Goal: Task Accomplishment & Management: Manage account settings

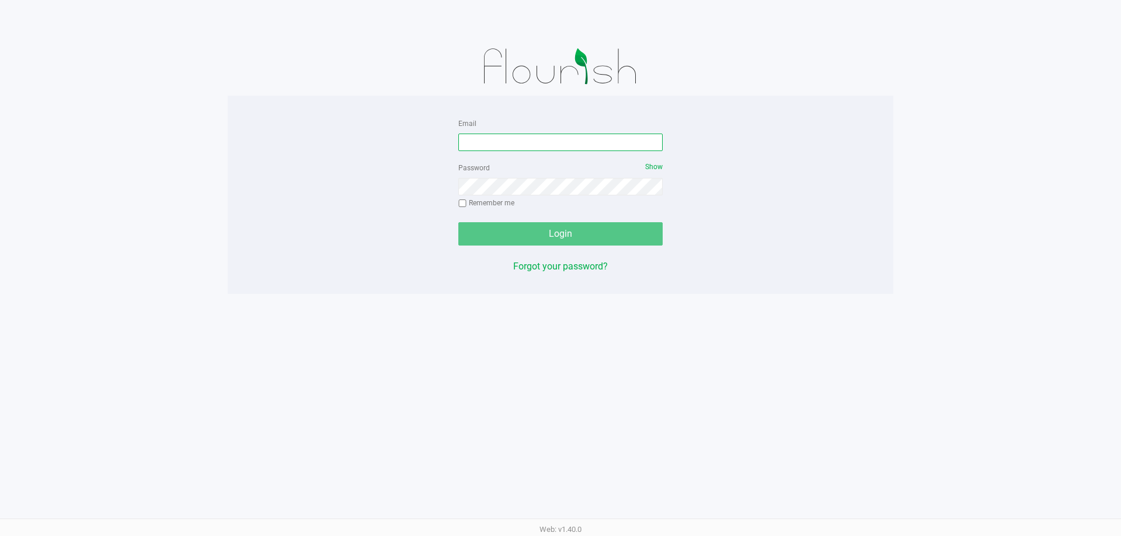
click at [629, 145] on input "Email" at bounding box center [560, 143] width 204 height 18
type input "[EMAIL_ADDRESS][DOMAIN_NAME]"
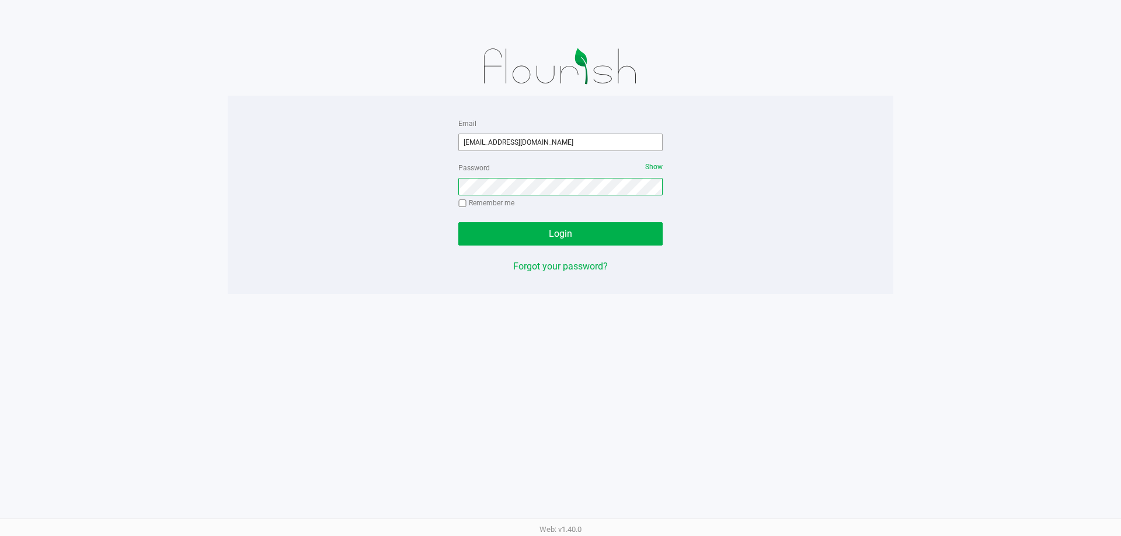
click at [458, 222] on button "Login" at bounding box center [560, 233] width 204 height 23
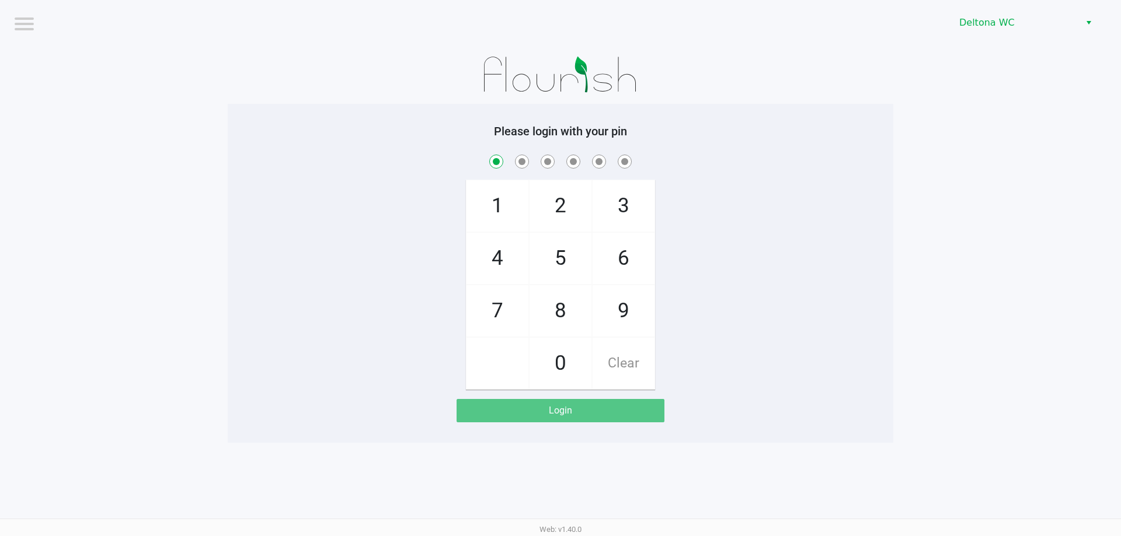
checkbox input "true"
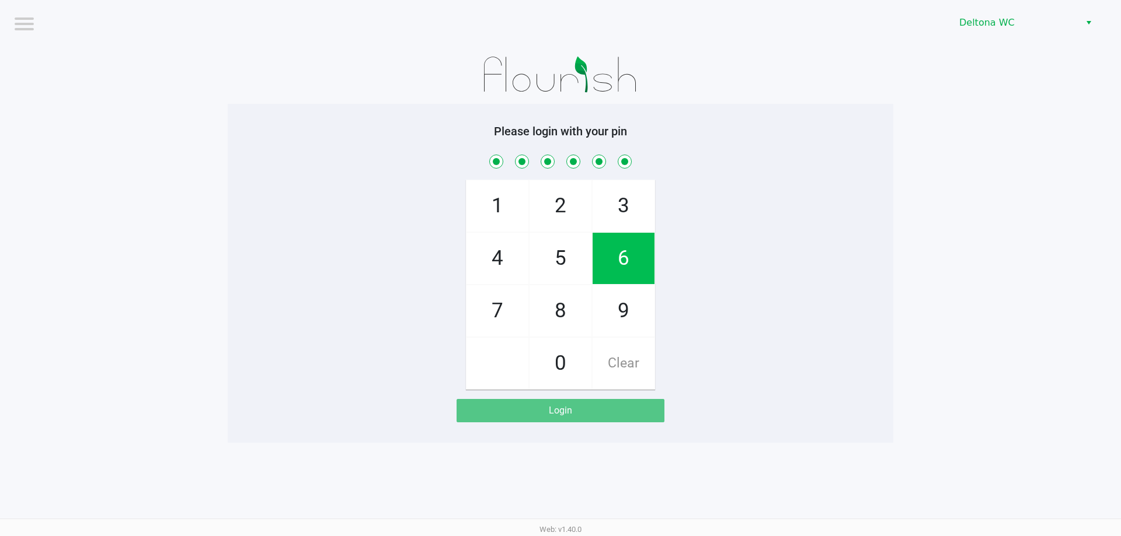
checkbox input "true"
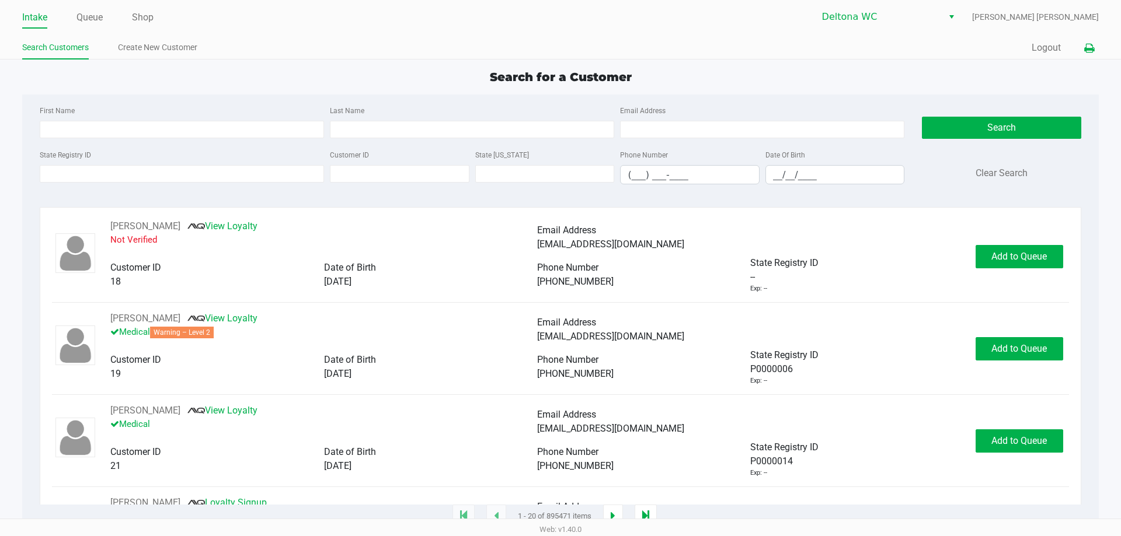
click at [1089, 48] on icon at bounding box center [1089, 48] width 10 height 8
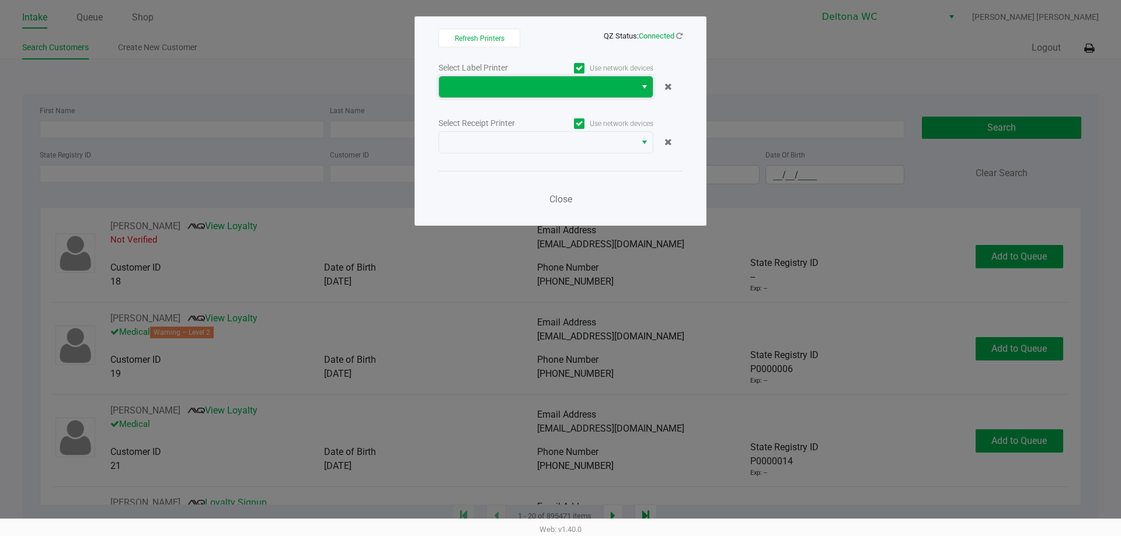
click at [512, 96] on span at bounding box center [537, 86] width 197 height 21
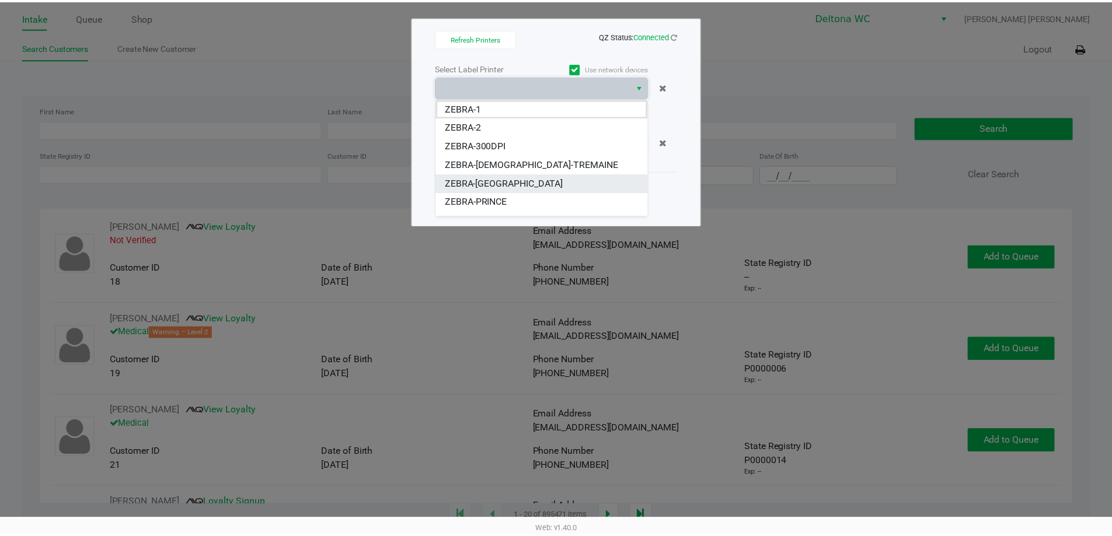
scroll to position [14, 0]
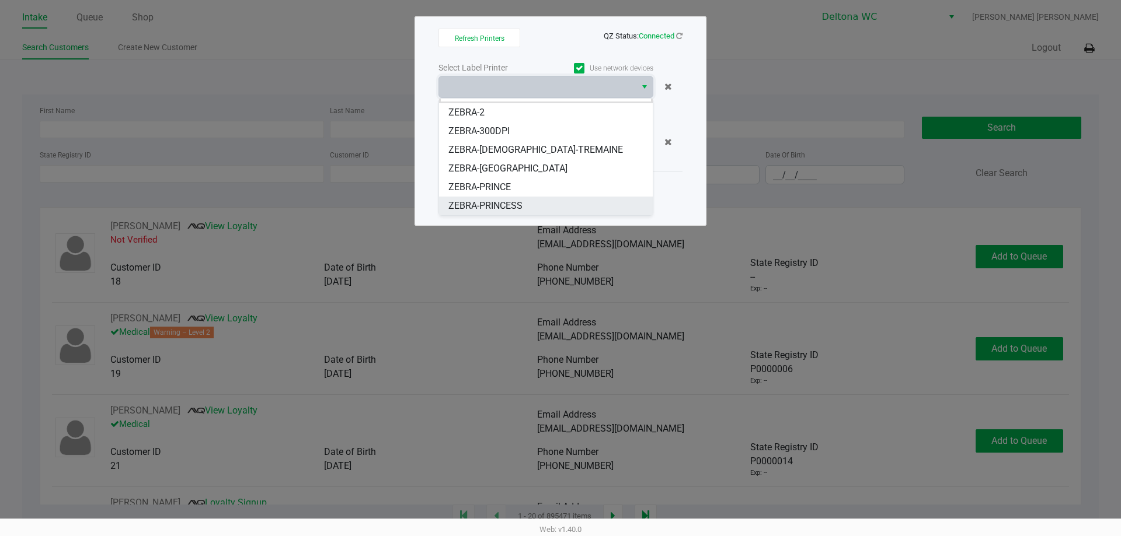
click at [507, 209] on span "ZEBRA-PRINCESS" at bounding box center [485, 206] width 74 height 14
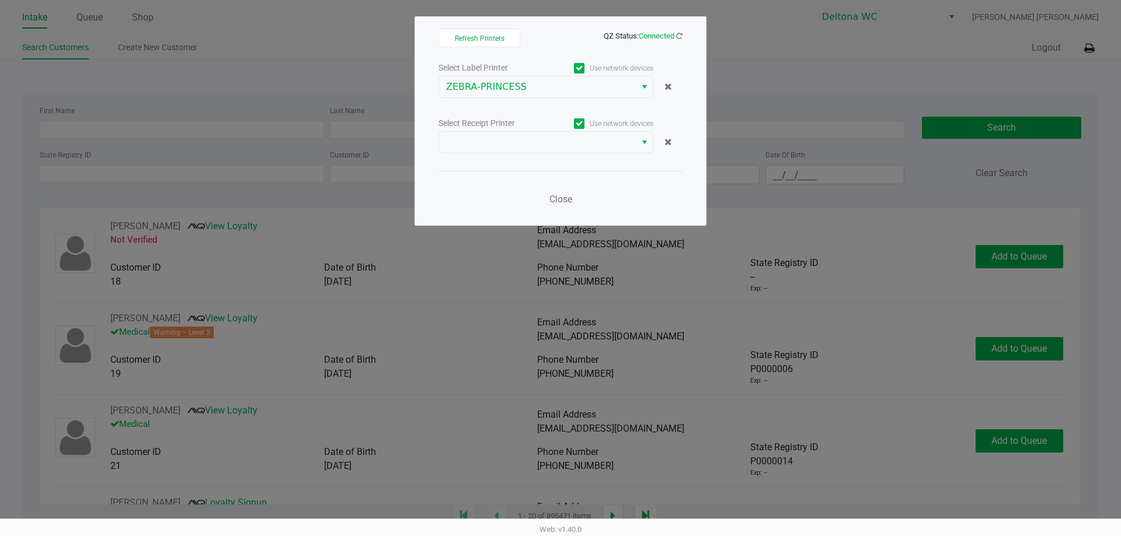
click at [522, 155] on div "Select Label Printer Use network devices ZEBRA-PRINCESS Select Receipt Printer …" at bounding box center [560, 136] width 244 height 153
click at [526, 144] on span at bounding box center [537, 142] width 183 height 14
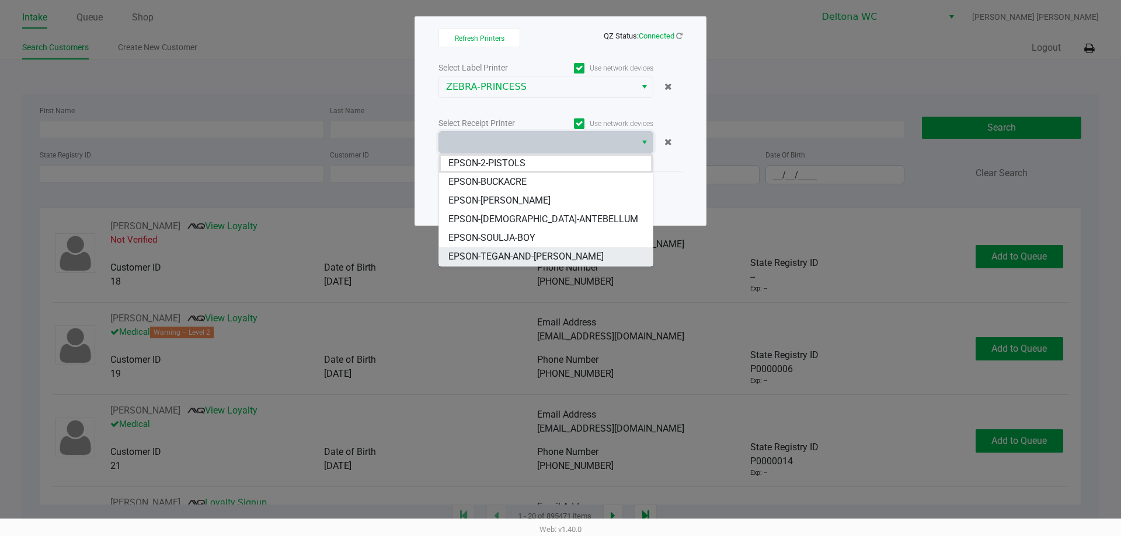
click at [525, 252] on span "EPSON-TEGAN-AND-SARA" at bounding box center [525, 257] width 155 height 14
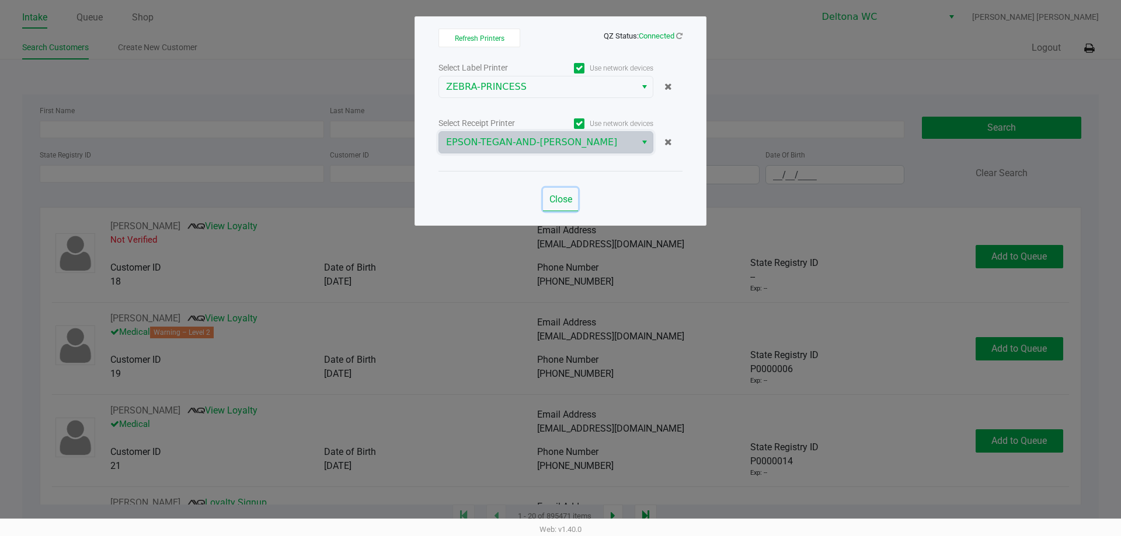
click at [560, 198] on span "Close" at bounding box center [560, 199] width 23 height 11
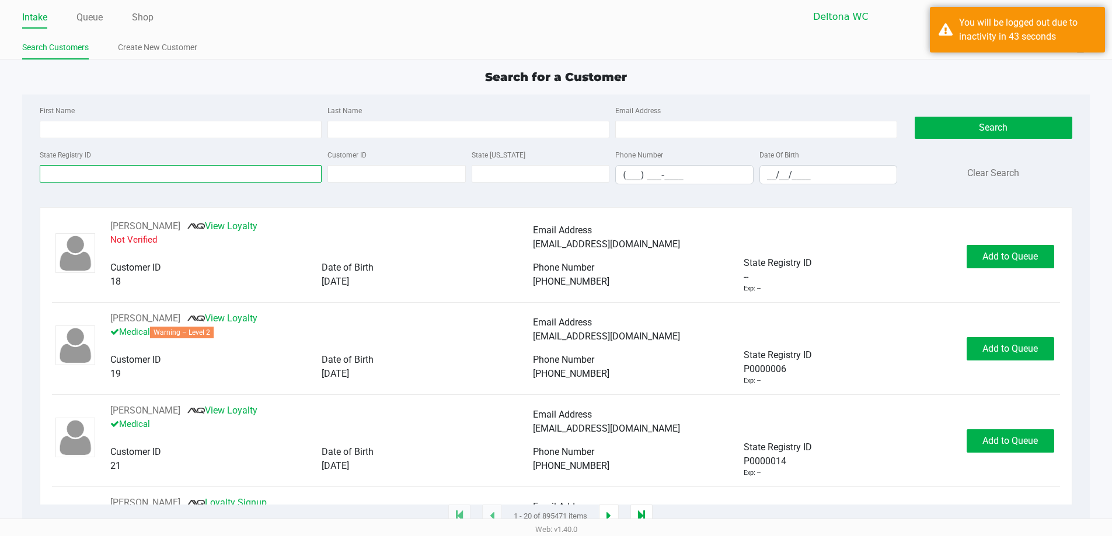
click at [116, 170] on input "State Registry ID" at bounding box center [181, 174] width 282 height 18
paste input "P2FM7929"
type input "P2FM7929"
click at [915, 117] on button "Search" at bounding box center [994, 128] width 158 height 22
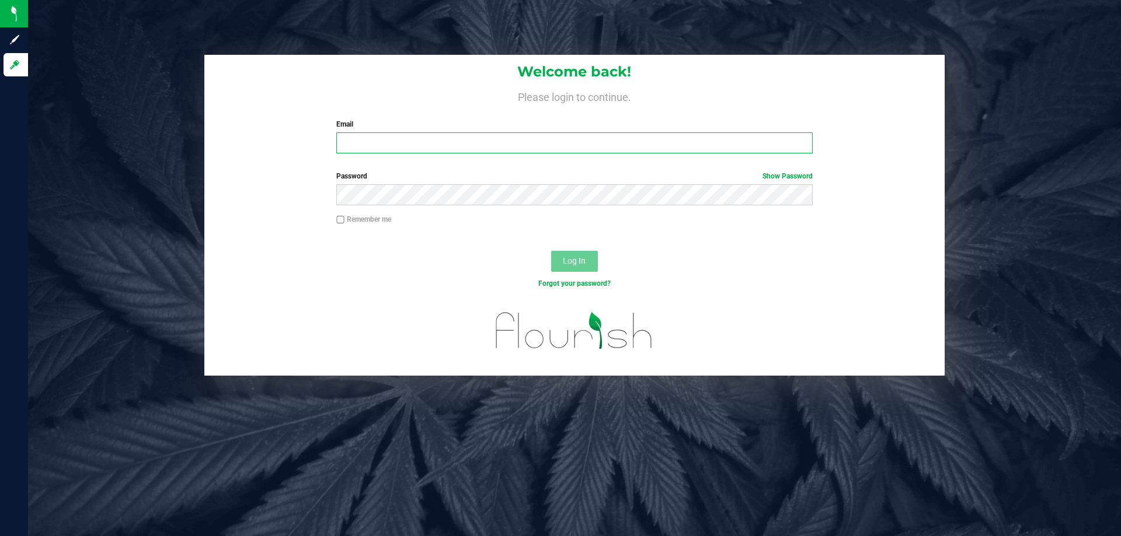
click at [490, 139] on input "Email" at bounding box center [574, 142] width 476 height 21
type input "asmithterry@liveparallel.com"
click at [551, 251] on button "Log In" at bounding box center [574, 261] width 47 height 21
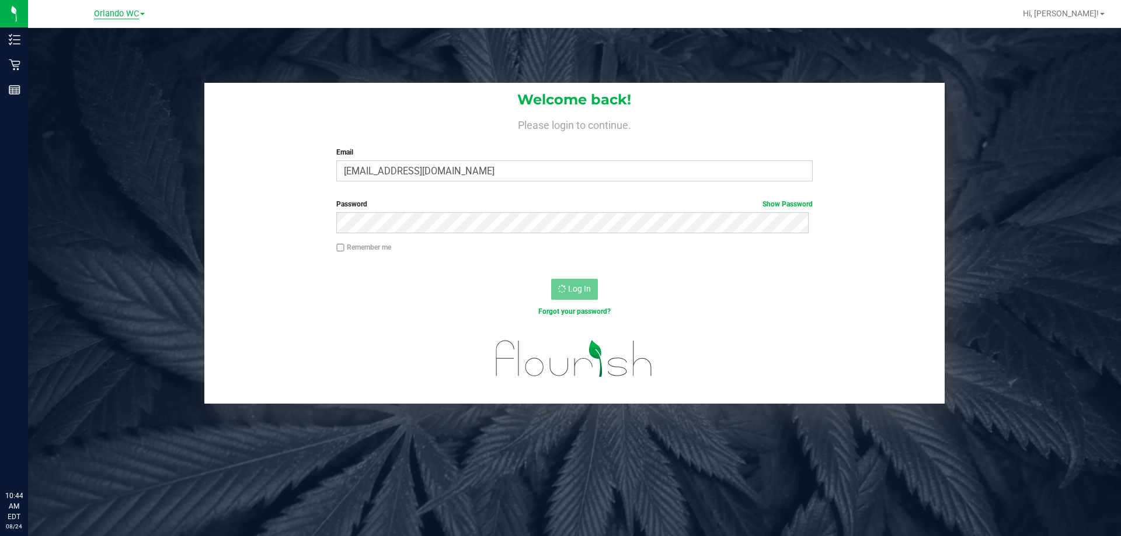
click at [121, 18] on span "Orlando WC" at bounding box center [116, 14] width 45 height 11
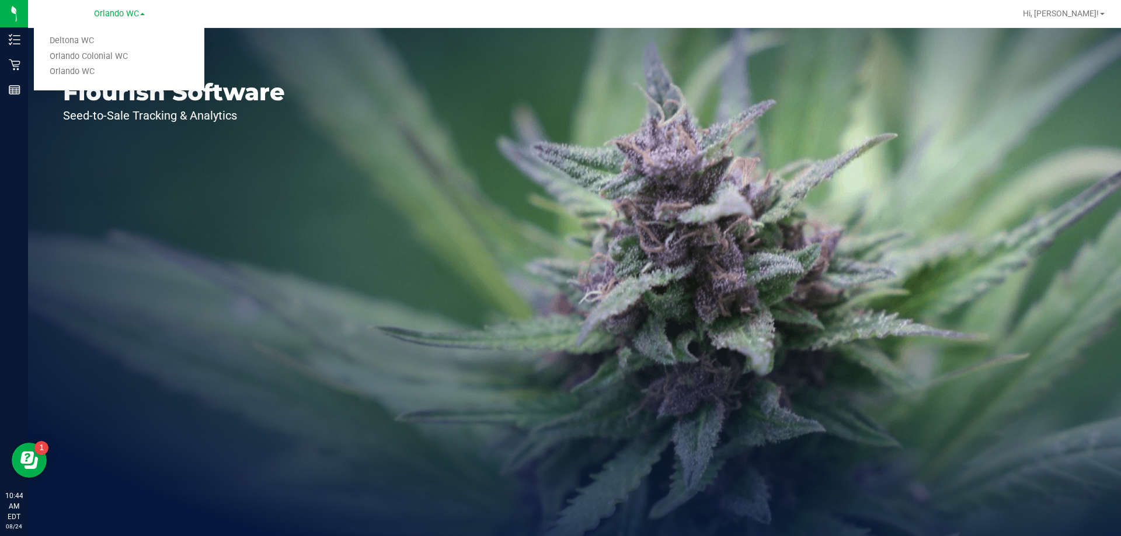
drag, startPoint x: 85, startPoint y: 40, endPoint x: 62, endPoint y: 47, distance: 24.0
click at [83, 40] on link "Deltona WC" at bounding box center [119, 41] width 170 height 16
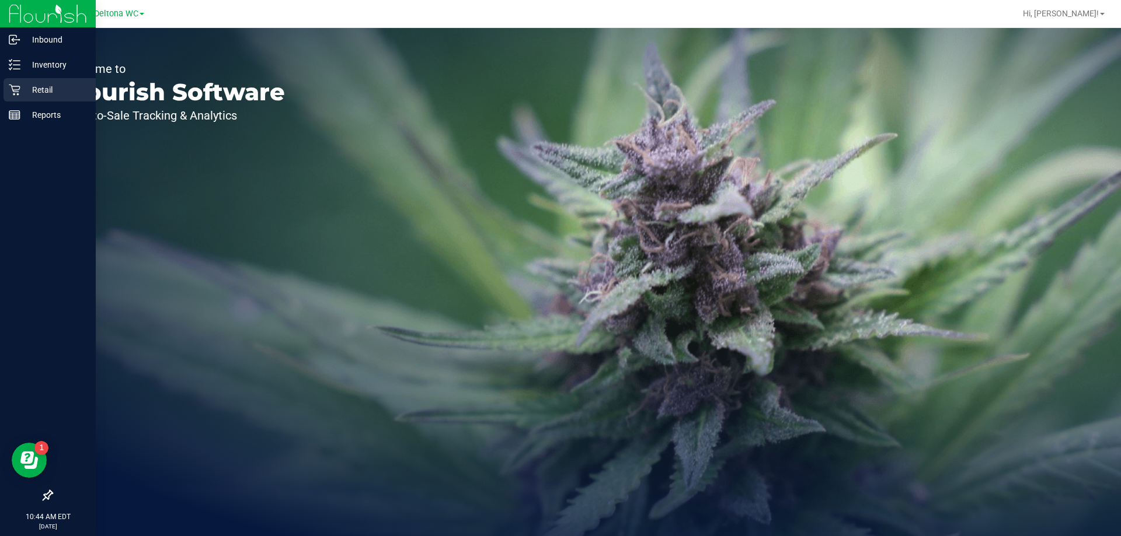
click at [30, 89] on p "Retail" at bounding box center [55, 90] width 70 height 14
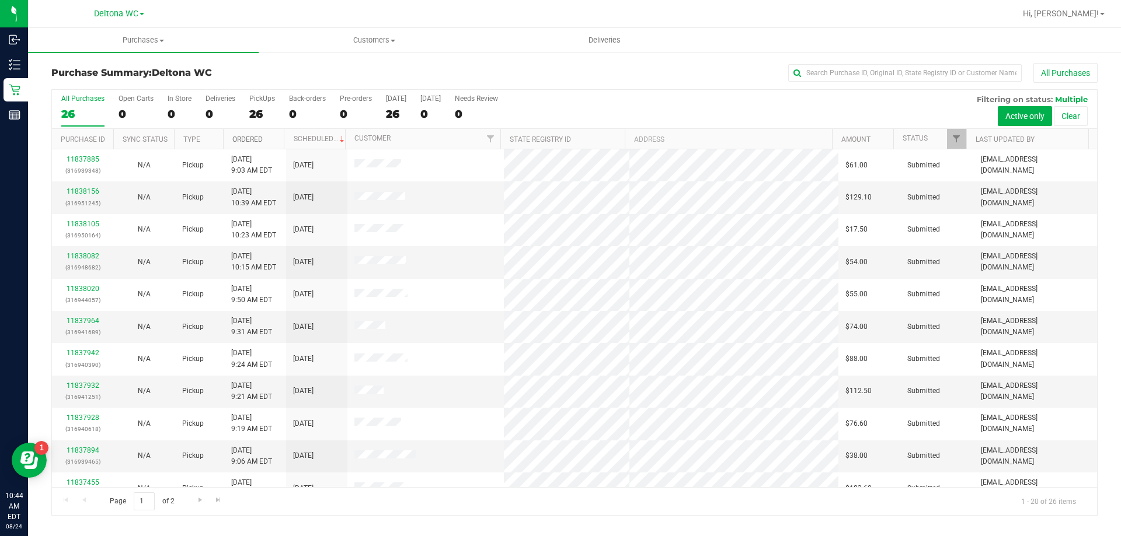
click at [262, 139] on link "Ordered" at bounding box center [247, 139] width 30 height 8
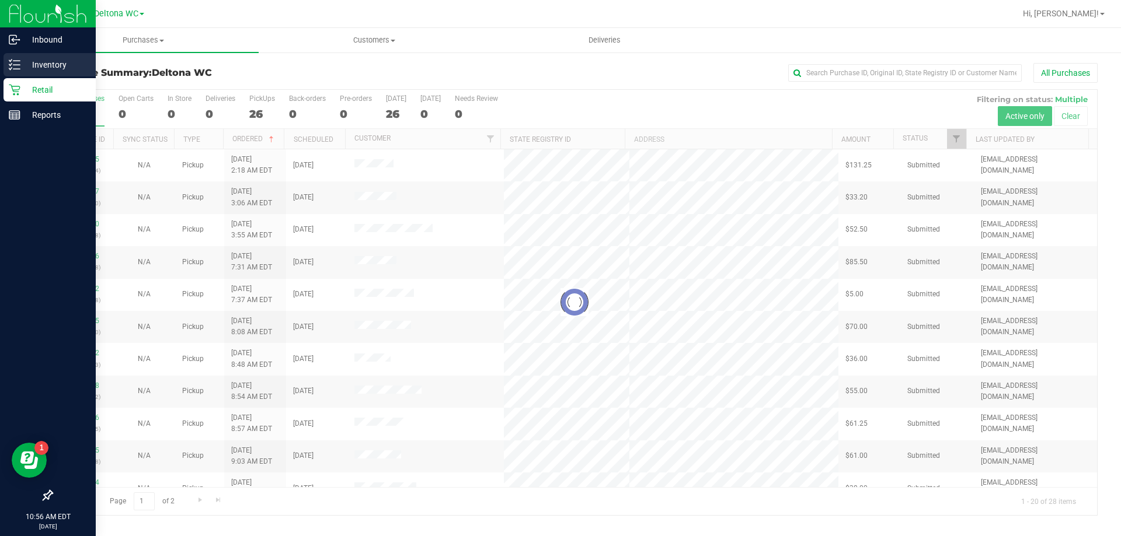
click at [21, 65] on p "Inventory" at bounding box center [55, 65] width 70 height 14
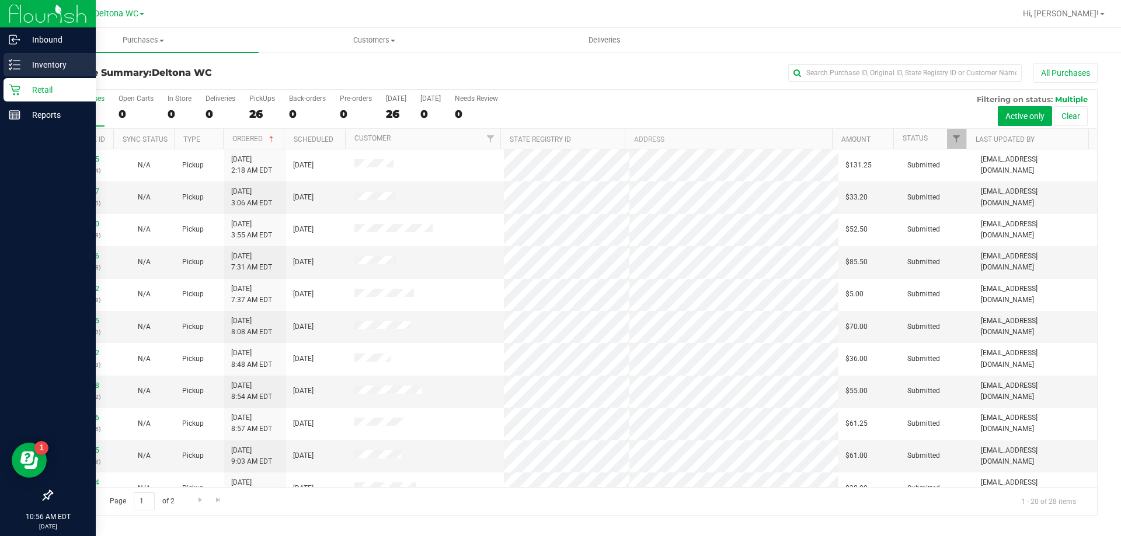
click at [18, 77] on link "Inventory" at bounding box center [48, 65] width 96 height 25
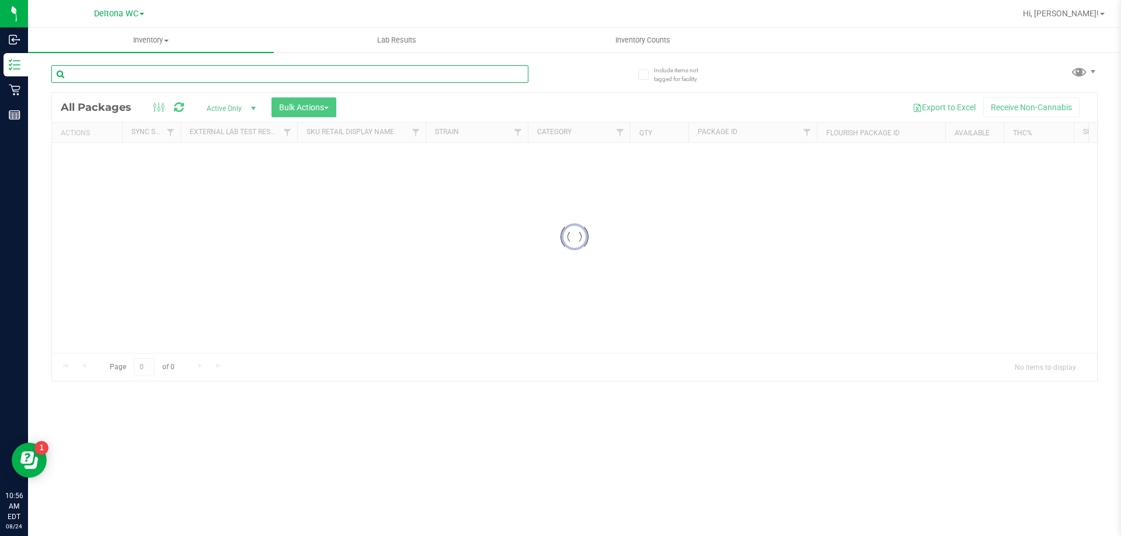
click at [186, 72] on div "Inventory All packages All inventory Waste log Create inventory Lab Results Inv…" at bounding box center [574, 282] width 1093 height 508
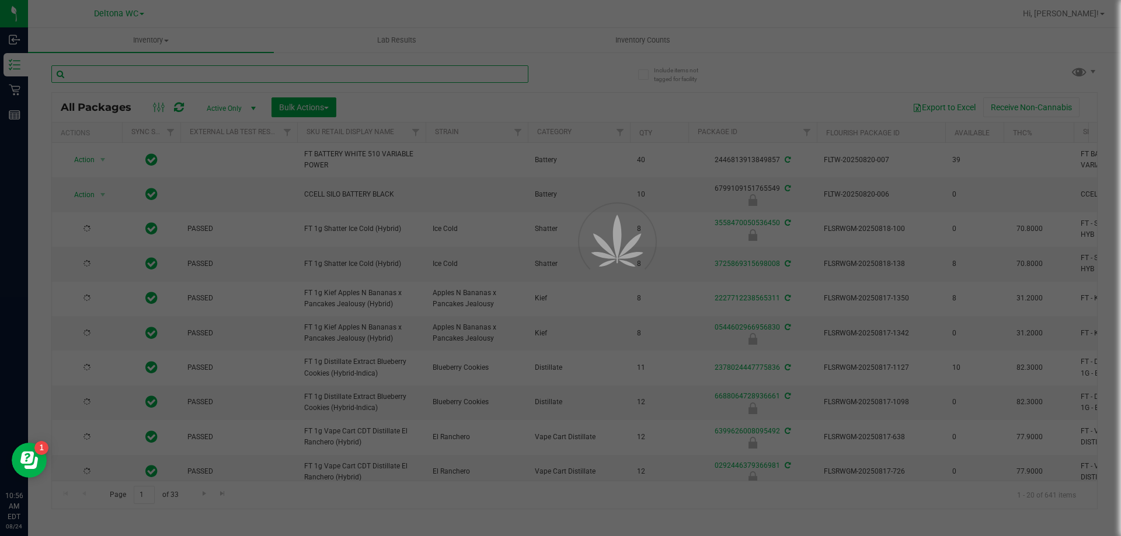
paste input "FT 0.3g Vape Pen Distillate Aries Rising (THC)"
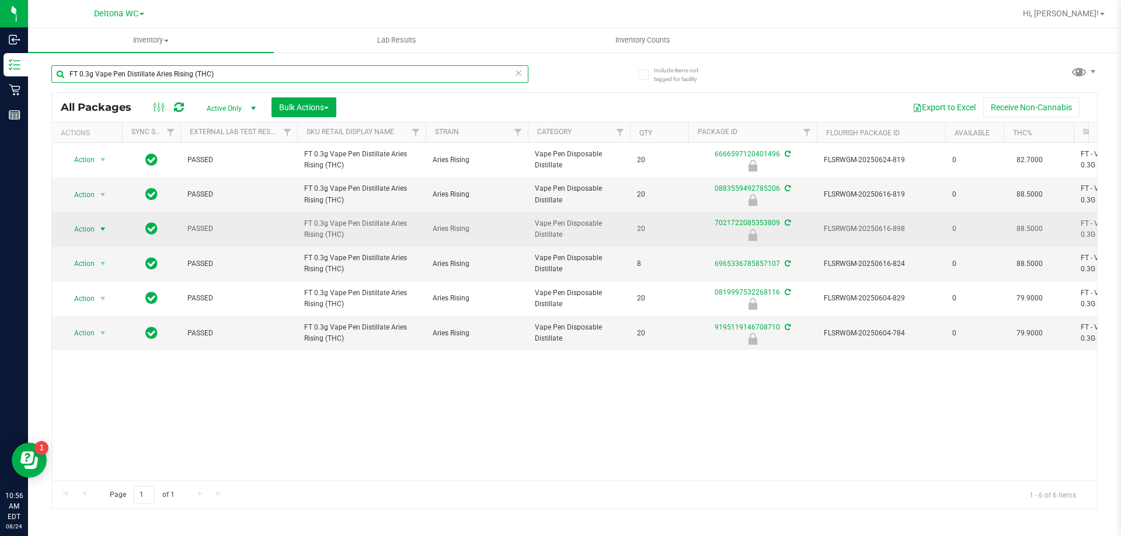
type input "FT 0.3g Vape Pen Distillate Aries Rising (THC)"
click at [96, 233] on span "select" at bounding box center [103, 229] width 15 height 16
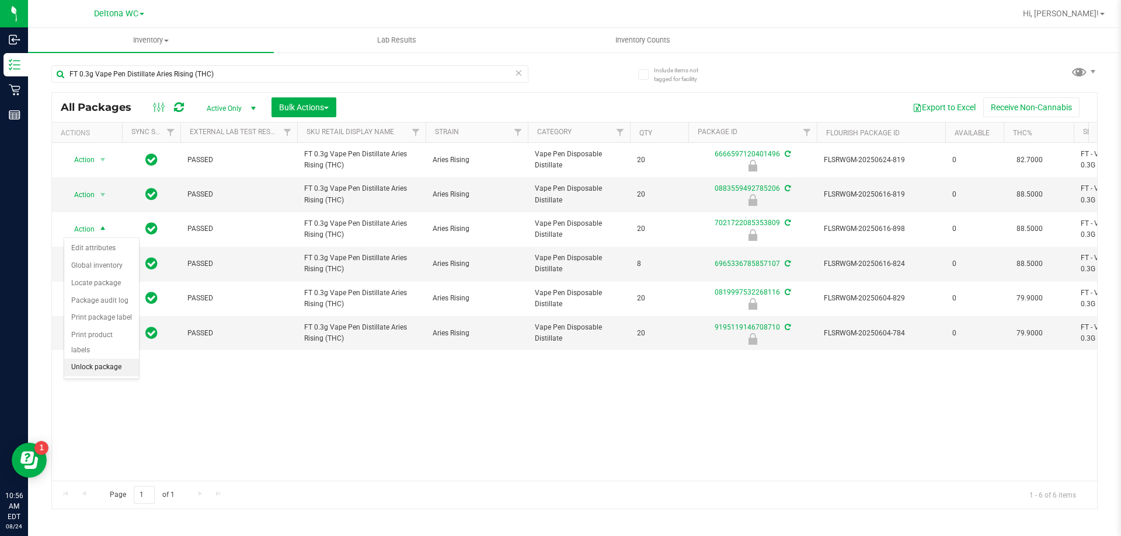
click at [88, 359] on li "Unlock package" at bounding box center [101, 368] width 75 height 18
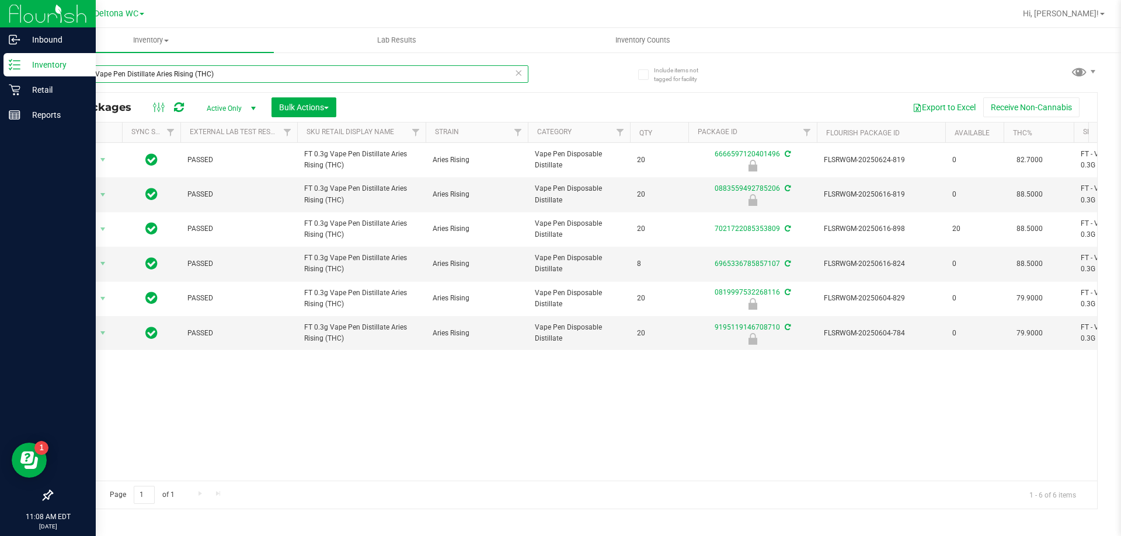
drag, startPoint x: 267, startPoint y: 69, endPoint x: 0, endPoint y: 57, distance: 267.0
click at [0, 56] on div "Inbound Inventory Retail Reports 11:08 AM EDT 08/24/2025 08/24 Deltona WC Delto…" at bounding box center [560, 268] width 1121 height 536
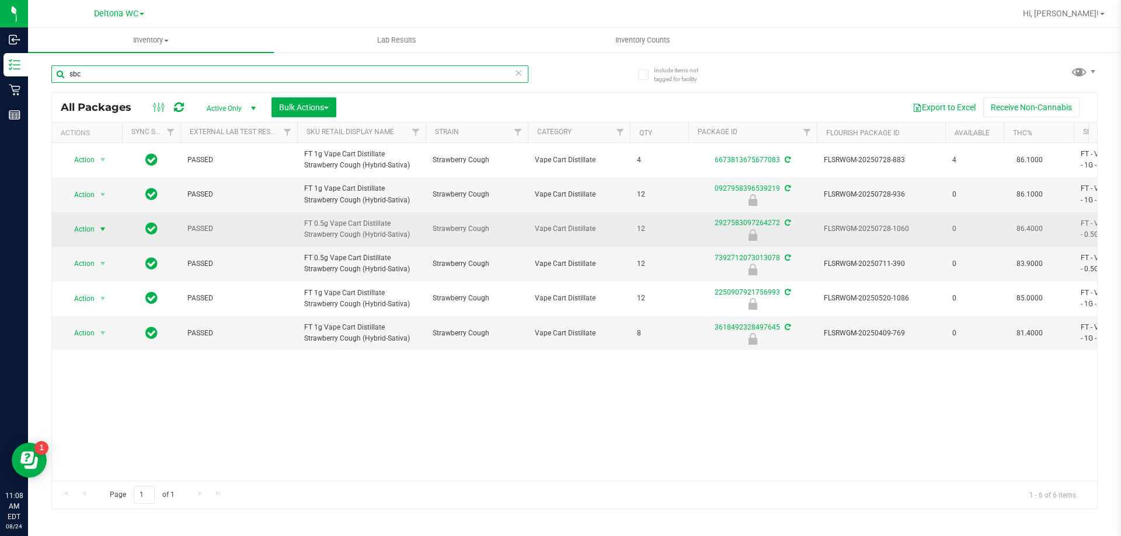
type input "sbc"
click at [89, 224] on span "Action" at bounding box center [80, 229] width 32 height 16
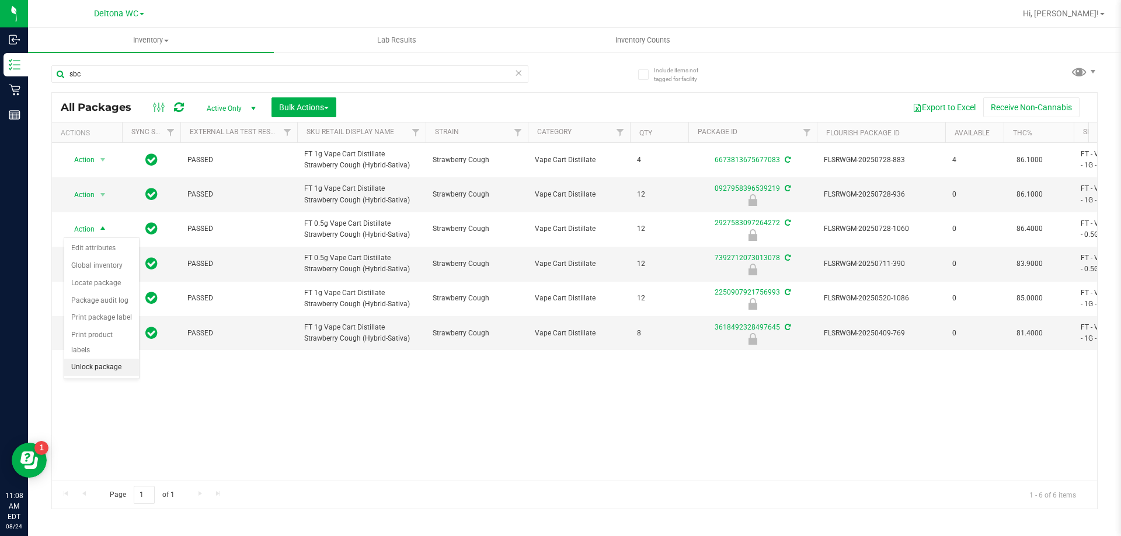
click at [102, 359] on li "Unlock package" at bounding box center [101, 368] width 75 height 18
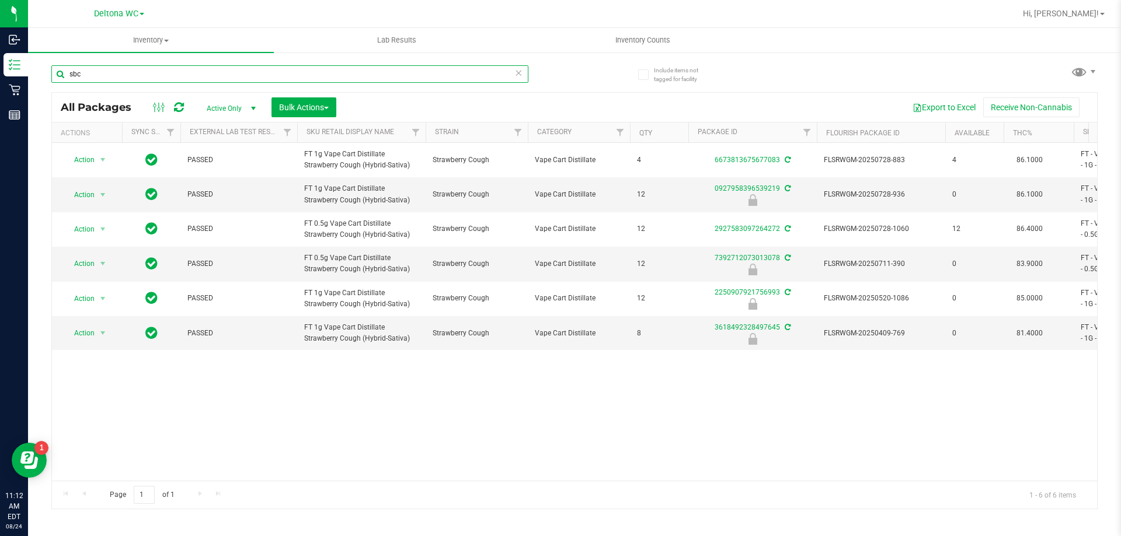
click at [153, 67] on input "sbc" at bounding box center [289, 74] width 477 height 18
paste input "FT 3.5g Cannabis Flower [PERSON_NAME] (Hybrid)"
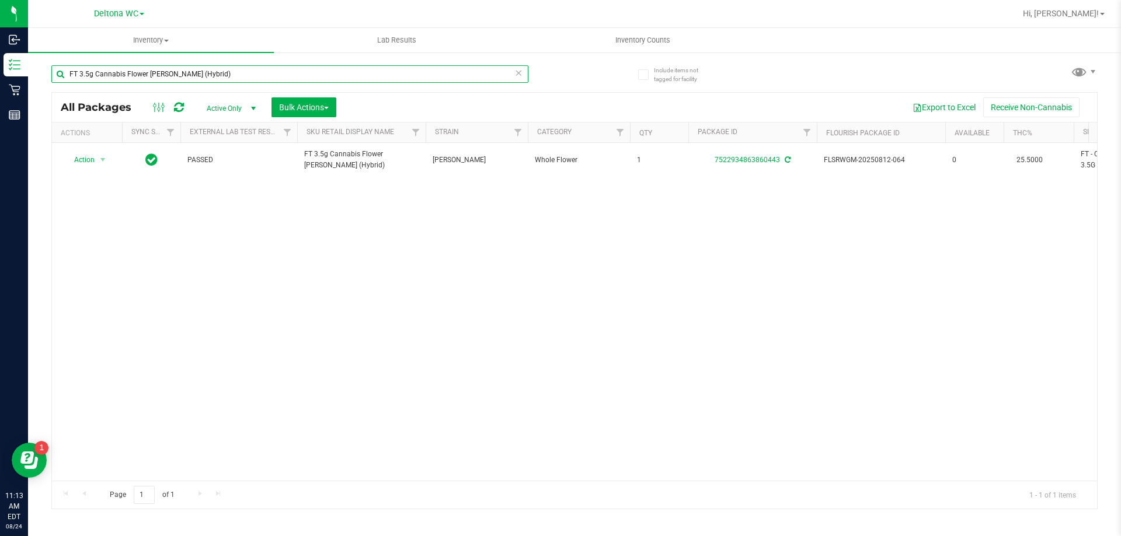
type input "FT 3.5g Cannabis Flower [PERSON_NAME] (Hybrid)"
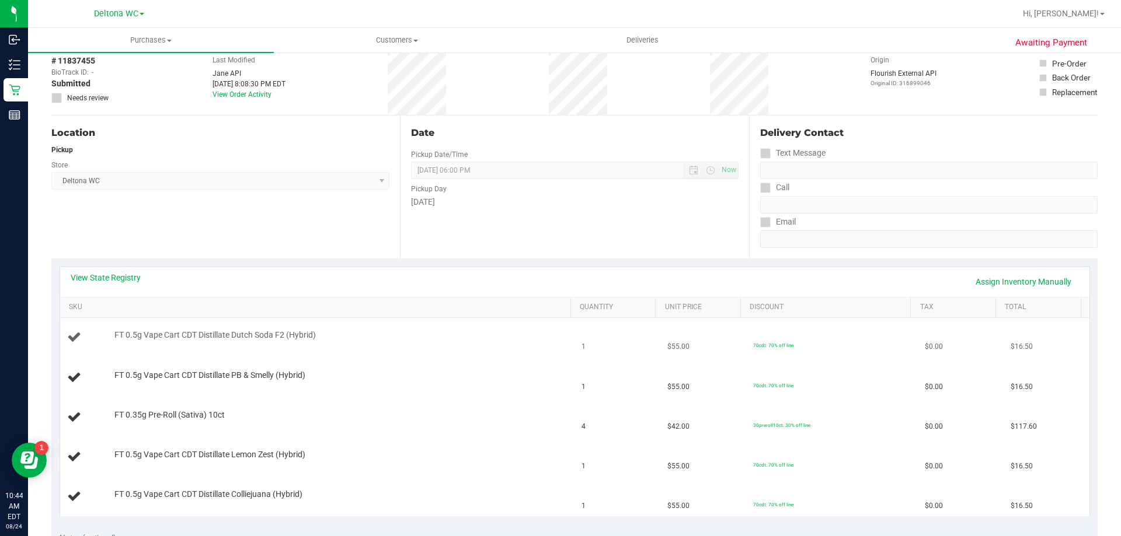
scroll to position [117, 0]
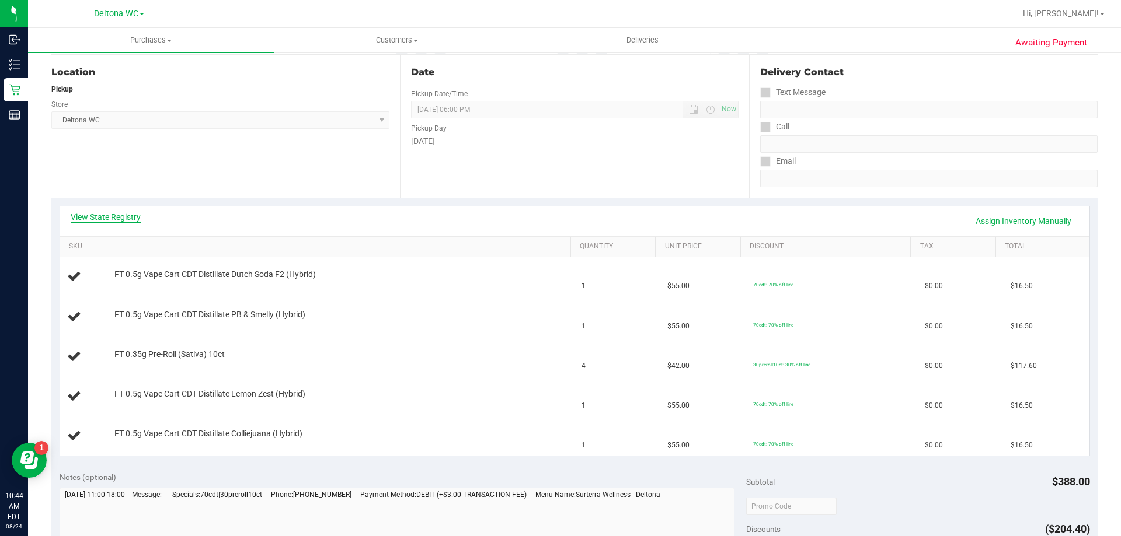
click at [126, 214] on link "View State Registry" at bounding box center [106, 217] width 70 height 12
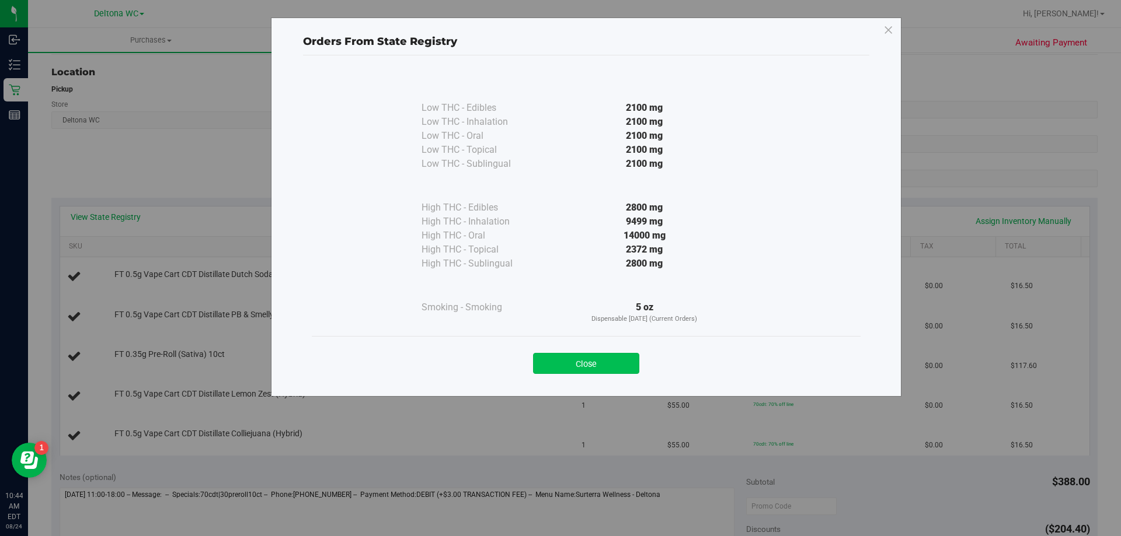
click at [571, 361] on button "Close" at bounding box center [586, 363] width 106 height 21
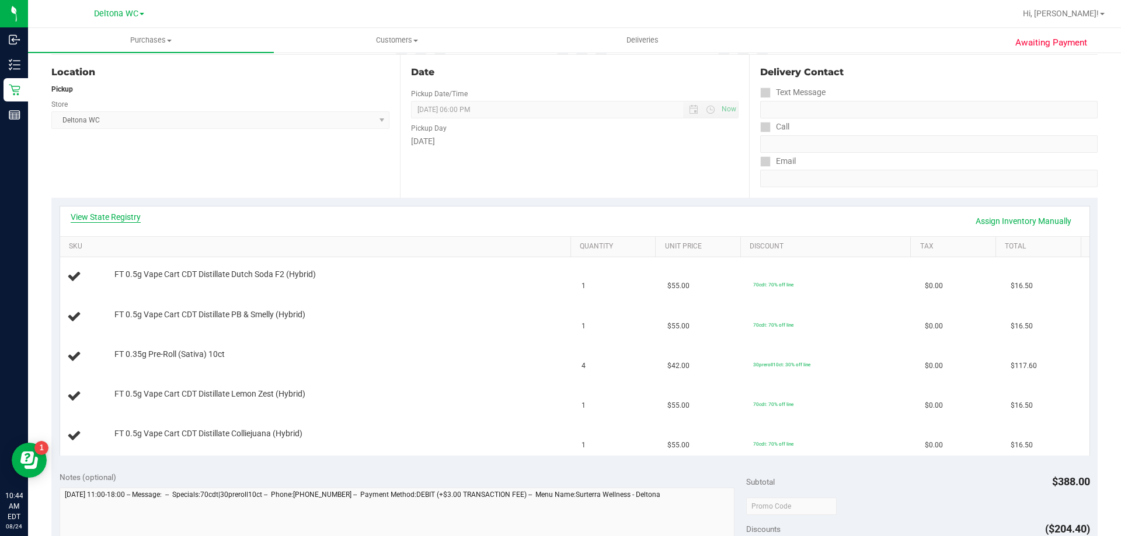
click at [113, 214] on link "View State Registry" at bounding box center [106, 217] width 70 height 12
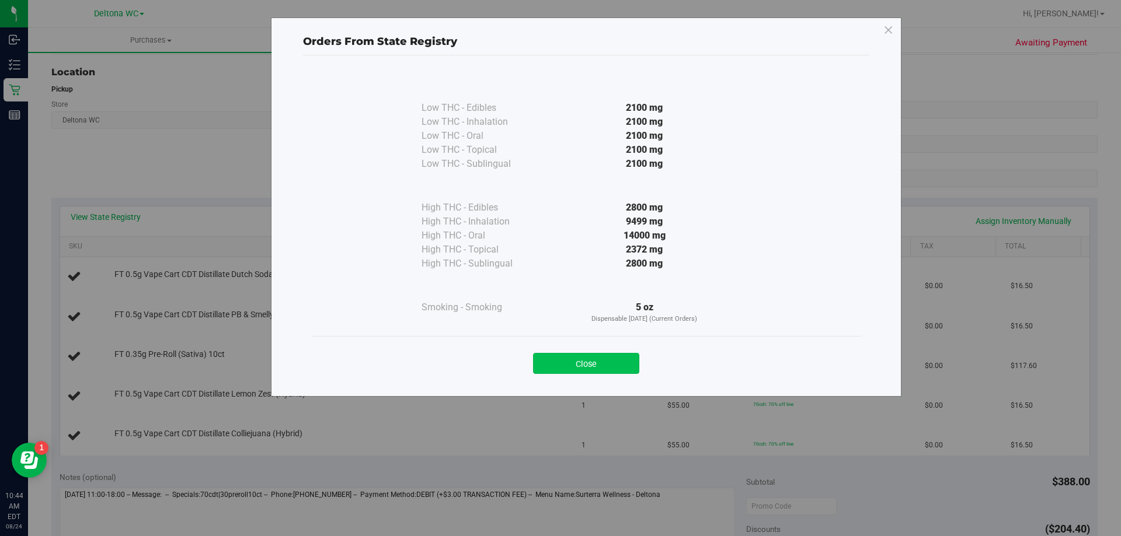
click at [569, 360] on button "Close" at bounding box center [586, 363] width 106 height 21
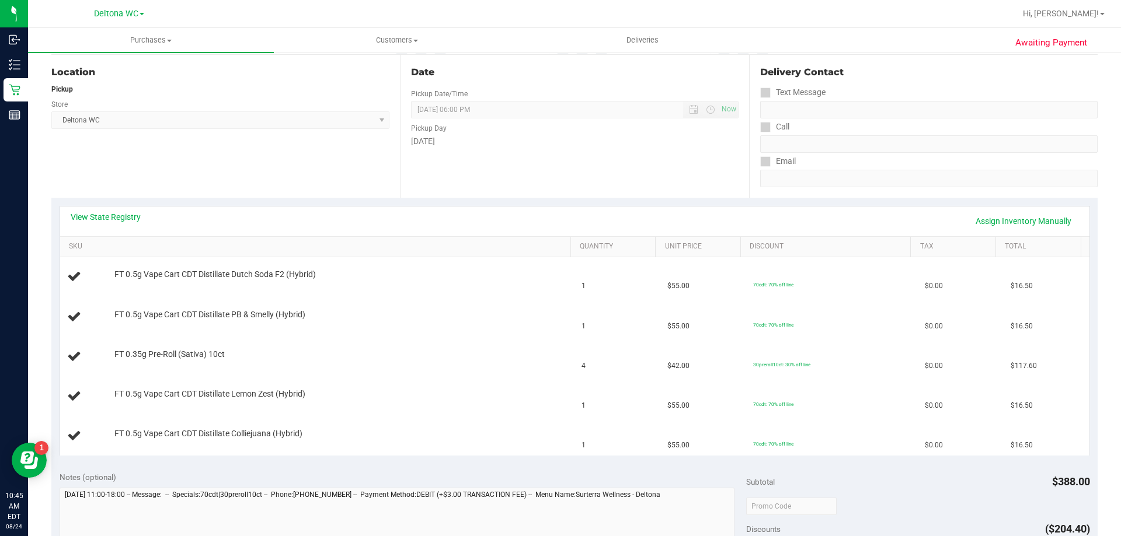
click at [1096, 189] on div "Awaiting Payment Back Edit Purchase Cancel Purchase View Profile # 11837455 Bio…" at bounding box center [574, 452] width 1093 height 1035
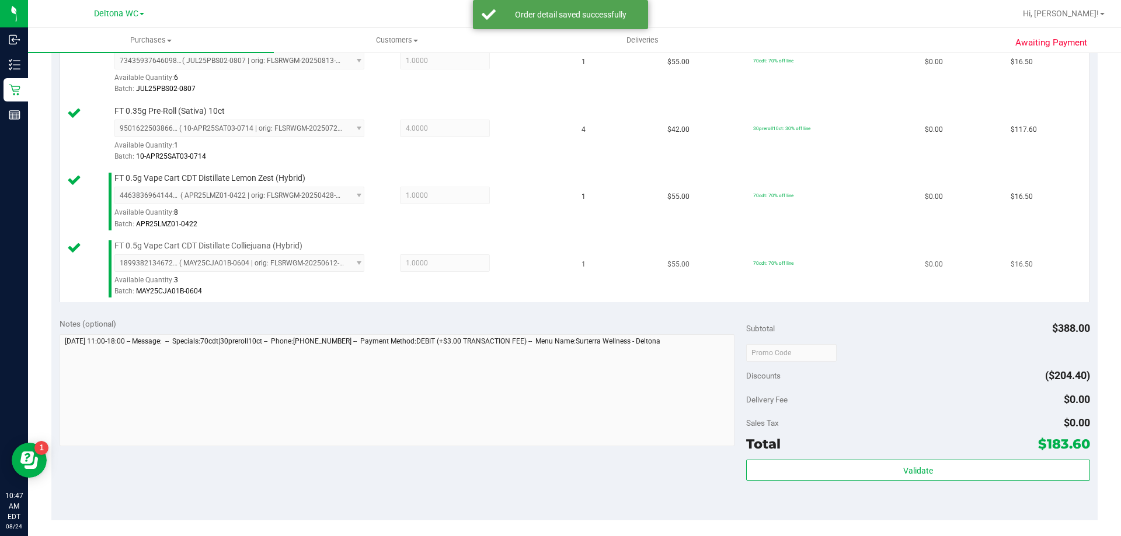
scroll to position [525, 0]
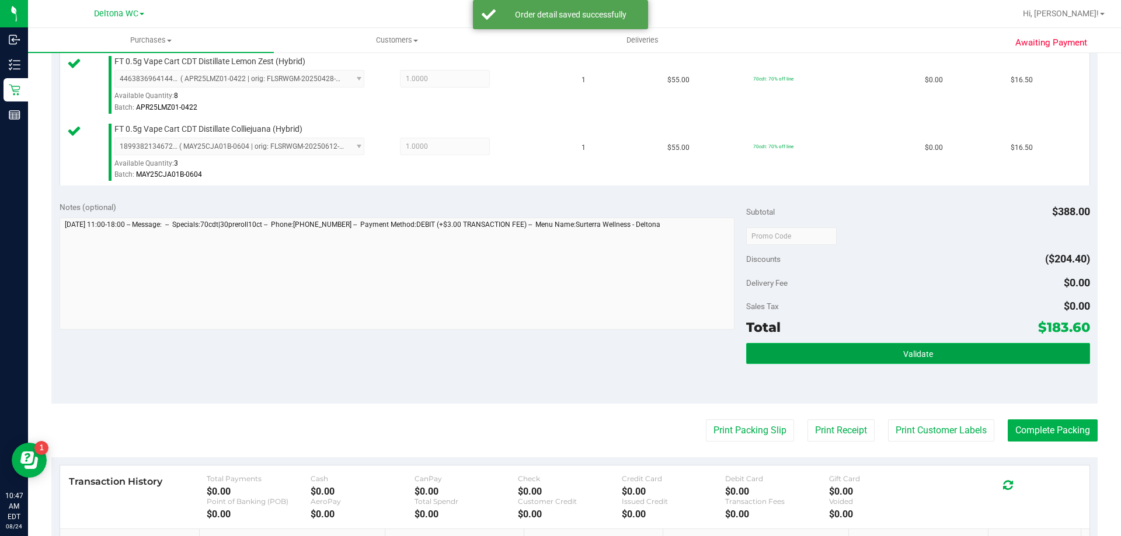
click at [874, 362] on button "Validate" at bounding box center [917, 353] width 343 height 21
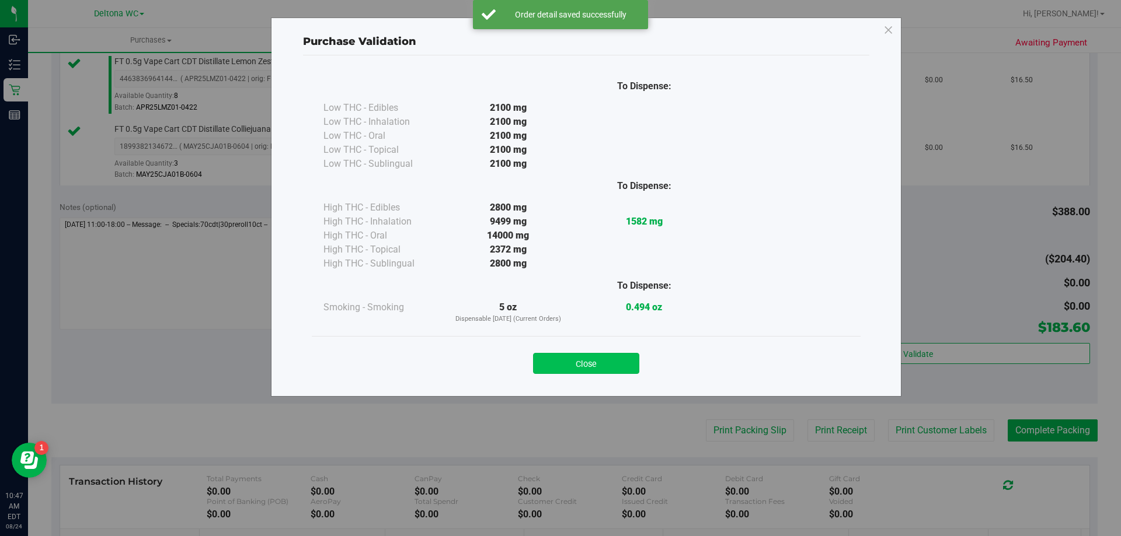
click at [615, 369] on button "Close" at bounding box center [586, 363] width 106 height 21
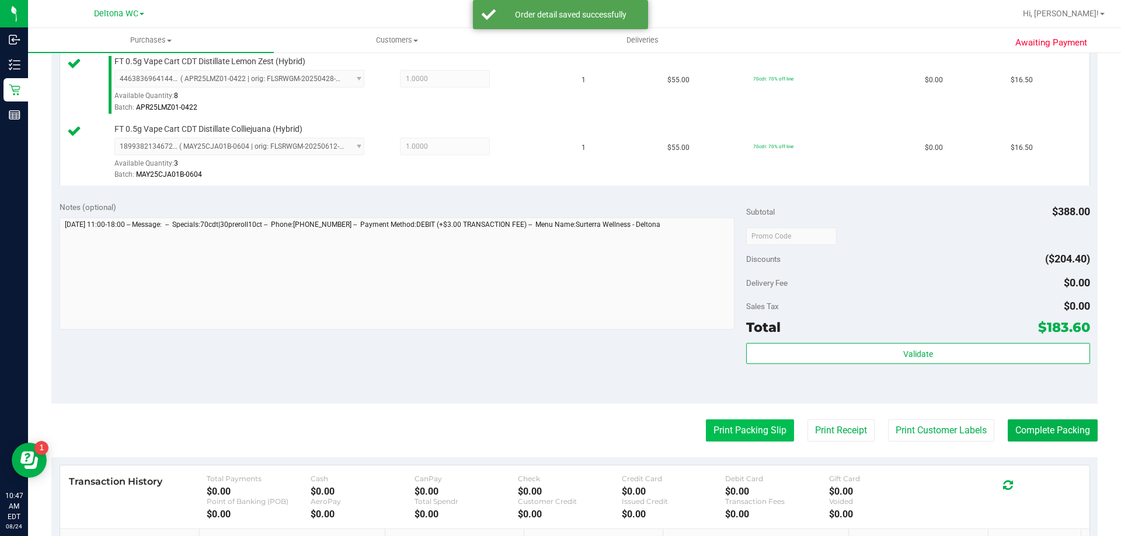
click at [739, 427] on button "Print Packing Slip" at bounding box center [750, 431] width 88 height 22
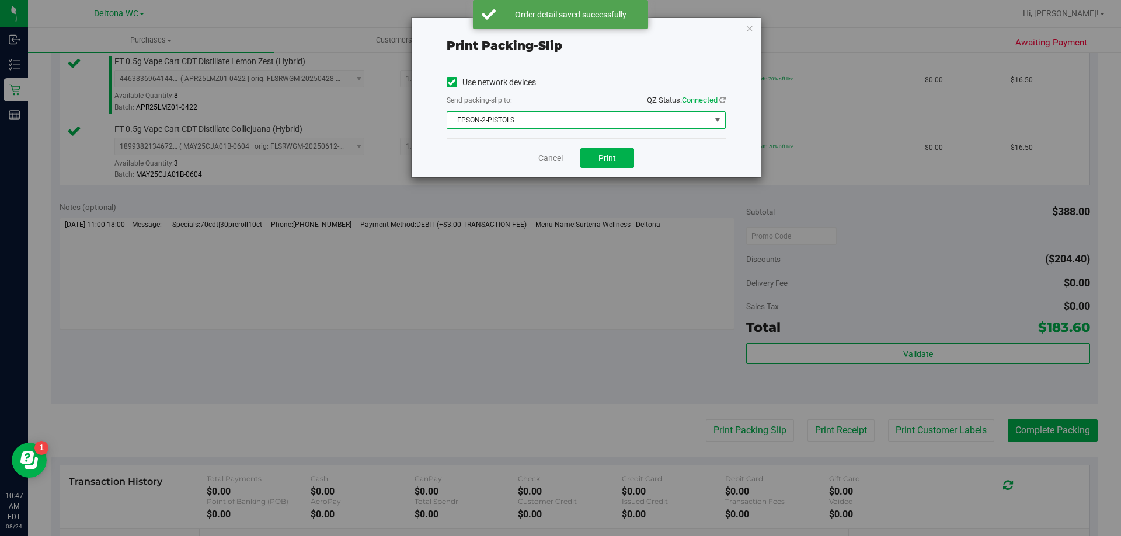
click at [584, 125] on span "EPSON-2-PISTOLS" at bounding box center [578, 120] width 263 height 16
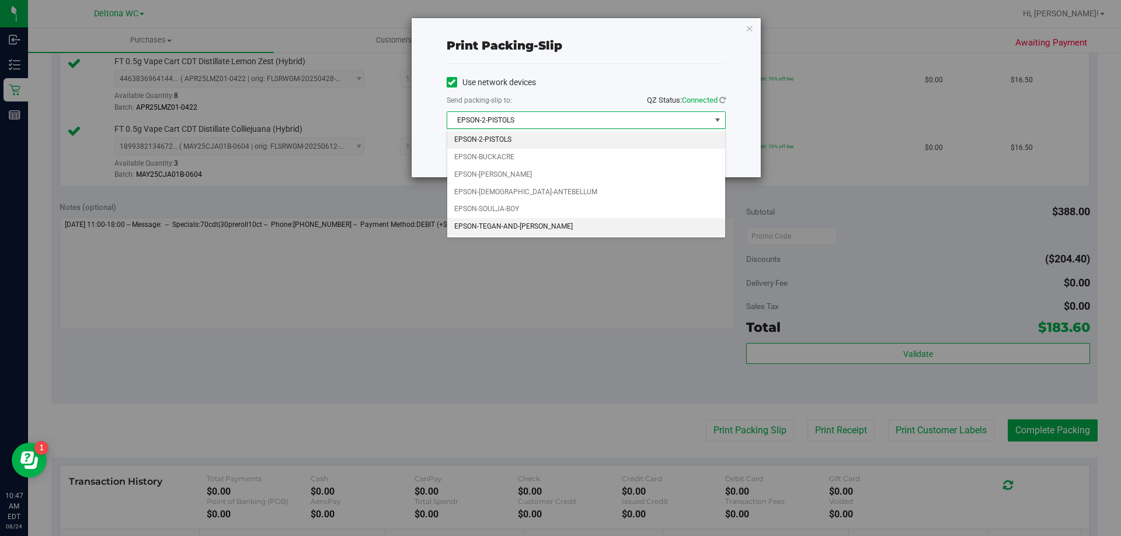
click at [514, 224] on li "EPSON-TEGAN-AND-SARA" at bounding box center [586, 227] width 278 height 18
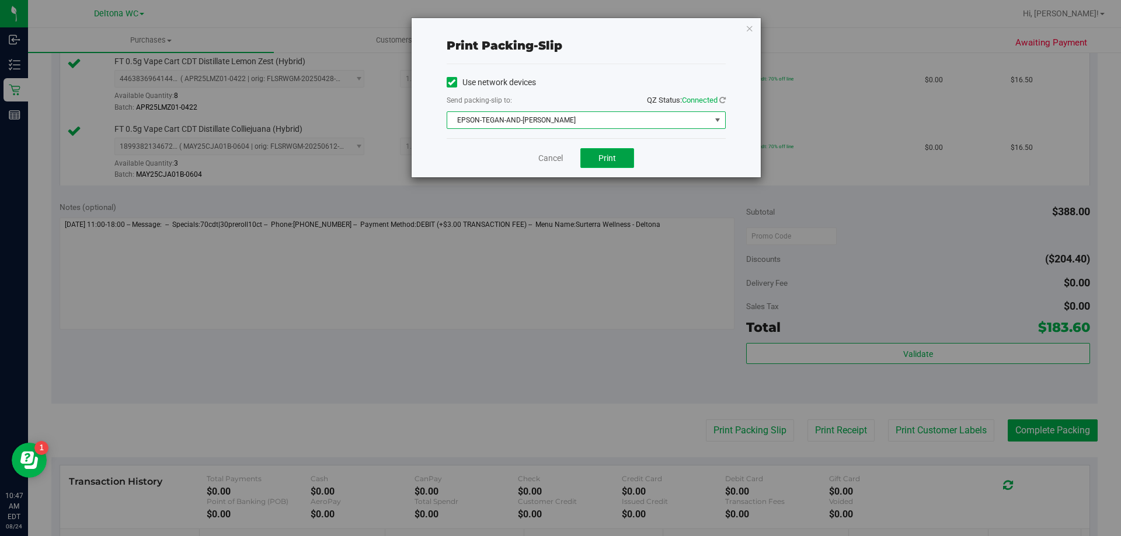
click at [612, 152] on button "Print" at bounding box center [607, 158] width 54 height 20
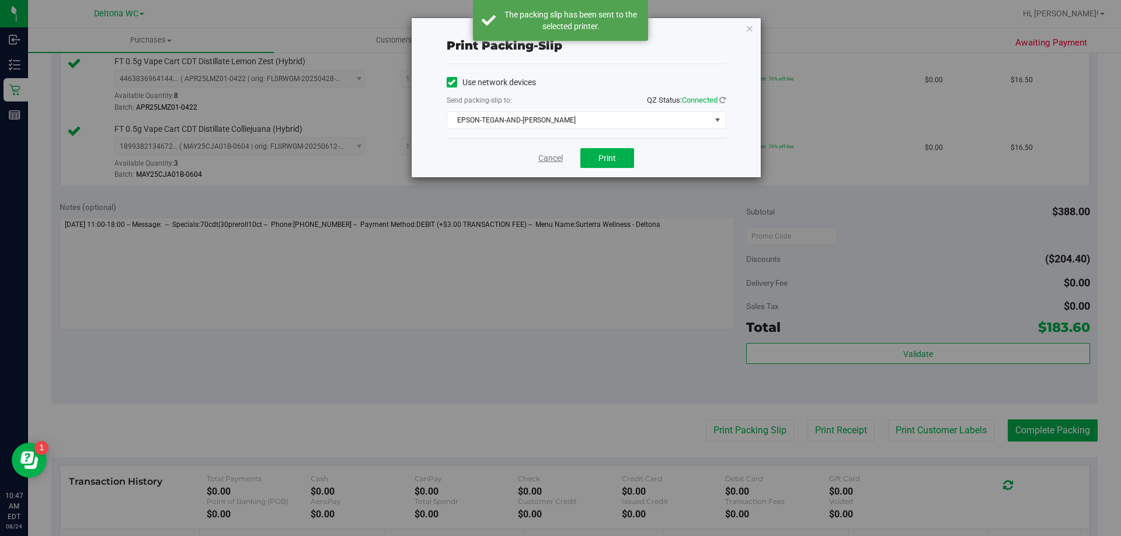
click at [548, 159] on link "Cancel" at bounding box center [550, 158] width 25 height 12
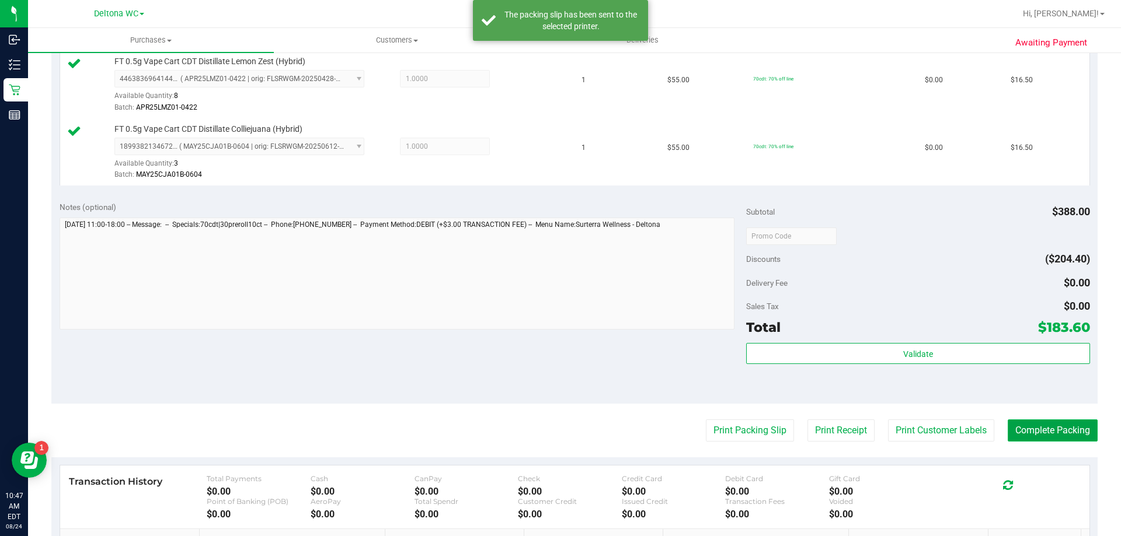
click at [1045, 432] on button "Complete Packing" at bounding box center [1052, 431] width 90 height 22
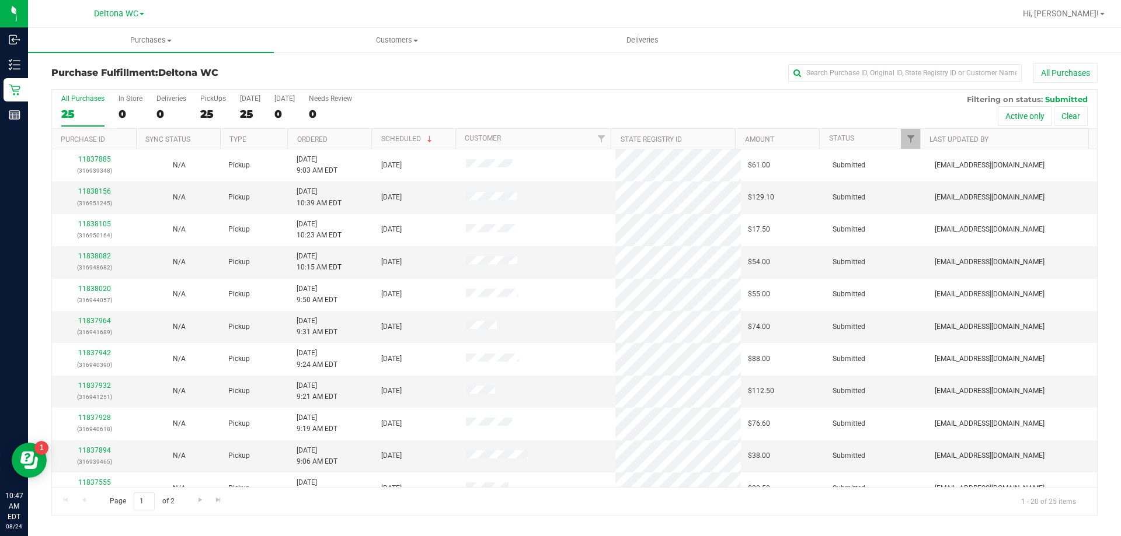
click at [344, 137] on th "Ordered" at bounding box center [329, 139] width 84 height 20
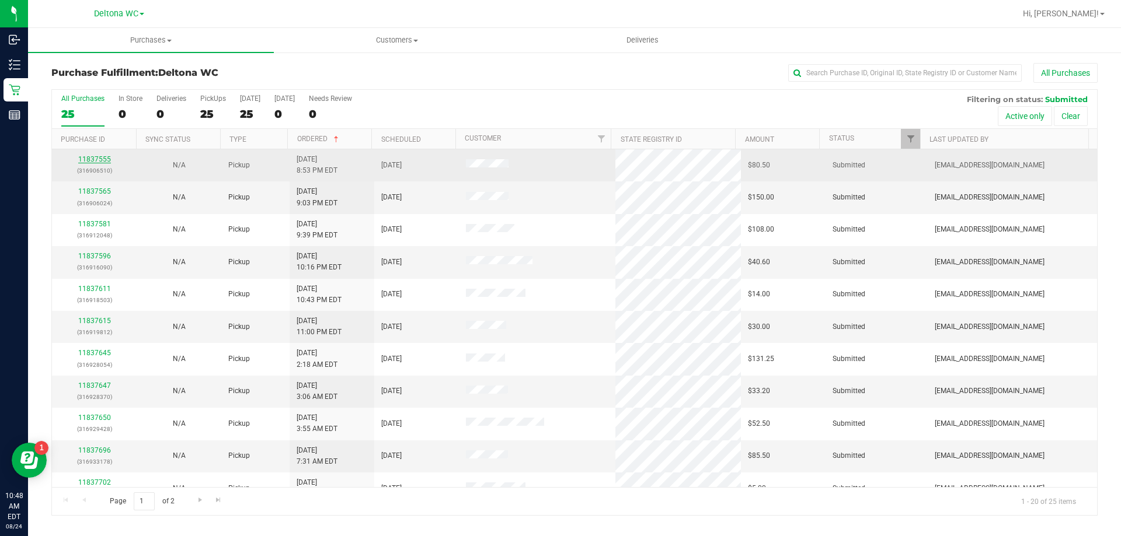
click at [103, 161] on link "11837555" at bounding box center [94, 159] width 33 height 8
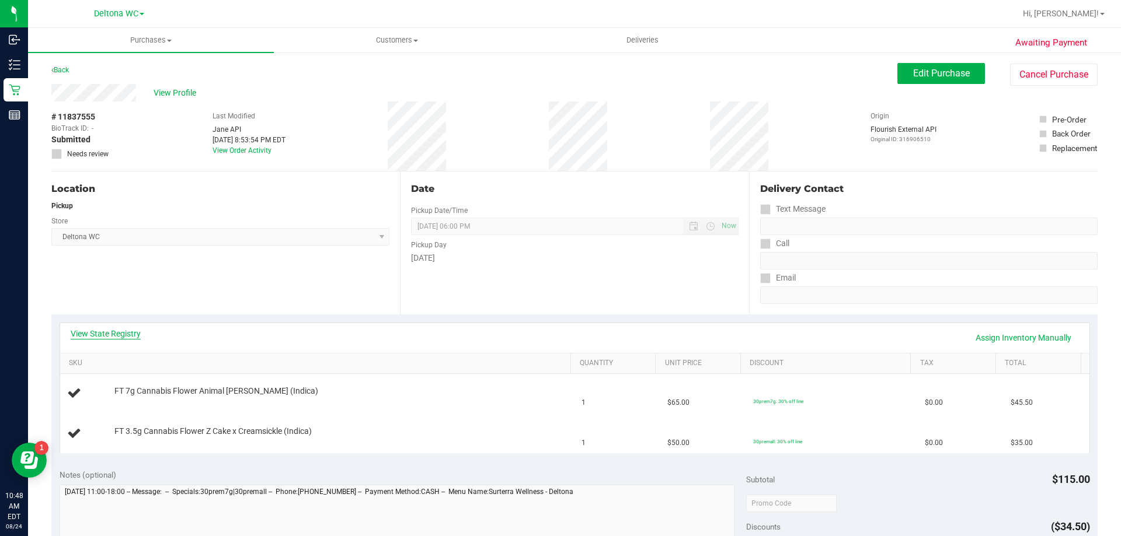
click at [122, 331] on link "View State Registry" at bounding box center [106, 334] width 70 height 12
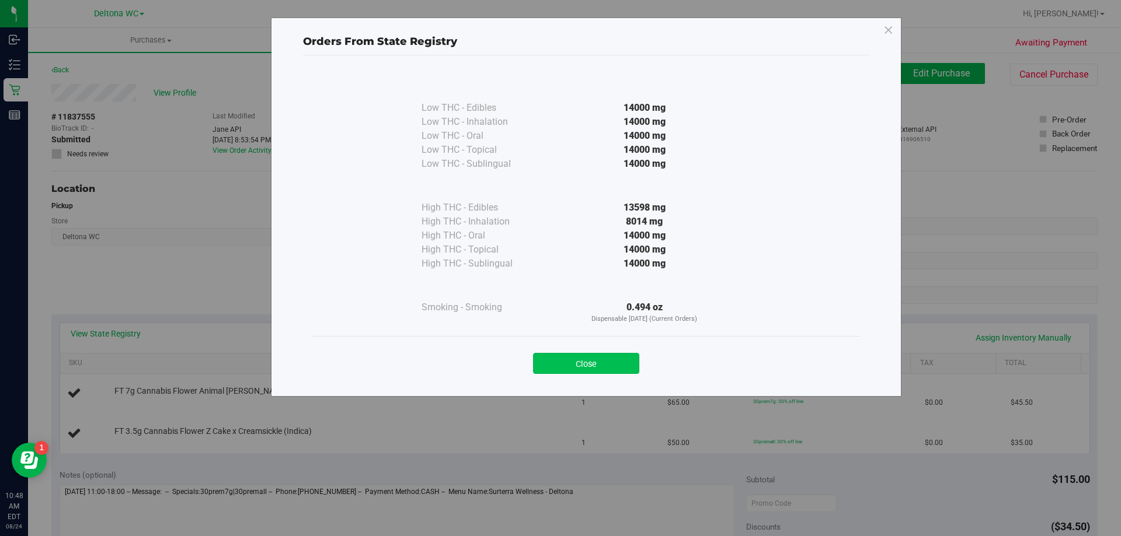
click at [593, 367] on button "Close" at bounding box center [586, 363] width 106 height 21
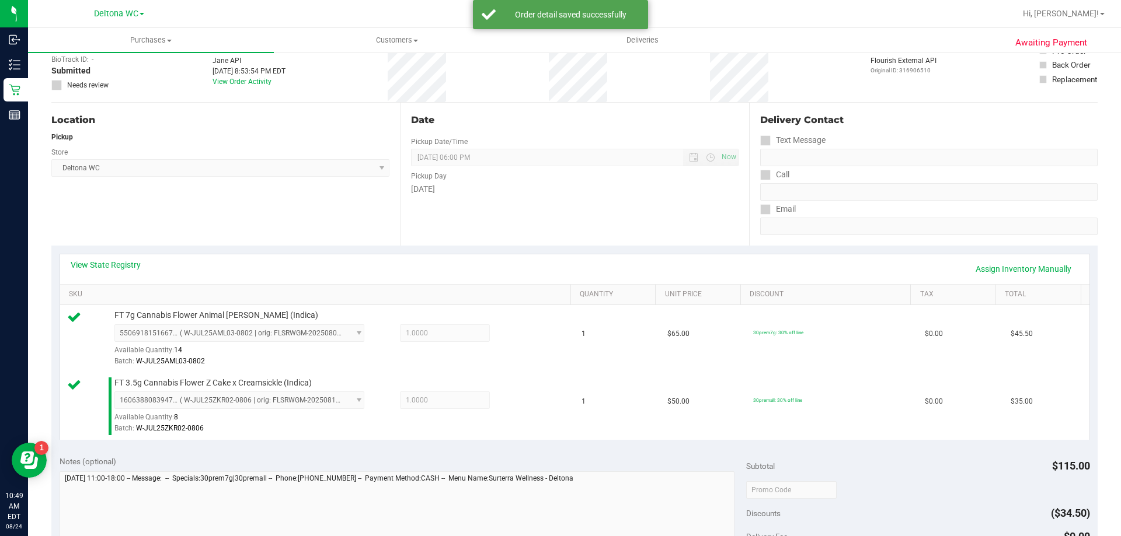
scroll to position [233, 0]
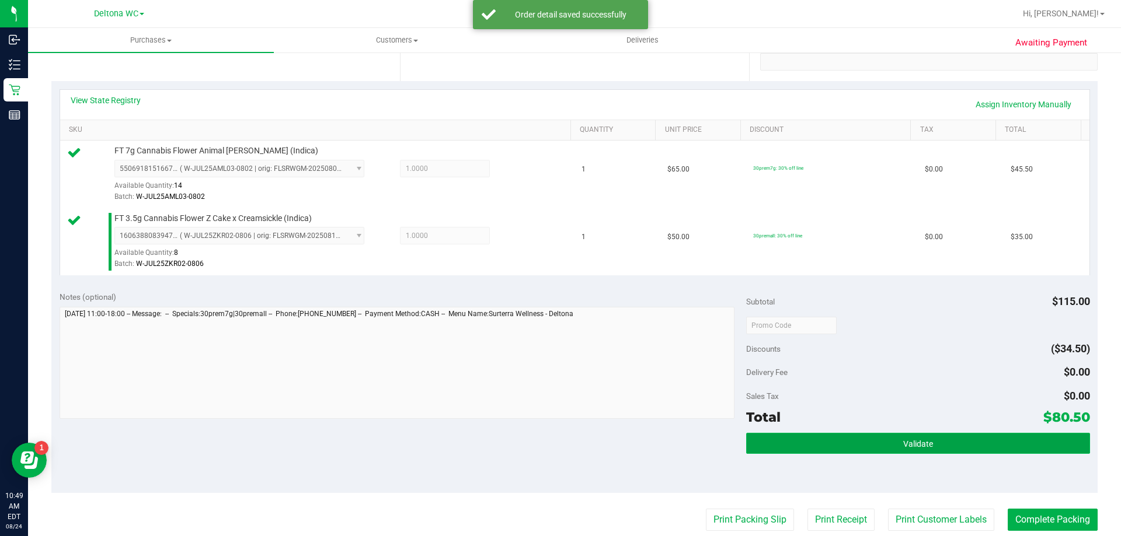
click at [849, 438] on button "Validate" at bounding box center [917, 443] width 343 height 21
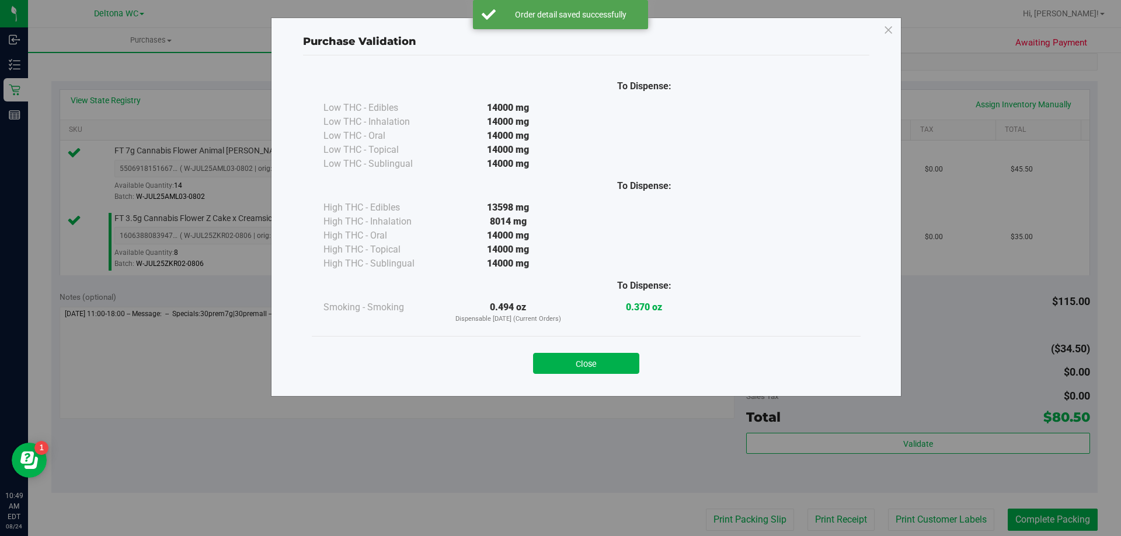
click at [605, 361] on button "Close" at bounding box center [586, 363] width 106 height 21
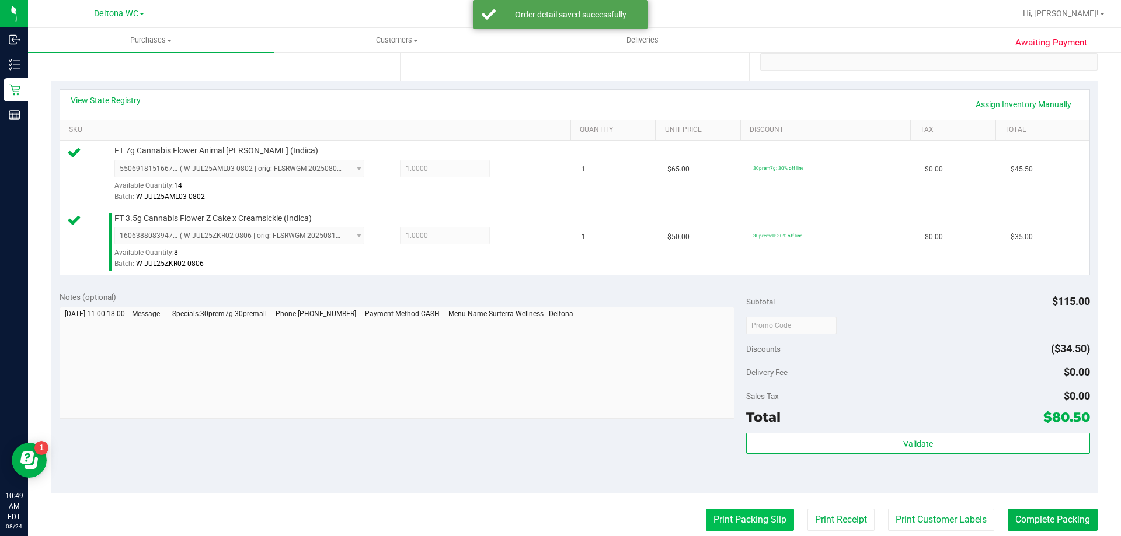
click at [737, 511] on button "Print Packing Slip" at bounding box center [750, 520] width 88 height 22
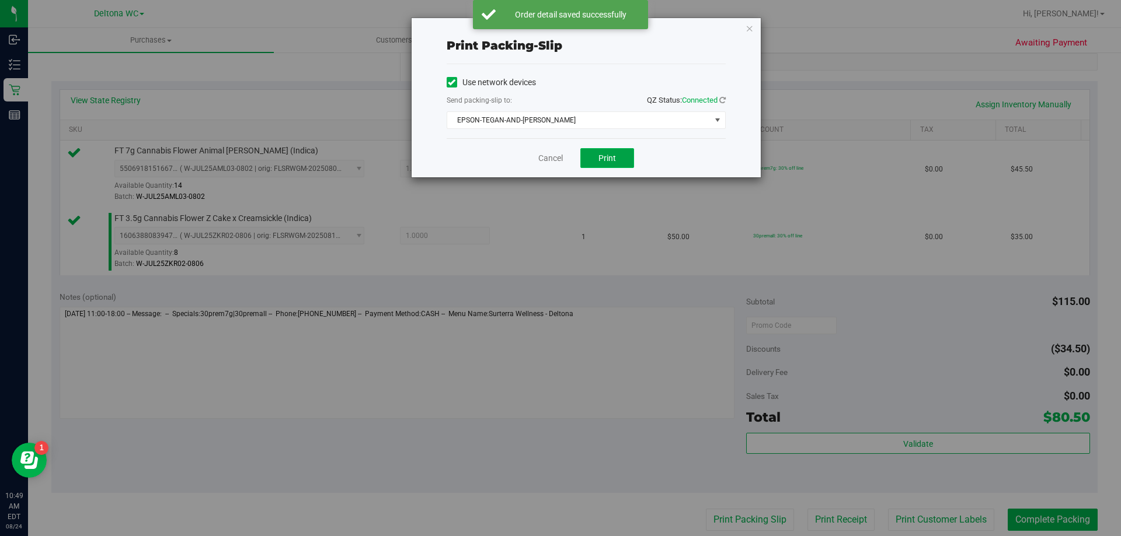
click at [608, 164] on button "Print" at bounding box center [607, 158] width 54 height 20
click at [553, 160] on link "Cancel" at bounding box center [550, 158] width 25 height 12
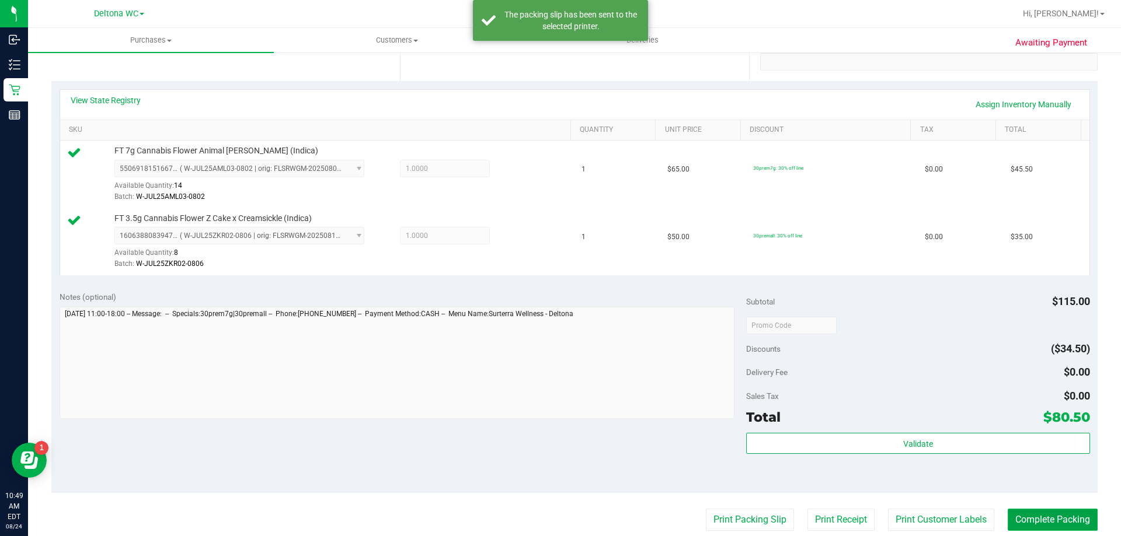
click at [1042, 511] on button "Complete Packing" at bounding box center [1052, 520] width 90 height 22
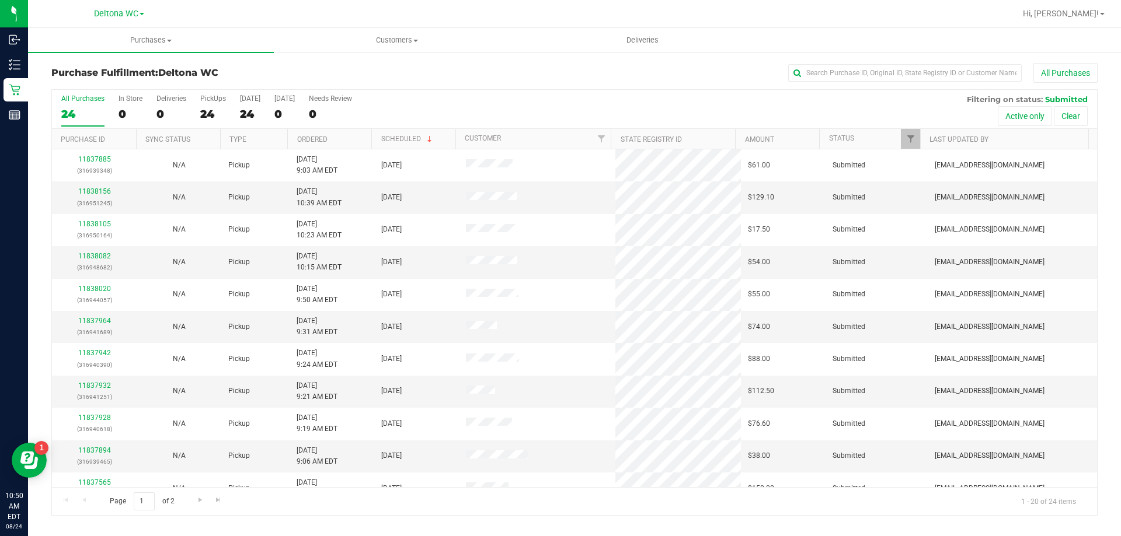
click at [333, 132] on th "Ordered" at bounding box center [329, 139] width 84 height 20
click at [100, 192] on link "11837581" at bounding box center [94, 191] width 33 height 8
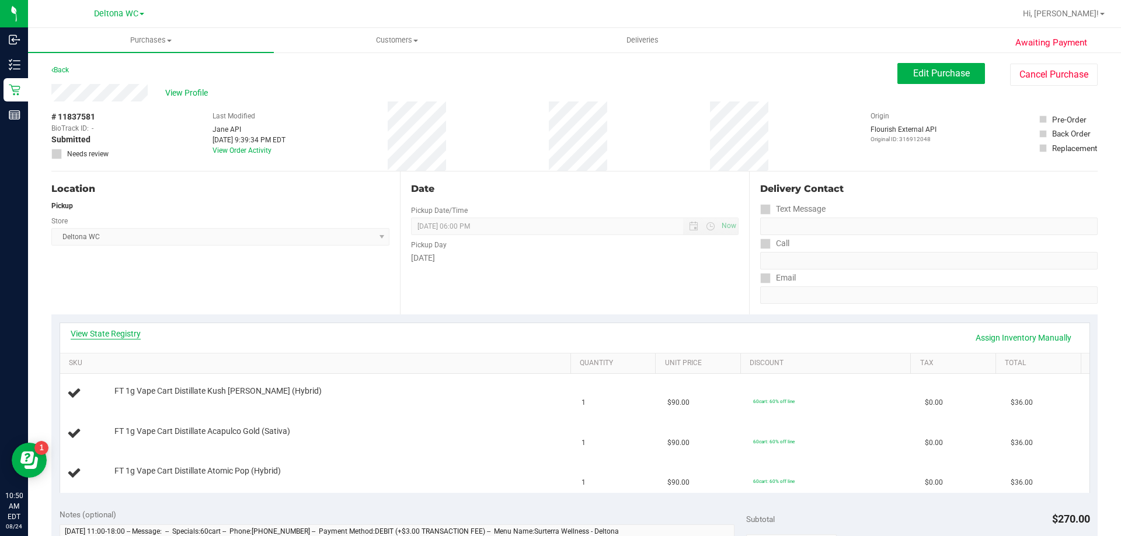
click at [97, 333] on link "View State Registry" at bounding box center [106, 334] width 70 height 12
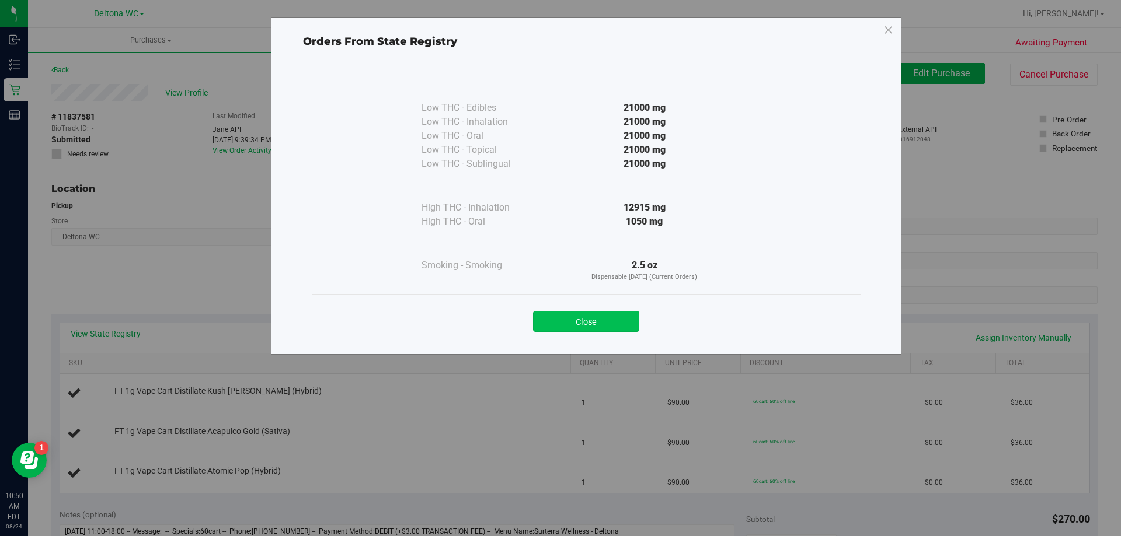
click at [592, 322] on button "Close" at bounding box center [586, 321] width 106 height 21
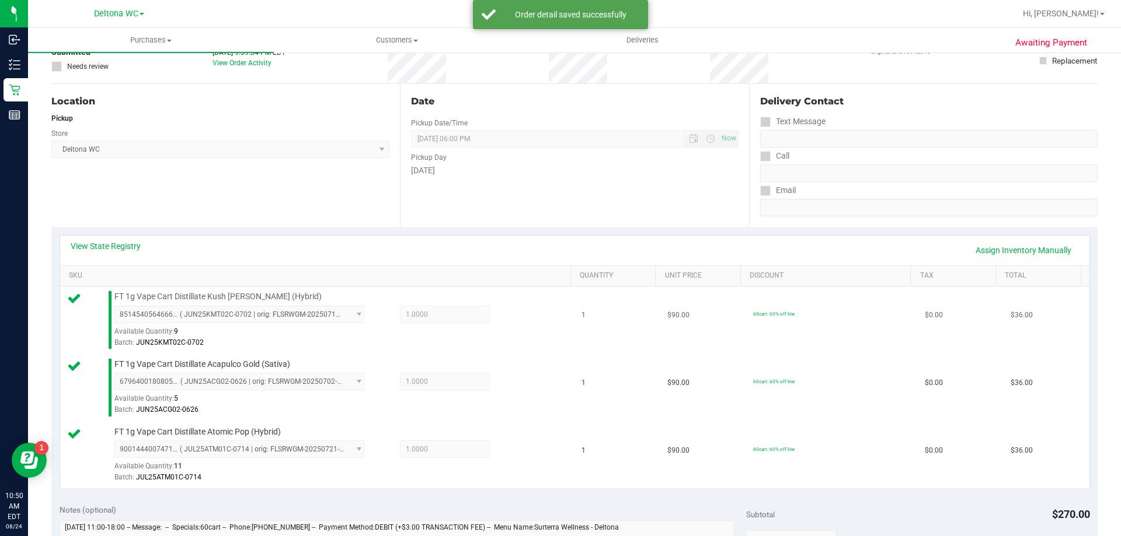
scroll to position [292, 0]
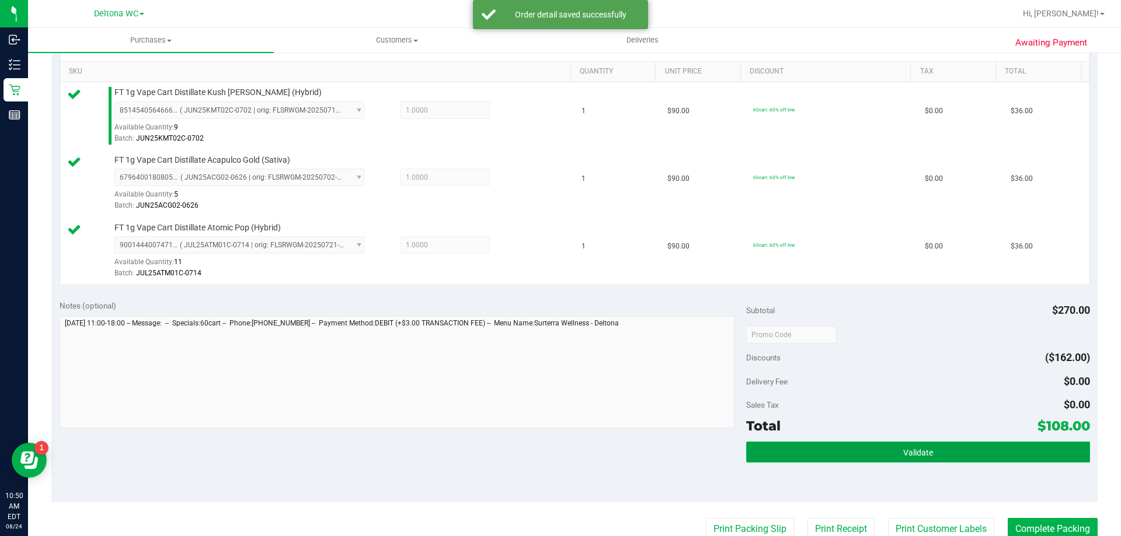
click at [815, 454] on button "Validate" at bounding box center [917, 452] width 343 height 21
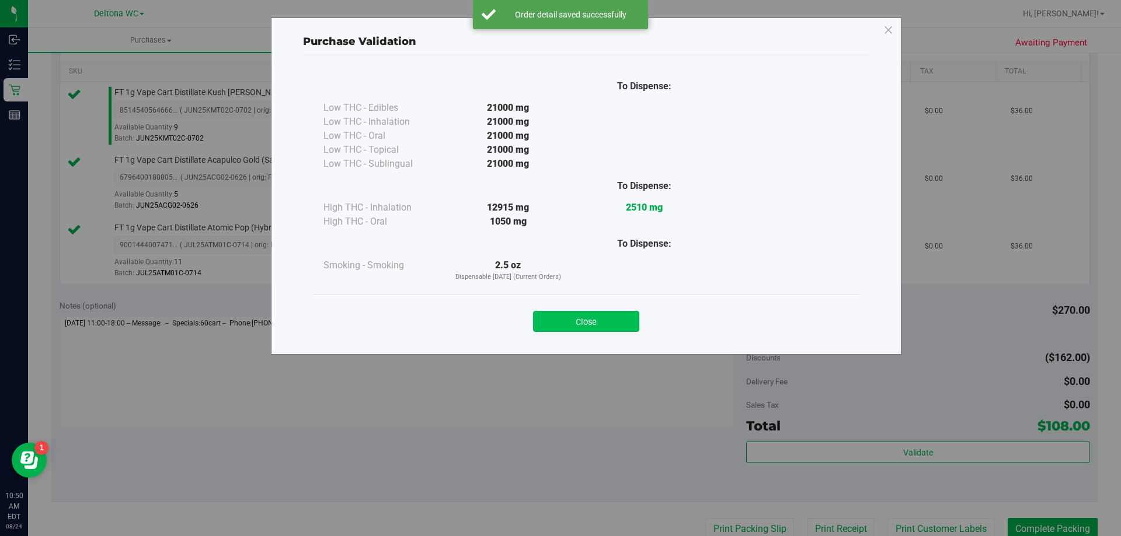
click at [582, 322] on button "Close" at bounding box center [586, 321] width 106 height 21
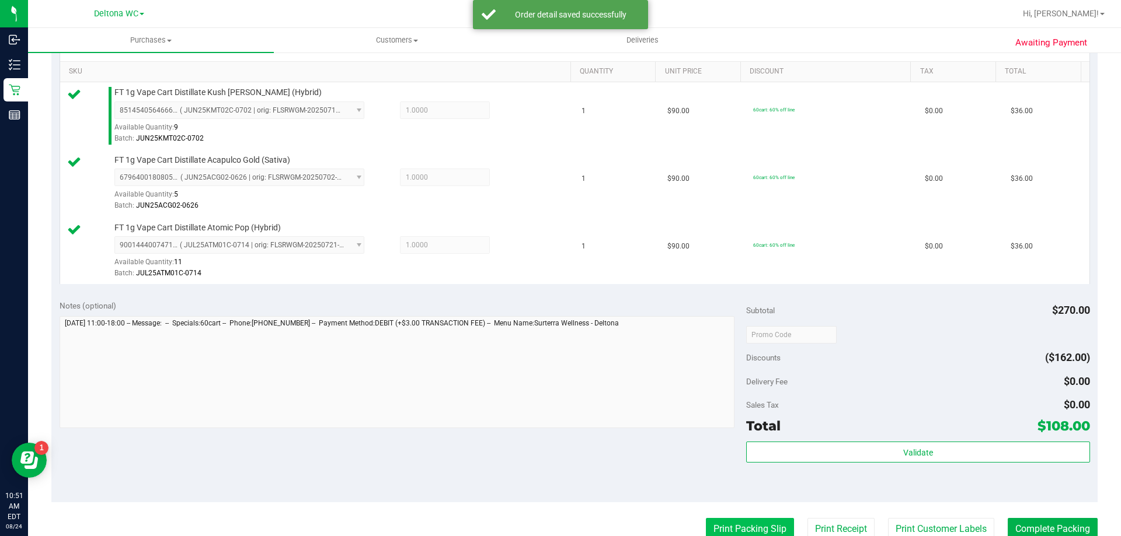
click at [723, 527] on button "Print Packing Slip" at bounding box center [750, 529] width 88 height 22
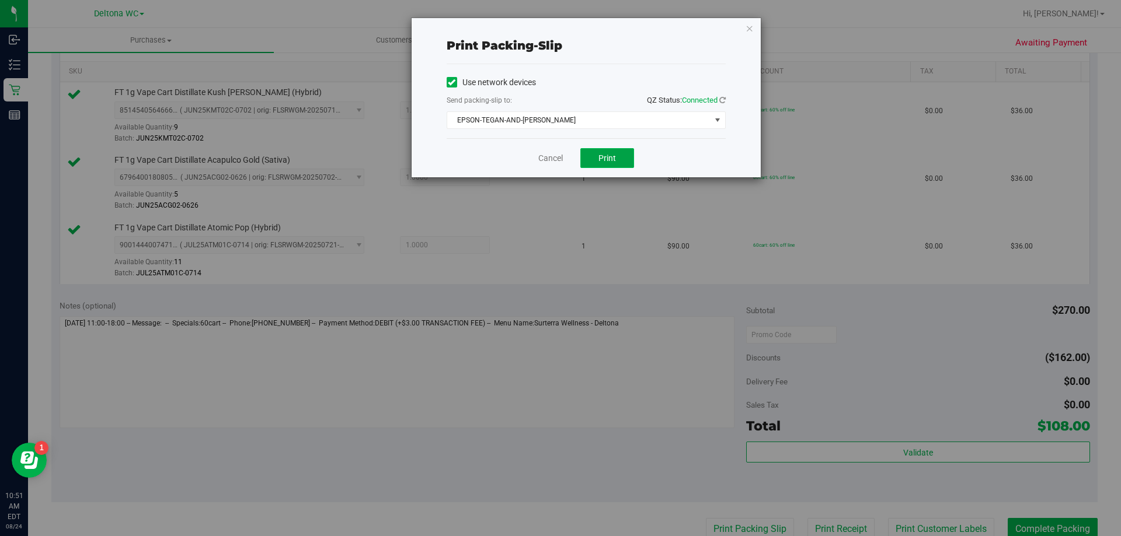
click at [610, 155] on span "Print" at bounding box center [607, 157] width 18 height 9
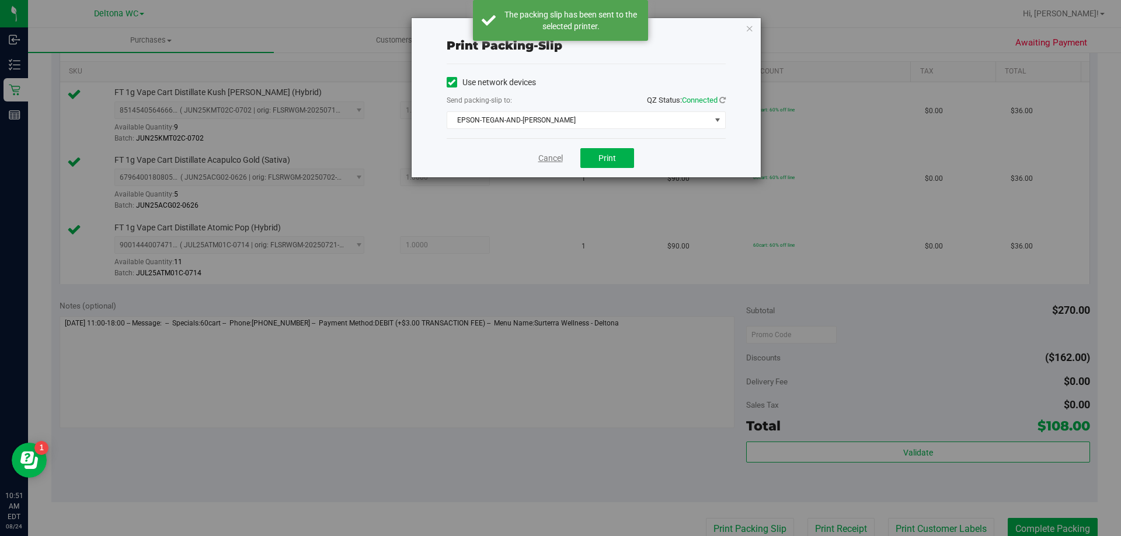
click at [550, 160] on link "Cancel" at bounding box center [550, 158] width 25 height 12
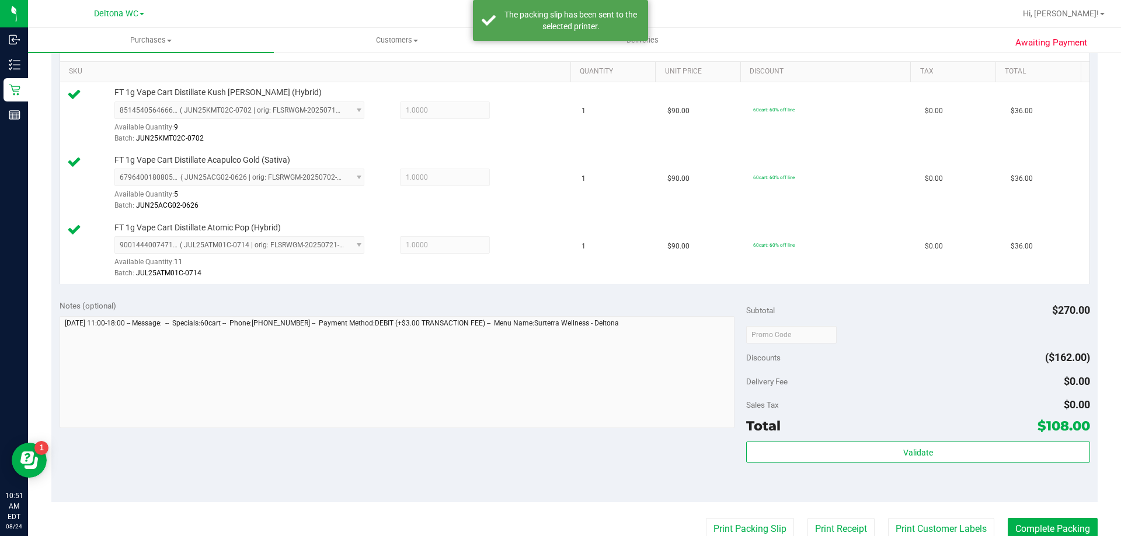
scroll to position [296, 0]
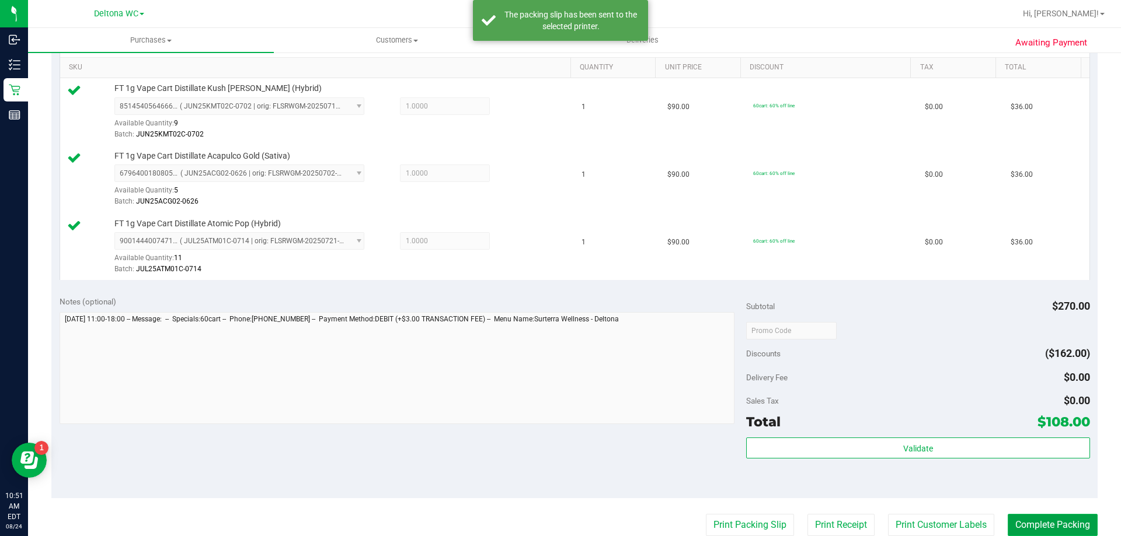
click at [1052, 523] on button "Complete Packing" at bounding box center [1052, 525] width 90 height 22
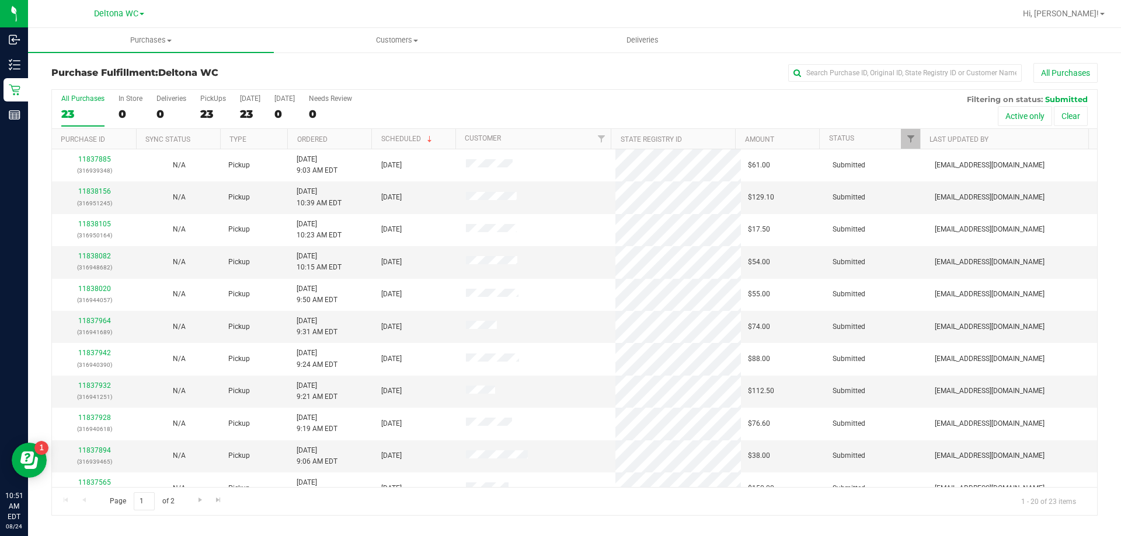
click at [347, 137] on th "Ordered" at bounding box center [329, 139] width 84 height 20
click at [91, 194] on link "11837596" at bounding box center [94, 191] width 33 height 8
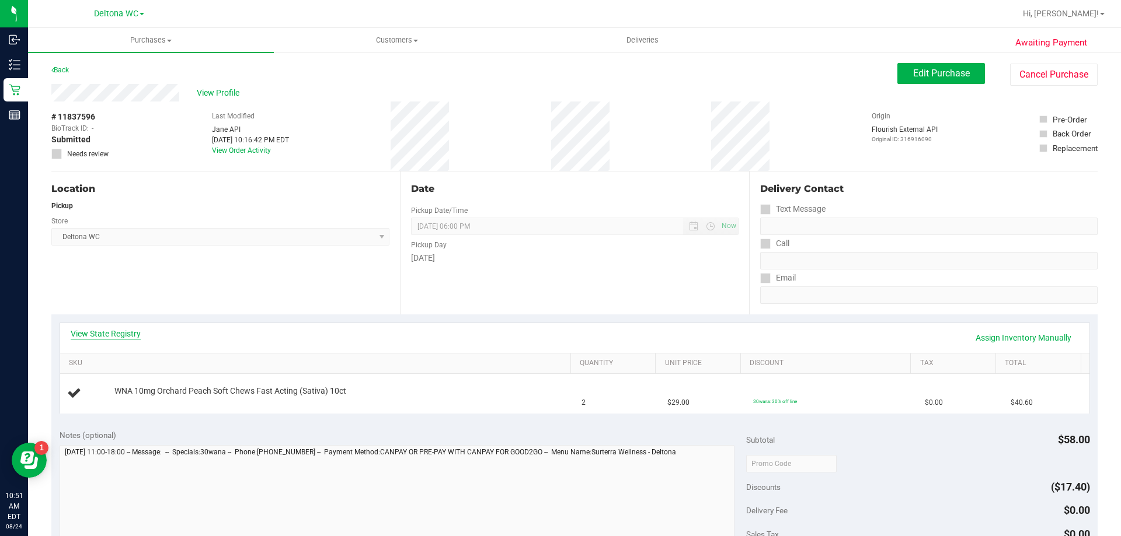
click at [122, 333] on link "View State Registry" at bounding box center [106, 334] width 70 height 12
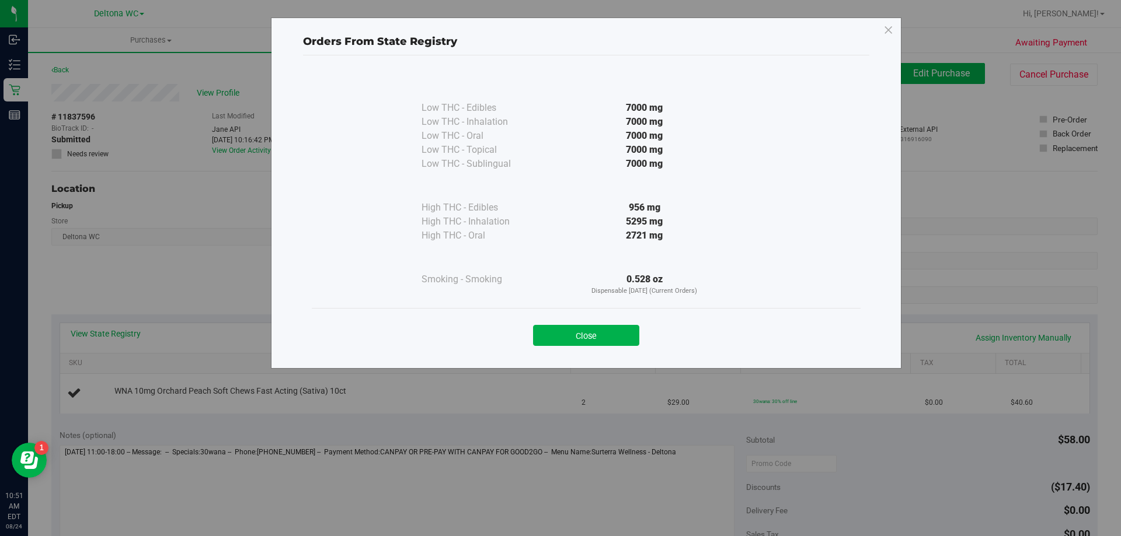
click at [612, 336] on button "Close" at bounding box center [586, 335] width 106 height 21
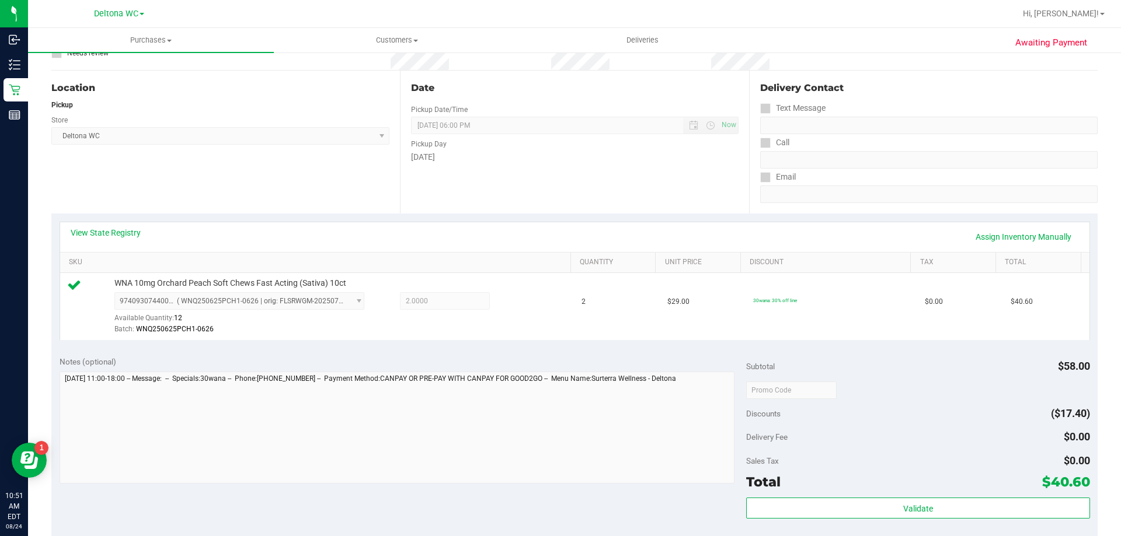
scroll to position [233, 0]
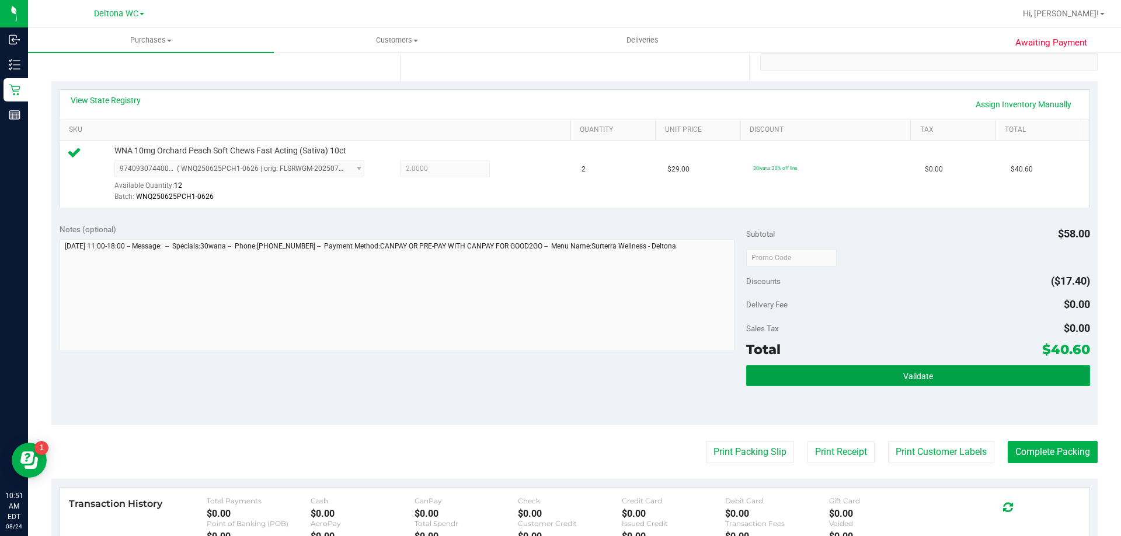
click at [773, 376] on button "Validate" at bounding box center [917, 375] width 343 height 21
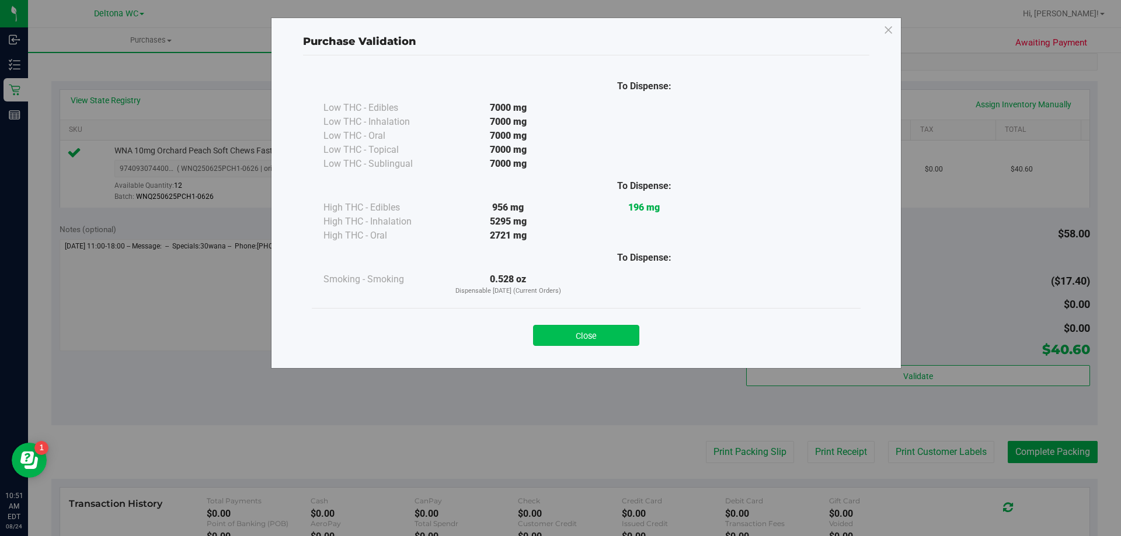
click at [603, 341] on button "Close" at bounding box center [586, 335] width 106 height 21
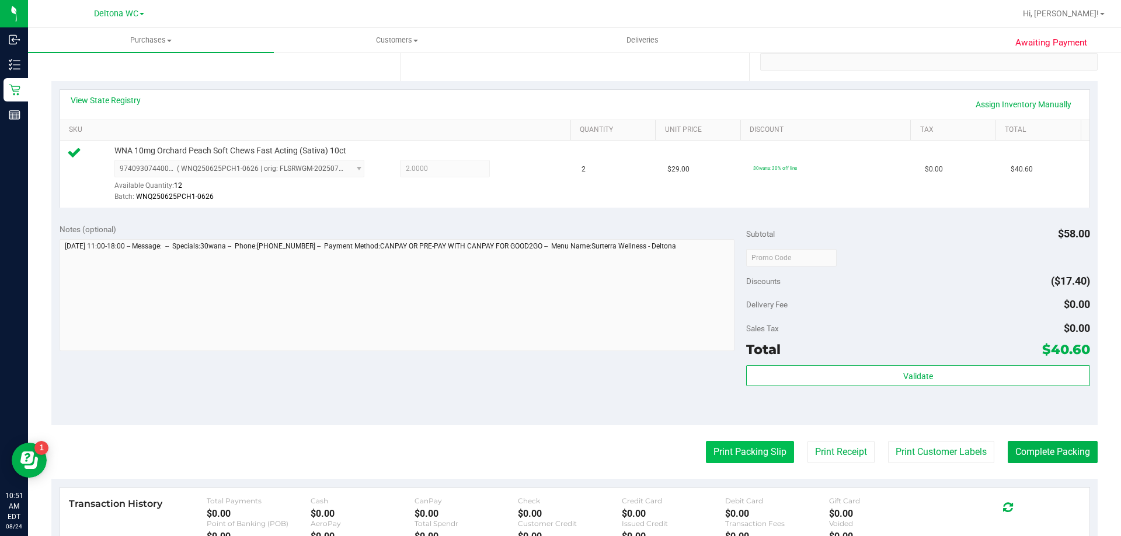
click at [723, 449] on button "Print Packing Slip" at bounding box center [750, 452] width 88 height 22
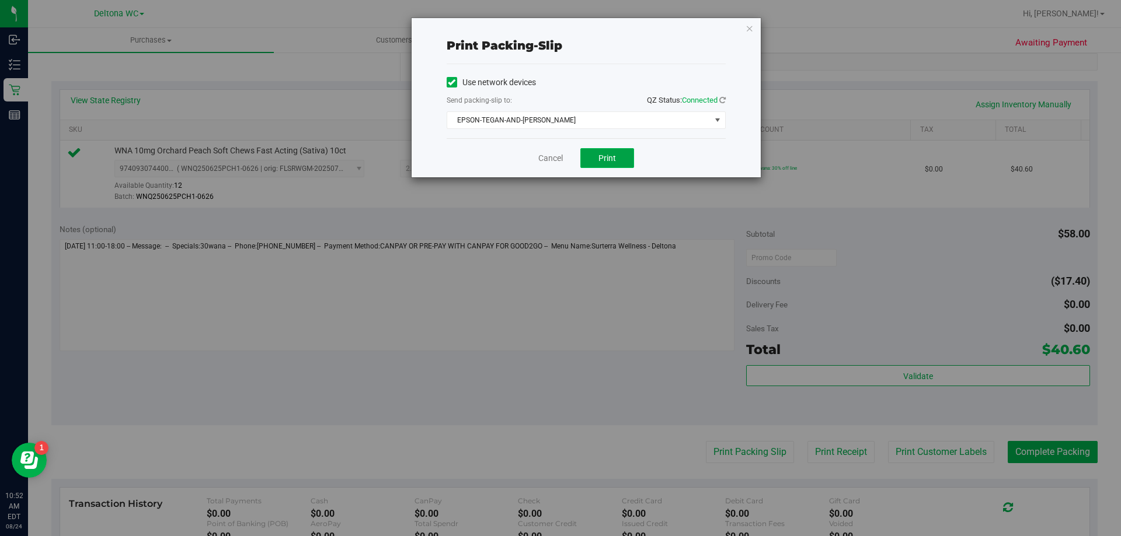
click at [605, 159] on span "Print" at bounding box center [607, 157] width 18 height 9
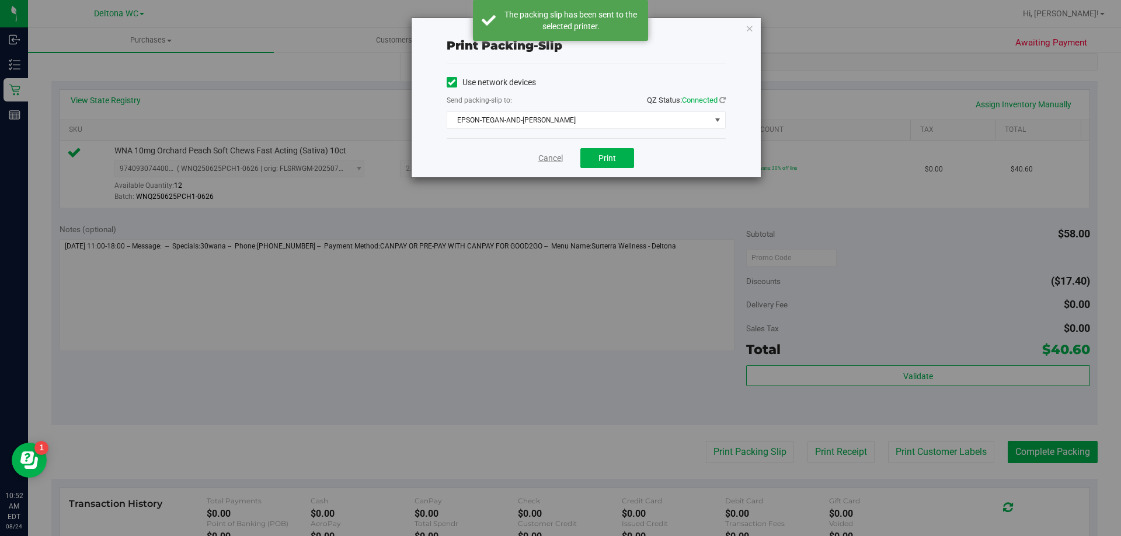
click at [545, 156] on link "Cancel" at bounding box center [550, 158] width 25 height 12
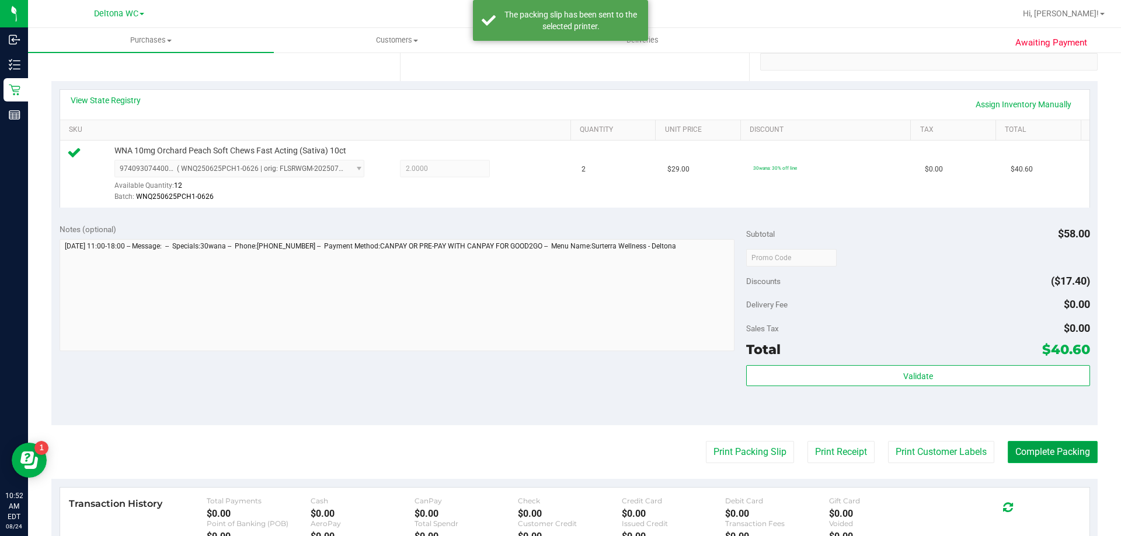
click at [1015, 446] on button "Complete Packing" at bounding box center [1052, 452] width 90 height 22
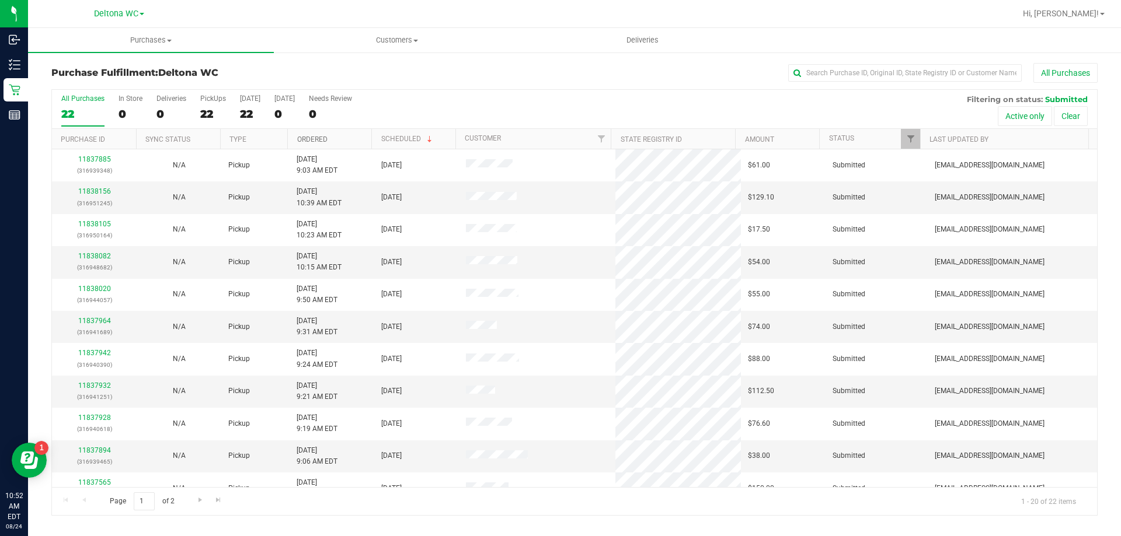
click at [323, 137] on link "Ordered" at bounding box center [312, 139] width 30 height 8
click at [82, 190] on link "11837611" at bounding box center [94, 191] width 33 height 8
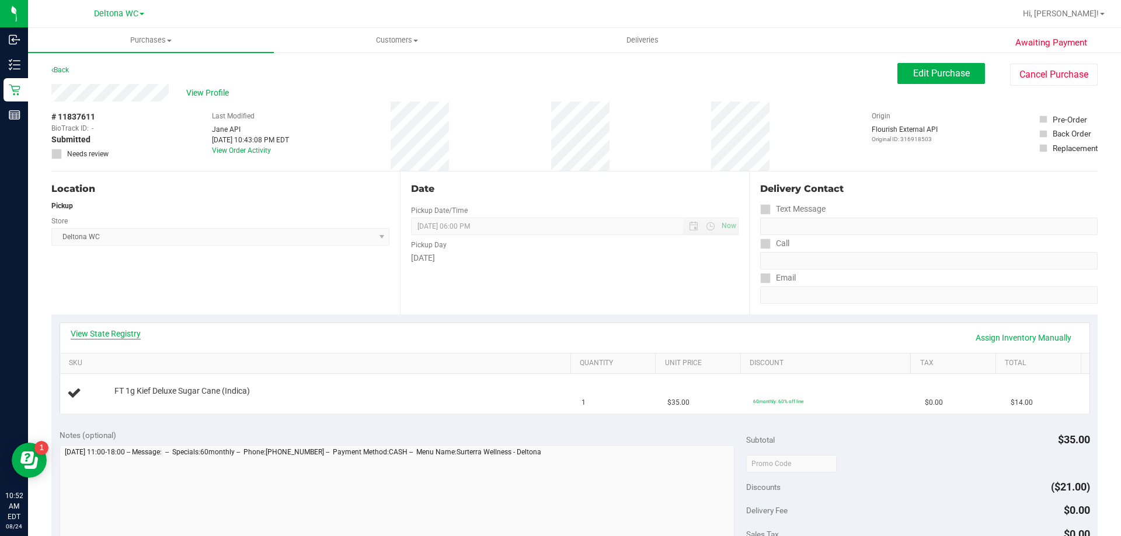
click at [116, 337] on link "View State Registry" at bounding box center [106, 334] width 70 height 12
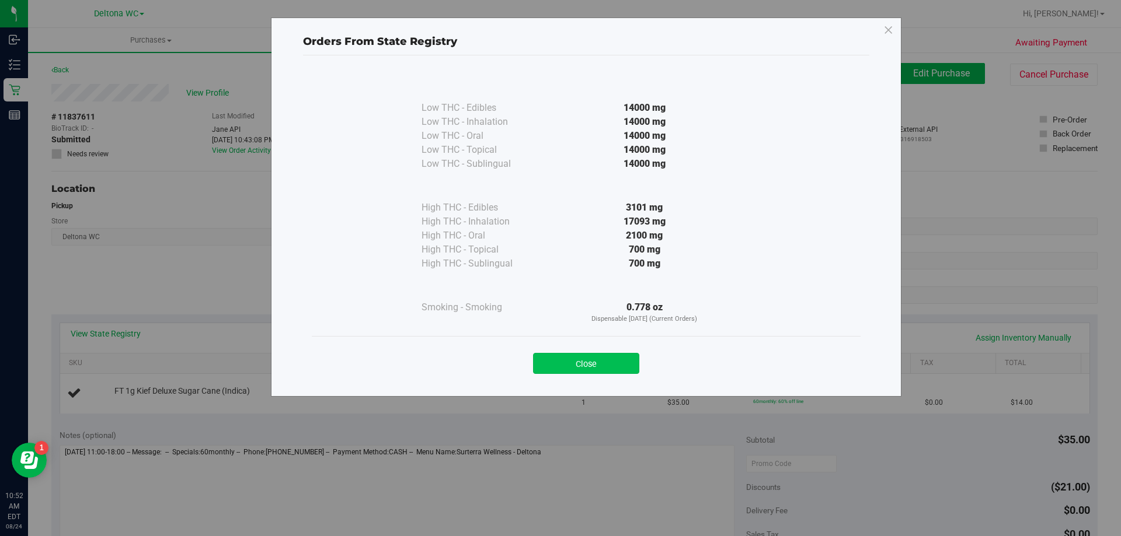
click at [616, 370] on button "Close" at bounding box center [586, 363] width 106 height 21
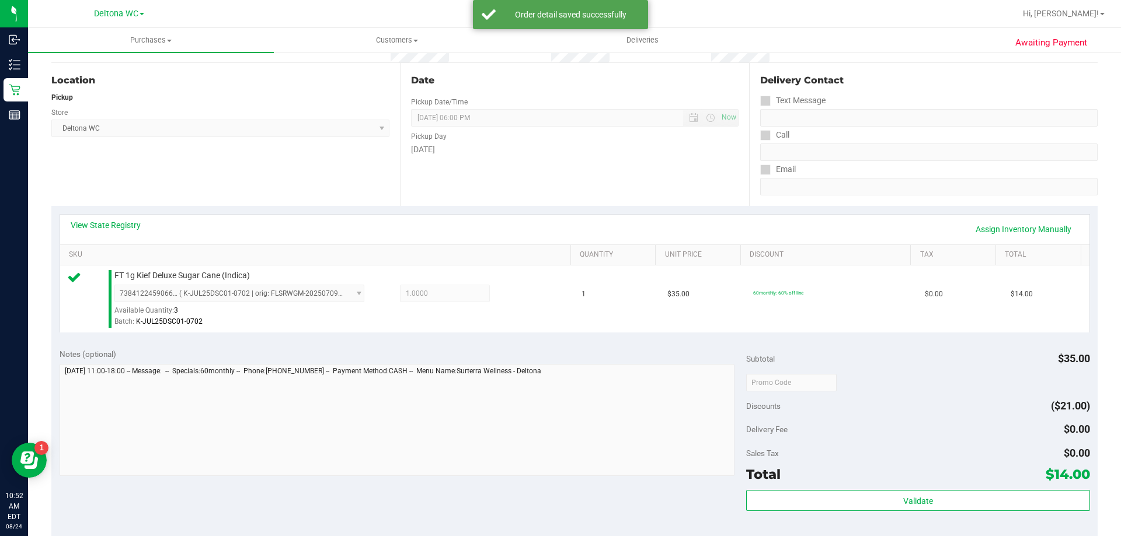
scroll to position [233, 0]
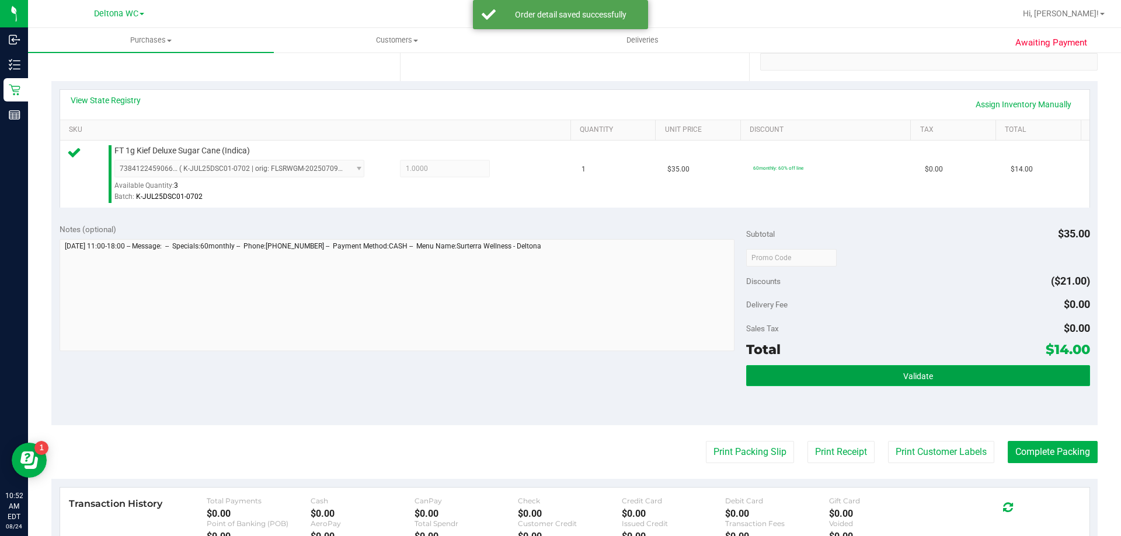
click at [929, 377] on button "Validate" at bounding box center [917, 375] width 343 height 21
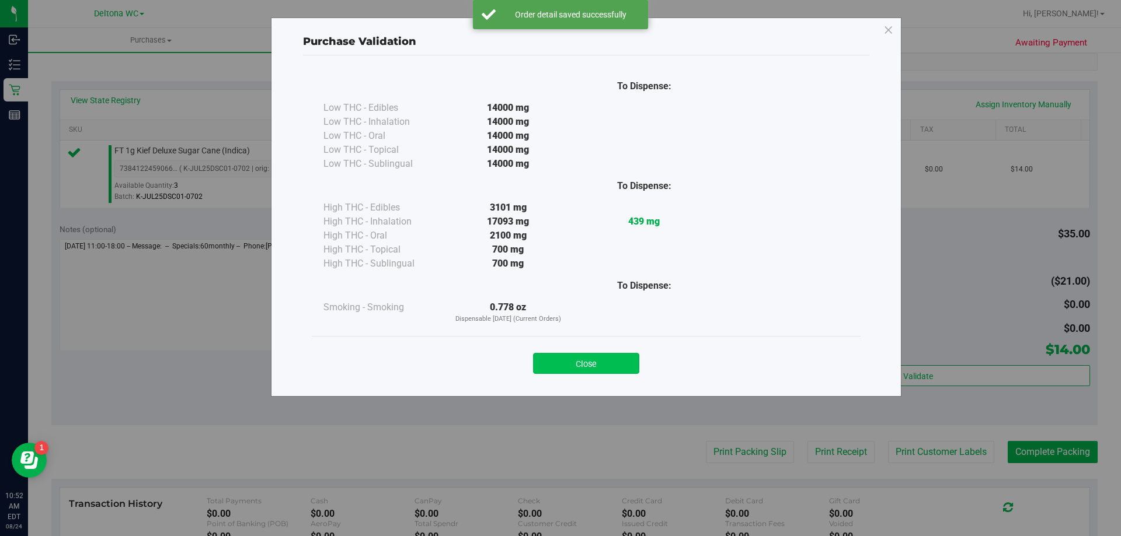
click at [608, 373] on button "Close" at bounding box center [586, 363] width 106 height 21
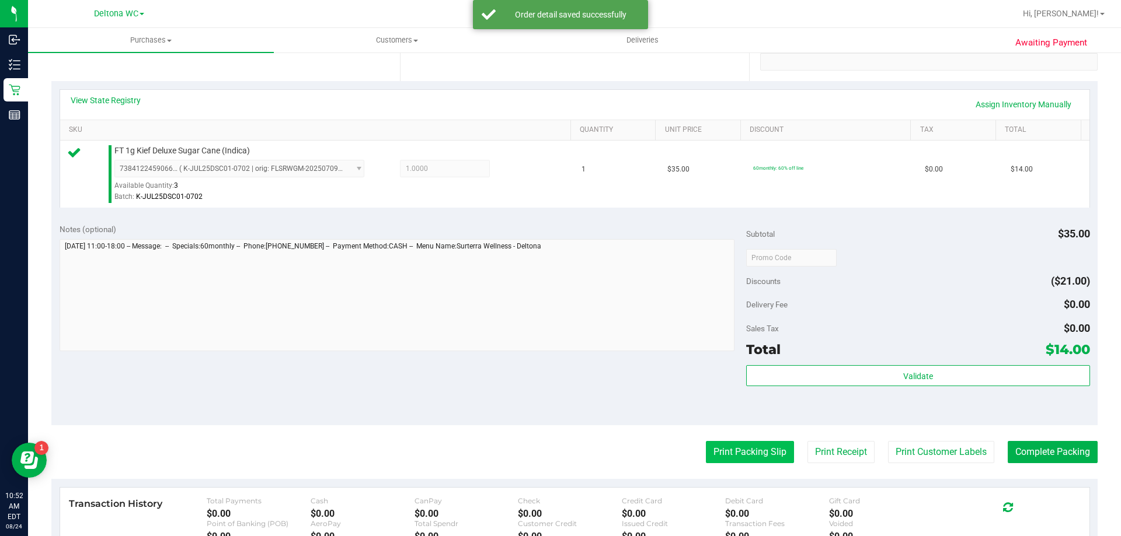
click at [743, 460] on button "Print Packing Slip" at bounding box center [750, 452] width 88 height 22
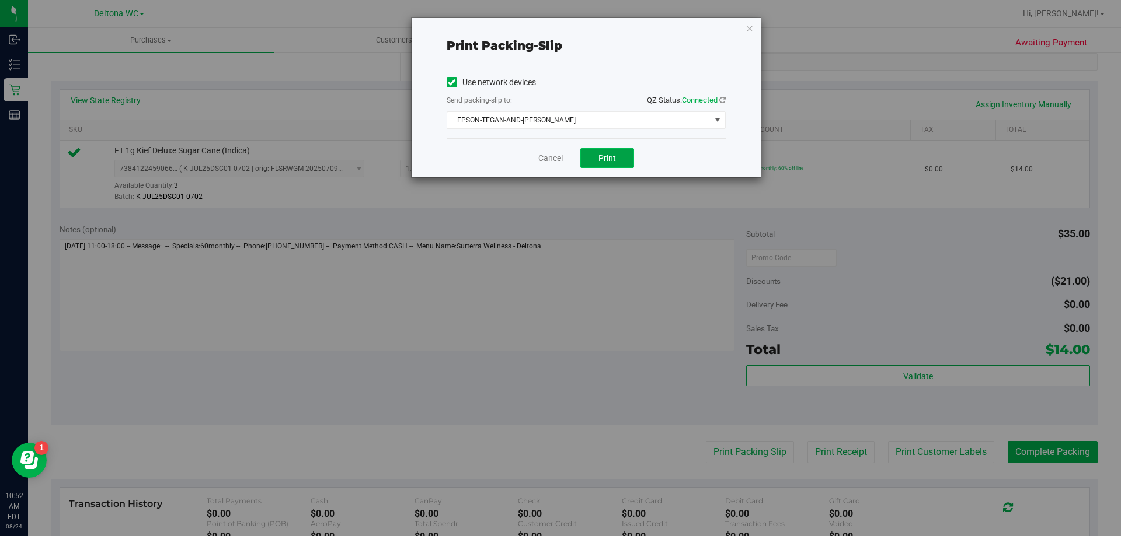
click at [603, 159] on span "Print" at bounding box center [607, 157] width 18 height 9
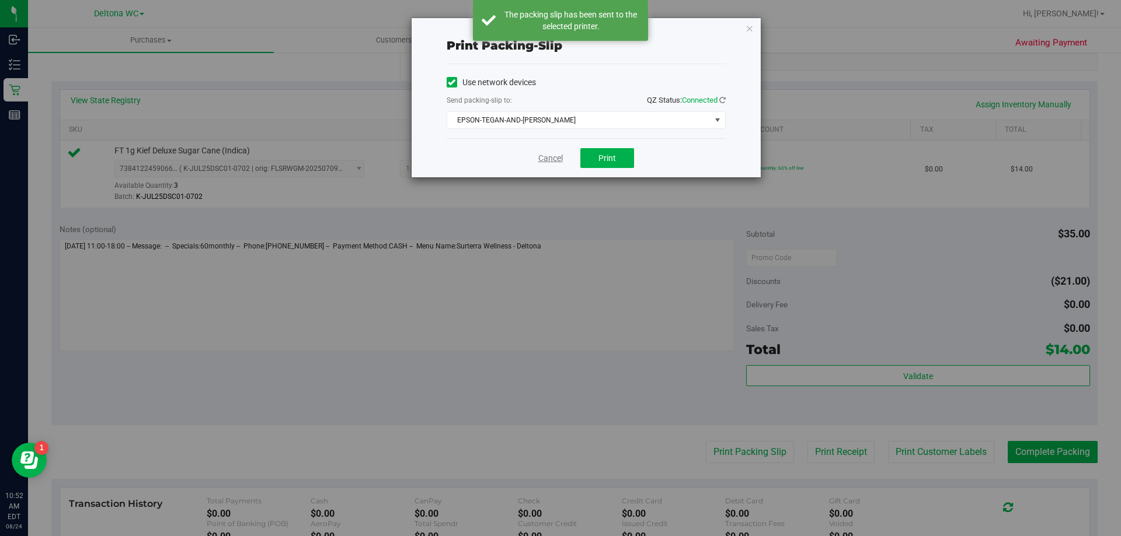
click at [547, 161] on link "Cancel" at bounding box center [550, 158] width 25 height 12
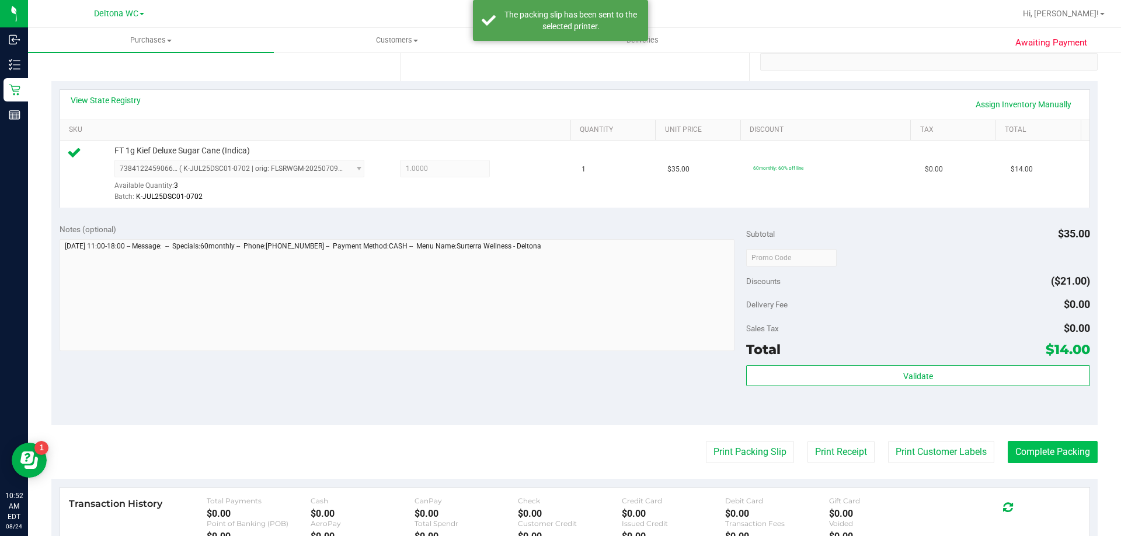
click at [1078, 441] on purchase-details "Back Edit Purchase Cancel Purchase View Profile # 11837611 BioTrack ID: - Submi…" at bounding box center [574, 264] width 1046 height 868
click at [1076, 448] on button "Complete Packing" at bounding box center [1052, 452] width 90 height 22
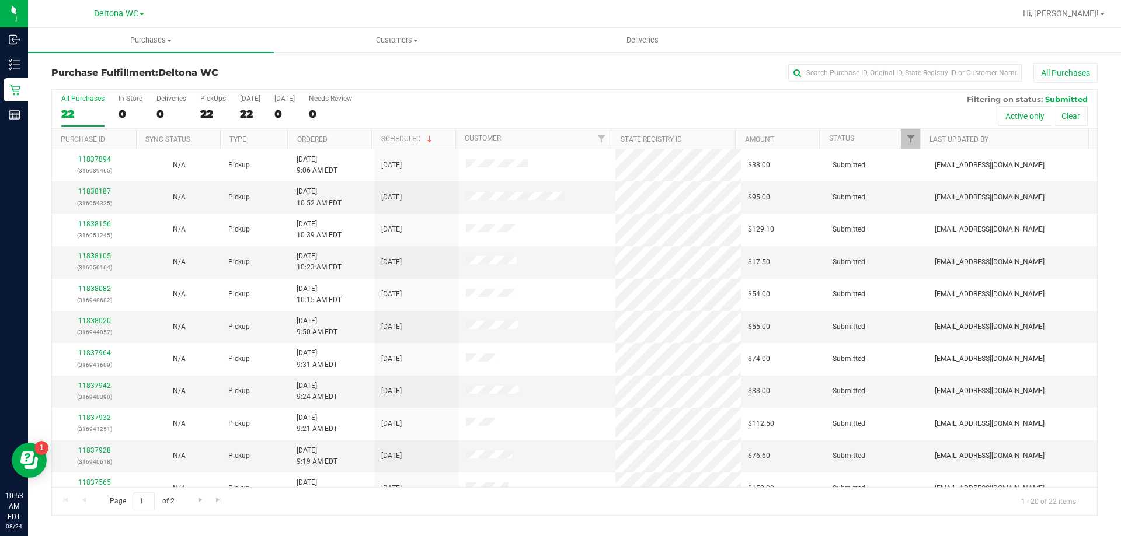
click at [334, 132] on th "Ordered" at bounding box center [329, 139] width 84 height 20
click at [90, 192] on link "11837615" at bounding box center [94, 191] width 33 height 8
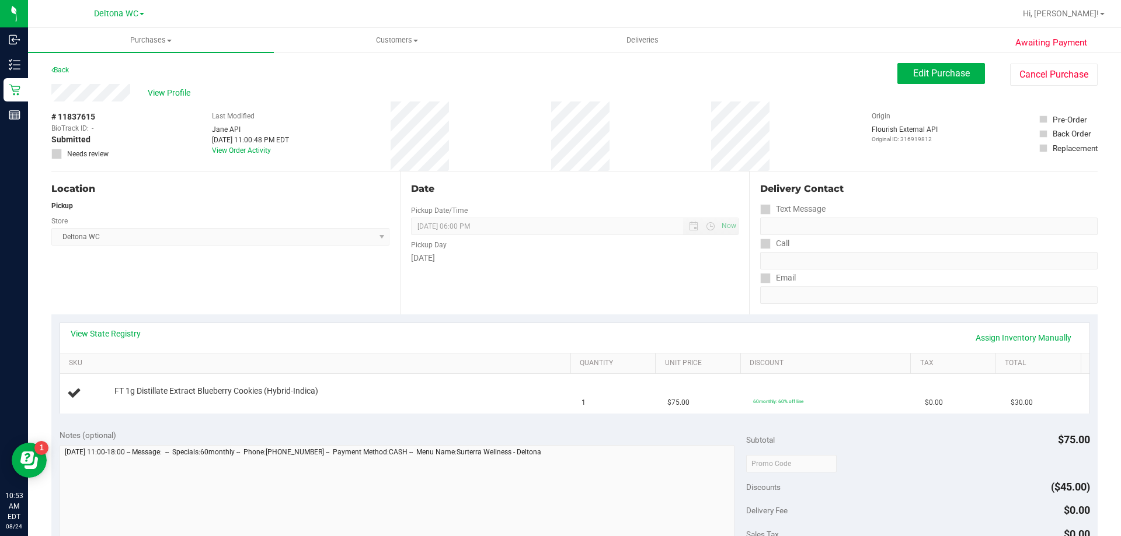
click at [90, 330] on link "View State Registry" at bounding box center [106, 334] width 70 height 12
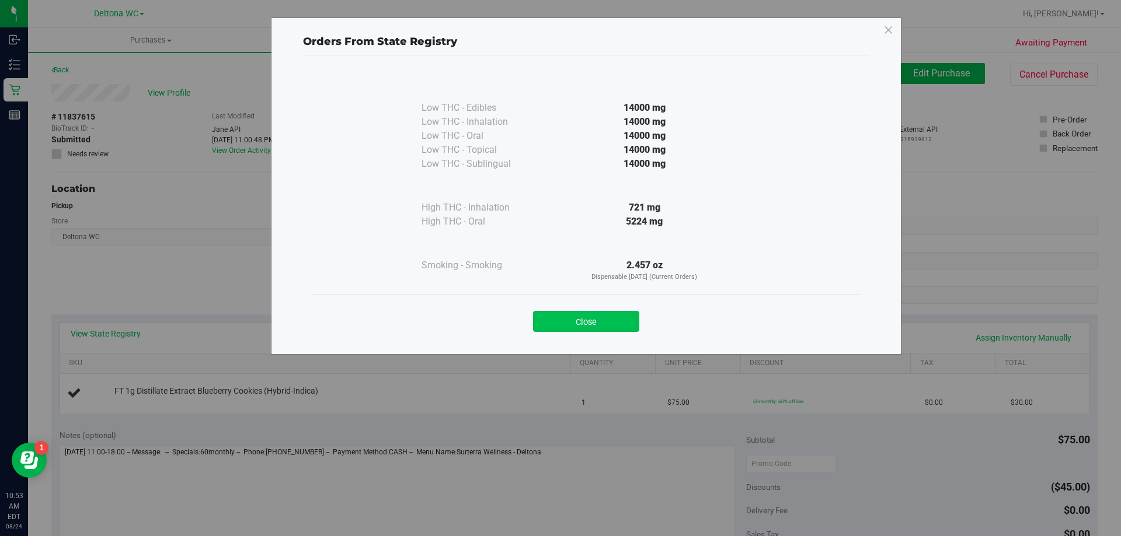
click at [606, 327] on button "Close" at bounding box center [586, 321] width 106 height 21
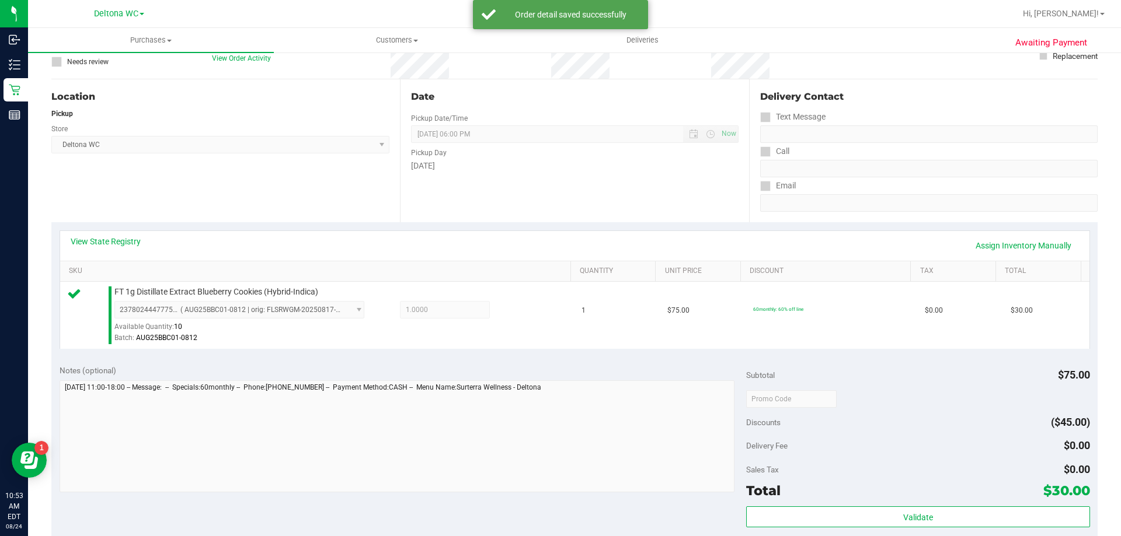
scroll to position [175, 0]
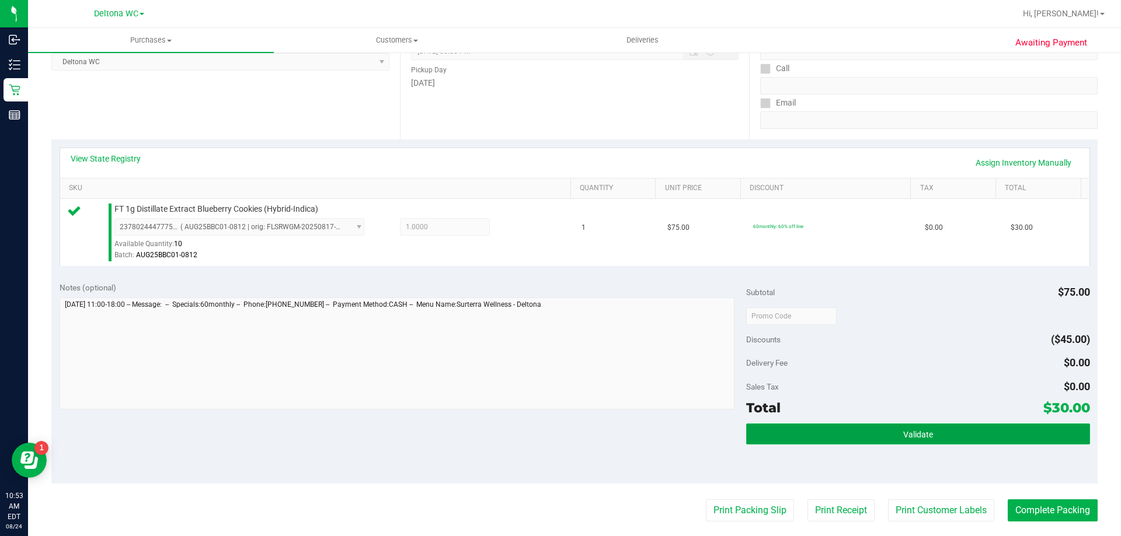
click at [843, 427] on button "Validate" at bounding box center [917, 434] width 343 height 21
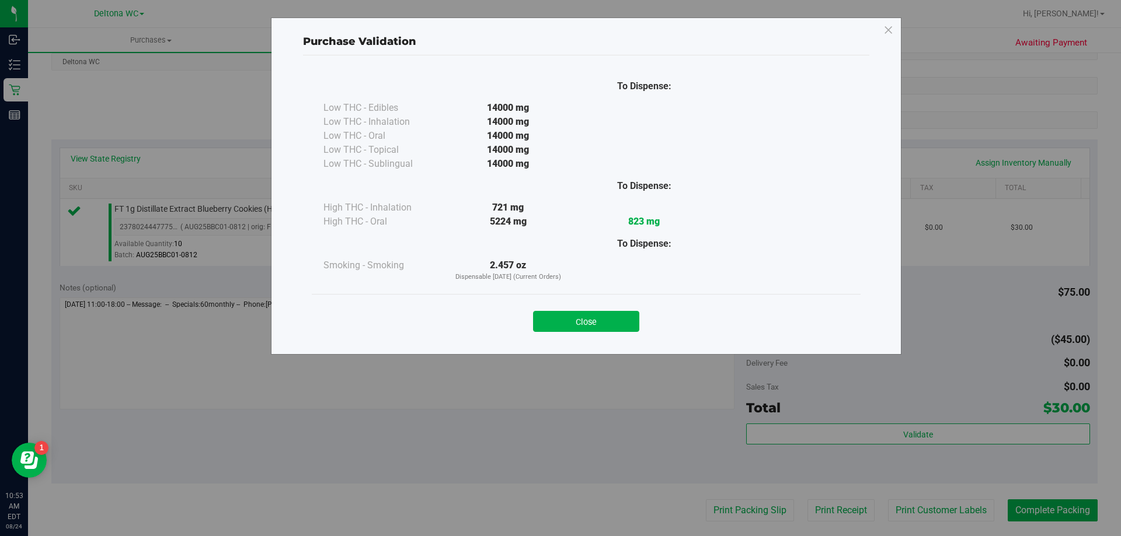
click at [591, 315] on button "Close" at bounding box center [586, 321] width 106 height 21
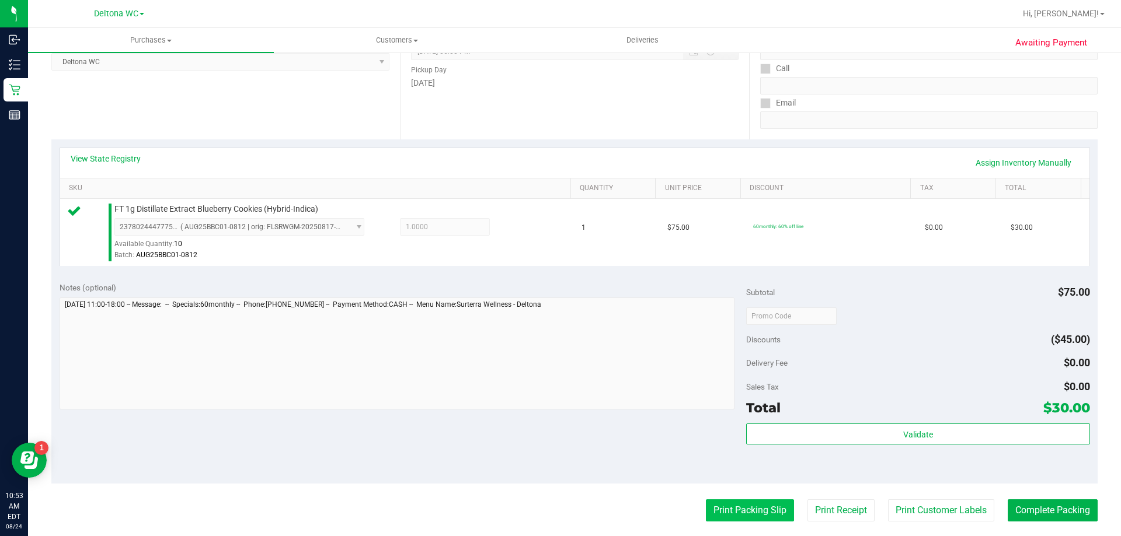
click at [714, 501] on button "Print Packing Slip" at bounding box center [750, 511] width 88 height 22
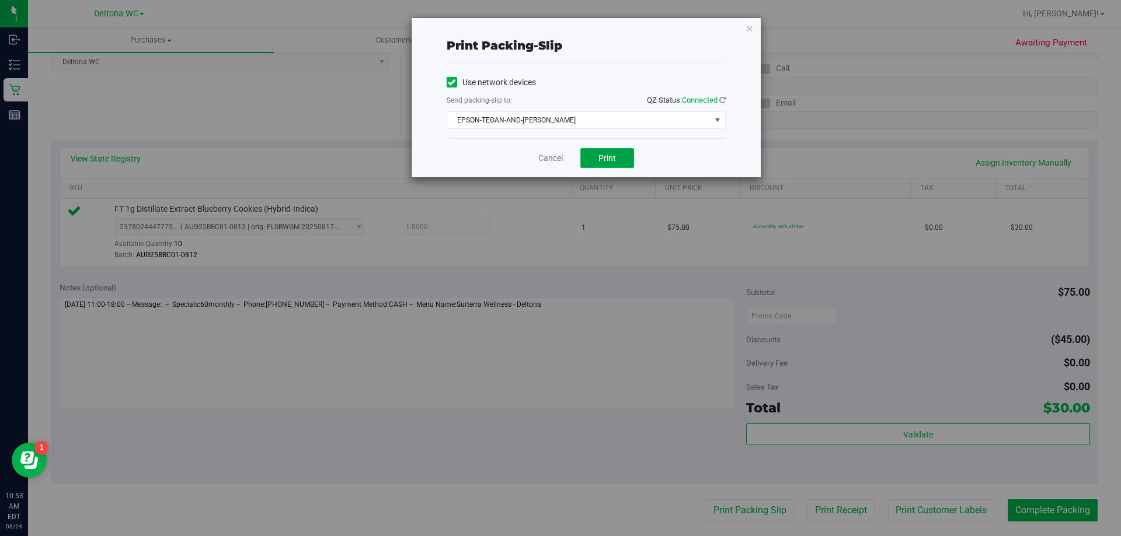
click at [608, 165] on button "Print" at bounding box center [607, 158] width 54 height 20
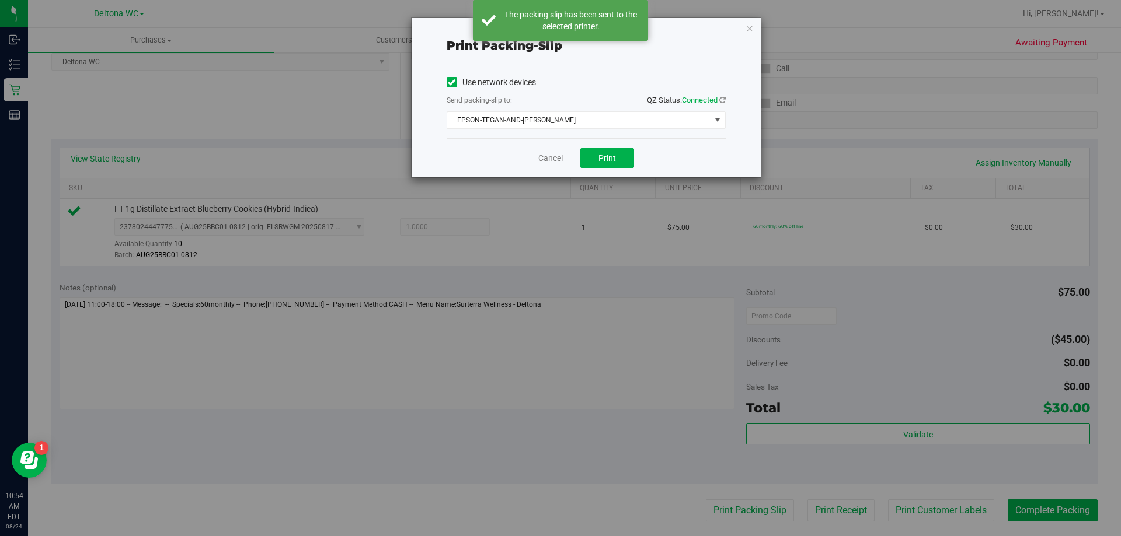
click at [553, 159] on link "Cancel" at bounding box center [550, 158] width 25 height 12
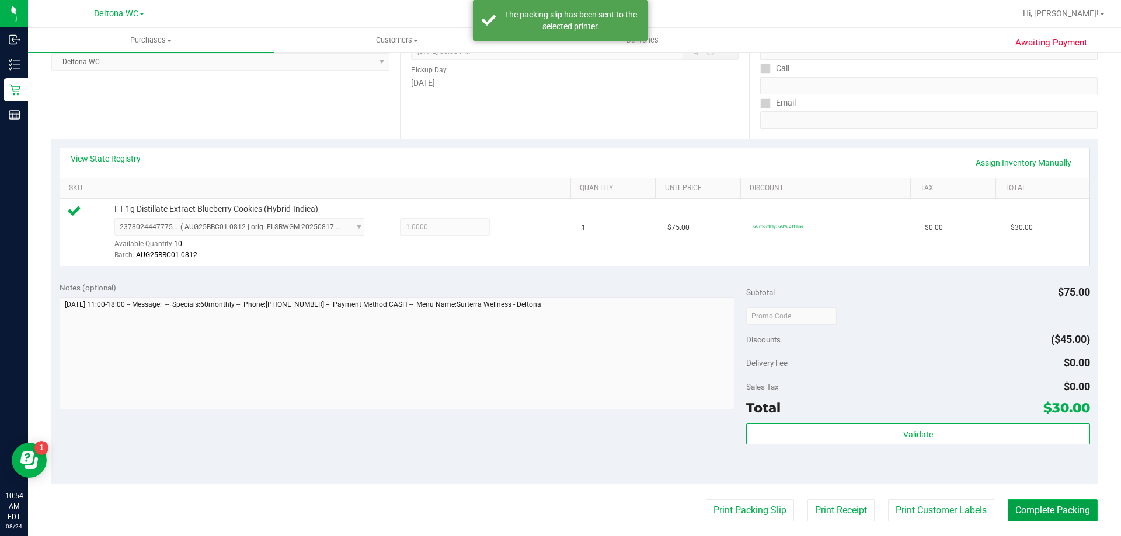
click at [1010, 505] on button "Complete Packing" at bounding box center [1052, 511] width 90 height 22
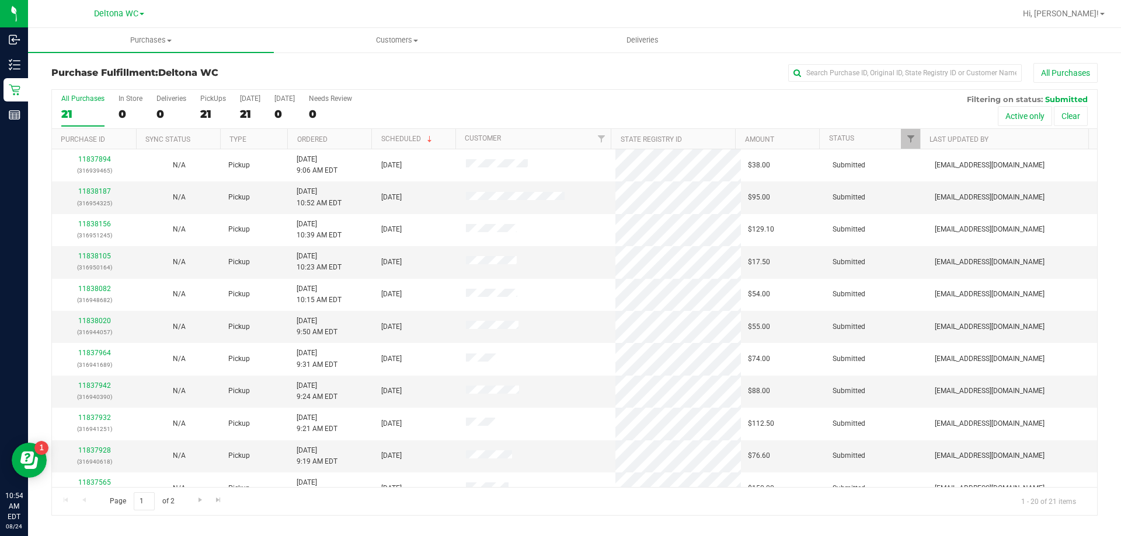
click at [351, 135] on th "Ordered" at bounding box center [329, 139] width 84 height 20
click at [103, 191] on link "11837645" at bounding box center [94, 191] width 33 height 8
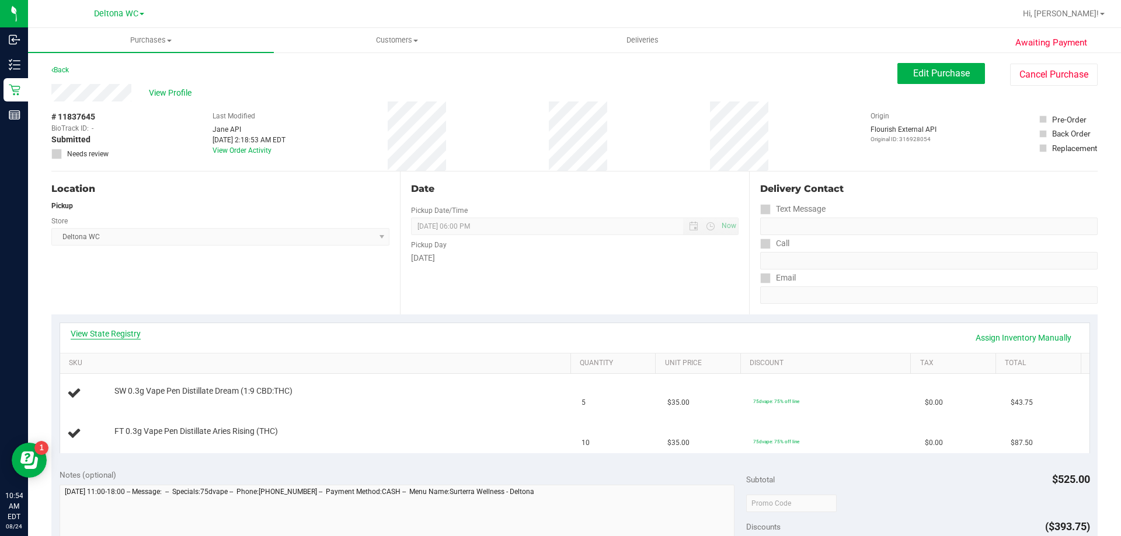
click at [112, 331] on link "View State Registry" at bounding box center [106, 334] width 70 height 12
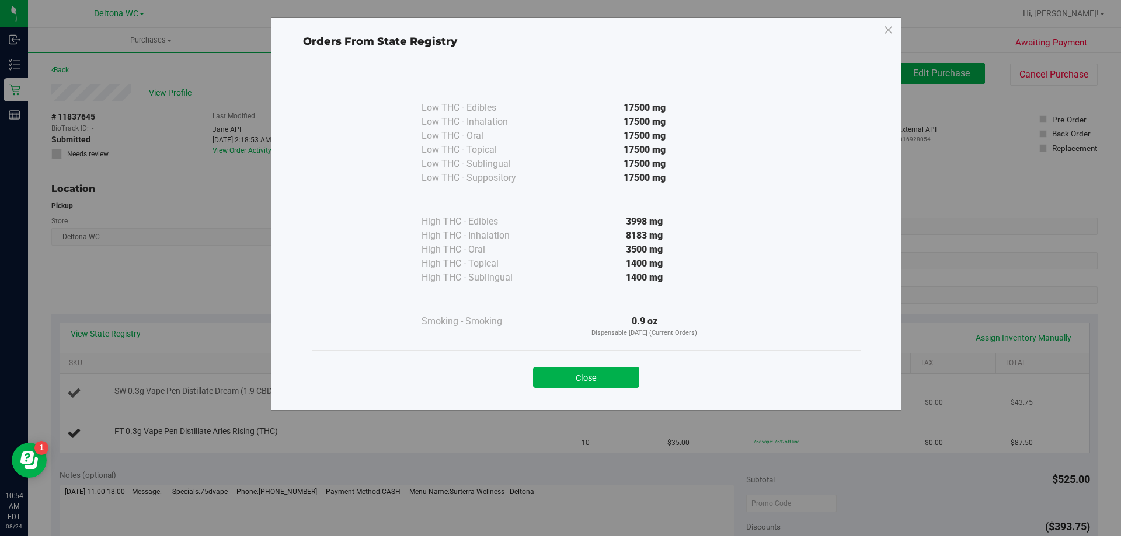
click at [594, 382] on button "Close" at bounding box center [586, 377] width 106 height 21
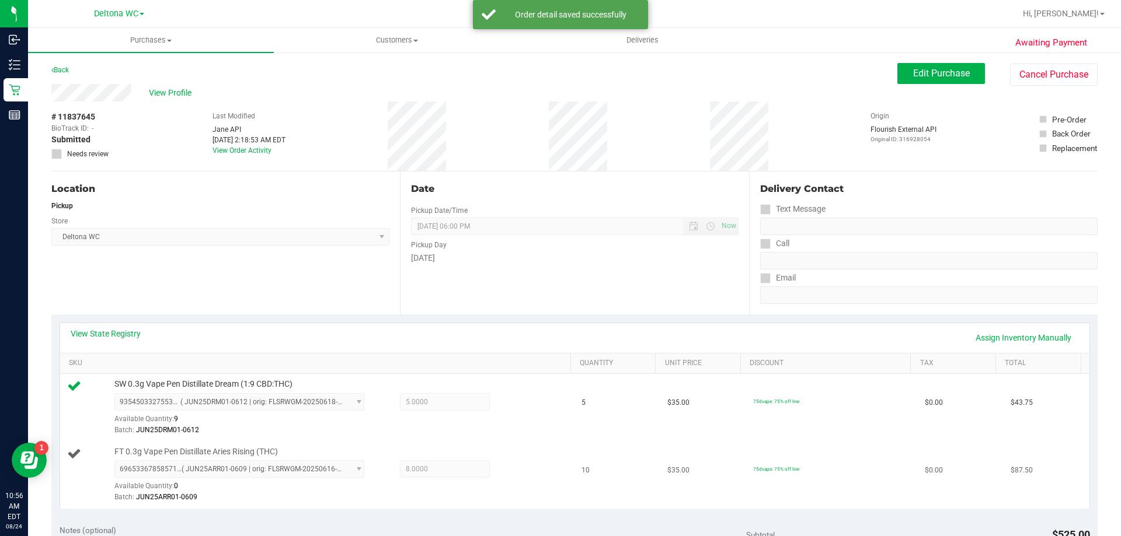
click at [186, 451] on span "FT 0.3g Vape Pen Distillate Aries Rising (THC)" at bounding box center [195, 451] width 163 height 11
copy div "FT 0.3g Vape Pen Distillate Aries Rising (THC)"
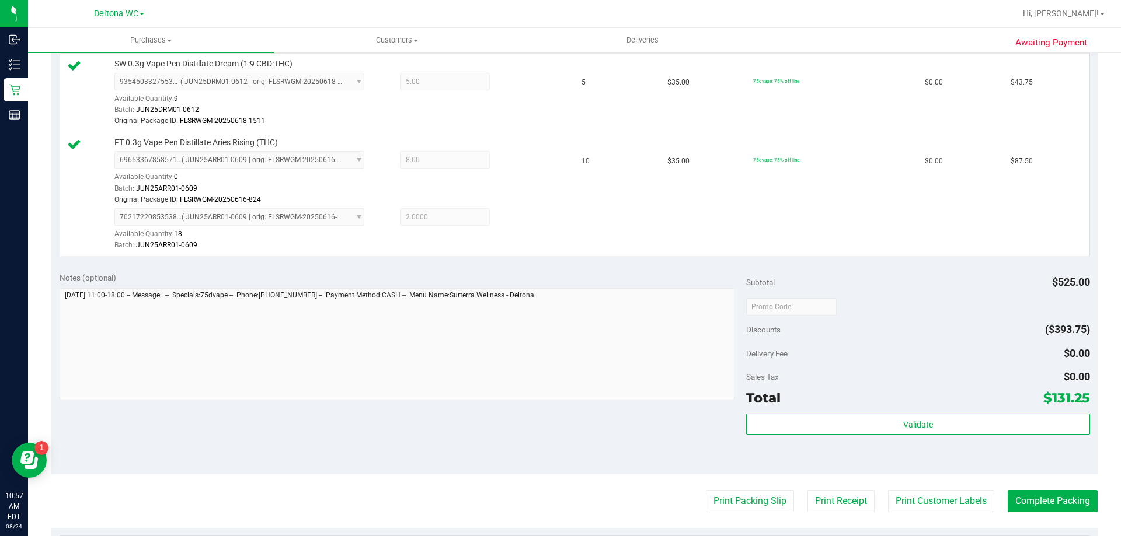
scroll to position [409, 0]
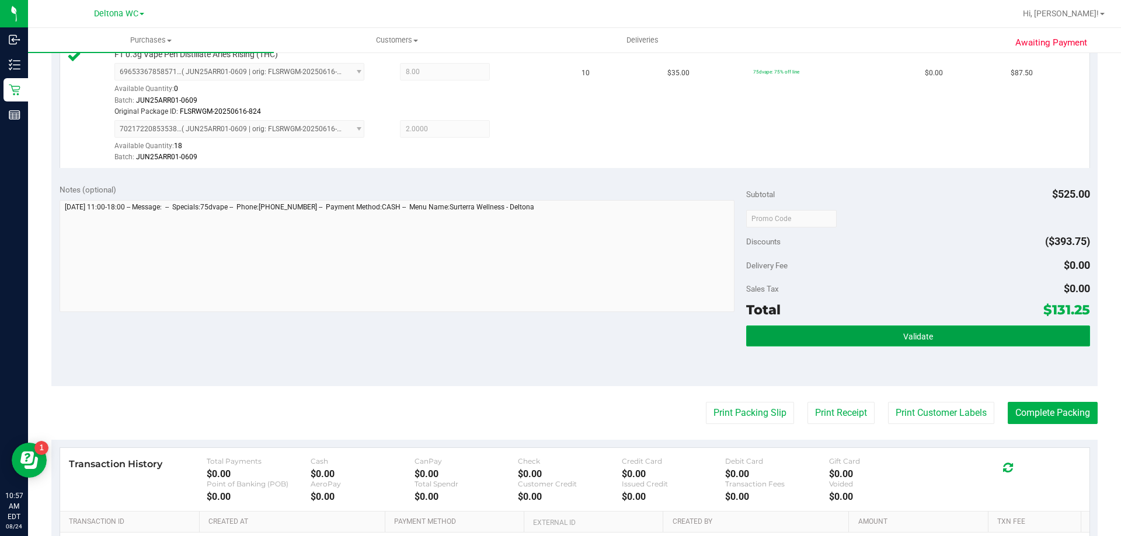
click at [788, 341] on button "Validate" at bounding box center [917, 336] width 343 height 21
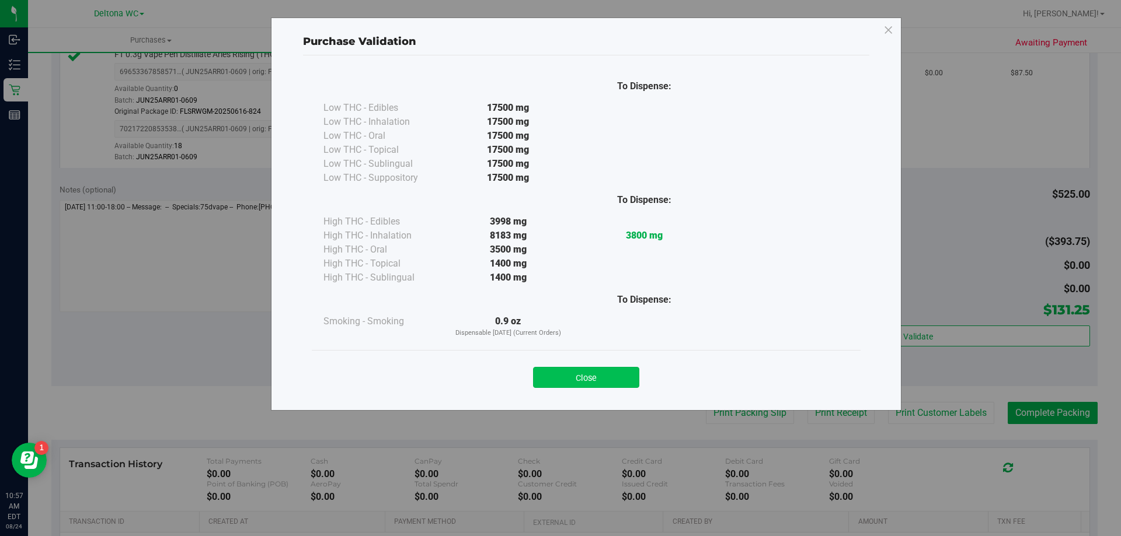
click at [596, 388] on div "Close" at bounding box center [586, 373] width 549 height 47
drag, startPoint x: 606, startPoint y: 378, endPoint x: 652, endPoint y: 391, distance: 47.5
click at [608, 378] on button "Close" at bounding box center [586, 377] width 106 height 21
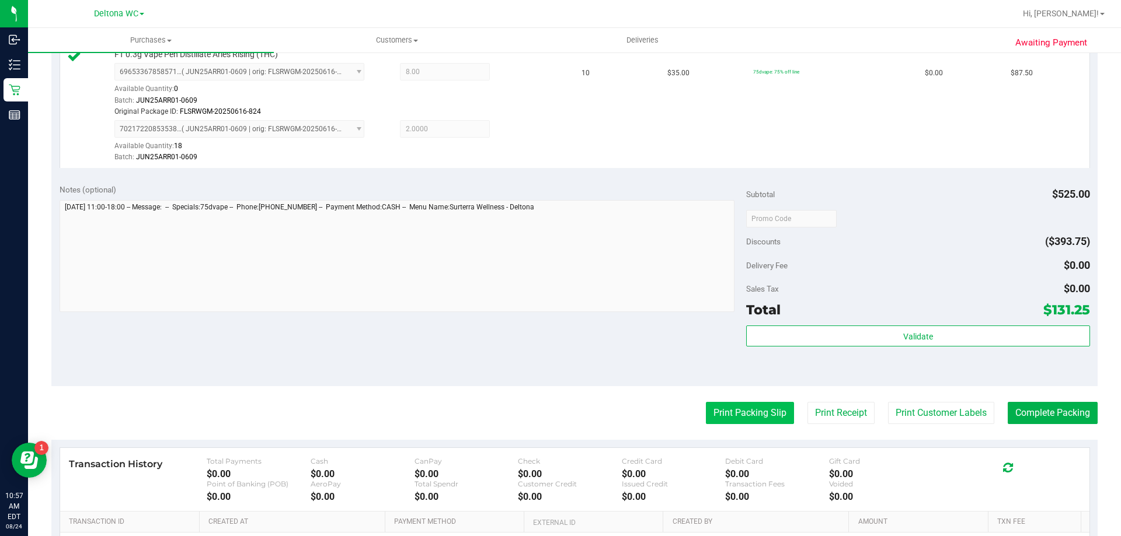
click at [706, 409] on button "Print Packing Slip" at bounding box center [750, 413] width 88 height 22
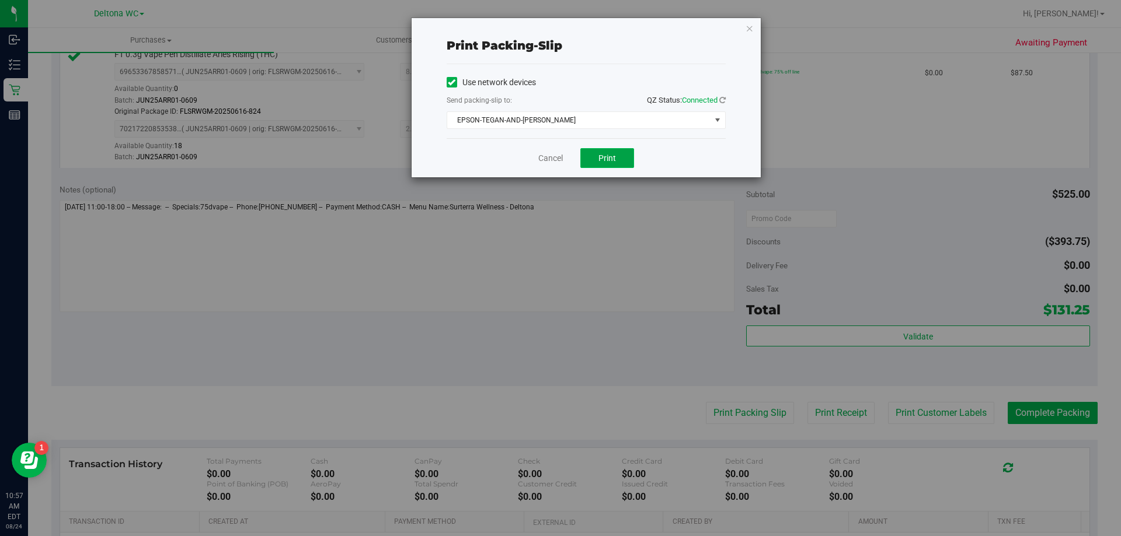
drag, startPoint x: 609, startPoint y: 149, endPoint x: 582, endPoint y: 163, distance: 30.0
click at [609, 150] on button "Print" at bounding box center [607, 158] width 54 height 20
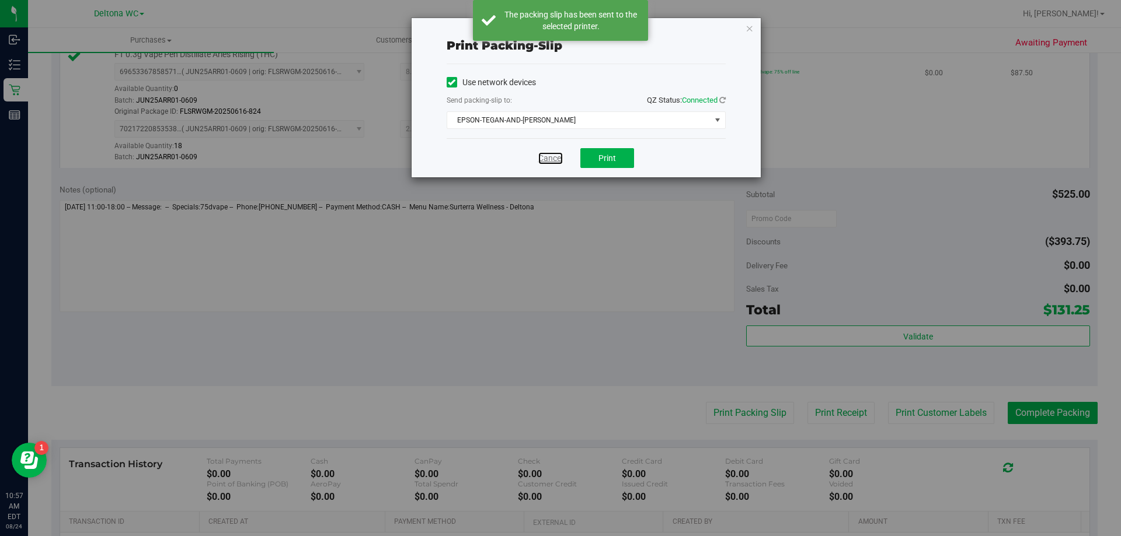
click at [548, 156] on link "Cancel" at bounding box center [550, 158] width 25 height 12
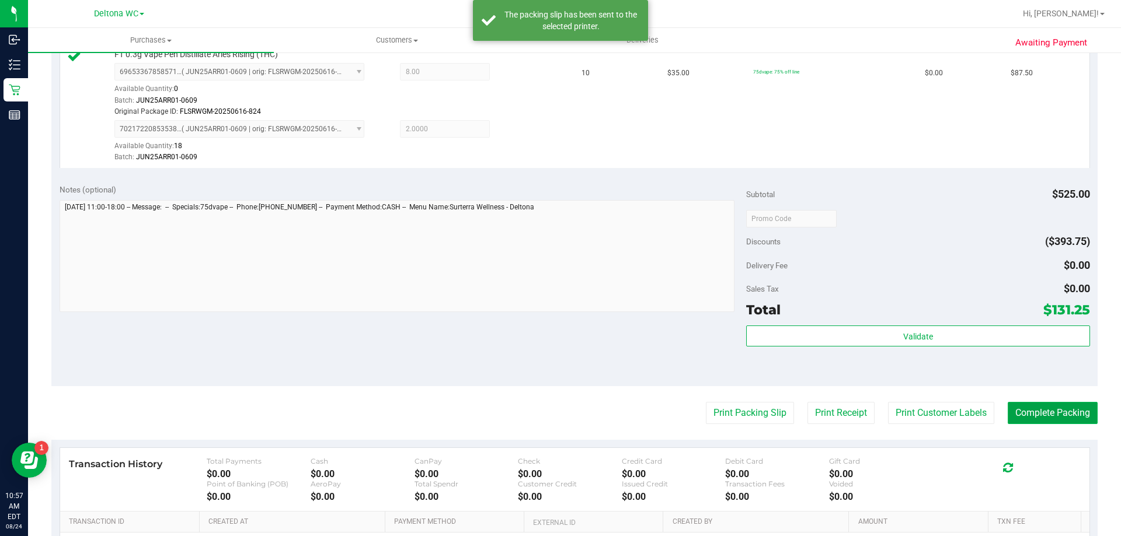
click at [1035, 416] on button "Complete Packing" at bounding box center [1052, 413] width 90 height 22
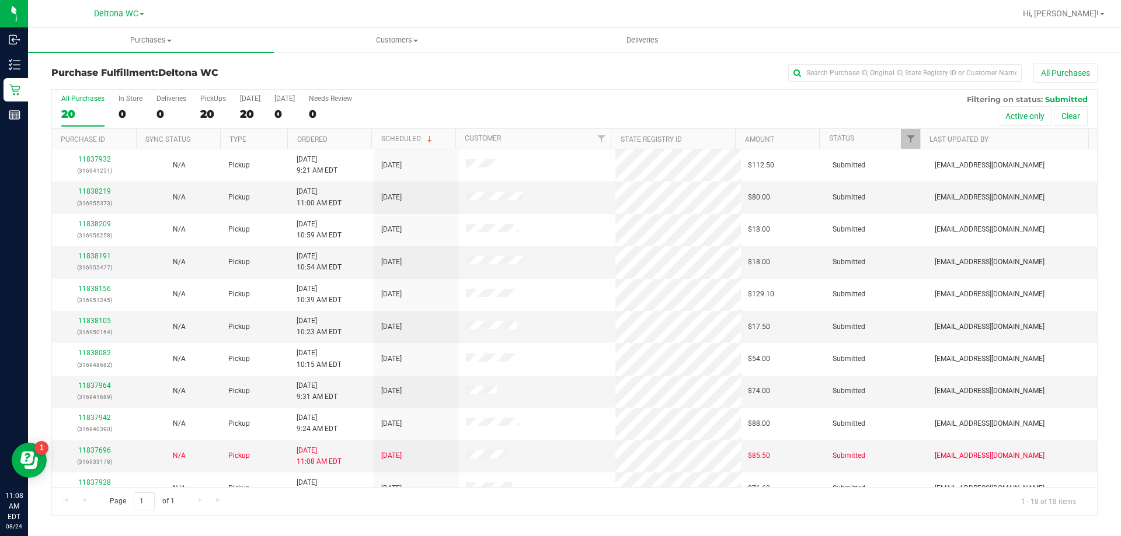
click at [328, 136] on th "Ordered" at bounding box center [329, 139] width 84 height 20
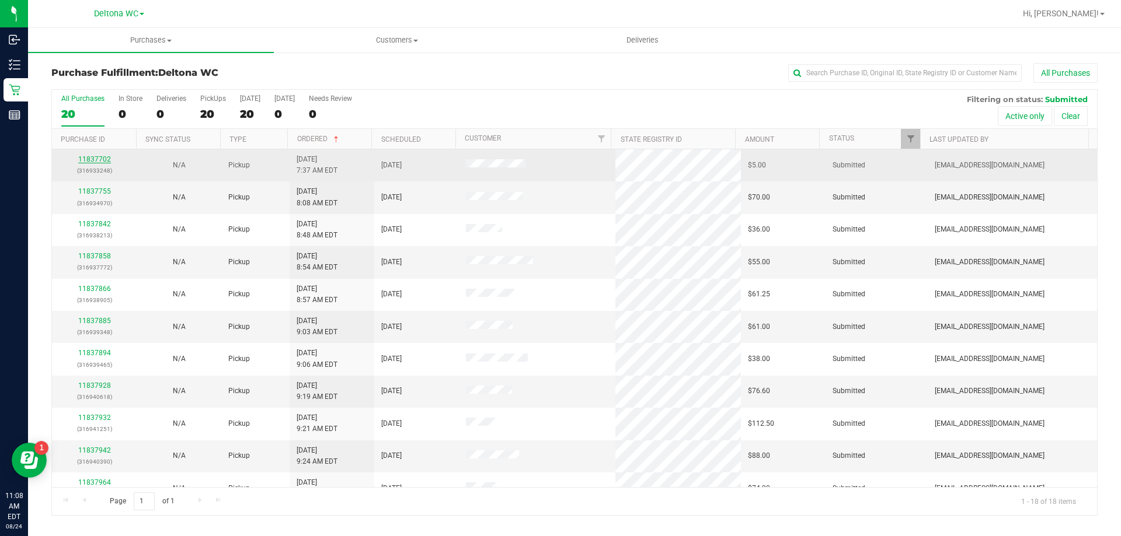
click at [100, 157] on link "11837702" at bounding box center [94, 159] width 33 height 8
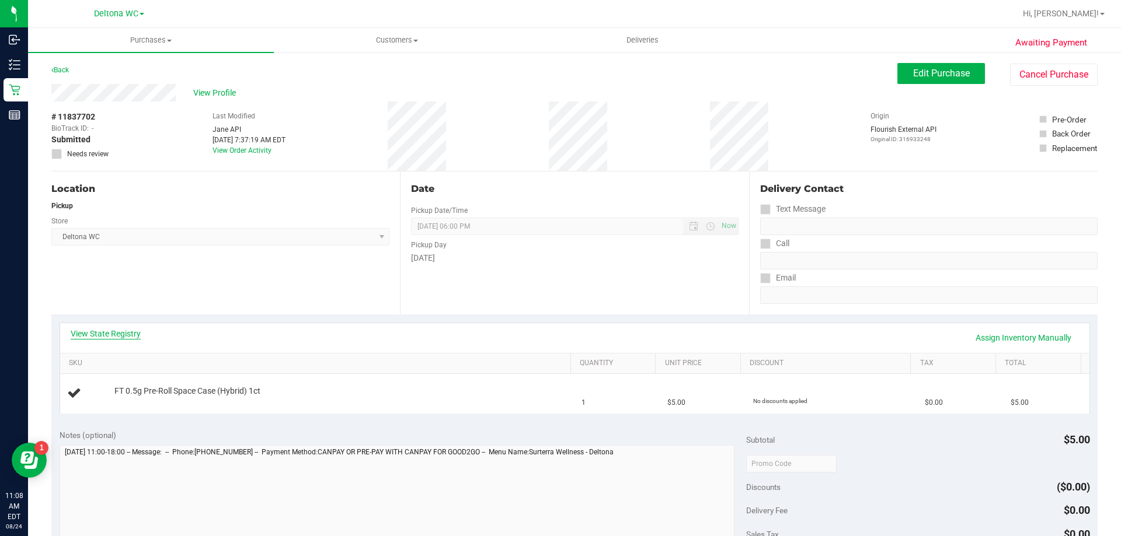
click at [124, 333] on link "View State Registry" at bounding box center [106, 334] width 70 height 12
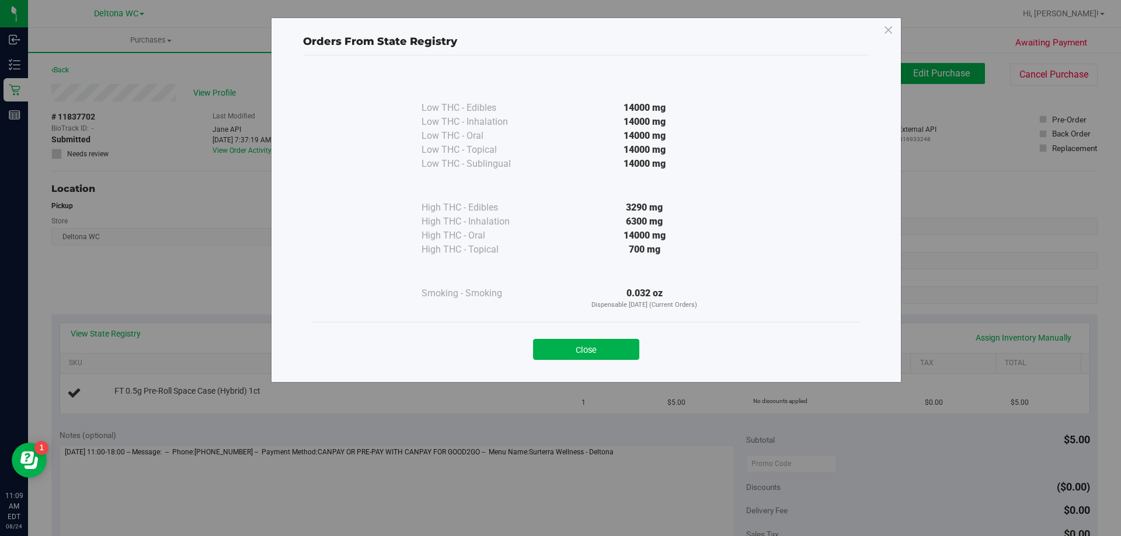
click at [589, 355] on button "Close" at bounding box center [586, 349] width 106 height 21
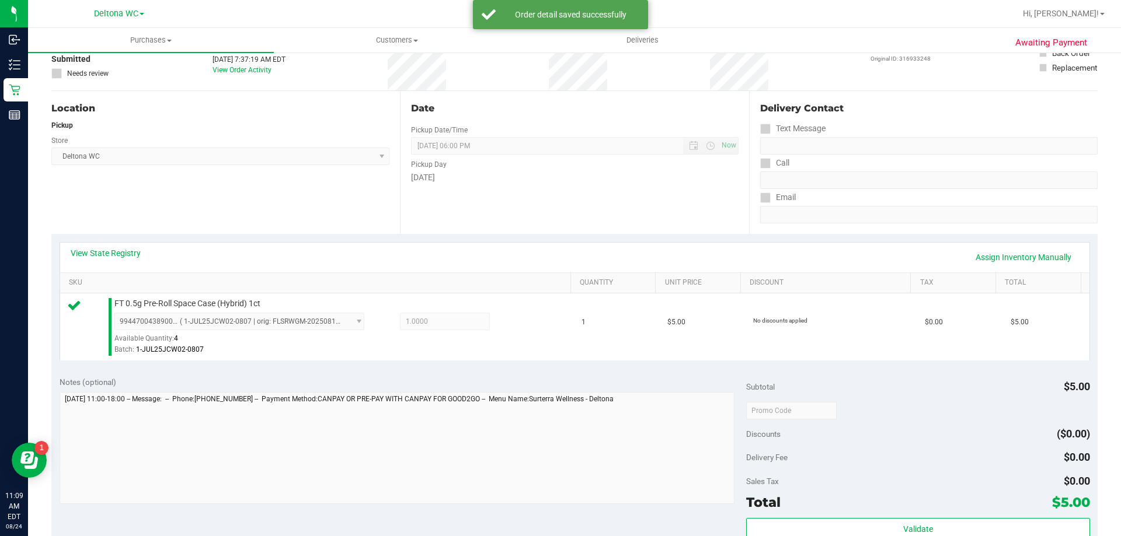
scroll to position [233, 0]
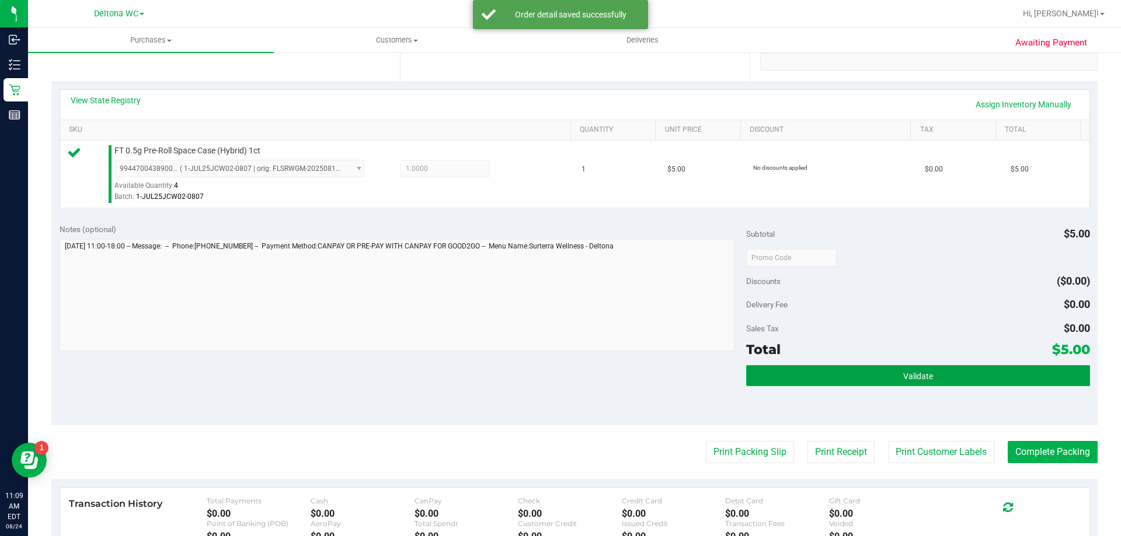
click at [827, 372] on button "Validate" at bounding box center [917, 375] width 343 height 21
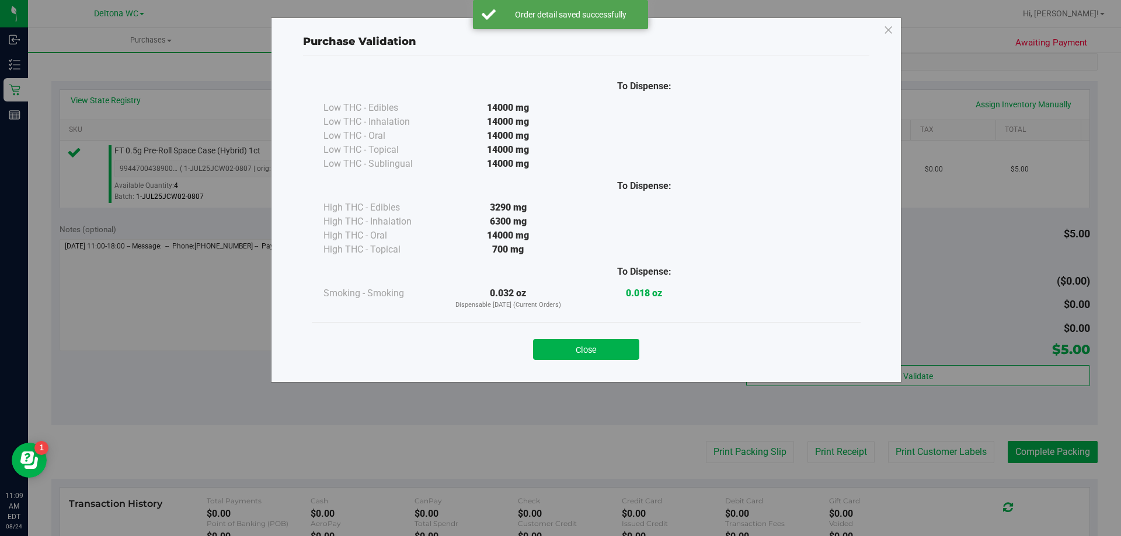
click at [609, 351] on button "Close" at bounding box center [586, 349] width 106 height 21
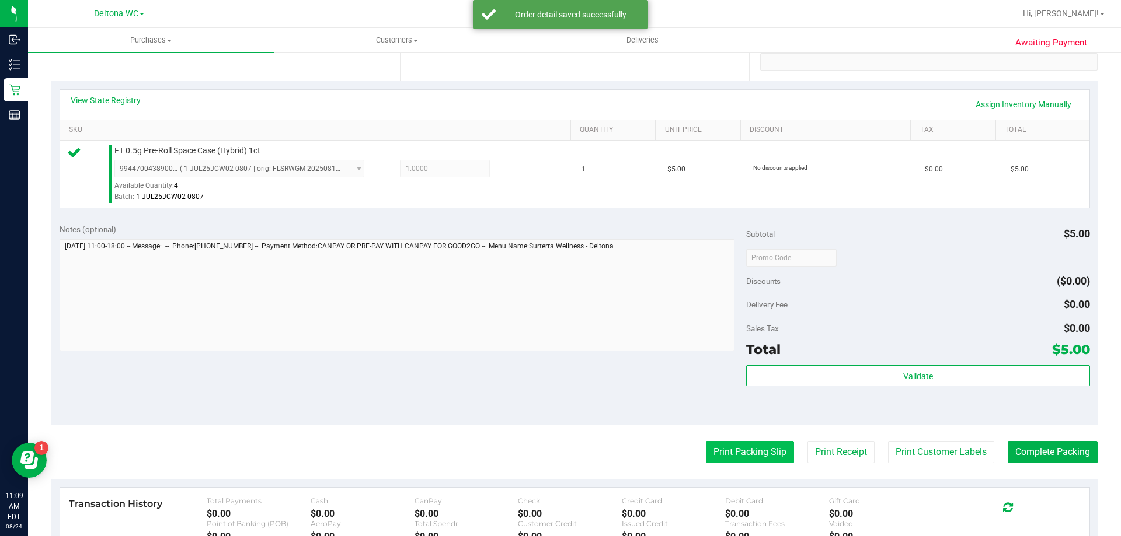
click at [728, 449] on button "Print Packing Slip" at bounding box center [750, 452] width 88 height 22
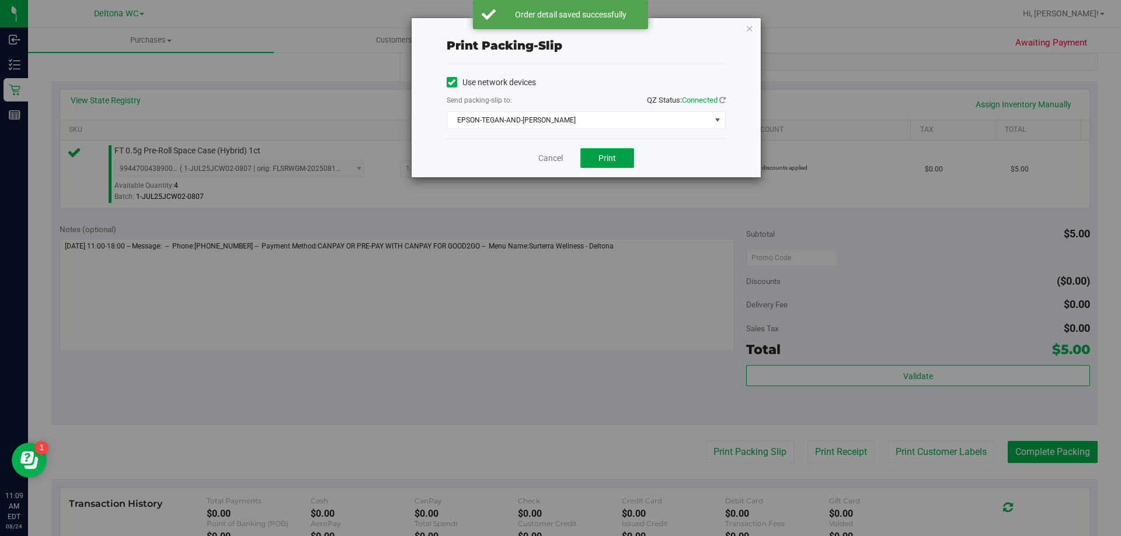
click at [604, 155] on span "Print" at bounding box center [607, 157] width 18 height 9
click at [553, 155] on link "Cancel" at bounding box center [550, 158] width 25 height 12
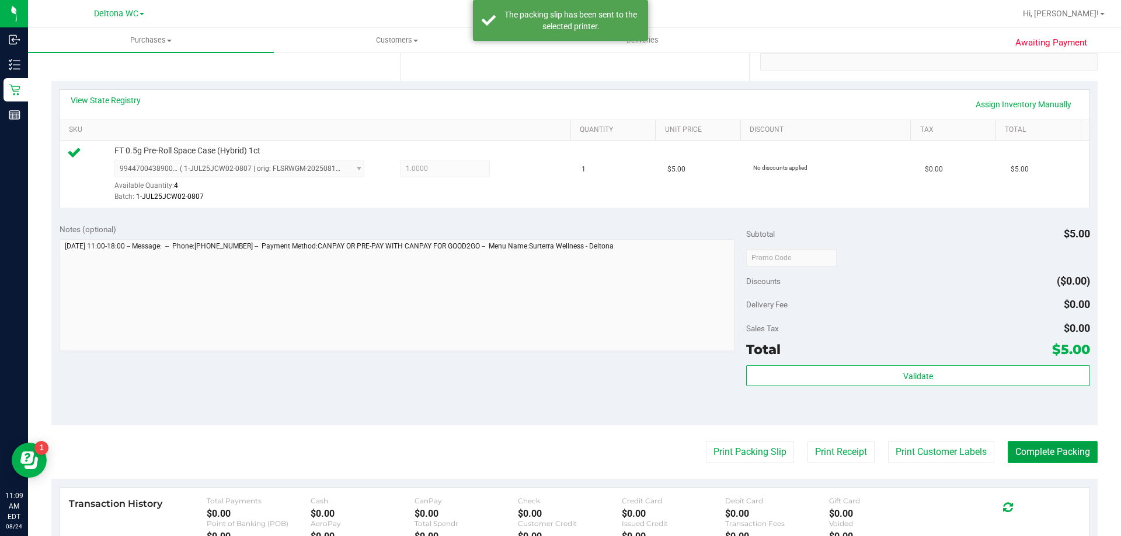
click at [1035, 455] on button "Complete Packing" at bounding box center [1052, 452] width 90 height 22
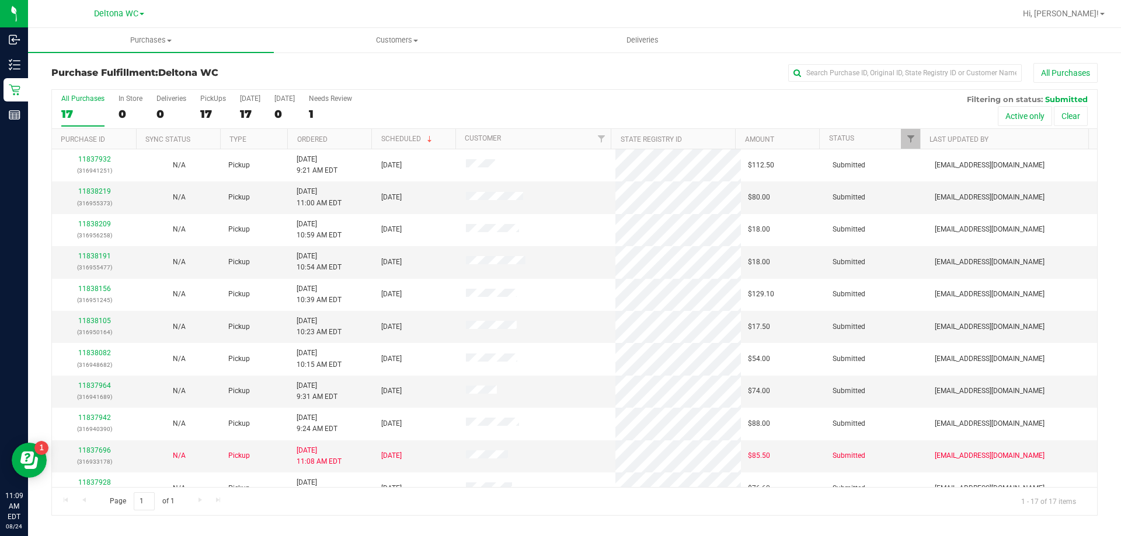
click at [343, 136] on th "Ordered" at bounding box center [329, 139] width 84 height 20
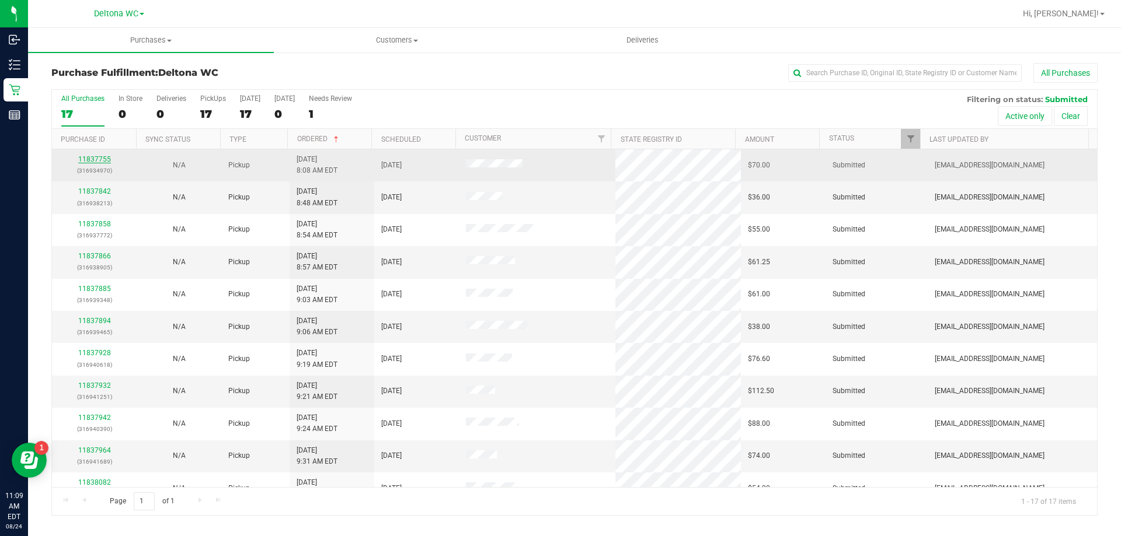
click at [102, 158] on link "11837755" at bounding box center [94, 159] width 33 height 8
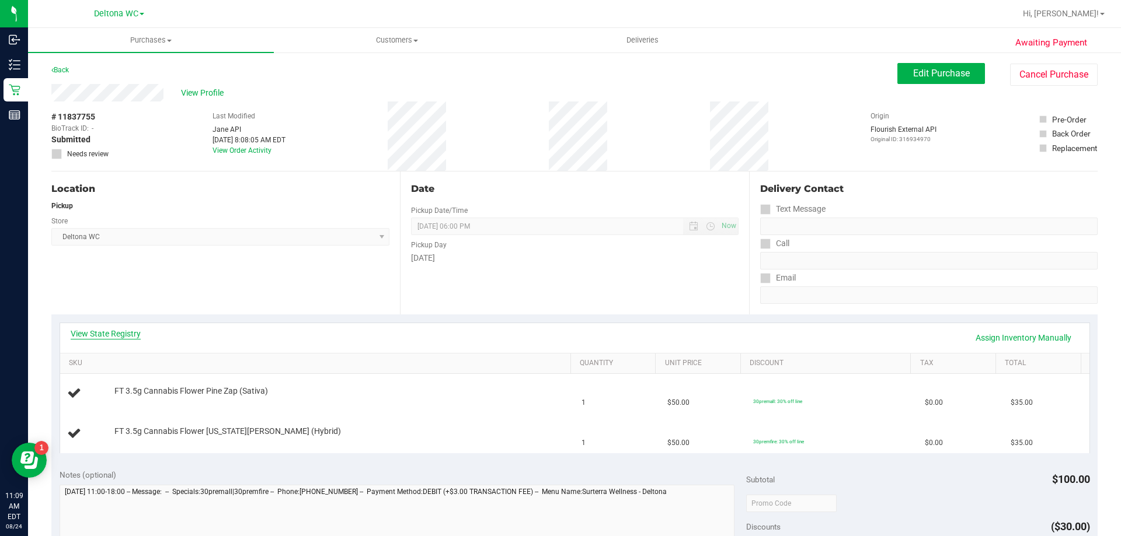
click at [116, 338] on link "View State Registry" at bounding box center [106, 334] width 70 height 12
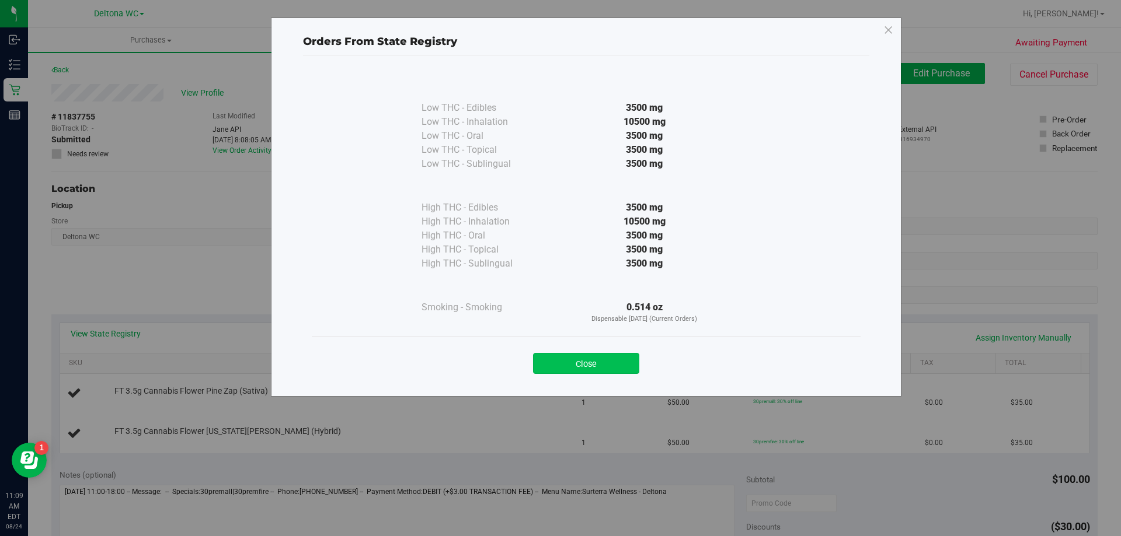
click at [619, 370] on button "Close" at bounding box center [586, 363] width 106 height 21
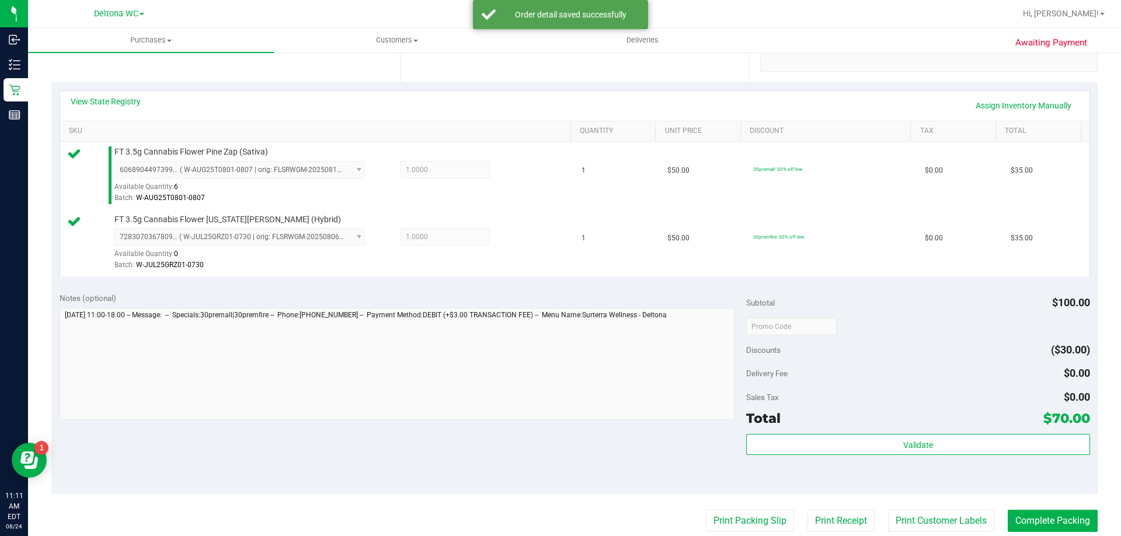
scroll to position [233, 0]
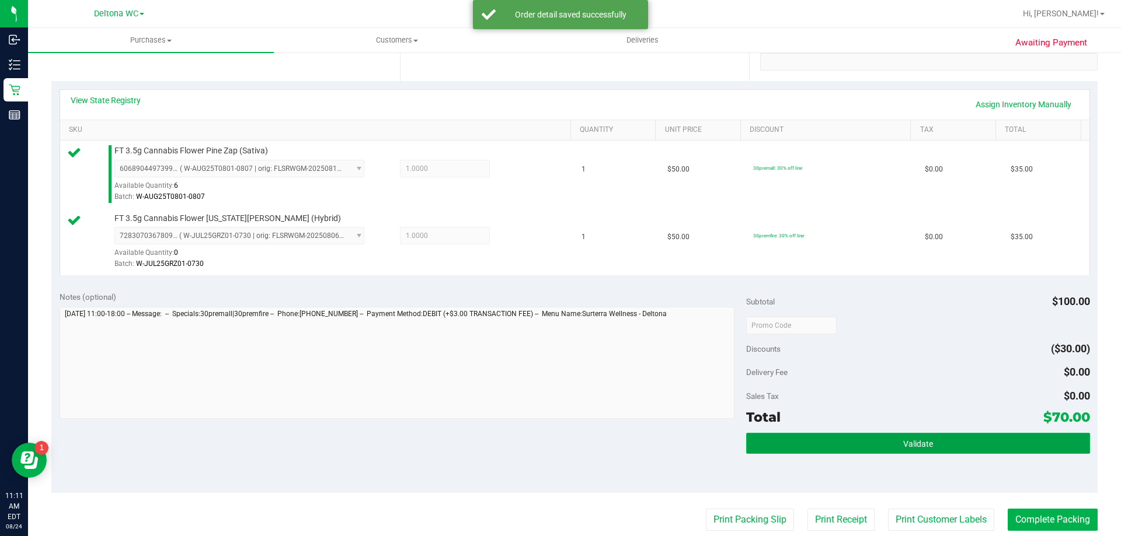
click at [828, 438] on button "Validate" at bounding box center [917, 443] width 343 height 21
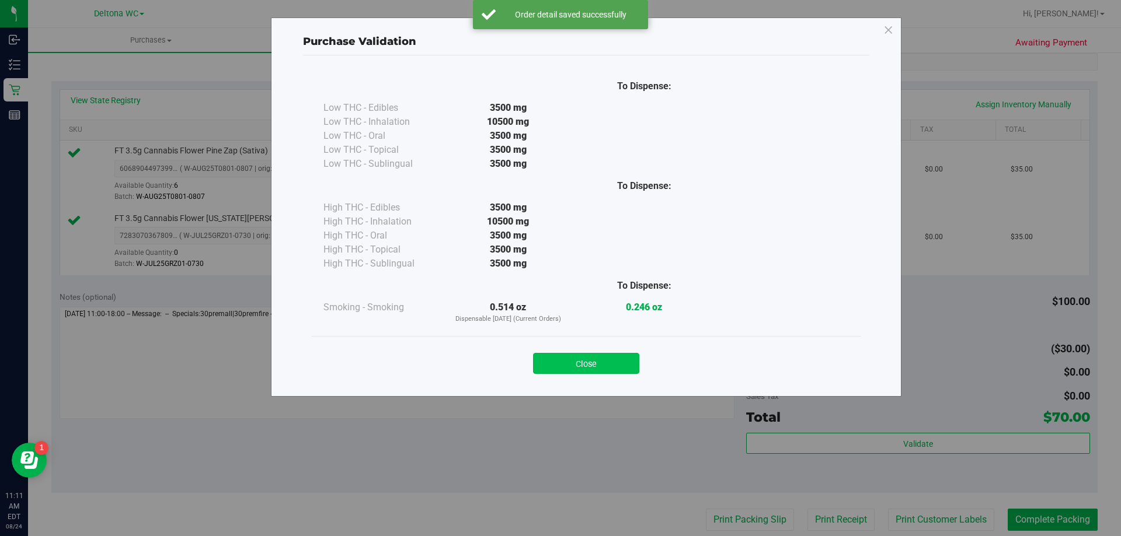
click at [610, 361] on button "Close" at bounding box center [586, 363] width 106 height 21
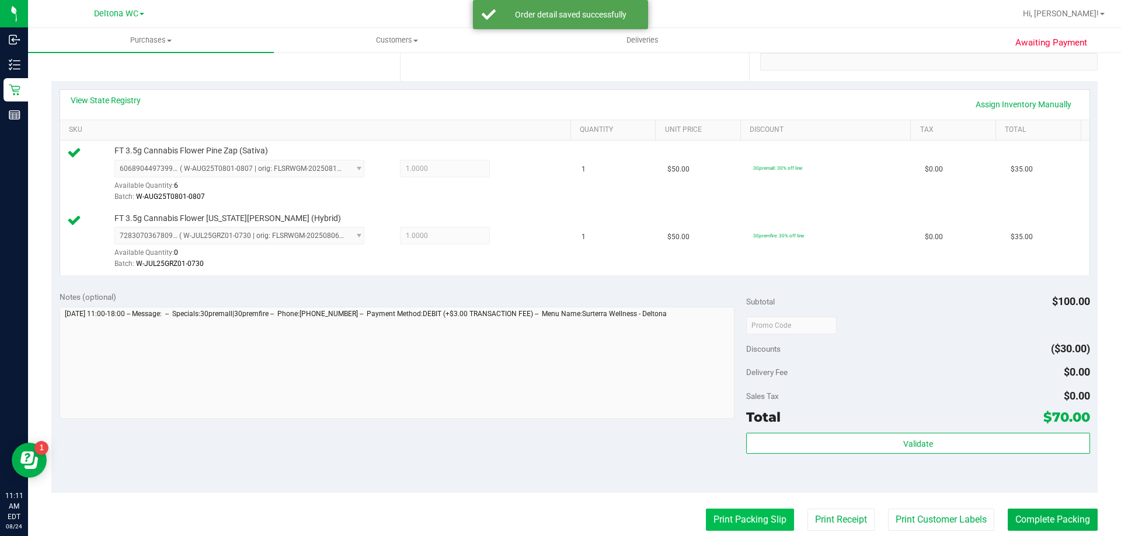
click at [747, 512] on button "Print Packing Slip" at bounding box center [750, 520] width 88 height 22
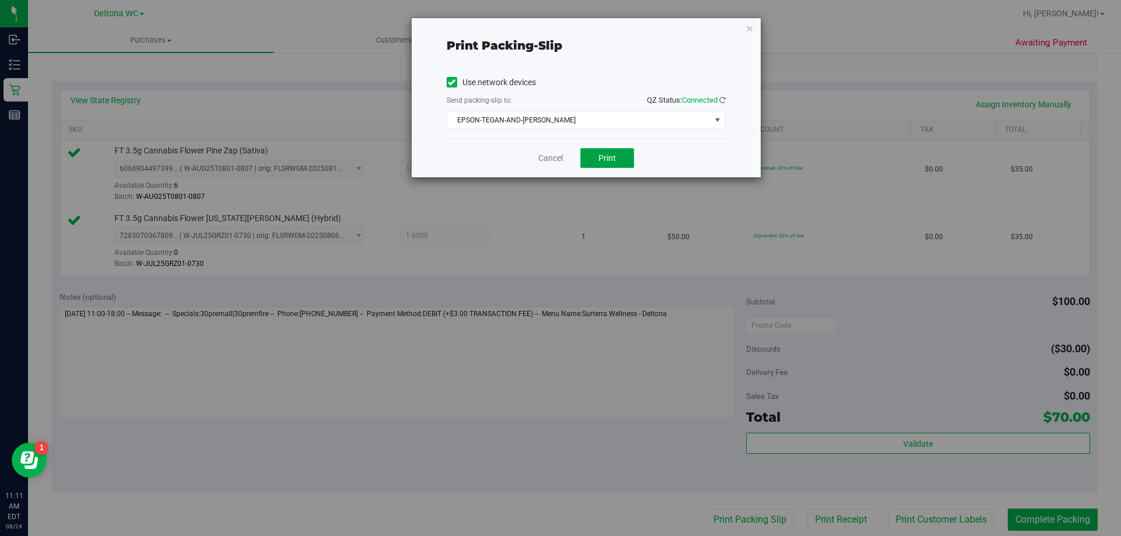
click at [602, 163] on button "Print" at bounding box center [607, 158] width 54 height 20
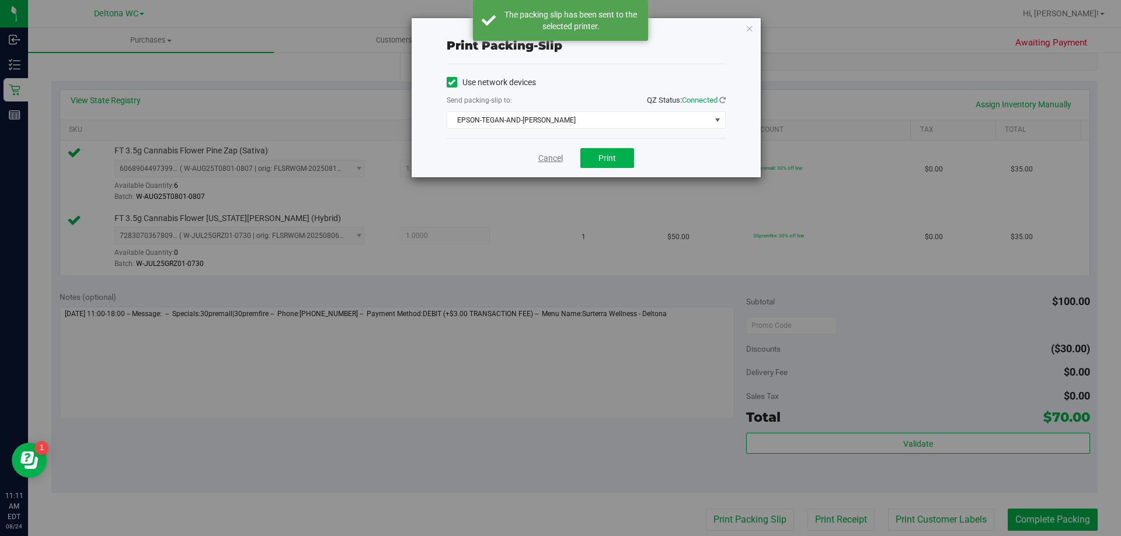
click at [547, 159] on link "Cancel" at bounding box center [550, 158] width 25 height 12
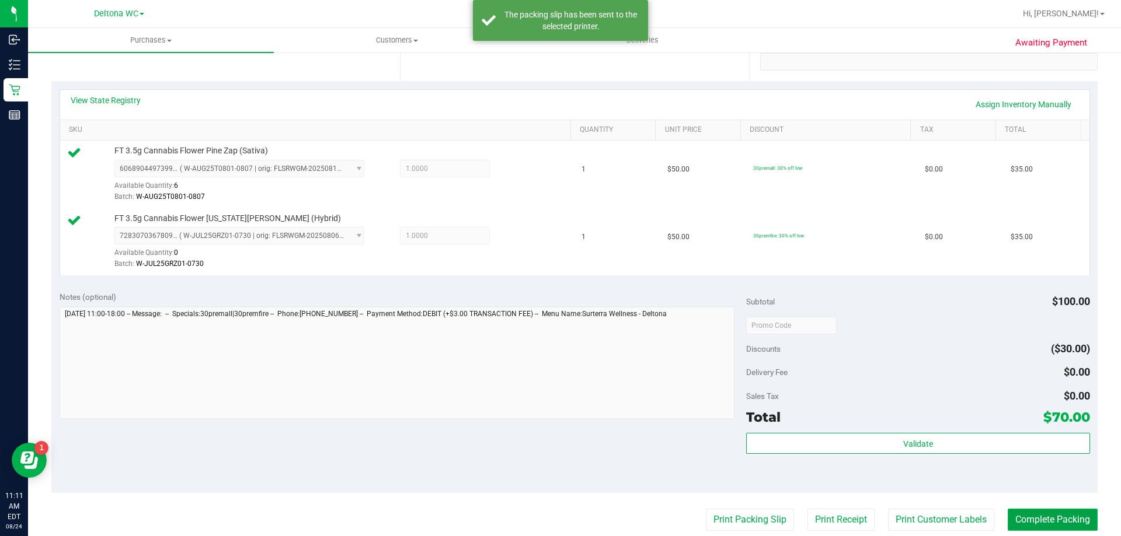
click at [1055, 520] on button "Complete Packing" at bounding box center [1052, 520] width 90 height 22
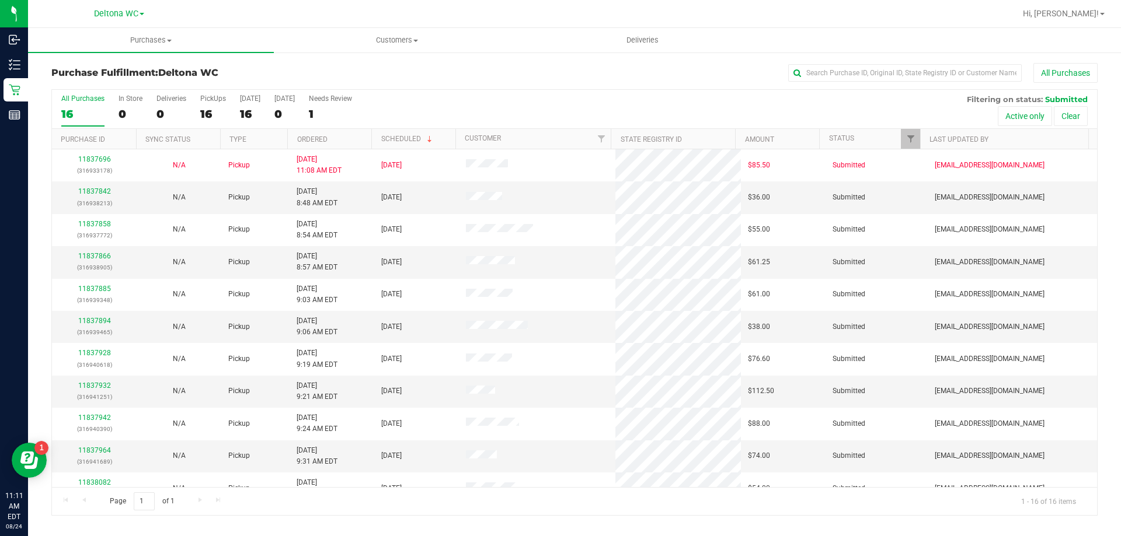
click at [345, 138] on th "Ordered" at bounding box center [329, 139] width 84 height 20
click at [78, 113] on div "16" at bounding box center [82, 113] width 43 height 13
click at [0, 0] on input "All Purchases 16" at bounding box center [0, 0] width 0 height 0
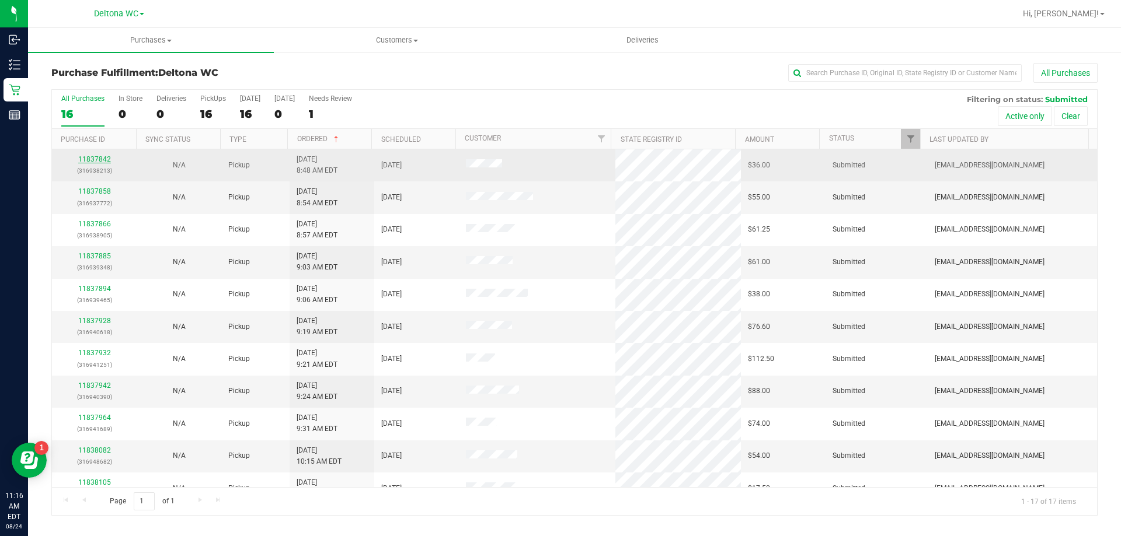
click at [99, 161] on link "11837842" at bounding box center [94, 159] width 33 height 8
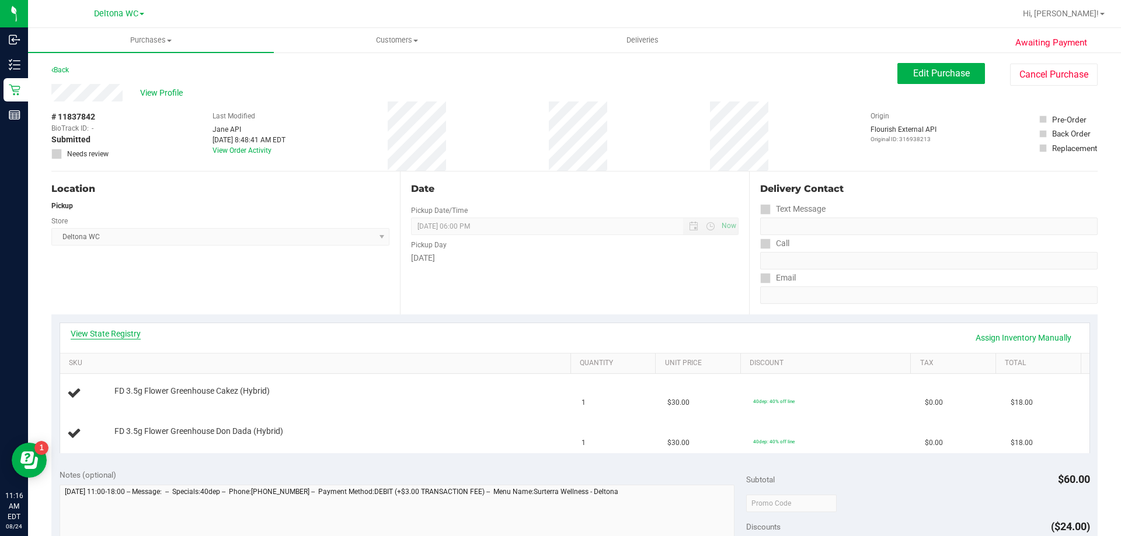
click at [101, 332] on link "View State Registry" at bounding box center [106, 334] width 70 height 12
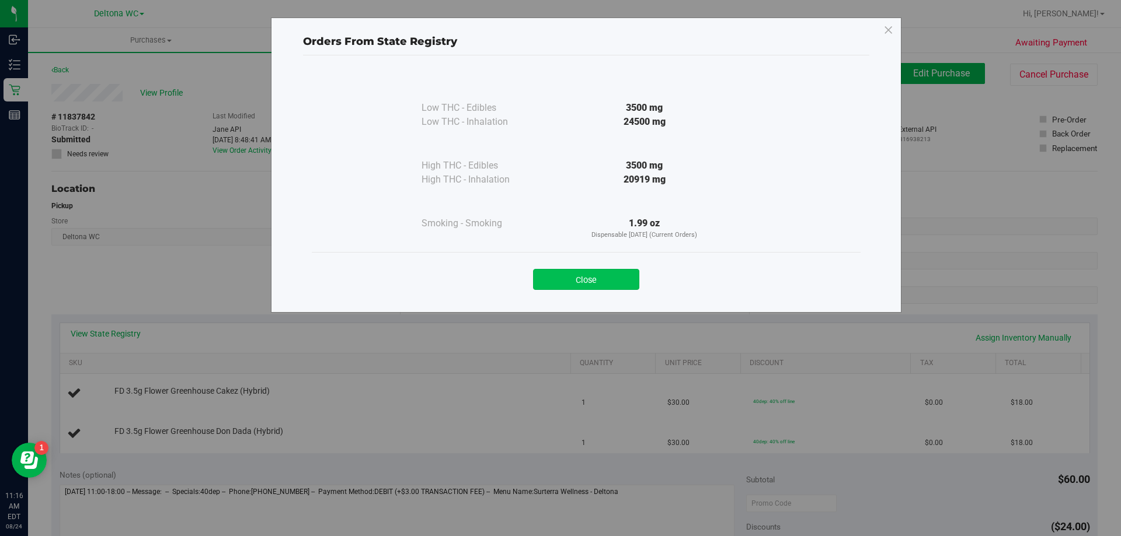
click at [596, 278] on button "Close" at bounding box center [586, 279] width 106 height 21
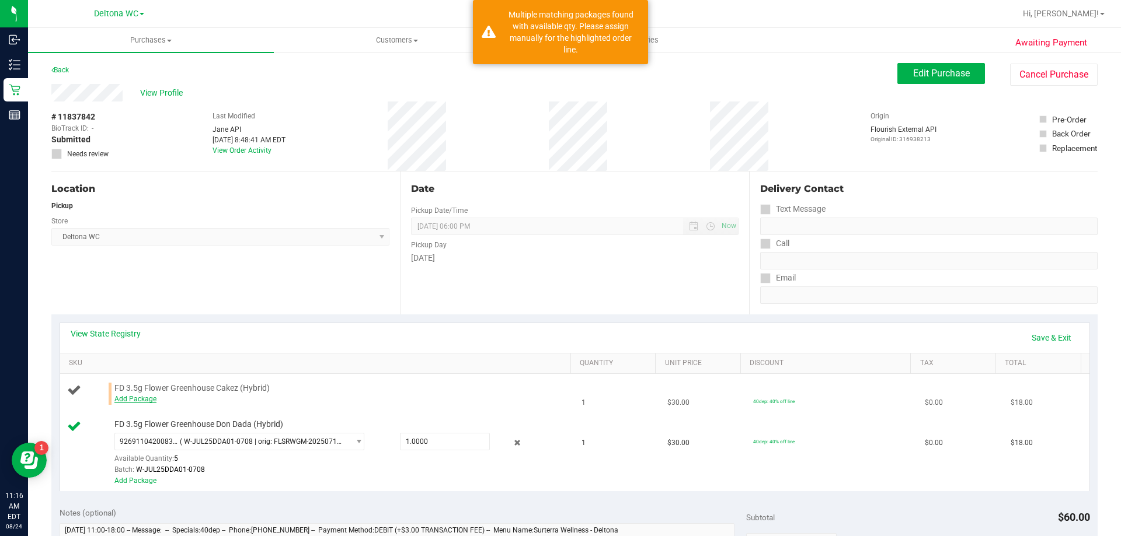
click at [129, 400] on link "Add Package" at bounding box center [135, 399] width 42 height 8
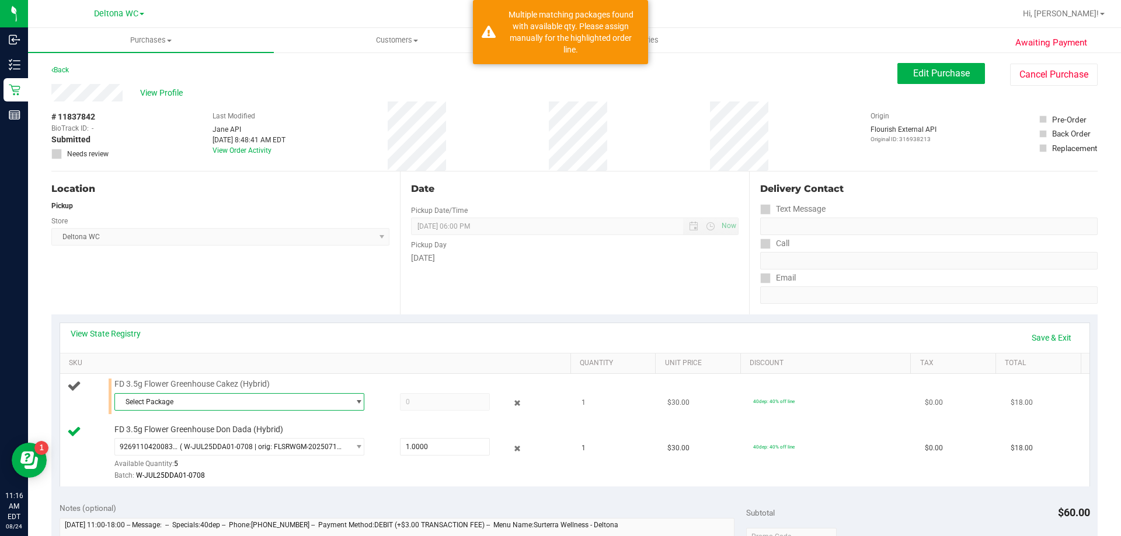
click at [184, 405] on span "Select Package" at bounding box center [232, 402] width 234 height 16
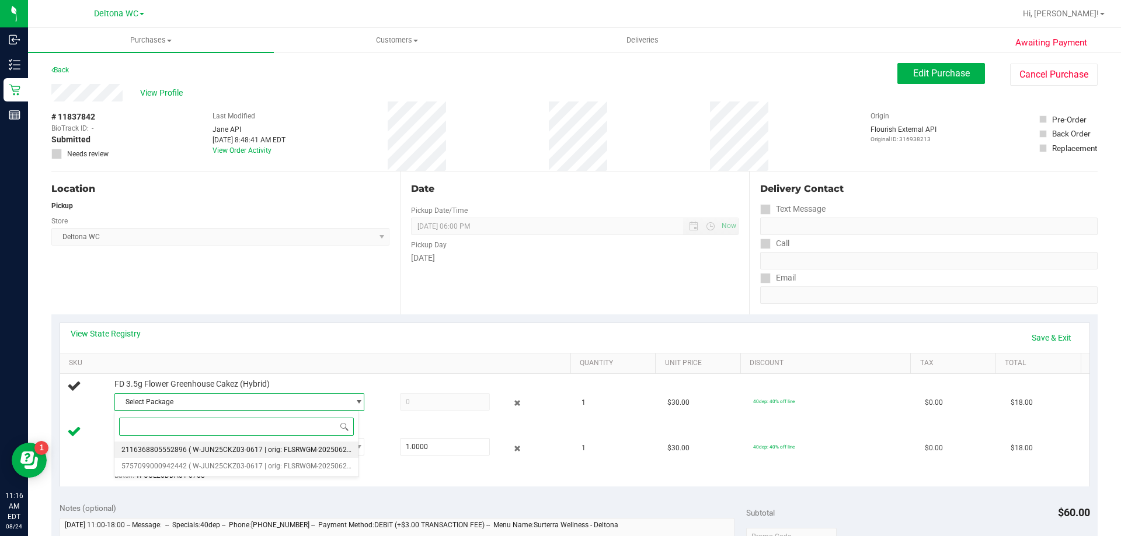
click at [207, 451] on span "( W-JUN25CKZ03-0617 | orig: FLSRWGM-20250623-807 )" at bounding box center [279, 450] width 180 height 8
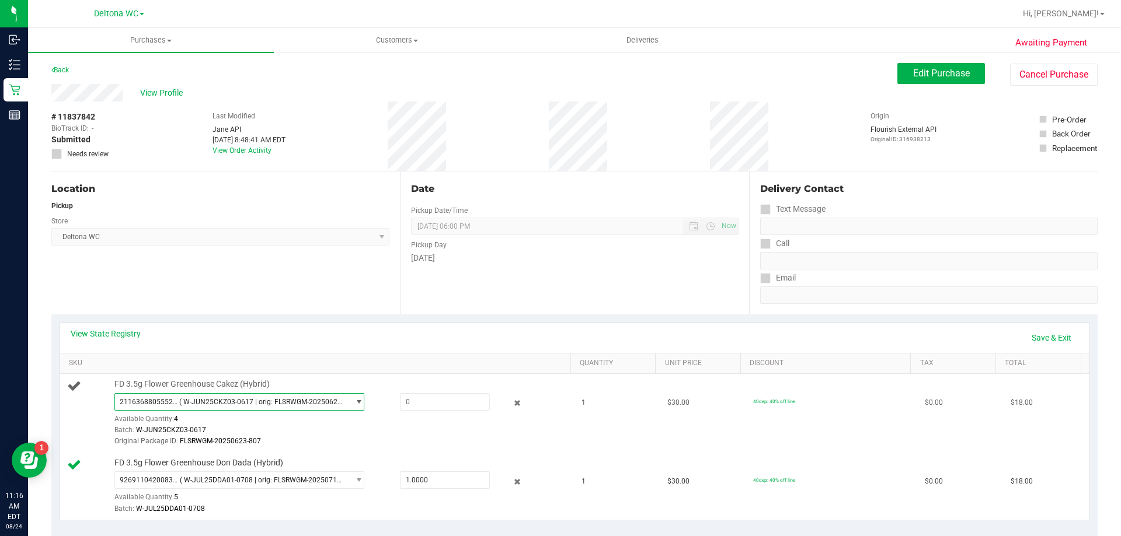
click at [219, 408] on span "2116368805552896 ( W-JUN25CKZ03-0617 | orig: FLSRWGM-20250623-807 )" at bounding box center [232, 402] width 234 height 16
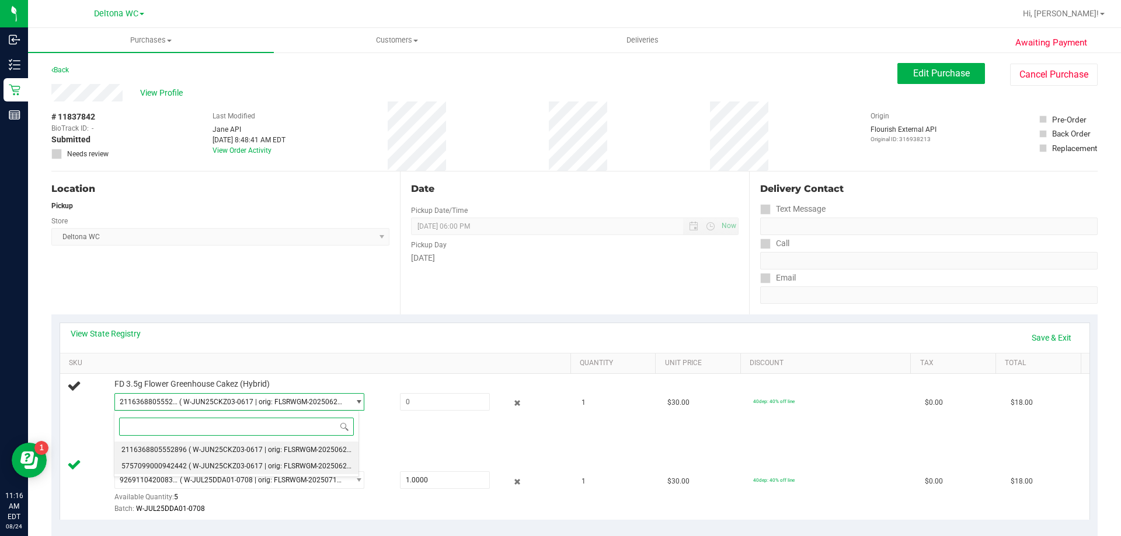
click at [228, 463] on span "( W-JUN25CKZ03-0617 | orig: FLSRWGM-20250623-796 )" at bounding box center [279, 466] width 180 height 8
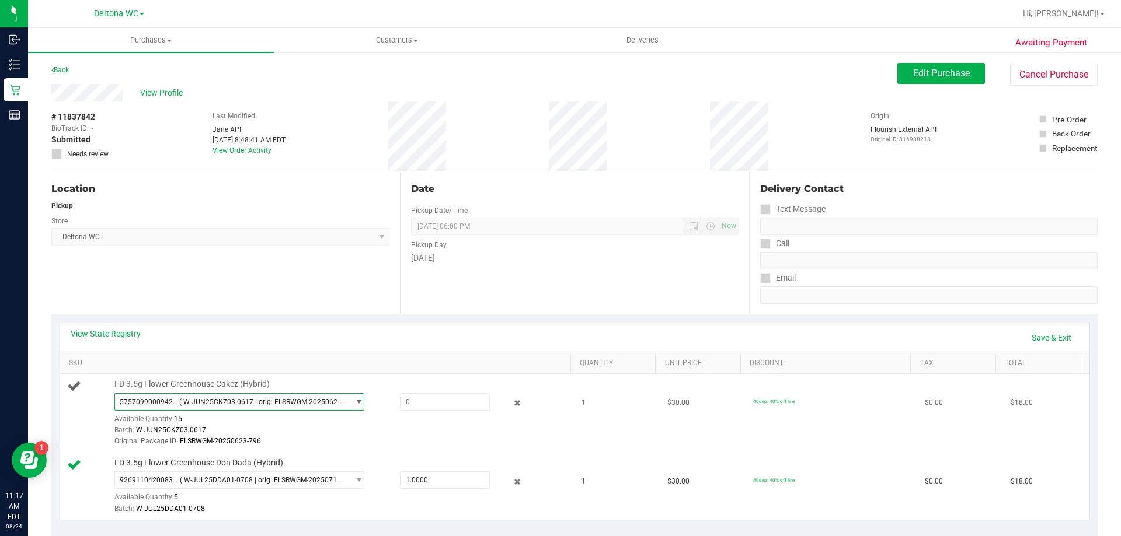
click at [250, 398] on span "( W-JUN25CKZ03-0617 | orig: FLSRWGM-20250623-796 )" at bounding box center [261, 402] width 165 height 8
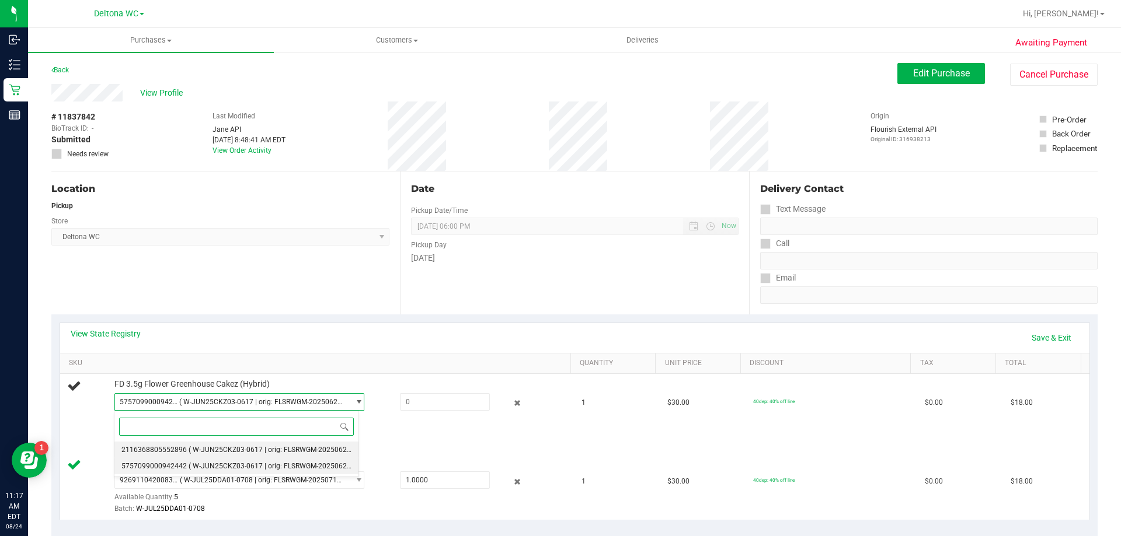
click at [243, 446] on span "( W-JUN25CKZ03-0617 | orig: FLSRWGM-20250623-807 )" at bounding box center [279, 450] width 180 height 8
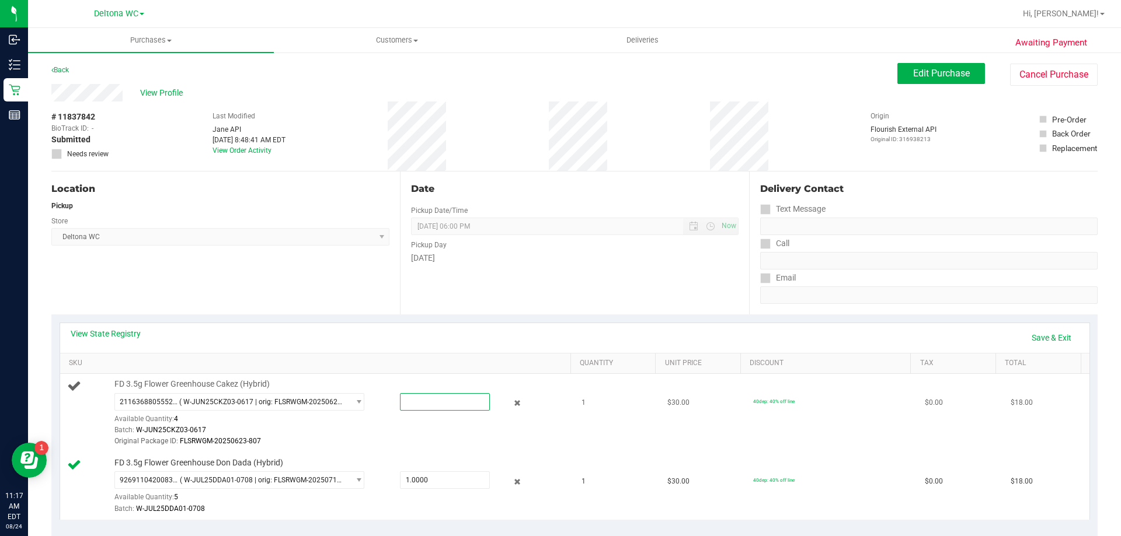
click at [422, 398] on span at bounding box center [445, 402] width 90 height 18
type input "1"
type input "1.0000"
click at [595, 400] on td "1" at bounding box center [617, 413] width 86 height 79
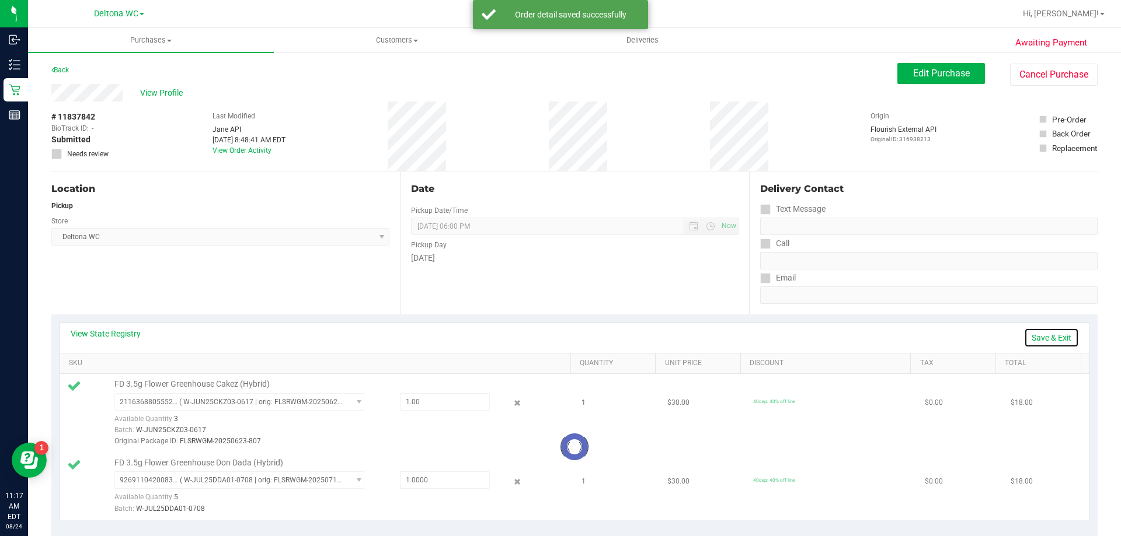
click at [1047, 338] on link "Save & Exit" at bounding box center [1051, 338] width 55 height 20
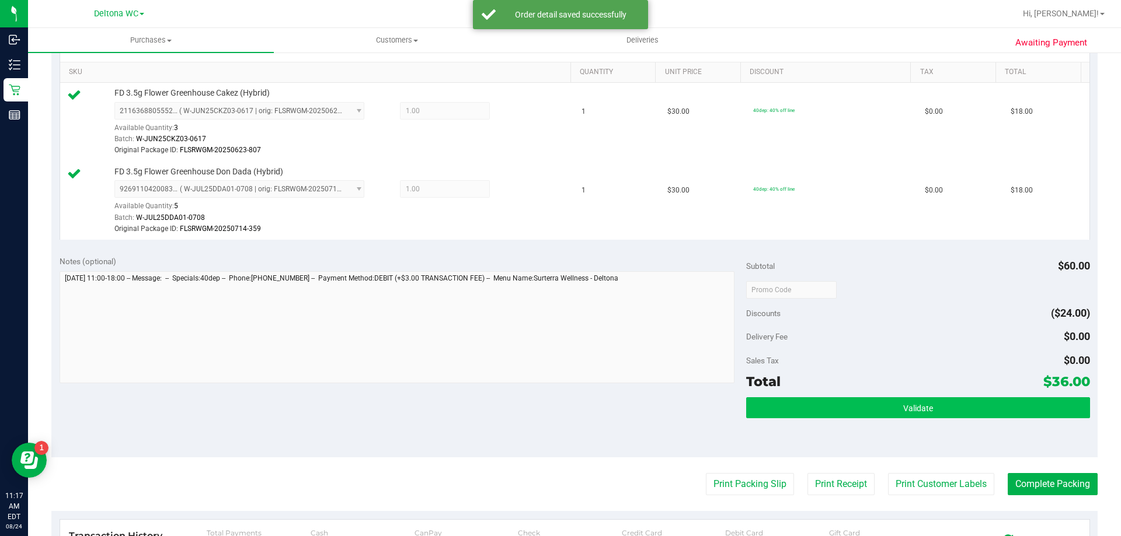
scroll to position [292, 0]
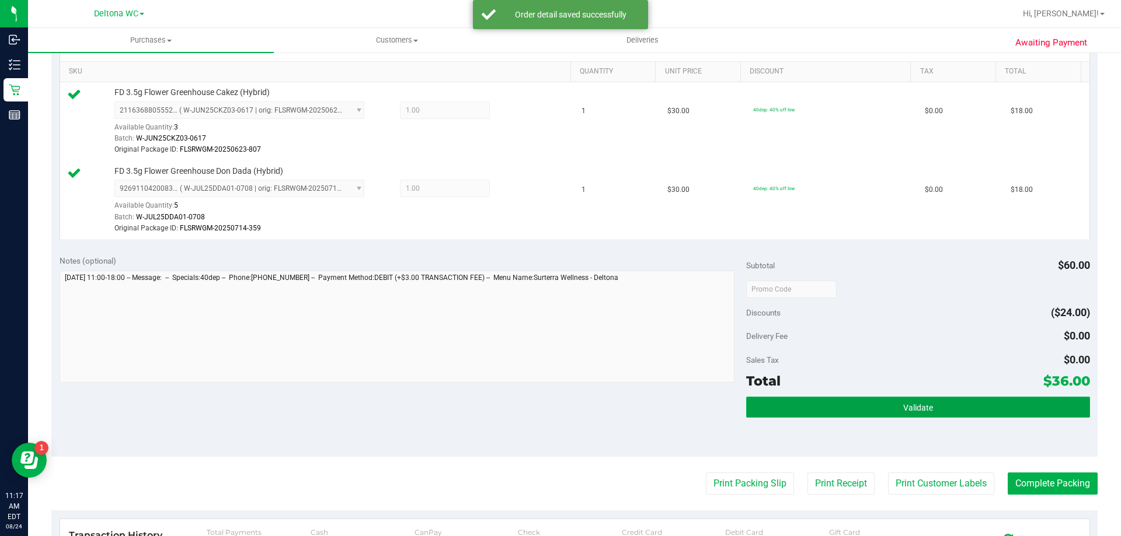
click at [812, 416] on button "Validate" at bounding box center [917, 407] width 343 height 21
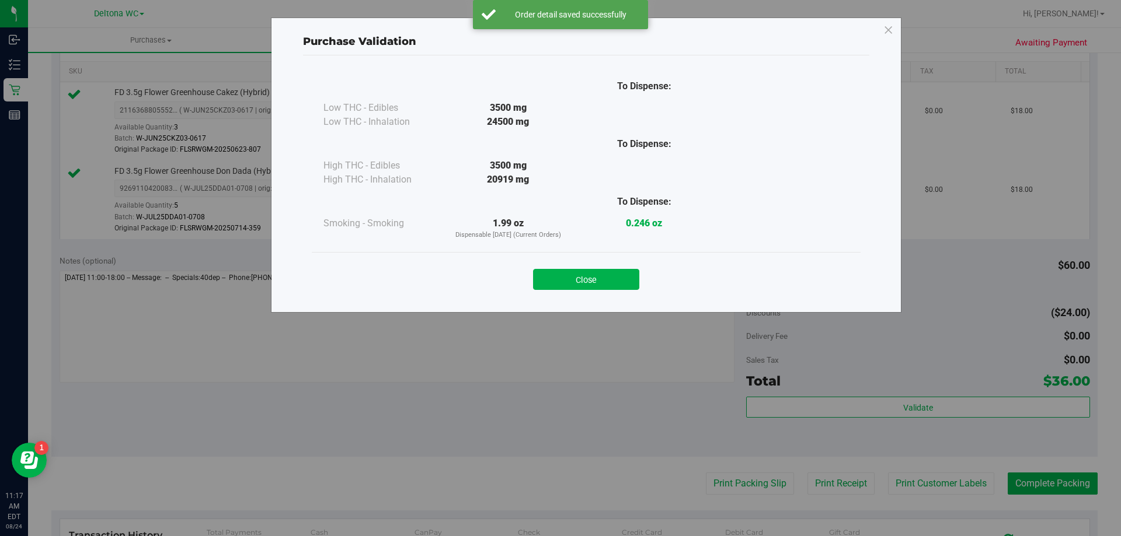
drag, startPoint x: 587, startPoint y: 285, endPoint x: 622, endPoint y: 315, distance: 46.0
click at [587, 285] on button "Close" at bounding box center [586, 279] width 106 height 21
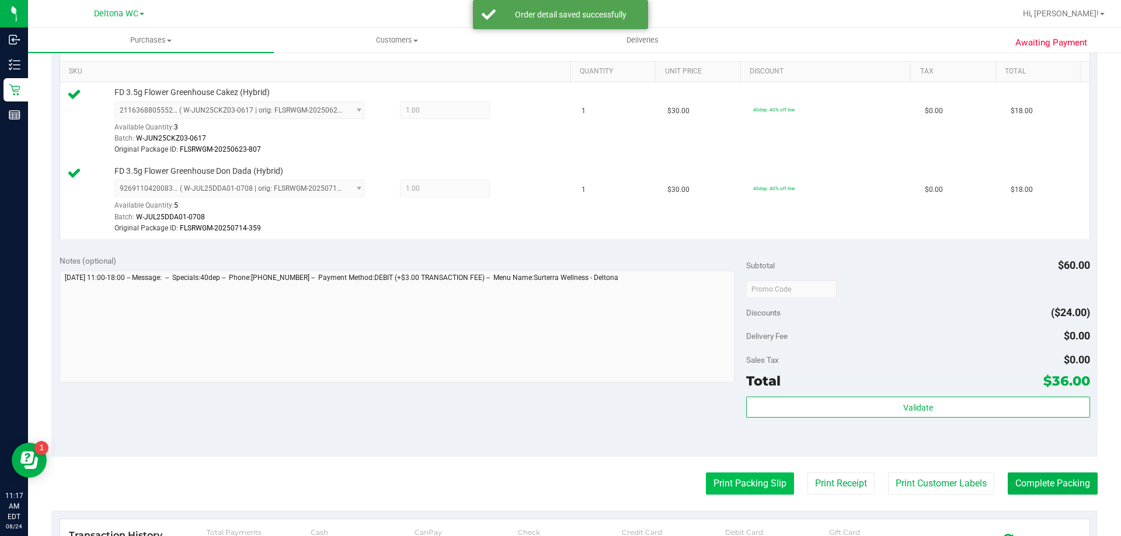
click at [734, 479] on button "Print Packing Slip" at bounding box center [750, 484] width 88 height 22
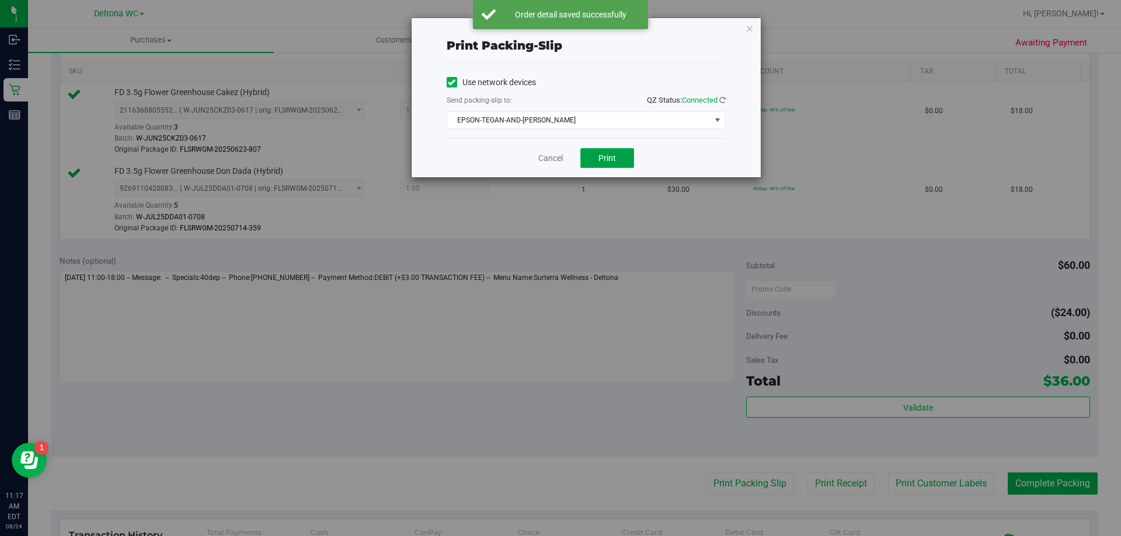
click at [609, 160] on span "Print" at bounding box center [607, 157] width 18 height 9
click at [546, 161] on link "Cancel" at bounding box center [550, 158] width 25 height 12
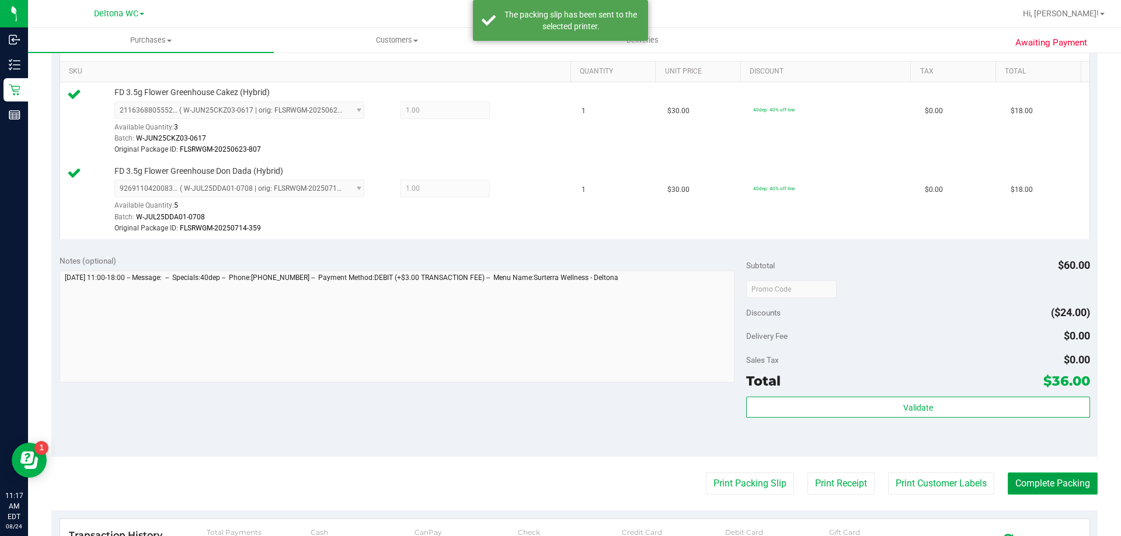
click at [1027, 484] on button "Complete Packing" at bounding box center [1052, 484] width 90 height 22
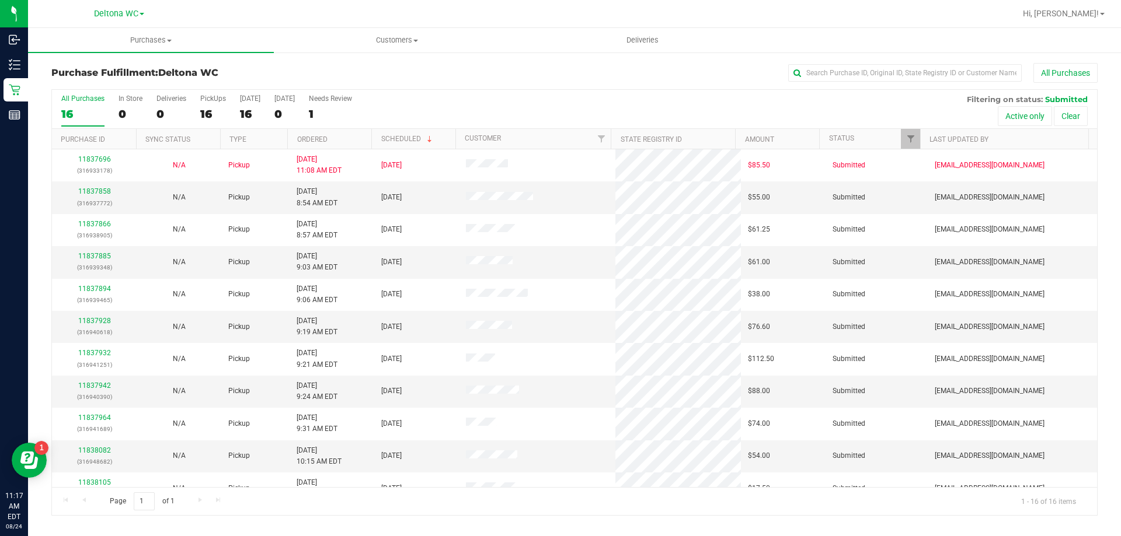
click at [346, 142] on th "Ordered" at bounding box center [329, 139] width 84 height 20
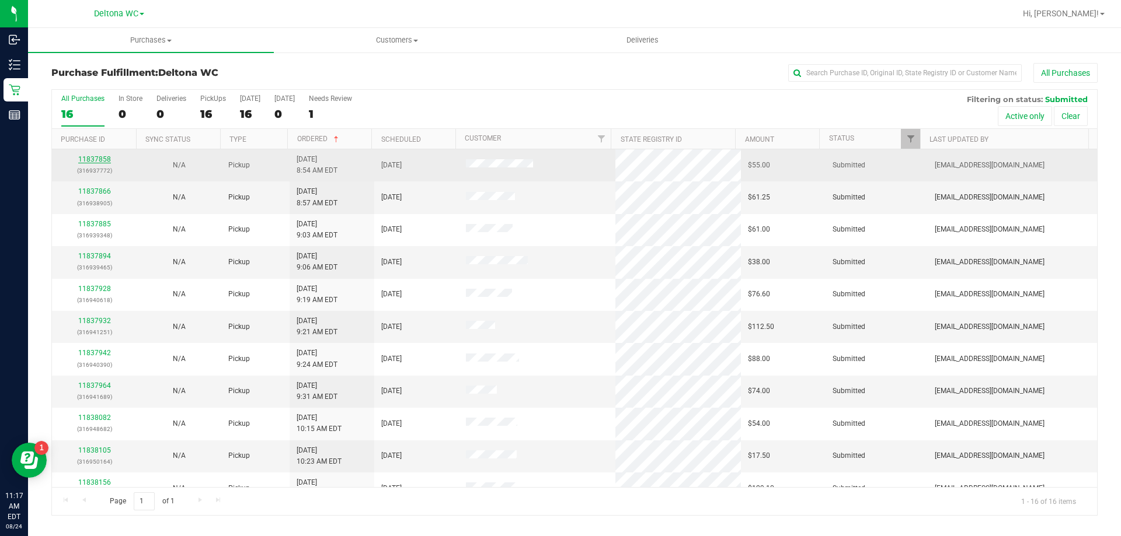
click at [101, 158] on link "11837858" at bounding box center [94, 159] width 33 height 8
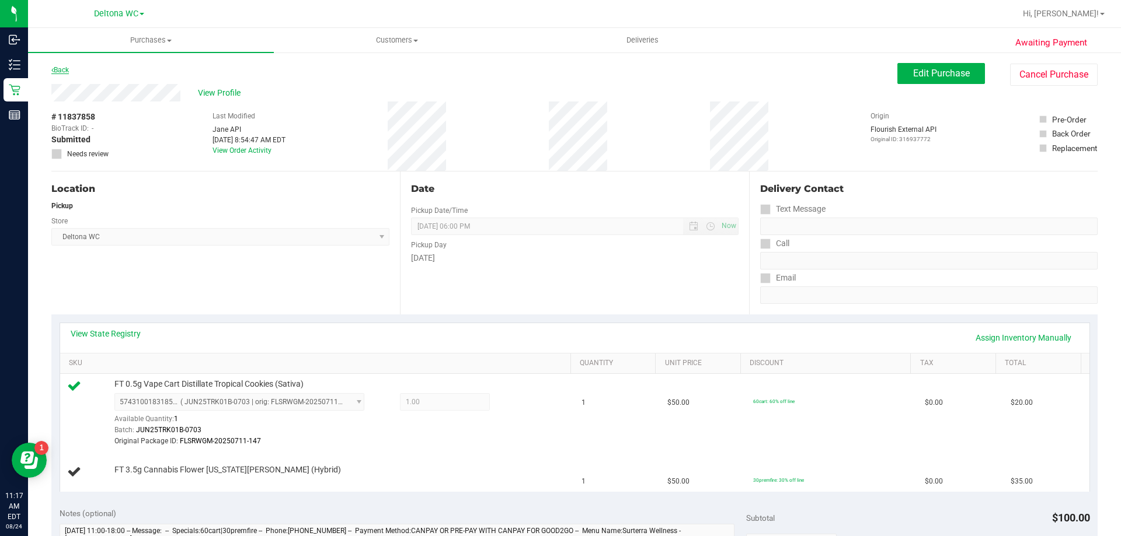
click at [65, 66] on div "Back" at bounding box center [60, 70] width 18 height 14
click at [65, 68] on link "Back" at bounding box center [60, 70] width 18 height 8
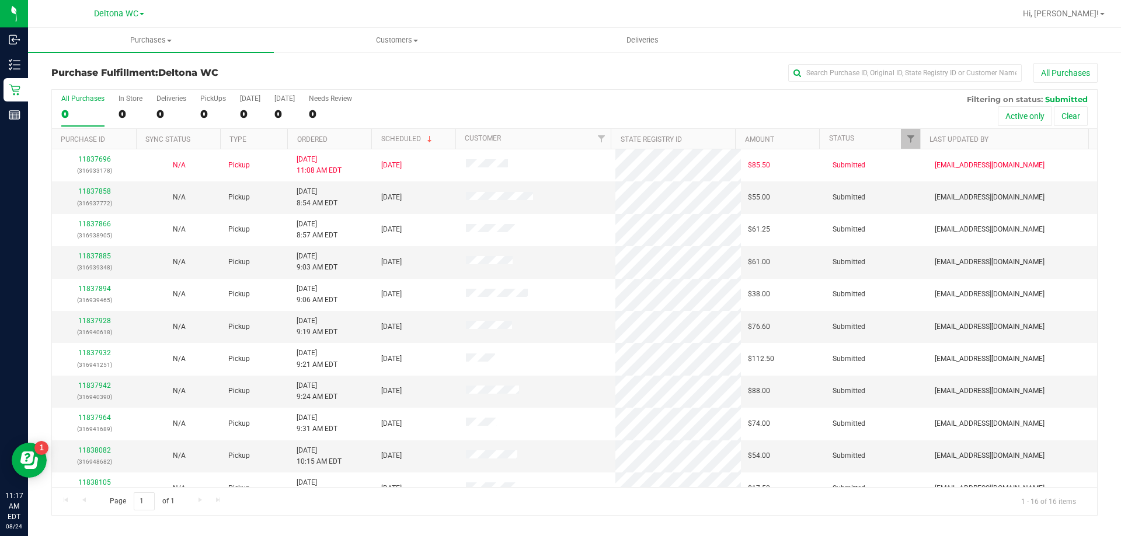
click at [337, 135] on th "Ordered" at bounding box center [329, 139] width 84 height 20
click at [104, 190] on link "11837866" at bounding box center [94, 191] width 33 height 8
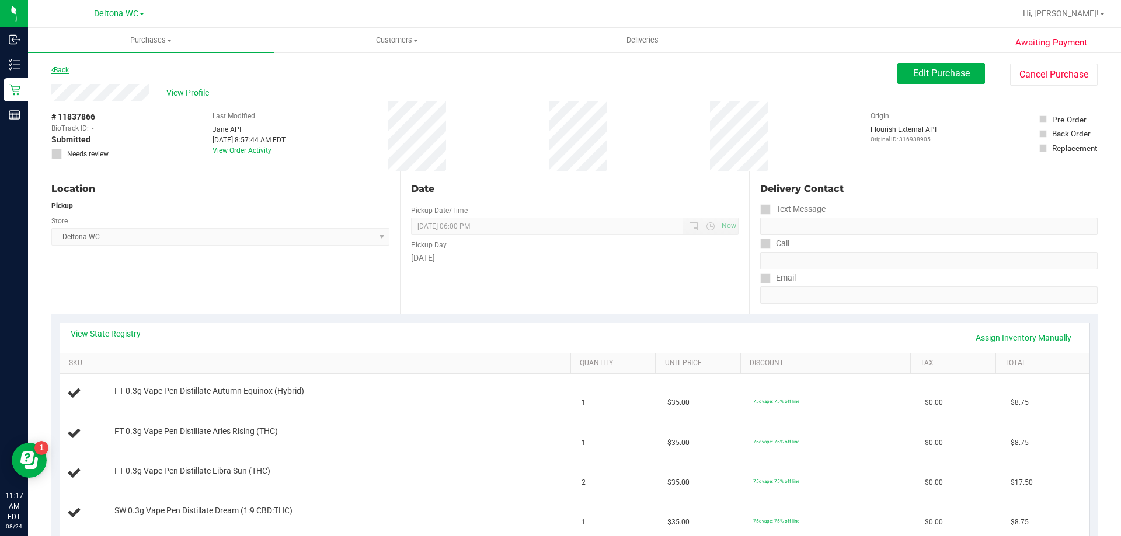
click at [59, 68] on link "Back" at bounding box center [60, 70] width 18 height 8
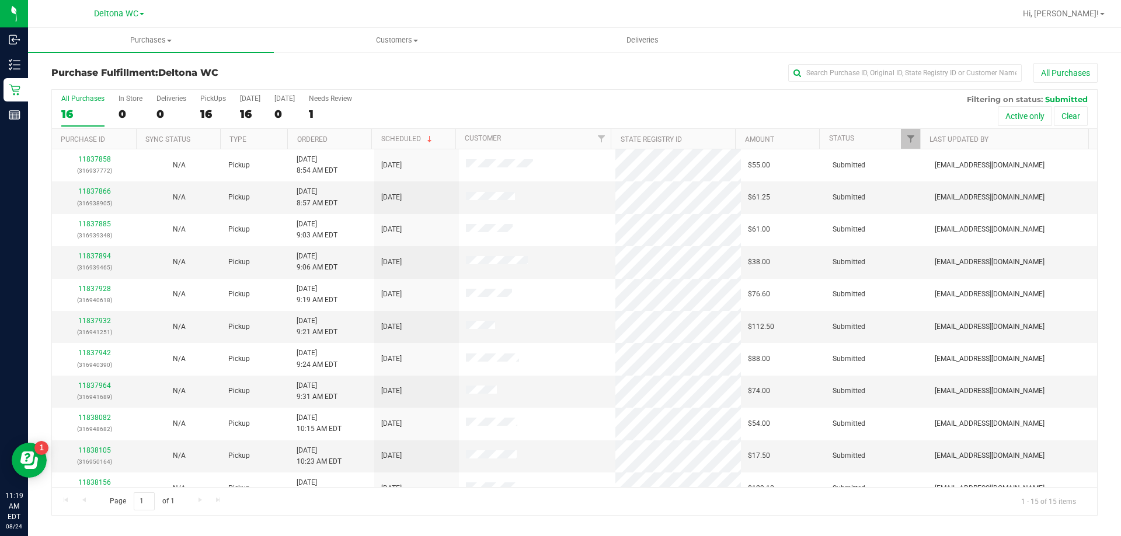
click at [345, 136] on th "Ordered" at bounding box center [329, 139] width 84 height 20
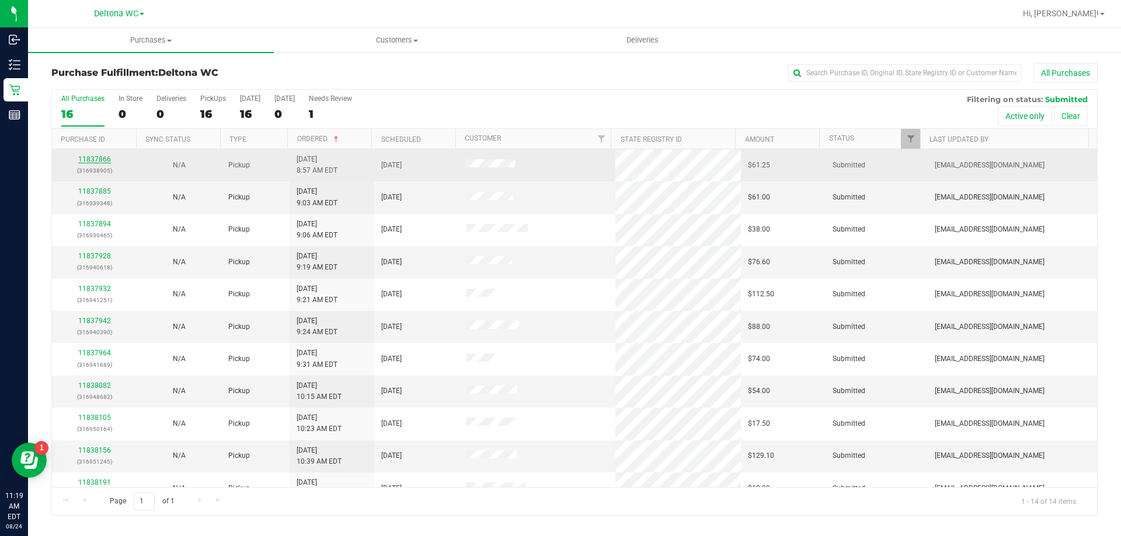
click at [95, 162] on link "11837866" at bounding box center [94, 159] width 33 height 8
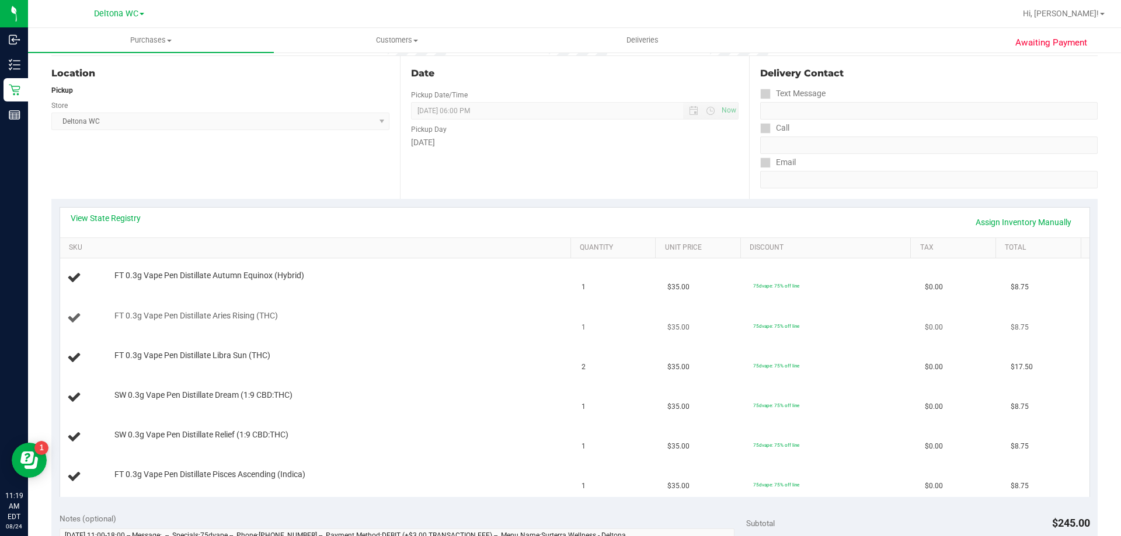
scroll to position [117, 0]
click at [126, 217] on link "View State Registry" at bounding box center [106, 217] width 70 height 12
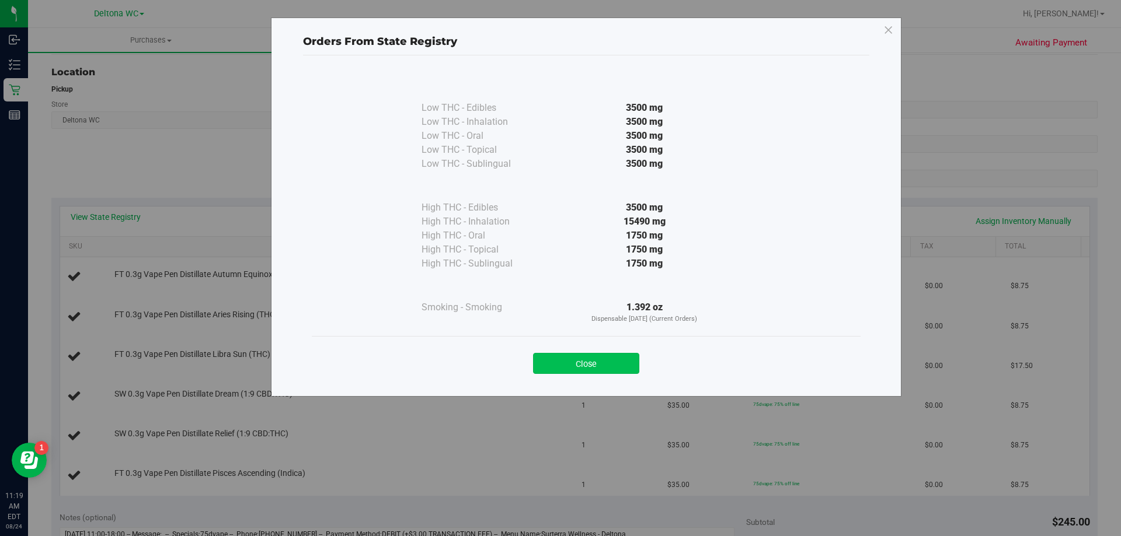
click at [582, 356] on button "Close" at bounding box center [586, 363] width 106 height 21
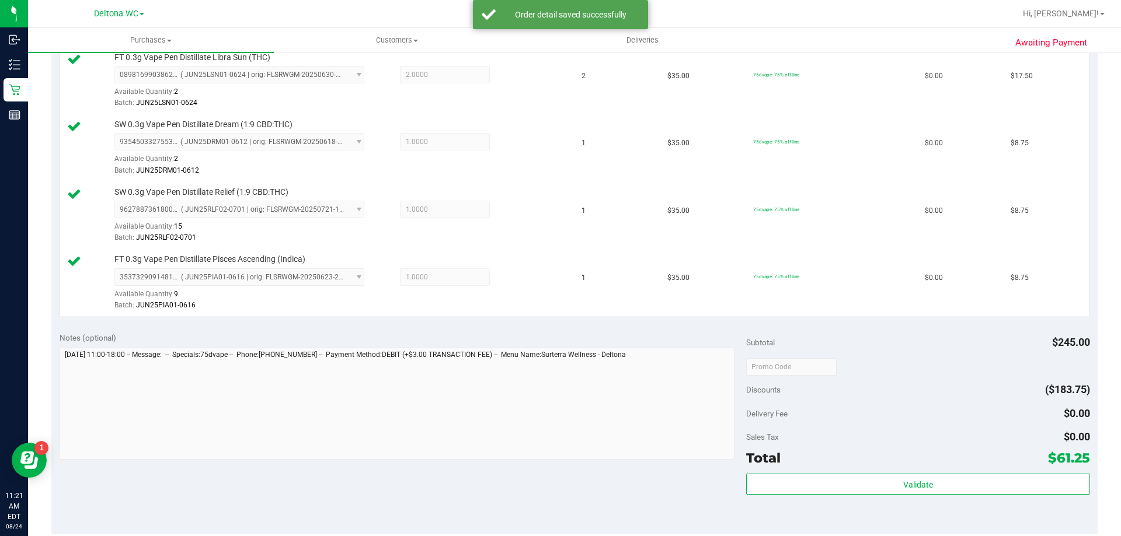
scroll to position [525, 0]
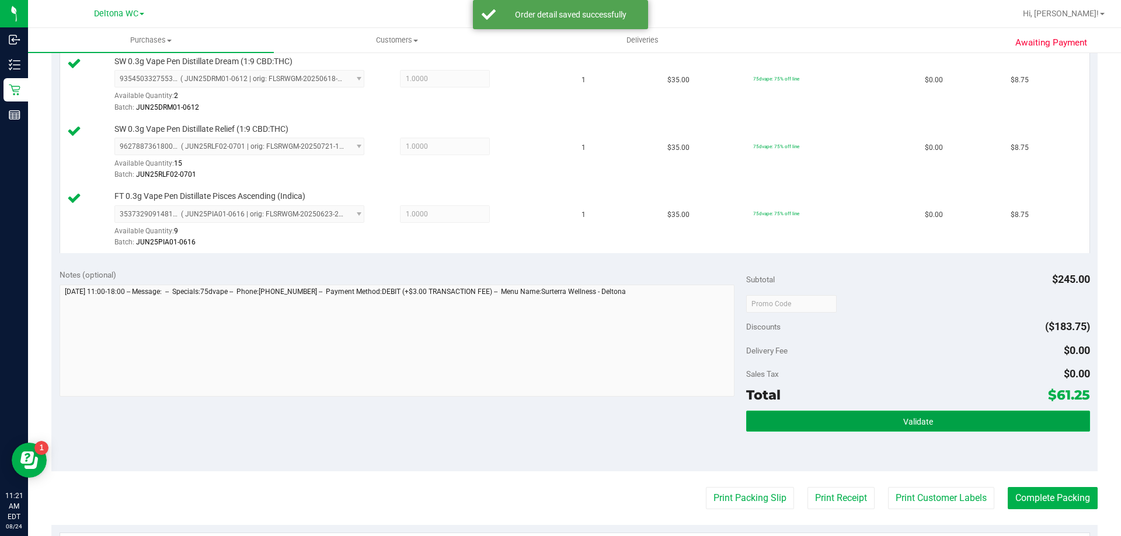
click at [856, 416] on button "Validate" at bounding box center [917, 421] width 343 height 21
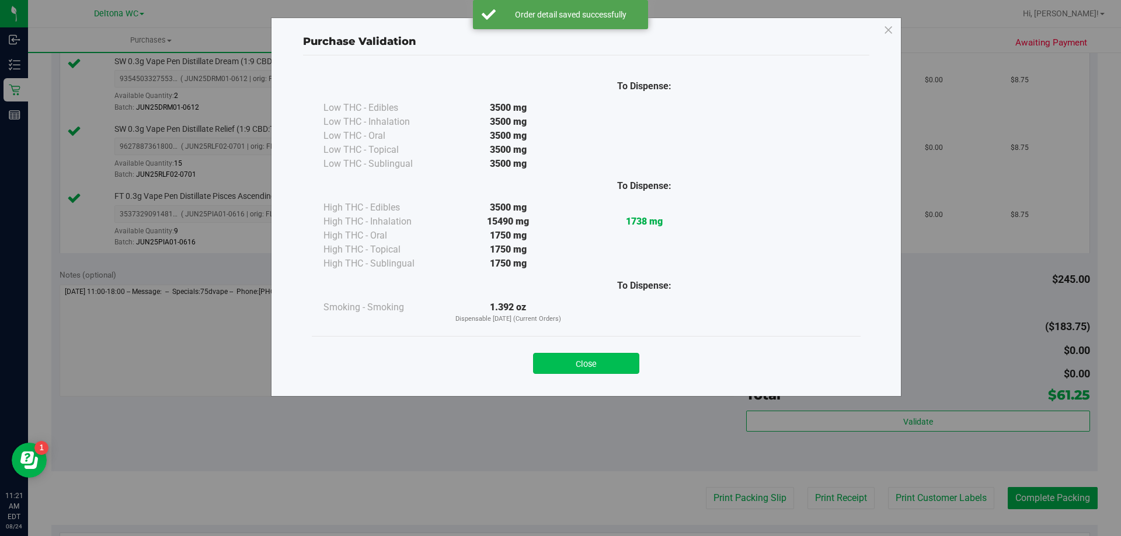
click at [604, 369] on button "Close" at bounding box center [586, 363] width 106 height 21
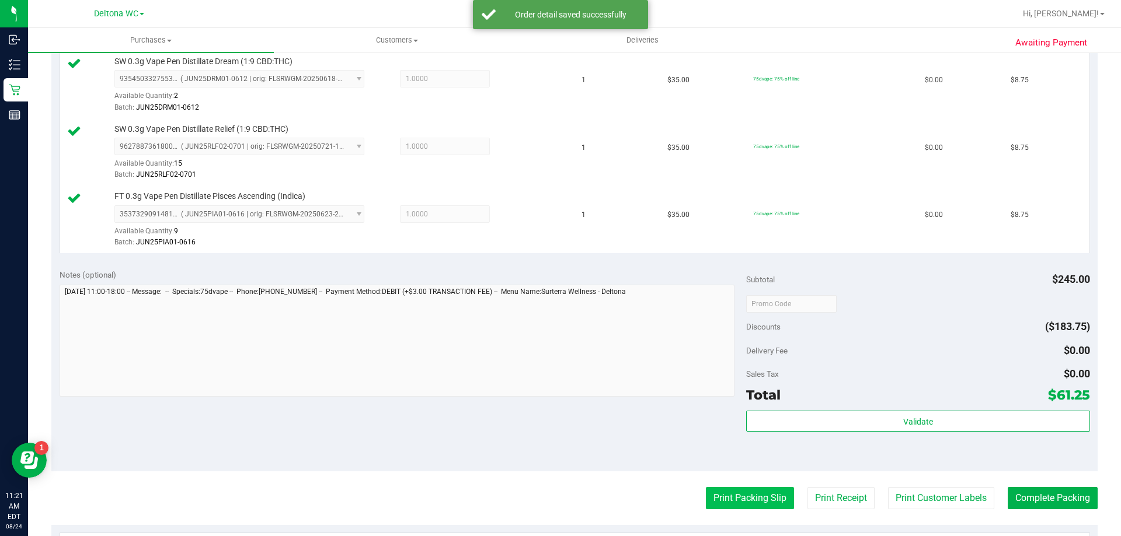
click at [748, 493] on button "Print Packing Slip" at bounding box center [750, 498] width 88 height 22
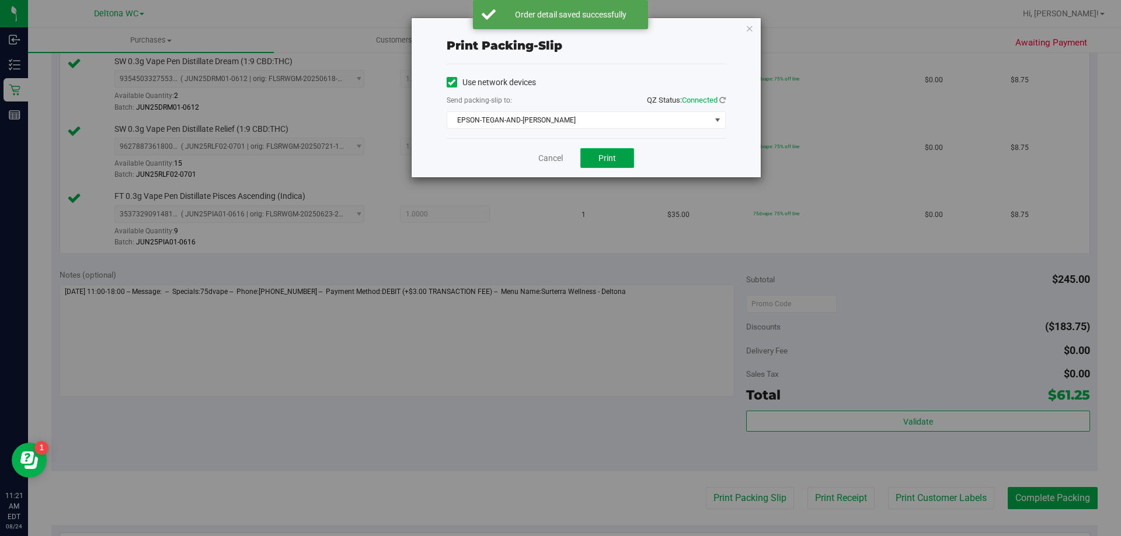
click at [591, 152] on button "Print" at bounding box center [607, 158] width 54 height 20
click at [550, 163] on link "Cancel" at bounding box center [550, 158] width 25 height 12
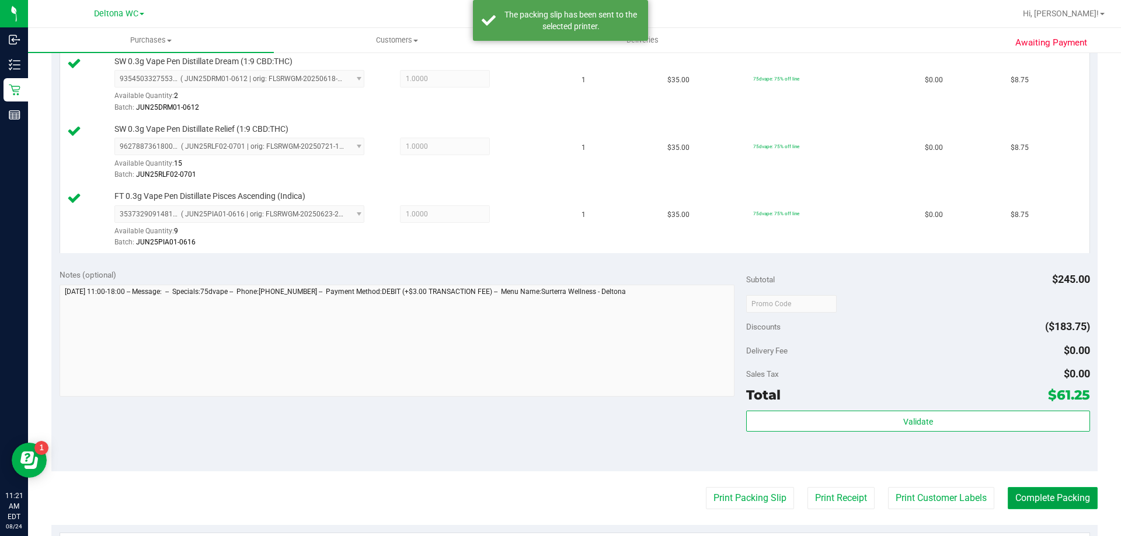
click at [1032, 495] on button "Complete Packing" at bounding box center [1052, 498] width 90 height 22
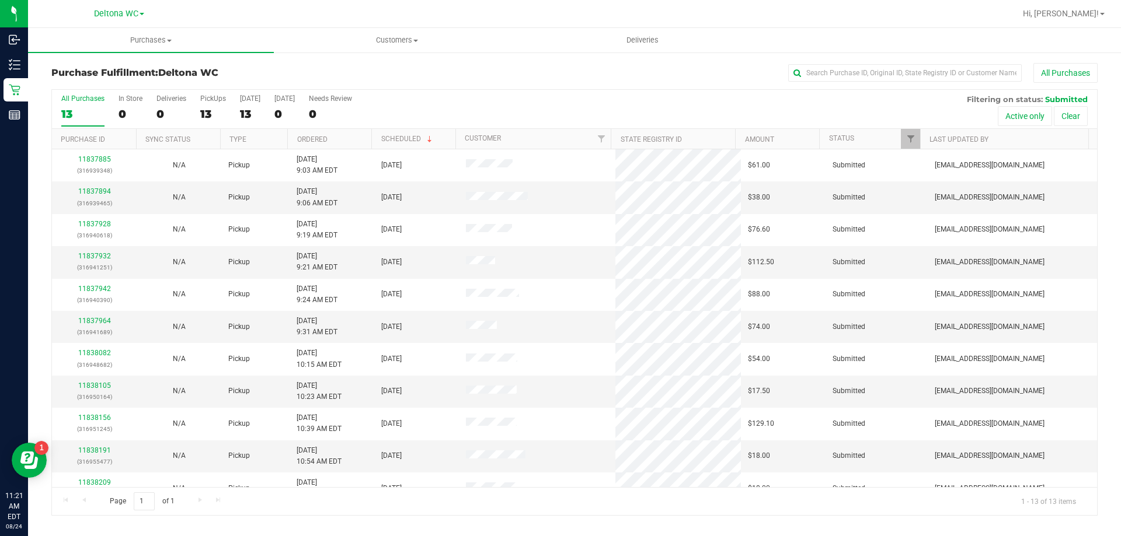
click at [342, 134] on th "Ordered" at bounding box center [329, 139] width 84 height 20
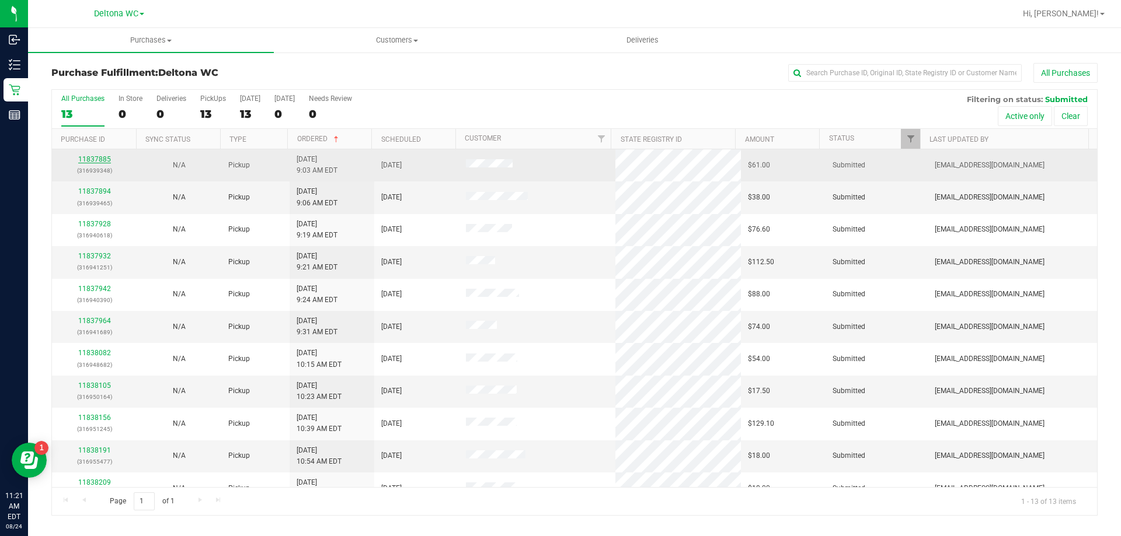
click at [104, 160] on link "11837885" at bounding box center [94, 159] width 33 height 8
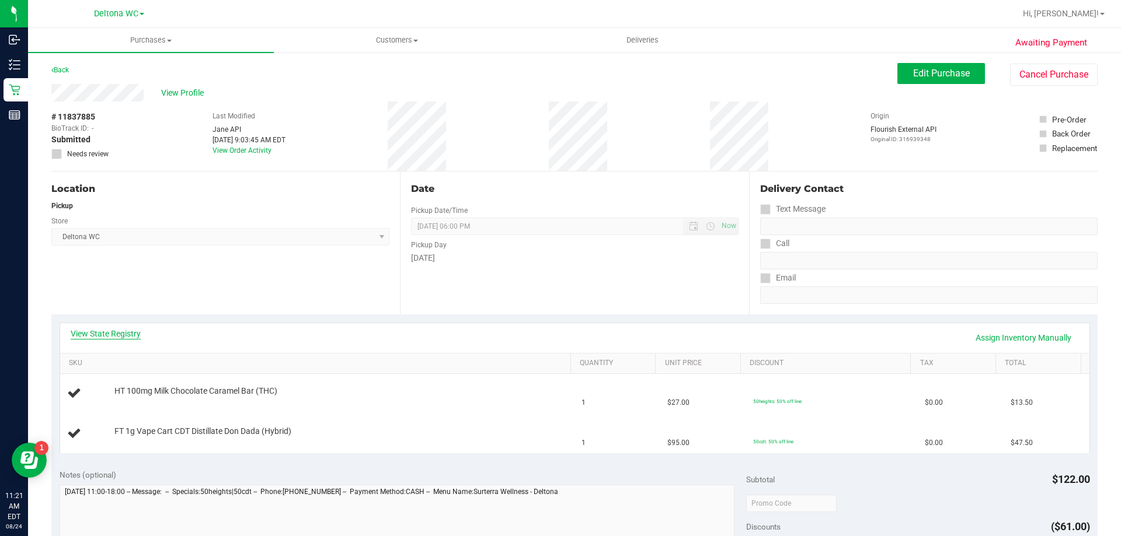
click at [109, 332] on link "View State Registry" at bounding box center [106, 334] width 70 height 12
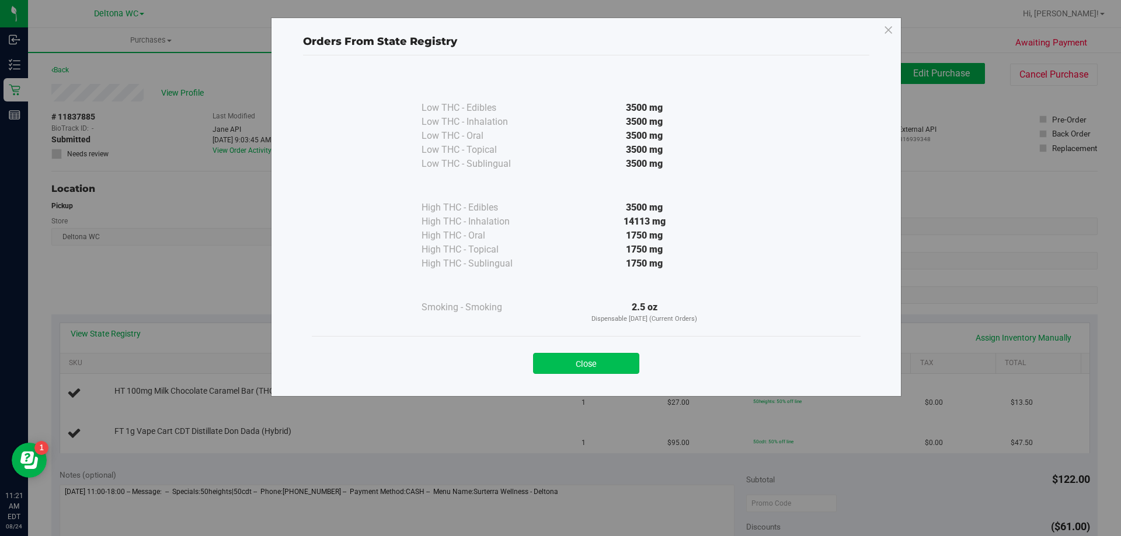
click at [568, 360] on button "Close" at bounding box center [586, 363] width 106 height 21
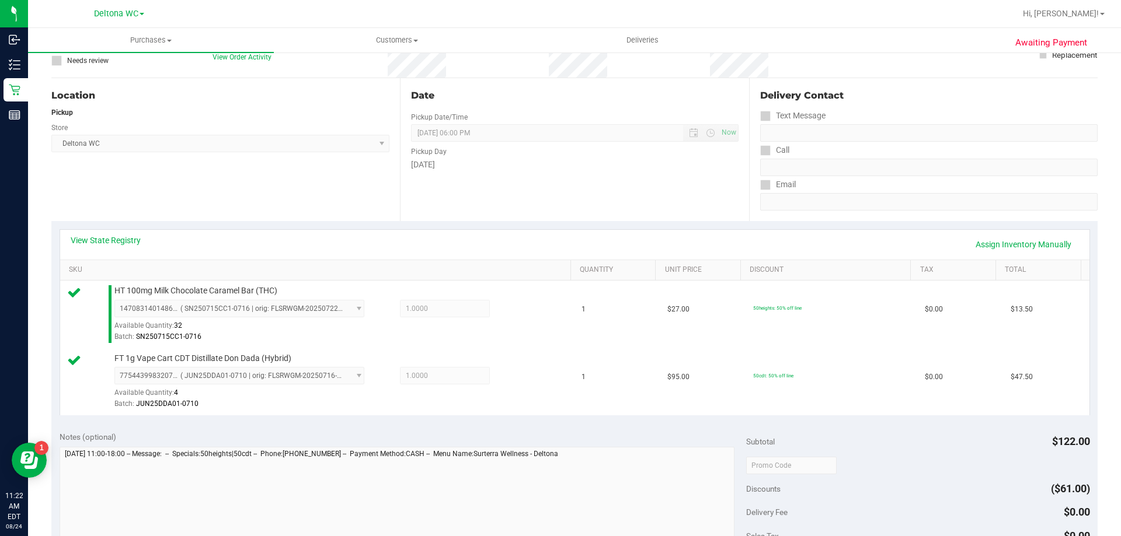
scroll to position [292, 0]
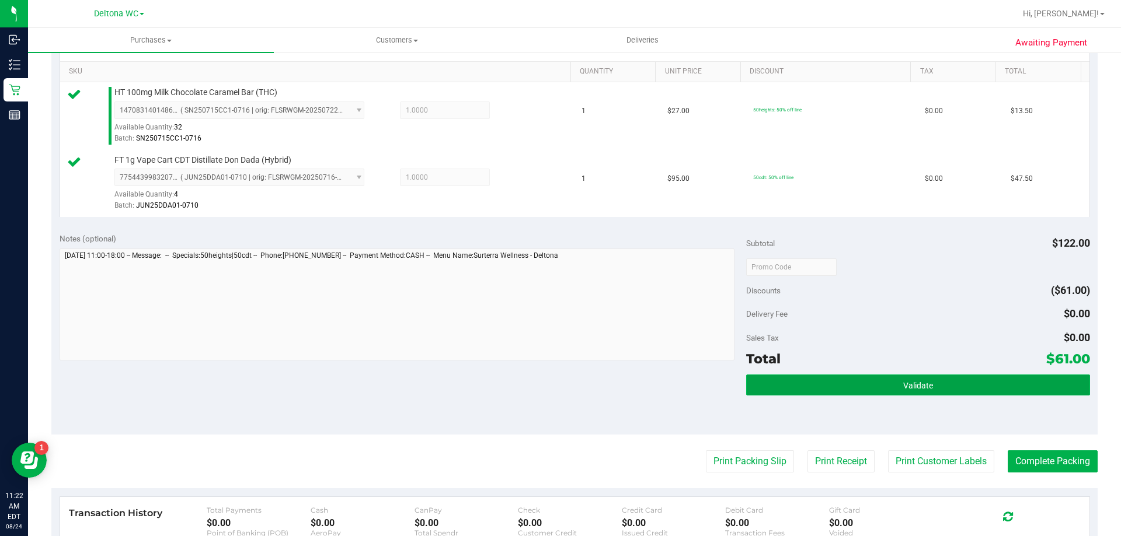
click at [832, 376] on button "Validate" at bounding box center [917, 385] width 343 height 21
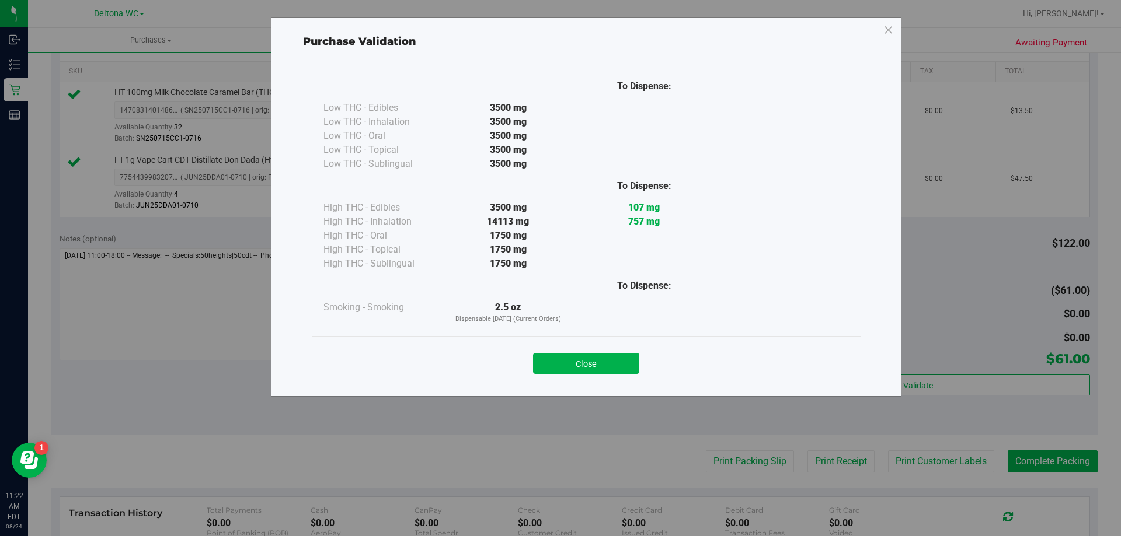
click at [589, 367] on button "Close" at bounding box center [586, 363] width 106 height 21
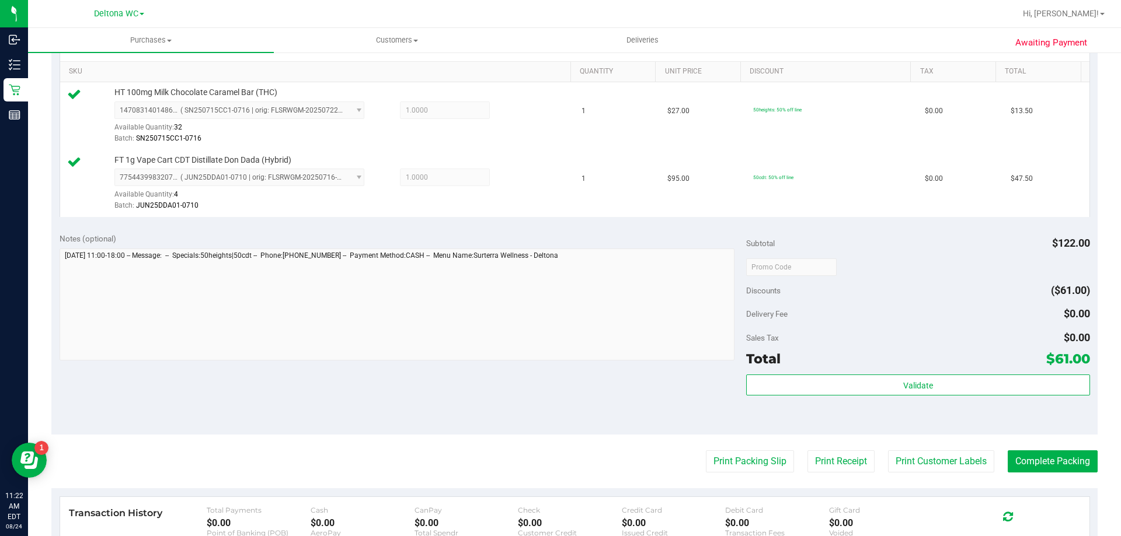
click at [765, 474] on purchase-details "Back Edit Purchase Cancel Purchase View Profile # 11837885 BioTrack ID: - Submi…" at bounding box center [574, 239] width 1046 height 936
click at [761, 467] on button "Print Packing Slip" at bounding box center [750, 462] width 88 height 22
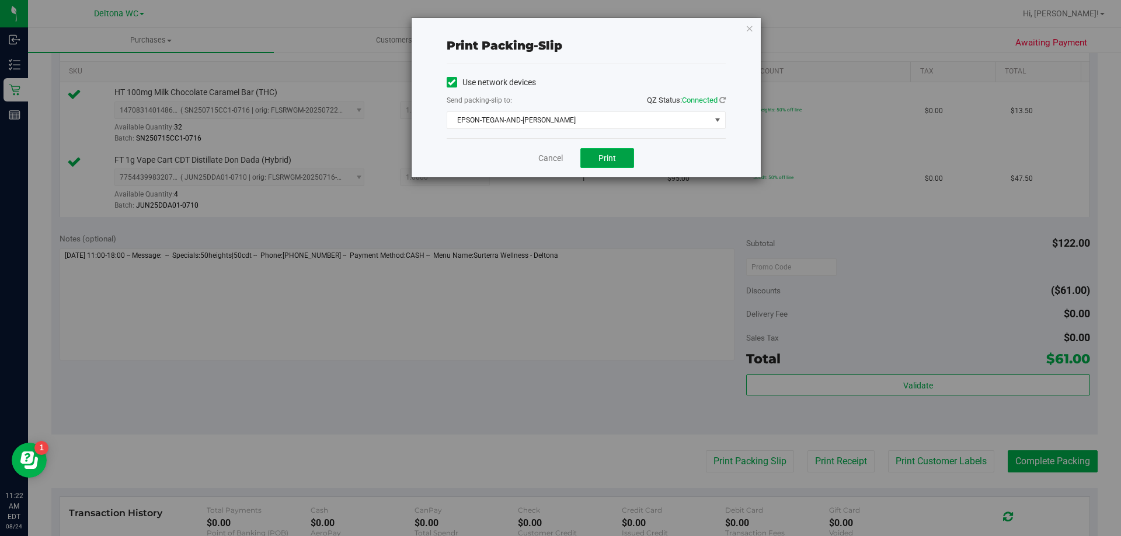
click at [587, 160] on button "Print" at bounding box center [607, 158] width 54 height 20
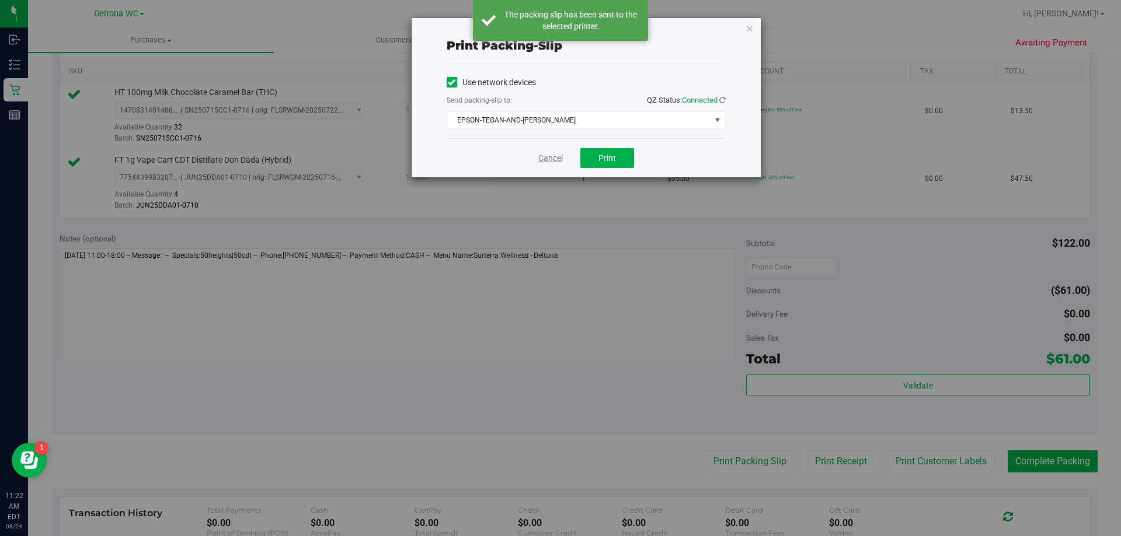
click at [549, 160] on link "Cancel" at bounding box center [550, 158] width 25 height 12
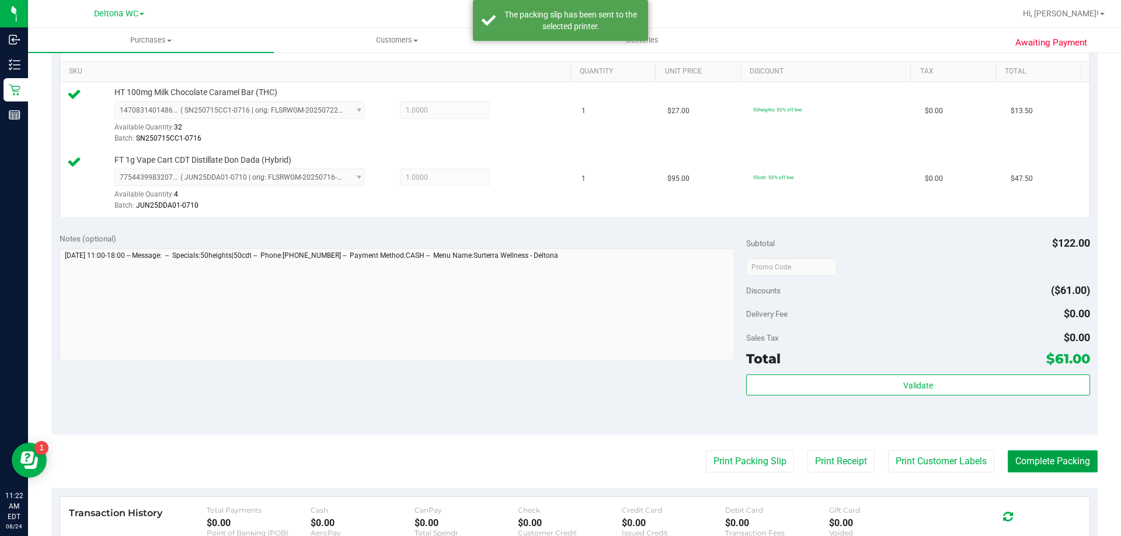
click at [1038, 472] on button "Complete Packing" at bounding box center [1052, 462] width 90 height 22
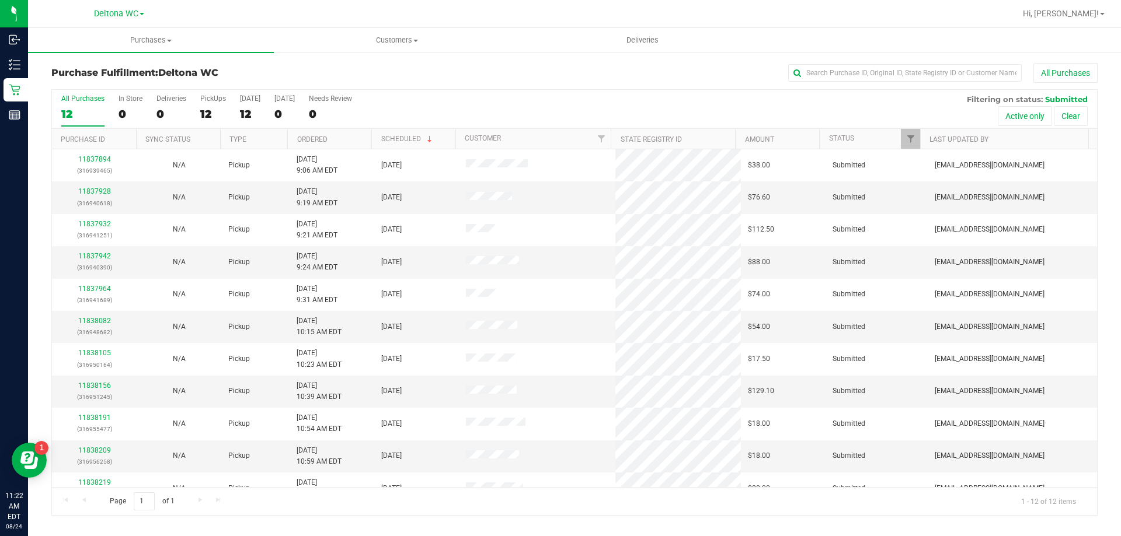
click at [357, 138] on th "Ordered" at bounding box center [329, 139] width 84 height 20
click at [92, 195] on link "11837928" at bounding box center [94, 191] width 33 height 8
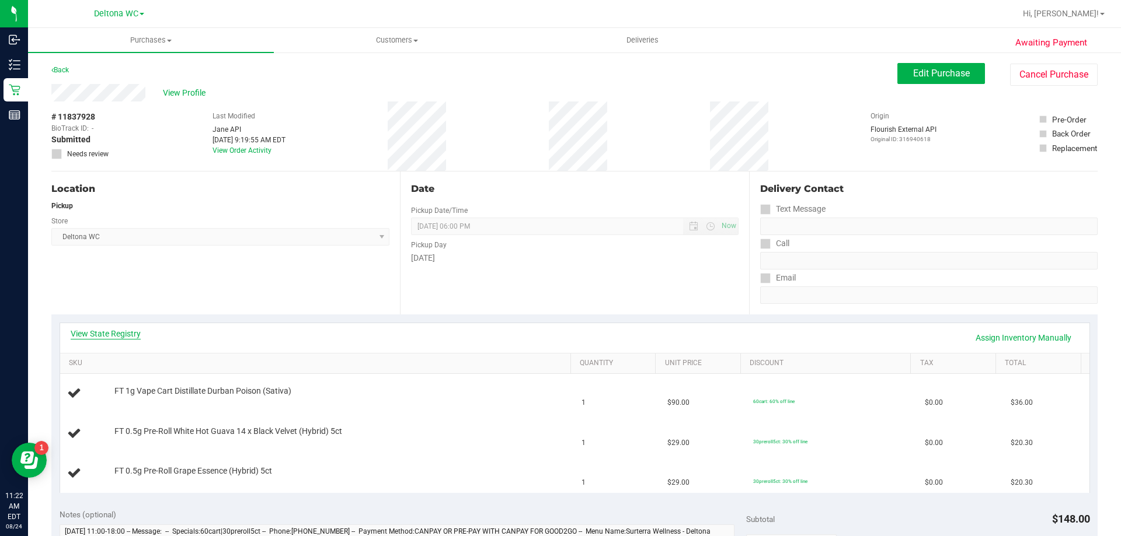
click at [126, 331] on link "View State Registry" at bounding box center [106, 334] width 70 height 12
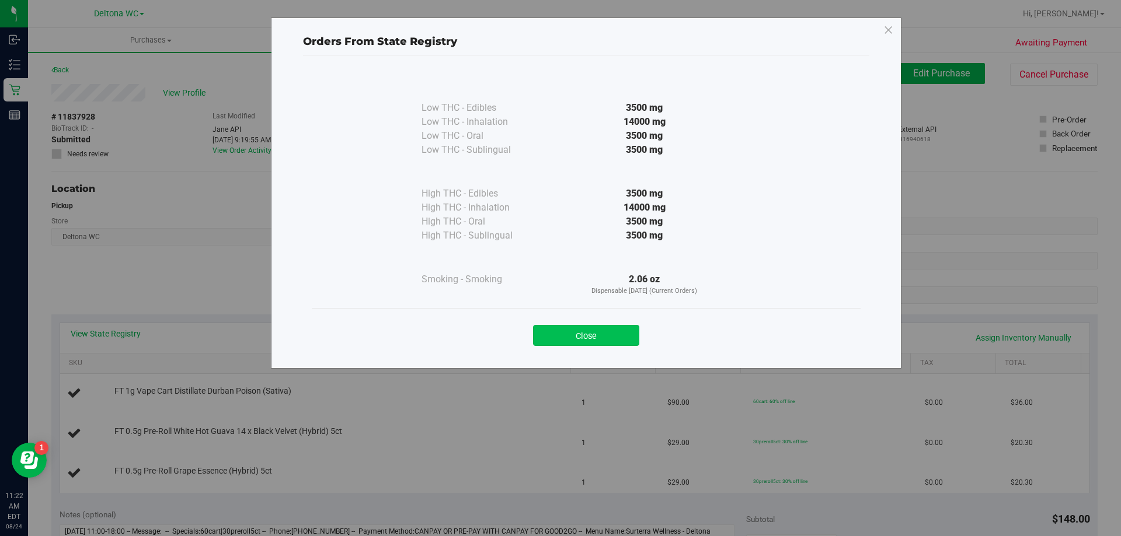
click at [590, 336] on button "Close" at bounding box center [586, 335] width 106 height 21
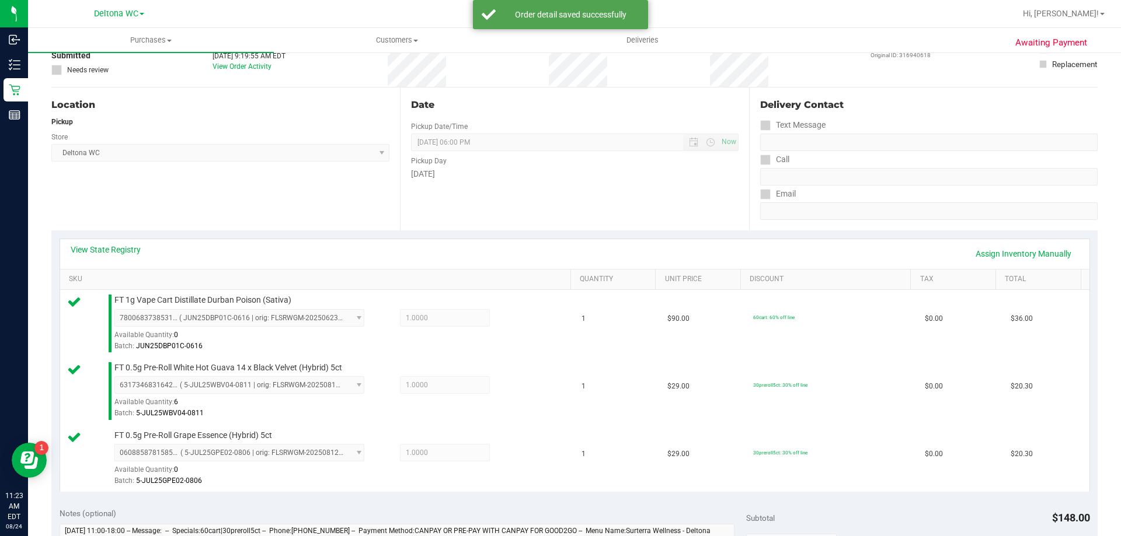
scroll to position [292, 0]
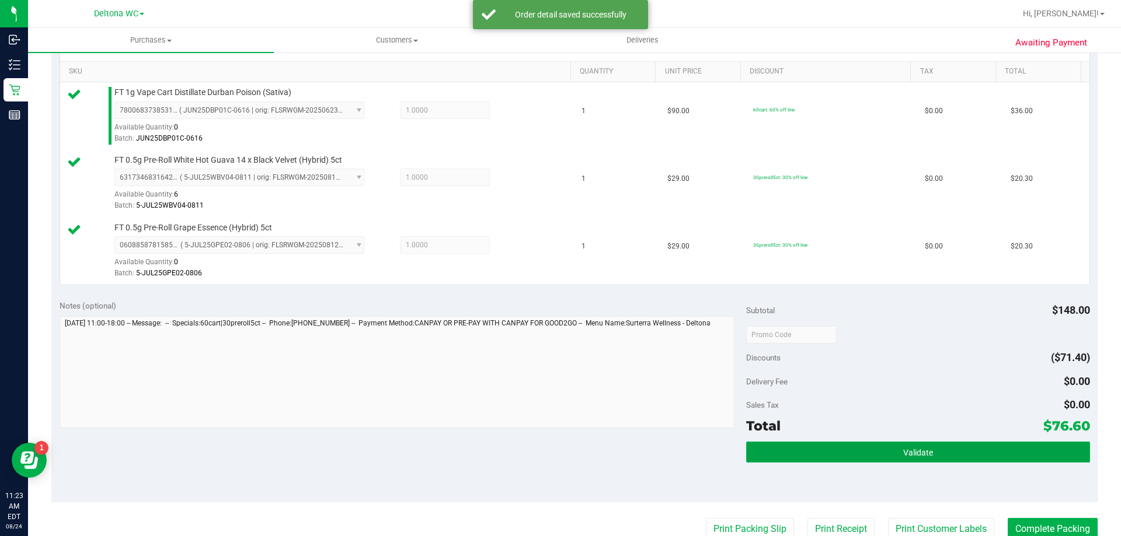
click at [853, 445] on button "Validate" at bounding box center [917, 452] width 343 height 21
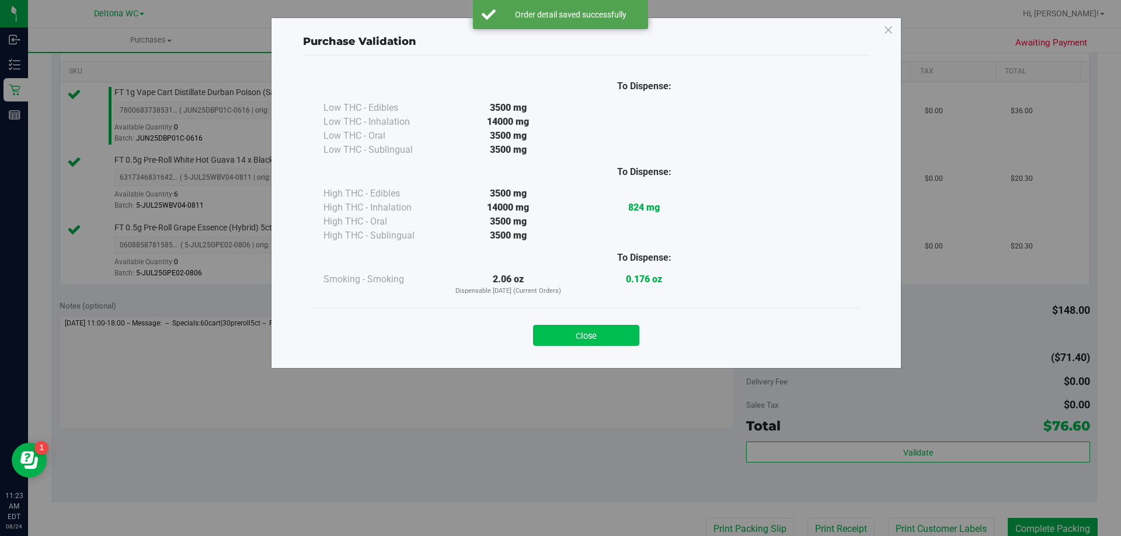
click at [626, 336] on button "Close" at bounding box center [586, 335] width 106 height 21
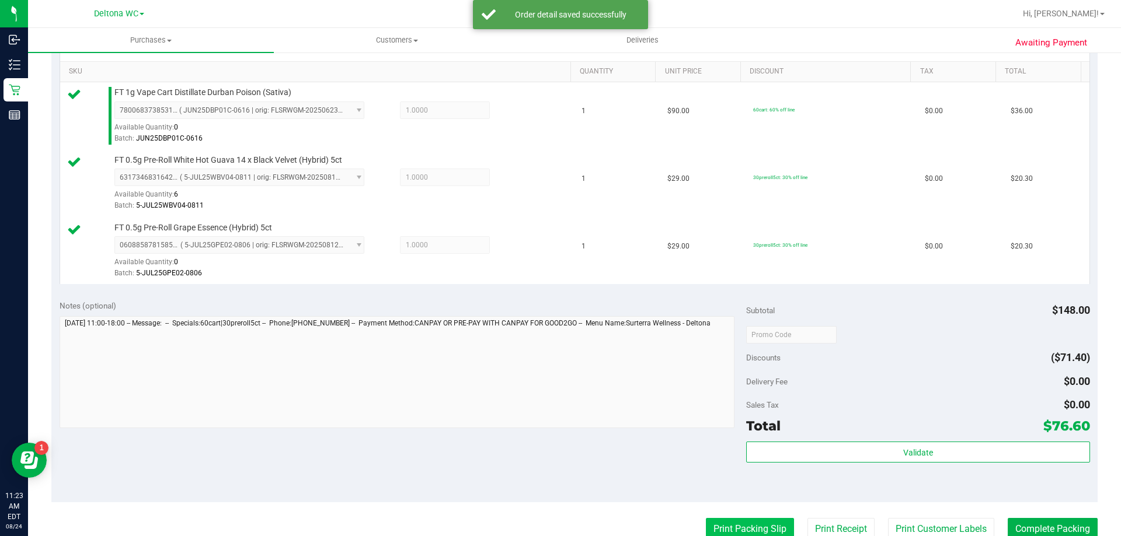
click at [723, 529] on button "Print Packing Slip" at bounding box center [750, 529] width 88 height 22
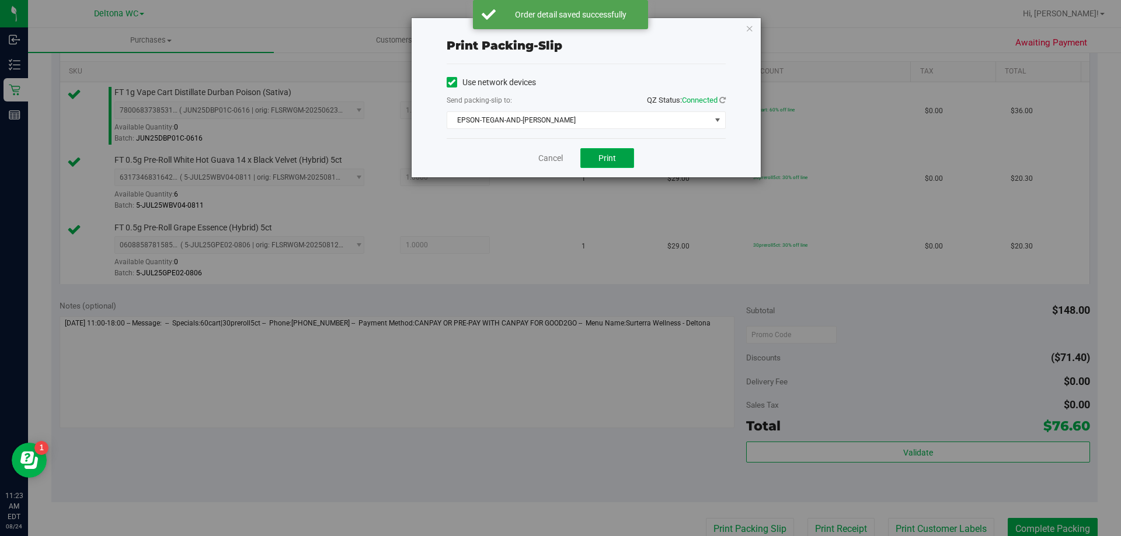
click at [603, 155] on span "Print" at bounding box center [607, 157] width 18 height 9
click at [542, 160] on link "Cancel" at bounding box center [550, 158] width 25 height 12
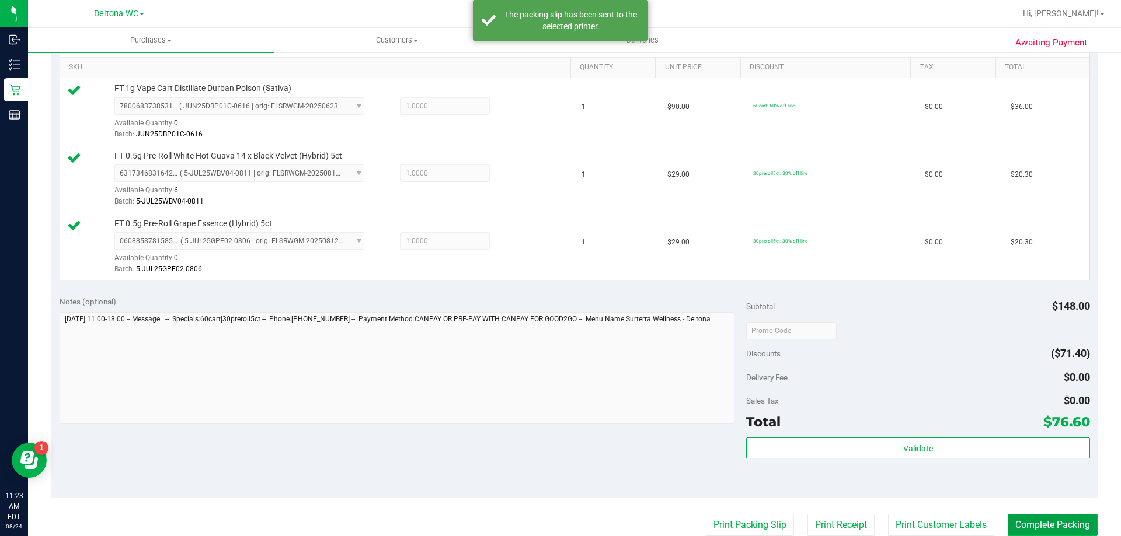
click at [1050, 526] on button "Complete Packing" at bounding box center [1052, 525] width 90 height 22
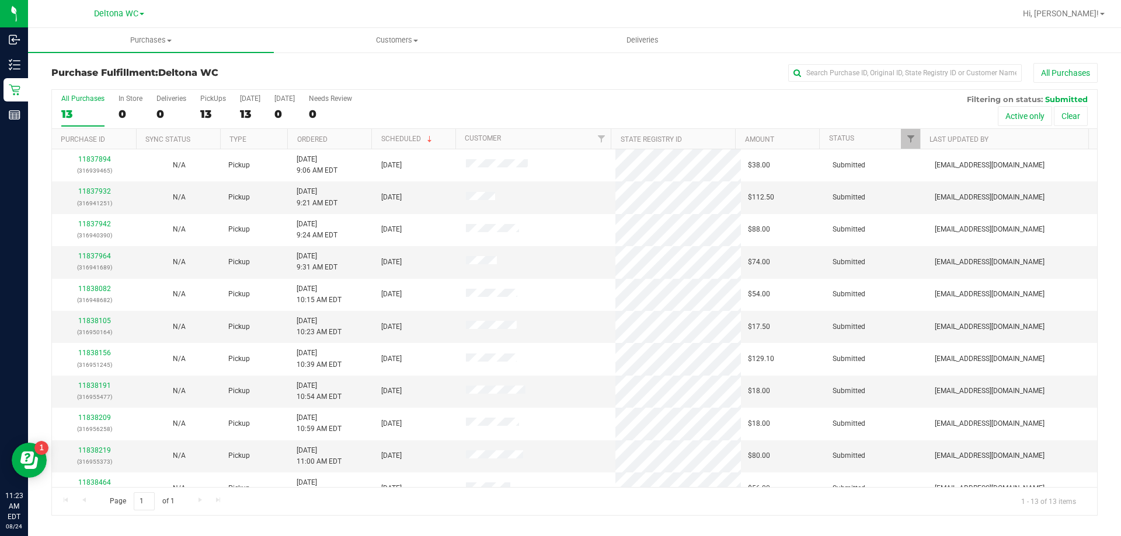
click at [333, 138] on th "Ordered" at bounding box center [329, 139] width 84 height 20
click at [99, 155] on link "11837894" at bounding box center [94, 159] width 33 height 8
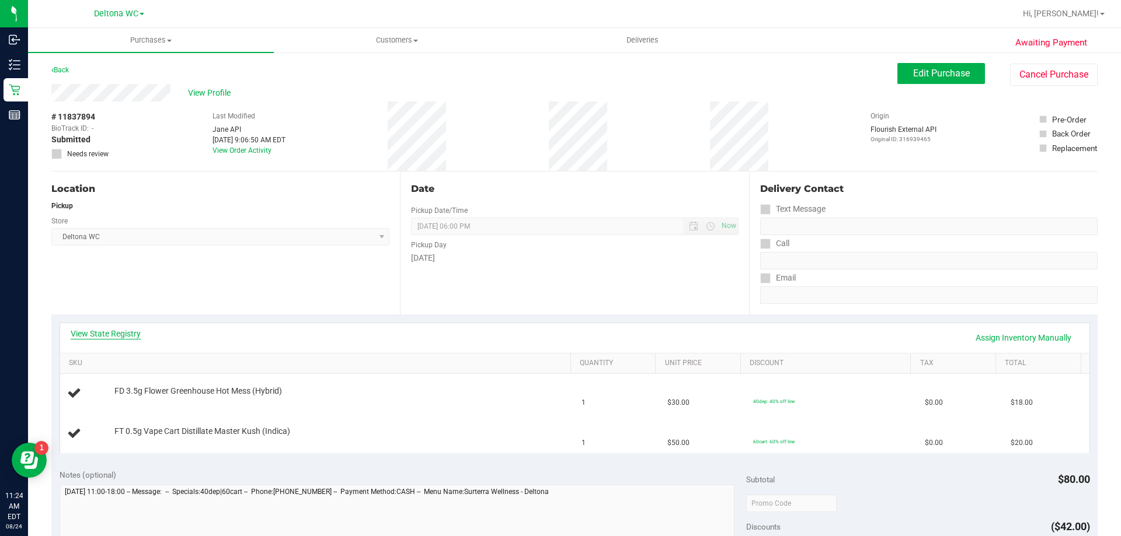
click at [124, 335] on link "View State Registry" at bounding box center [106, 334] width 70 height 12
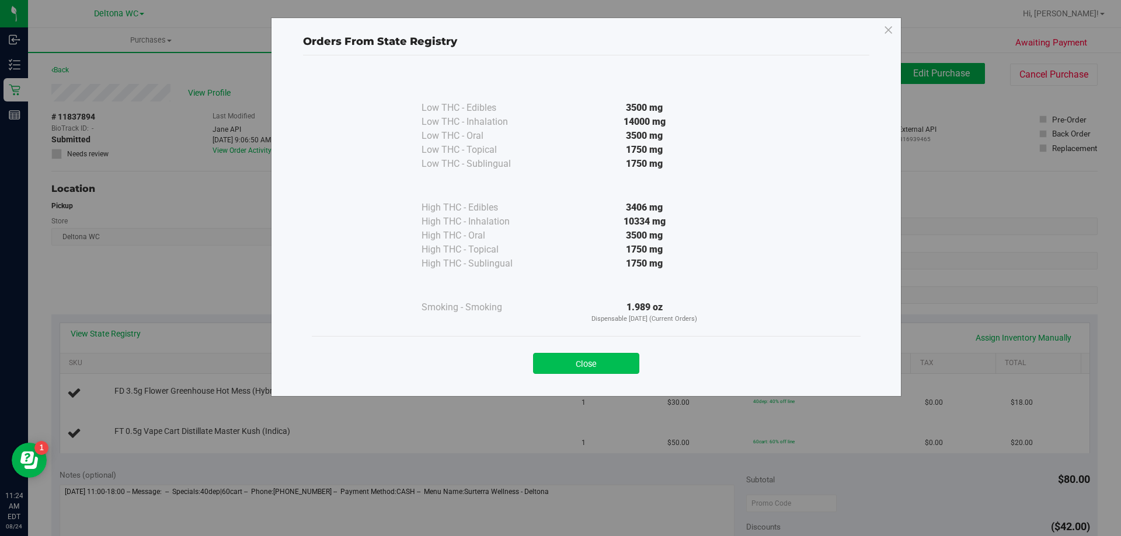
click at [587, 364] on button "Close" at bounding box center [586, 363] width 106 height 21
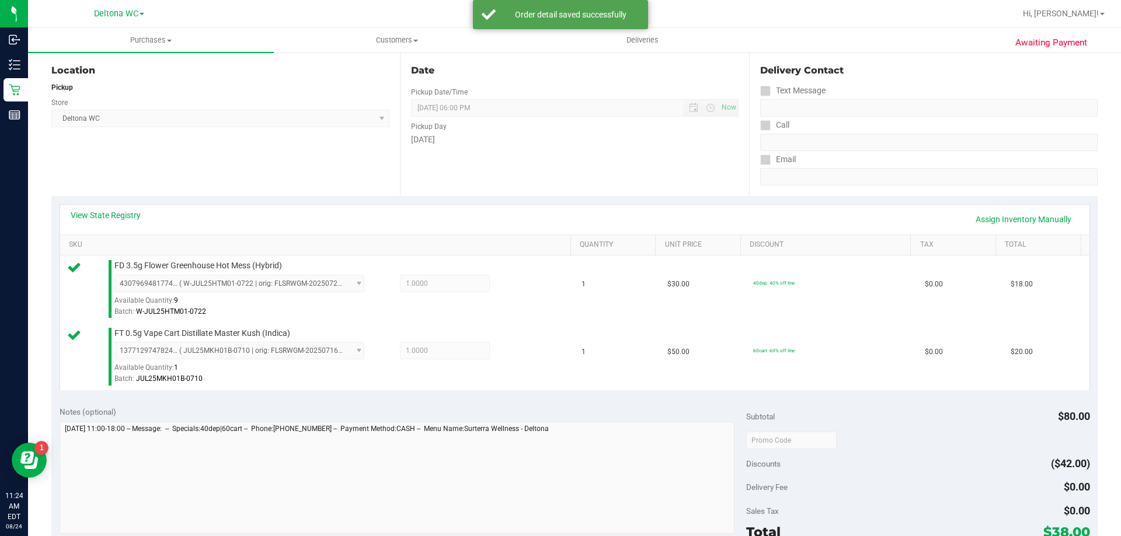
scroll to position [233, 0]
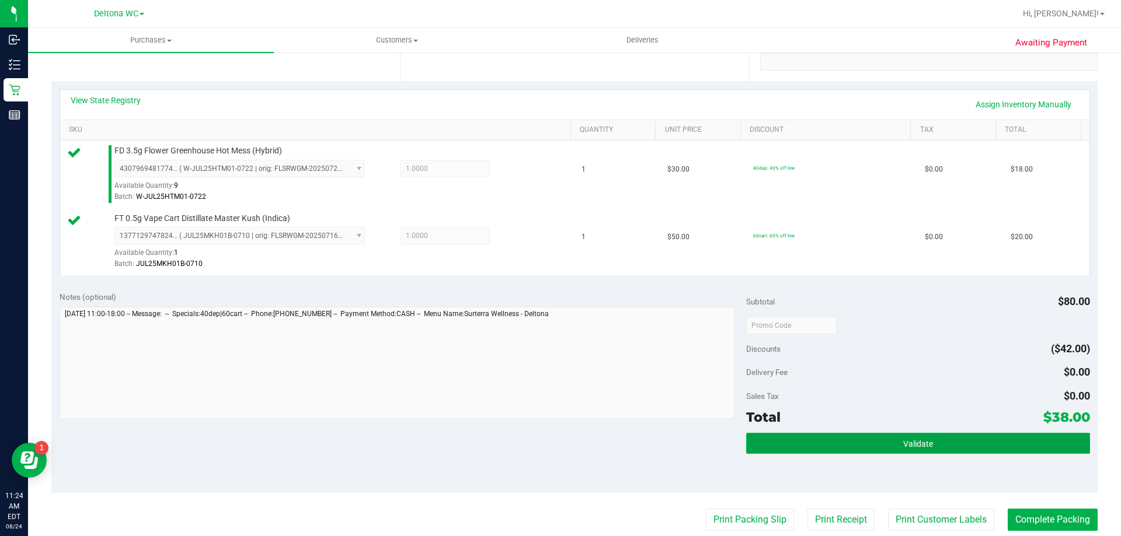
click at [894, 446] on button "Validate" at bounding box center [917, 443] width 343 height 21
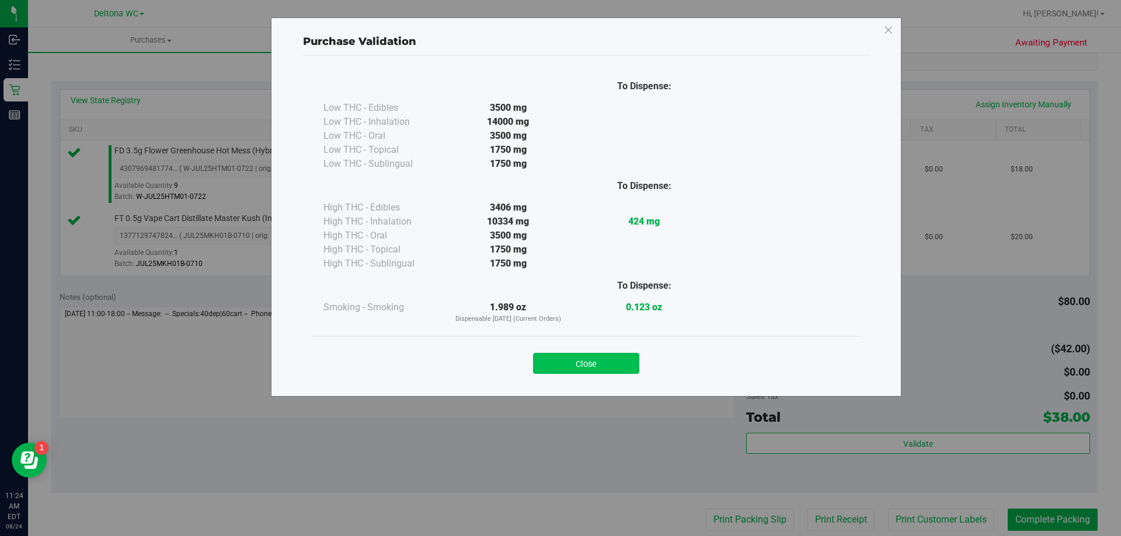
click at [576, 358] on button "Close" at bounding box center [586, 363] width 106 height 21
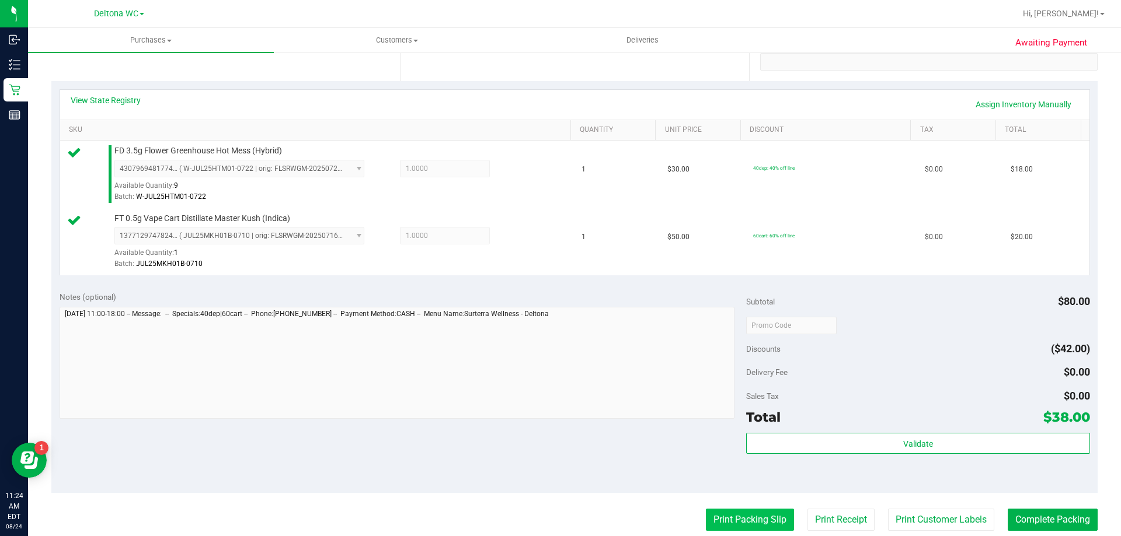
click at [725, 523] on button "Print Packing Slip" at bounding box center [750, 520] width 88 height 22
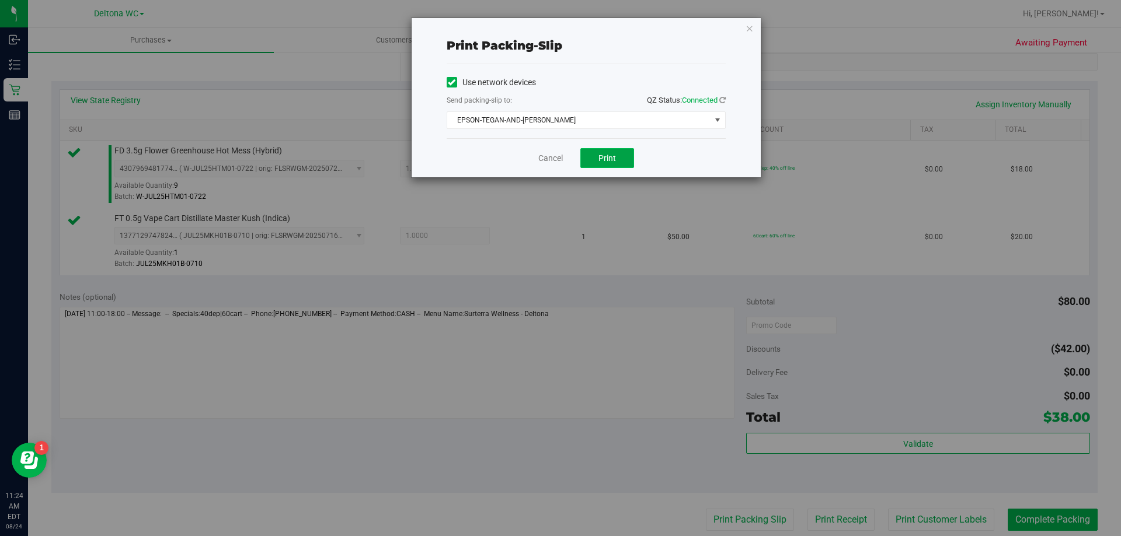
click at [595, 161] on button "Print" at bounding box center [607, 158] width 54 height 20
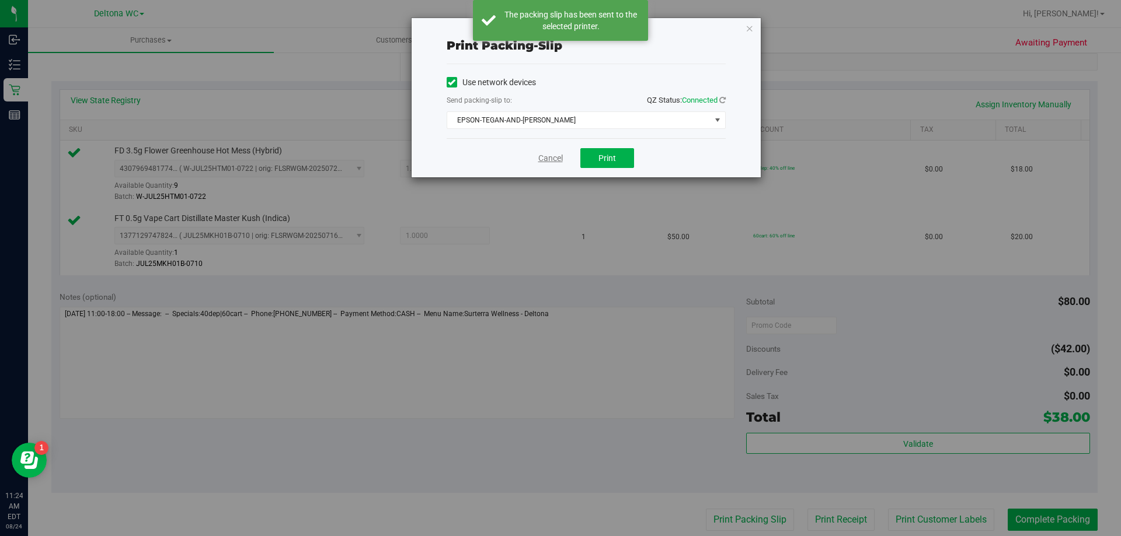
click at [549, 155] on link "Cancel" at bounding box center [550, 158] width 25 height 12
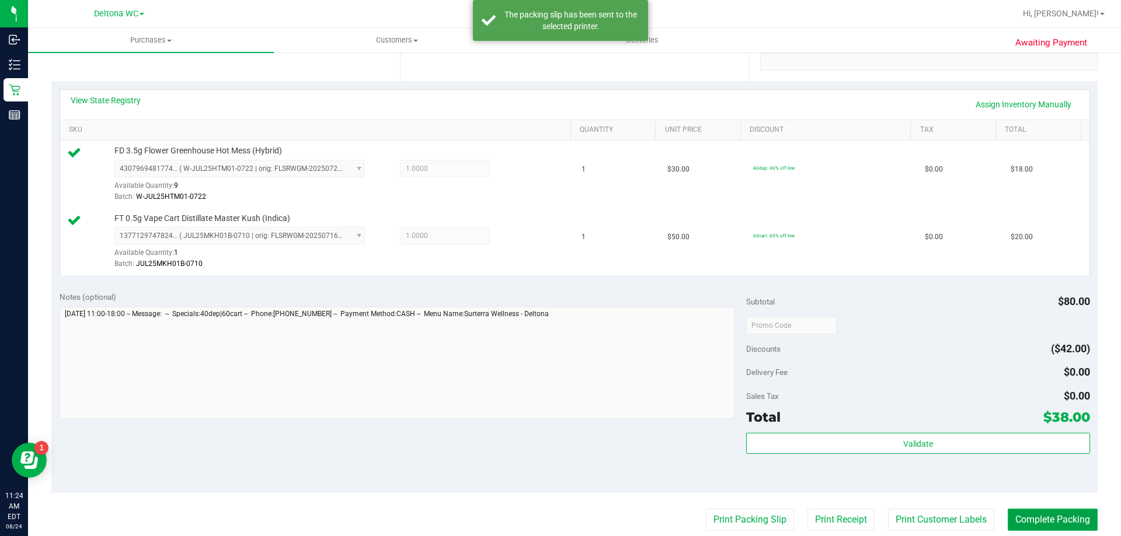
click at [1021, 522] on button "Complete Packing" at bounding box center [1052, 520] width 90 height 22
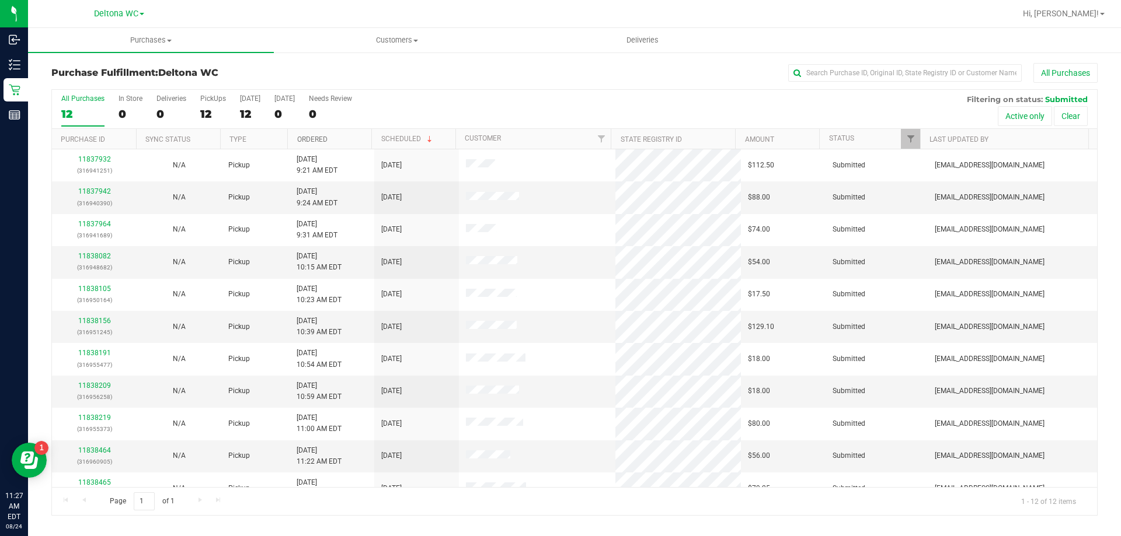
click at [324, 141] on link "Ordered" at bounding box center [312, 139] width 30 height 8
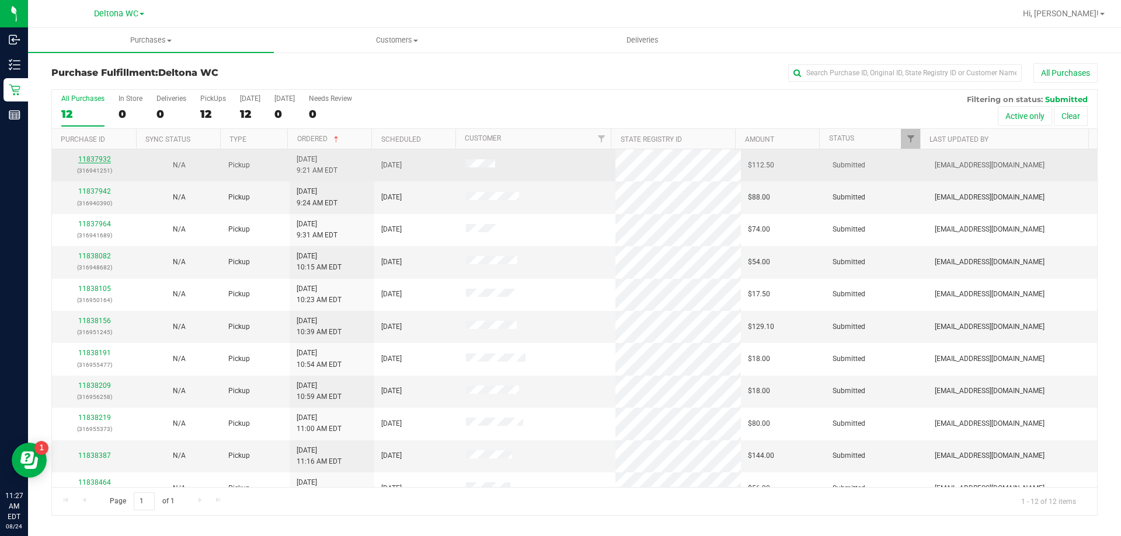
click at [102, 158] on link "11837932" at bounding box center [94, 159] width 33 height 8
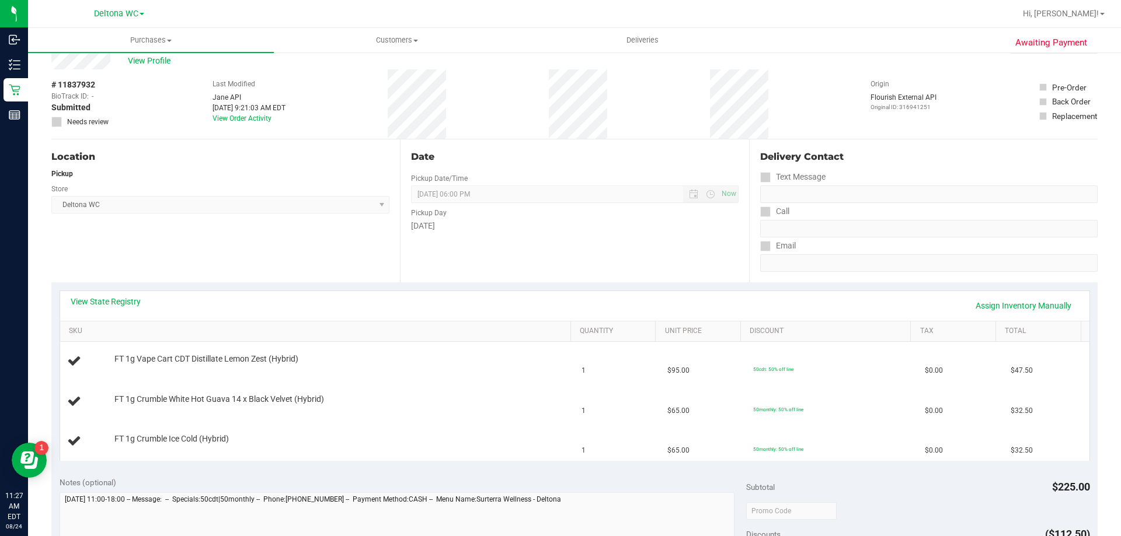
scroll to position [58, 0]
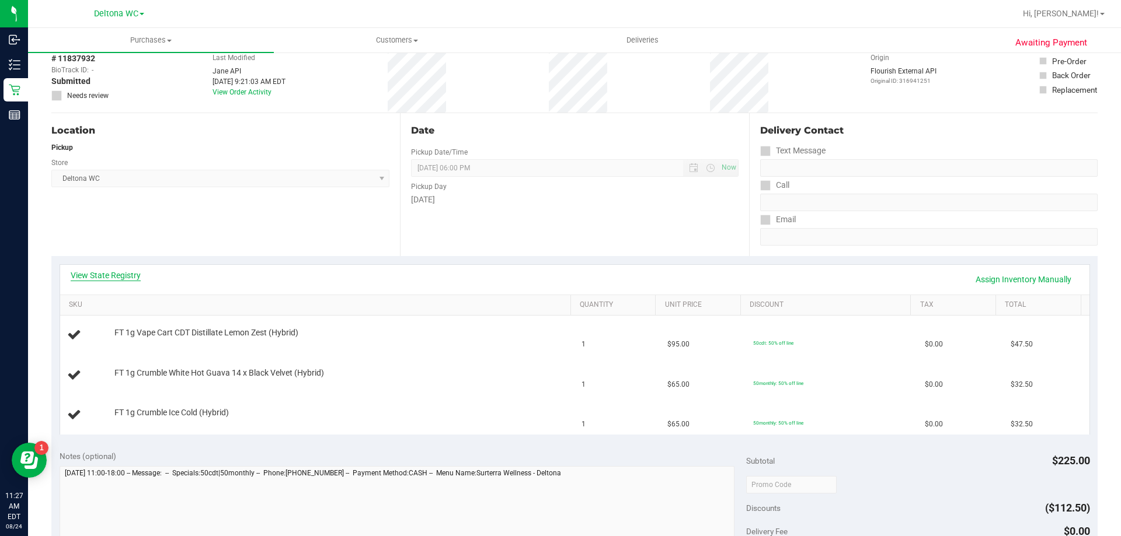
click at [110, 278] on link "View State Registry" at bounding box center [106, 276] width 70 height 12
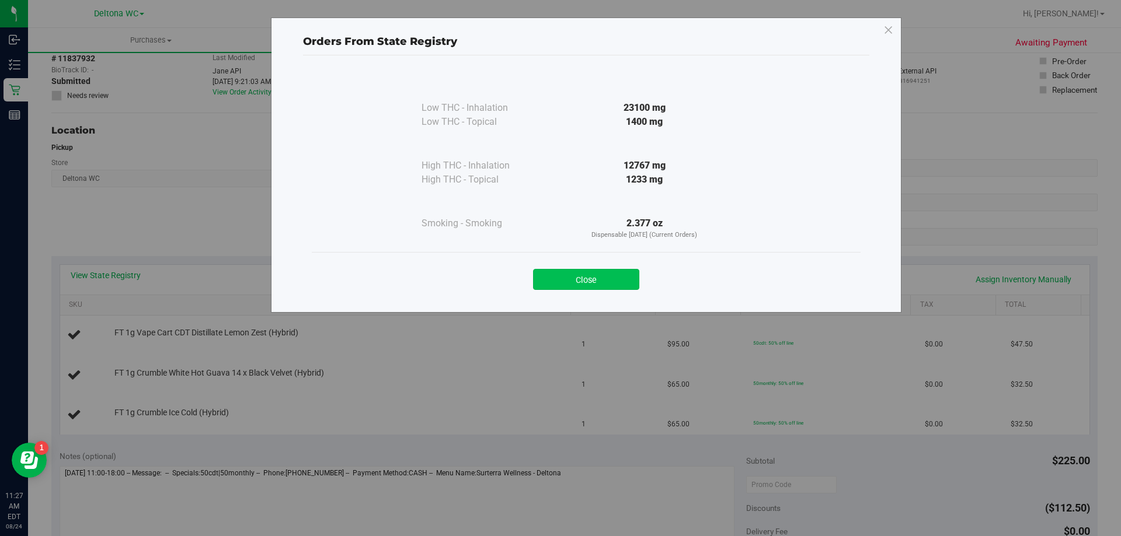
click at [608, 277] on button "Close" at bounding box center [586, 279] width 106 height 21
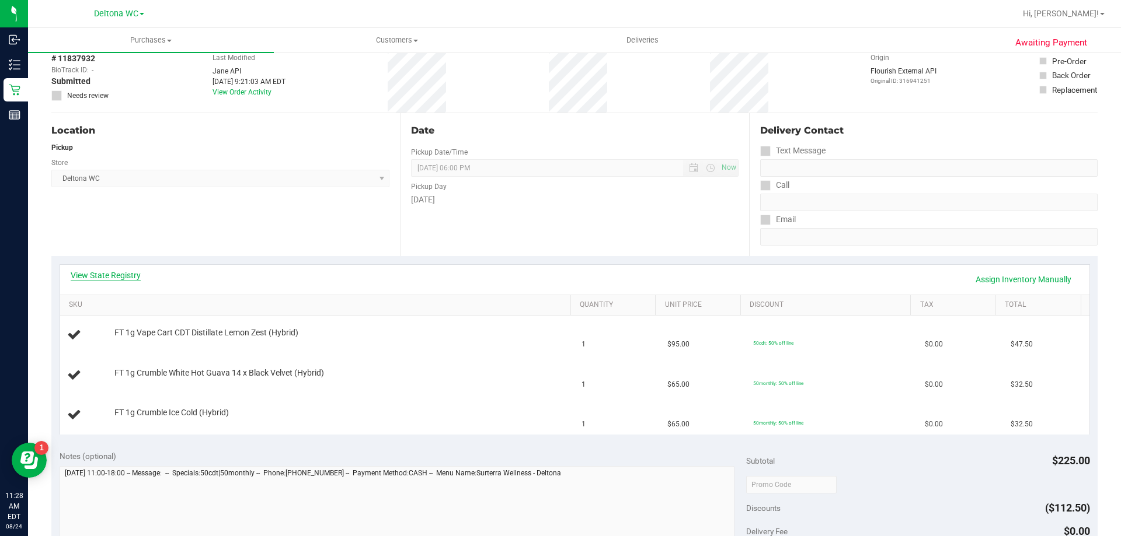
click at [125, 272] on link "View State Registry" at bounding box center [106, 276] width 70 height 12
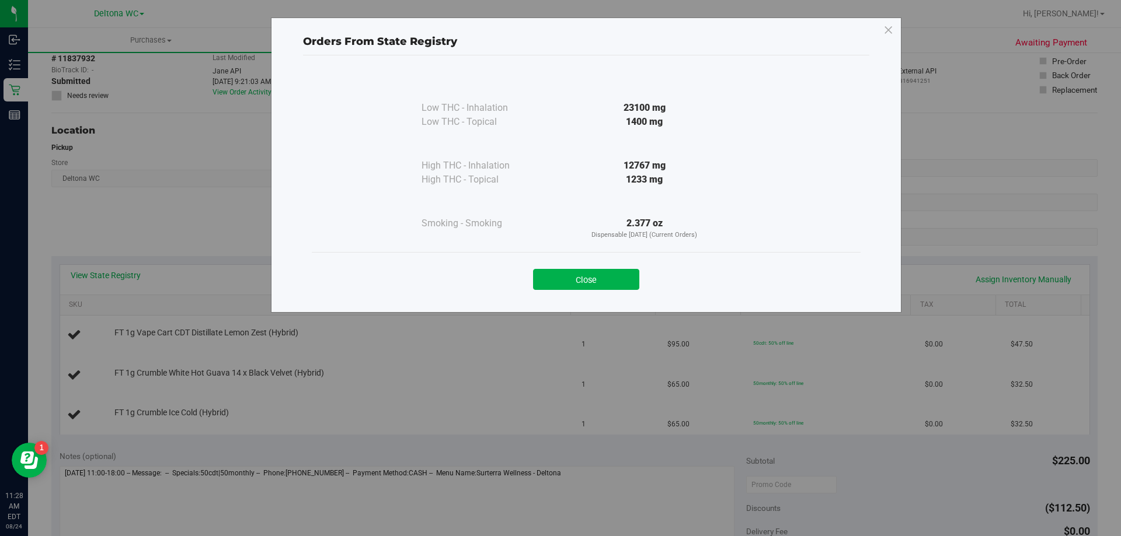
click at [599, 280] on button "Close" at bounding box center [586, 279] width 106 height 21
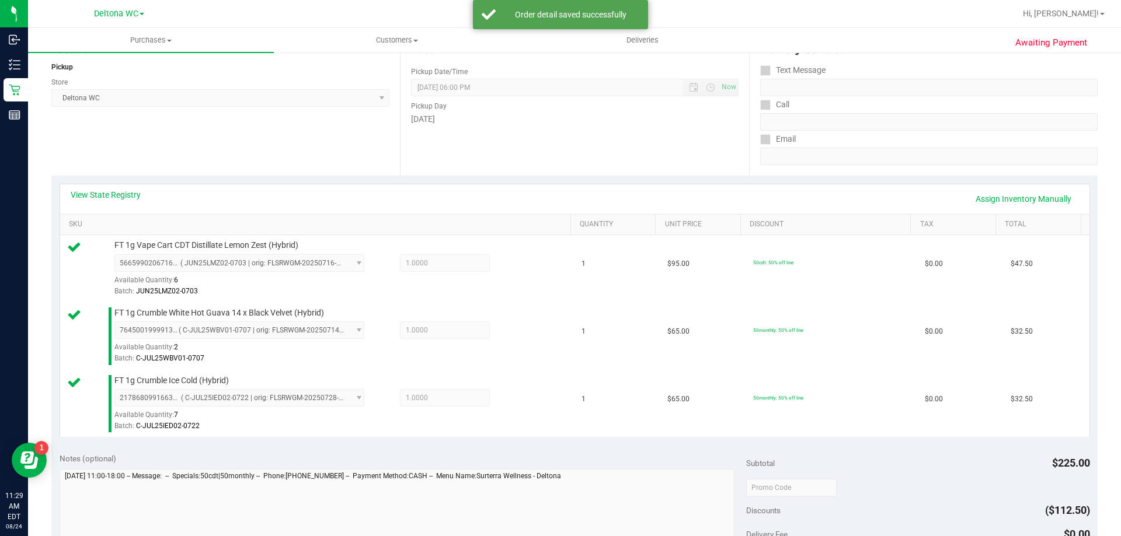
scroll to position [350, 0]
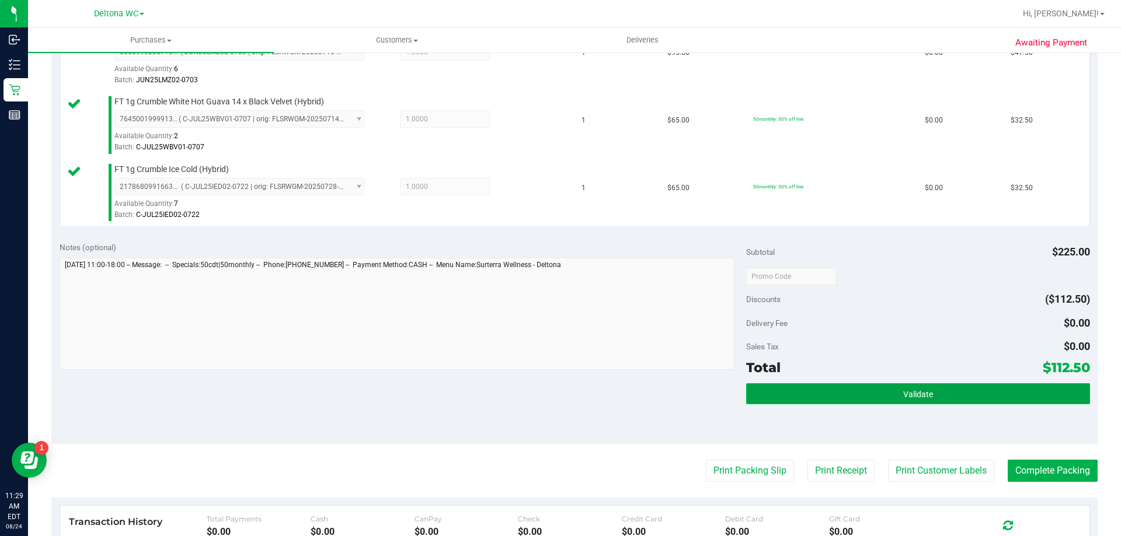
click at [829, 389] on button "Validate" at bounding box center [917, 393] width 343 height 21
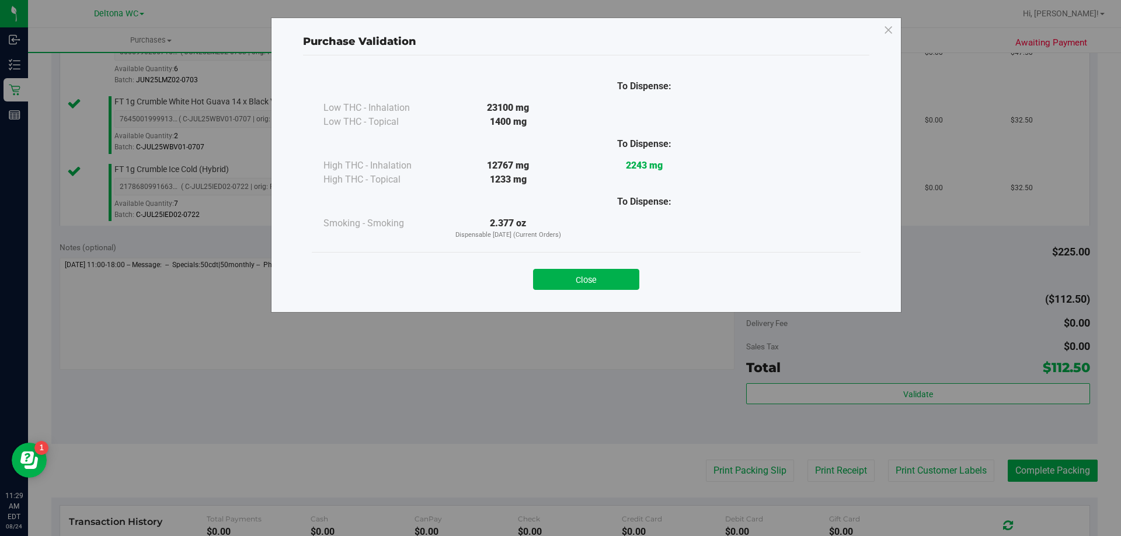
click at [595, 273] on button "Close" at bounding box center [586, 279] width 106 height 21
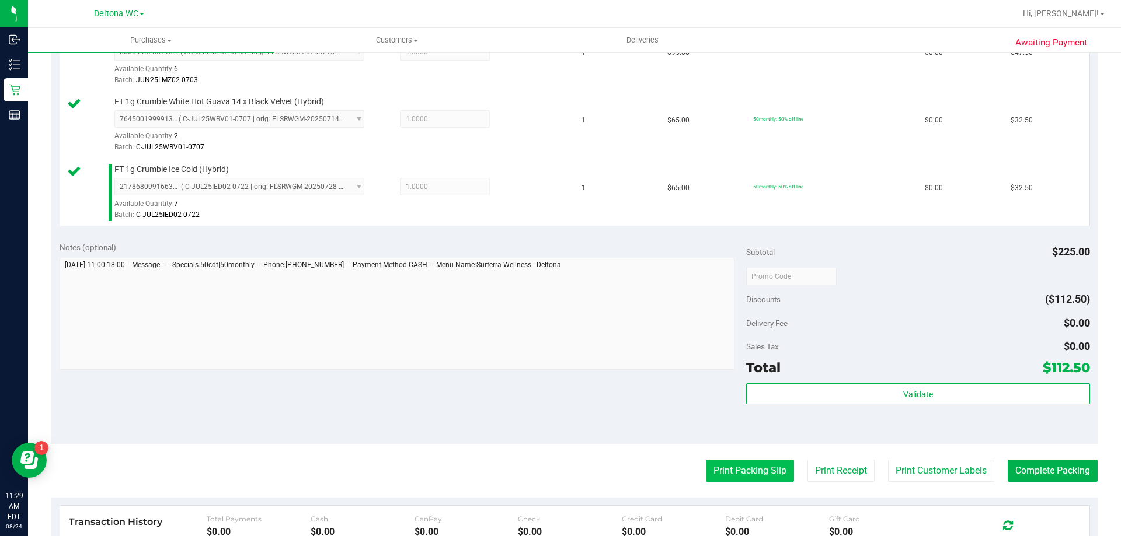
click at [737, 468] on button "Print Packing Slip" at bounding box center [750, 471] width 88 height 22
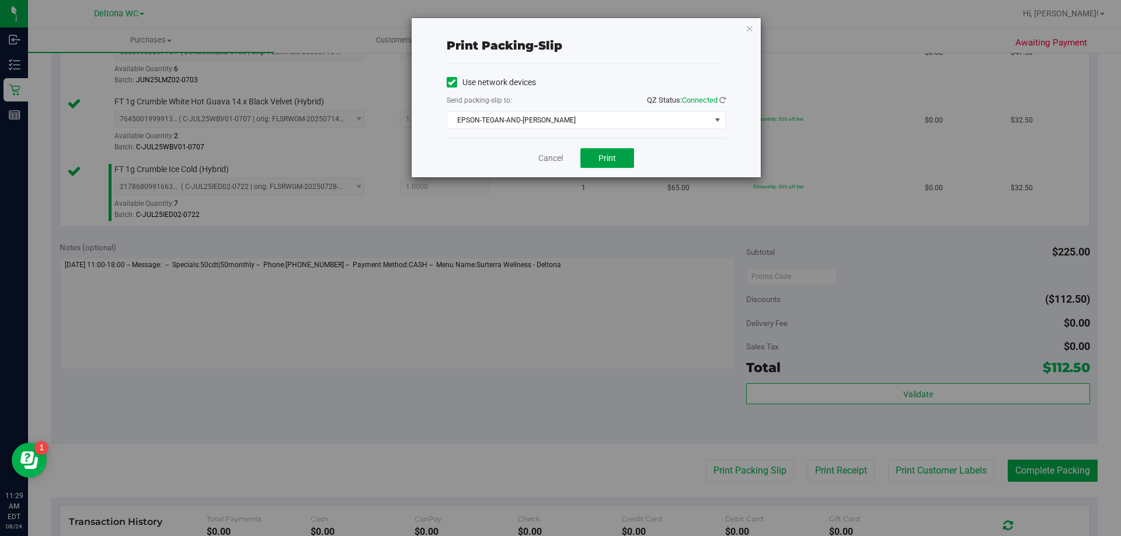
click at [610, 155] on span "Print" at bounding box center [607, 157] width 18 height 9
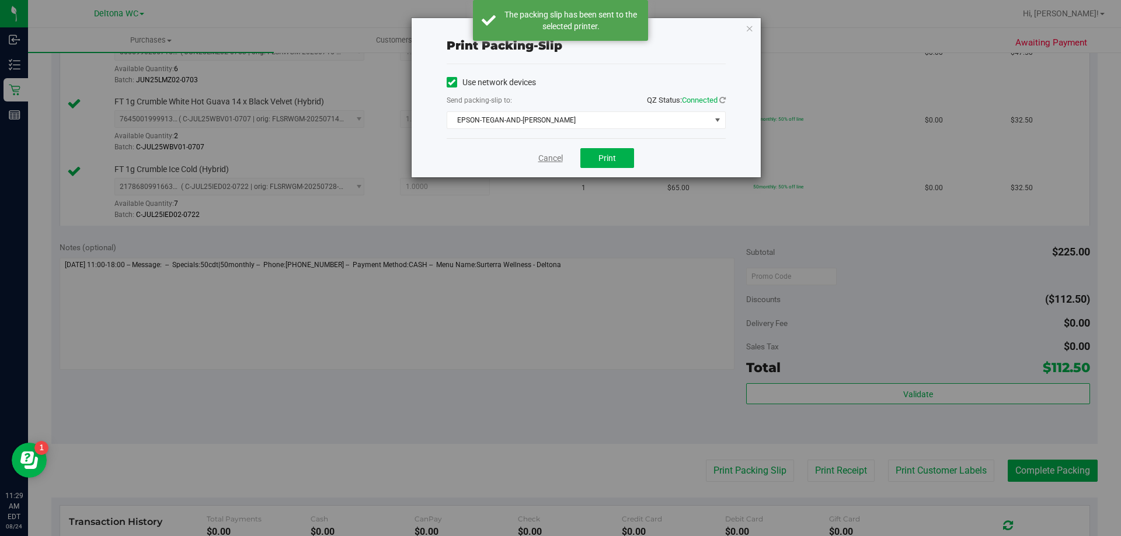
click at [546, 158] on link "Cancel" at bounding box center [550, 158] width 25 height 12
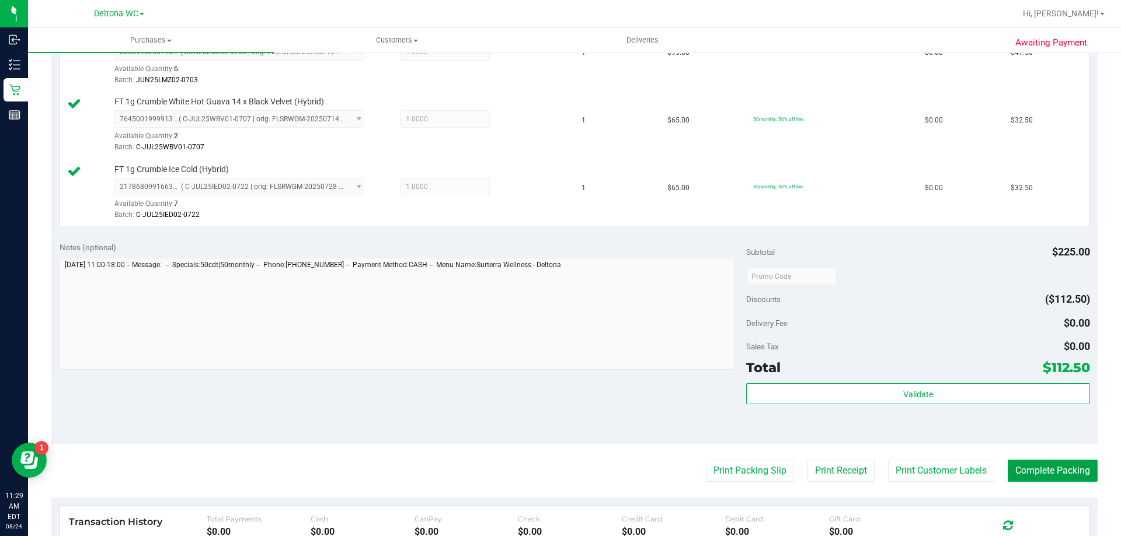
click at [1039, 463] on button "Complete Packing" at bounding box center [1052, 471] width 90 height 22
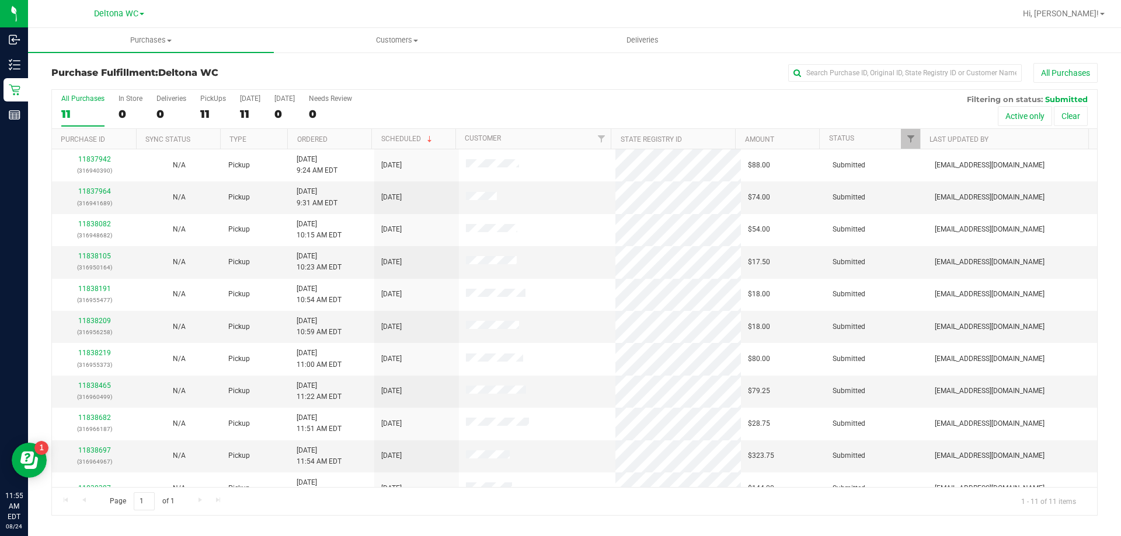
click at [331, 134] on th "Ordered" at bounding box center [329, 139] width 84 height 20
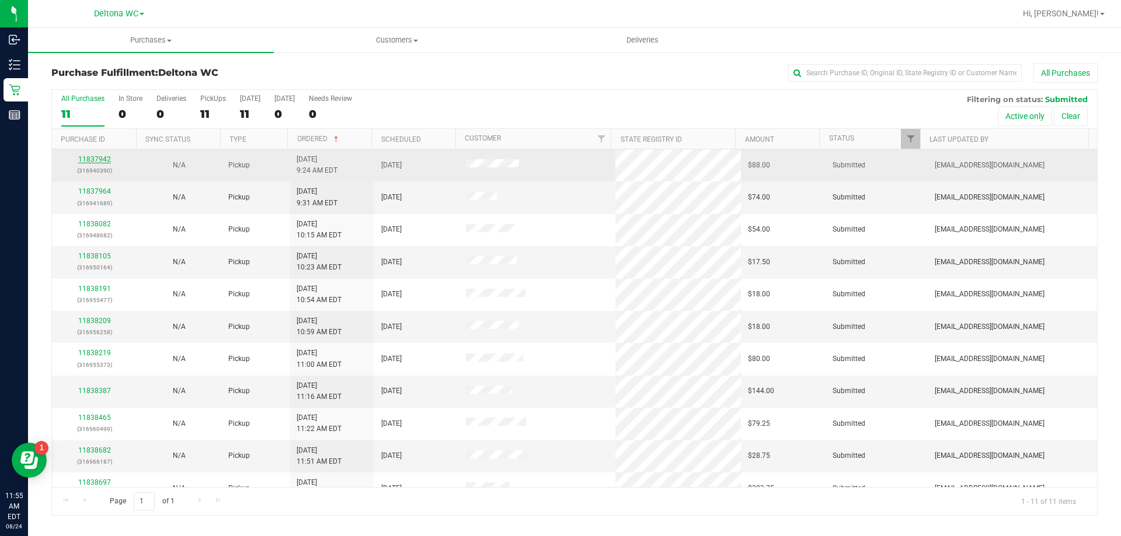
click at [96, 160] on link "11837942" at bounding box center [94, 159] width 33 height 8
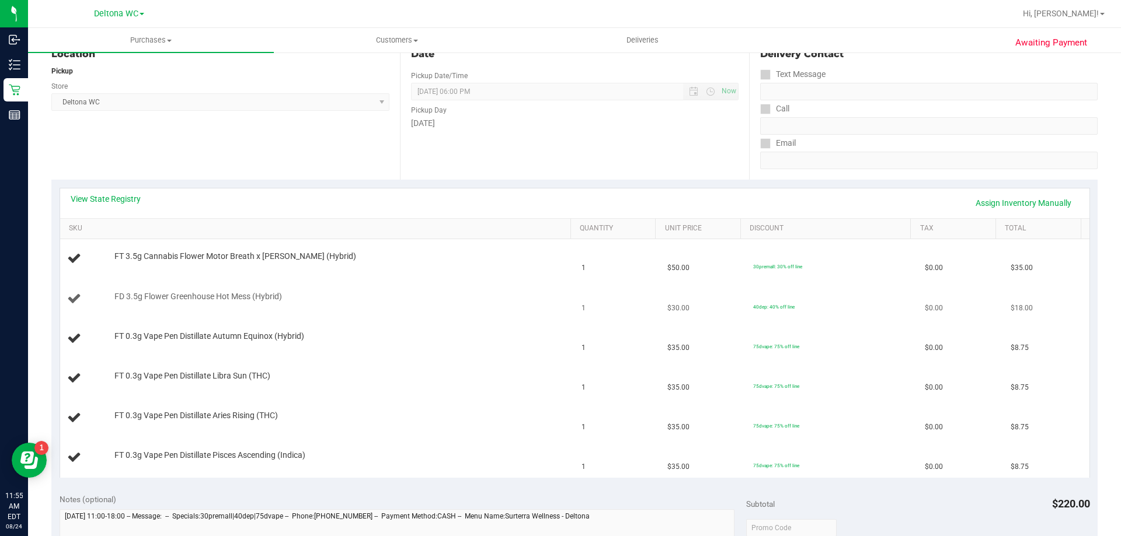
scroll to position [175, 0]
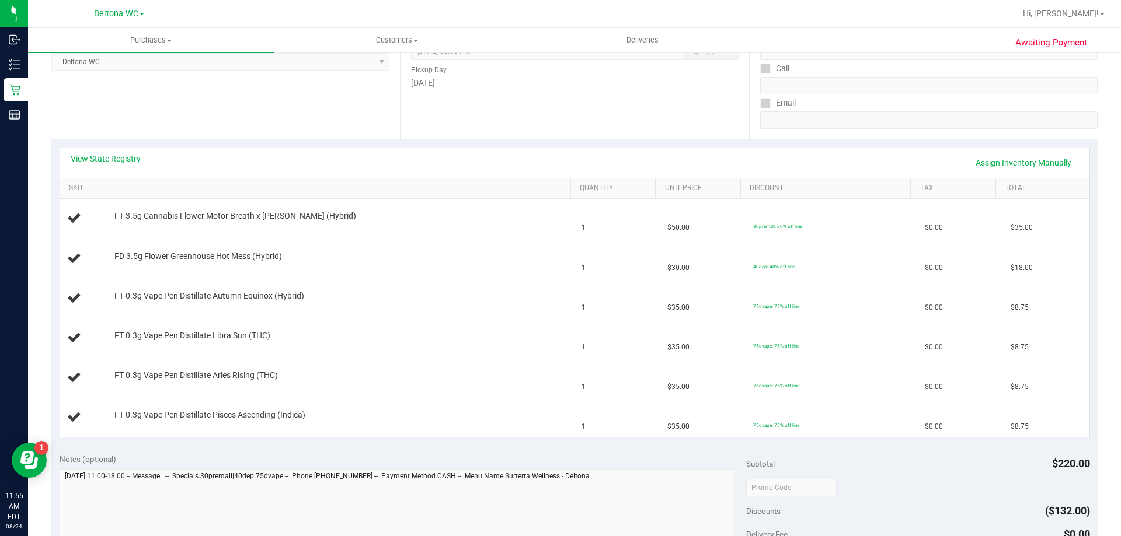
click at [120, 163] on link "View State Registry" at bounding box center [106, 159] width 70 height 12
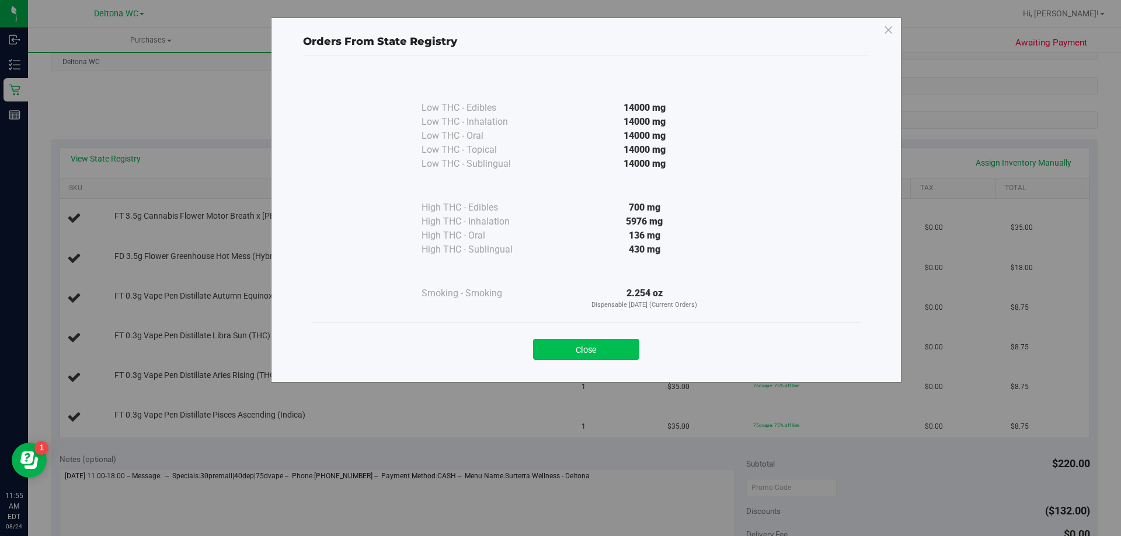
click at [564, 347] on button "Close" at bounding box center [586, 349] width 106 height 21
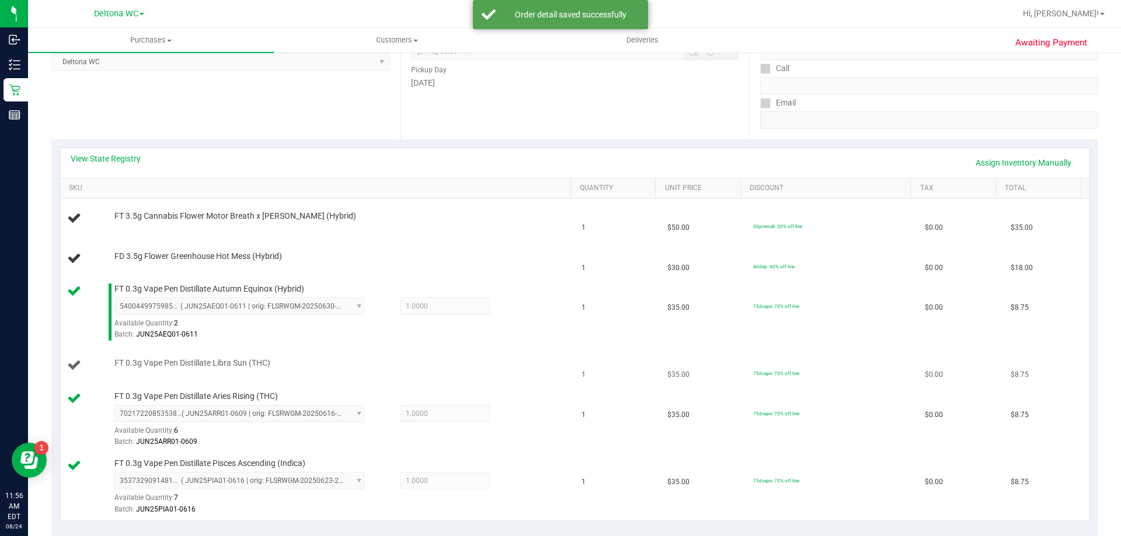
click at [198, 360] on span "FT 0.3g Vape Pen Distillate Libra Sun (THC)" at bounding box center [192, 363] width 156 height 11
copy div "FT 0.3g Vape Pen Distillate Libra Sun (THC)"
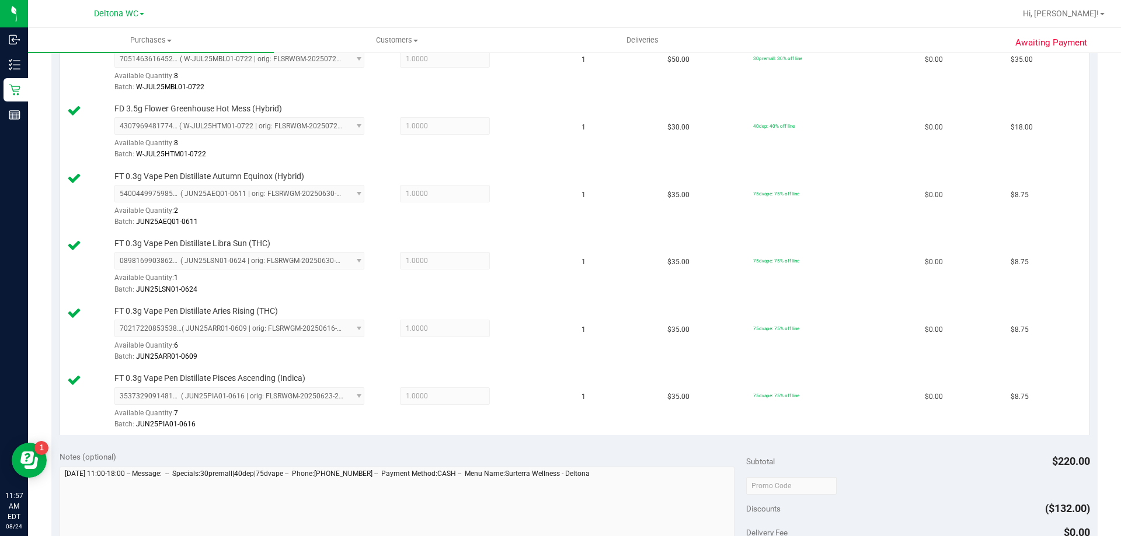
scroll to position [467, 0]
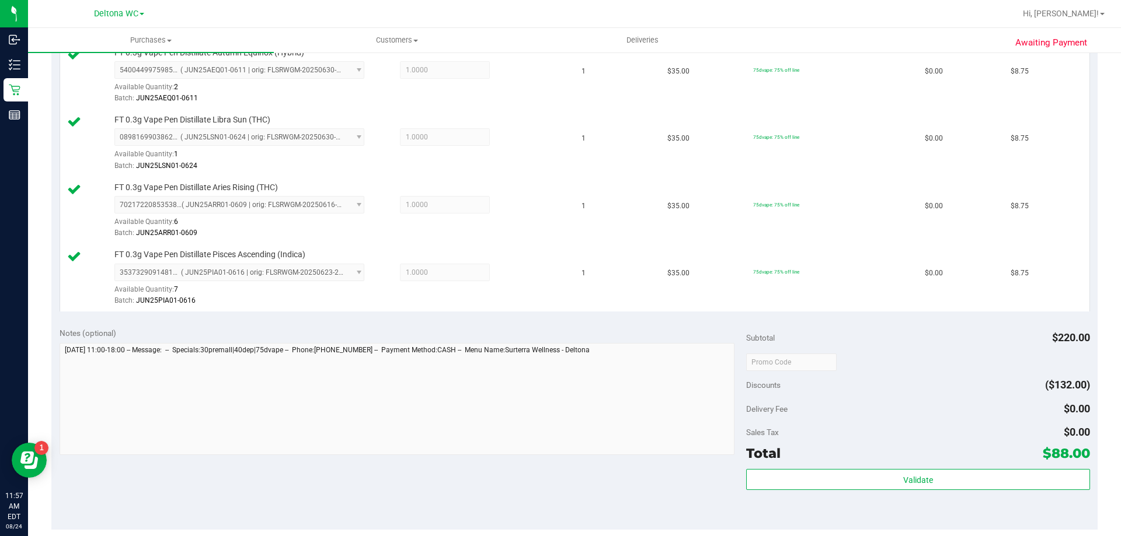
click at [885, 469] on div "Subtotal $220.00 Discounts ($132.00) Delivery Fee $0.00 Sales Tax $0.00 Total $…" at bounding box center [917, 424] width 343 height 194
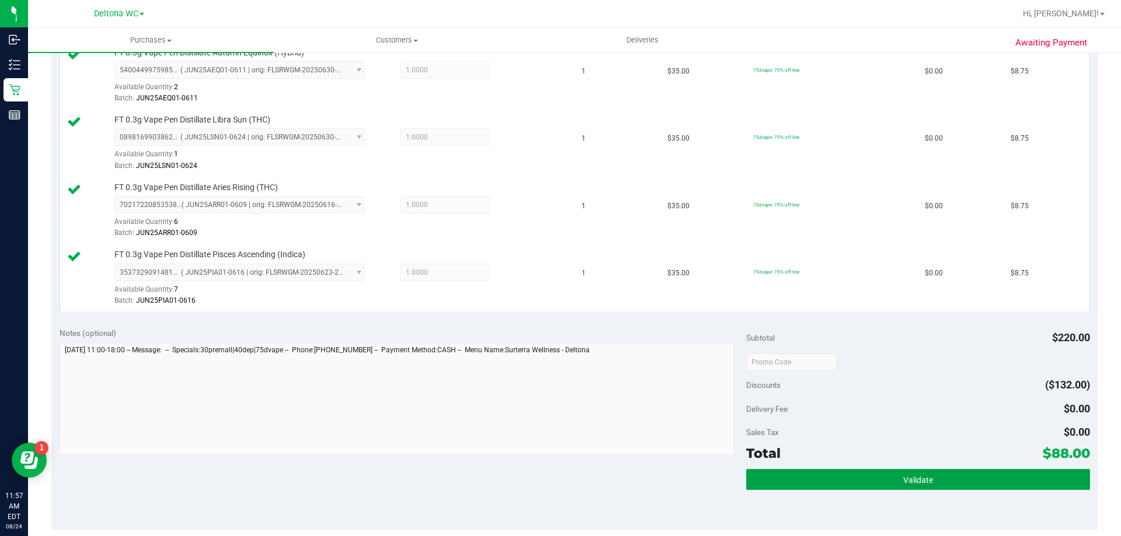
click at [784, 486] on button "Validate" at bounding box center [917, 479] width 343 height 21
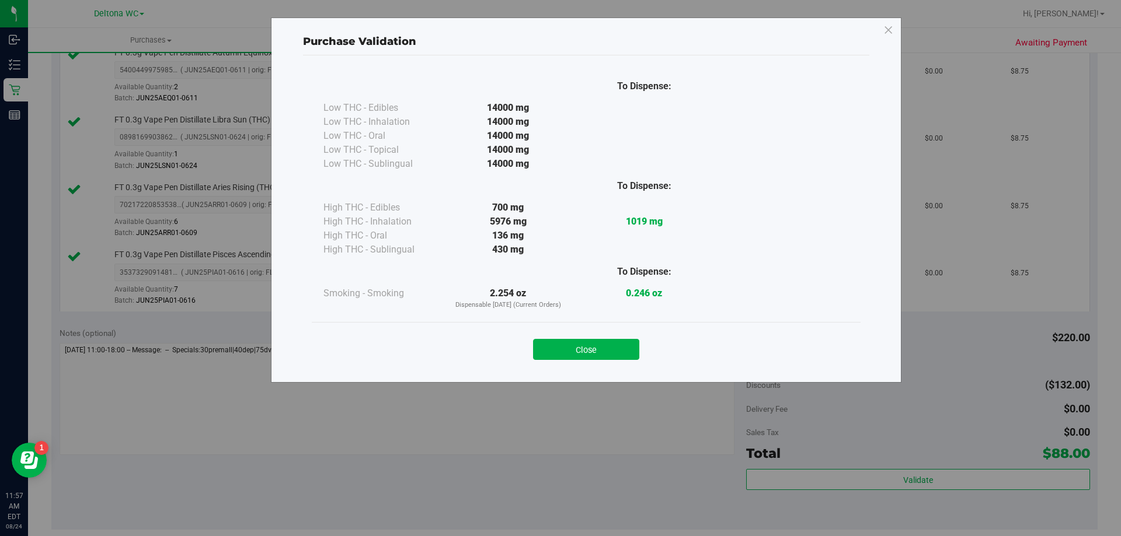
drag, startPoint x: 588, startPoint y: 352, endPoint x: 627, endPoint y: 385, distance: 51.3
click at [592, 354] on button "Close" at bounding box center [586, 349] width 106 height 21
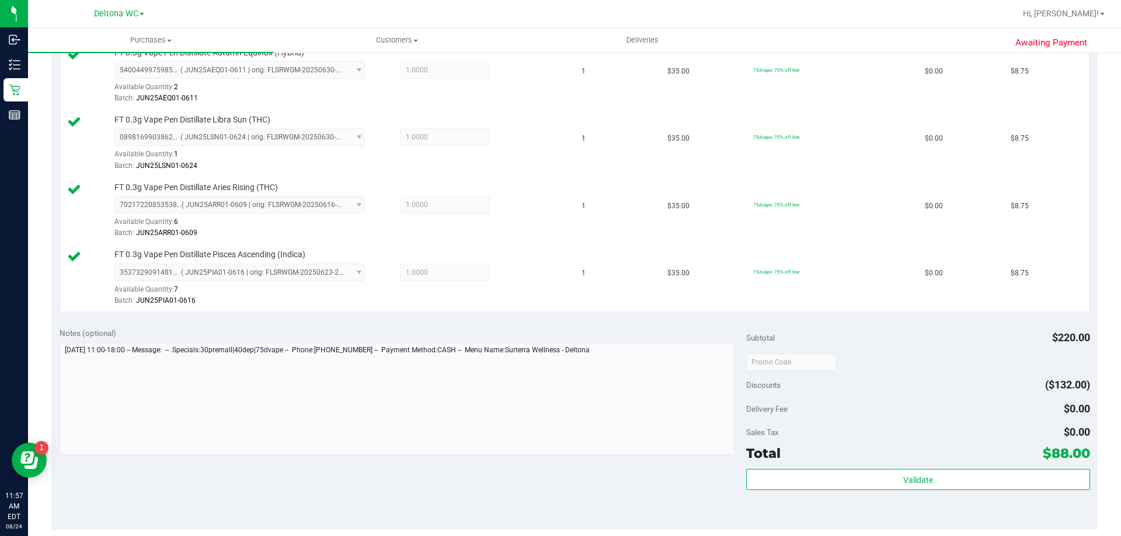
scroll to position [584, 0]
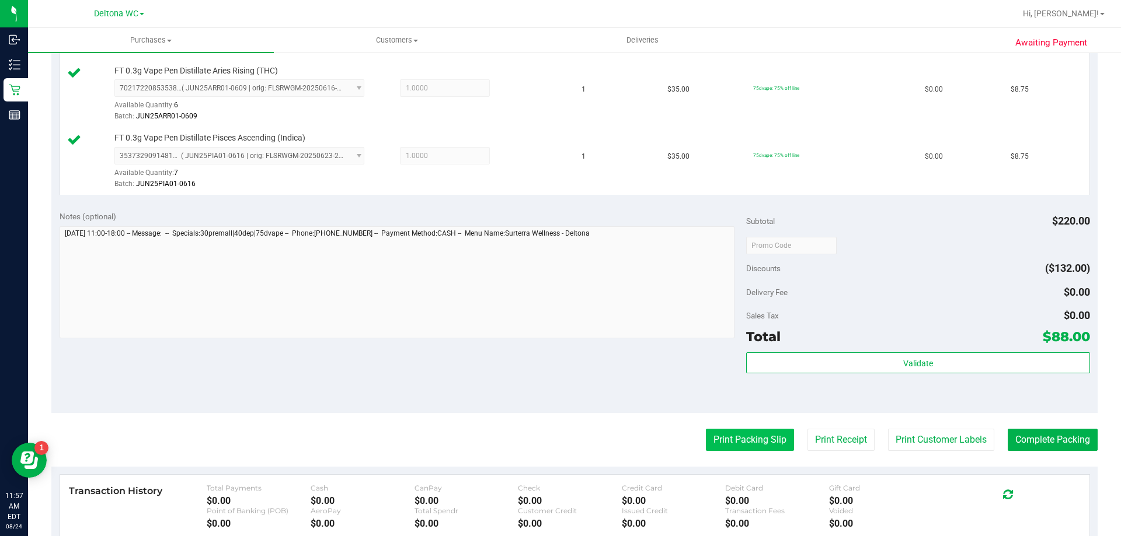
click at [711, 447] on button "Print Packing Slip" at bounding box center [750, 440] width 88 height 22
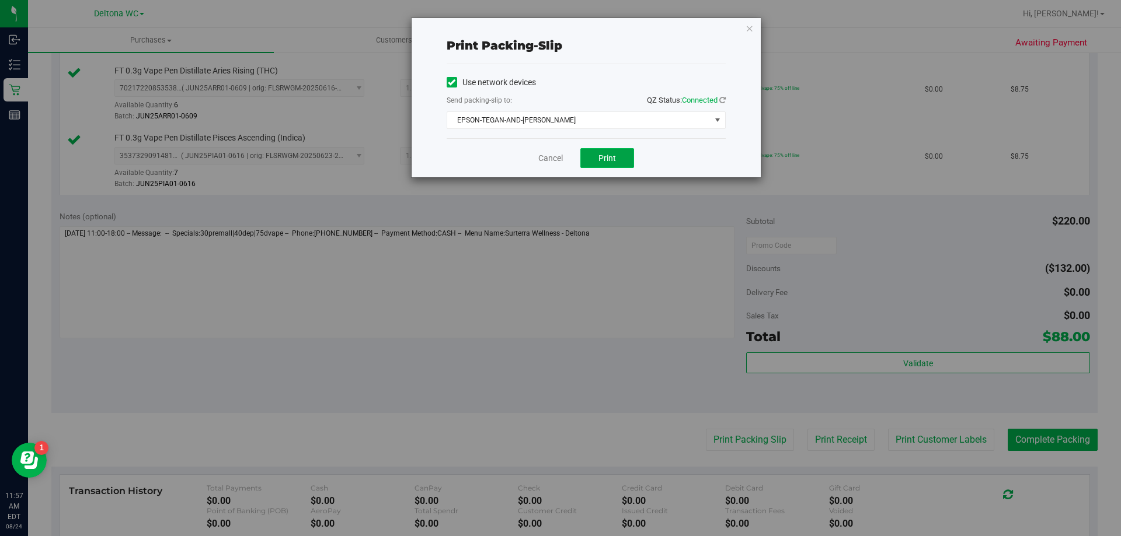
click at [616, 153] on button "Print" at bounding box center [607, 158] width 54 height 20
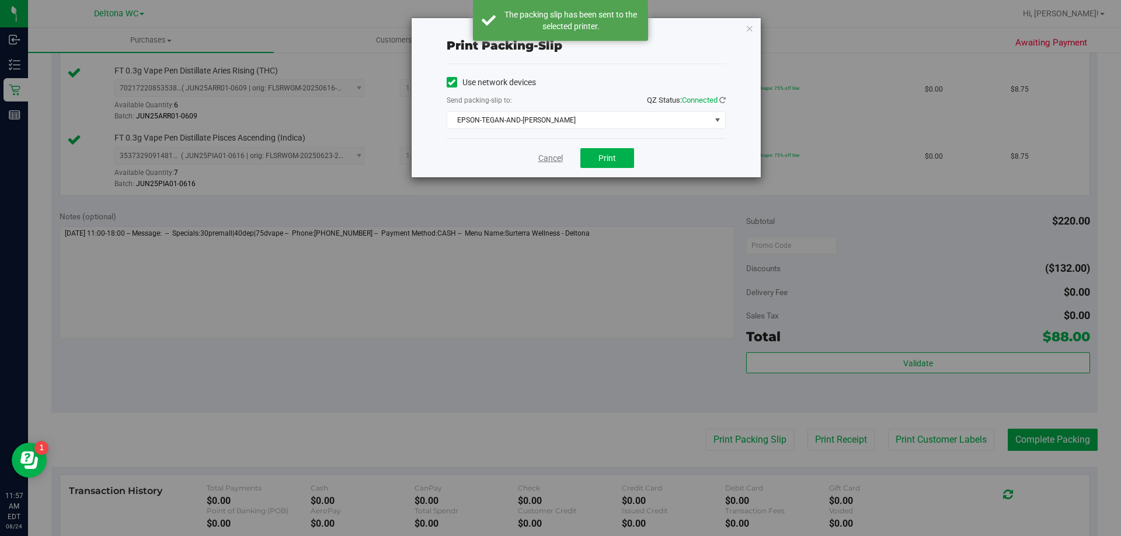
click at [545, 160] on link "Cancel" at bounding box center [550, 158] width 25 height 12
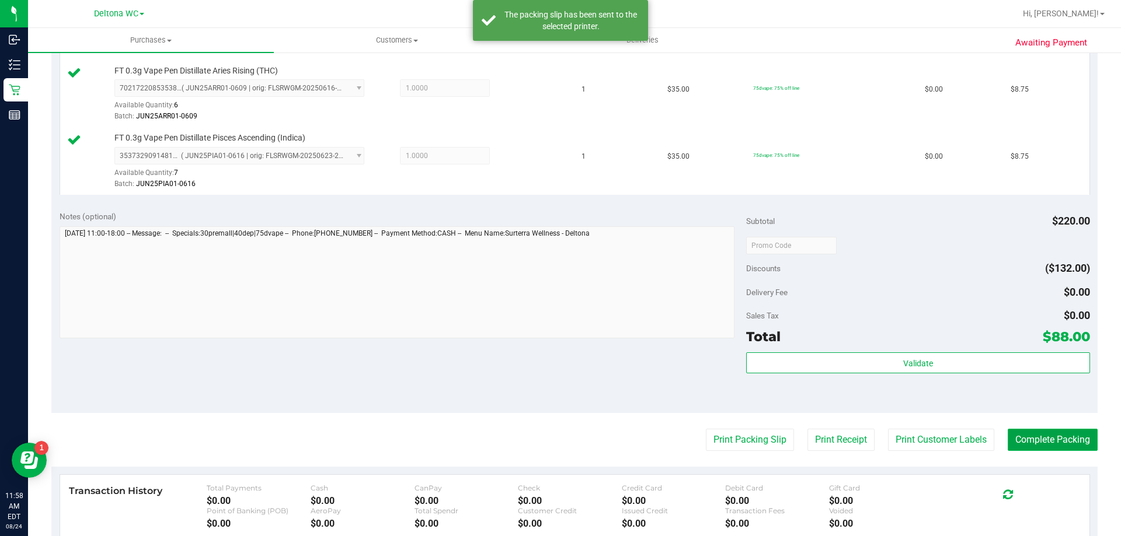
click at [1027, 449] on button "Complete Packing" at bounding box center [1052, 440] width 90 height 22
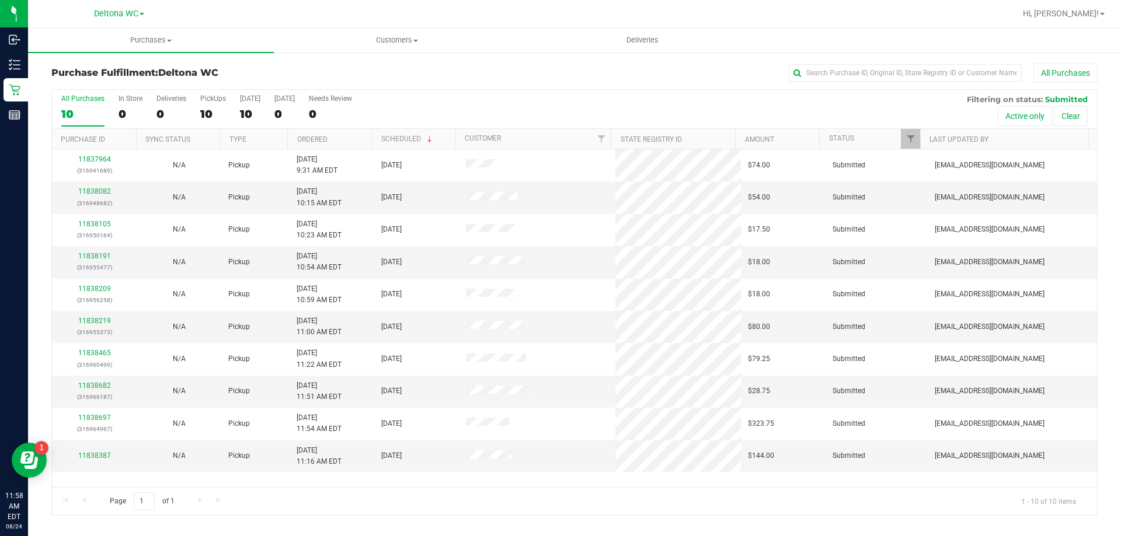
click at [336, 137] on th "Ordered" at bounding box center [329, 139] width 84 height 20
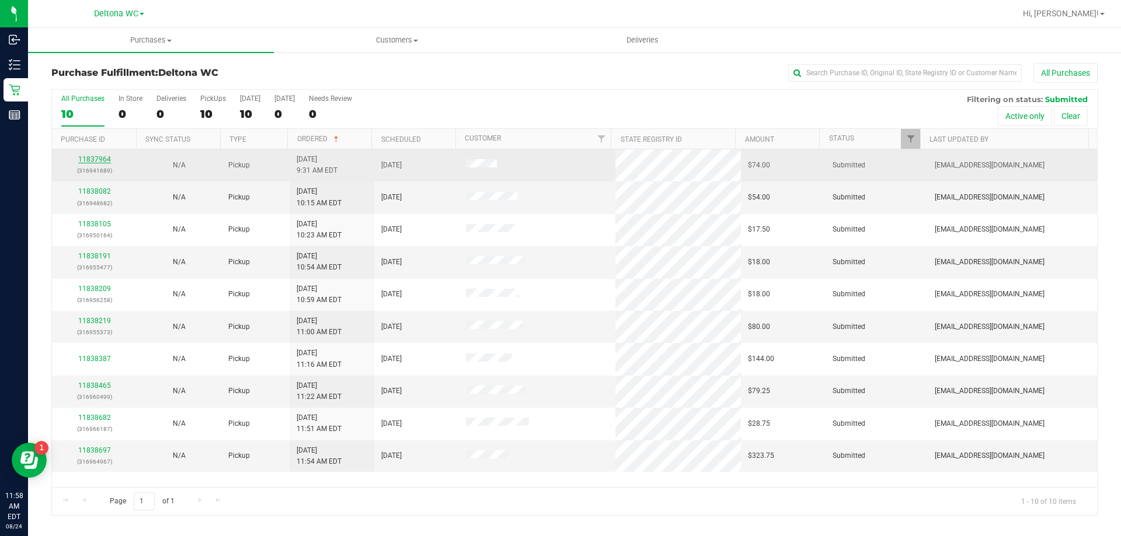
click at [99, 160] on link "11837964" at bounding box center [94, 159] width 33 height 8
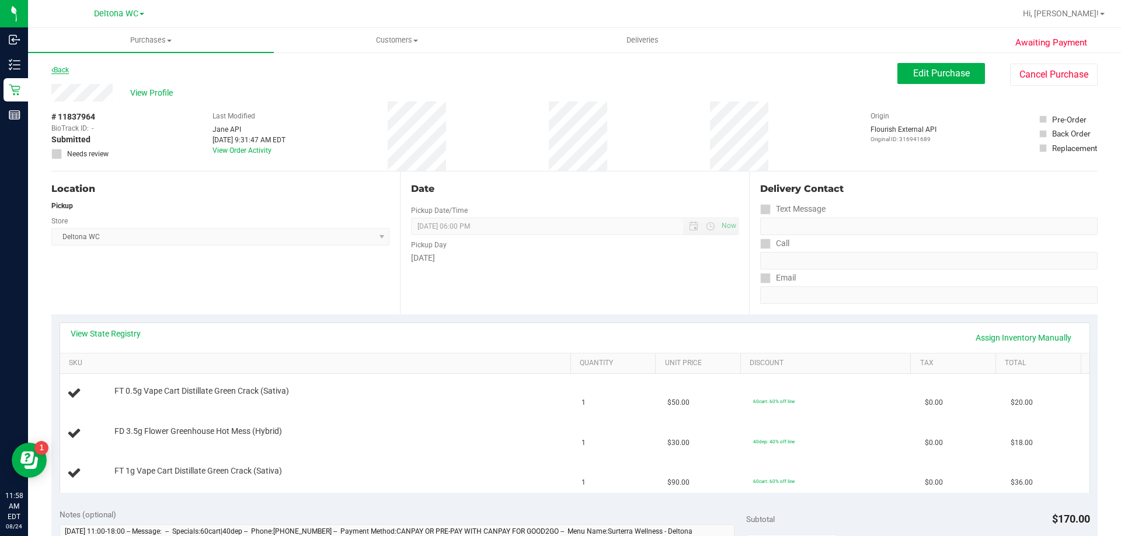
click at [68, 68] on link "Back" at bounding box center [60, 70] width 18 height 8
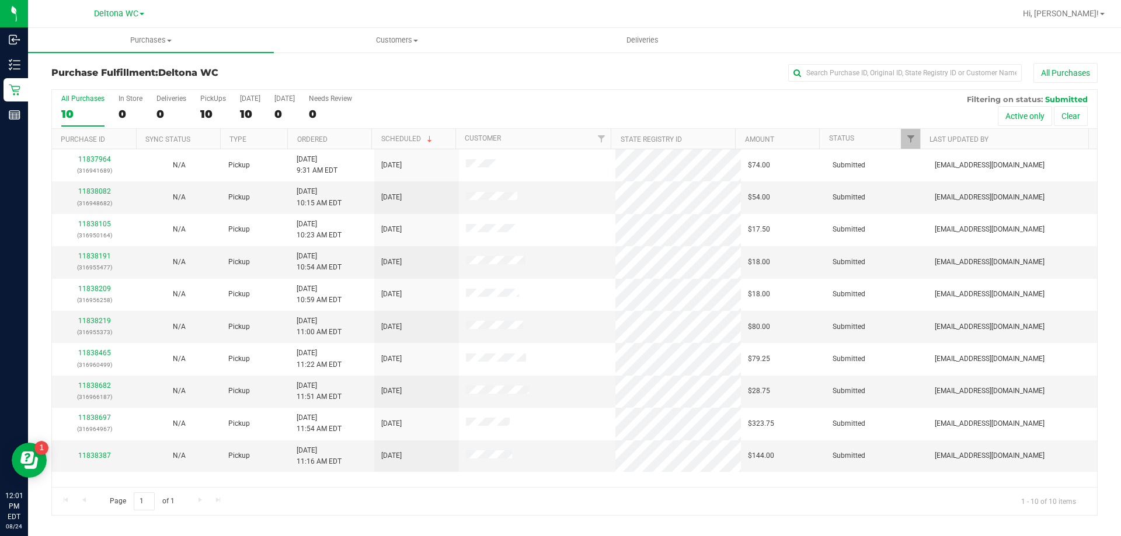
click at [334, 133] on th "Ordered" at bounding box center [329, 139] width 84 height 20
click at [98, 191] on link "11838082" at bounding box center [94, 191] width 33 height 8
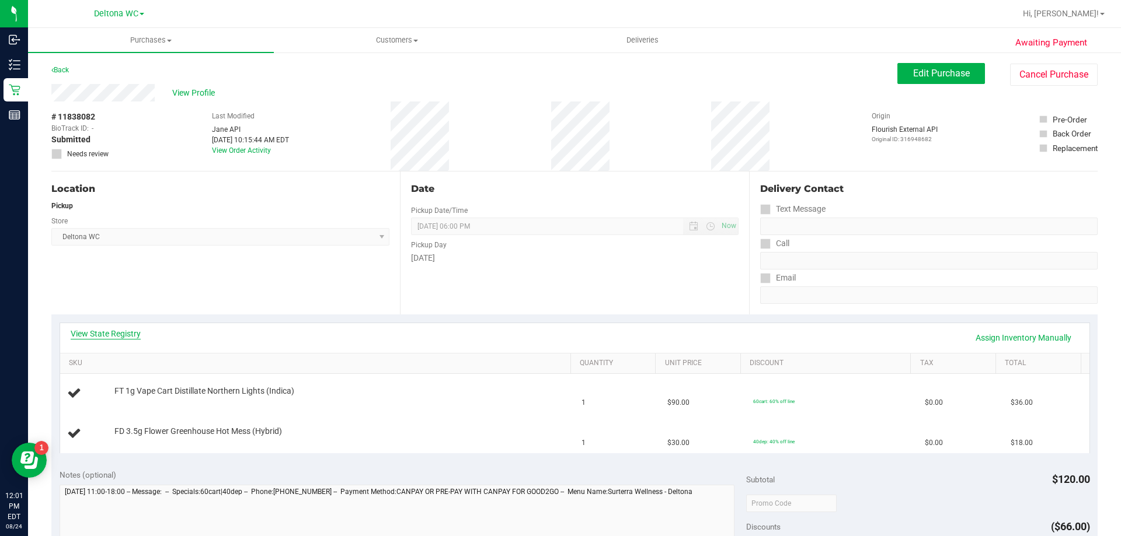
click at [105, 330] on link "View State Registry" at bounding box center [106, 334] width 70 height 12
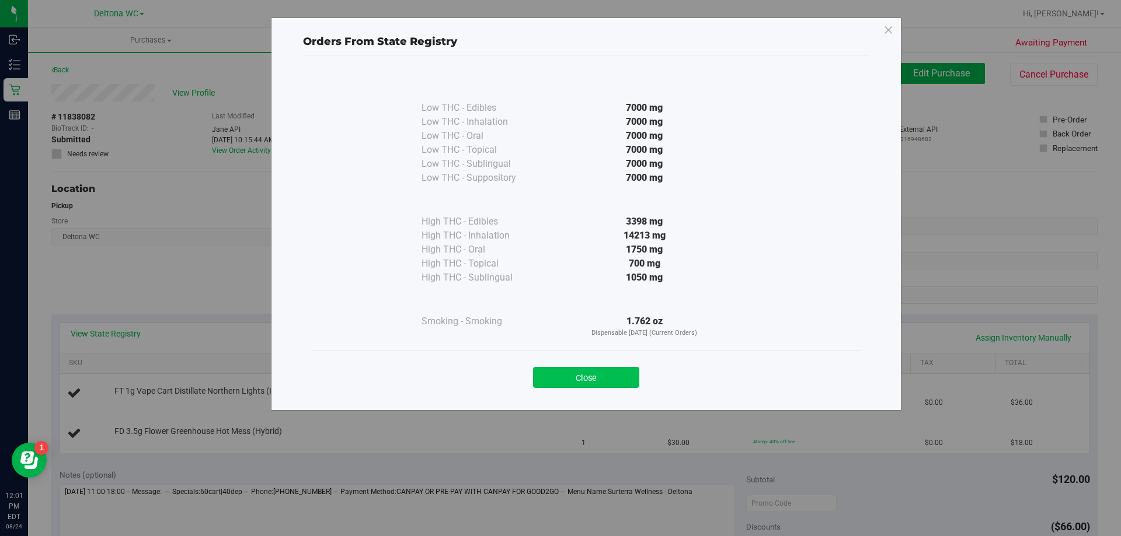
click at [600, 377] on button "Close" at bounding box center [586, 377] width 106 height 21
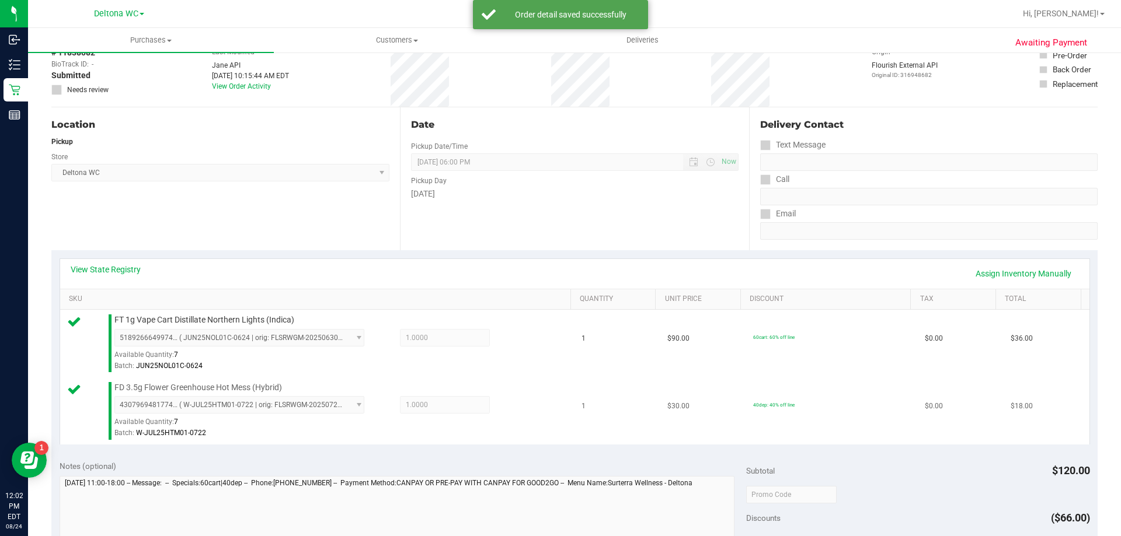
scroll to position [175, 0]
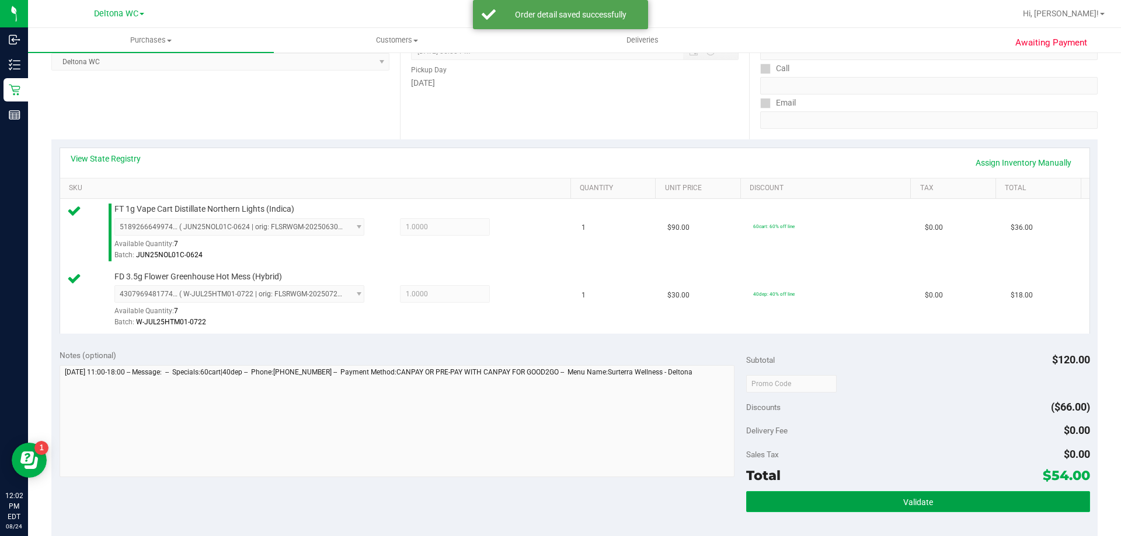
click at [860, 501] on button "Validate" at bounding box center [917, 501] width 343 height 21
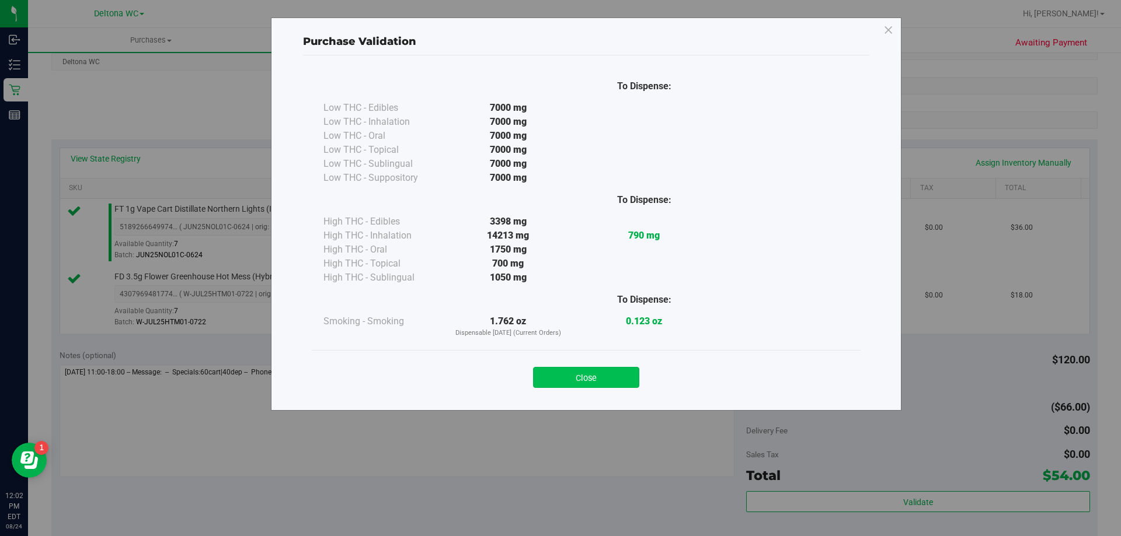
click at [602, 376] on button "Close" at bounding box center [586, 377] width 106 height 21
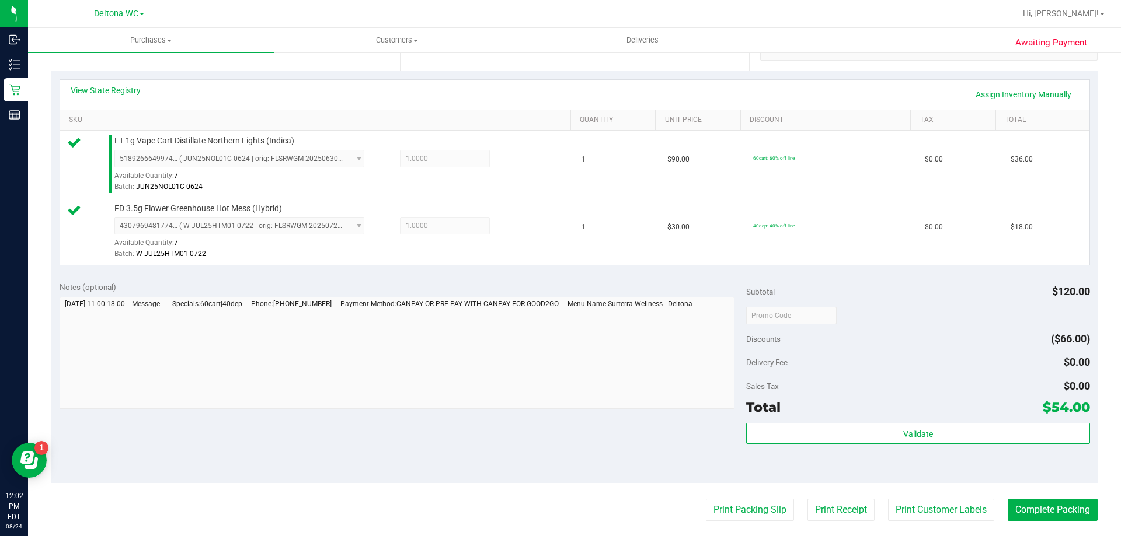
scroll to position [350, 0]
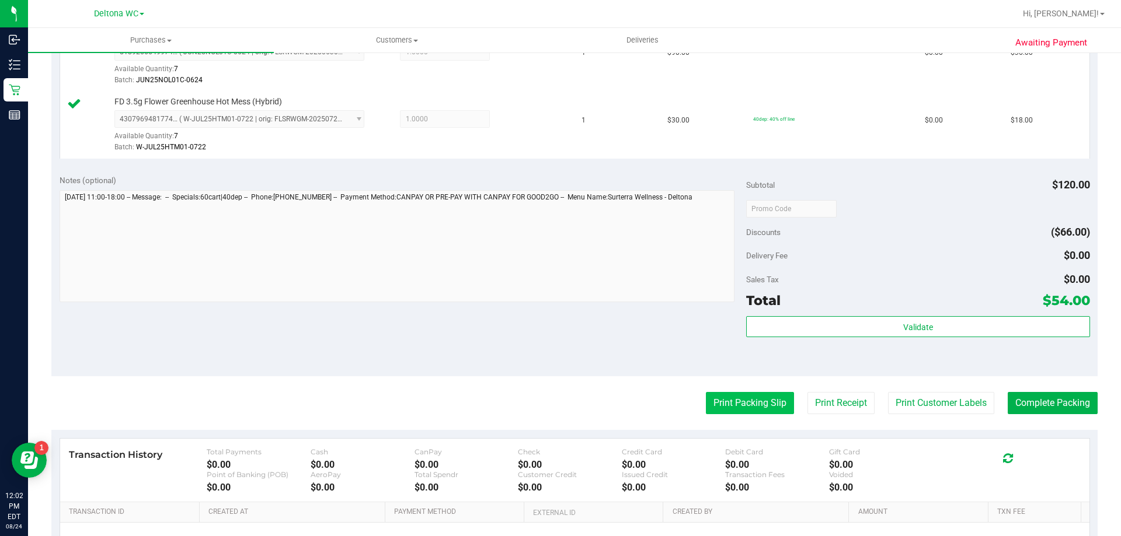
click at [714, 409] on button "Print Packing Slip" at bounding box center [750, 403] width 88 height 22
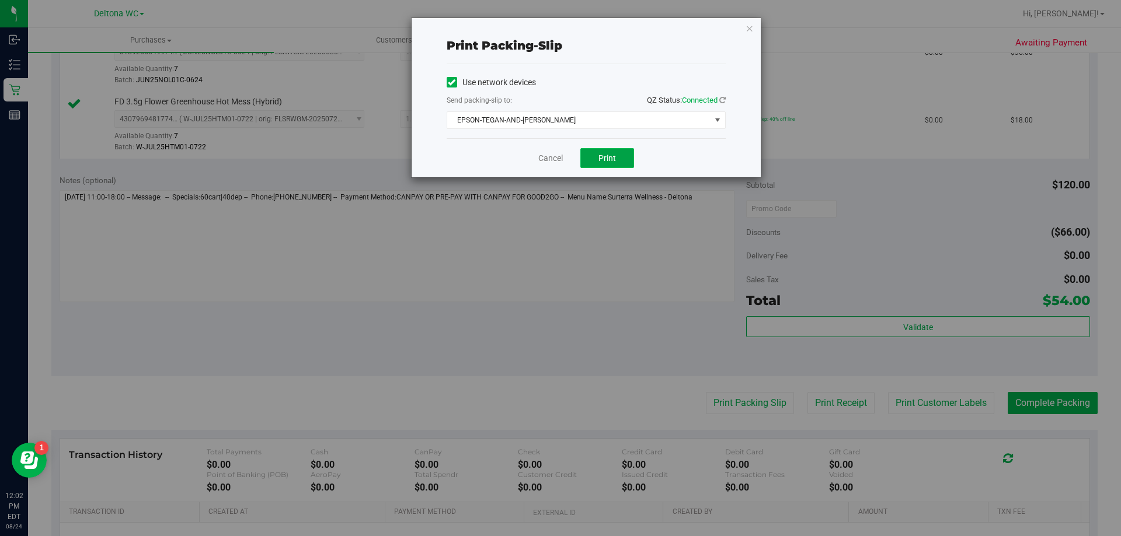
click at [595, 148] on button "Print" at bounding box center [607, 158] width 54 height 20
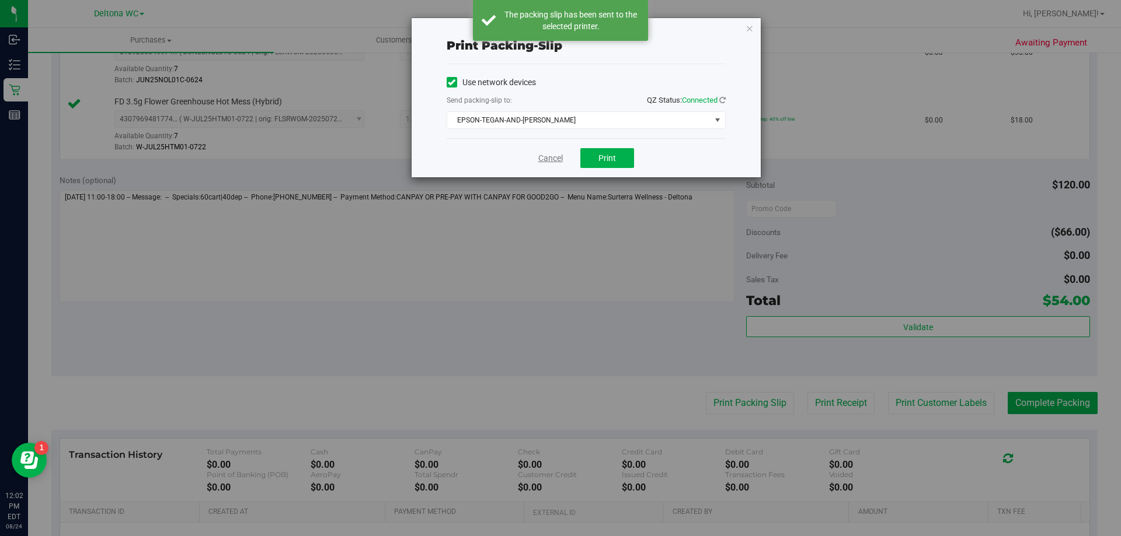
click at [547, 161] on link "Cancel" at bounding box center [550, 158] width 25 height 12
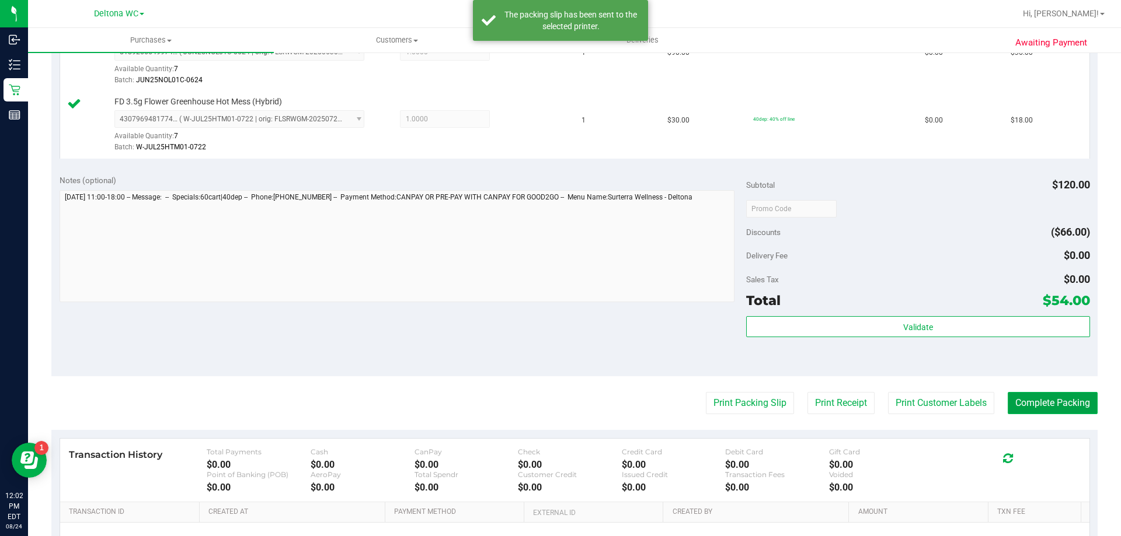
click at [1041, 398] on button "Complete Packing" at bounding box center [1052, 403] width 90 height 22
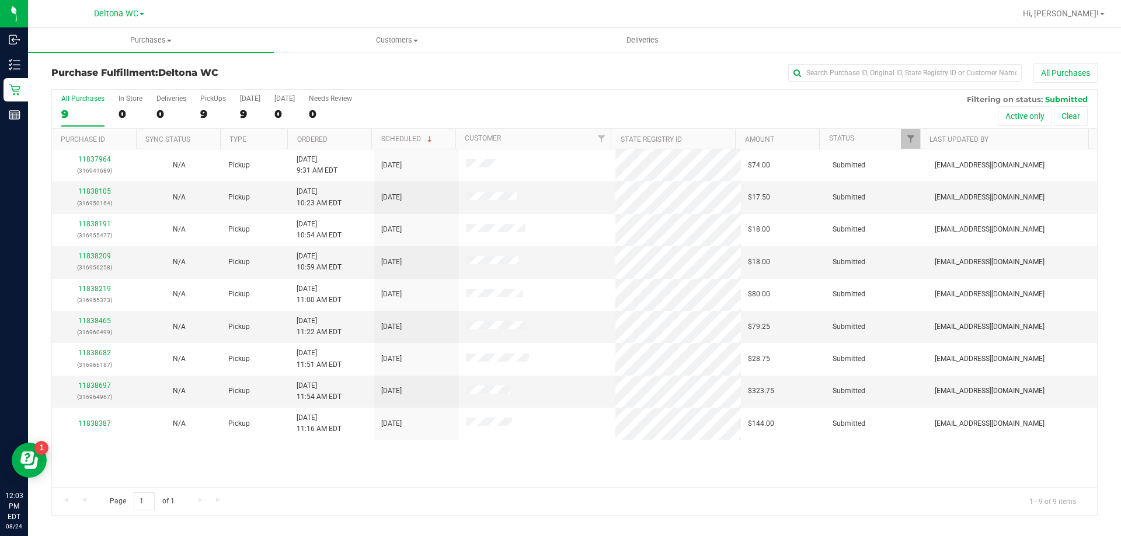
click at [359, 137] on th "Ordered" at bounding box center [329, 139] width 84 height 20
click at [86, 194] on link "11838105" at bounding box center [94, 191] width 33 height 8
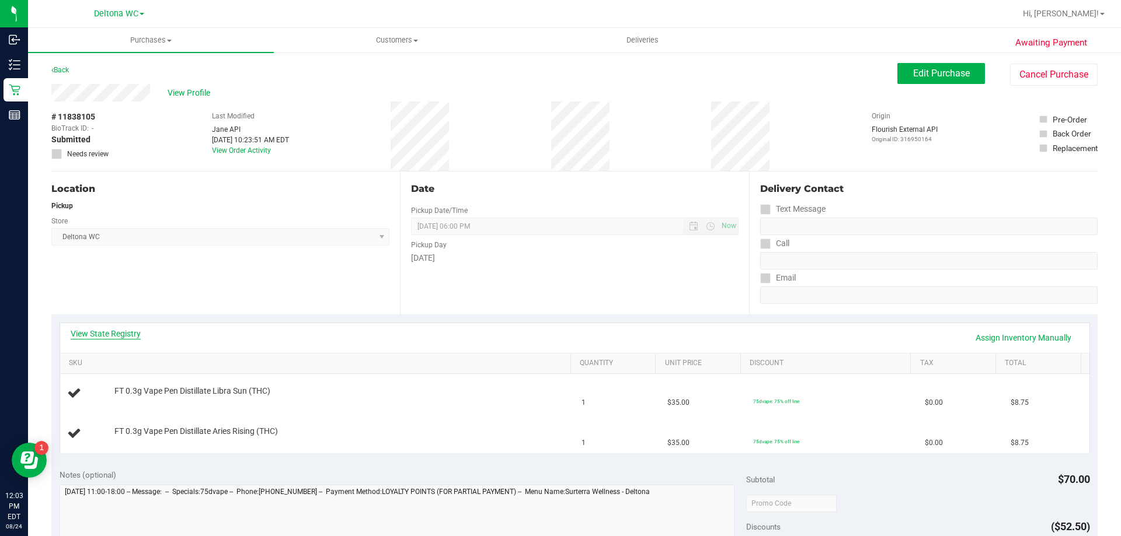
click at [127, 330] on link "View State Registry" at bounding box center [106, 334] width 70 height 12
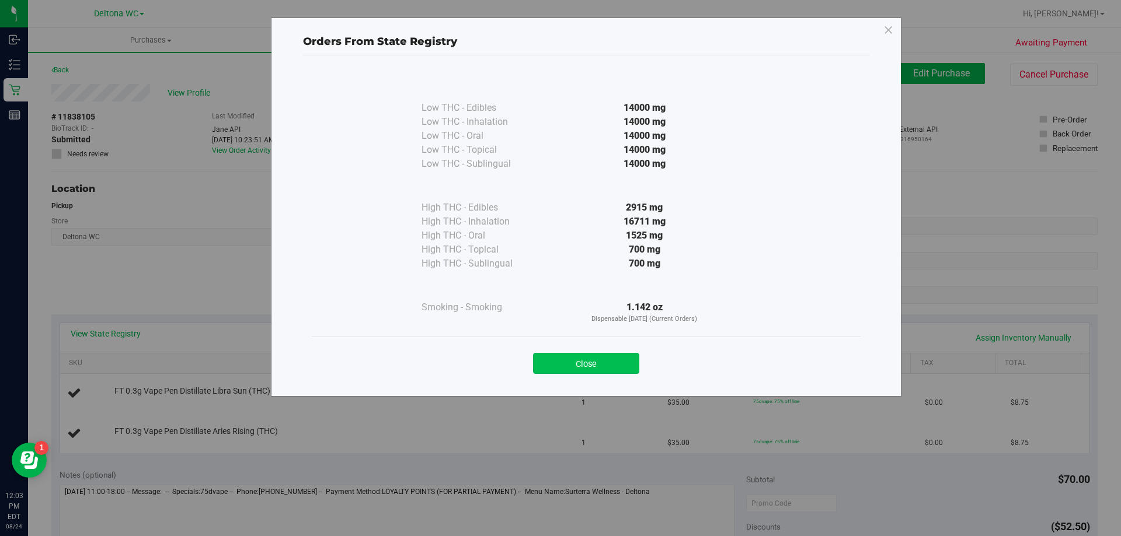
click at [620, 364] on button "Close" at bounding box center [586, 363] width 106 height 21
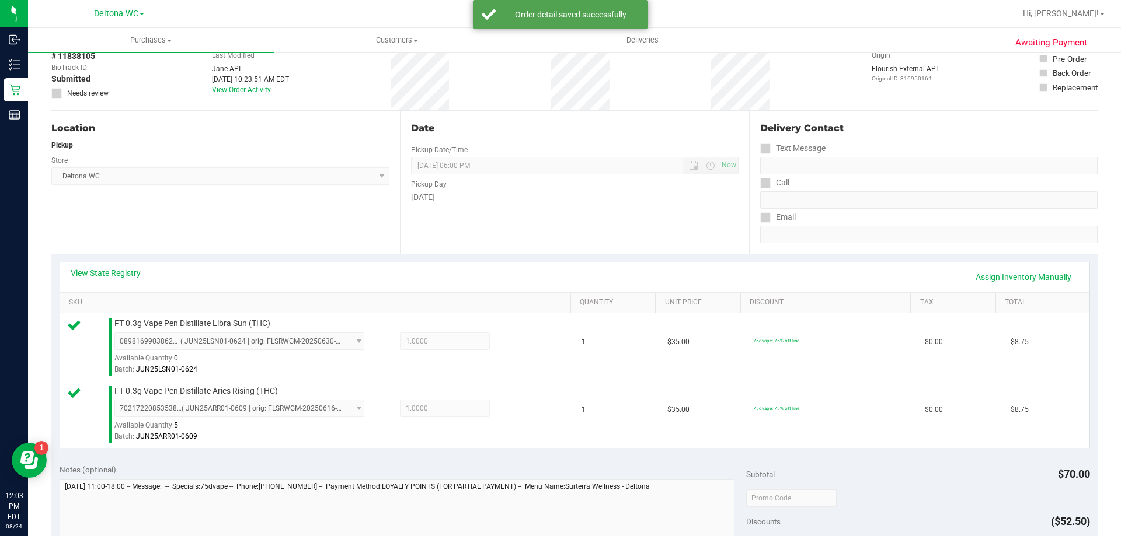
scroll to position [233, 0]
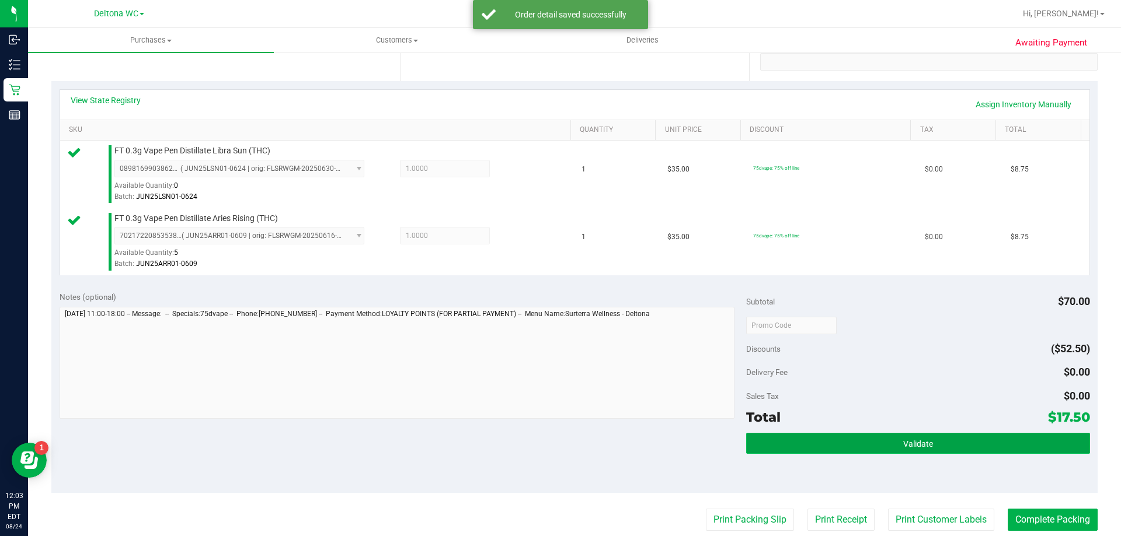
click at [847, 434] on button "Validate" at bounding box center [917, 443] width 343 height 21
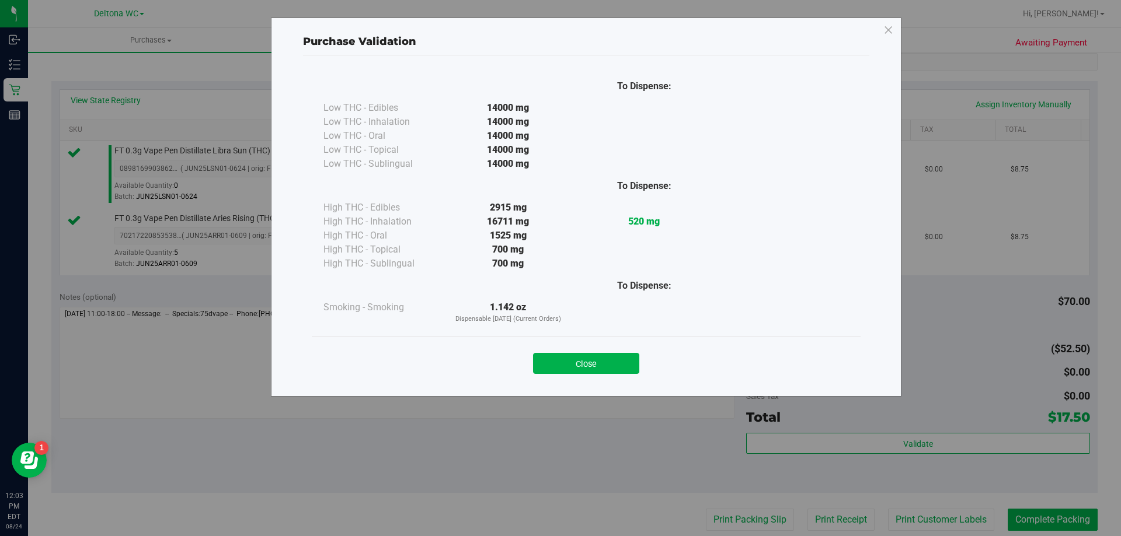
drag, startPoint x: 591, startPoint y: 366, endPoint x: 650, endPoint y: 433, distance: 89.3
click at [591, 367] on button "Close" at bounding box center [586, 363] width 106 height 21
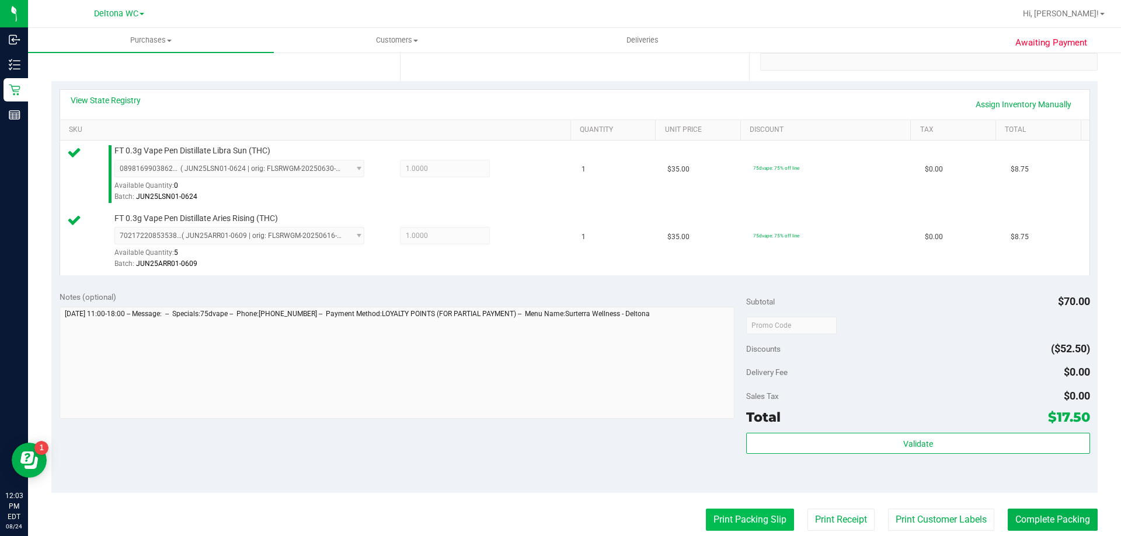
click at [711, 514] on button "Print Packing Slip" at bounding box center [750, 520] width 88 height 22
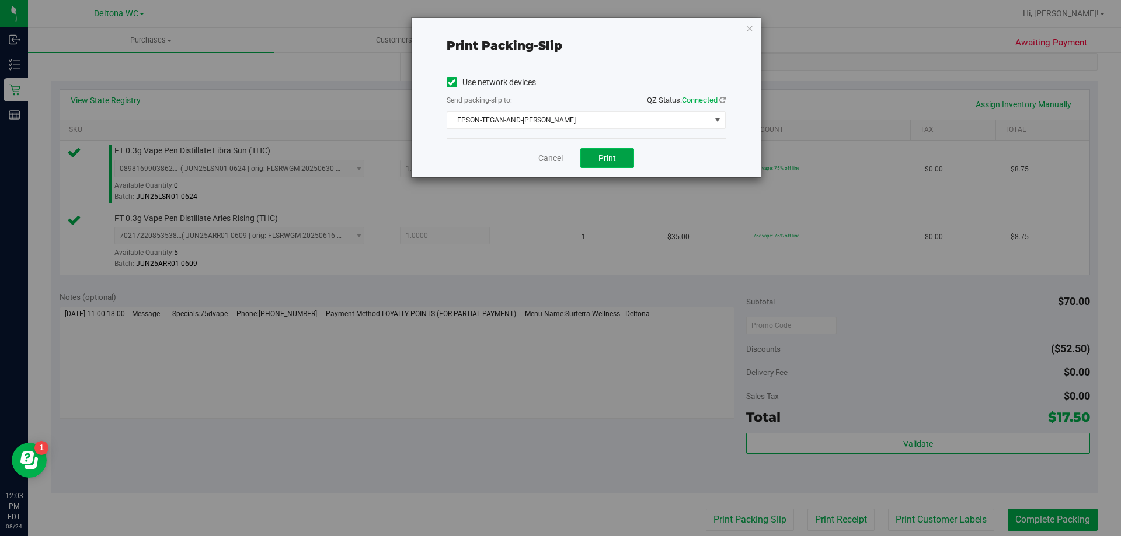
drag, startPoint x: 609, startPoint y: 152, endPoint x: 603, endPoint y: 156, distance: 7.1
click at [609, 152] on button "Print" at bounding box center [607, 158] width 54 height 20
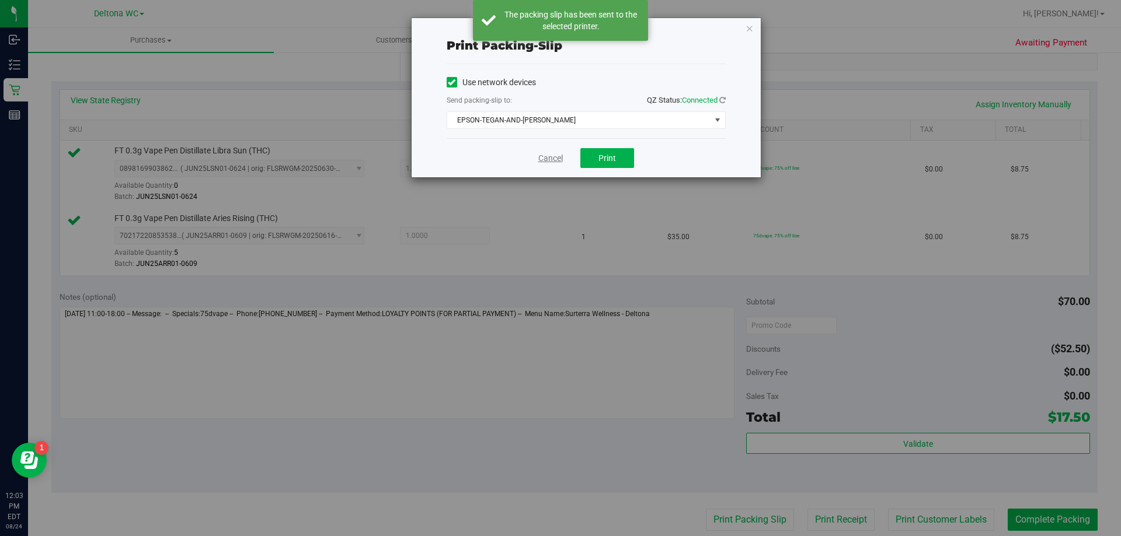
click at [549, 160] on link "Cancel" at bounding box center [550, 158] width 25 height 12
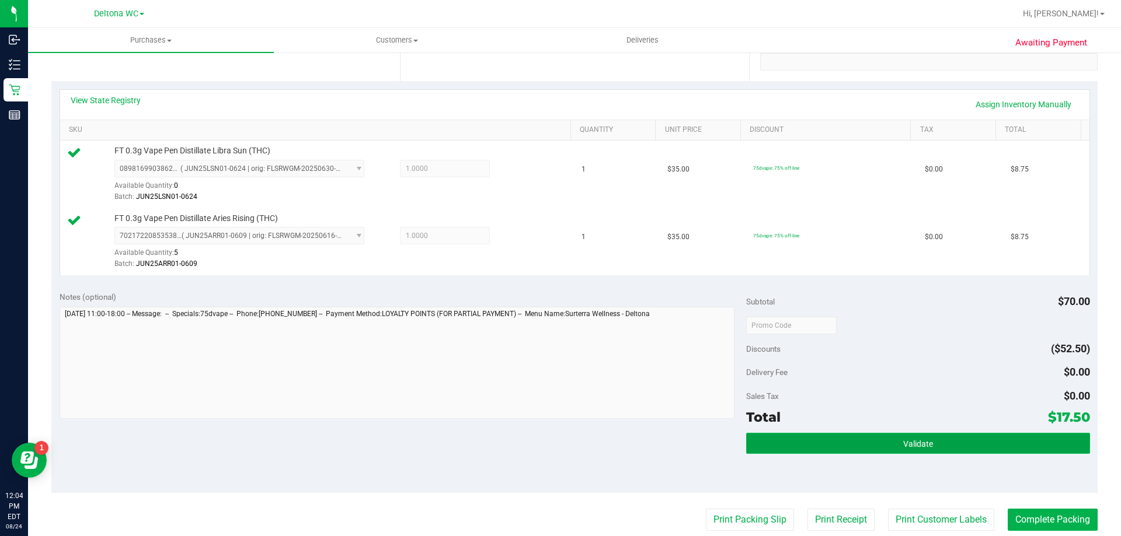
click at [947, 445] on button "Validate" at bounding box center [917, 443] width 343 height 21
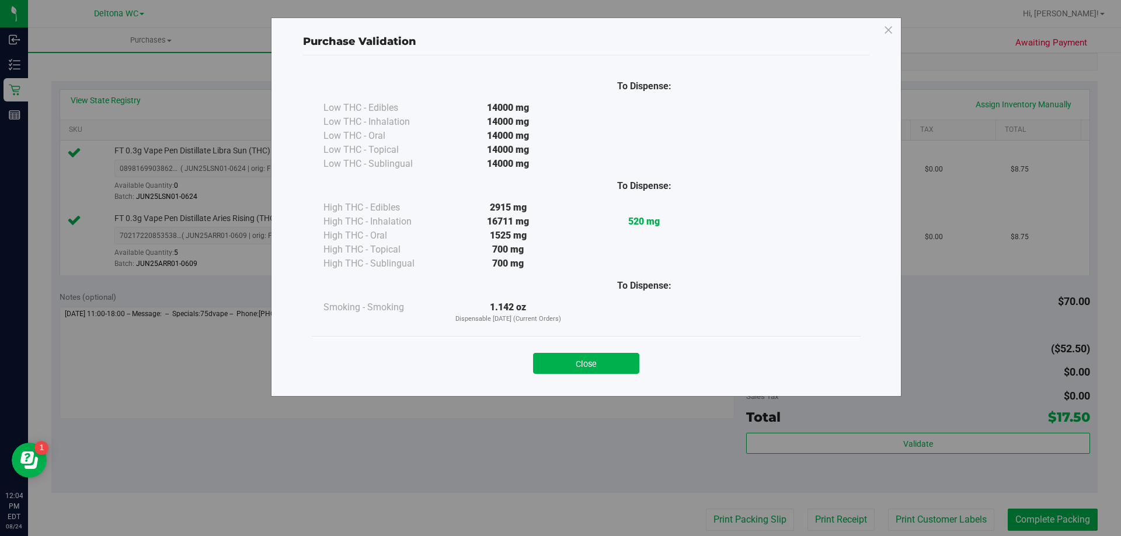
click at [584, 361] on button "Close" at bounding box center [586, 363] width 106 height 21
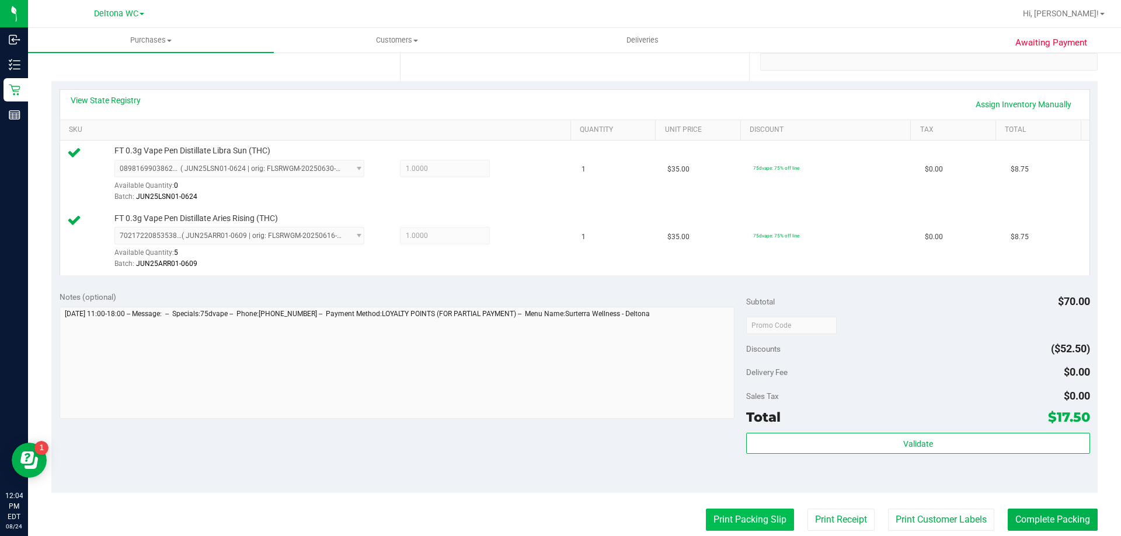
click at [737, 513] on button "Print Packing Slip" at bounding box center [750, 520] width 88 height 22
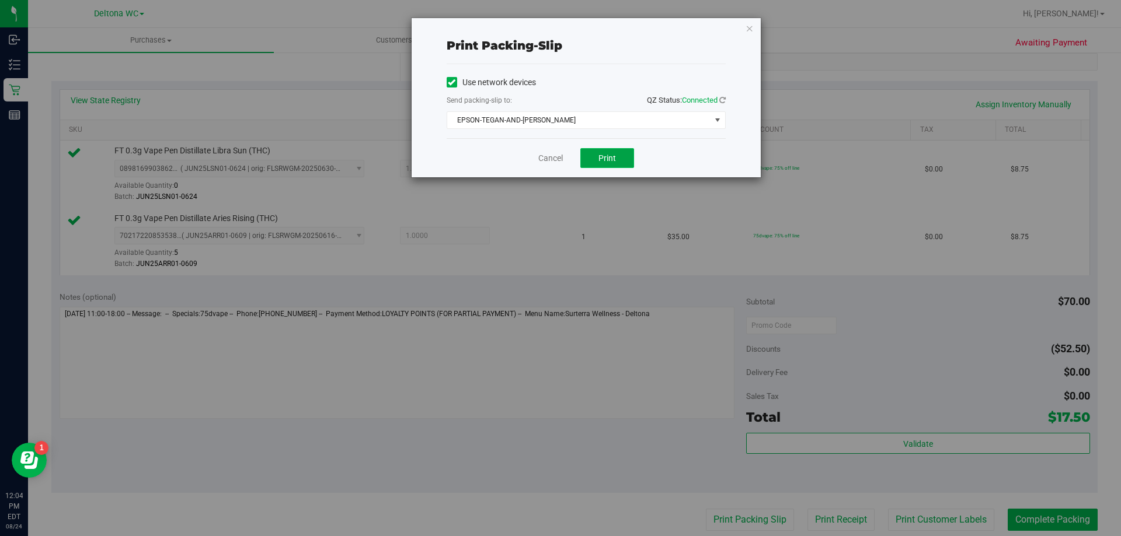
click at [606, 158] on span "Print" at bounding box center [607, 157] width 18 height 9
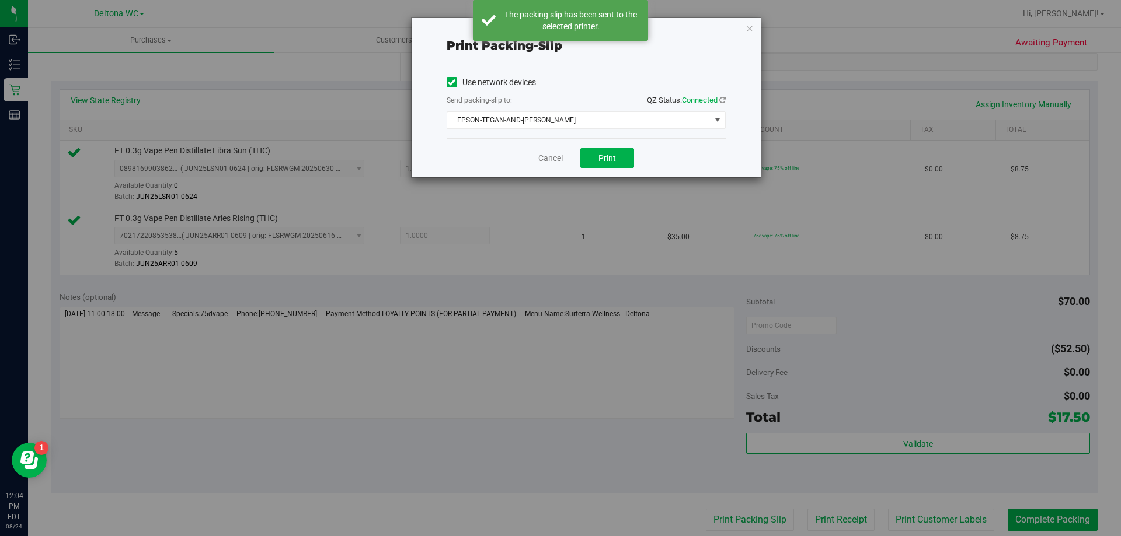
click at [545, 161] on link "Cancel" at bounding box center [550, 158] width 25 height 12
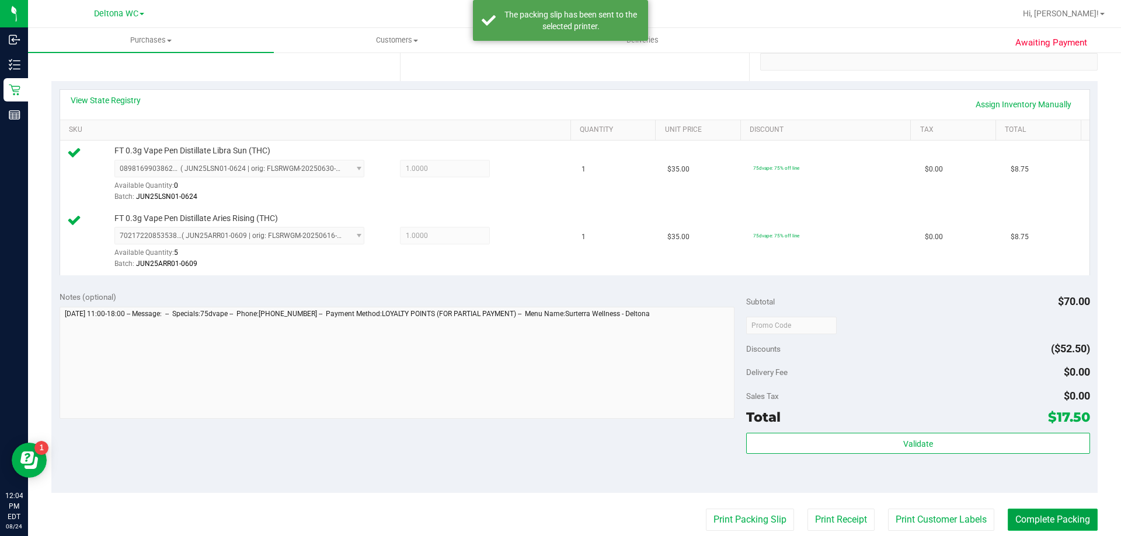
click at [1035, 515] on button "Complete Packing" at bounding box center [1052, 520] width 90 height 22
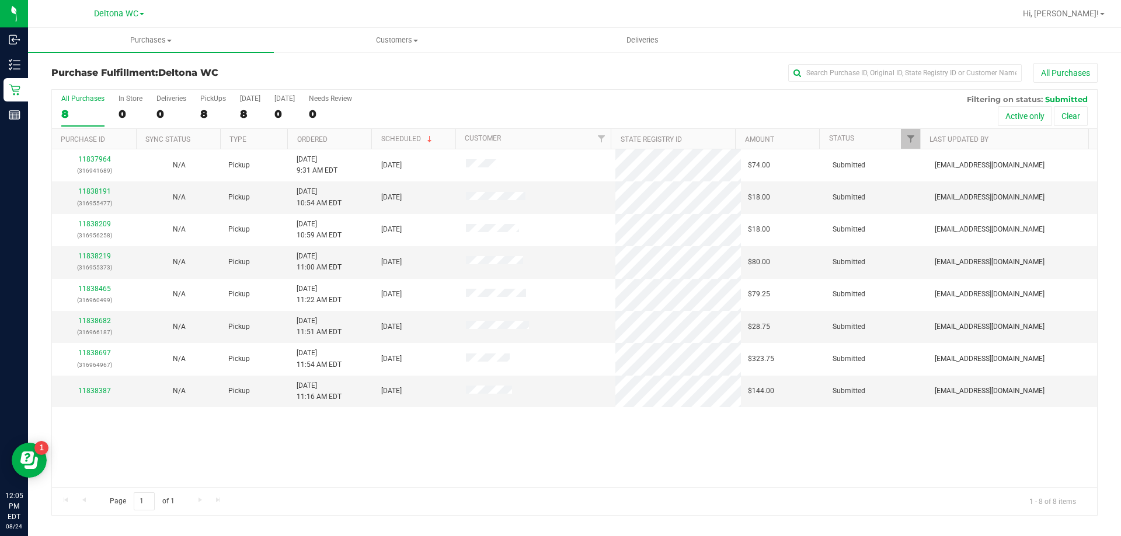
click at [338, 139] on th "Ordered" at bounding box center [329, 139] width 84 height 20
click at [87, 191] on link "11838191" at bounding box center [94, 191] width 33 height 8
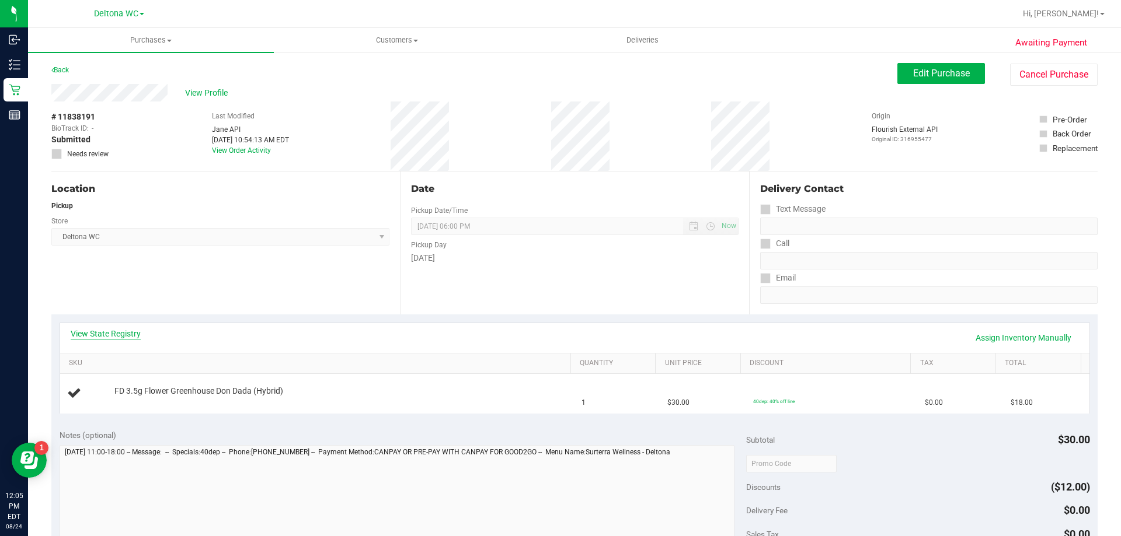
click at [124, 337] on link "View State Registry" at bounding box center [106, 334] width 70 height 12
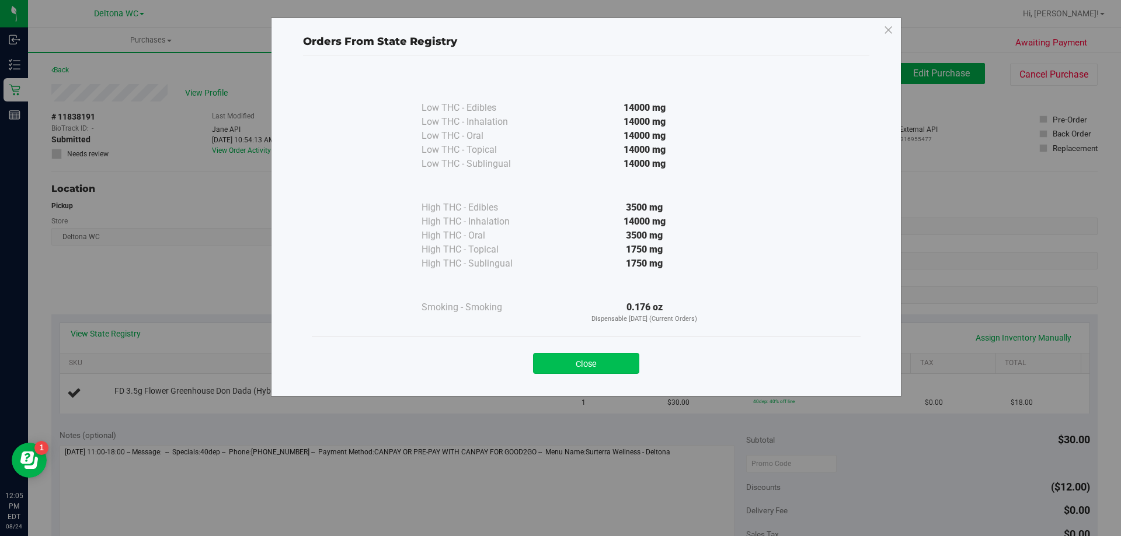
click at [598, 362] on button "Close" at bounding box center [586, 363] width 106 height 21
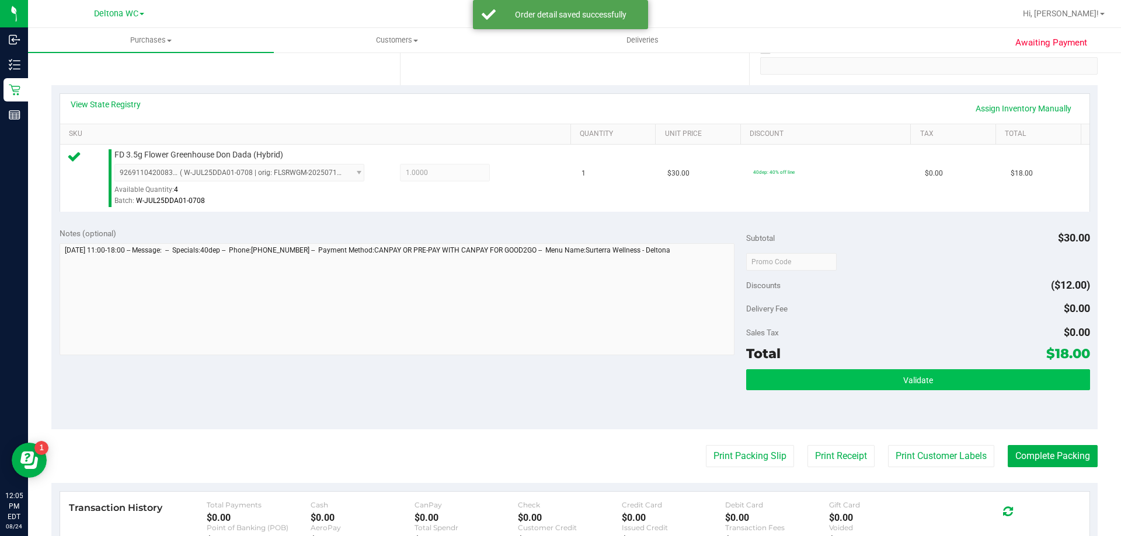
scroll to position [233, 0]
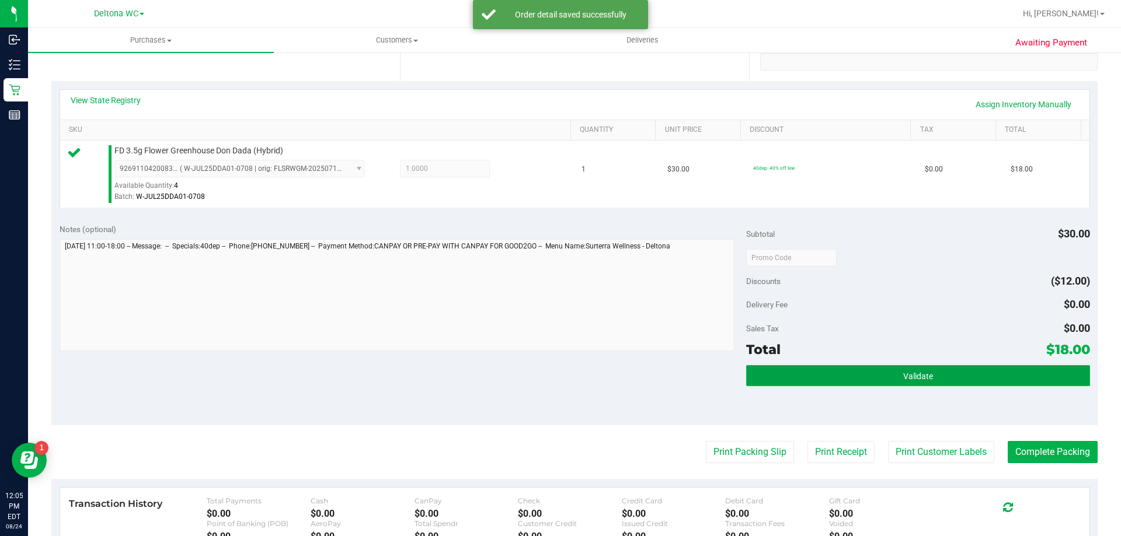
click at [916, 379] on span "Validate" at bounding box center [918, 376] width 30 height 9
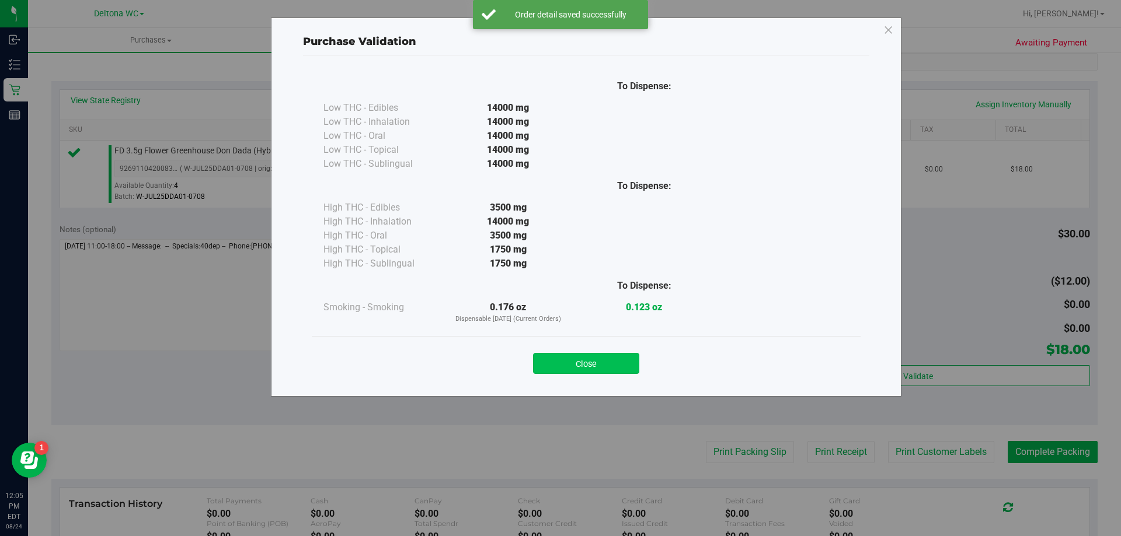
click at [624, 364] on button "Close" at bounding box center [586, 363] width 106 height 21
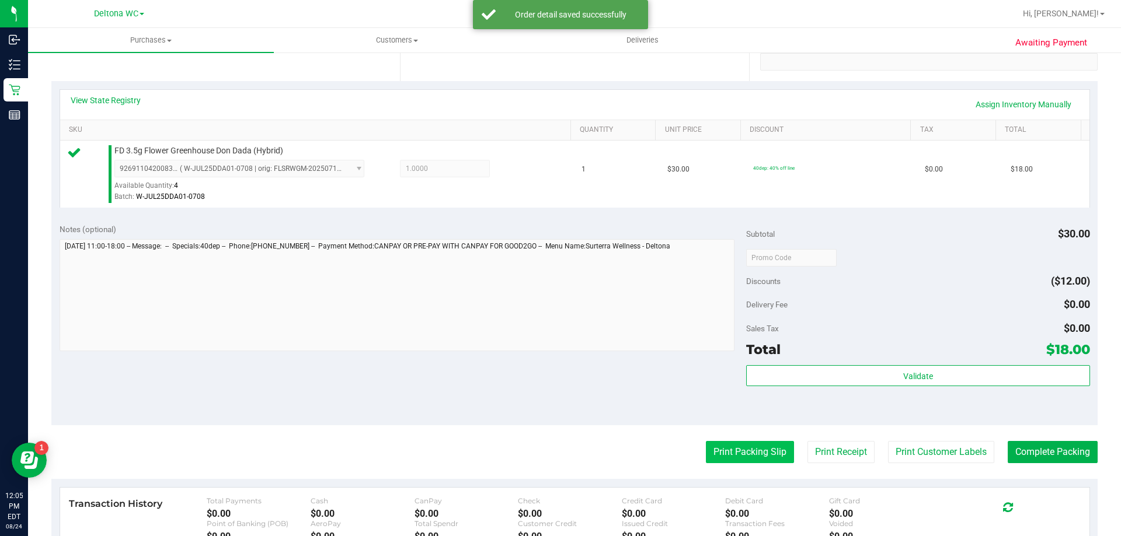
click at [722, 452] on button "Print Packing Slip" at bounding box center [750, 452] width 88 height 22
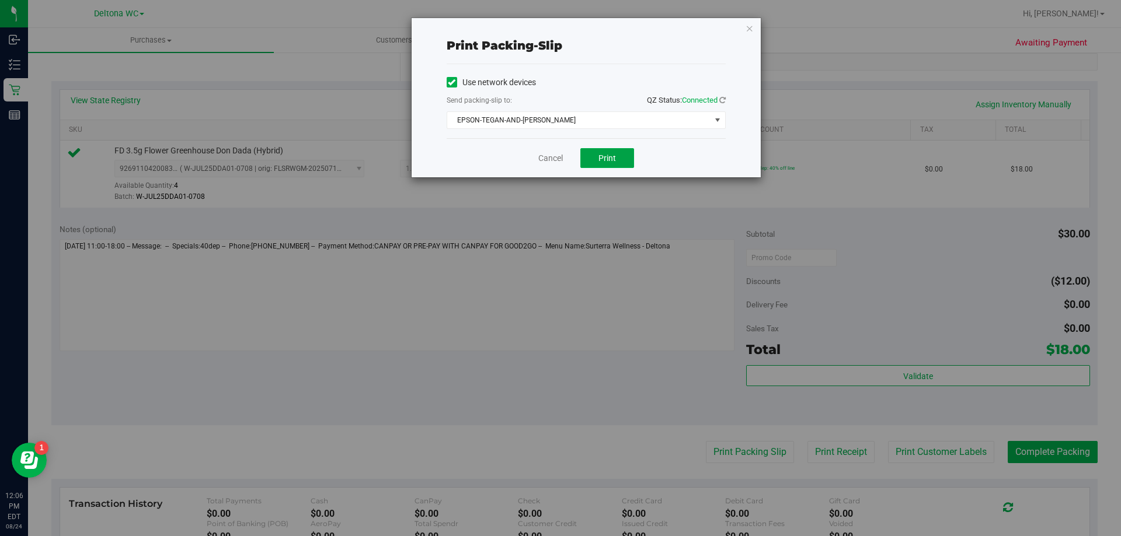
drag, startPoint x: 610, startPoint y: 160, endPoint x: 557, endPoint y: 169, distance: 54.5
click at [610, 160] on span "Print" at bounding box center [607, 157] width 18 height 9
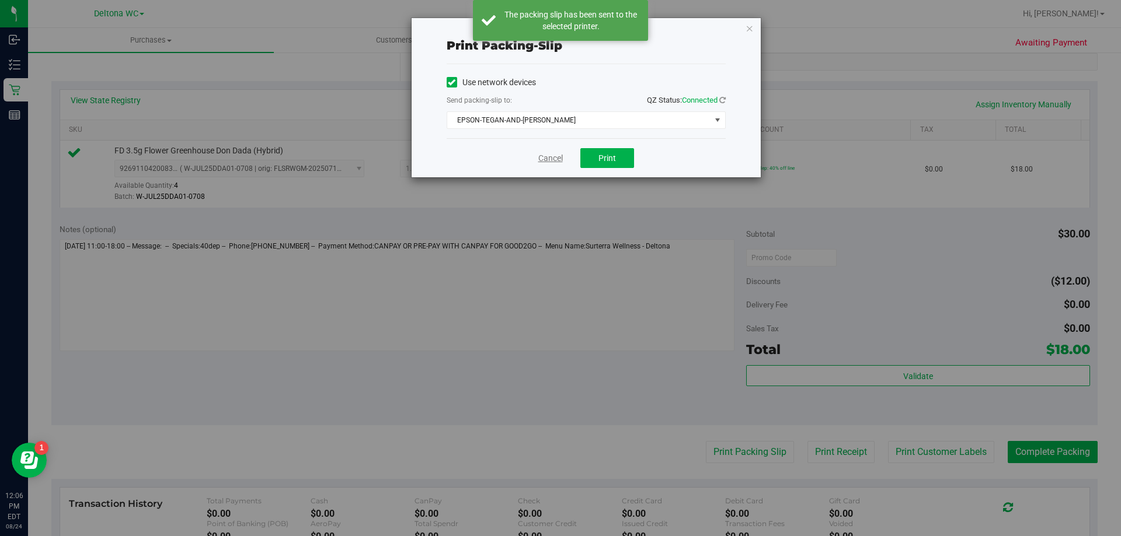
click at [545, 160] on link "Cancel" at bounding box center [550, 158] width 25 height 12
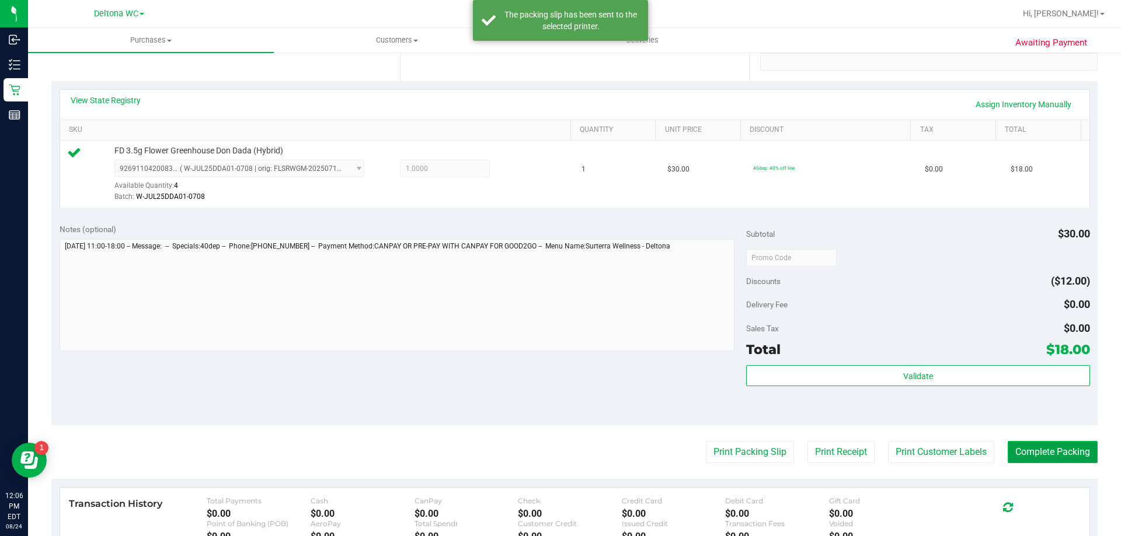
click at [1062, 456] on button "Complete Packing" at bounding box center [1052, 452] width 90 height 22
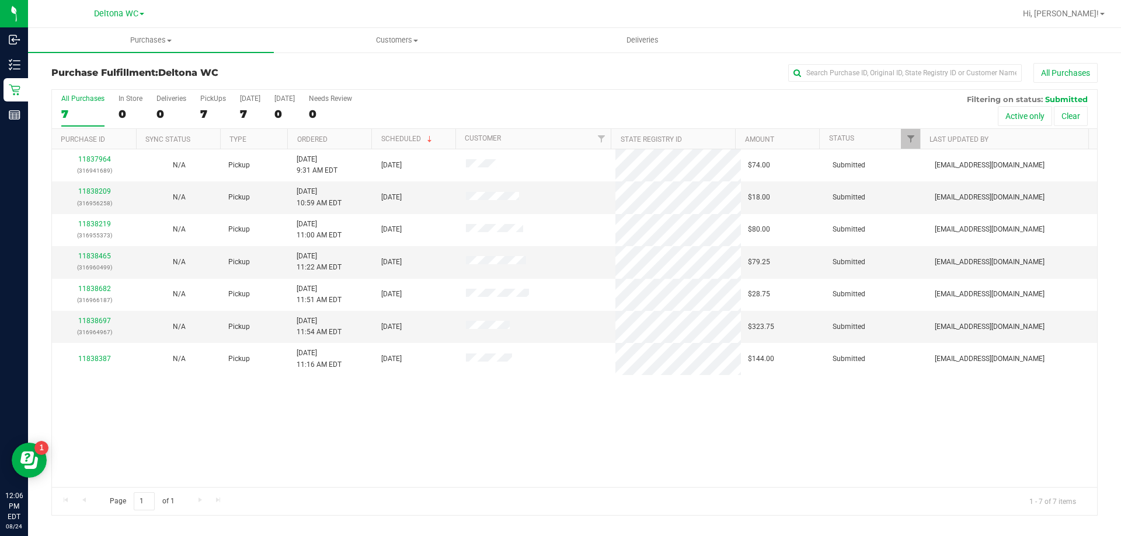
click at [341, 132] on th "Ordered" at bounding box center [329, 139] width 84 height 20
click at [97, 190] on link "11838209" at bounding box center [94, 191] width 33 height 8
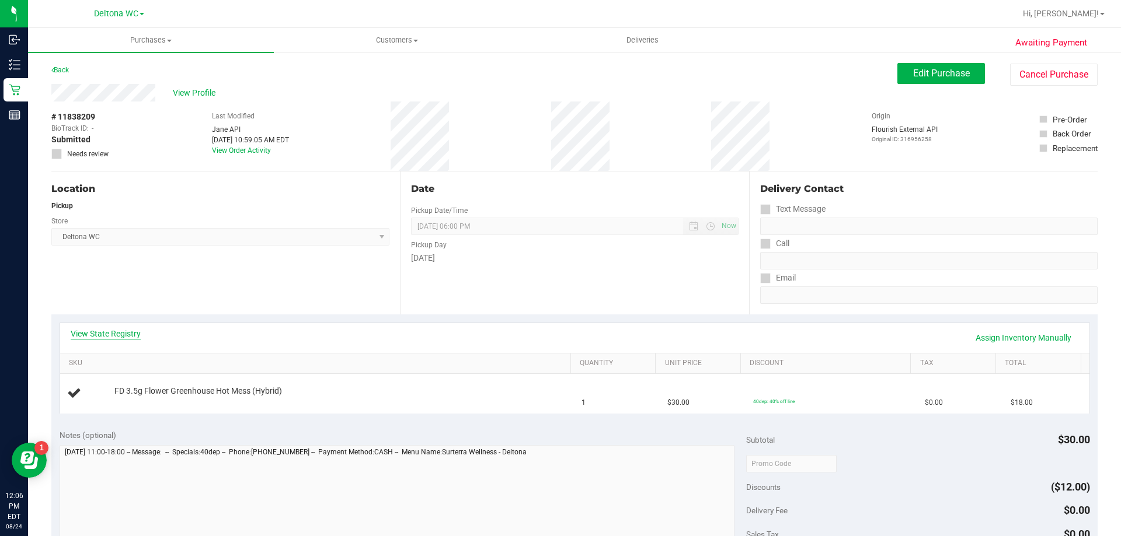
click at [120, 334] on link "View State Registry" at bounding box center [106, 334] width 70 height 12
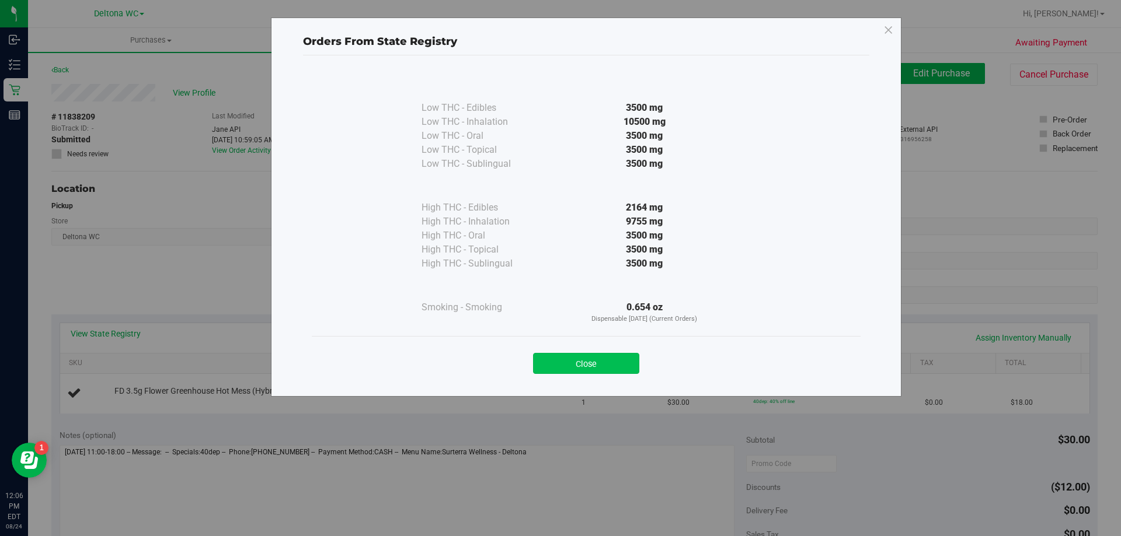
click at [560, 357] on button "Close" at bounding box center [586, 363] width 106 height 21
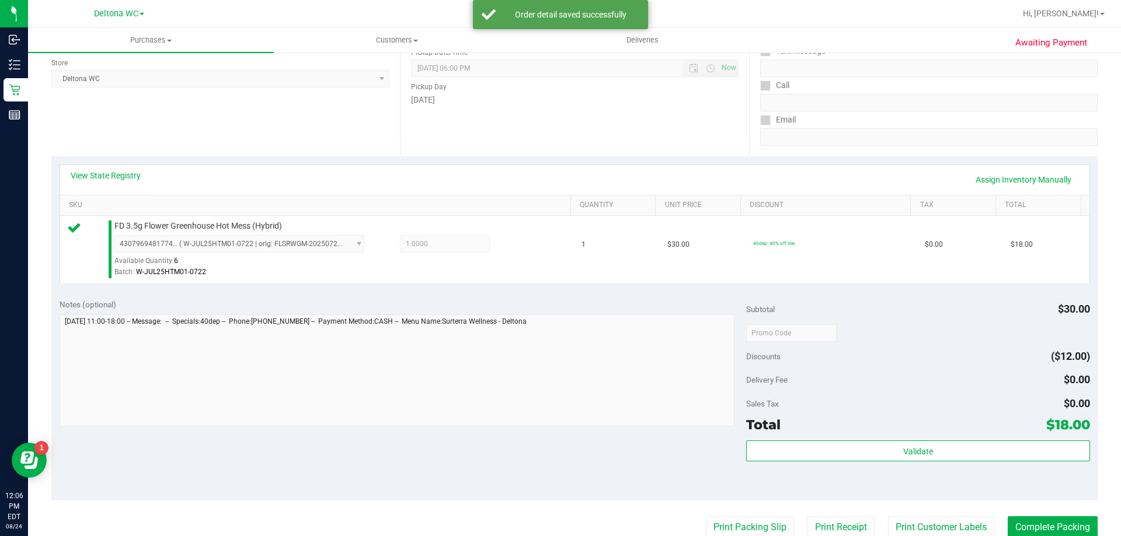
scroll to position [175, 0]
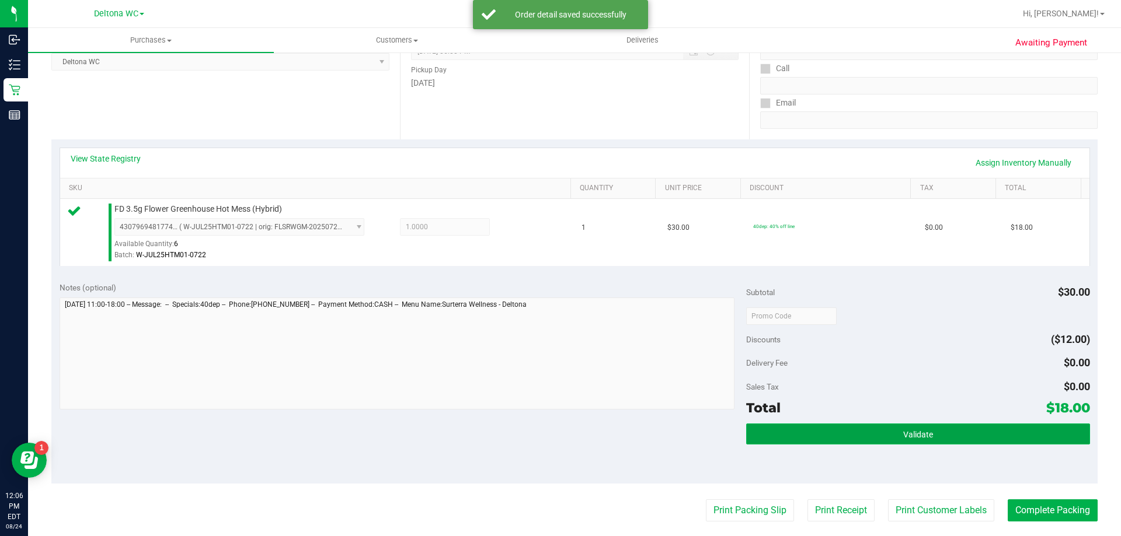
click at [842, 431] on button "Validate" at bounding box center [917, 434] width 343 height 21
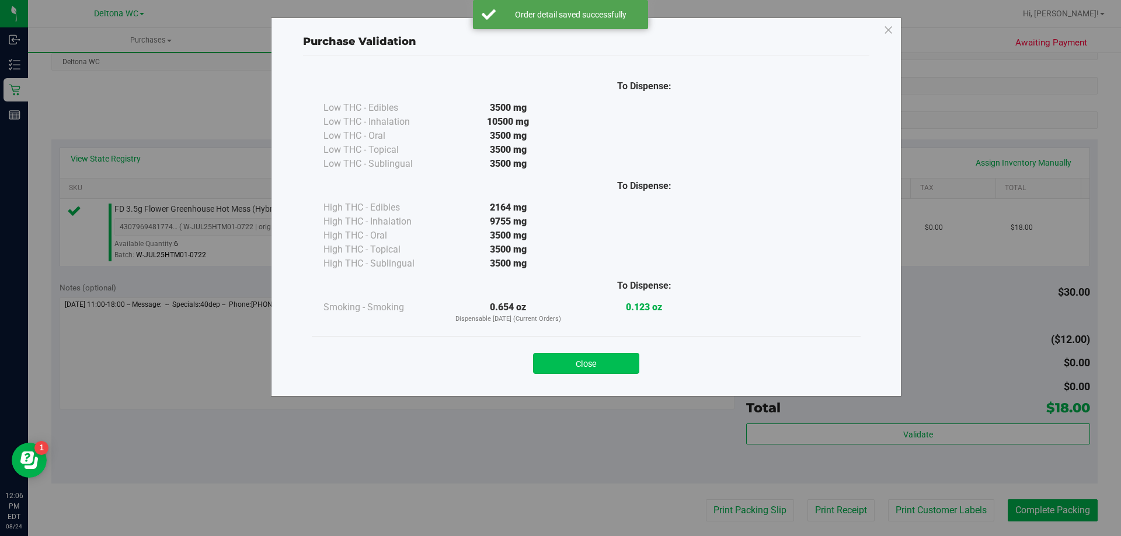
click at [603, 360] on button "Close" at bounding box center [586, 363] width 106 height 21
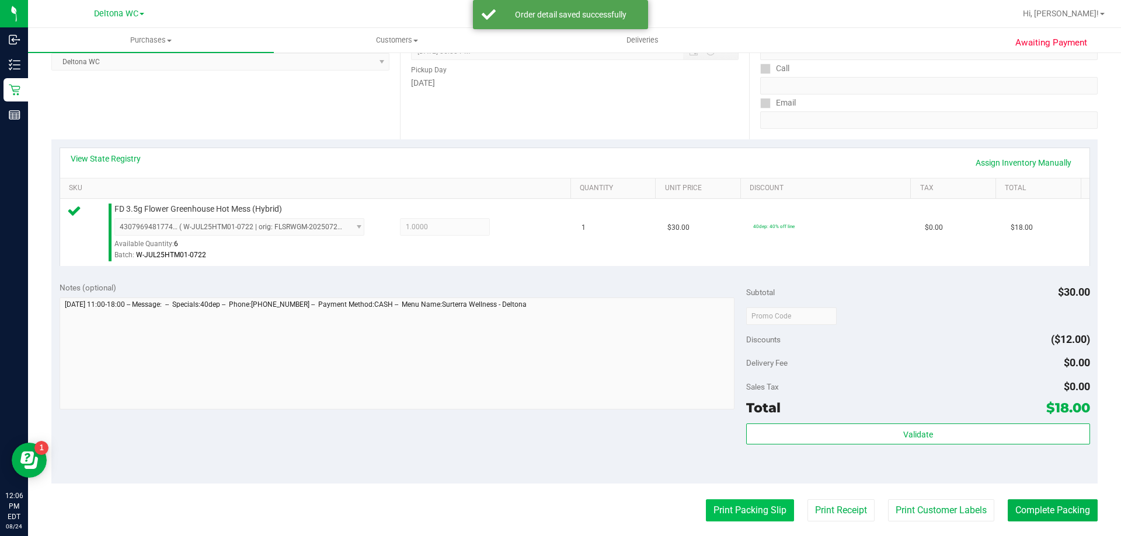
click at [706, 508] on button "Print Packing Slip" at bounding box center [750, 511] width 88 height 22
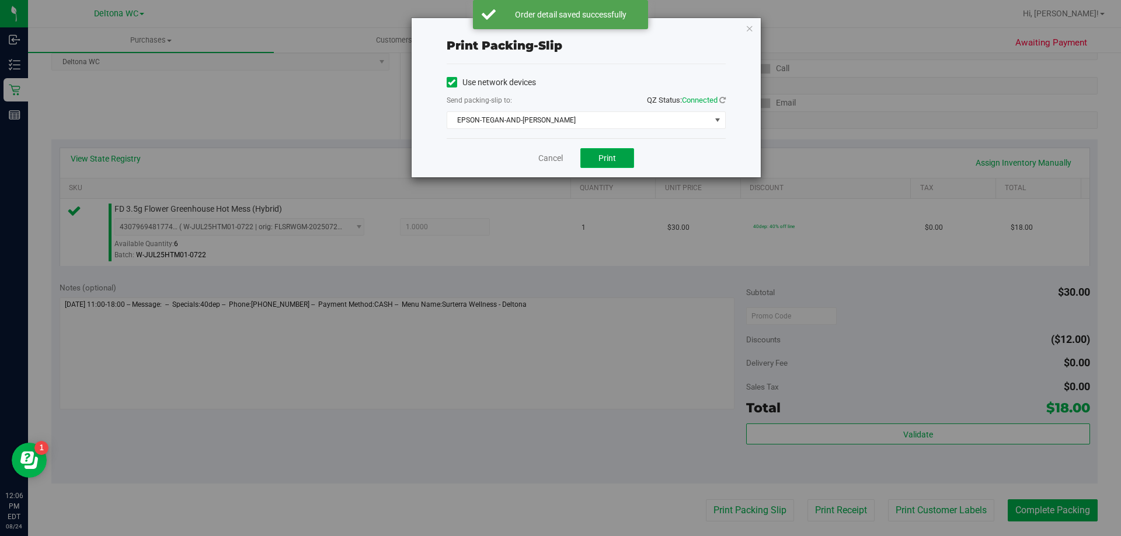
drag, startPoint x: 621, startPoint y: 158, endPoint x: 603, endPoint y: 163, distance: 18.8
click at [620, 159] on button "Print" at bounding box center [607, 158] width 54 height 20
click at [549, 161] on link "Cancel" at bounding box center [550, 158] width 25 height 12
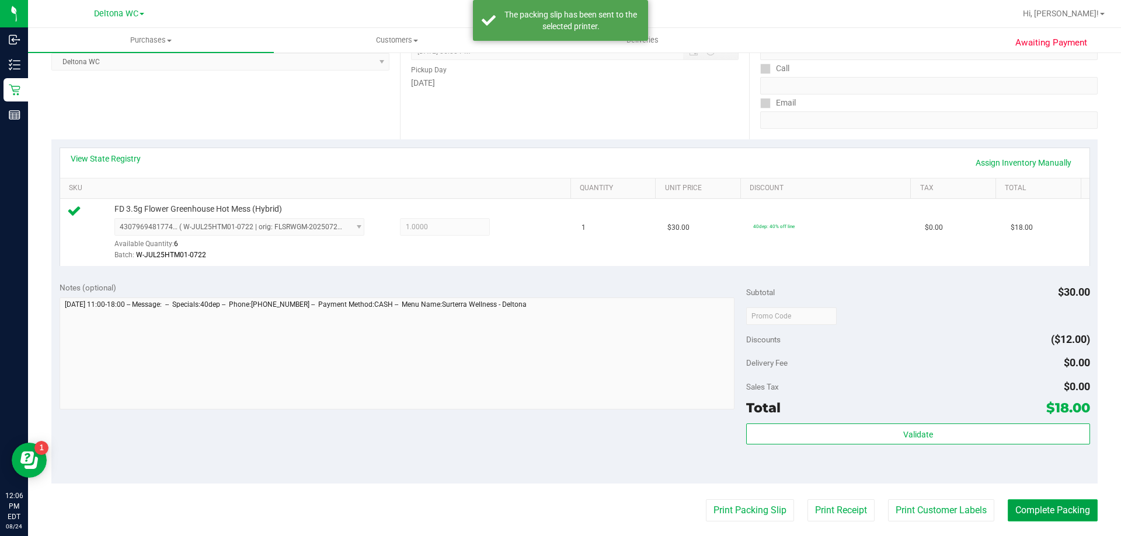
click at [1050, 512] on button "Complete Packing" at bounding box center [1052, 511] width 90 height 22
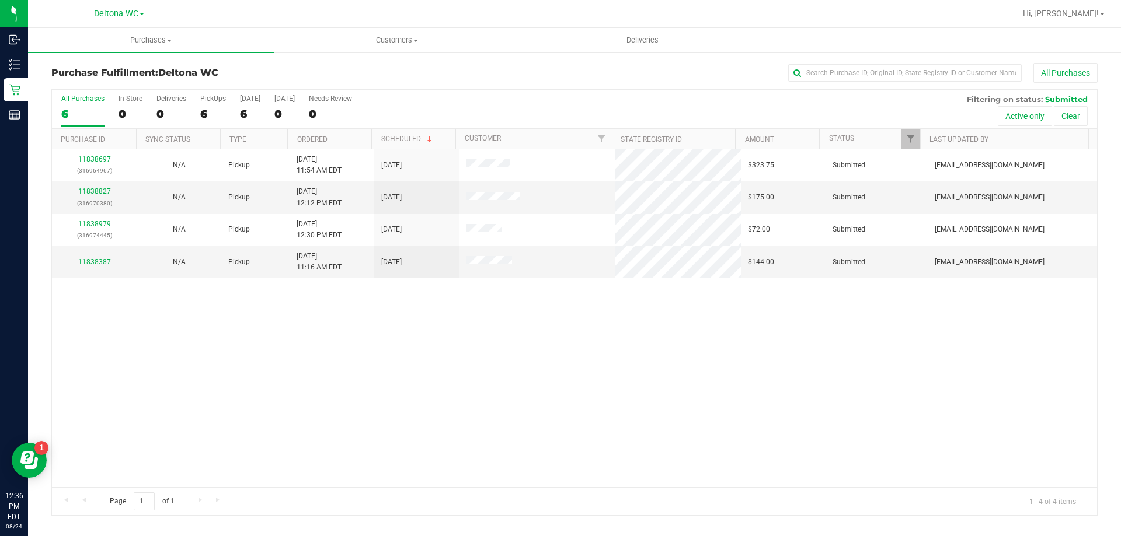
click at [348, 135] on th "Ordered" at bounding box center [329, 139] width 84 height 20
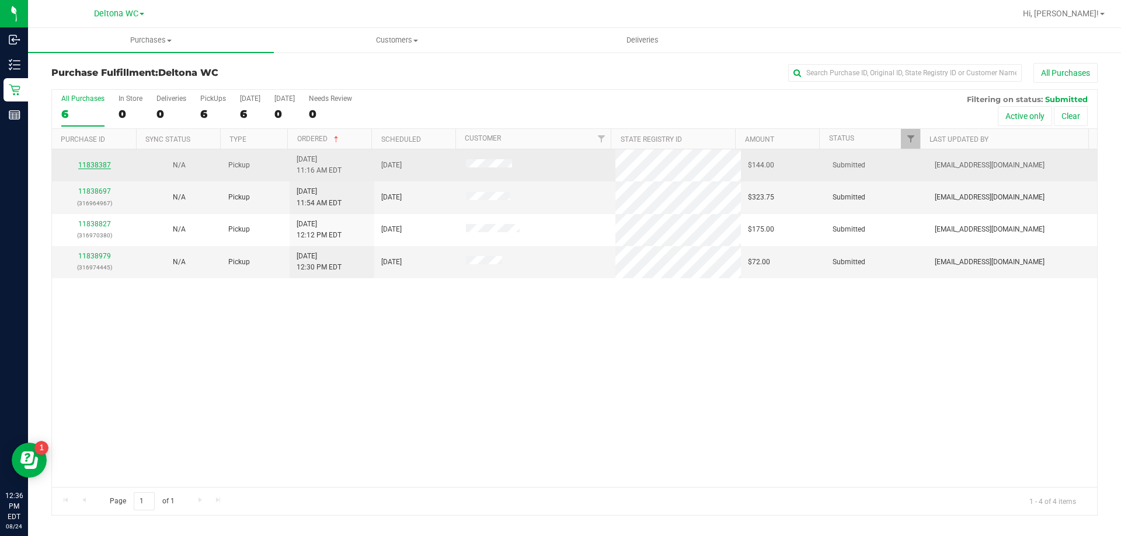
click at [101, 166] on link "11838387" at bounding box center [94, 165] width 33 height 8
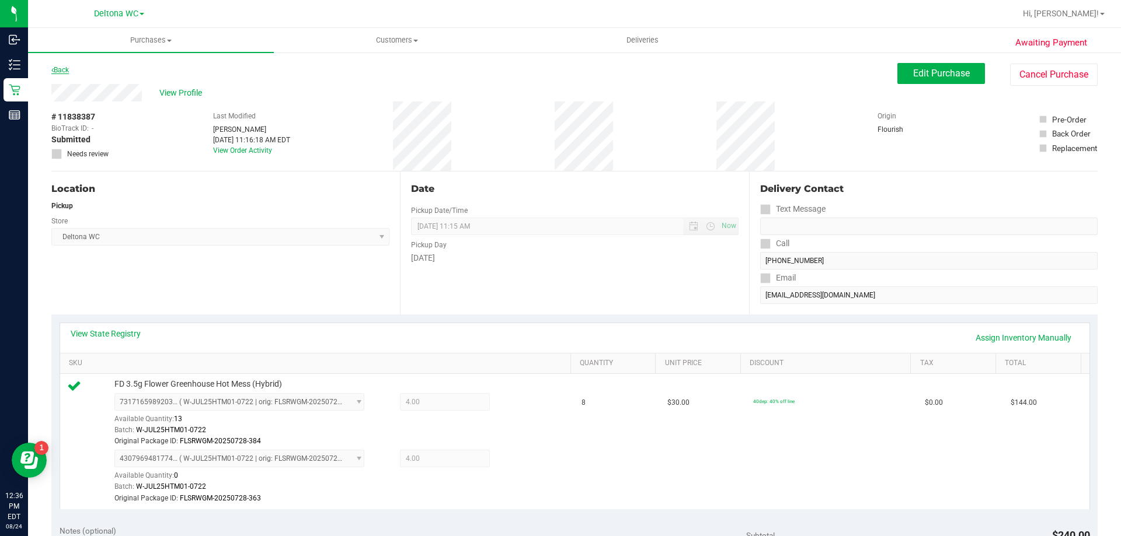
click at [62, 70] on link "Back" at bounding box center [60, 70] width 18 height 8
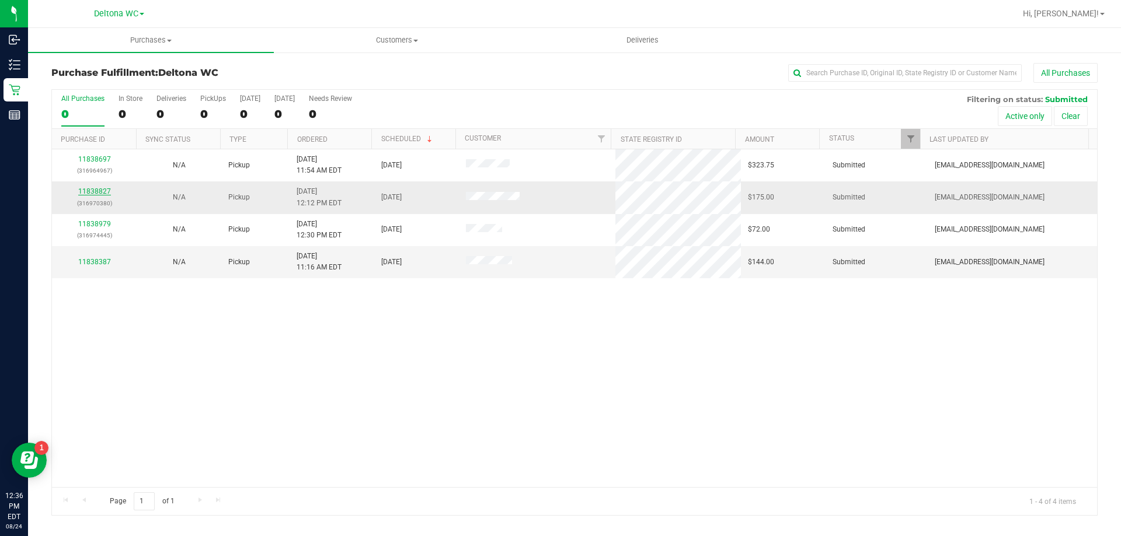
click at [91, 188] on link "11838827" at bounding box center [94, 191] width 33 height 8
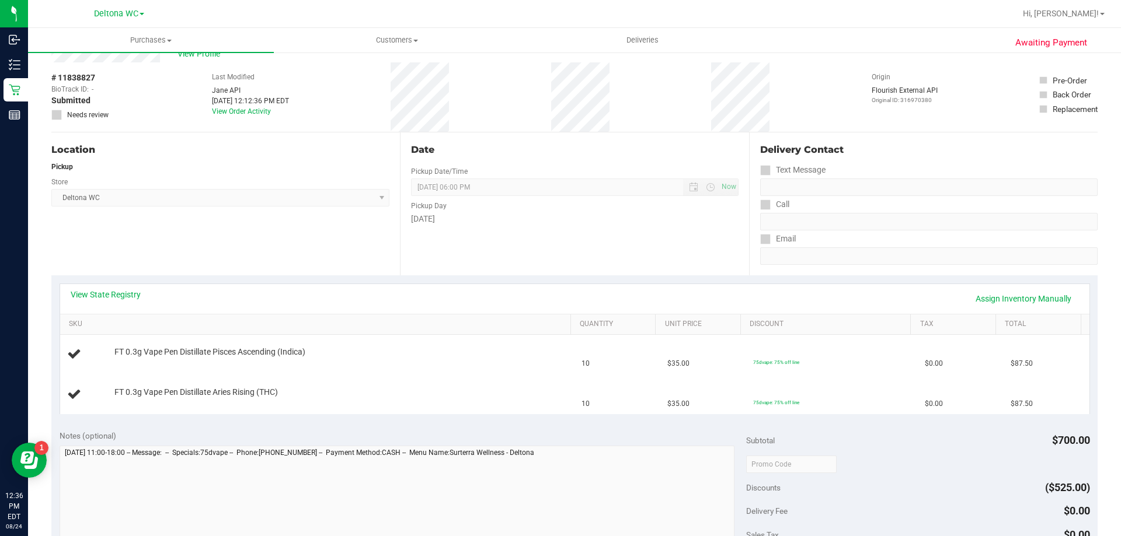
scroll to position [58, 0]
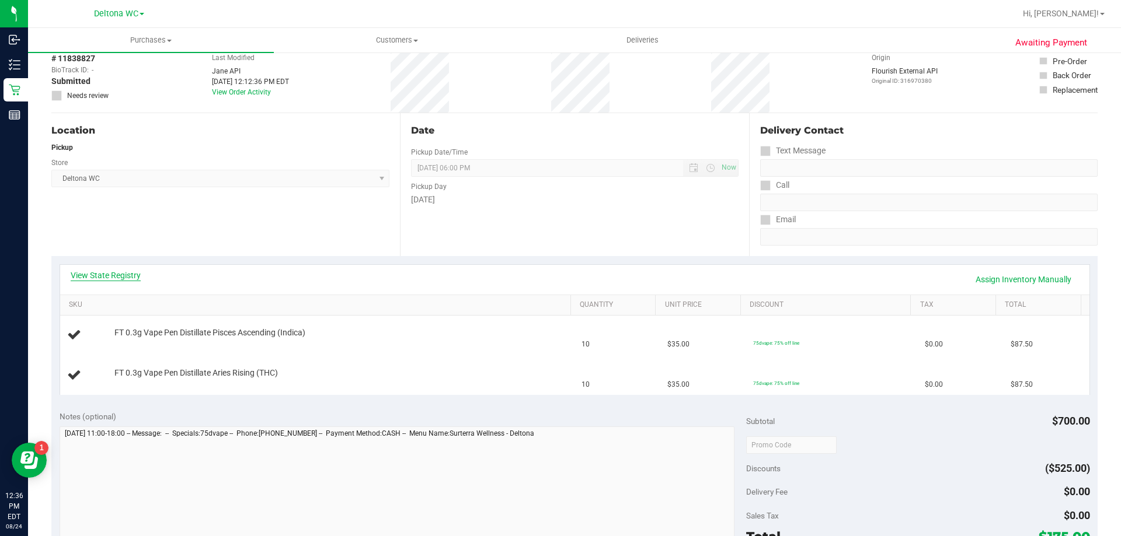
click at [126, 276] on link "View State Registry" at bounding box center [106, 276] width 70 height 12
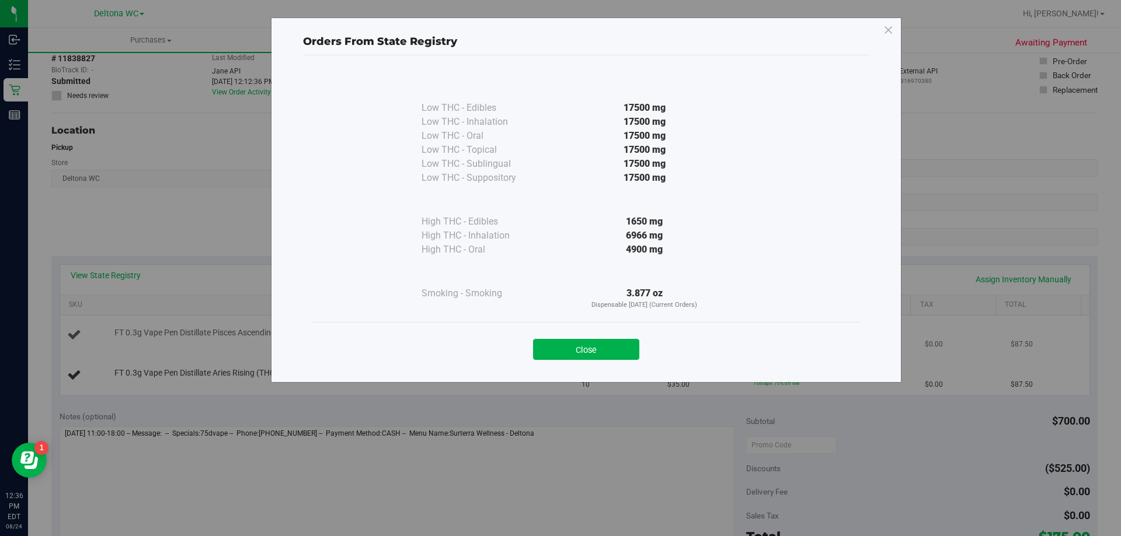
click at [575, 353] on button "Close" at bounding box center [586, 349] width 106 height 21
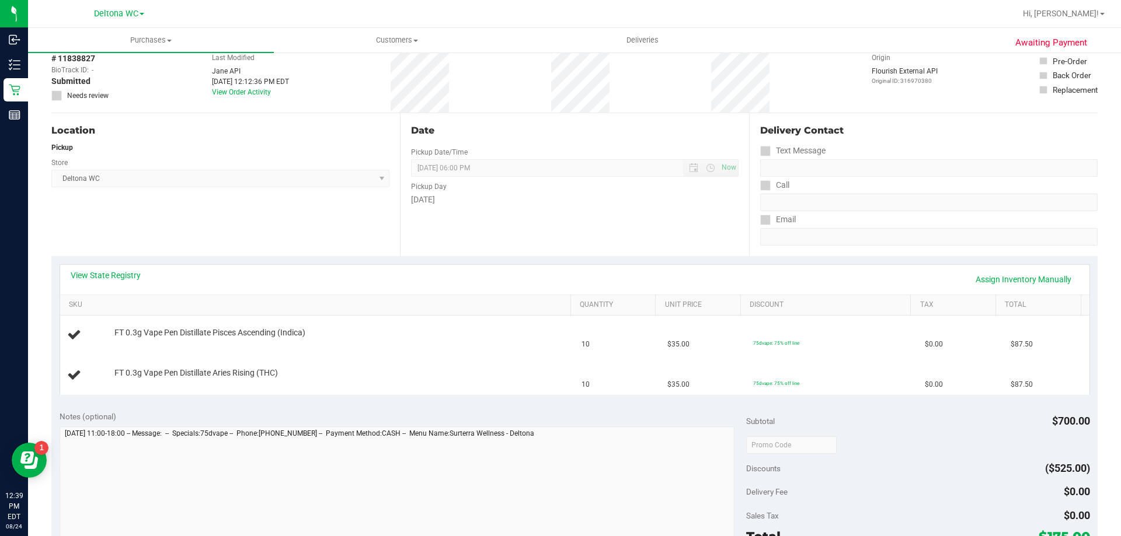
scroll to position [0, 0]
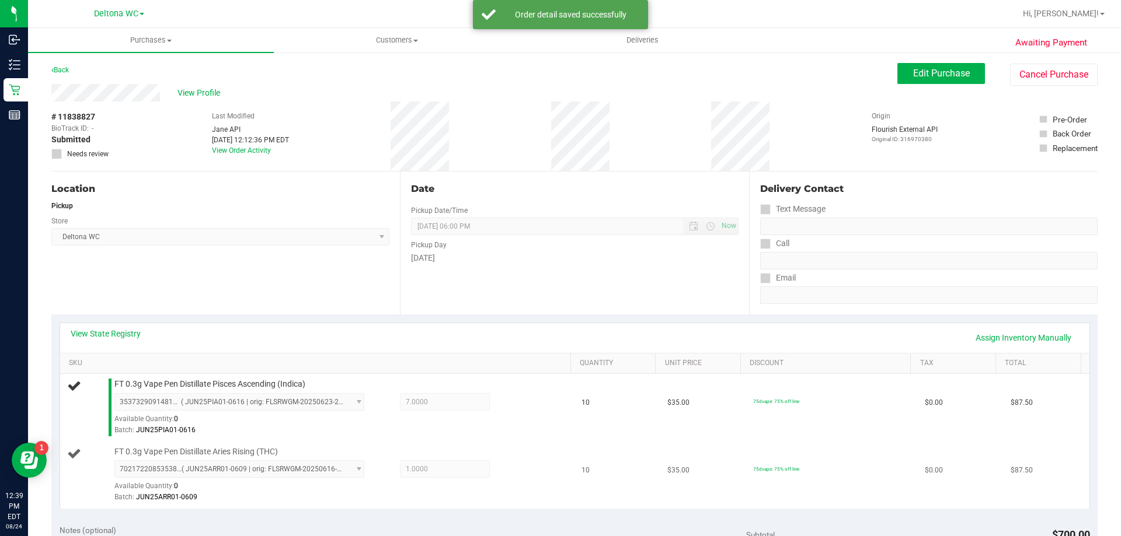
click at [174, 449] on span "FT 0.3g Vape Pen Distillate Aries Rising (THC)" at bounding box center [195, 451] width 163 height 11
copy div "FT 0.3g Vape Pen Distillate Aries Rising (THC)"
click at [196, 385] on span "FT 0.3g Vape Pen Distillate Pisces Ascending (Indica)" at bounding box center [209, 384] width 191 height 11
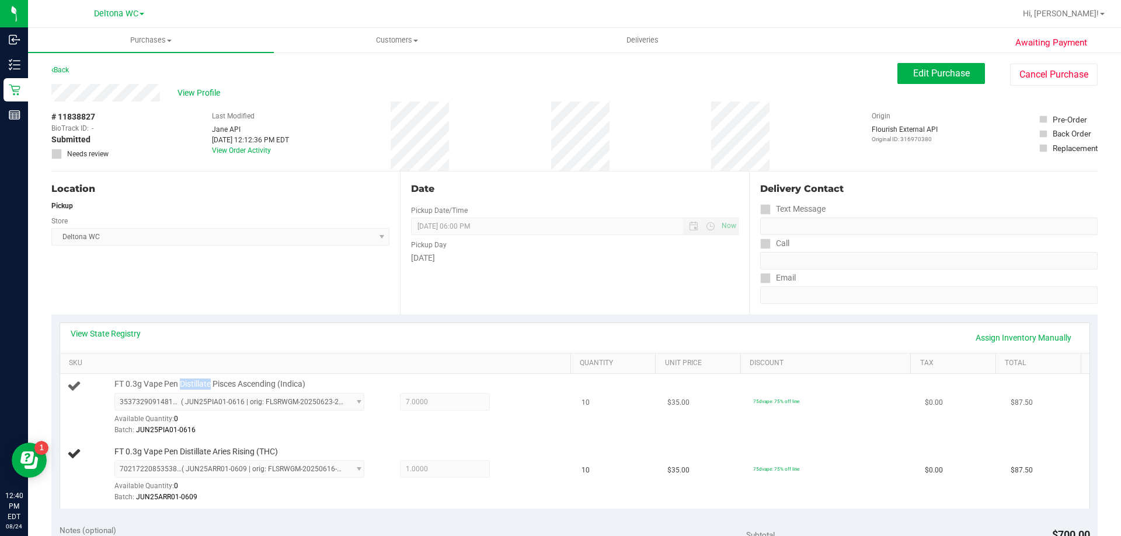
click at [196, 384] on span "FT 0.3g Vape Pen Distillate Pisces Ascending (Indica)" at bounding box center [209, 384] width 191 height 11
click at [196, 383] on span "FT 0.3g Vape Pen Distillate Pisces Ascending (Indica)" at bounding box center [209, 384] width 191 height 11
copy div "FT 0.3g Vape Pen Distillate Pisces Ascending (Indica)"
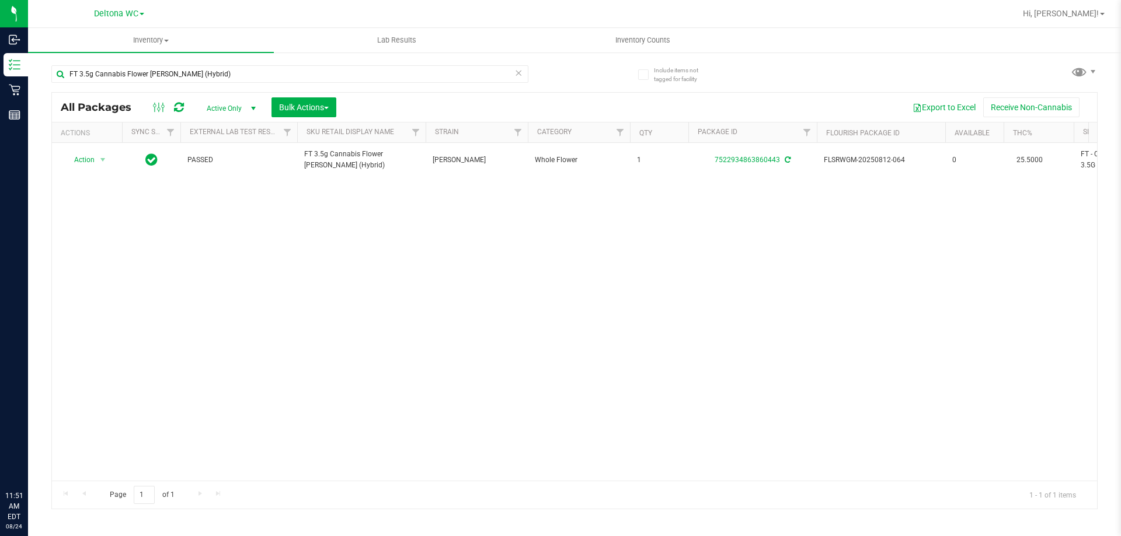
click at [293, 75] on input "FT 3.5g Cannabis Flower [PERSON_NAME] (Hybrid)" at bounding box center [289, 74] width 477 height 18
click at [293, 74] on input "FT 3.5g Cannabis Flower [PERSON_NAME] (Hybrid)" at bounding box center [289, 74] width 477 height 18
type input "0453953521925321"
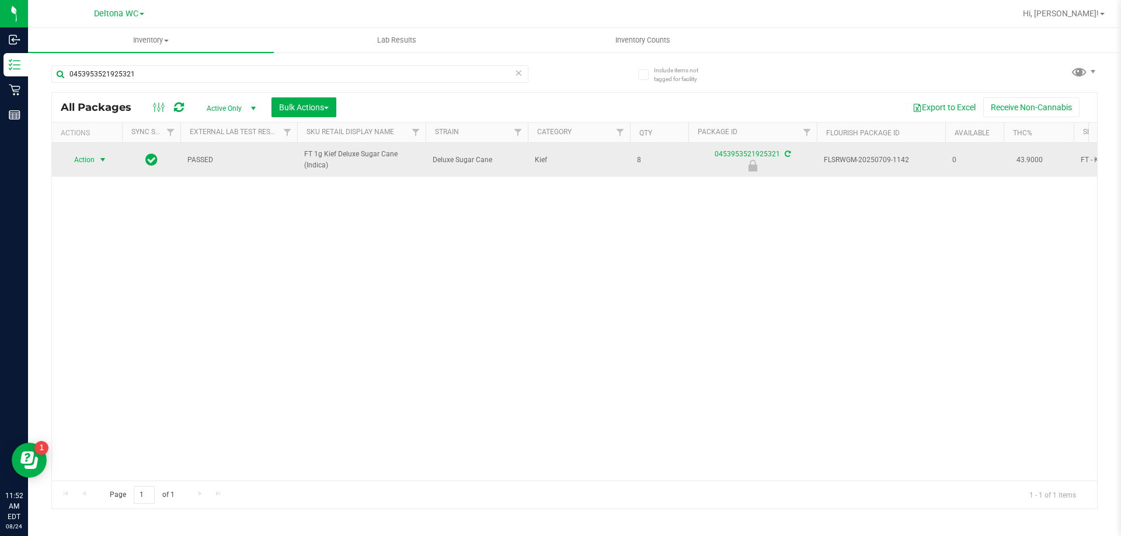
click at [103, 155] on span "select" at bounding box center [102, 159] width 9 height 9
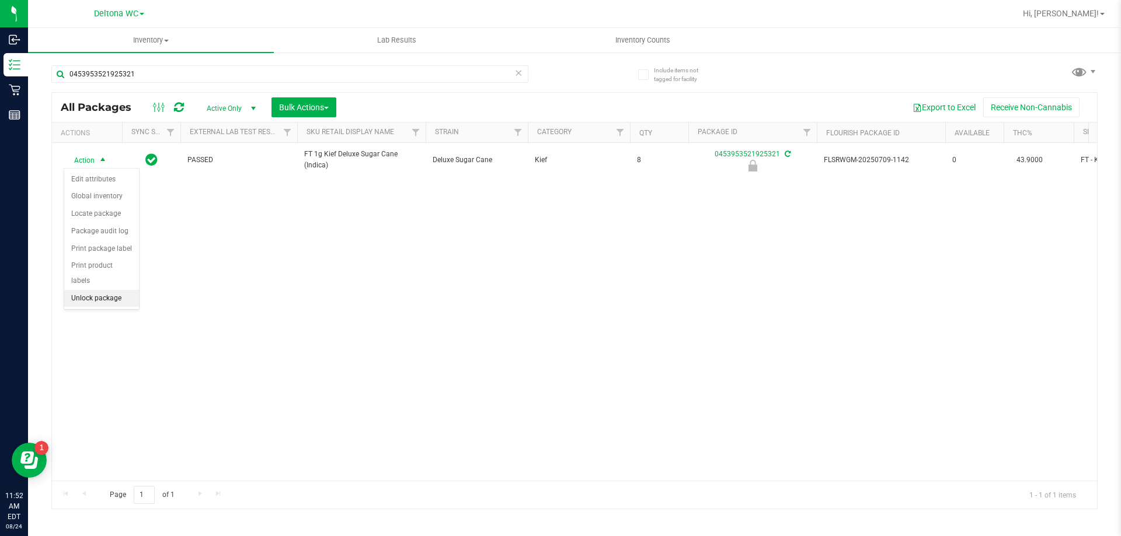
click at [118, 290] on li "Unlock package" at bounding box center [101, 299] width 75 height 18
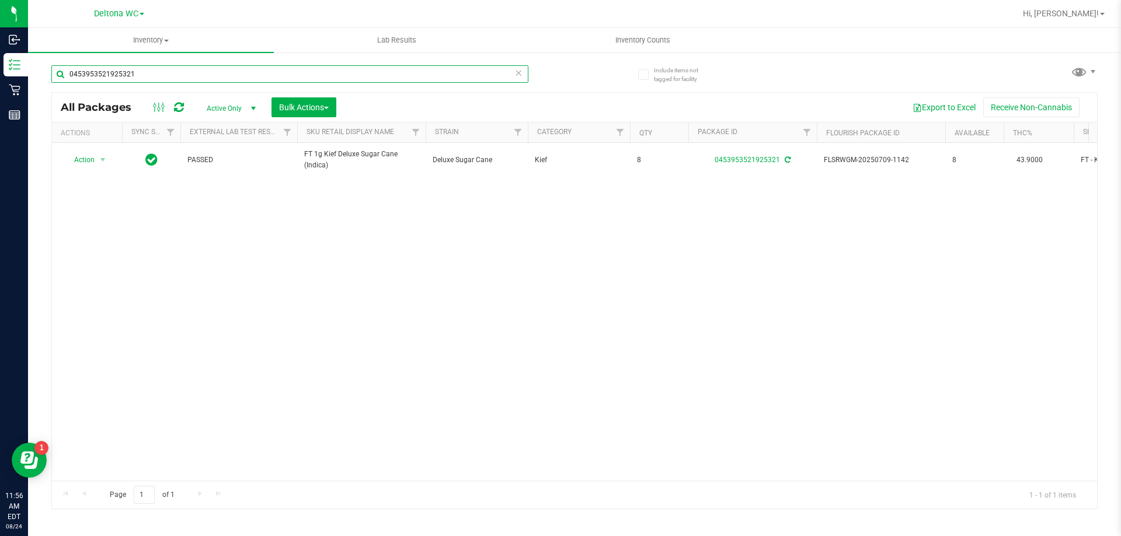
click at [186, 69] on input "0453953521925321" at bounding box center [289, 74] width 477 height 18
paste input "FT 0.3g Vape Pen Distillate Libra Sun (THC)"
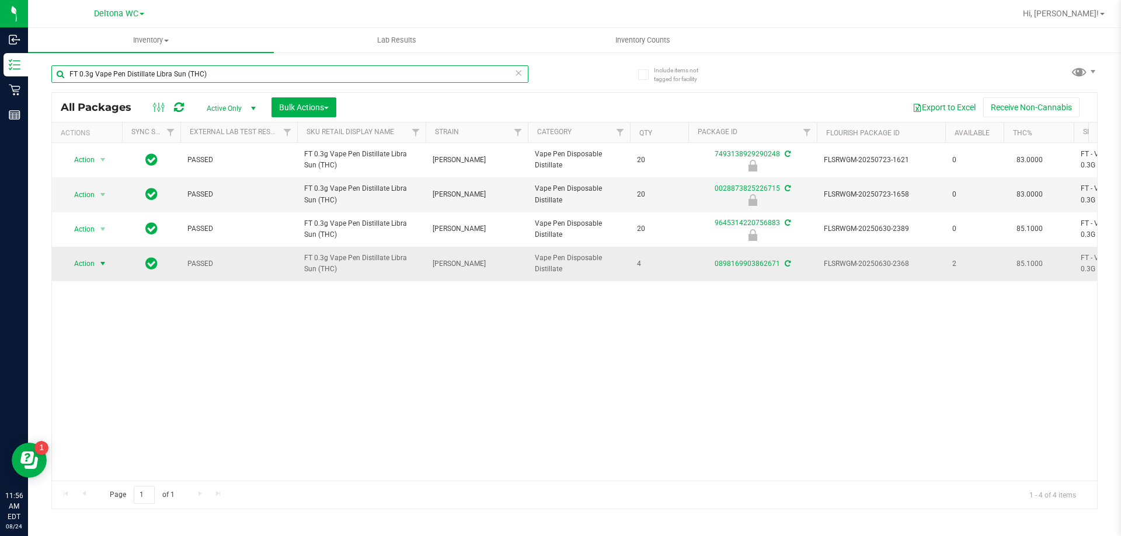
type input "FT 0.3g Vape Pen Distillate Libra Sun (THC)"
click at [74, 265] on span "Action" at bounding box center [80, 264] width 32 height 16
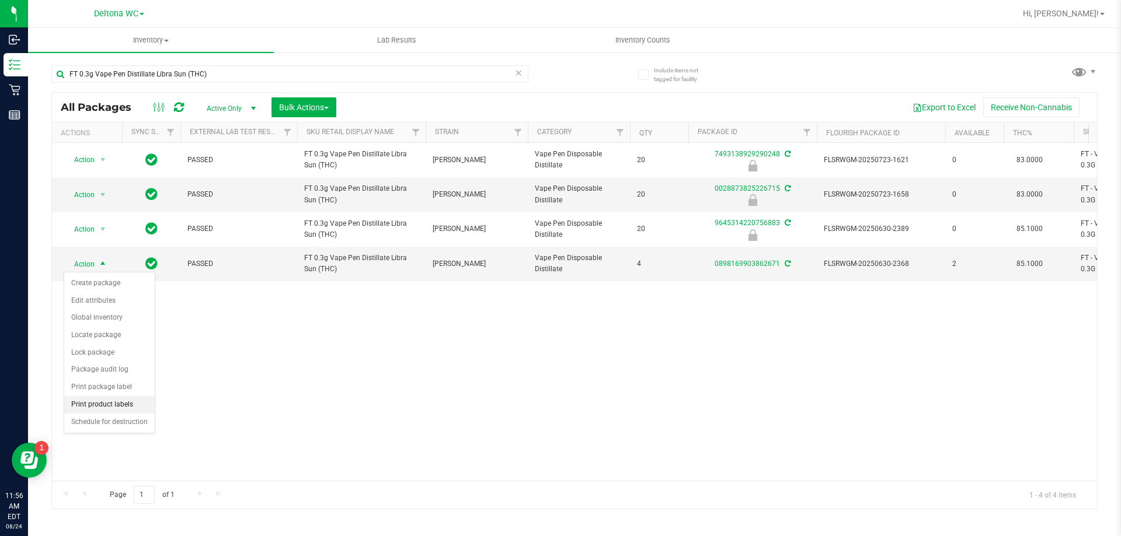
click at [109, 404] on li "Print product labels" at bounding box center [109, 405] width 90 height 18
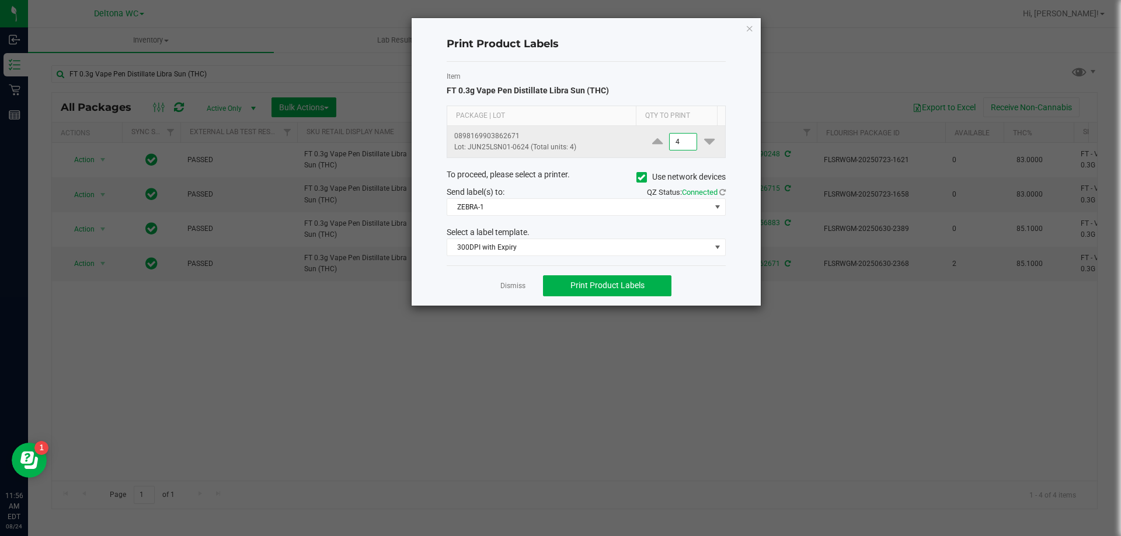
click at [678, 141] on input "4" at bounding box center [682, 142] width 27 height 16
type input "1"
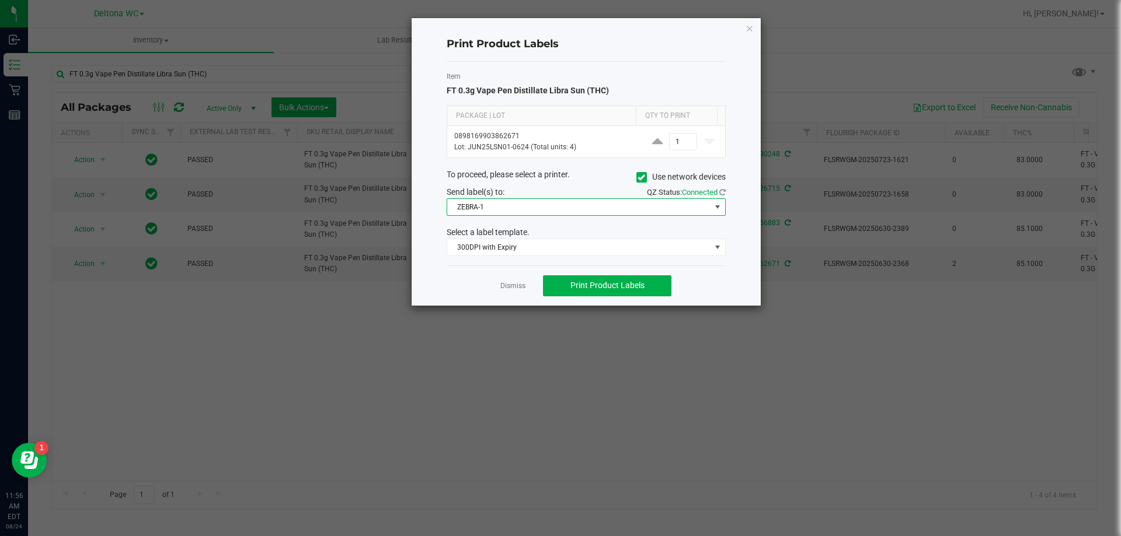
click at [643, 208] on span "ZEBRA-1" at bounding box center [578, 207] width 263 height 16
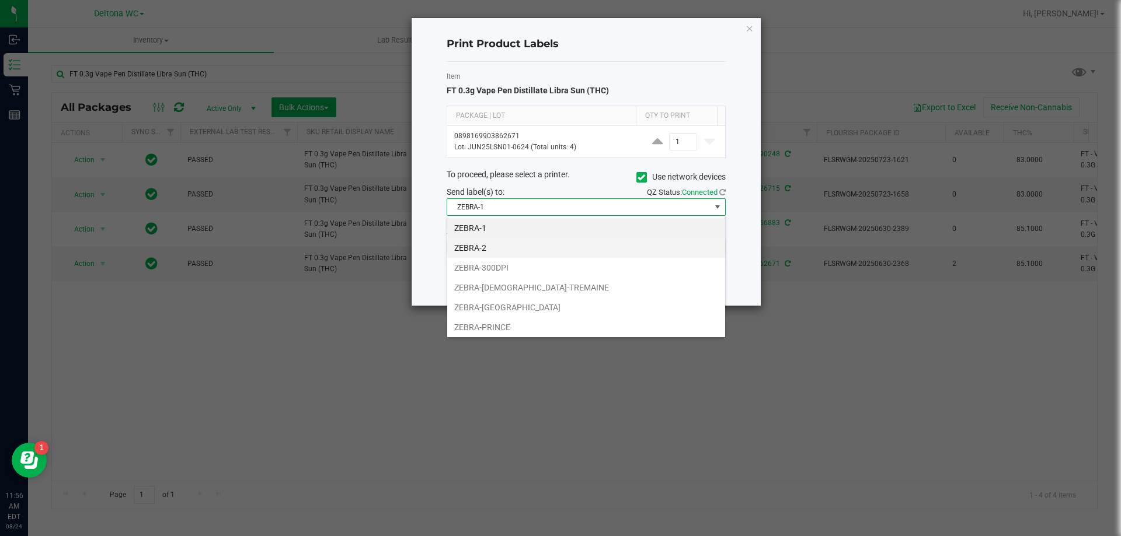
scroll to position [18, 279]
click at [519, 272] on li "ZEBRA-300DPI" at bounding box center [586, 268] width 278 height 20
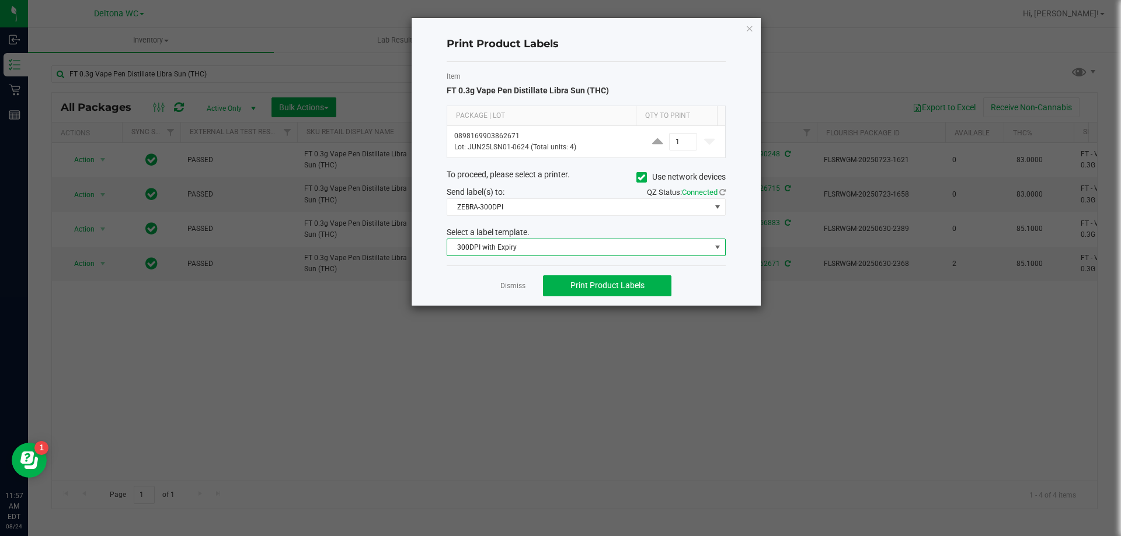
click at [536, 242] on span "300DPI with Expiry" at bounding box center [578, 247] width 263 height 16
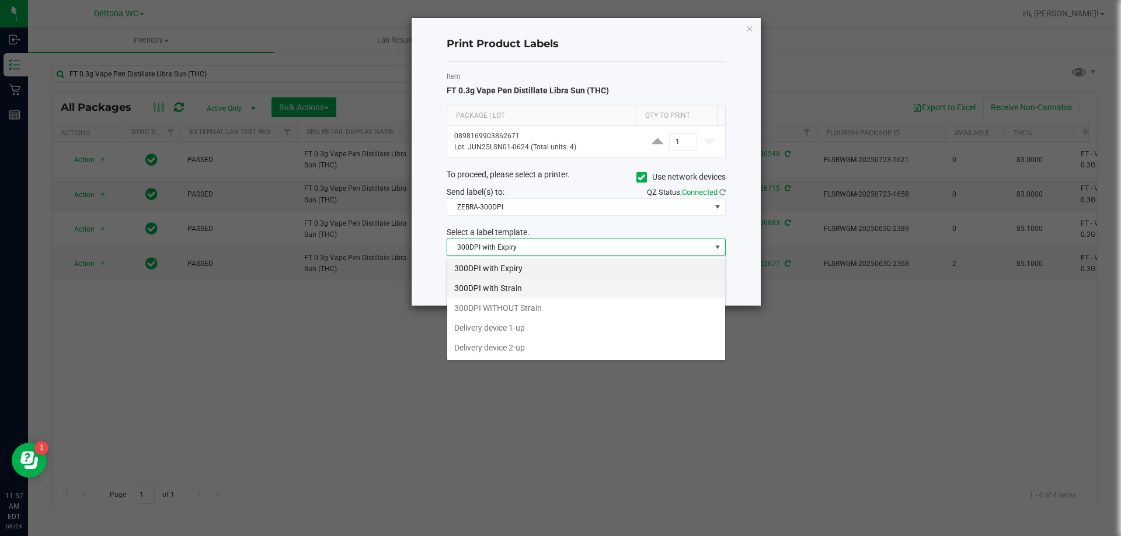
click at [529, 287] on li "300DPI with Strain" at bounding box center [586, 288] width 278 height 20
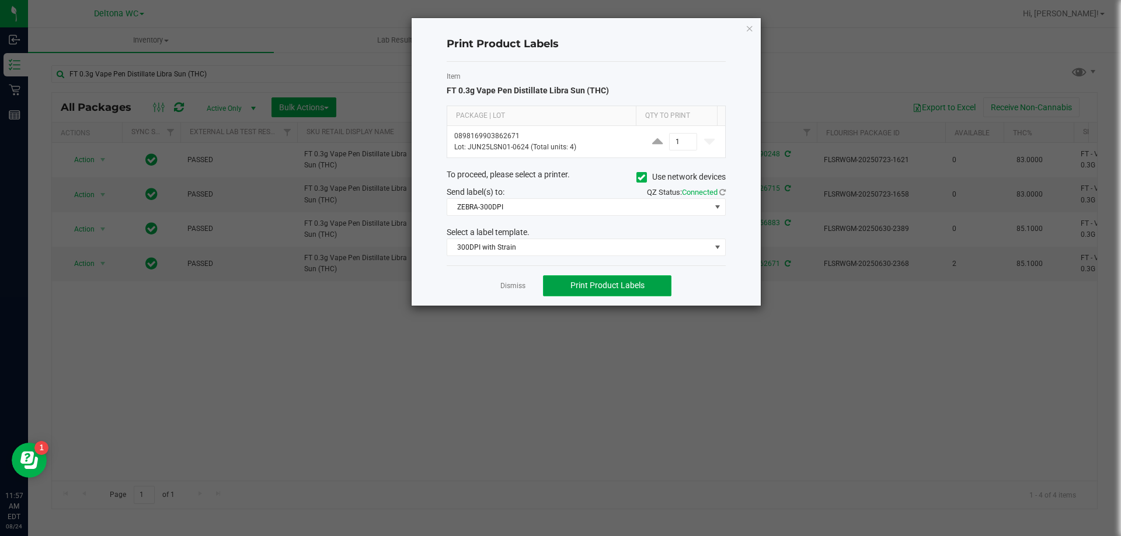
click at [590, 281] on span "Print Product Labels" at bounding box center [607, 285] width 74 height 9
click at [519, 289] on link "Dismiss" at bounding box center [512, 286] width 25 height 10
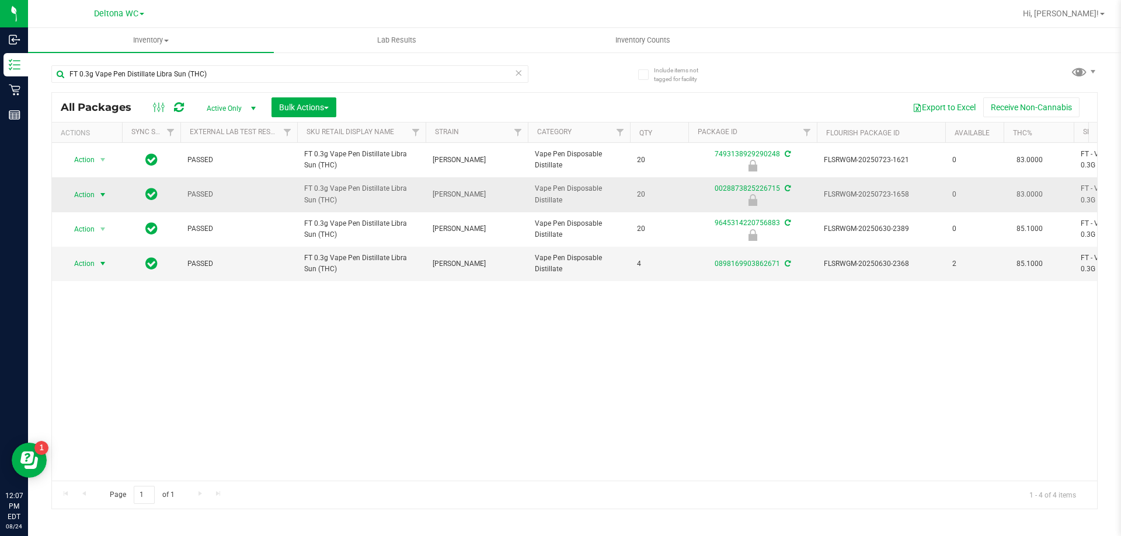
click at [86, 194] on span "Action" at bounding box center [80, 195] width 32 height 16
click at [125, 324] on li "Unlock package" at bounding box center [101, 333] width 75 height 18
click at [649, 372] on div "Action Action Edit attributes Global inventory Locate package Package audit log…" at bounding box center [574, 312] width 1045 height 338
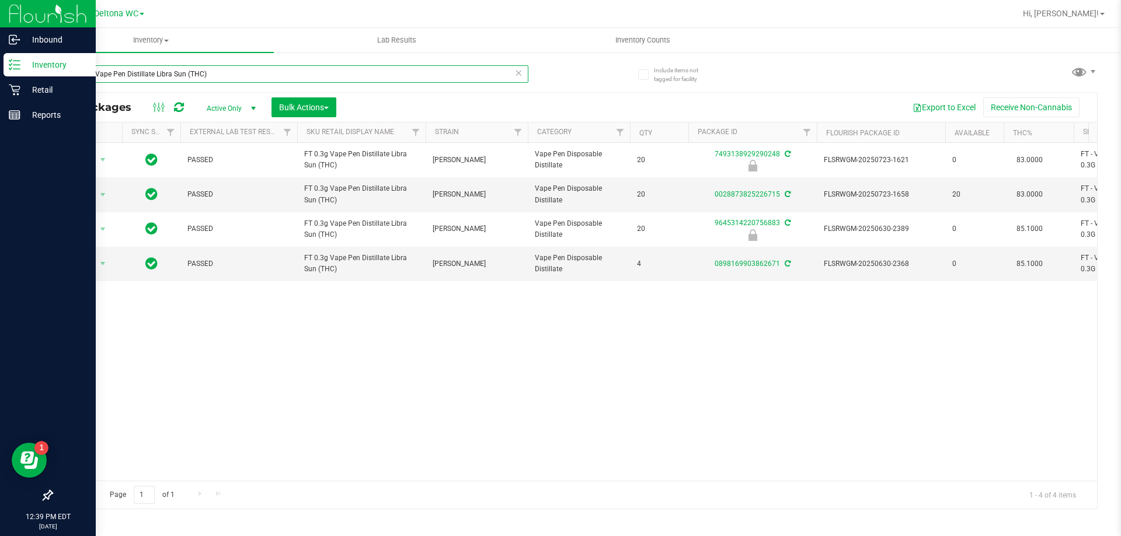
drag, startPoint x: 231, startPoint y: 73, endPoint x: 6, endPoint y: 63, distance: 225.5
click at [6, 62] on div "Inbound Inventory Retail Reports 12:39 PM EDT [DATE] 08/24 Deltona WC Deltona […" at bounding box center [560, 268] width 1121 height 536
paste input "Aries Rising"
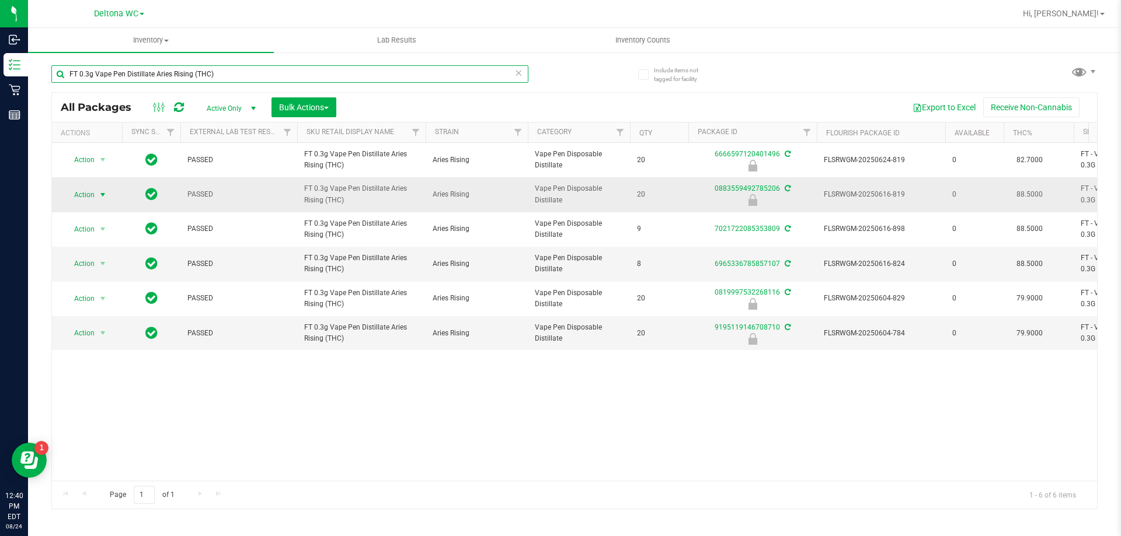
type input "FT 0.3g Vape Pen Distillate Aries Rising (THC)"
drag, startPoint x: 101, startPoint y: 196, endPoint x: 109, endPoint y: 232, distance: 36.4
click at [101, 197] on span "select" at bounding box center [102, 194] width 9 height 9
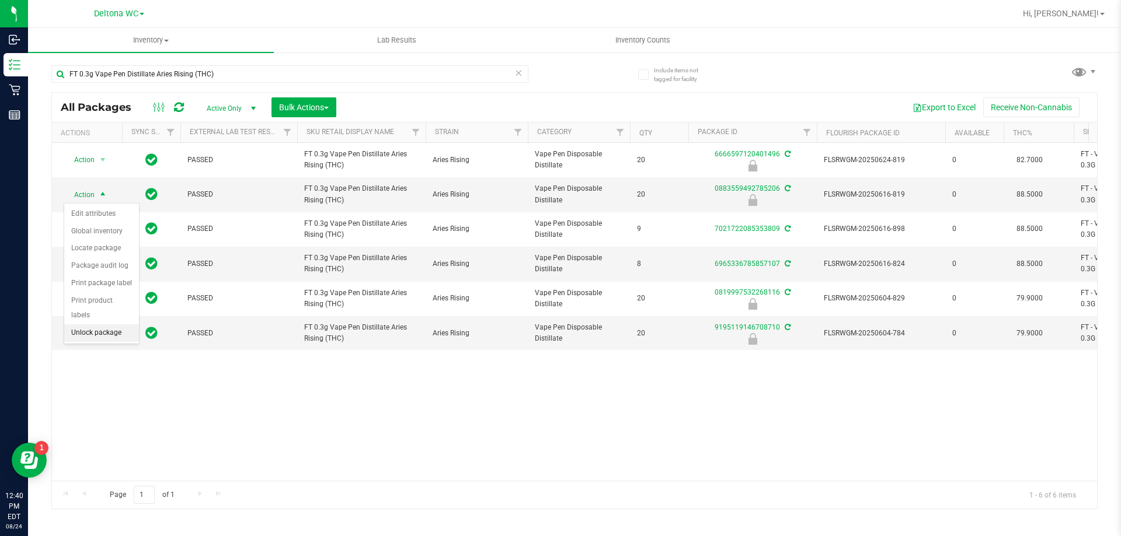
click at [117, 324] on li "Unlock package" at bounding box center [101, 333] width 75 height 18
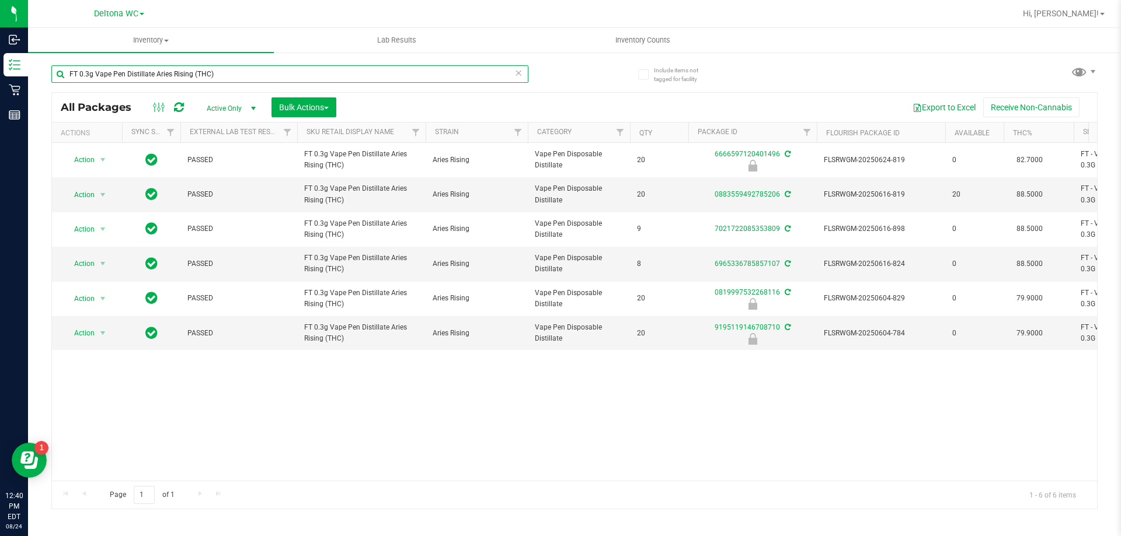
drag, startPoint x: 256, startPoint y: 71, endPoint x: 133, endPoint y: 80, distance: 123.5
click at [35, 82] on div "Inbound Inventory Retail Reports 12:40 PM EDT [DATE] 08/24 Deltona WC Deltona […" at bounding box center [560, 268] width 1121 height 536
paste input "Pisces Ascending (Indica"
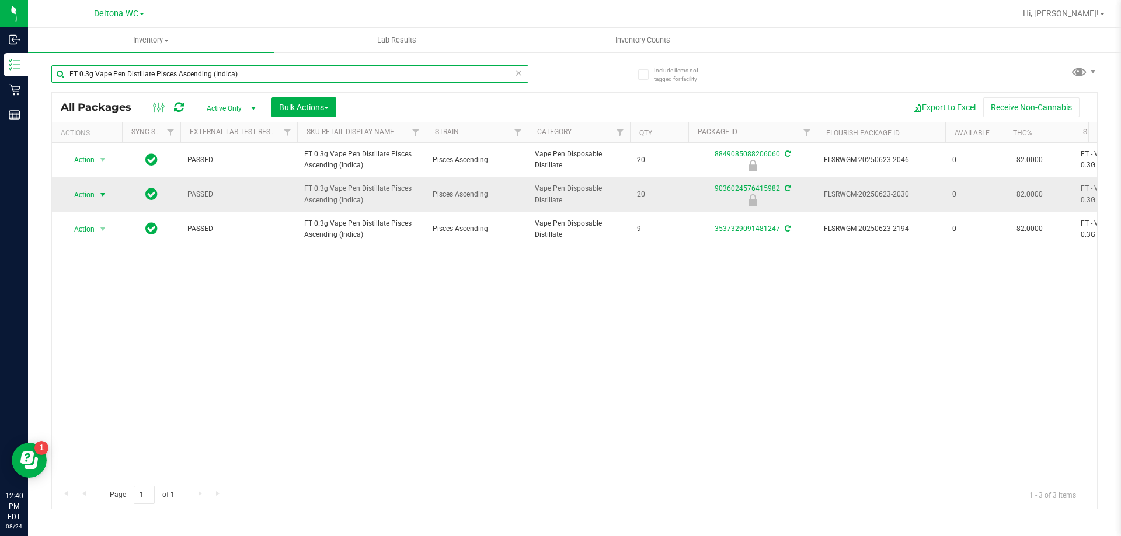
type input "FT 0.3g Vape Pen Distillate Pisces Ascending (Indica)"
click at [93, 196] on span "Action" at bounding box center [80, 195] width 32 height 16
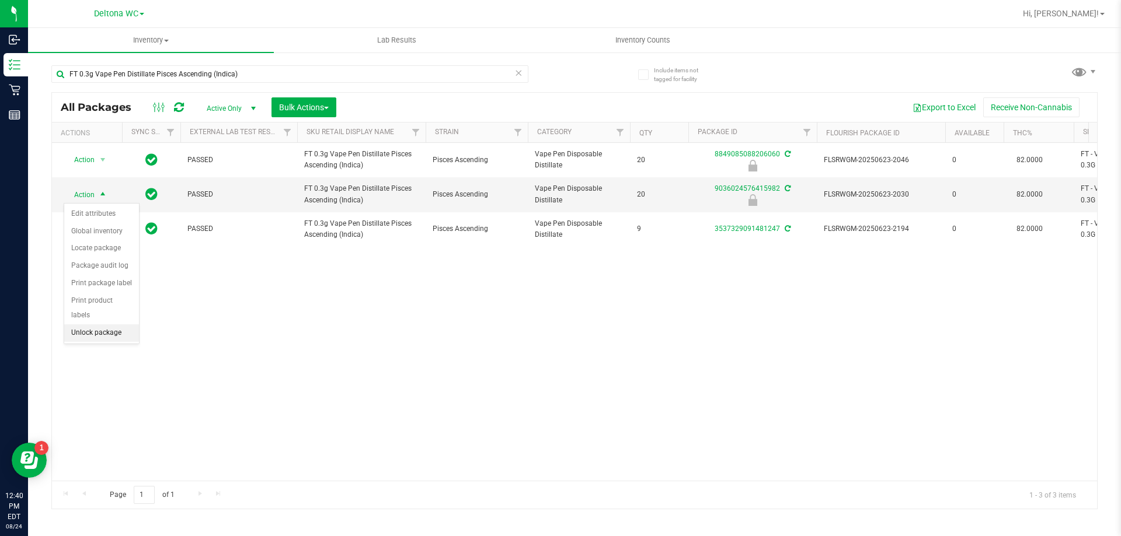
click at [97, 324] on li "Unlock package" at bounding box center [101, 333] width 75 height 18
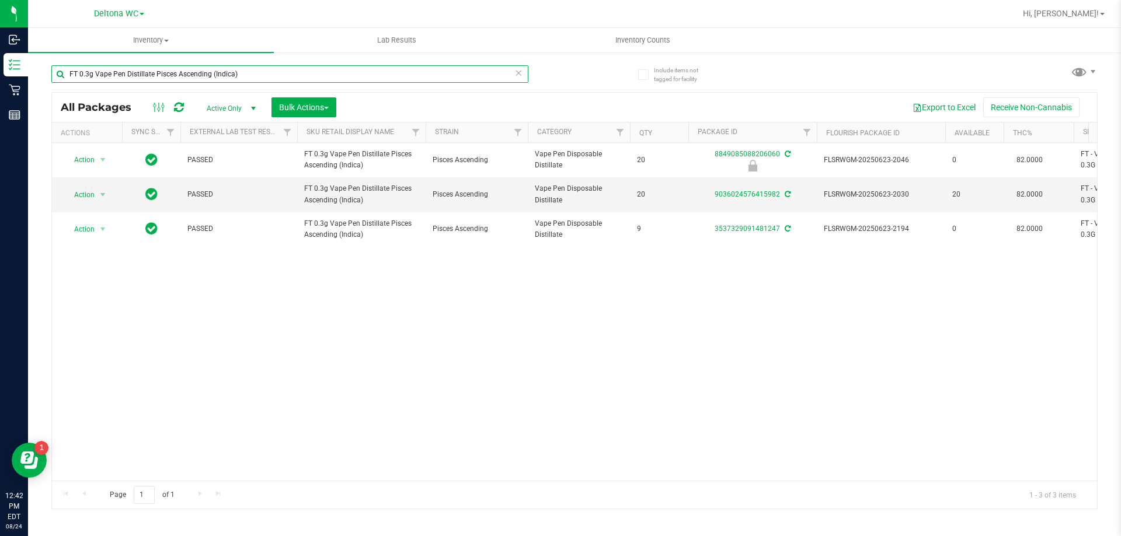
click at [285, 72] on input "FT 0.3g Vape Pen Distillate Pisces Ascending (Indica)" at bounding box center [289, 74] width 477 height 18
click at [285, 71] on input "FT 0.3g Vape Pen Distillate Pisces Ascending (Indica)" at bounding box center [289, 74] width 477 height 18
click at [481, 273] on div "Action Action Edit attributes Global inventory Locate package Package audit log…" at bounding box center [574, 312] width 1045 height 338
click at [522, 73] on icon at bounding box center [518, 72] width 8 height 14
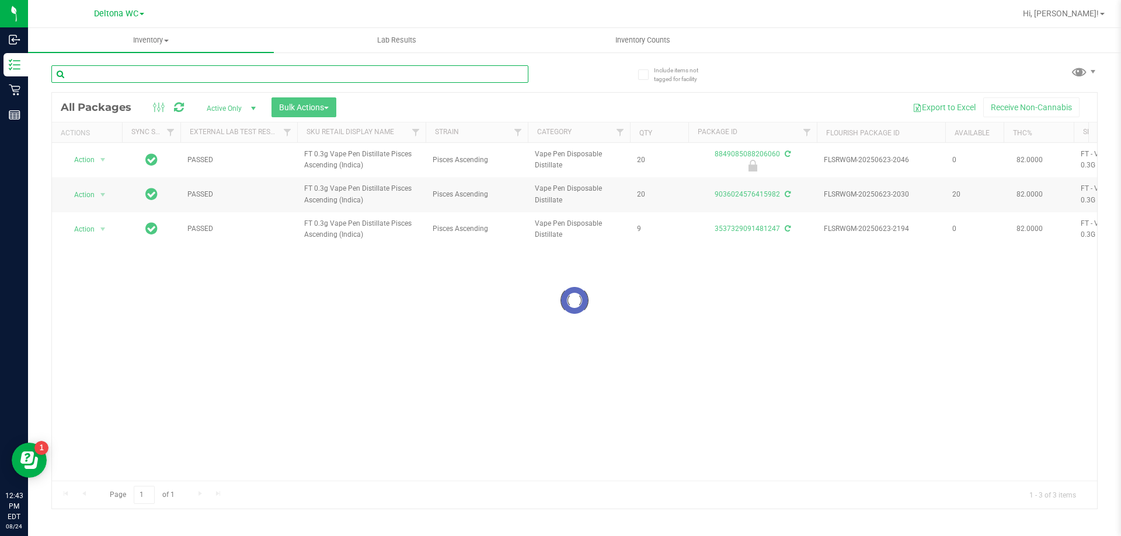
click at [468, 78] on input "text" at bounding box center [289, 74] width 477 height 18
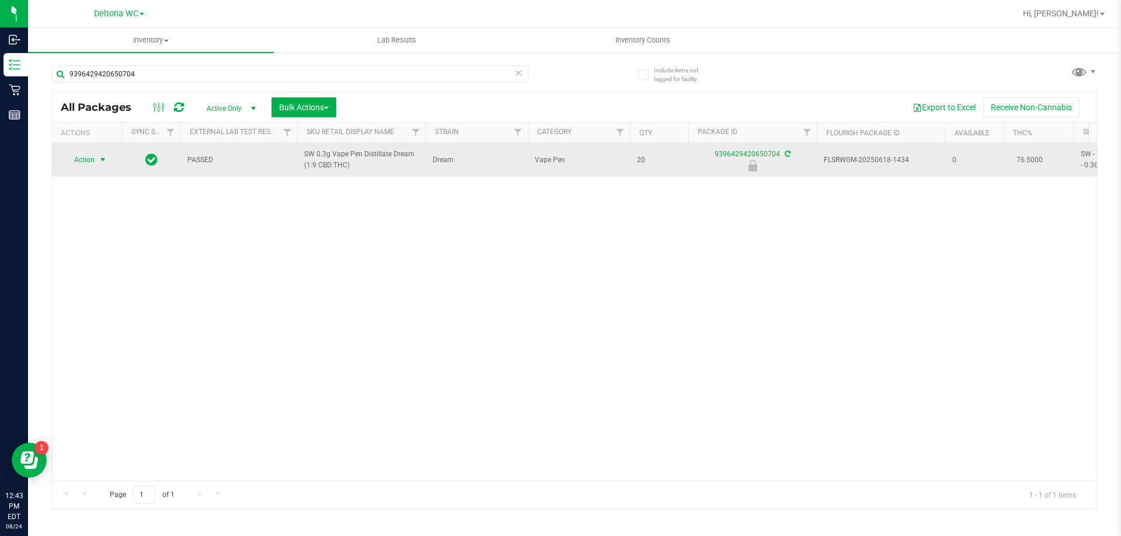
click at [89, 163] on span "Action" at bounding box center [80, 160] width 32 height 16
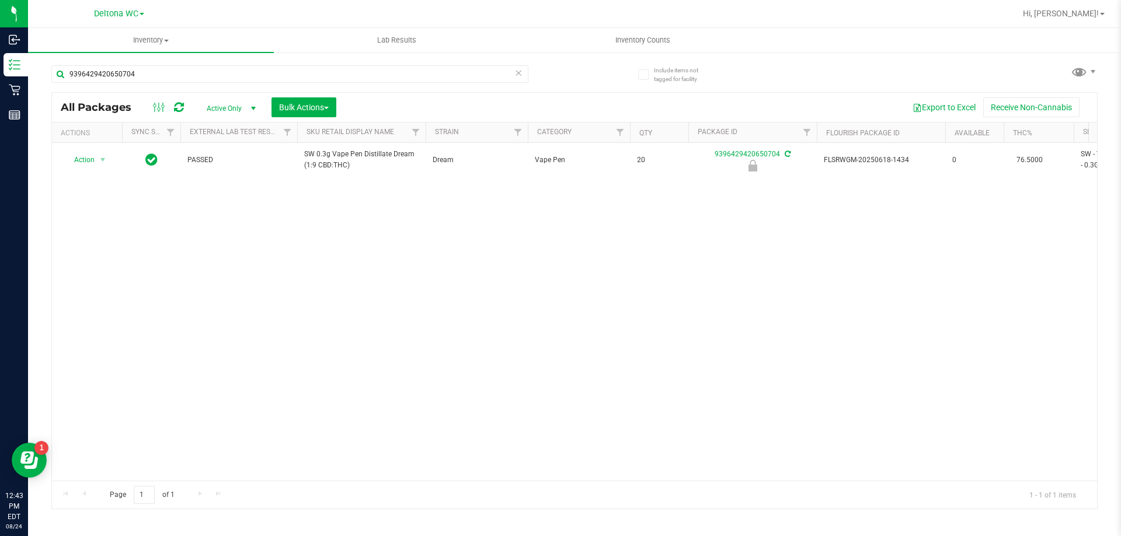
click at [315, 299] on div "Action Action Edit attributes Global inventory Locate package Package audit log…" at bounding box center [574, 312] width 1045 height 338
click at [201, 73] on input "9396429420650704" at bounding box center [289, 74] width 477 height 18
paste input "FD 3.5g Flower Greenhouse Melon Collie (Hybrid-Sativa)"
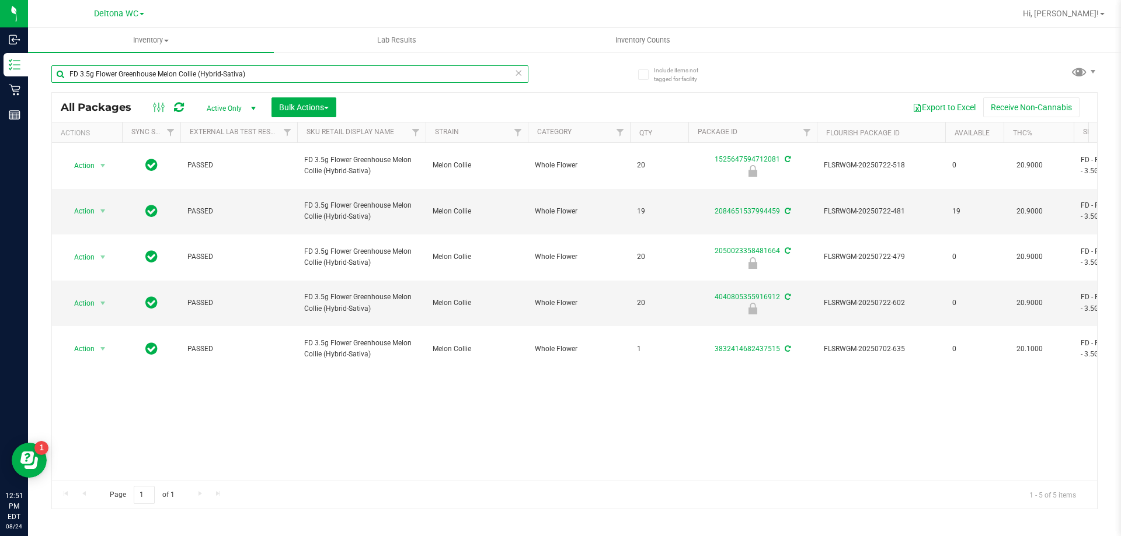
type input "FD 3.5g Flower Greenhouse Melon Collie (Hybrid-Sativa)"
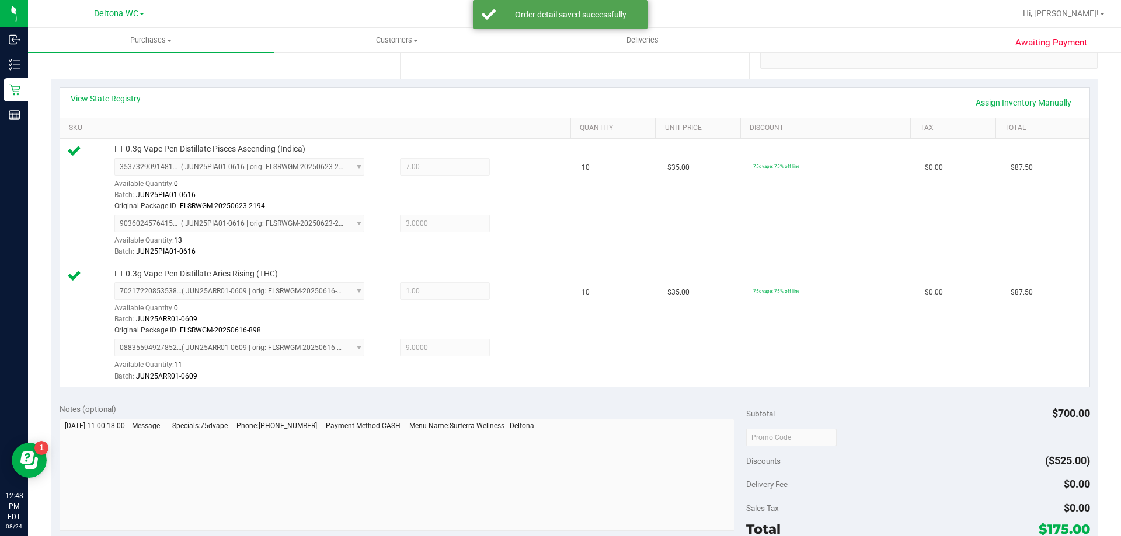
scroll to position [292, 0]
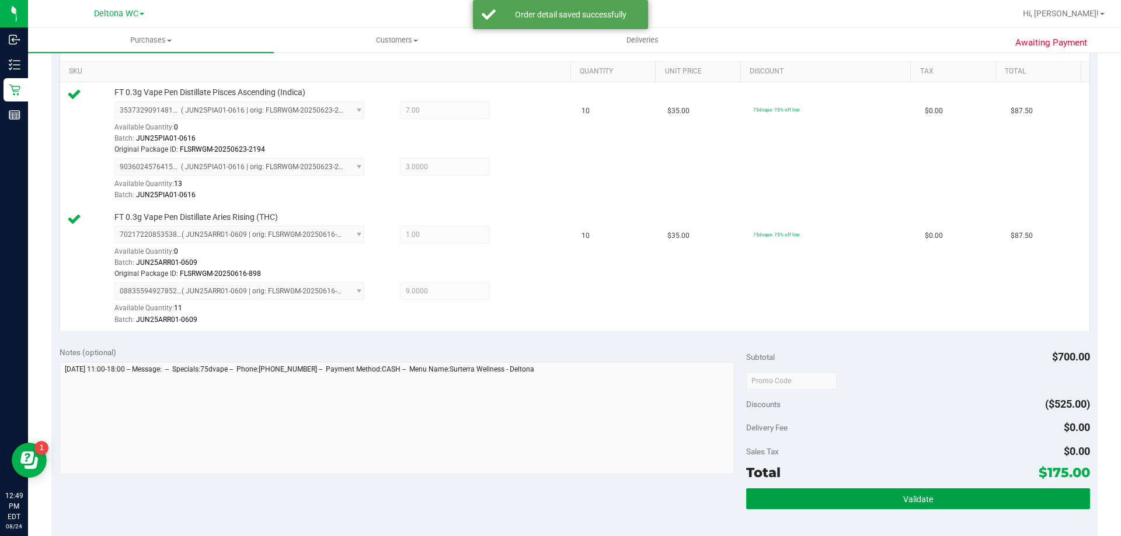
click at [888, 491] on button "Validate" at bounding box center [917, 498] width 343 height 21
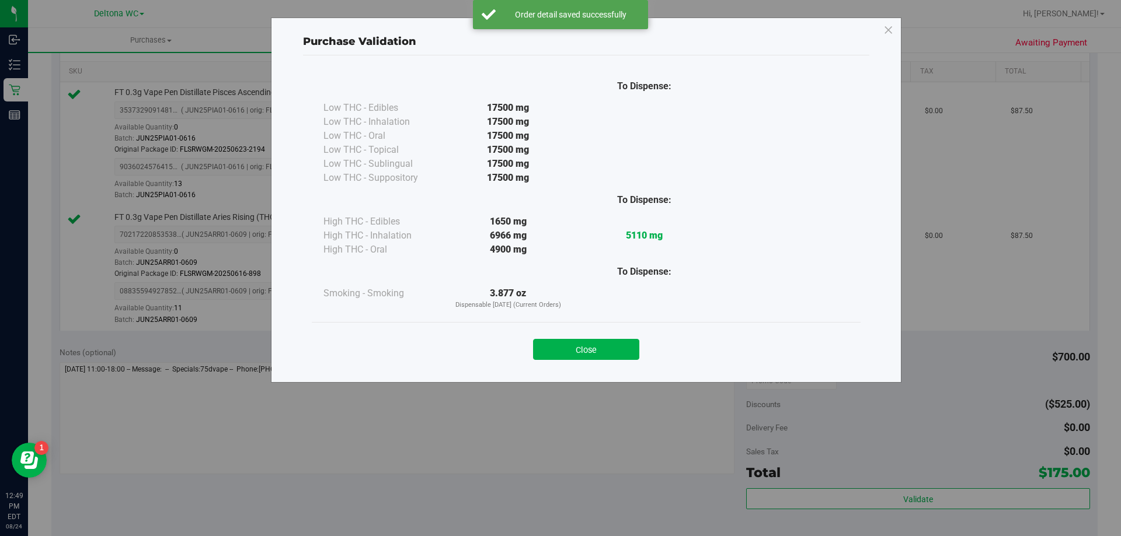
drag, startPoint x: 609, startPoint y: 348, endPoint x: 615, endPoint y: 354, distance: 7.9
click at [609, 348] on button "Close" at bounding box center [586, 349] width 106 height 21
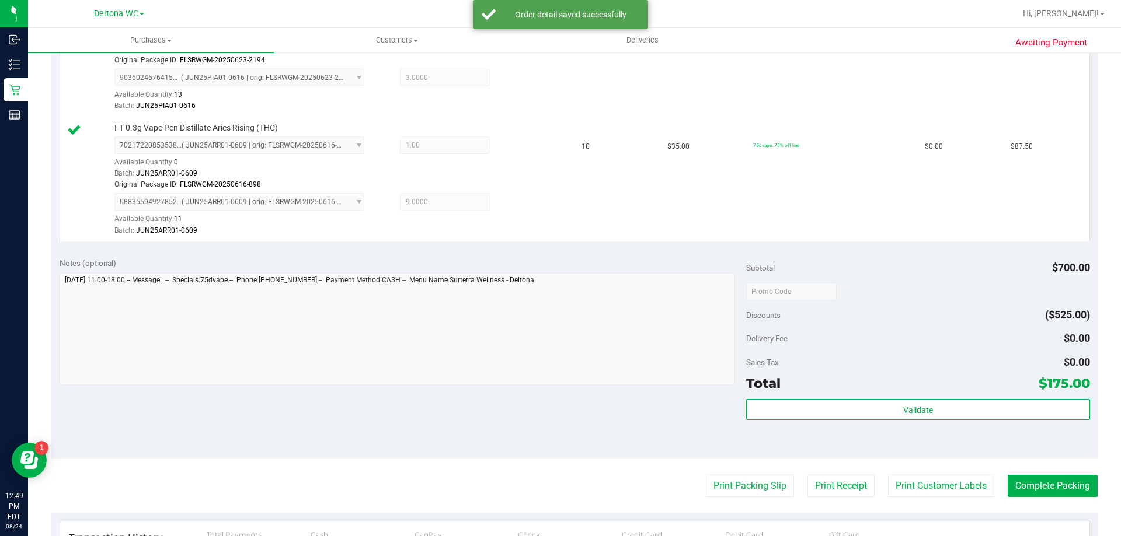
scroll to position [467, 0]
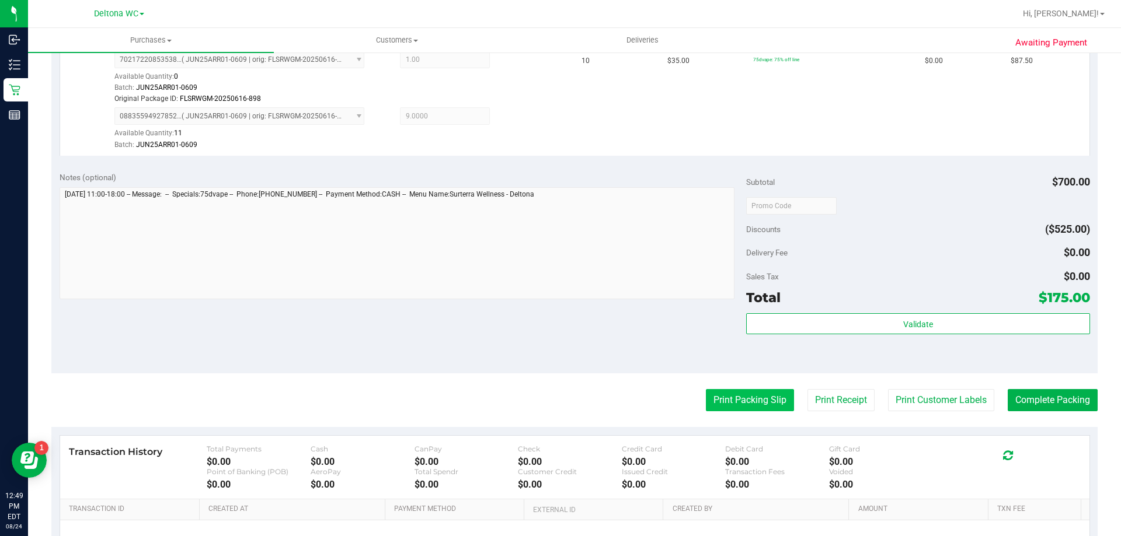
click at [728, 404] on button "Print Packing Slip" at bounding box center [750, 400] width 88 height 22
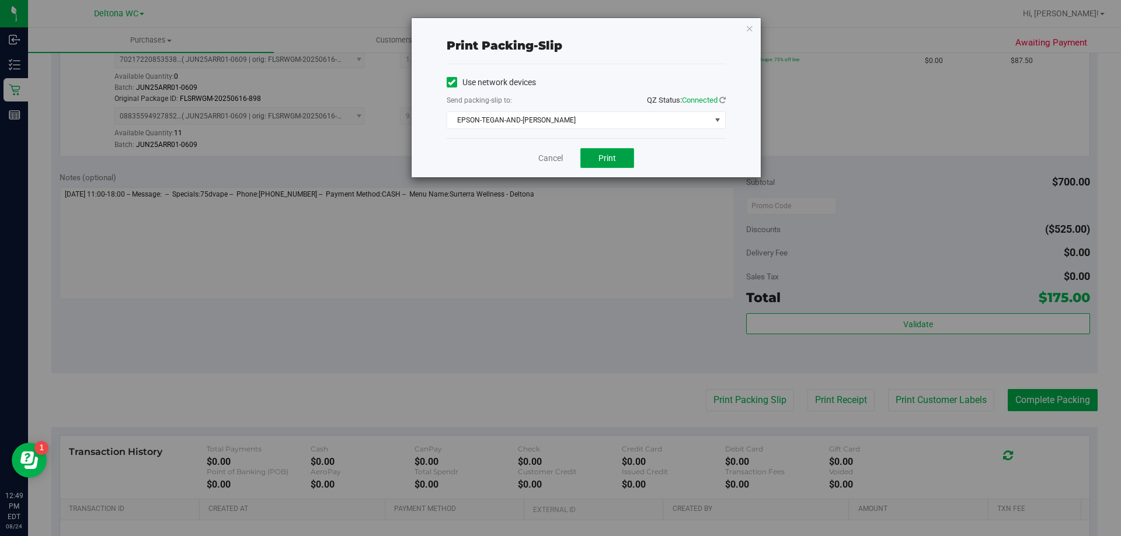
click at [603, 158] on span "Print" at bounding box center [607, 157] width 18 height 9
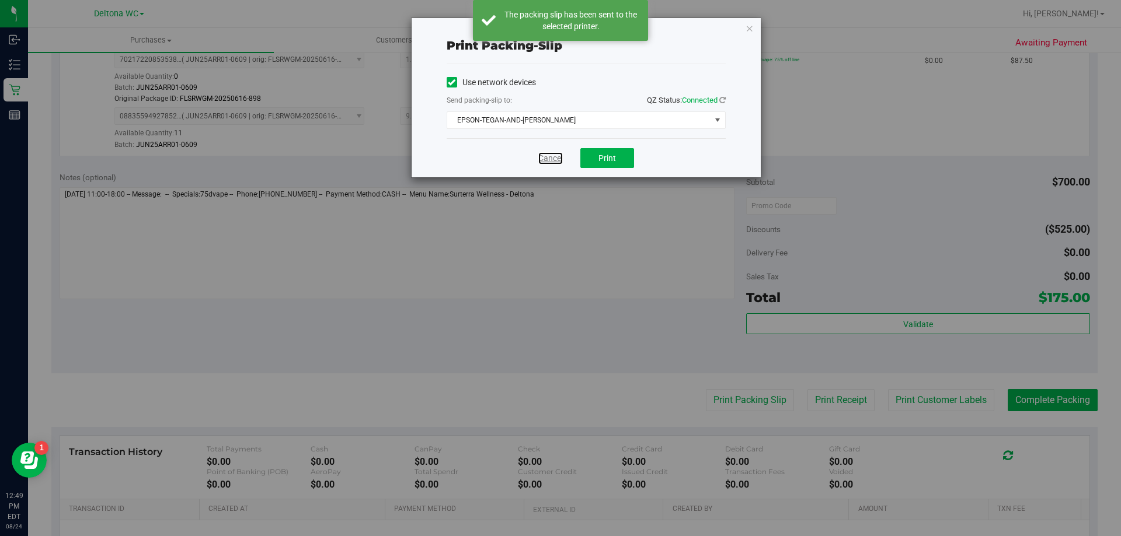
click at [548, 159] on link "Cancel" at bounding box center [550, 158] width 25 height 12
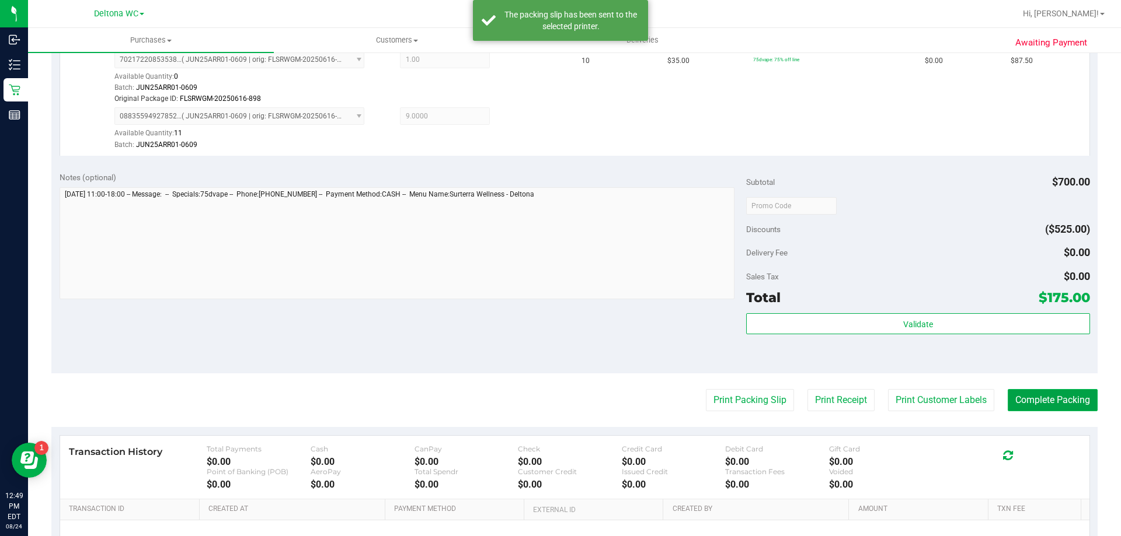
click at [1026, 401] on button "Complete Packing" at bounding box center [1052, 400] width 90 height 22
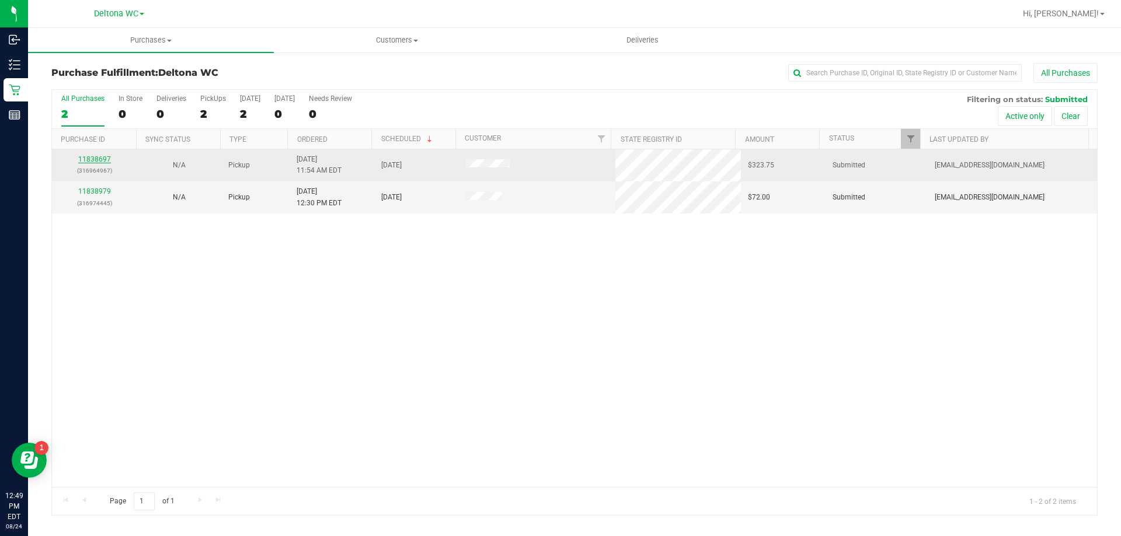
click at [97, 160] on link "11838697" at bounding box center [94, 159] width 33 height 8
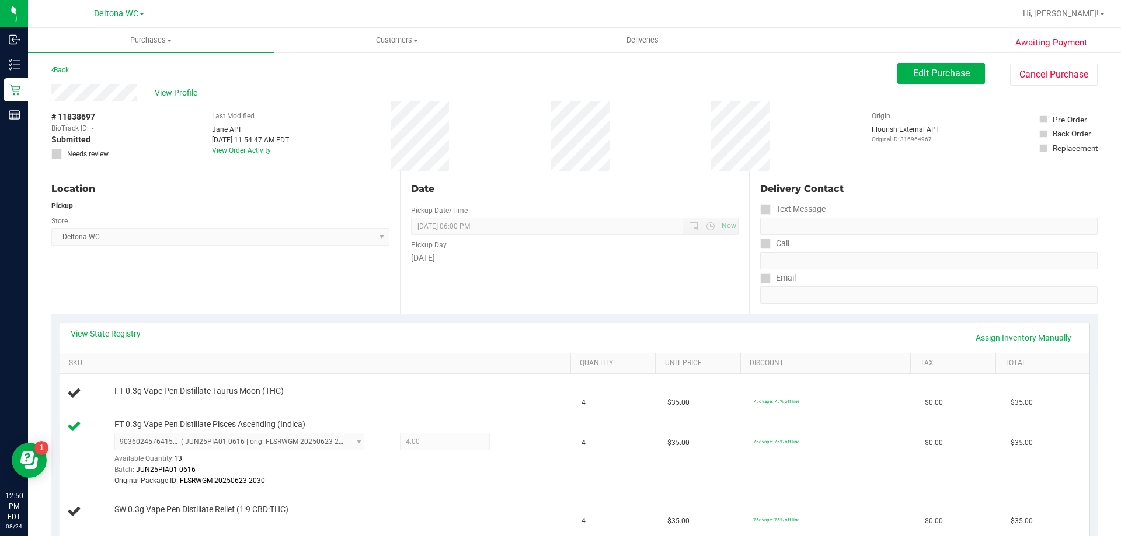
click at [54, 75] on div "Back" at bounding box center [60, 70] width 18 height 14
click at [66, 71] on link "Back" at bounding box center [60, 70] width 18 height 8
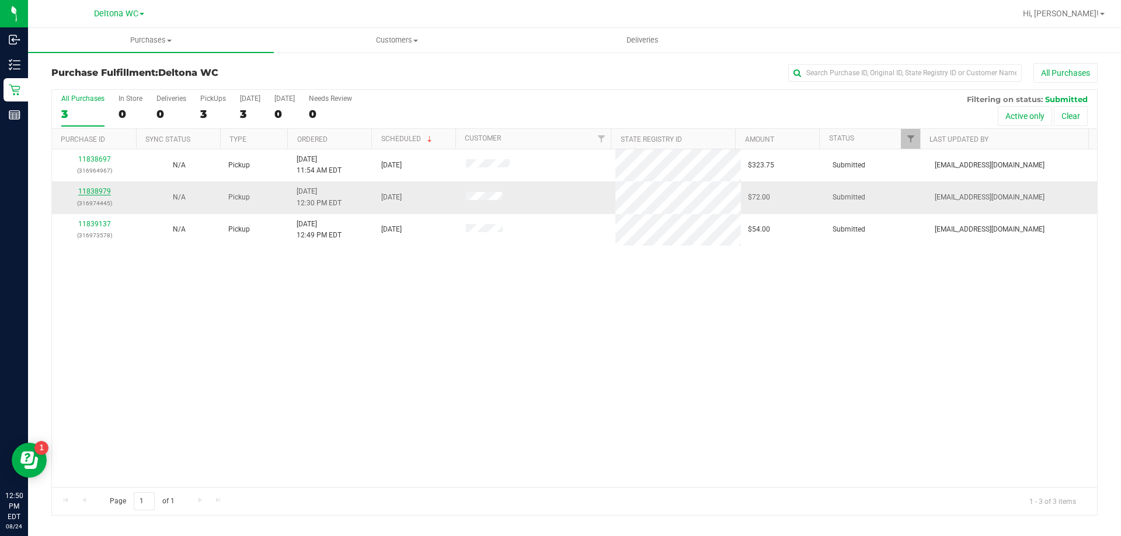
click at [93, 191] on link "11838979" at bounding box center [94, 191] width 33 height 8
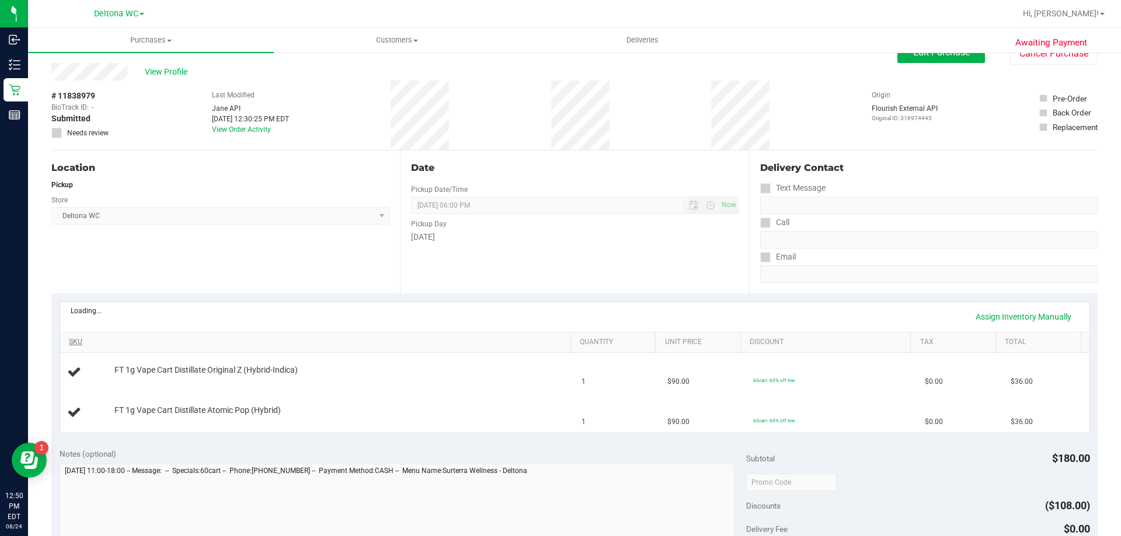
scroll to position [58, 0]
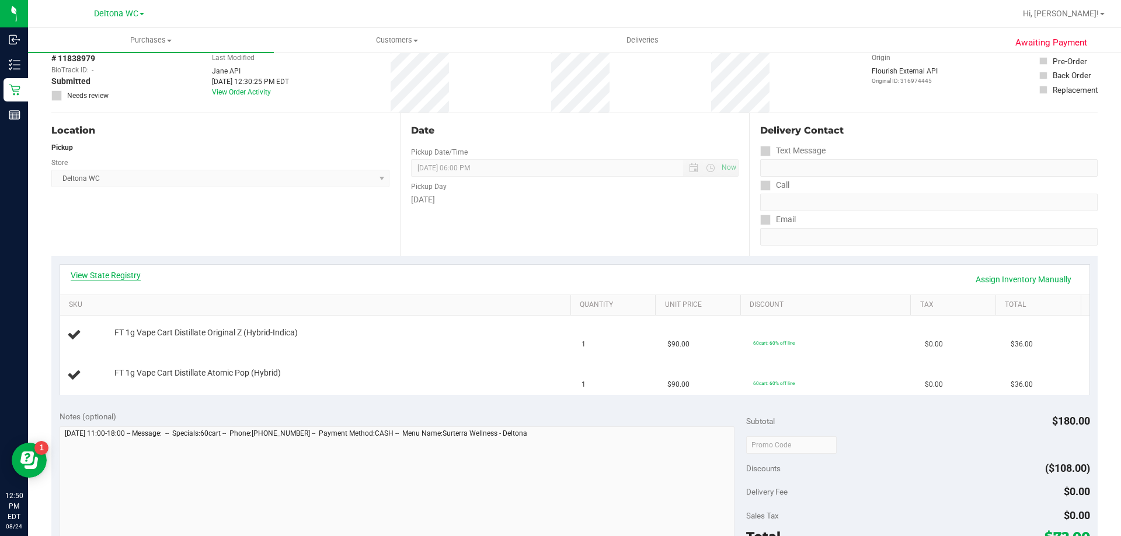
click at [103, 278] on link "View State Registry" at bounding box center [106, 276] width 70 height 12
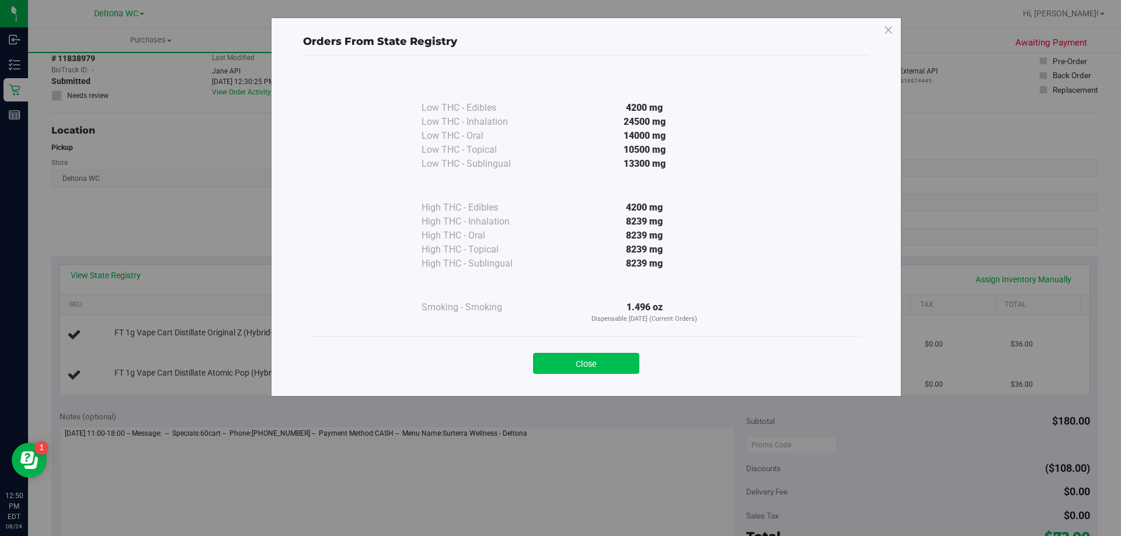
click at [584, 366] on button "Close" at bounding box center [586, 363] width 106 height 21
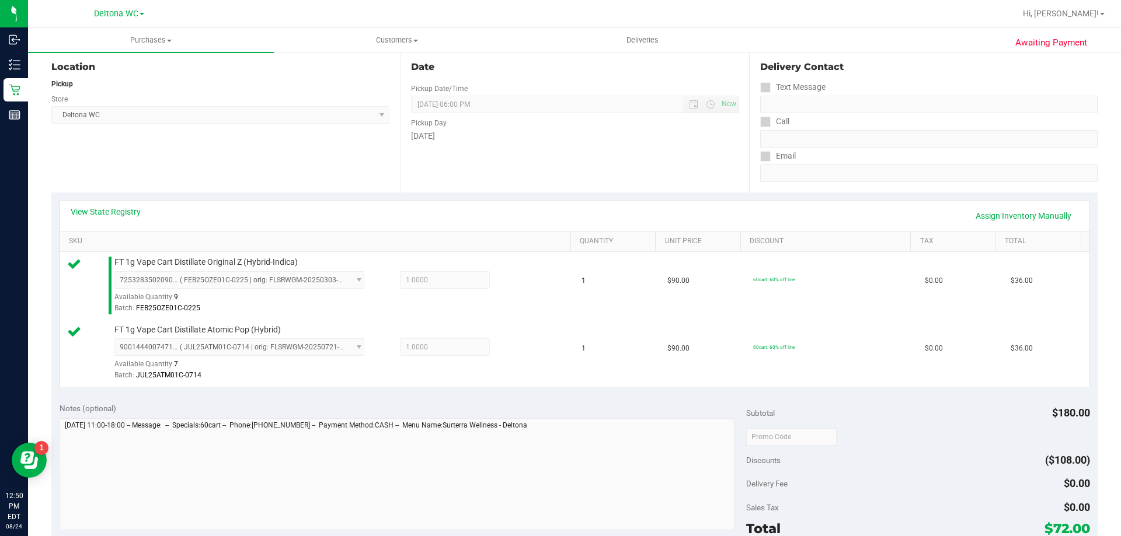
scroll to position [175, 0]
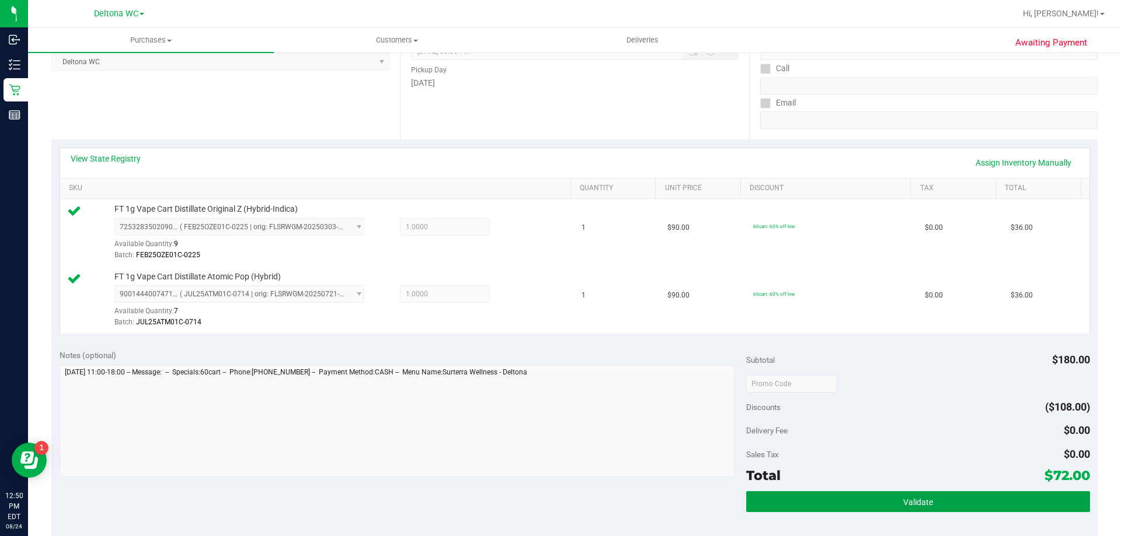
click at [869, 492] on button "Validate" at bounding box center [917, 501] width 343 height 21
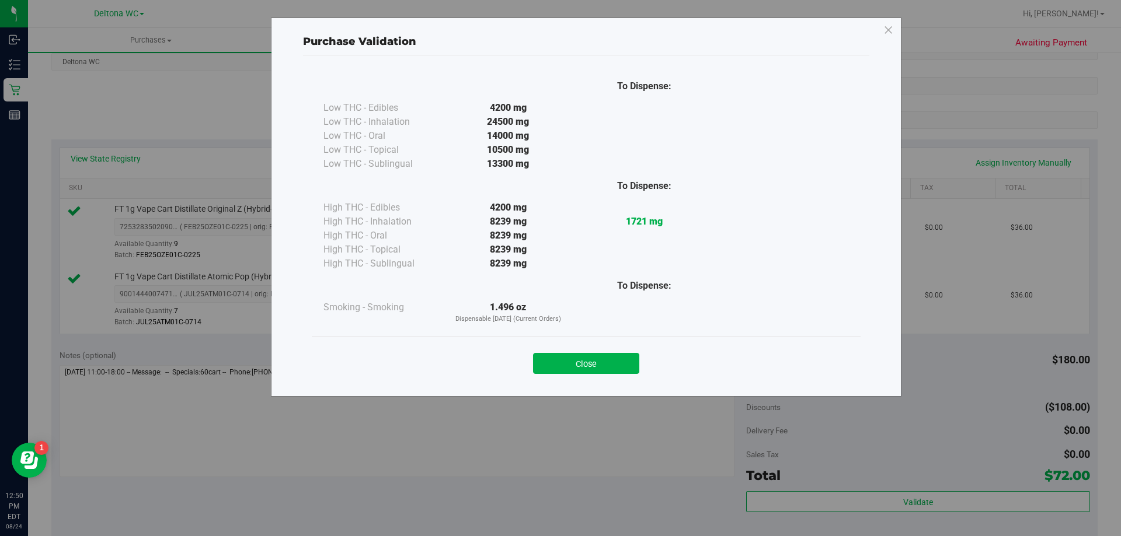
click at [578, 376] on div "Close" at bounding box center [586, 359] width 549 height 47
drag, startPoint x: 613, startPoint y: 346, endPoint x: 616, endPoint y: 356, distance: 10.2
click at [615, 355] on div "Close" at bounding box center [585, 359] width 531 height 29
click at [618, 360] on button "Close" at bounding box center [586, 363] width 106 height 21
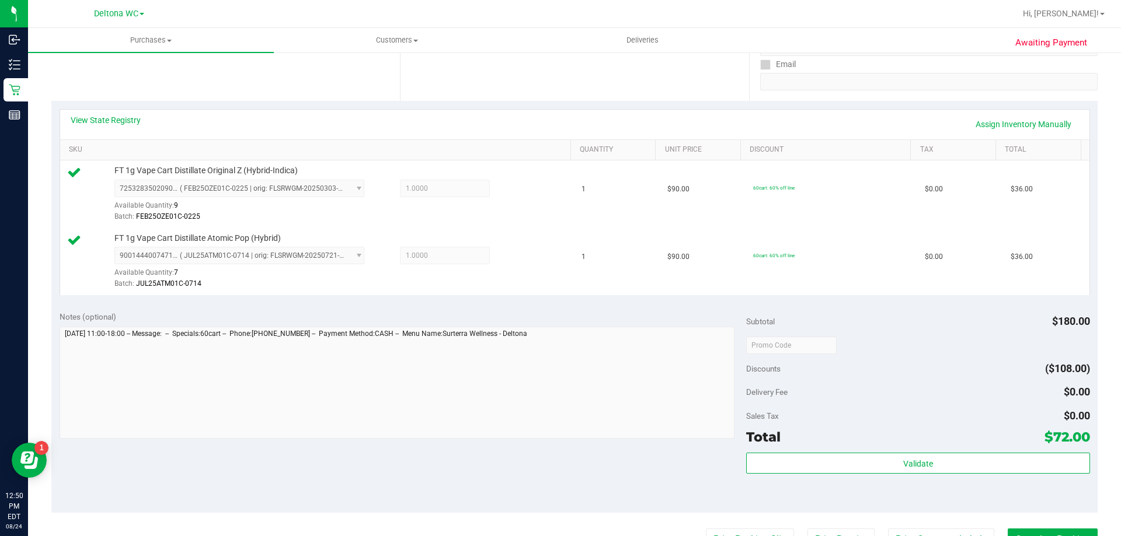
scroll to position [292, 0]
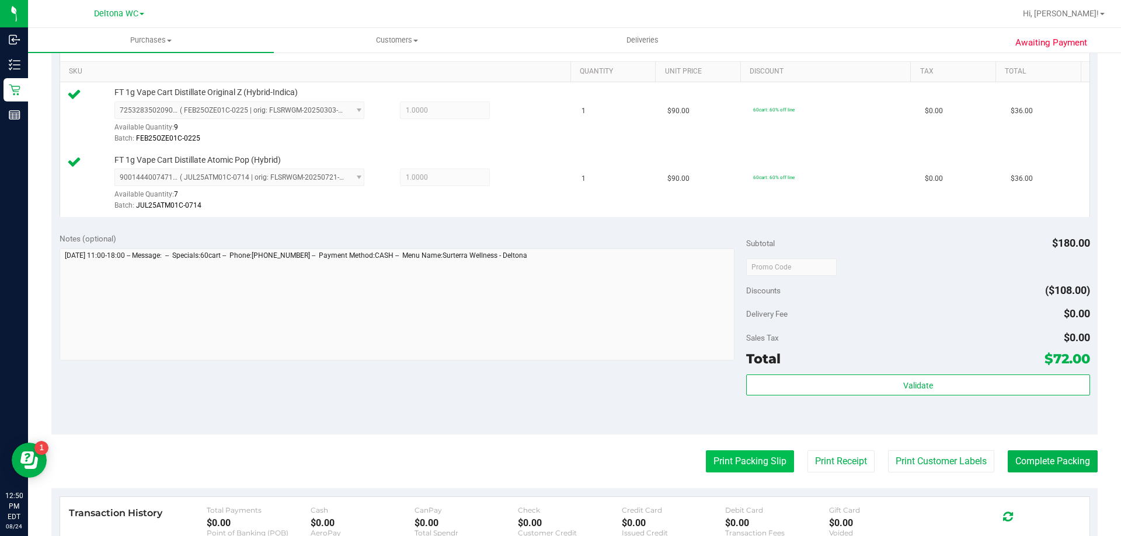
click at [732, 457] on button "Print Packing Slip" at bounding box center [750, 462] width 88 height 22
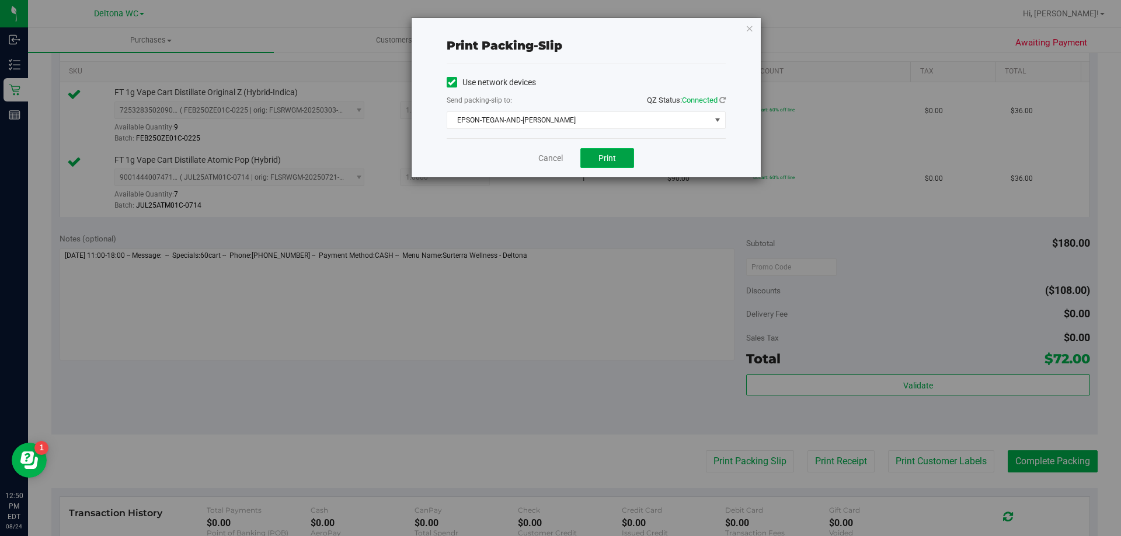
drag, startPoint x: 623, startPoint y: 156, endPoint x: 591, endPoint y: 164, distance: 33.7
click at [623, 156] on button "Print" at bounding box center [607, 158] width 54 height 20
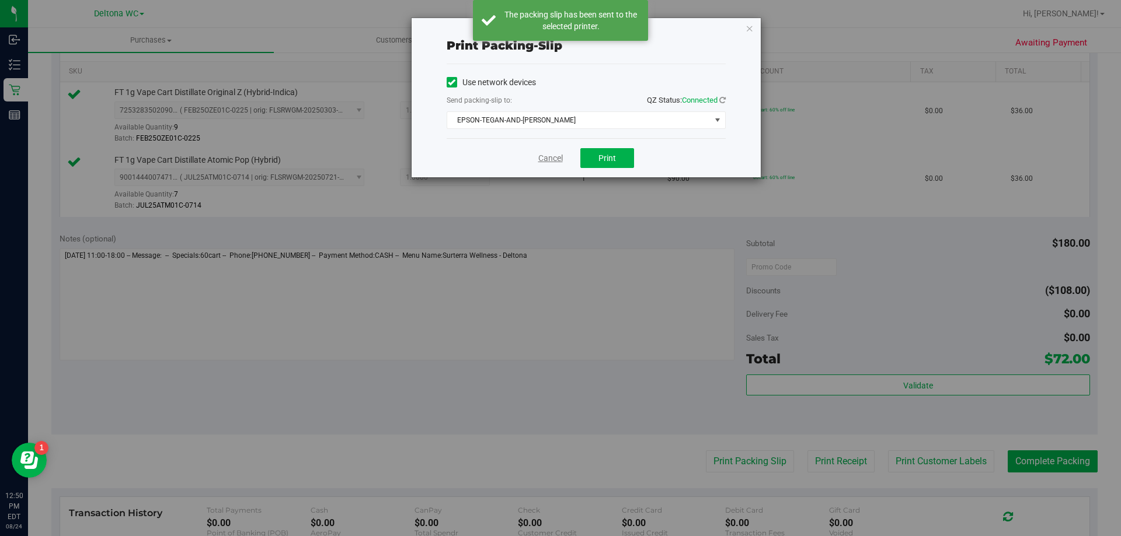
click at [547, 159] on link "Cancel" at bounding box center [550, 158] width 25 height 12
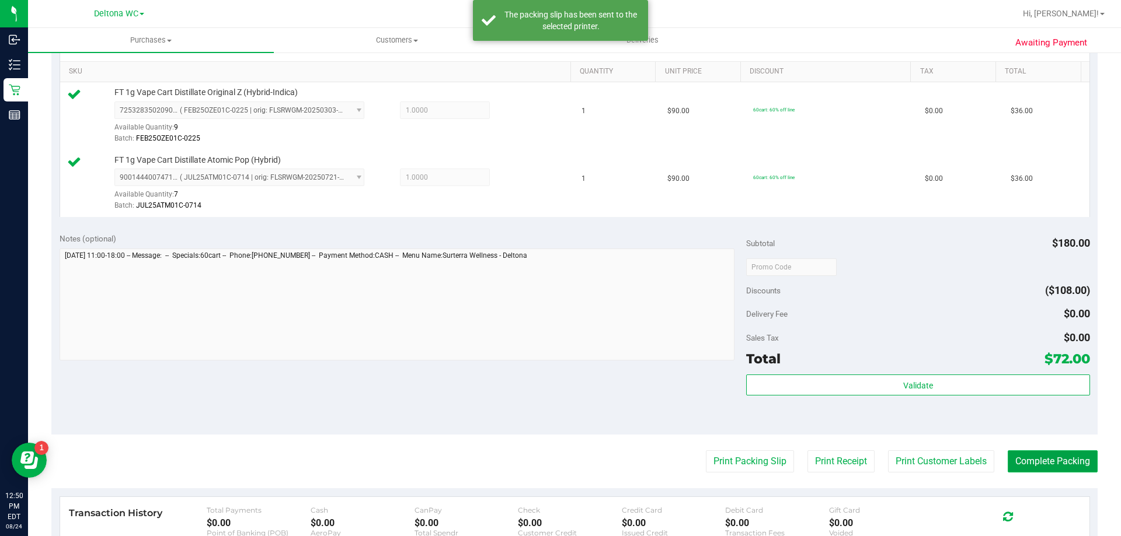
click at [1056, 452] on button "Complete Packing" at bounding box center [1052, 462] width 90 height 22
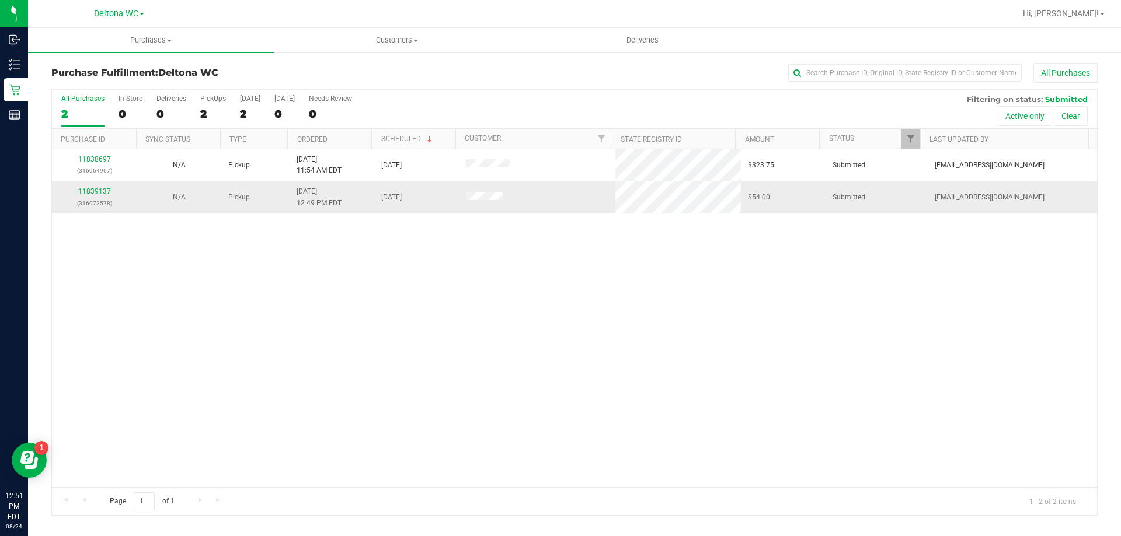
click at [90, 193] on link "11839137" at bounding box center [94, 191] width 33 height 8
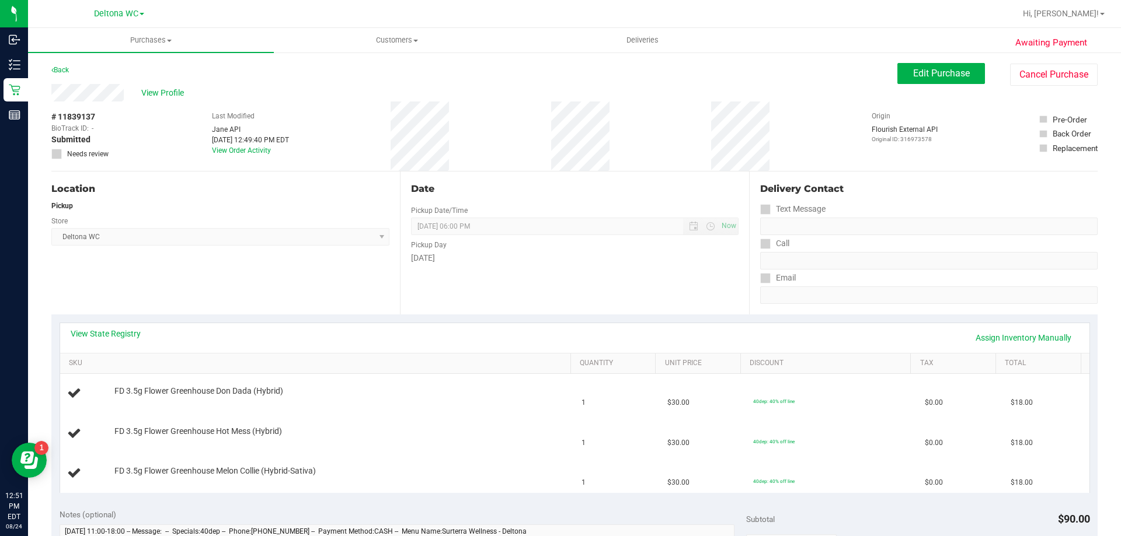
click at [128, 340] on div "View State Registry Assign Inventory Manually" at bounding box center [575, 338] width 1008 height 20
click at [121, 335] on link "View State Registry" at bounding box center [106, 334] width 70 height 12
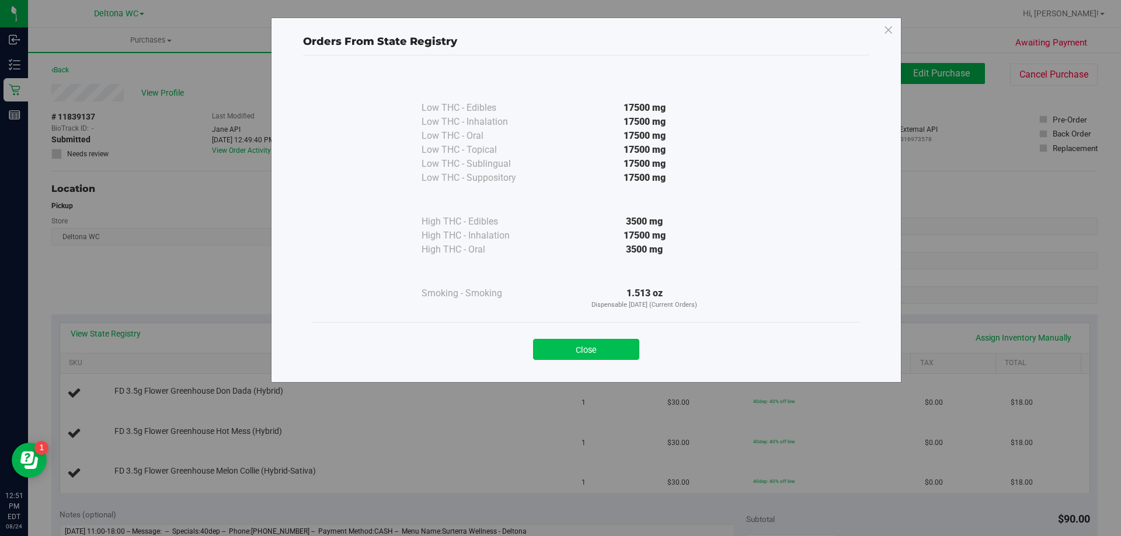
click at [611, 348] on button "Close" at bounding box center [586, 349] width 106 height 21
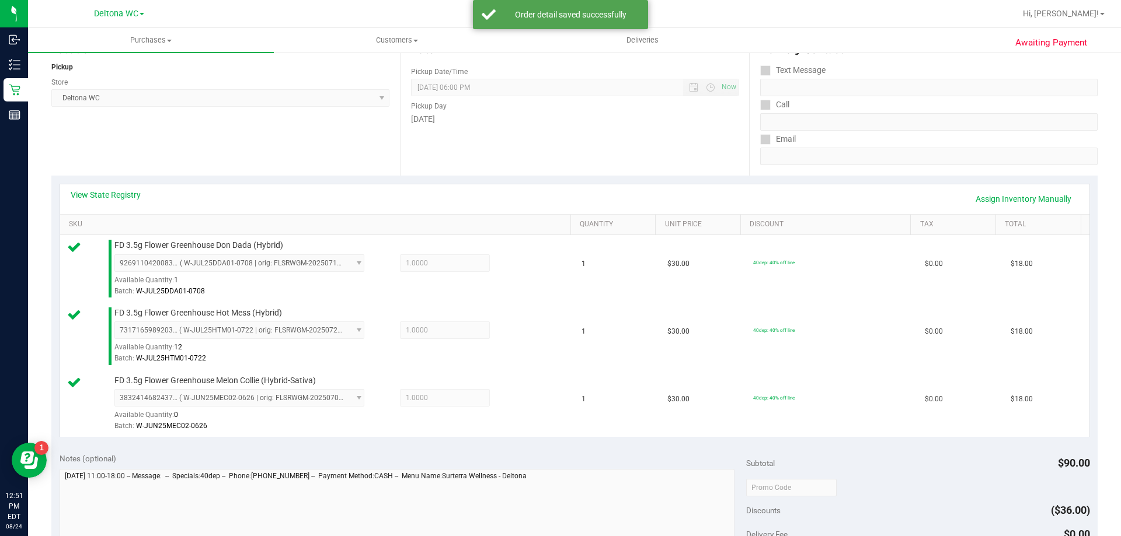
scroll to position [292, 0]
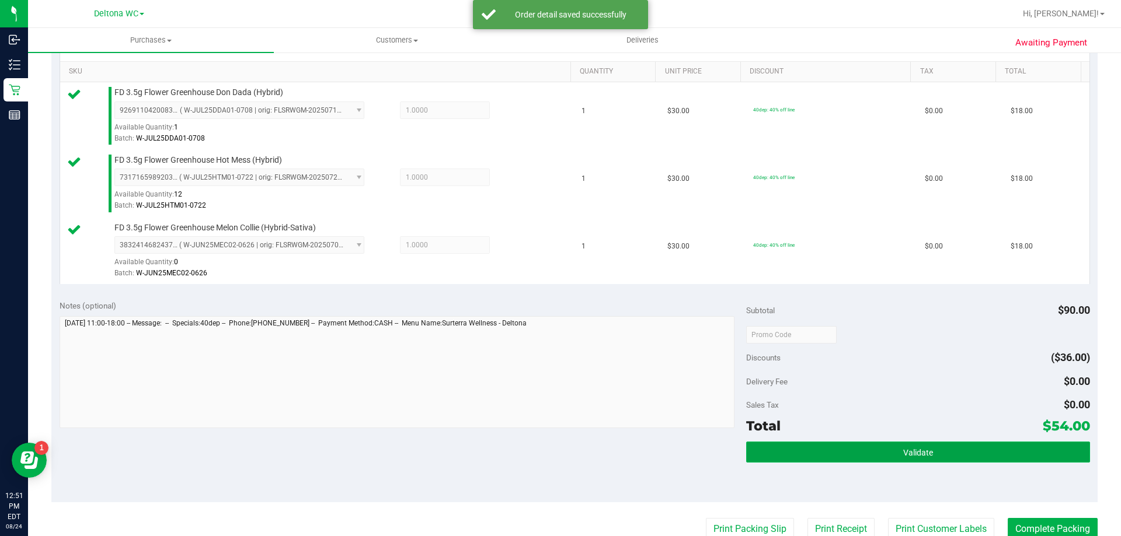
click at [872, 457] on button "Validate" at bounding box center [917, 452] width 343 height 21
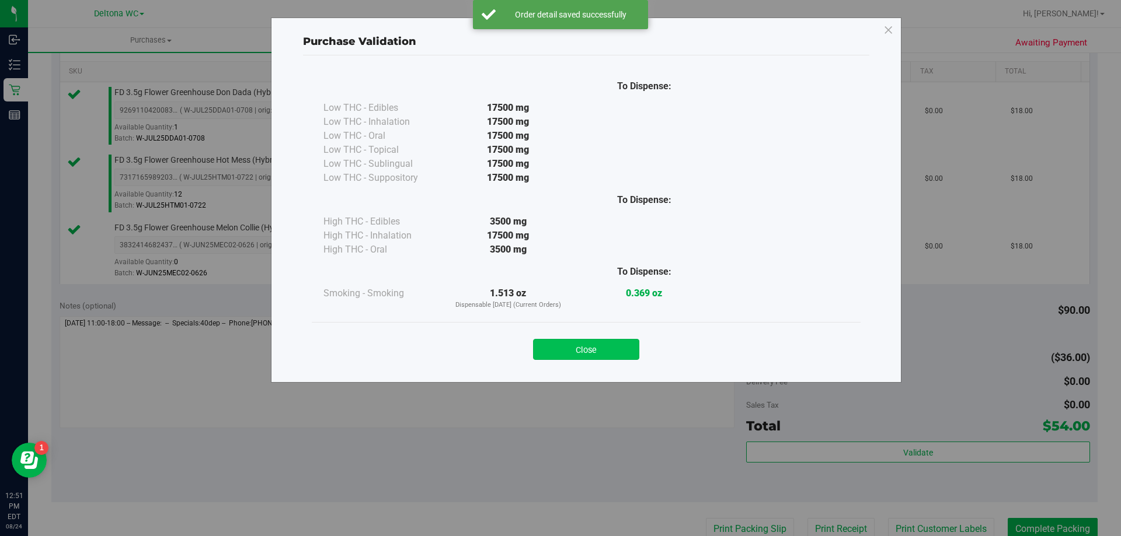
click at [602, 356] on button "Close" at bounding box center [586, 349] width 106 height 21
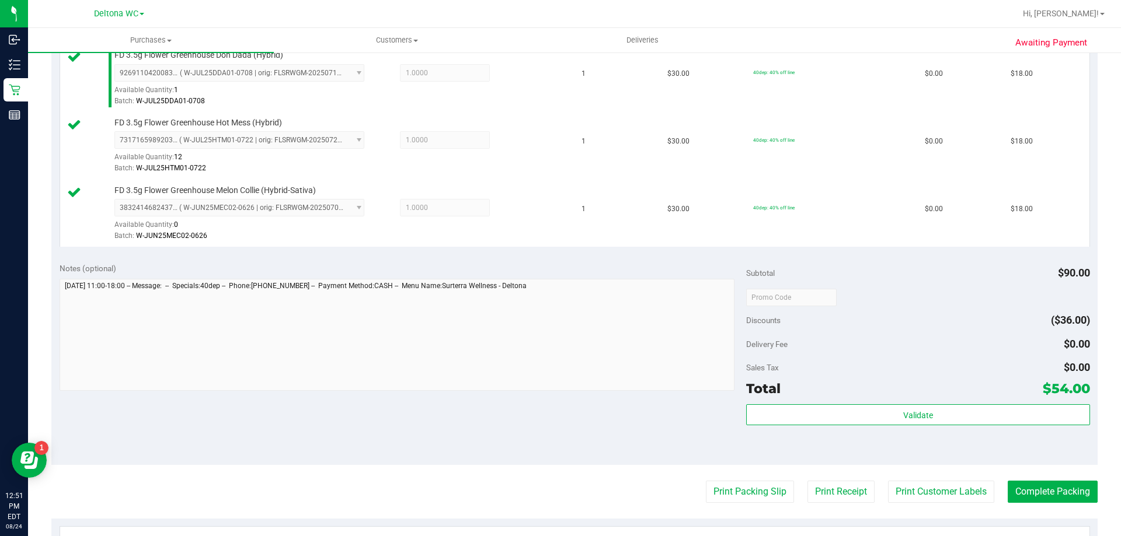
scroll to position [350, 0]
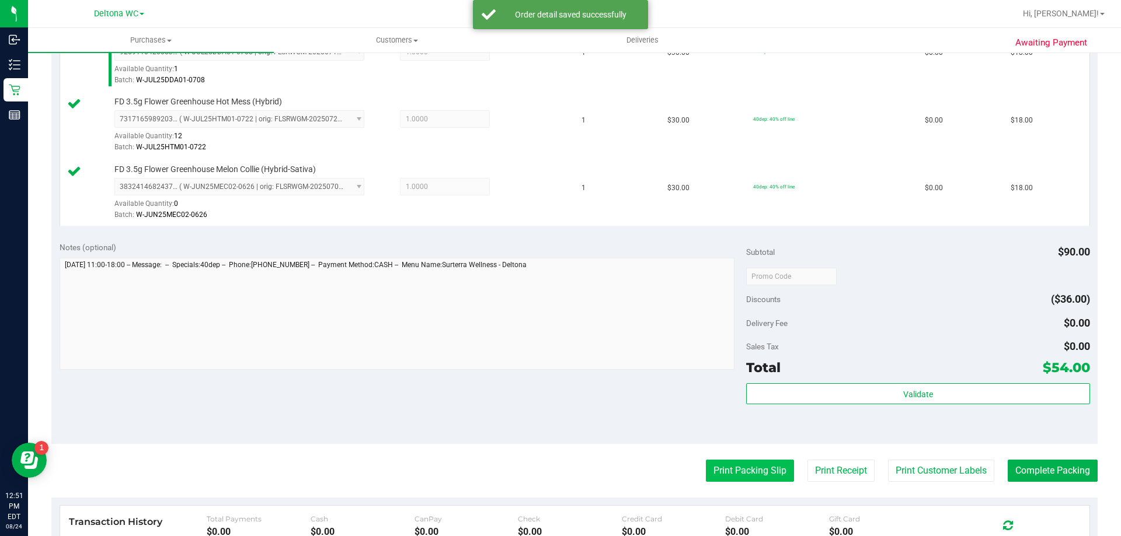
click at [745, 468] on button "Print Packing Slip" at bounding box center [750, 471] width 88 height 22
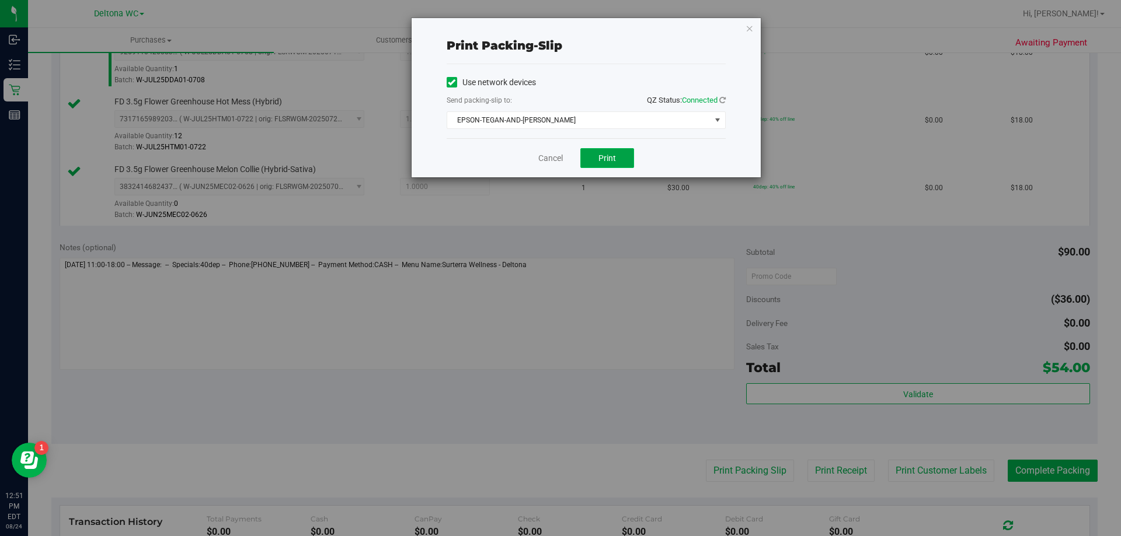
click at [598, 159] on button "Print" at bounding box center [607, 158] width 54 height 20
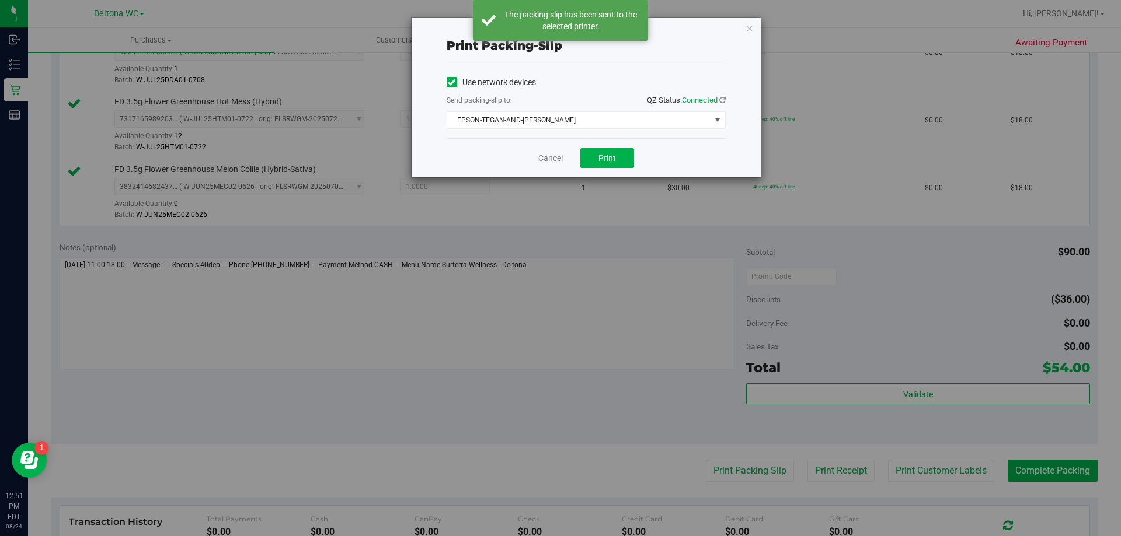
click at [549, 157] on link "Cancel" at bounding box center [550, 158] width 25 height 12
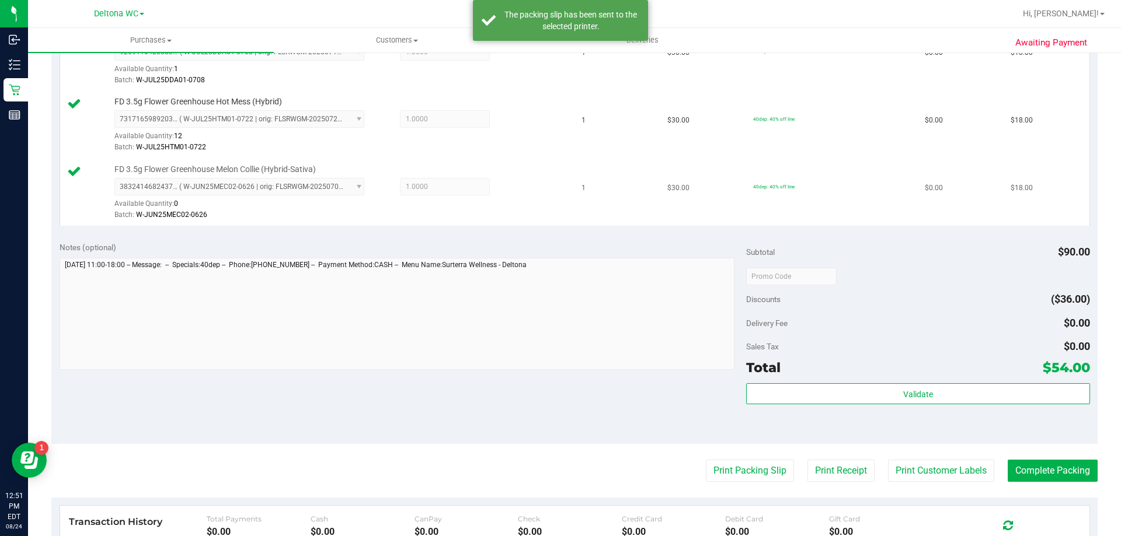
click at [219, 171] on span "FD 3.5g Flower Greenhouse Melon Collie (Hybrid-Sativa)" at bounding box center [214, 169] width 201 height 11
copy div "FD 3.5g Flower Greenhouse Melon Collie (Hybrid-Sativa)"
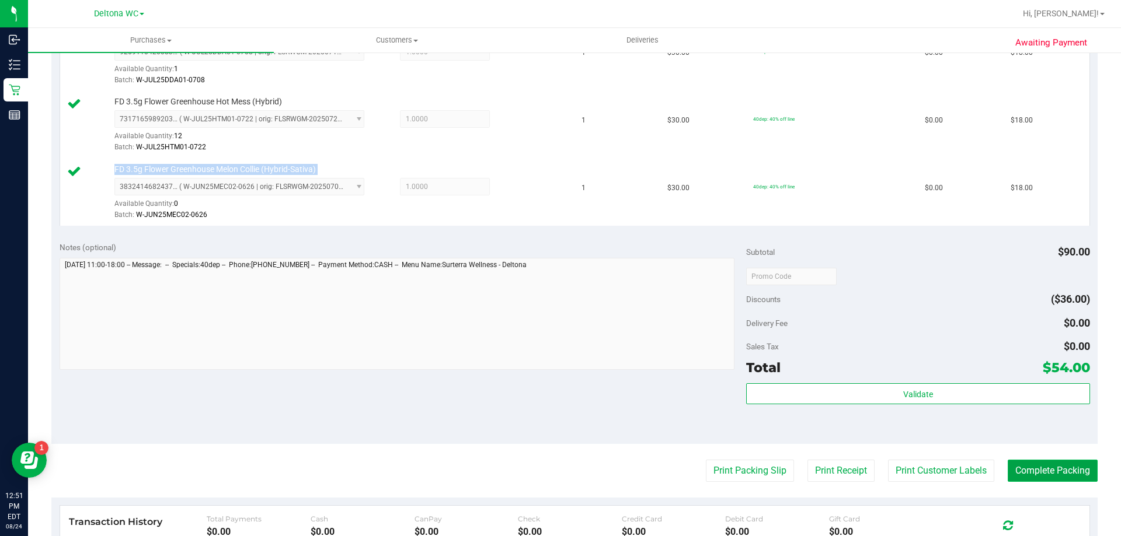
click at [1041, 479] on button "Complete Packing" at bounding box center [1052, 471] width 90 height 22
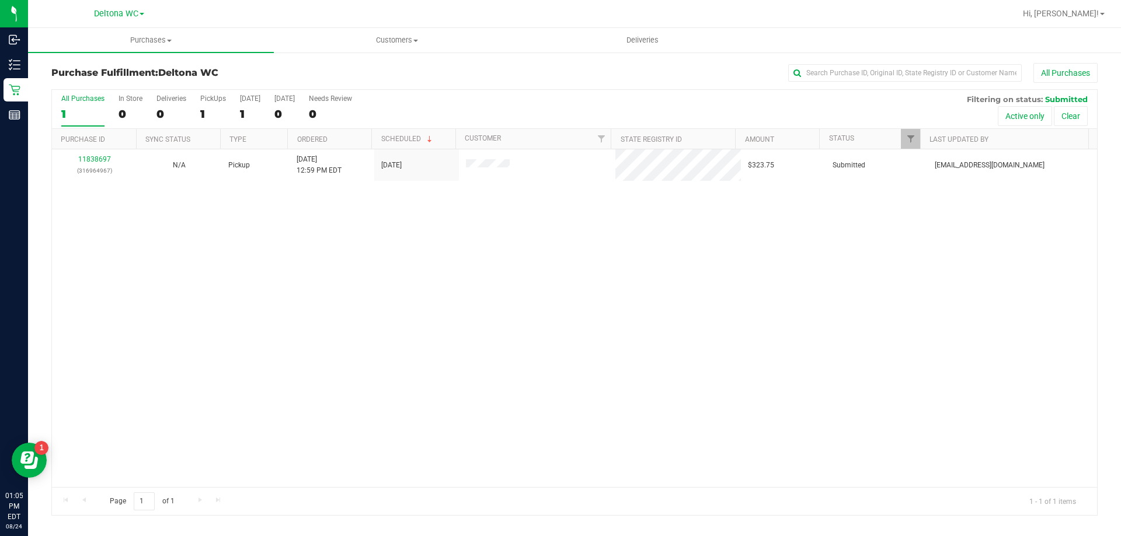
click at [87, 109] on div "1" at bounding box center [82, 113] width 43 height 13
click at [0, 0] on input "All Purchases 1" at bounding box center [0, 0] width 0 height 0
drag, startPoint x: 474, startPoint y: 328, endPoint x: 455, endPoint y: 298, distance: 35.5
click at [471, 322] on div "11838697 (316964967) N/A Pickup 8/24/2025 12:59 PM EDT 8/24/2025 $323.75 Submit…" at bounding box center [574, 318] width 1045 height 338
click at [383, 36] on span "Customers" at bounding box center [396, 40] width 245 height 11
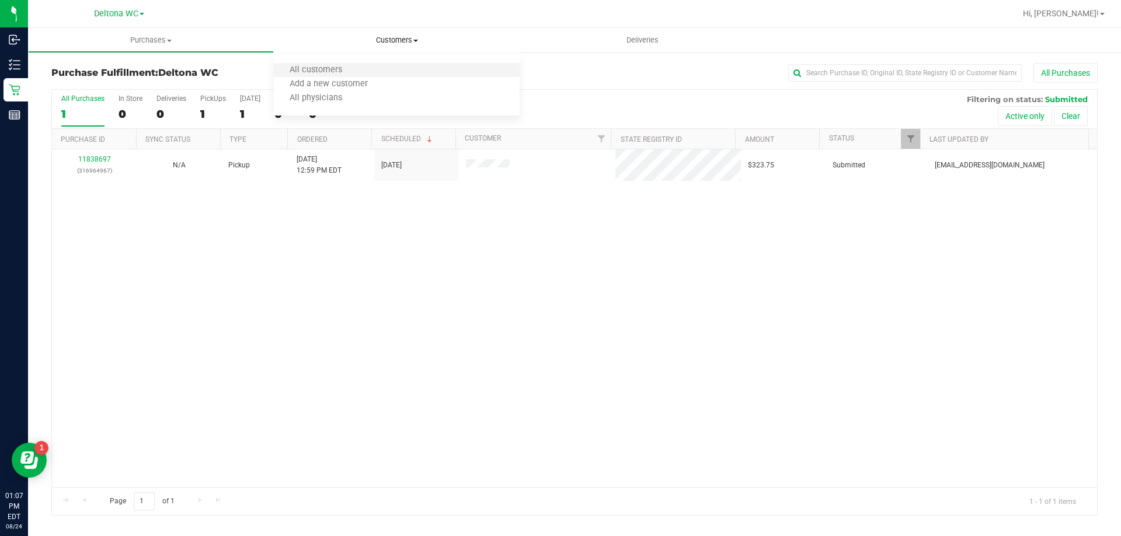
click at [362, 65] on li "All customers" at bounding box center [397, 71] width 246 height 14
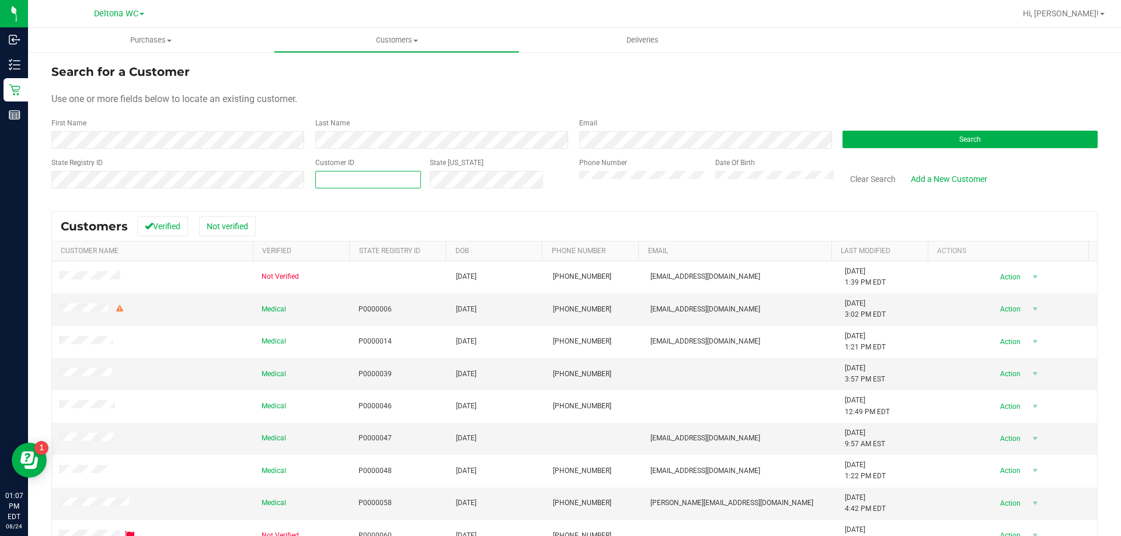
click at [368, 179] on span at bounding box center [368, 180] width 106 height 18
paste input "1396355"
type input "1396355"
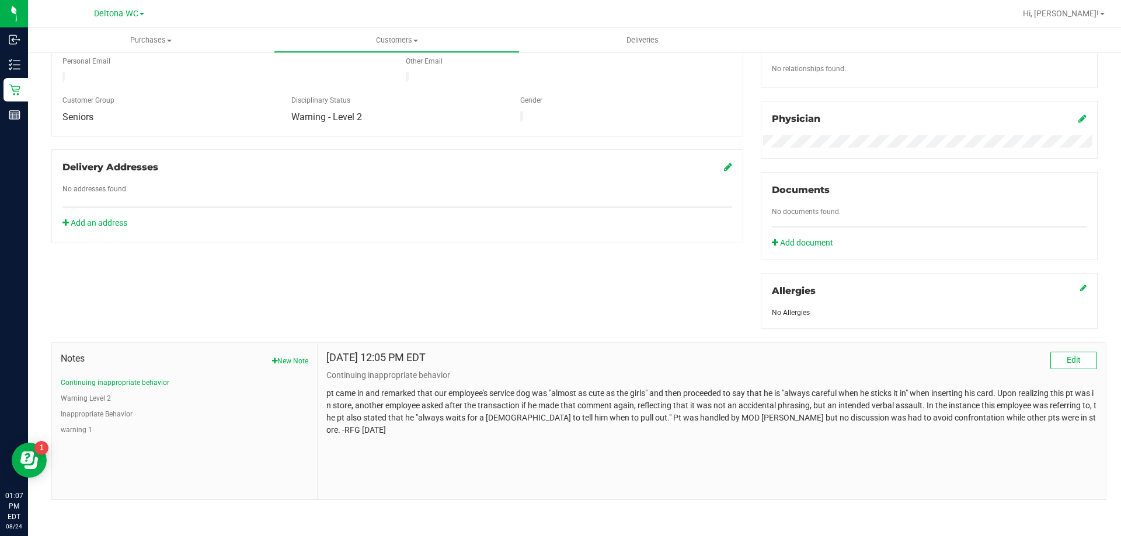
scroll to position [308, 0]
click at [78, 430] on button "warning 1" at bounding box center [77, 429] width 32 height 11
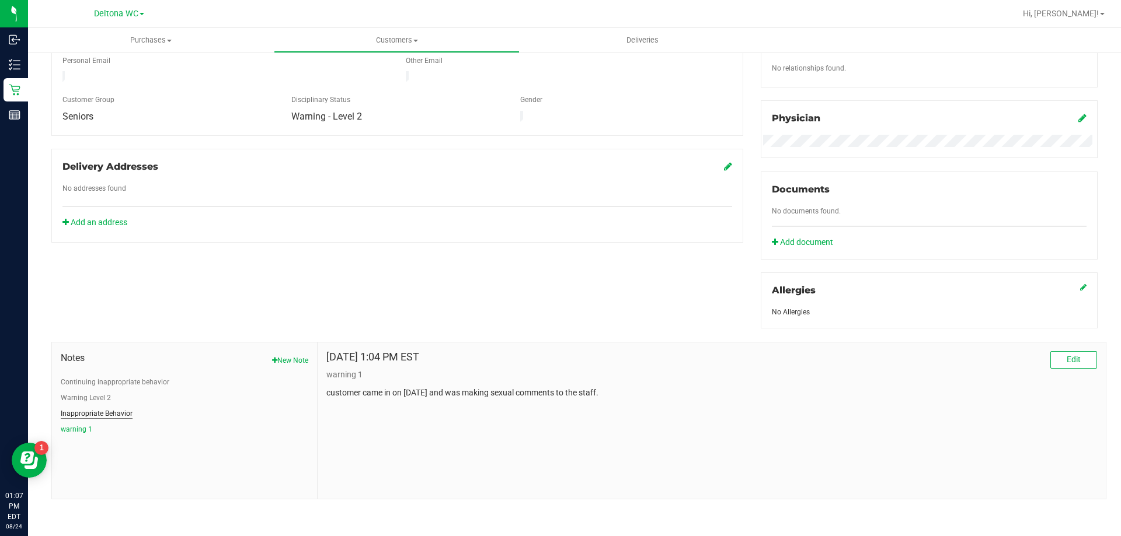
click at [106, 413] on button "Inappropriate Behavior" at bounding box center [97, 414] width 72 height 11
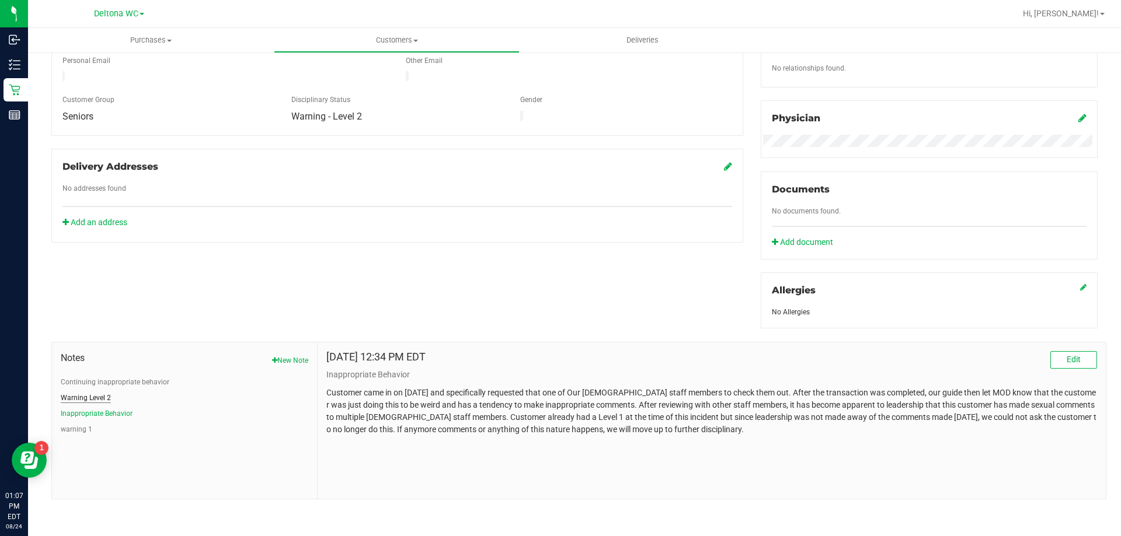
click at [95, 396] on button "Warning Level 2" at bounding box center [86, 398] width 50 height 11
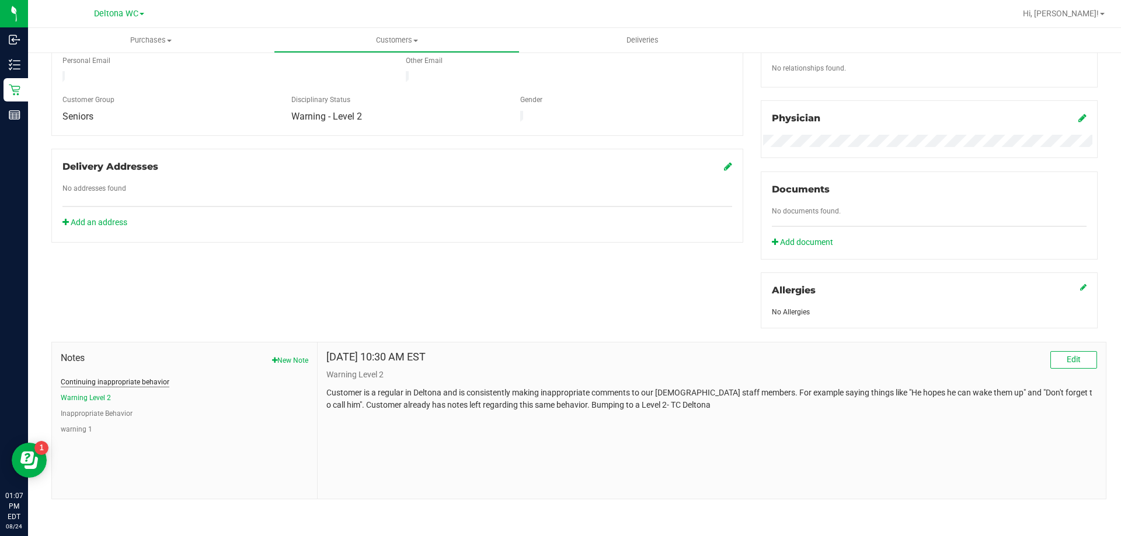
click at [95, 379] on button "Continuing inappropriate behavior" at bounding box center [115, 382] width 109 height 11
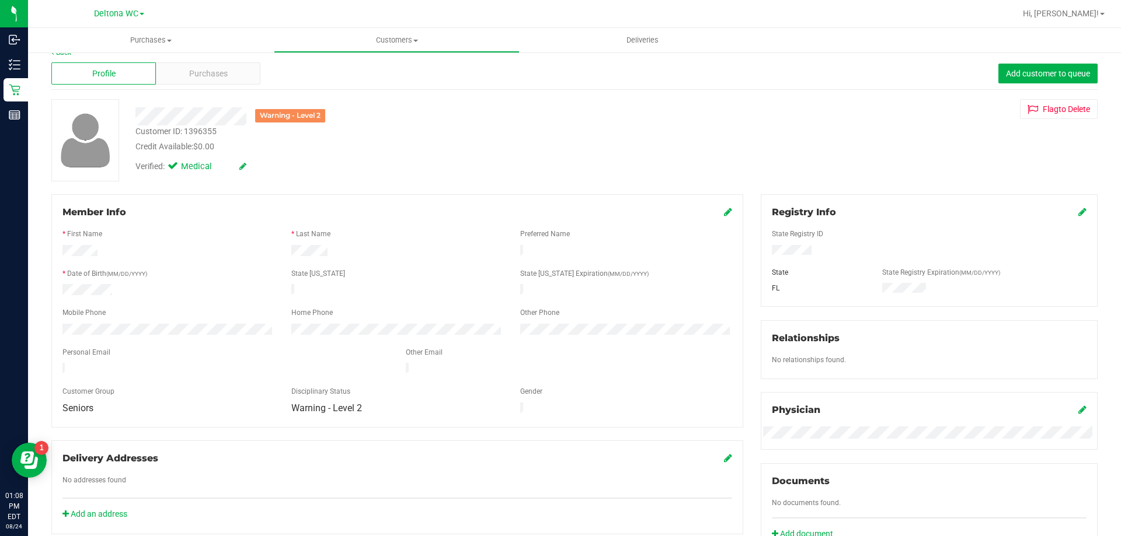
scroll to position [0, 0]
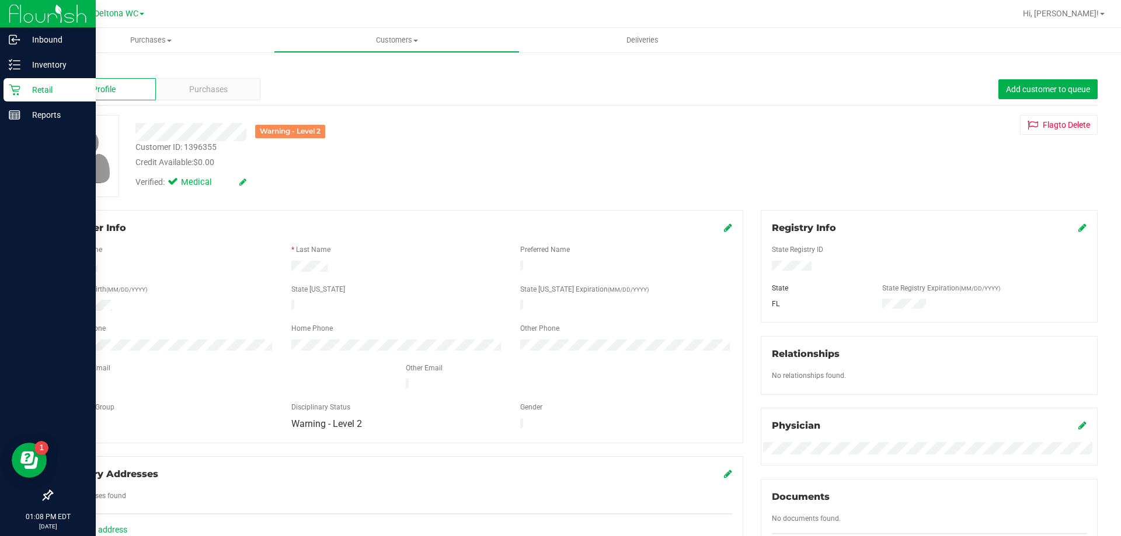
click at [27, 89] on p "Retail" at bounding box center [55, 90] width 70 height 14
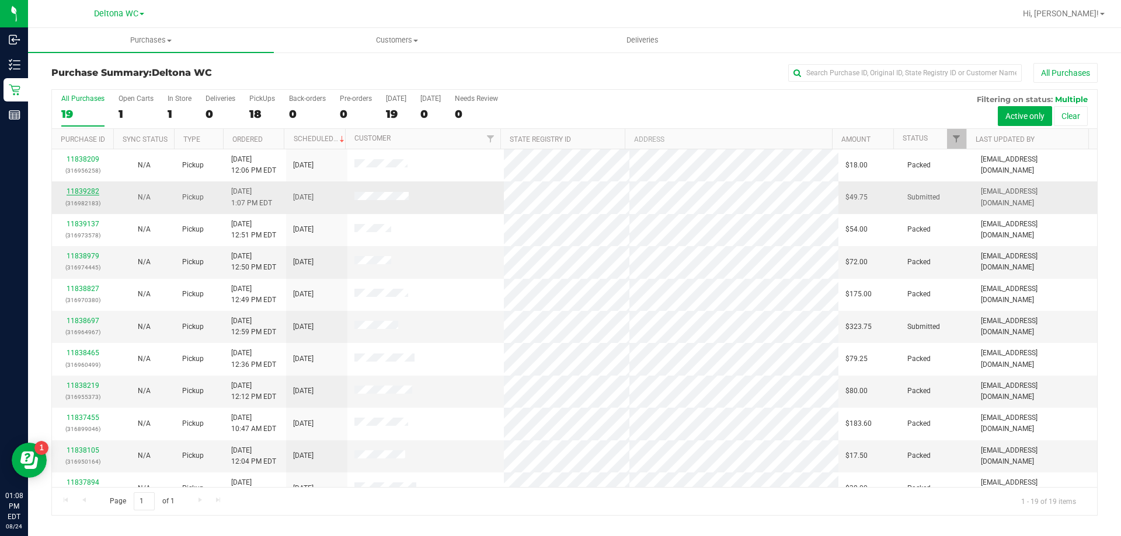
click at [88, 193] on link "11839282" at bounding box center [83, 191] width 33 height 8
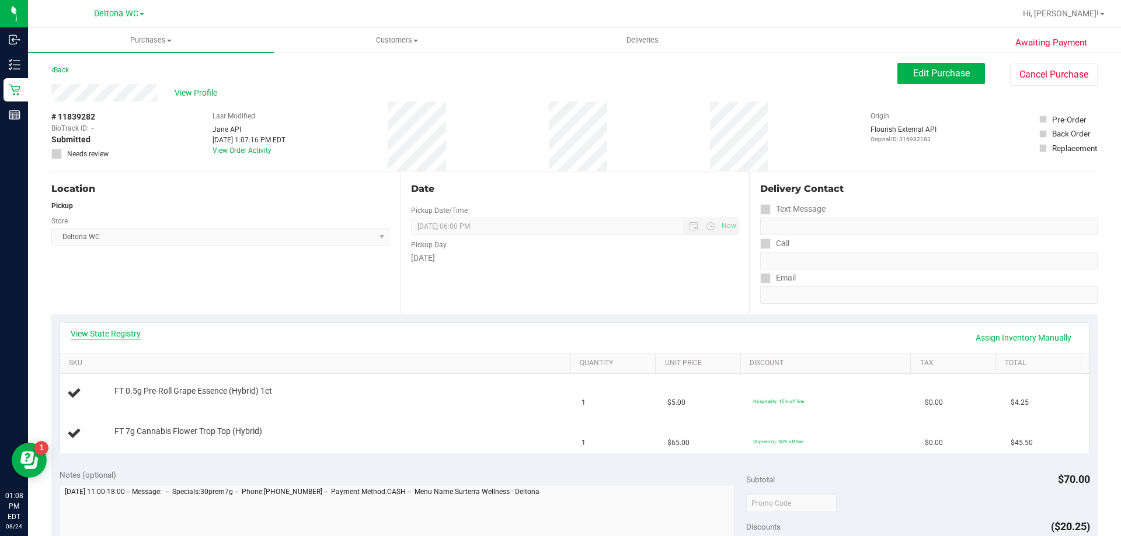
click at [118, 330] on link "View State Registry" at bounding box center [106, 334] width 70 height 12
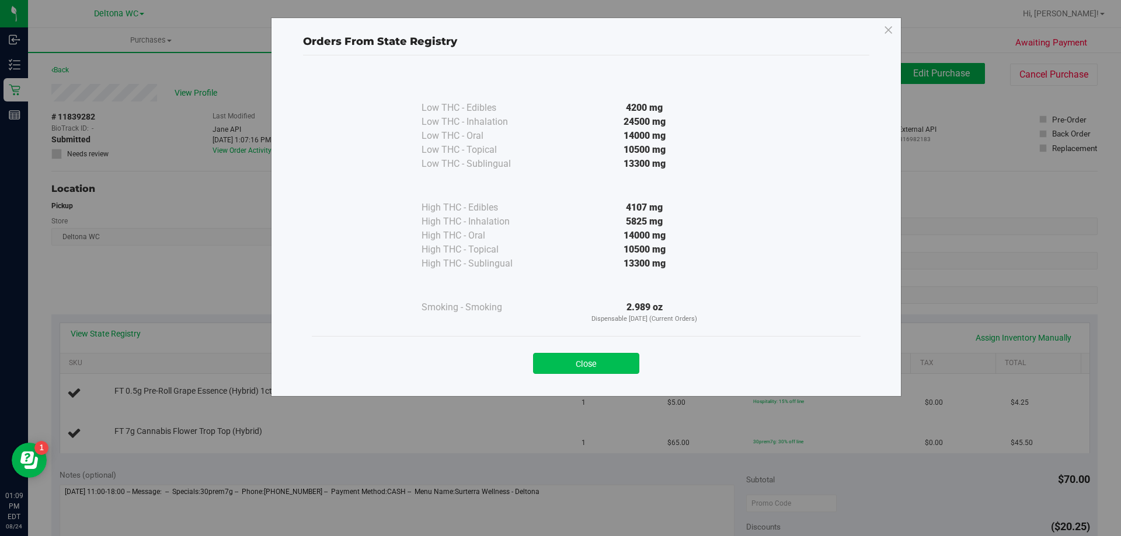
click at [592, 367] on button "Close" at bounding box center [586, 363] width 106 height 21
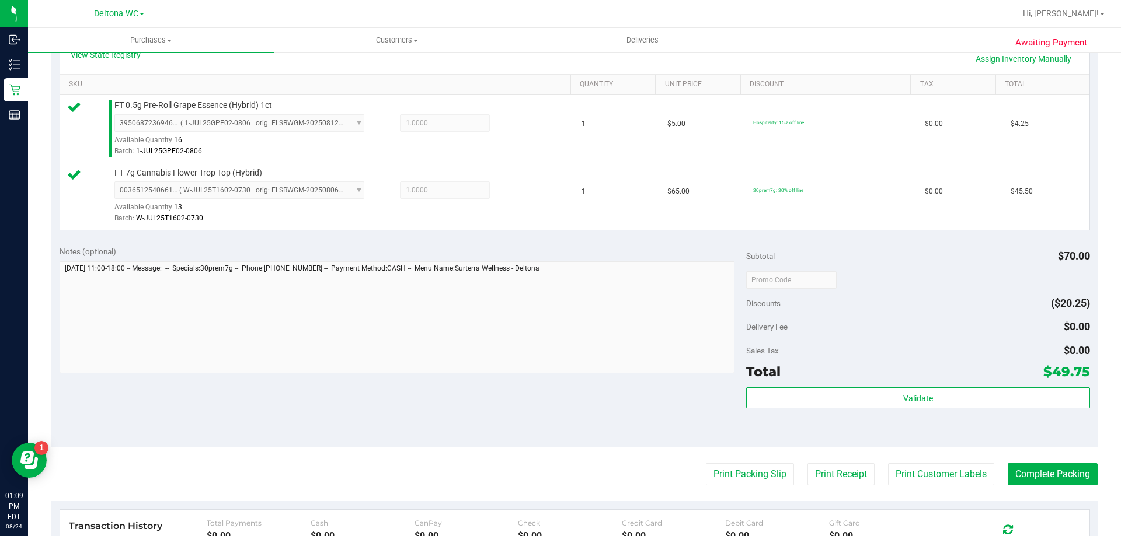
scroll to position [292, 0]
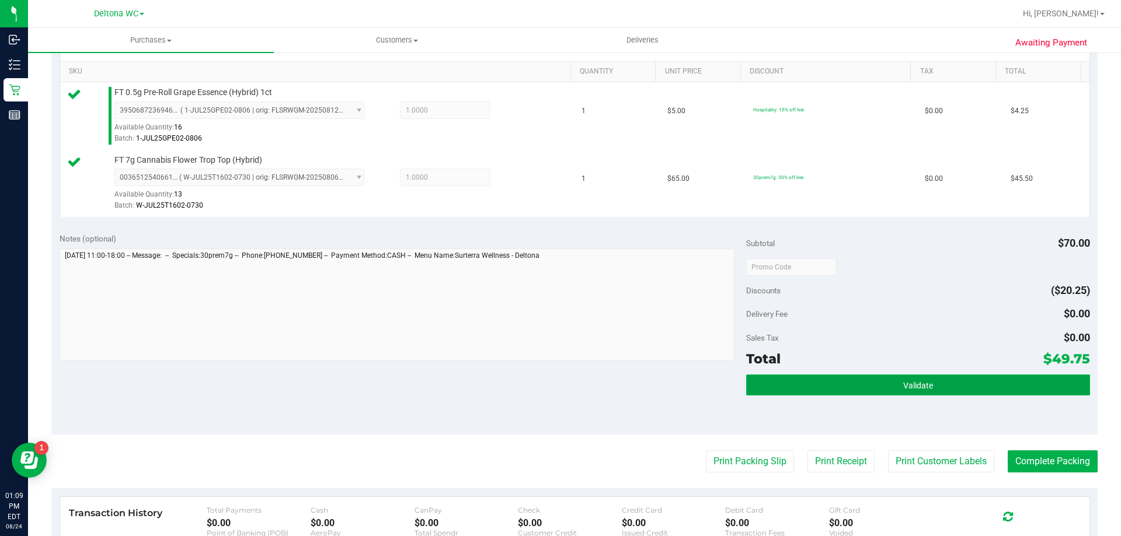
click at [811, 390] on button "Validate" at bounding box center [917, 385] width 343 height 21
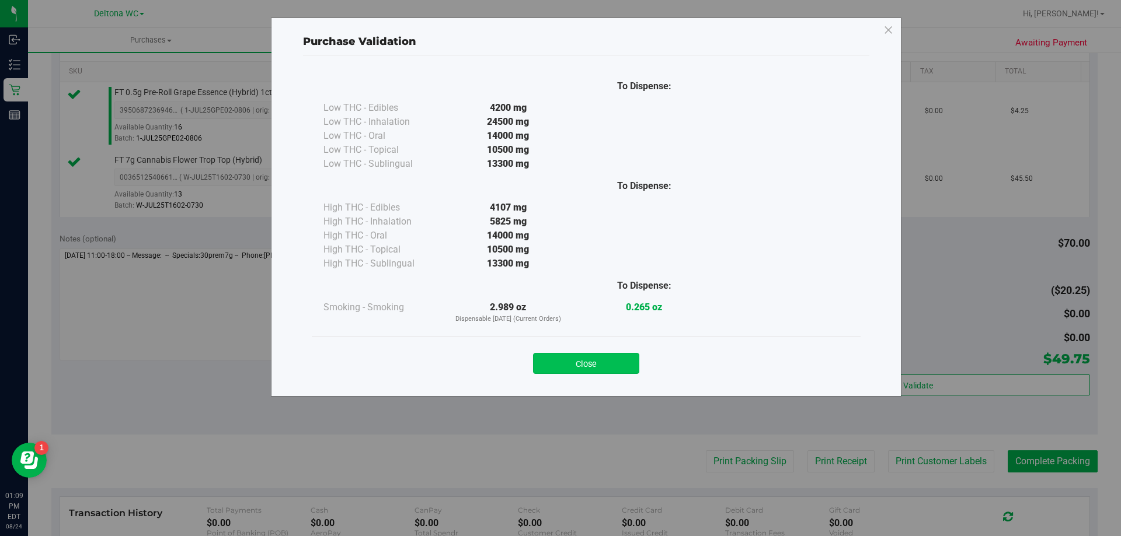
click at [628, 368] on button "Close" at bounding box center [586, 363] width 106 height 21
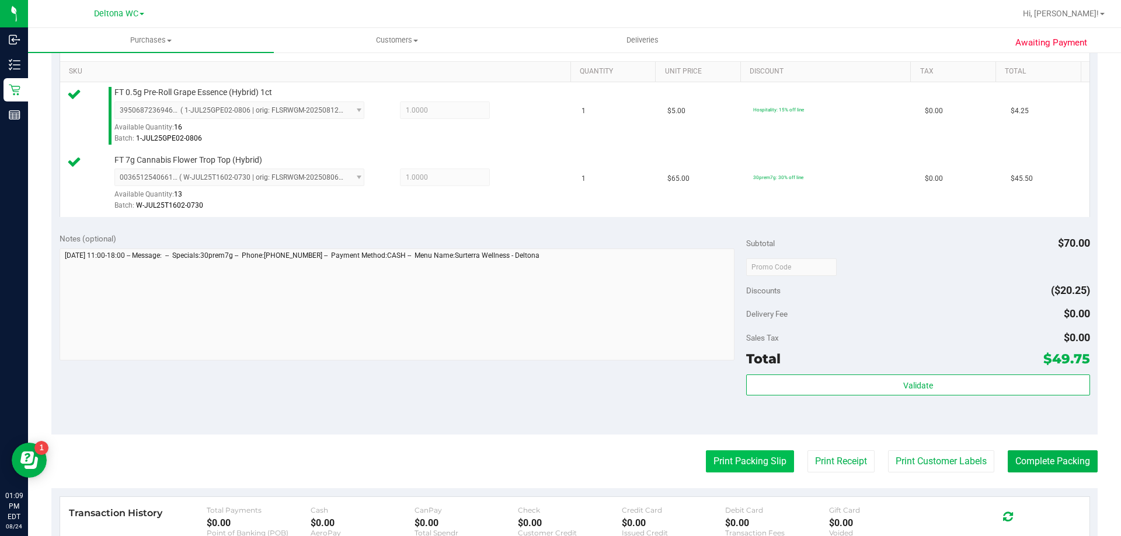
click at [739, 465] on button "Print Packing Slip" at bounding box center [750, 462] width 88 height 22
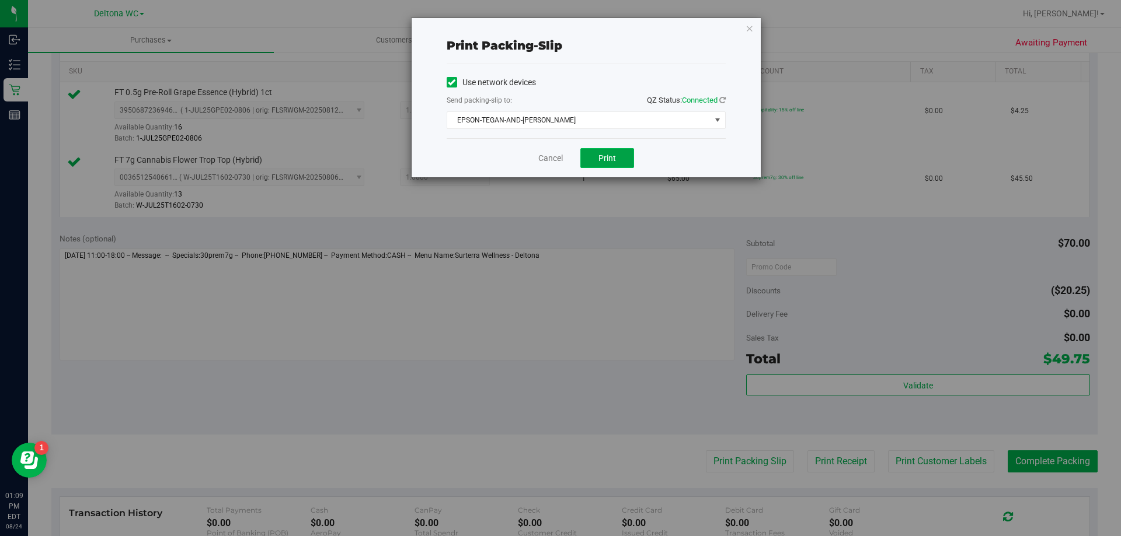
click at [604, 163] on button "Print" at bounding box center [607, 158] width 54 height 20
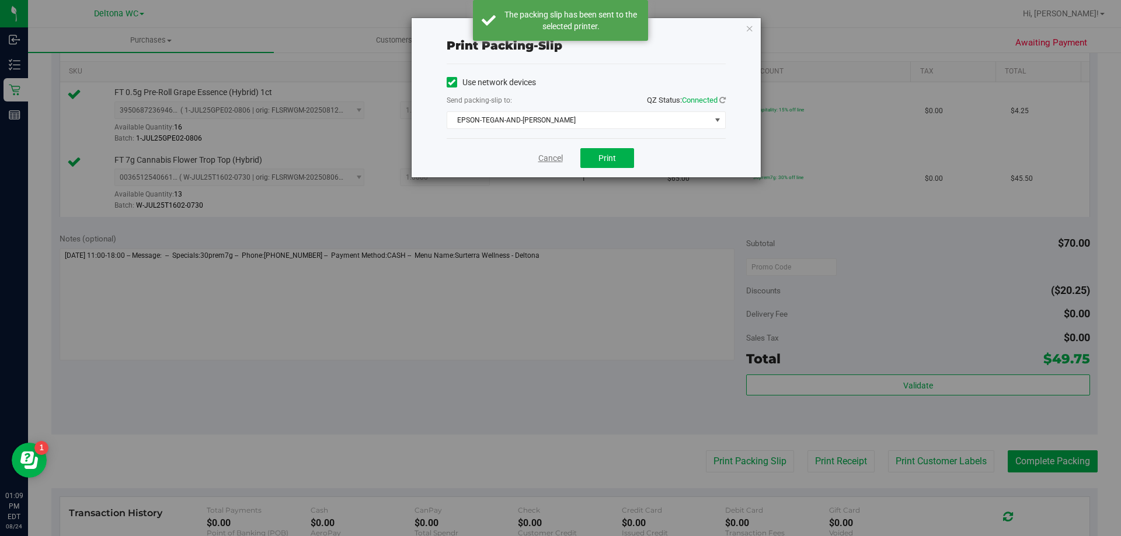
click at [554, 157] on link "Cancel" at bounding box center [550, 158] width 25 height 12
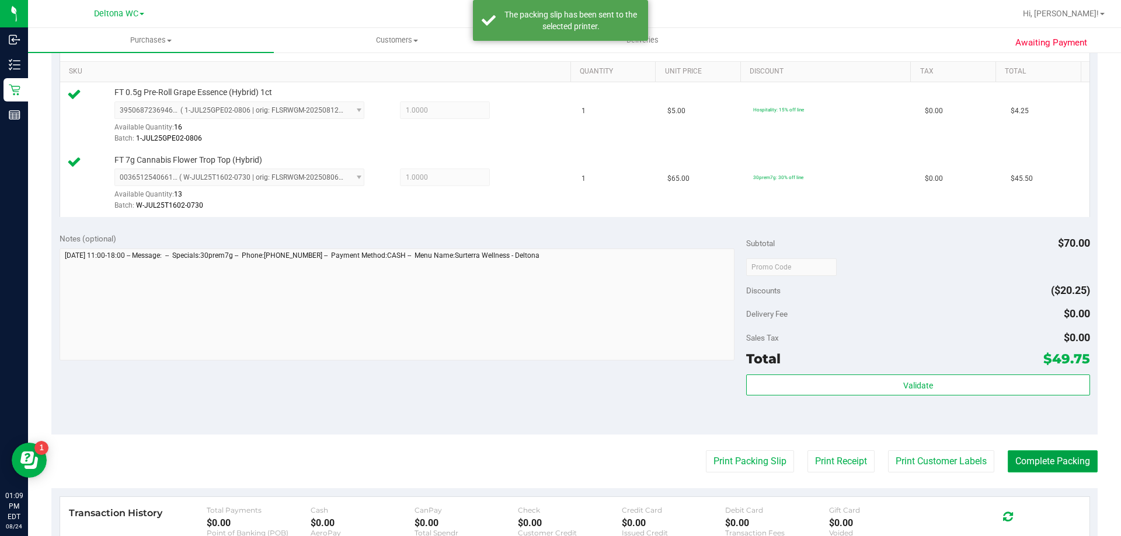
click at [1056, 467] on button "Complete Packing" at bounding box center [1052, 462] width 90 height 22
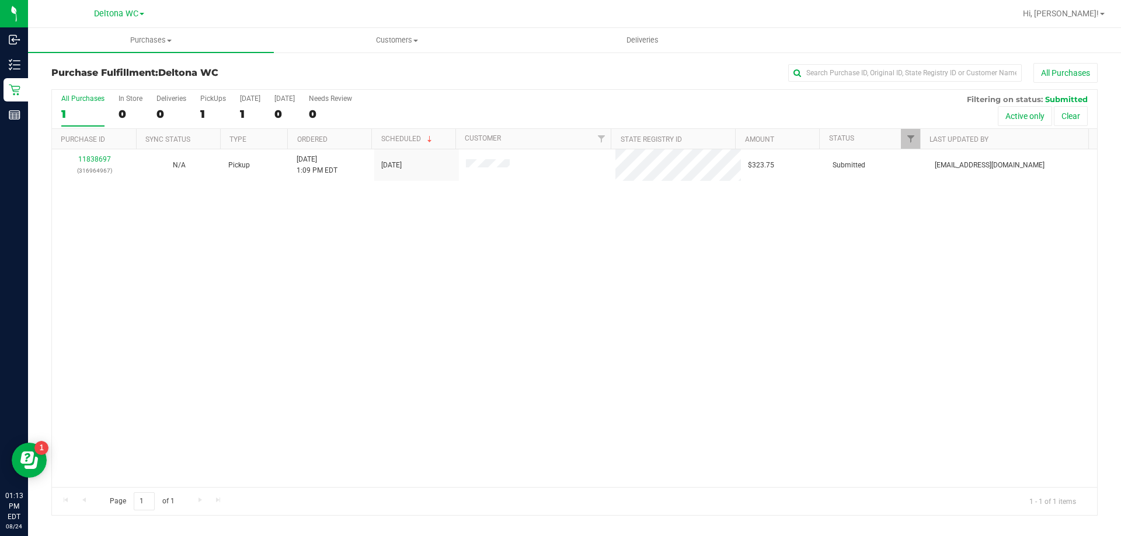
click at [76, 111] on div "1" at bounding box center [82, 113] width 43 height 13
click at [0, 0] on input "All Purchases 1" at bounding box center [0, 0] width 0 height 0
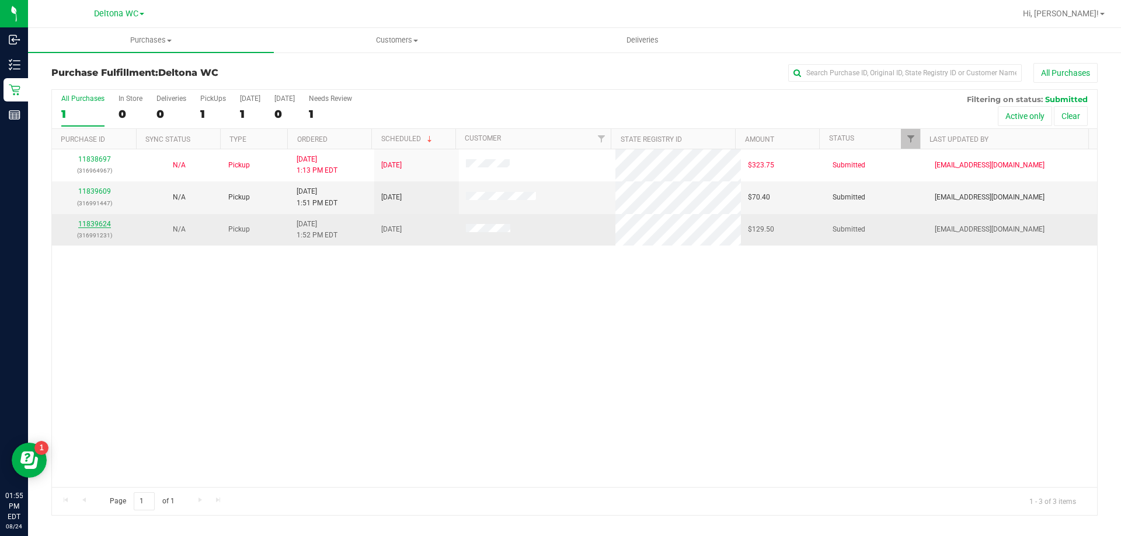
click at [107, 222] on link "11839624" at bounding box center [94, 224] width 33 height 8
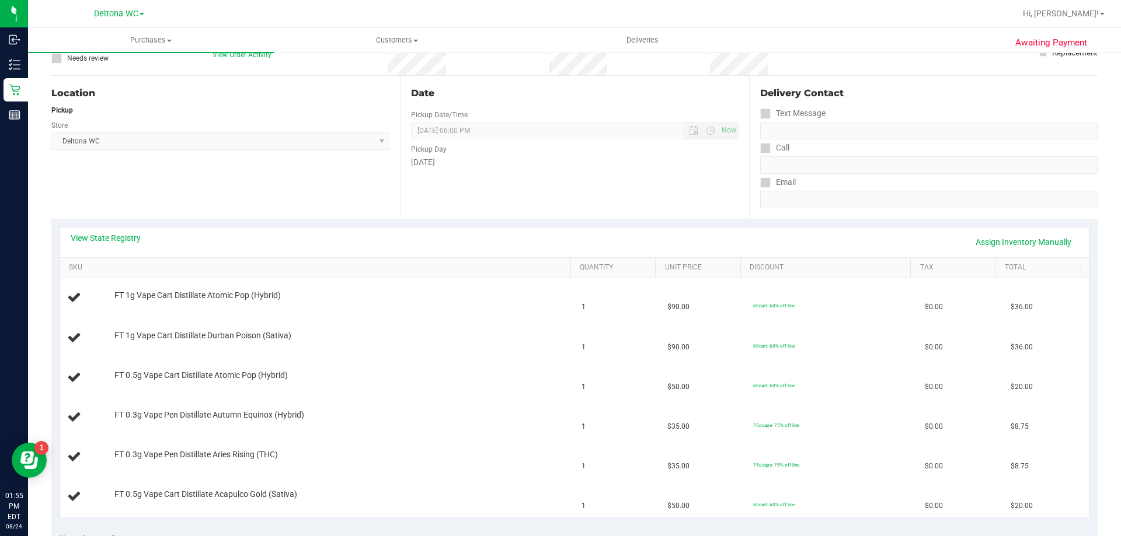
scroll to position [117, 0]
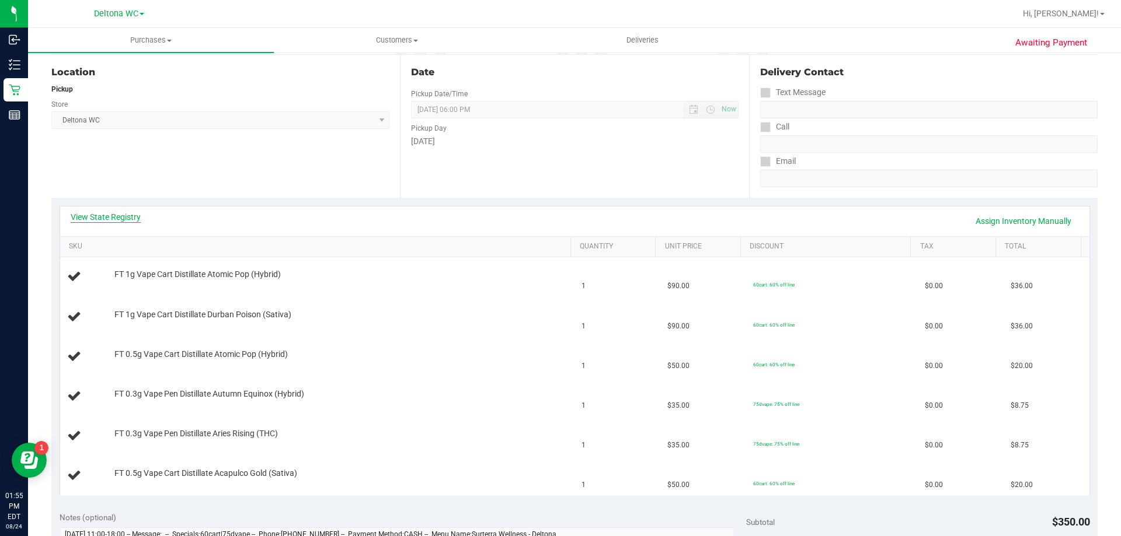
click at [131, 218] on link "View State Registry" at bounding box center [106, 217] width 70 height 12
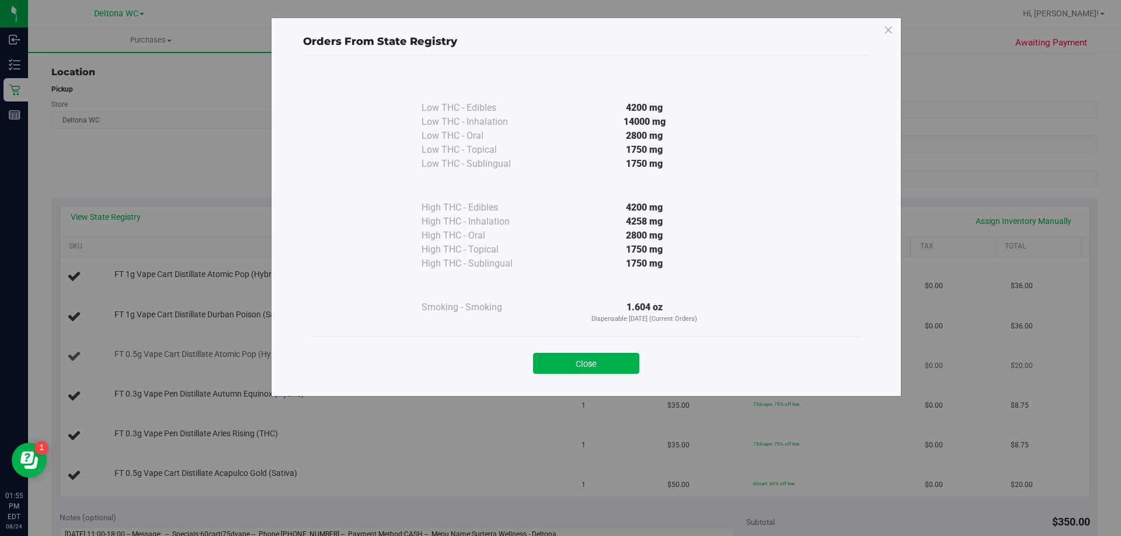
click at [612, 361] on button "Close" at bounding box center [586, 363] width 106 height 21
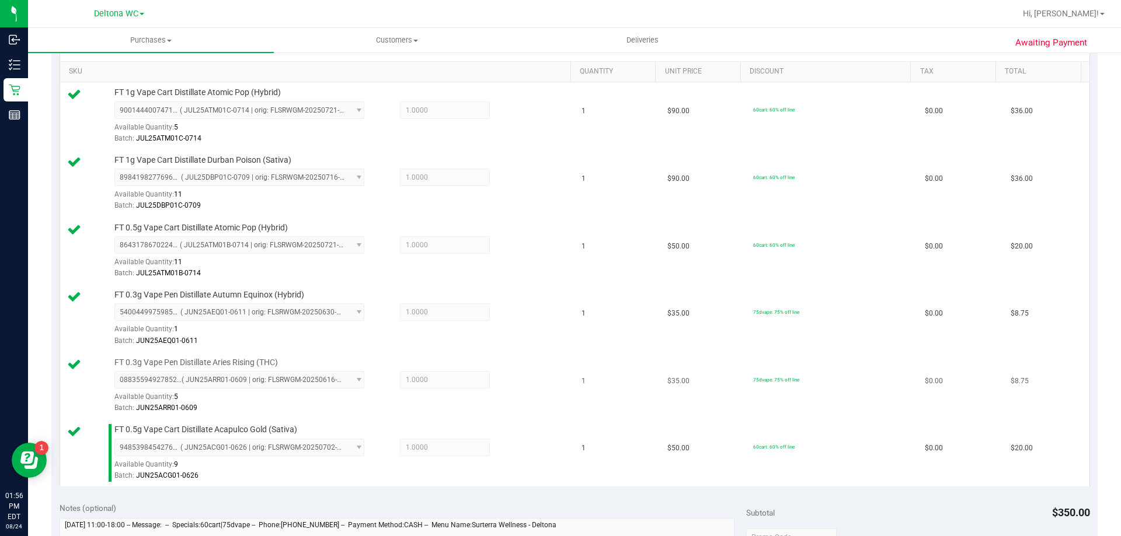
scroll to position [525, 0]
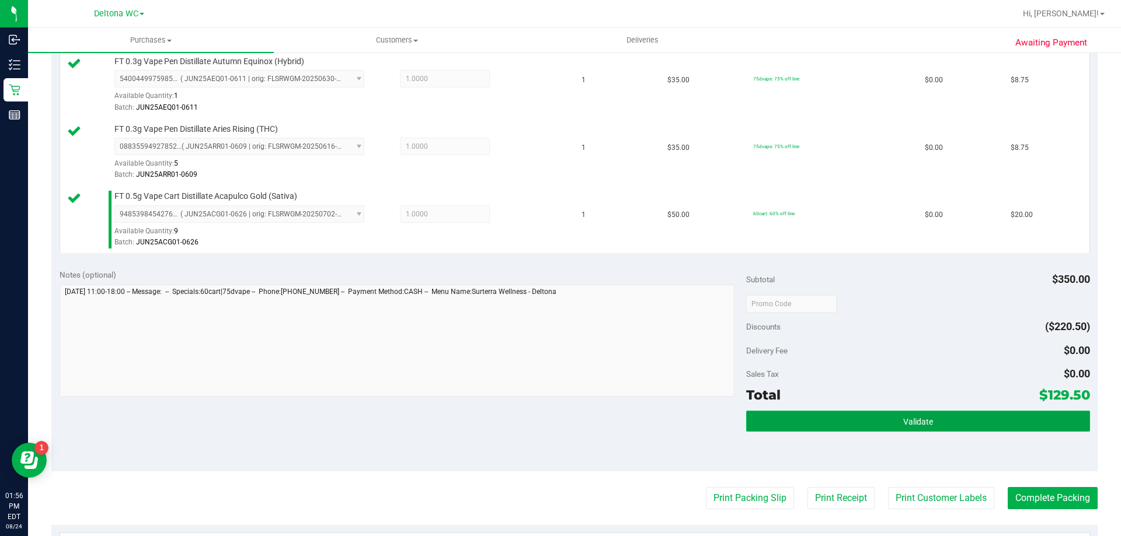
click at [816, 414] on button "Validate" at bounding box center [917, 421] width 343 height 21
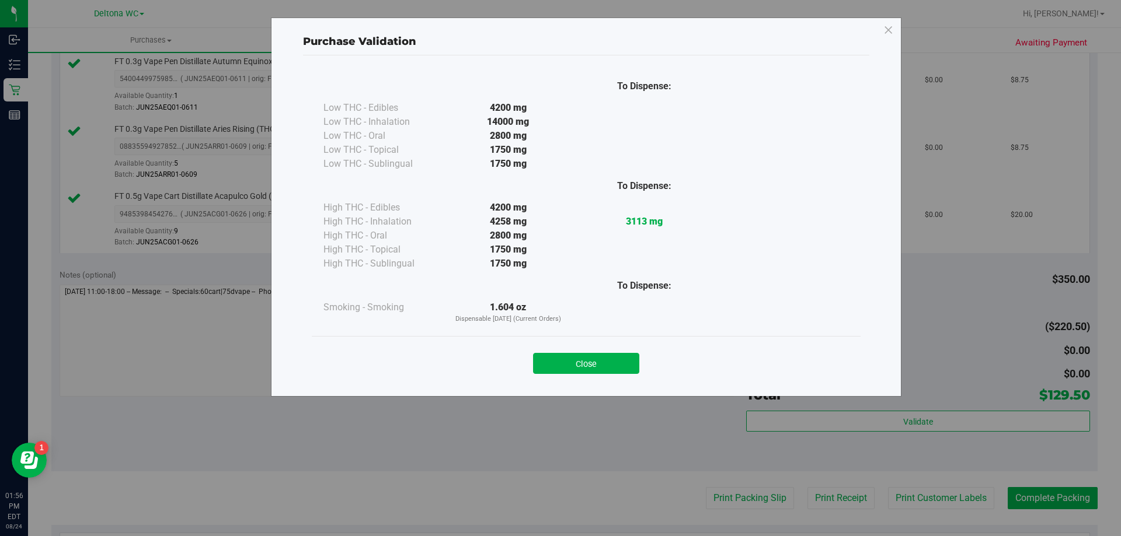
drag, startPoint x: 574, startPoint y: 364, endPoint x: 648, endPoint y: 425, distance: 96.6
click at [574, 364] on button "Close" at bounding box center [586, 363] width 106 height 21
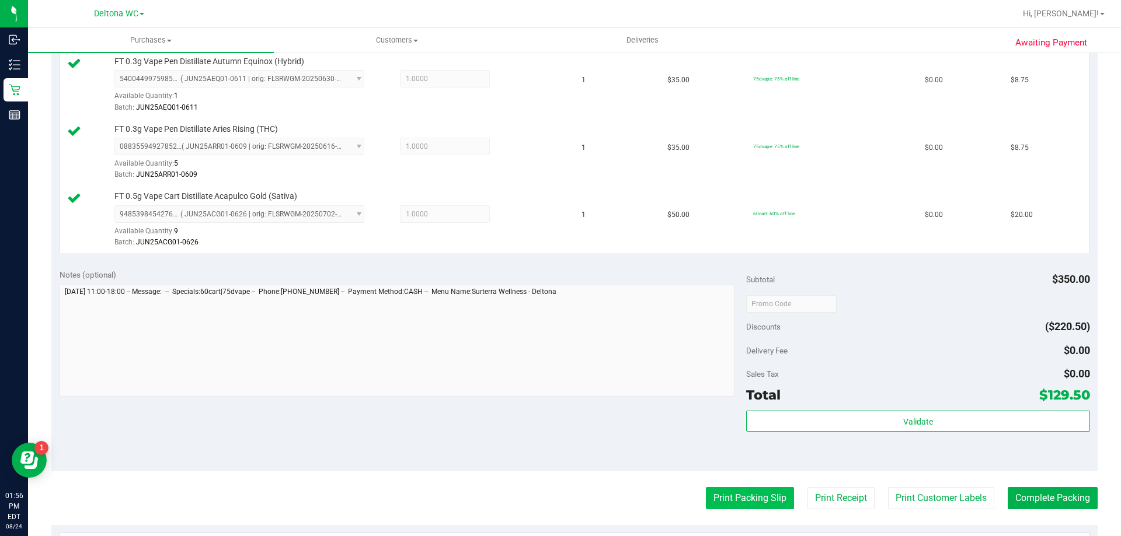
click at [724, 503] on button "Print Packing Slip" at bounding box center [750, 498] width 88 height 22
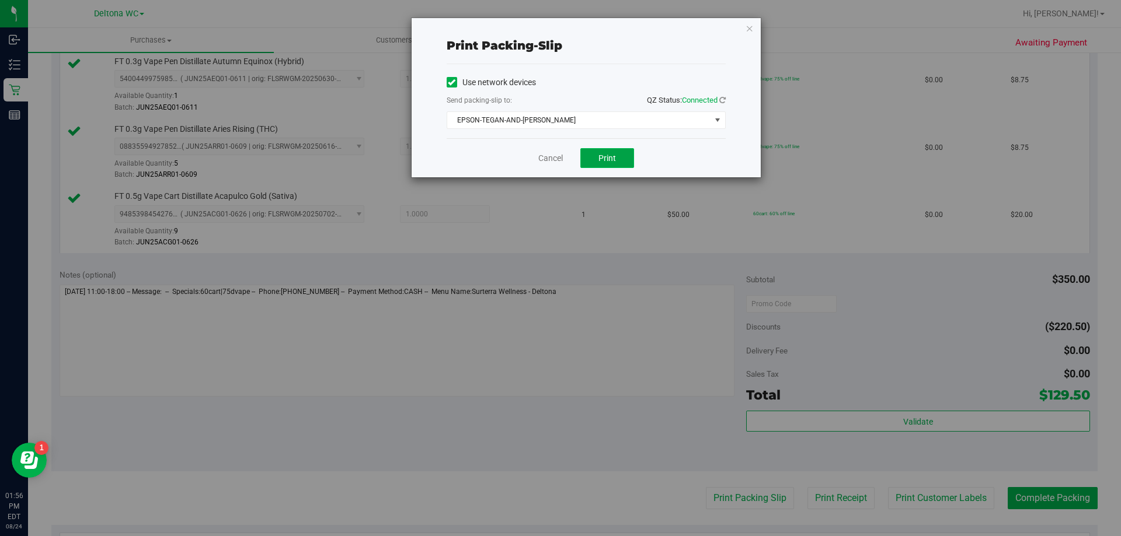
click at [613, 160] on span "Print" at bounding box center [607, 157] width 18 height 9
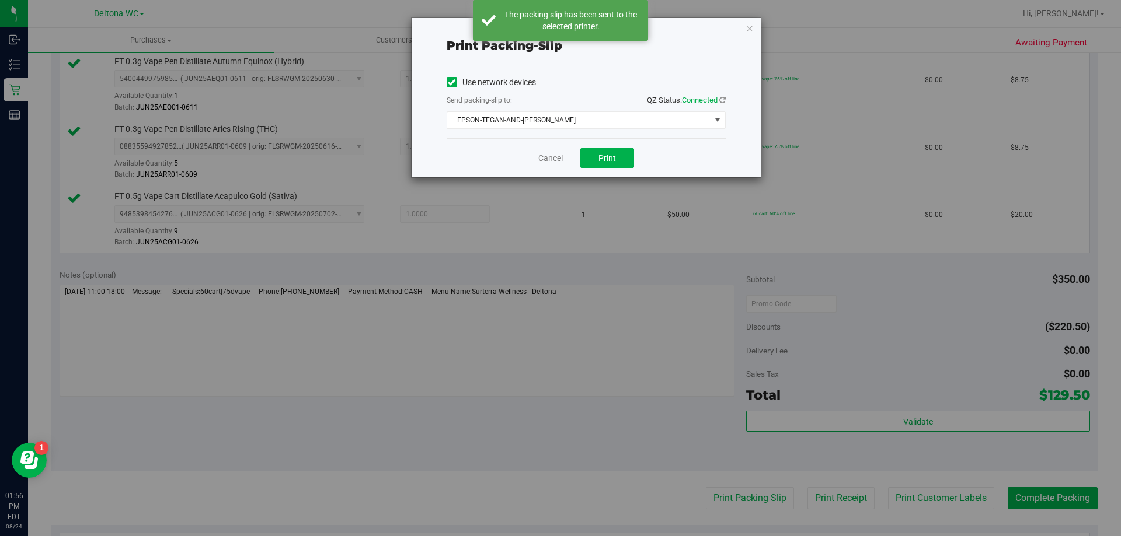
click at [545, 160] on link "Cancel" at bounding box center [550, 158] width 25 height 12
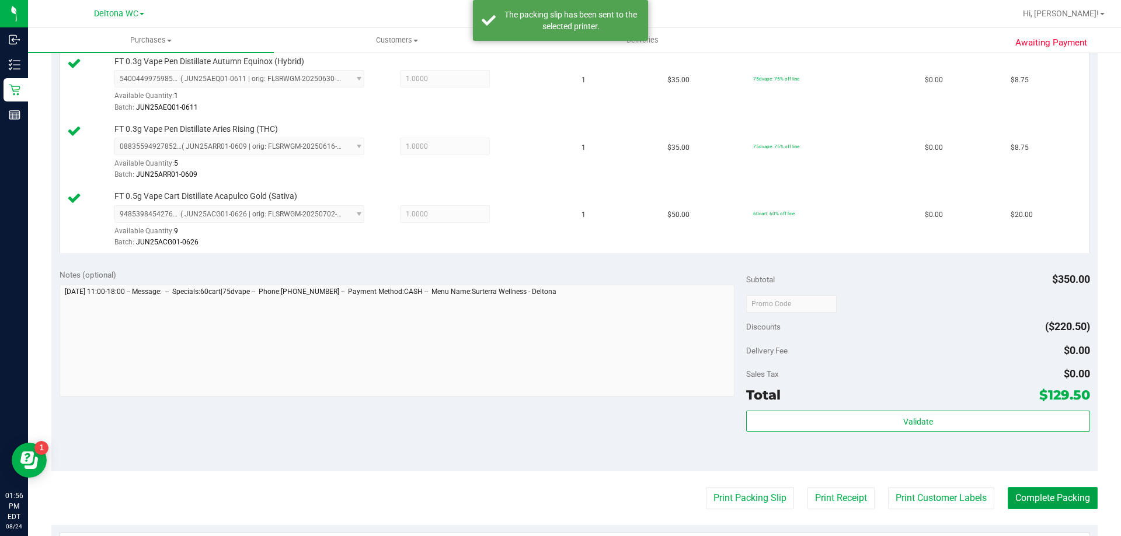
click at [1046, 495] on button "Complete Packing" at bounding box center [1052, 498] width 90 height 22
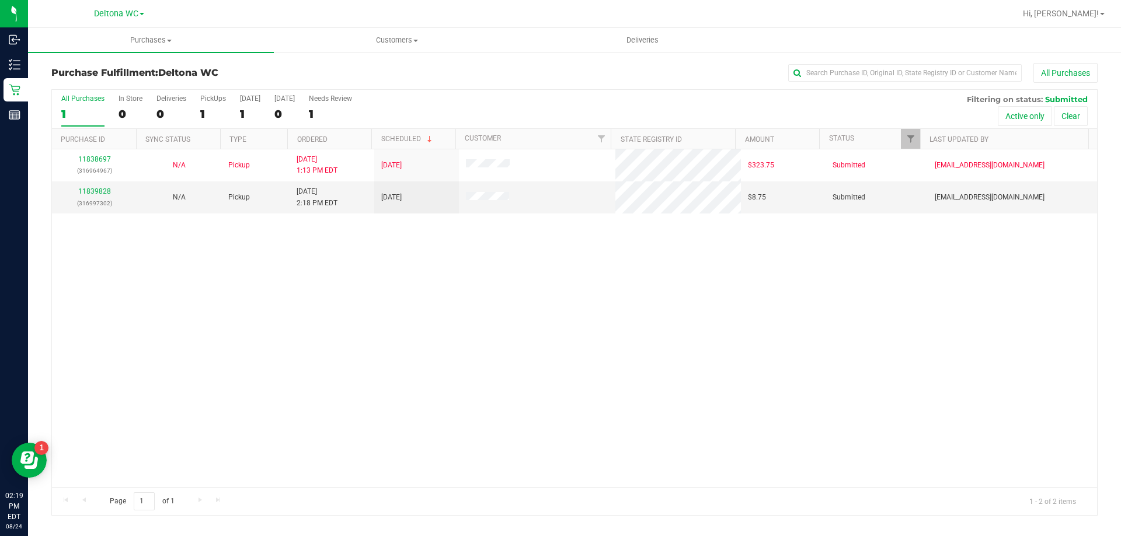
click at [590, 280] on div "11838697 (316964967) N/A Pickup 8/24/2025 1:13 PM EDT 8/24/2025 $323.75 Submitt…" at bounding box center [574, 318] width 1045 height 338
click at [702, 278] on div "11838697 (316964967) N/A Pickup 8/24/2025 1:13 PM EDT 8/24/2025 $323.75 Submitt…" at bounding box center [574, 318] width 1045 height 338
click at [93, 189] on link "11839828" at bounding box center [94, 191] width 33 height 8
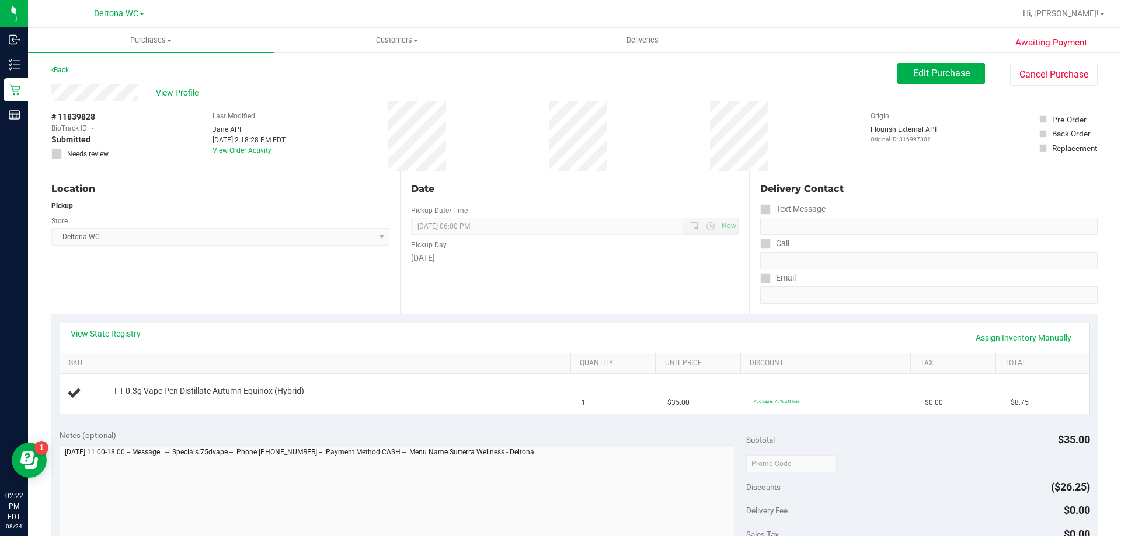
click at [131, 337] on link "View State Registry" at bounding box center [106, 334] width 70 height 12
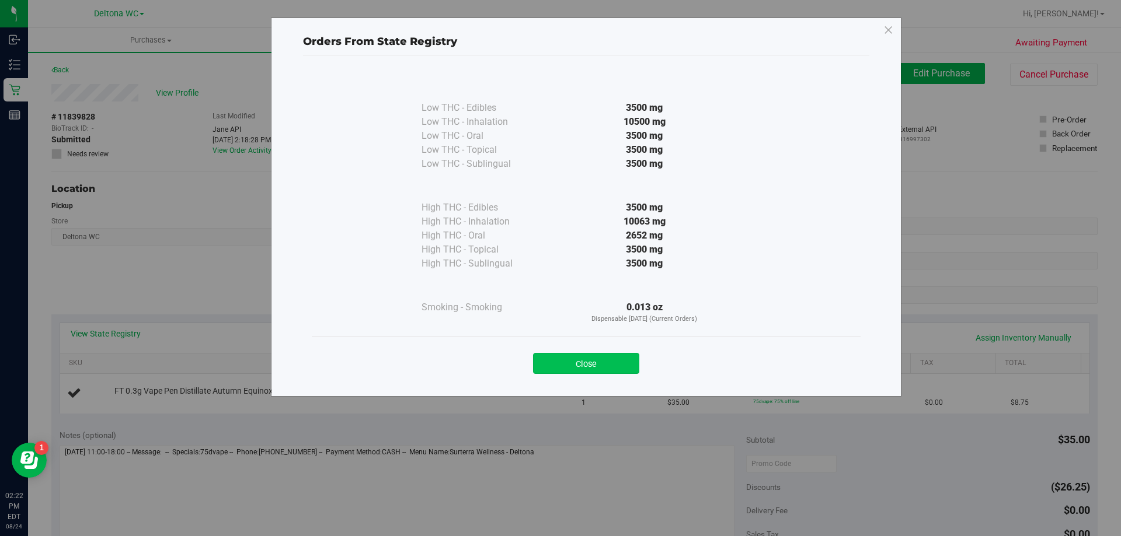
click at [613, 373] on button "Close" at bounding box center [586, 363] width 106 height 21
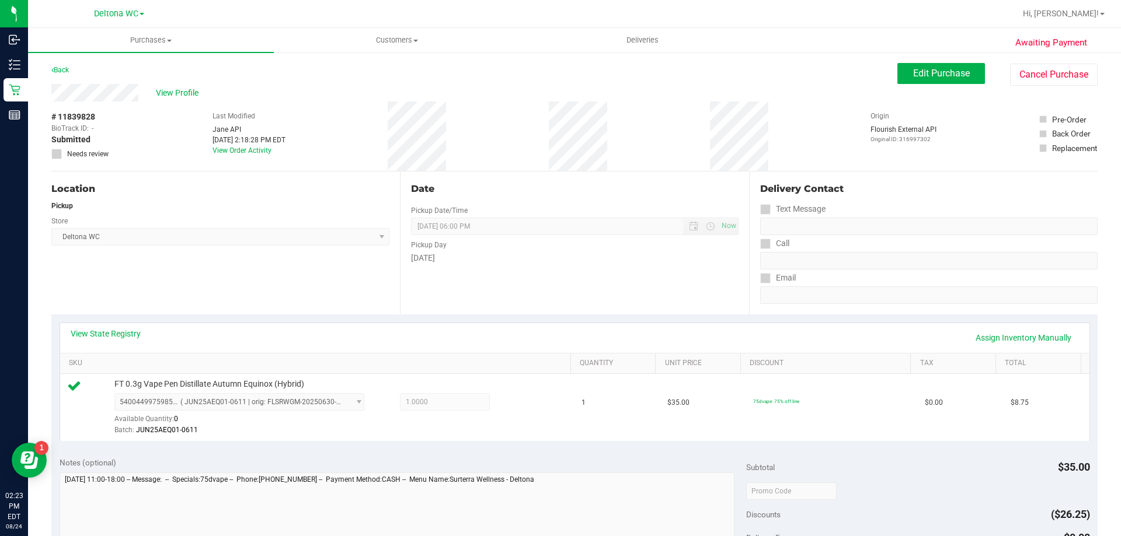
click at [116, 296] on div "Location Pickup Store Deltona WC Select Store Bonita Springs WC Boynton Beach W…" at bounding box center [225, 243] width 348 height 143
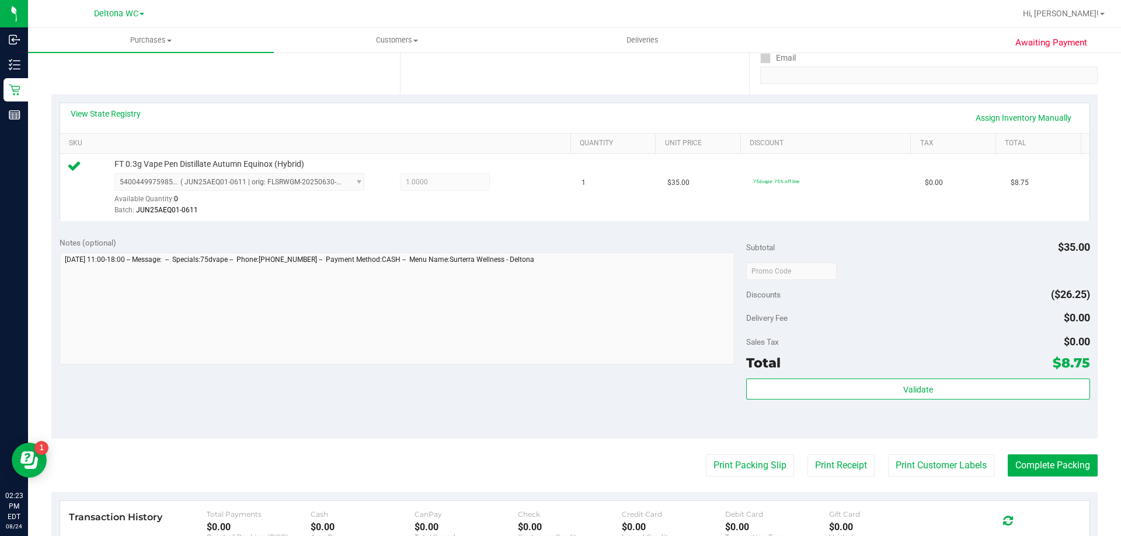
scroll to position [233, 0]
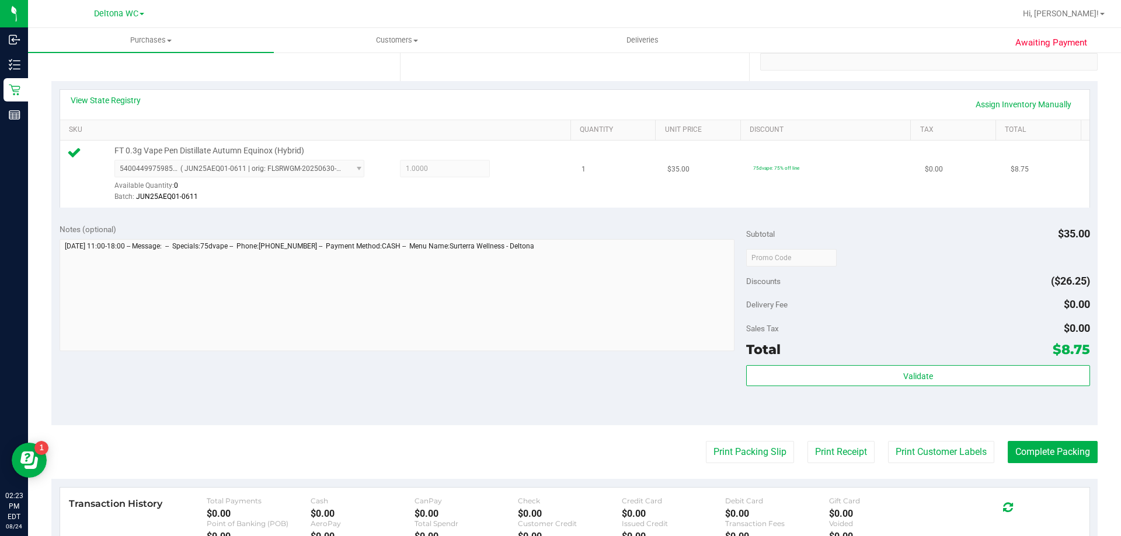
click at [194, 156] on span "FT 0.3g Vape Pen Distillate Autumn Equinox (Hybrid)" at bounding box center [209, 150] width 190 height 11
click at [194, 153] on span "FT 0.3g Vape Pen Distillate Autumn Equinox (Hybrid)" at bounding box center [209, 150] width 190 height 11
click at [194, 152] on span "FT 0.3g Vape Pen Distillate Autumn Equinox (Hybrid)" at bounding box center [209, 150] width 190 height 11
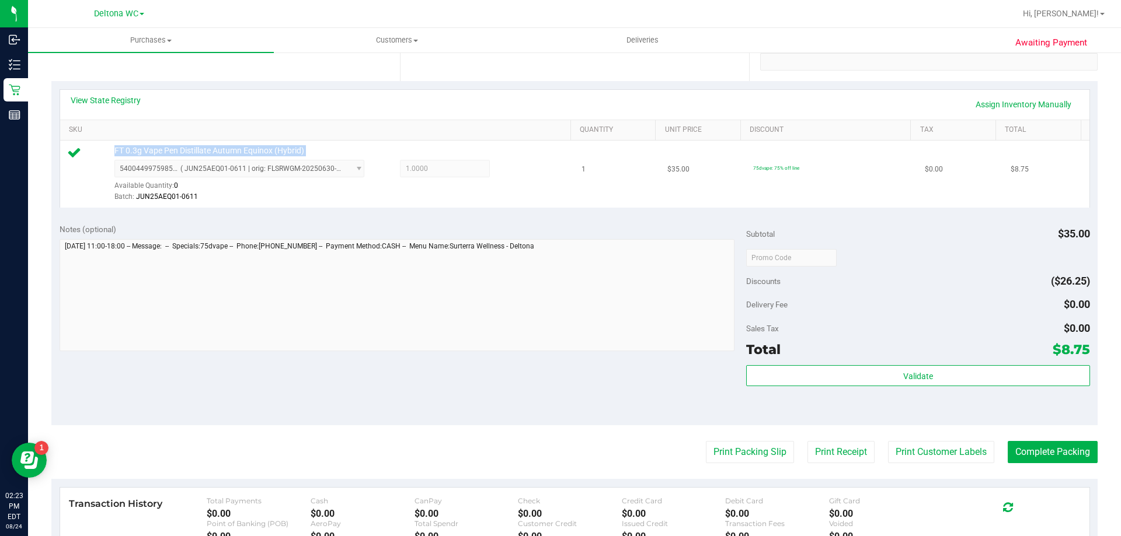
copy div "FT 0.3g Vape Pen Distillate Autumn Equinox (Hybrid)"
click at [755, 459] on button "Print Packing Slip" at bounding box center [750, 452] width 88 height 22
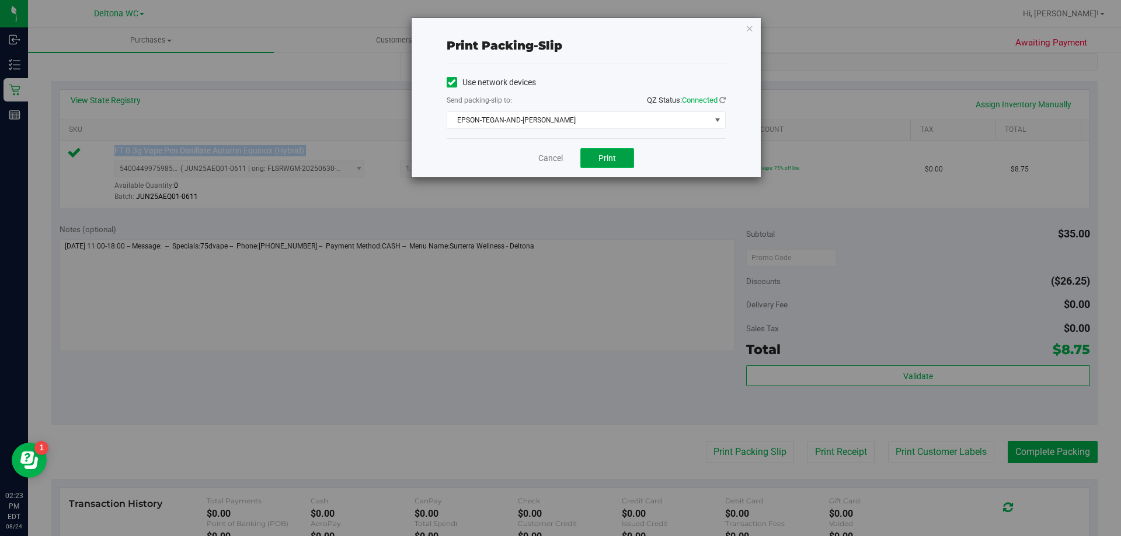
click at [586, 159] on button "Print" at bounding box center [607, 158] width 54 height 20
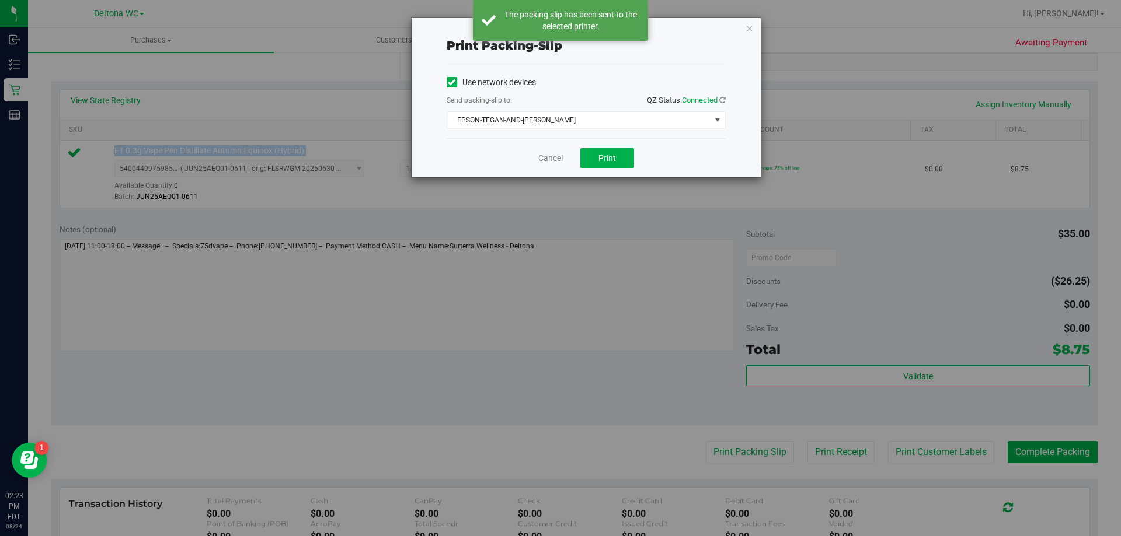
click at [549, 157] on link "Cancel" at bounding box center [550, 158] width 25 height 12
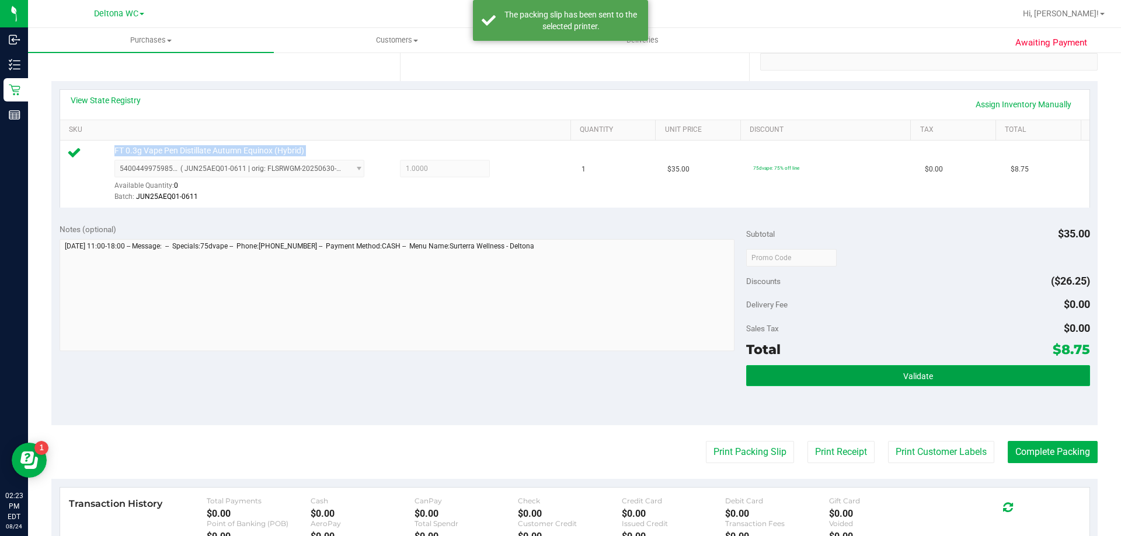
drag, startPoint x: 797, startPoint y: 374, endPoint x: 803, endPoint y: 368, distance: 7.9
click at [800, 371] on button "Validate" at bounding box center [917, 375] width 343 height 21
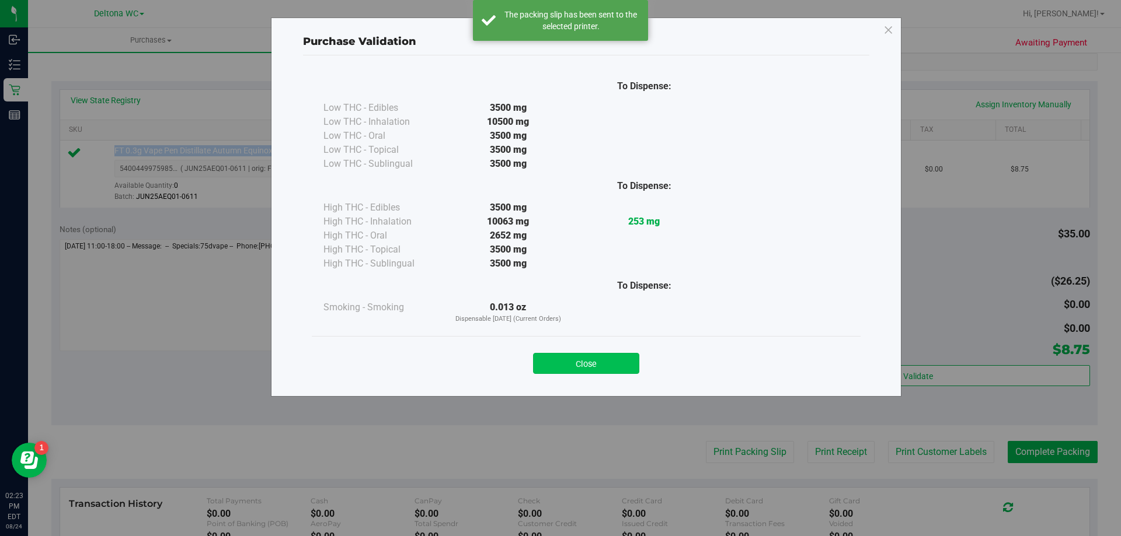
click at [620, 367] on button "Close" at bounding box center [586, 363] width 106 height 21
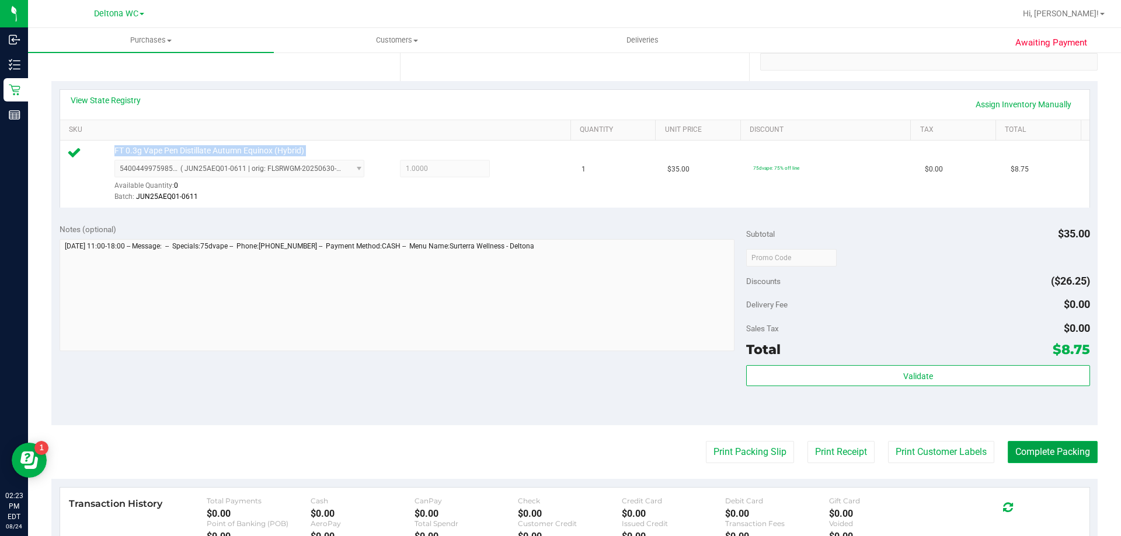
click at [1062, 445] on button "Complete Packing" at bounding box center [1052, 452] width 90 height 22
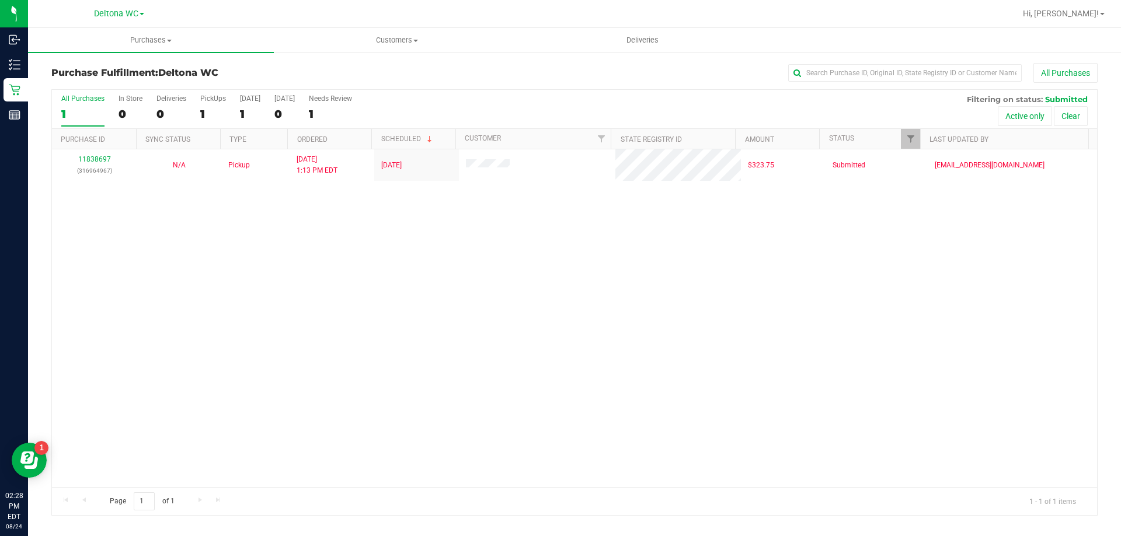
click at [521, 263] on div "11838697 (316964967) N/A Pickup 8/24/2025 1:13 PM EDT 8/24/2025 $323.75 Submitt…" at bounding box center [574, 318] width 1045 height 338
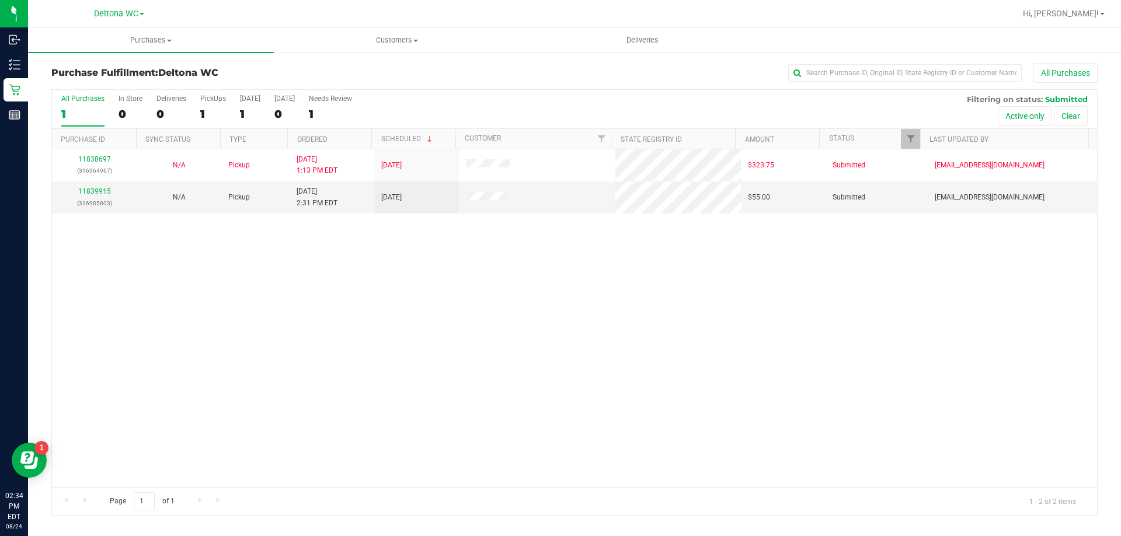
click at [100, 117] on div "1" at bounding box center [82, 113] width 43 height 13
click at [0, 0] on input "All Purchases 1" at bounding box center [0, 0] width 0 height 0
click at [92, 189] on link "11839915" at bounding box center [94, 191] width 33 height 8
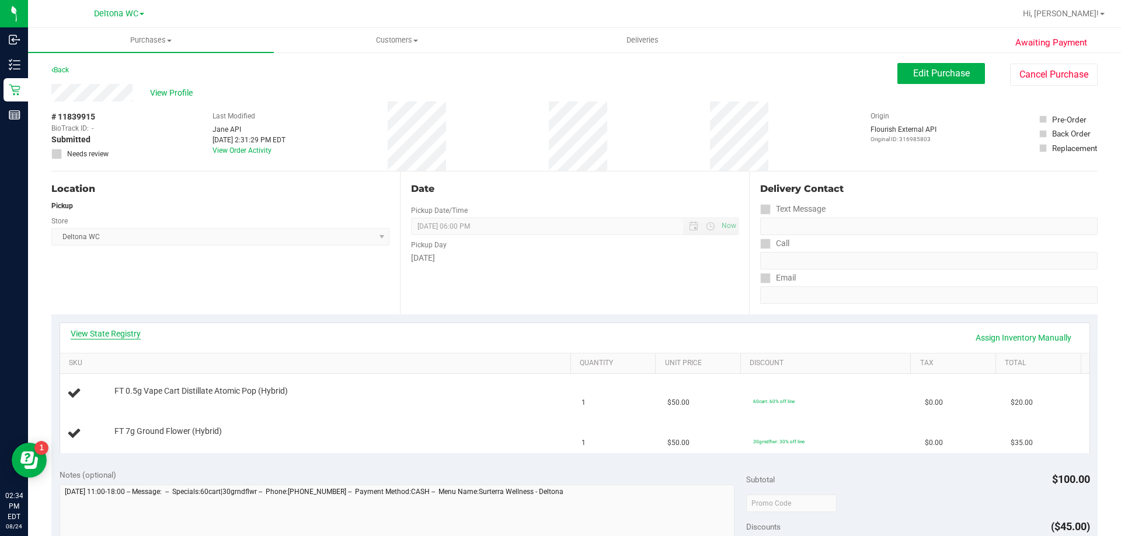
click at [99, 336] on link "View State Registry" at bounding box center [106, 334] width 70 height 12
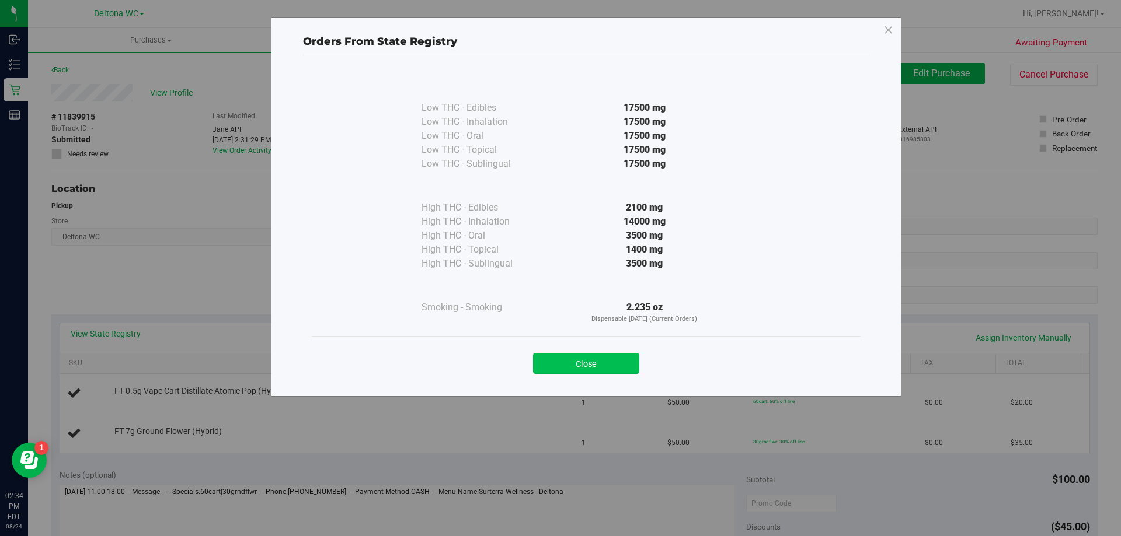
click at [603, 360] on button "Close" at bounding box center [586, 363] width 106 height 21
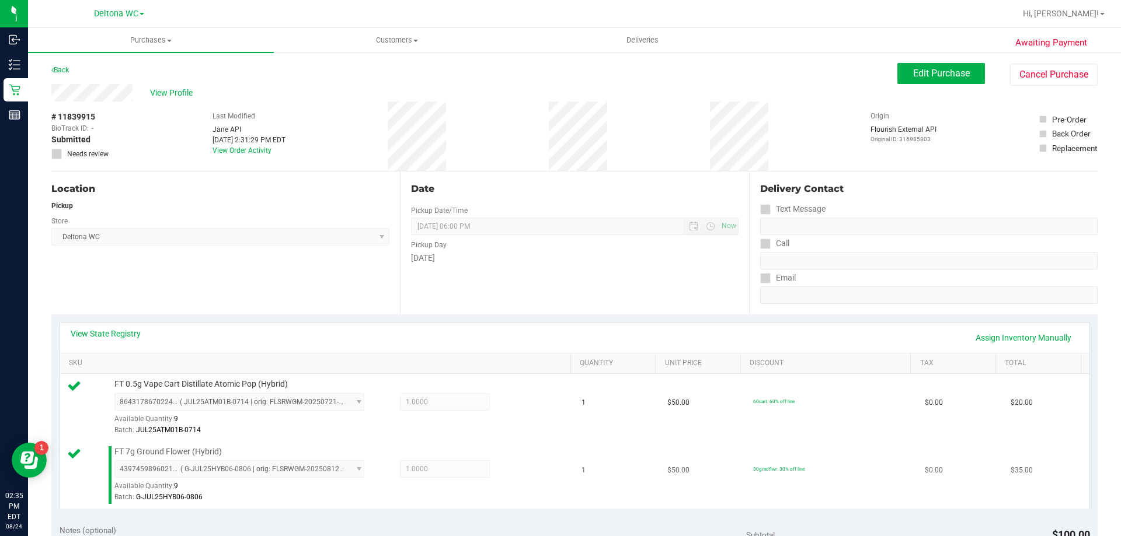
scroll to position [175, 0]
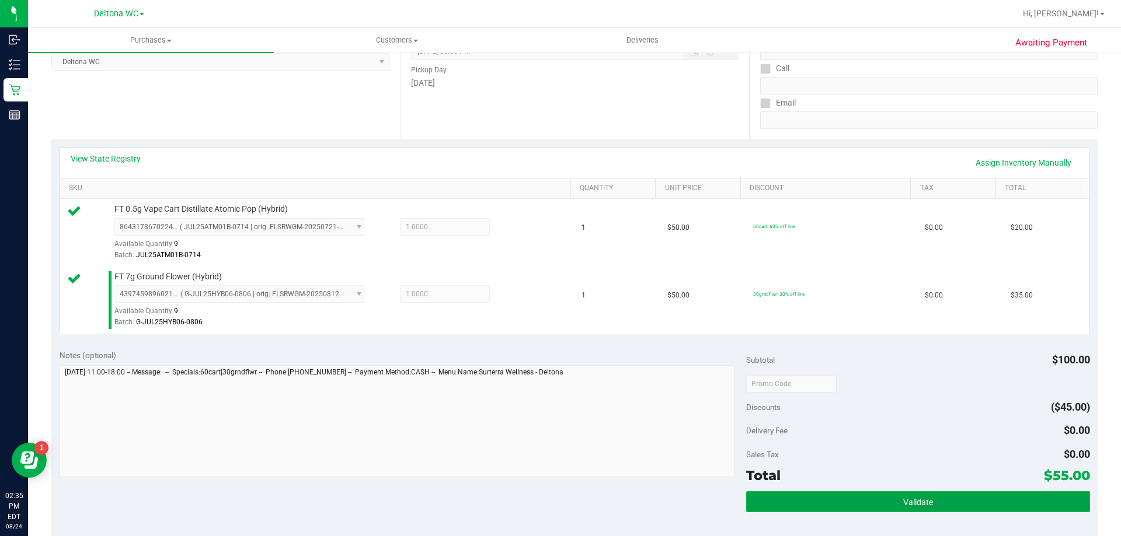
click at [850, 494] on button "Validate" at bounding box center [917, 501] width 343 height 21
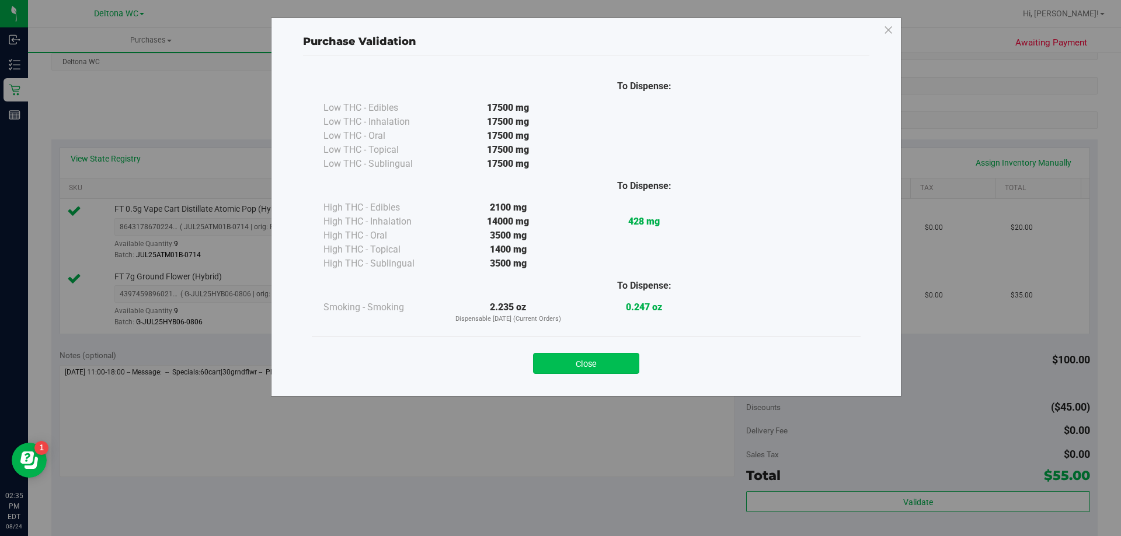
click at [620, 364] on button "Close" at bounding box center [586, 363] width 106 height 21
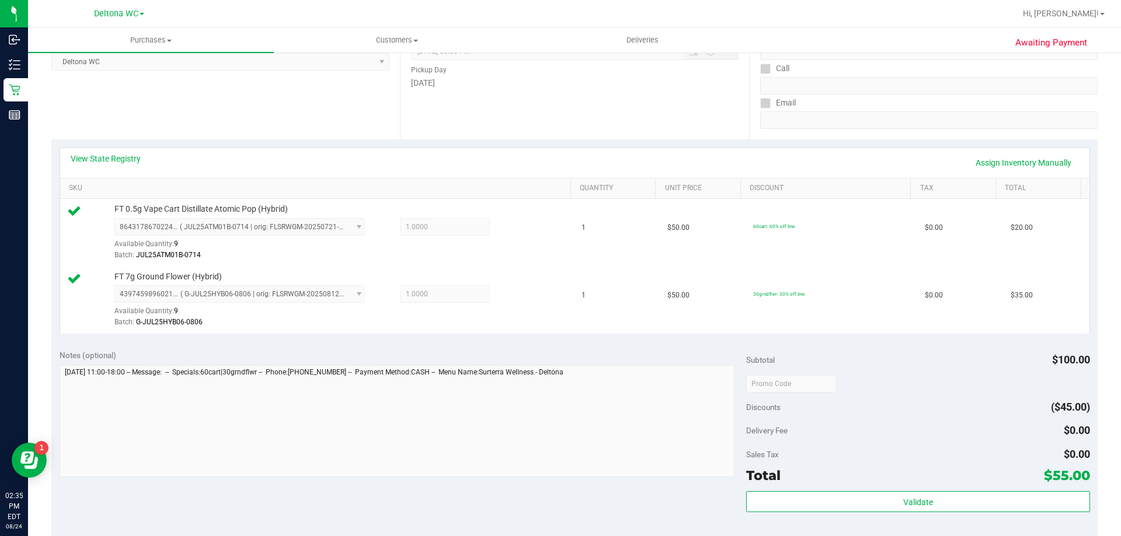
scroll to position [292, 0]
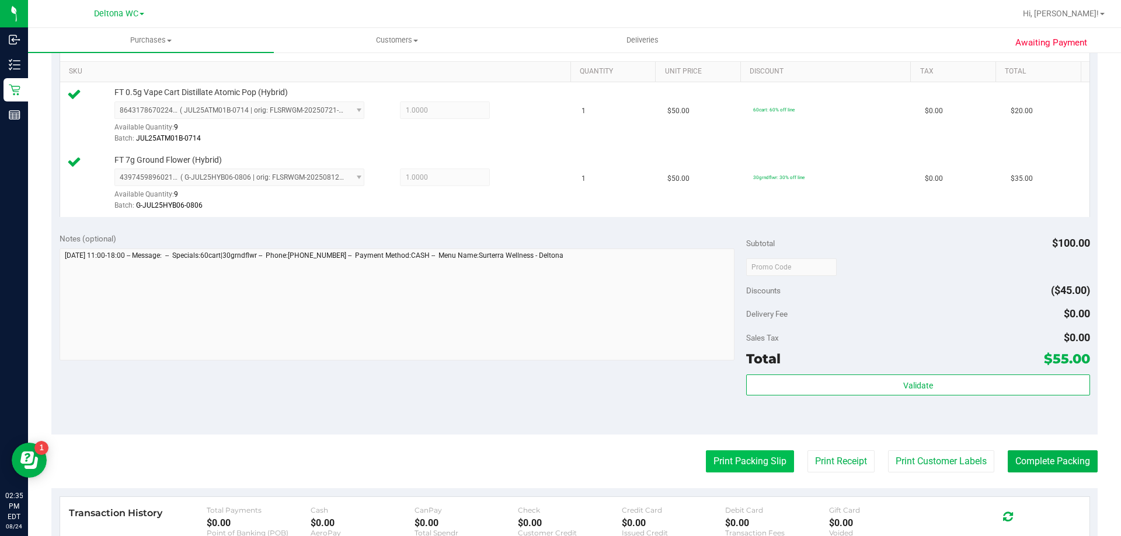
click at [738, 462] on button "Print Packing Slip" at bounding box center [750, 462] width 88 height 22
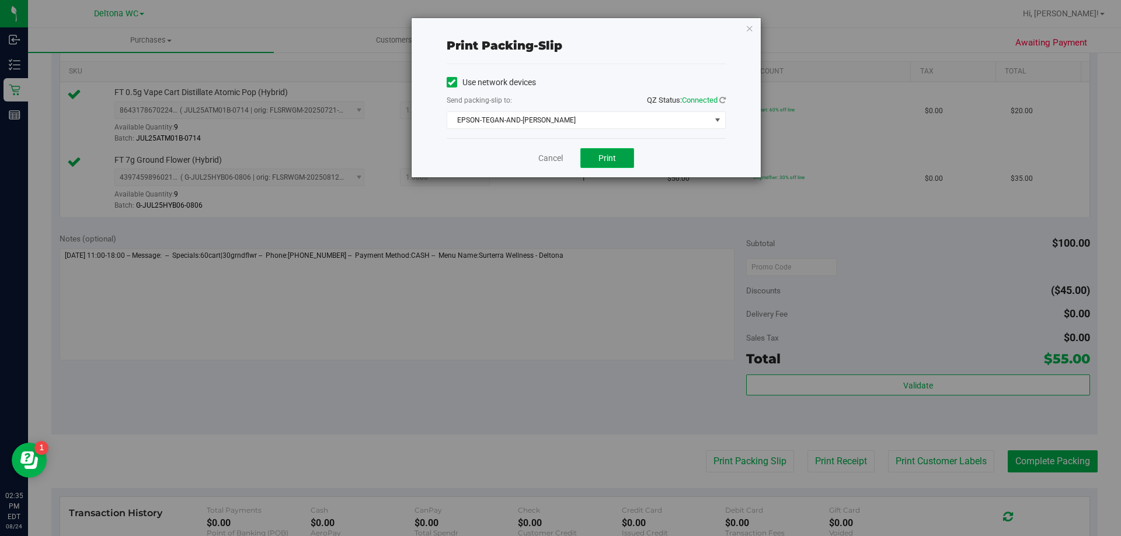
click at [603, 152] on button "Print" at bounding box center [607, 158] width 54 height 20
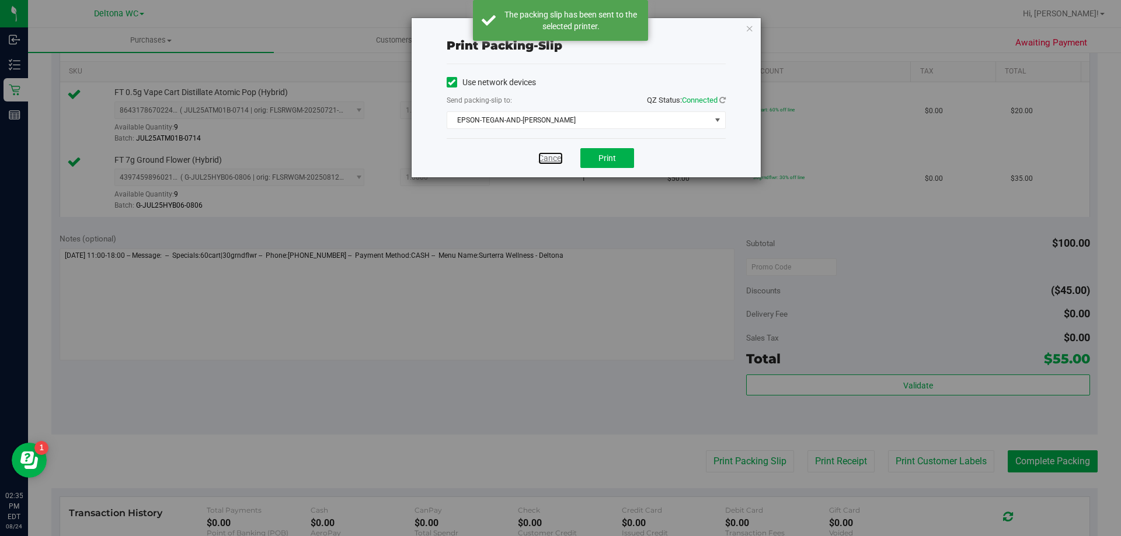
drag, startPoint x: 542, startPoint y: 159, endPoint x: 874, endPoint y: 277, distance: 352.4
click at [542, 159] on link "Cancel" at bounding box center [550, 158] width 25 height 12
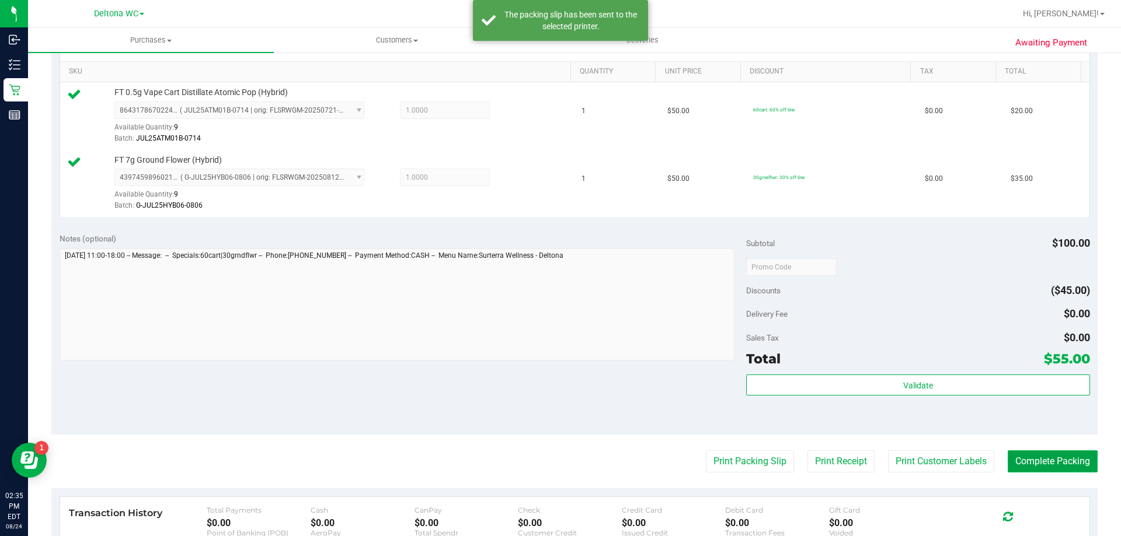
click at [1065, 461] on button "Complete Packing" at bounding box center [1052, 462] width 90 height 22
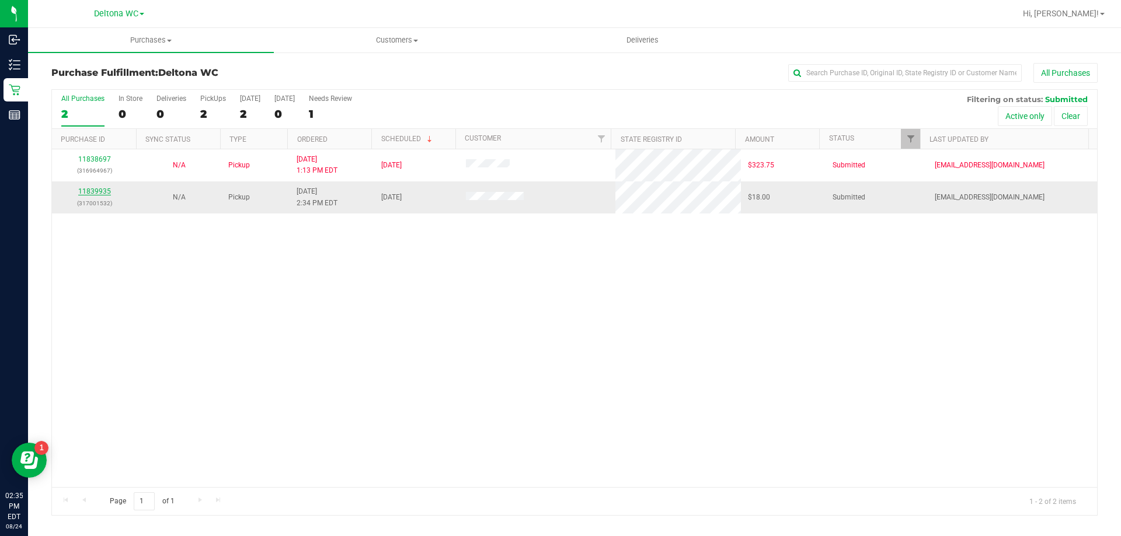
click at [100, 187] on link "11839935" at bounding box center [94, 191] width 33 height 8
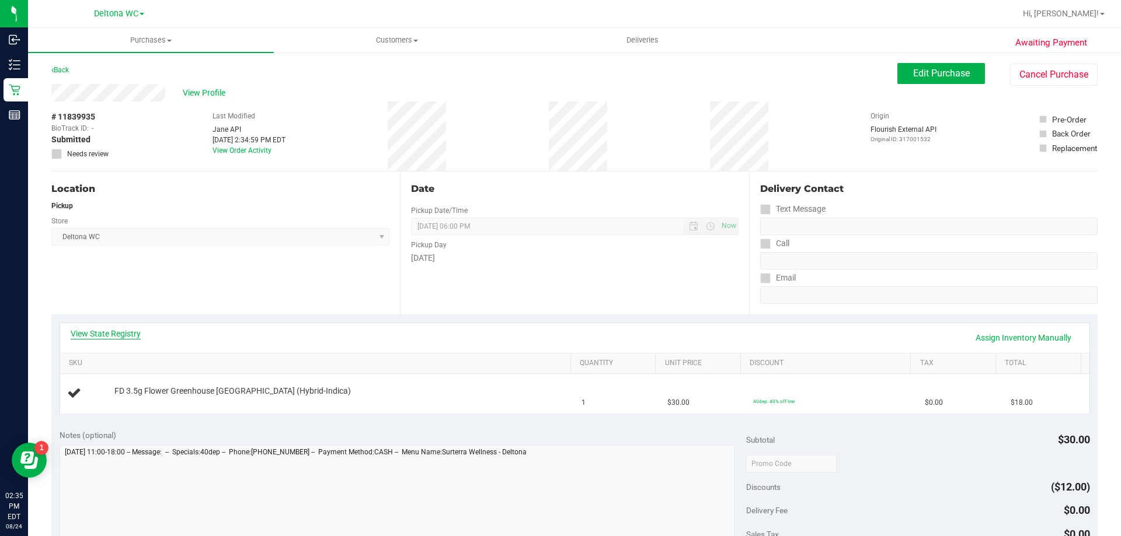
click at [128, 329] on link "View State Registry" at bounding box center [106, 334] width 70 height 12
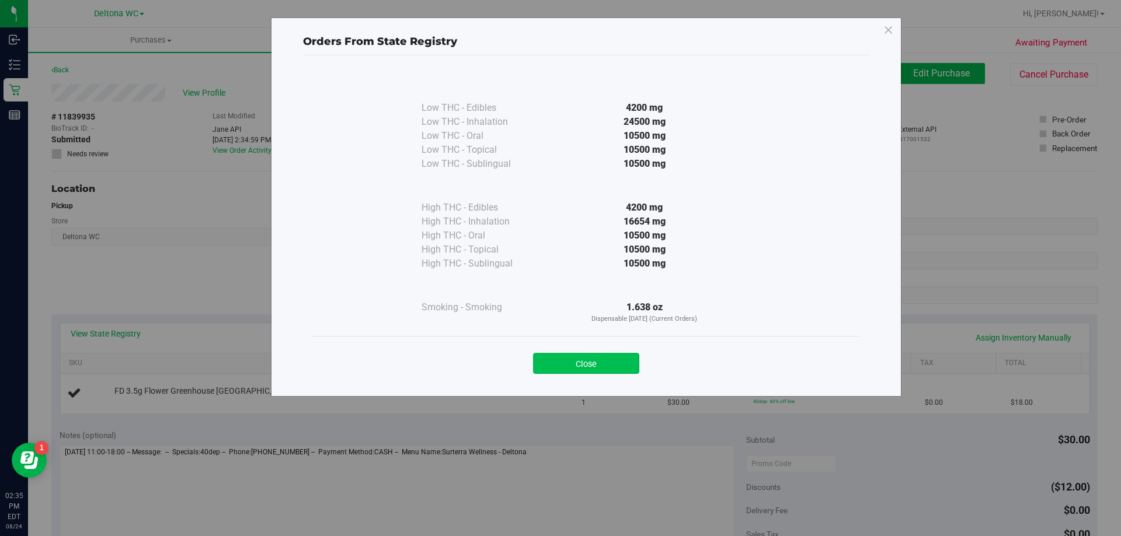
click at [591, 361] on button "Close" at bounding box center [586, 363] width 106 height 21
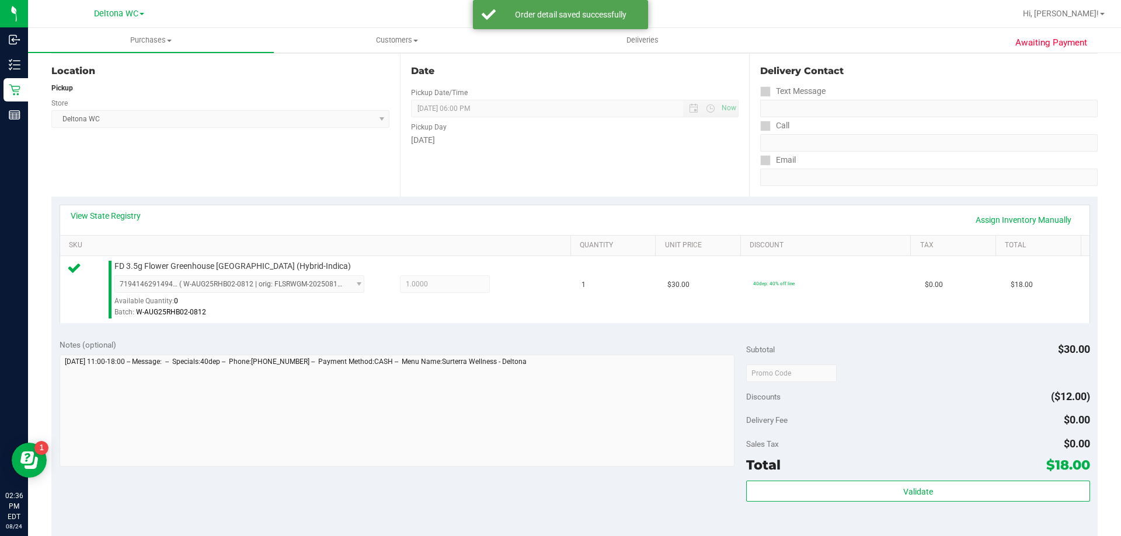
scroll to position [175, 0]
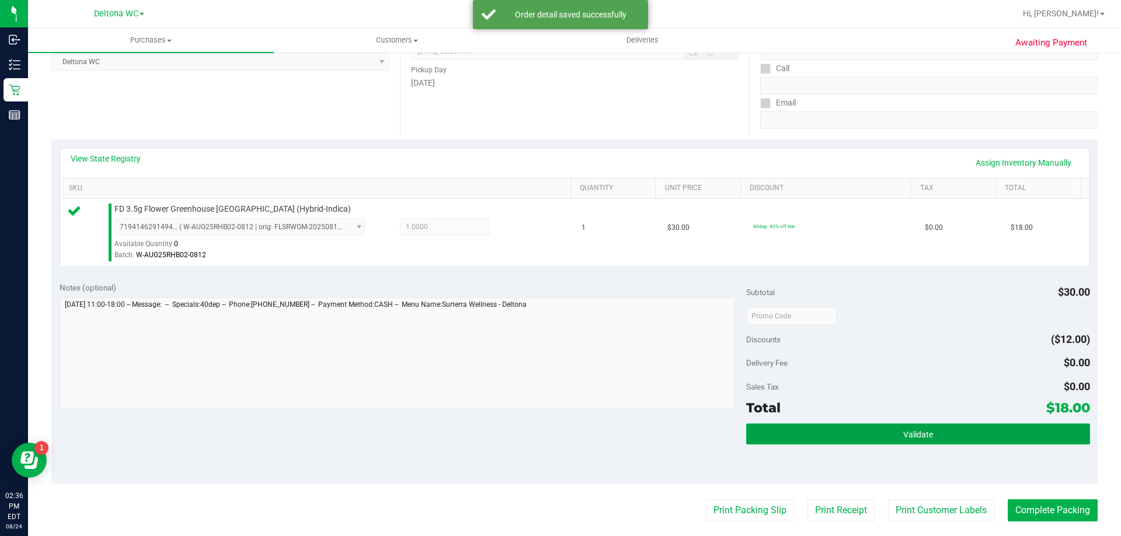
click at [888, 434] on button "Validate" at bounding box center [917, 434] width 343 height 21
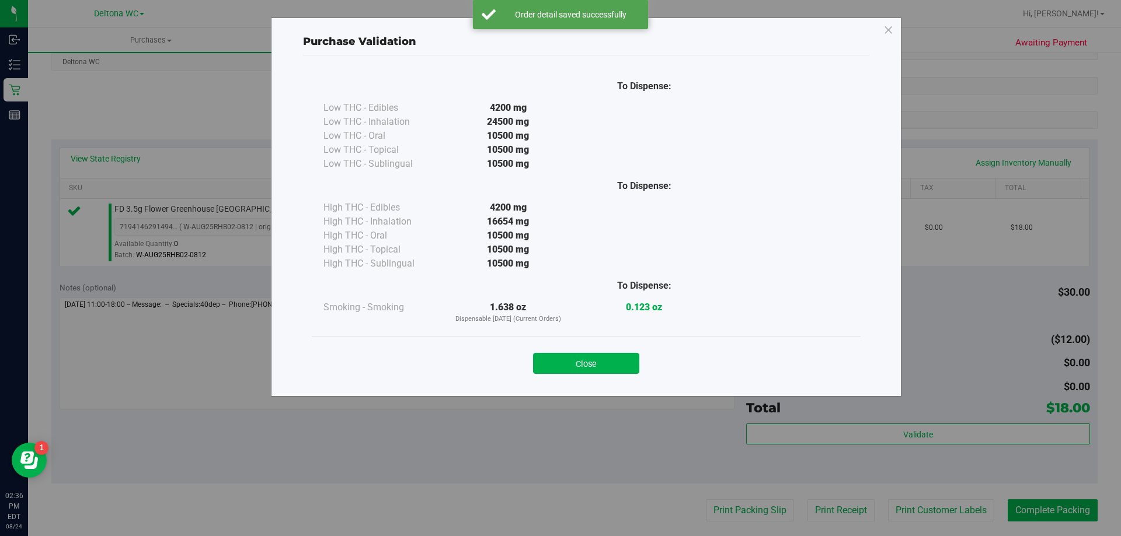
click at [610, 353] on div "Close" at bounding box center [585, 359] width 531 height 29
click at [615, 363] on button "Close" at bounding box center [586, 363] width 106 height 21
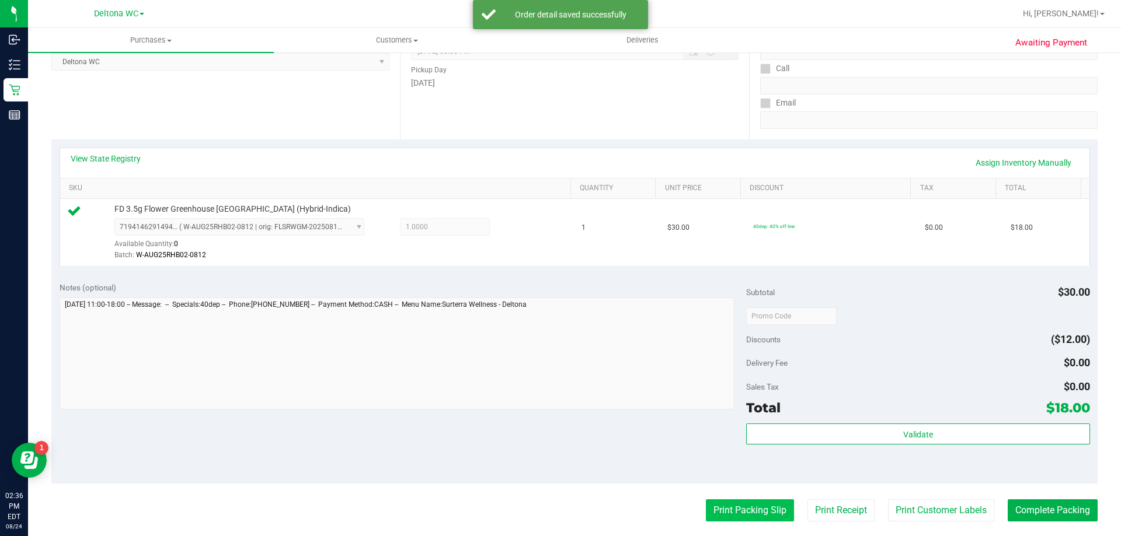
click at [751, 517] on button "Print Packing Slip" at bounding box center [750, 511] width 88 height 22
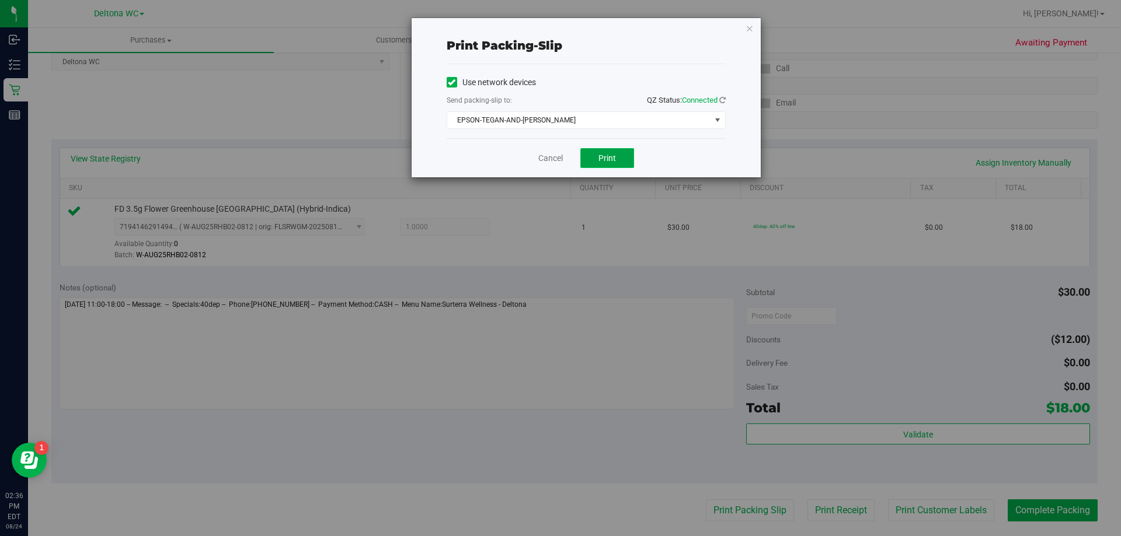
click at [598, 159] on button "Print" at bounding box center [607, 158] width 54 height 20
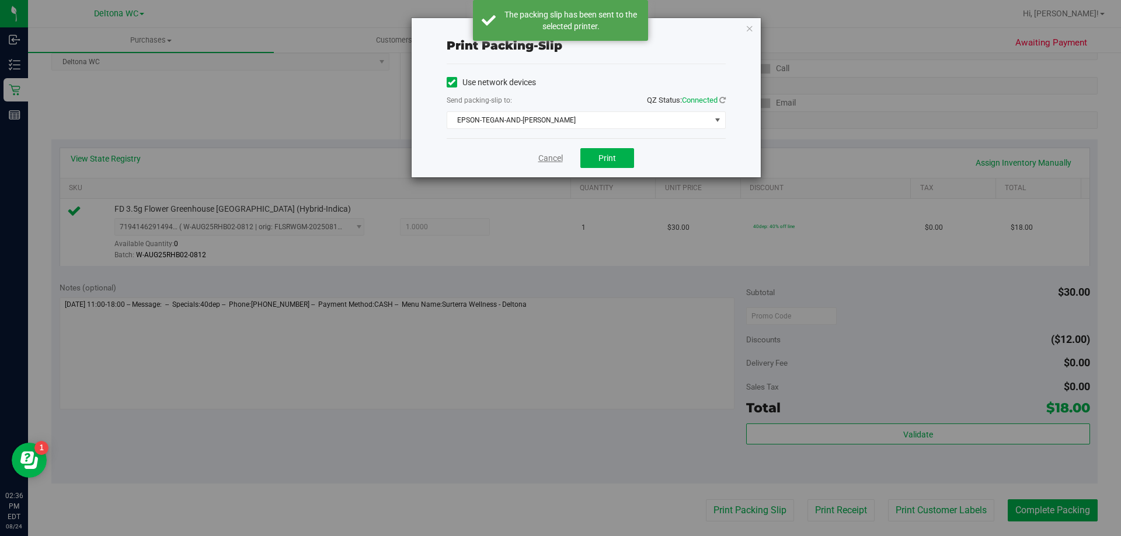
click at [551, 155] on link "Cancel" at bounding box center [550, 158] width 25 height 12
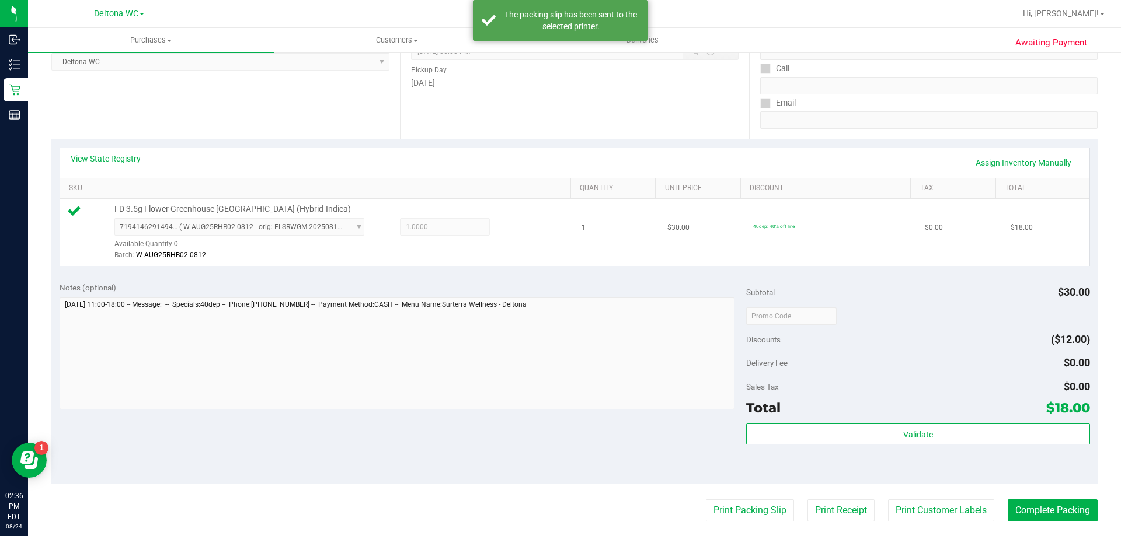
click at [233, 204] on span "FD 3.5g Flower Greenhouse [GEOGRAPHIC_DATA] (Hybrid-Indica)" at bounding box center [232, 209] width 236 height 11
copy div "FD 3.5g Flower Greenhouse [GEOGRAPHIC_DATA] (Hybrid-Indica)"
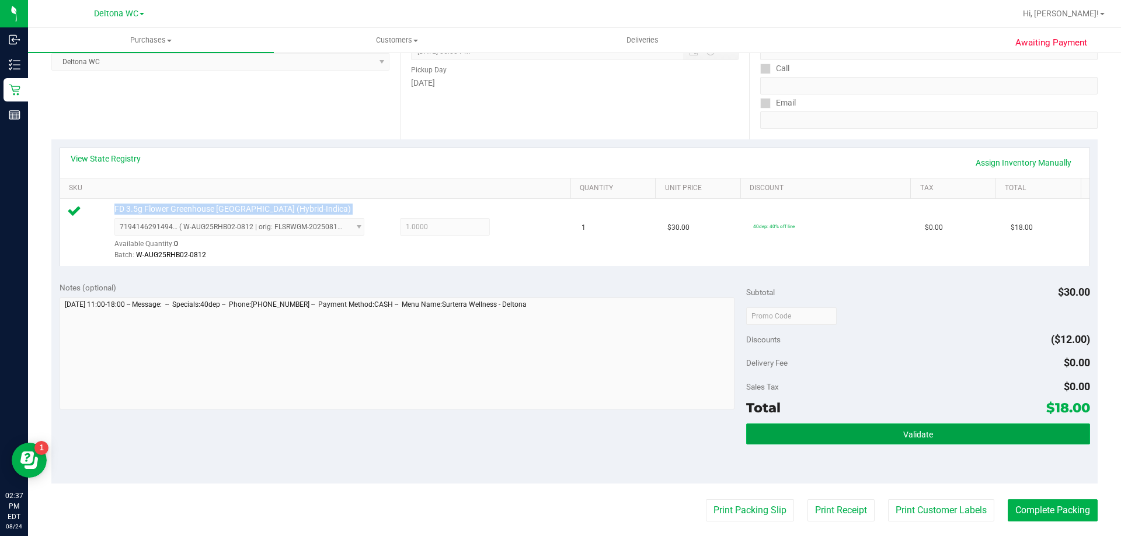
click at [878, 434] on button "Validate" at bounding box center [917, 434] width 343 height 21
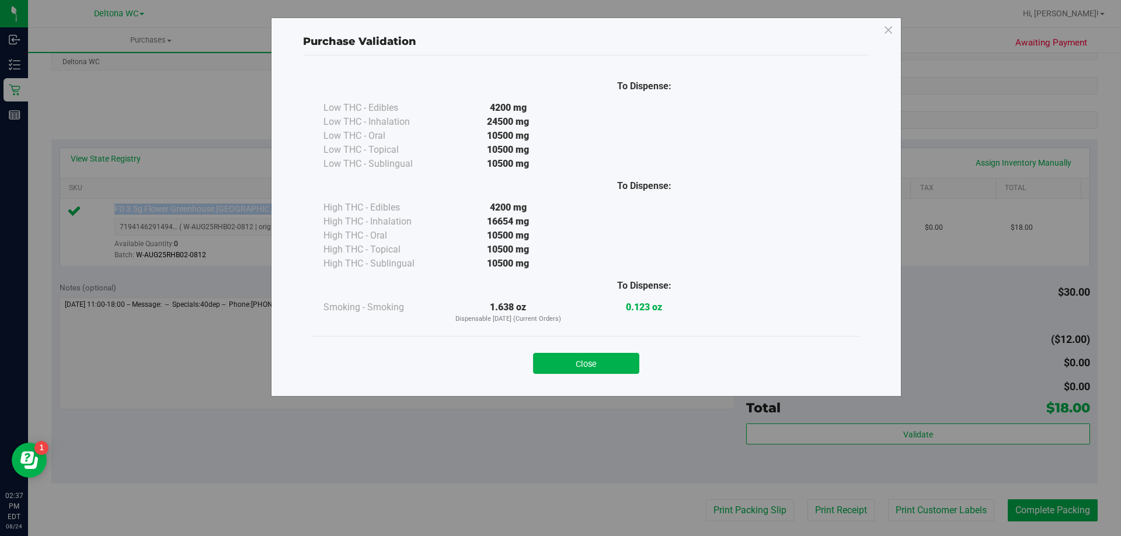
drag, startPoint x: 629, startPoint y: 363, endPoint x: 654, endPoint y: 368, distance: 25.6
click at [631, 362] on button "Close" at bounding box center [586, 363] width 106 height 21
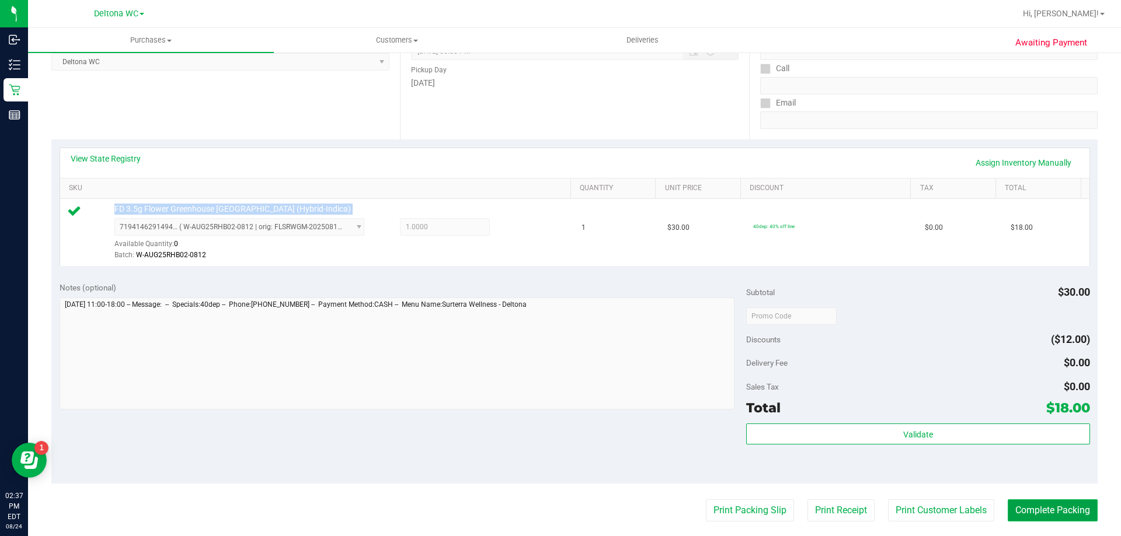
click at [1025, 511] on button "Complete Packing" at bounding box center [1052, 511] width 90 height 22
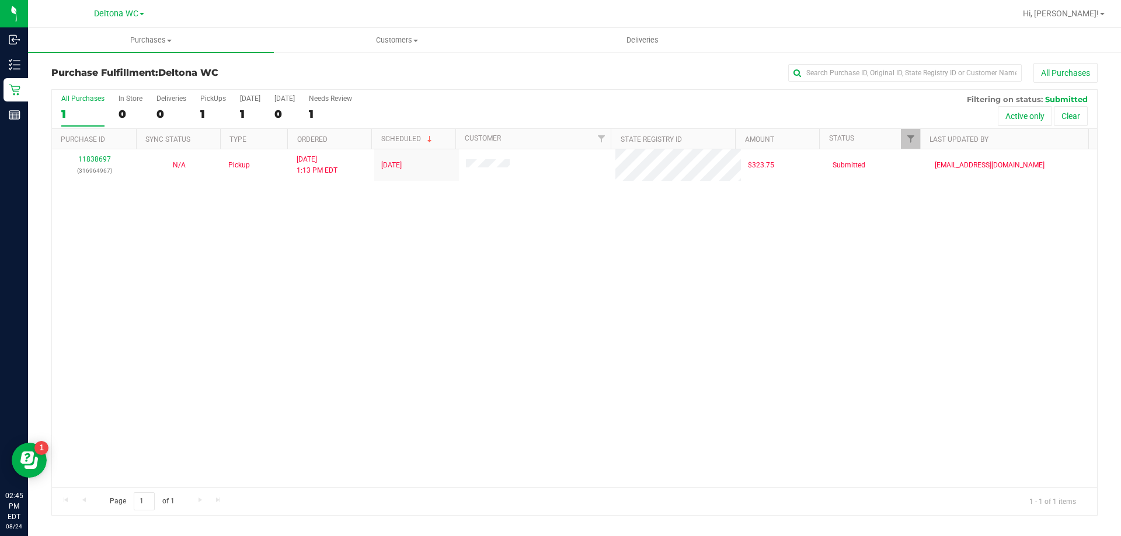
click at [81, 119] on div "1" at bounding box center [82, 113] width 43 height 13
click at [0, 0] on input "All Purchases 1" at bounding box center [0, 0] width 0 height 0
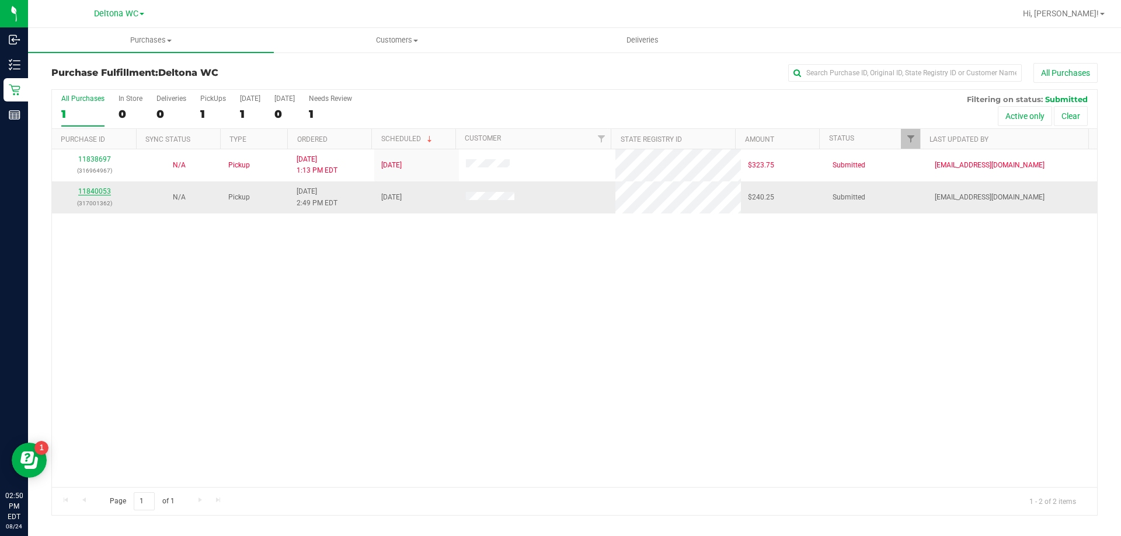
click at [90, 192] on link "11840053" at bounding box center [94, 191] width 33 height 8
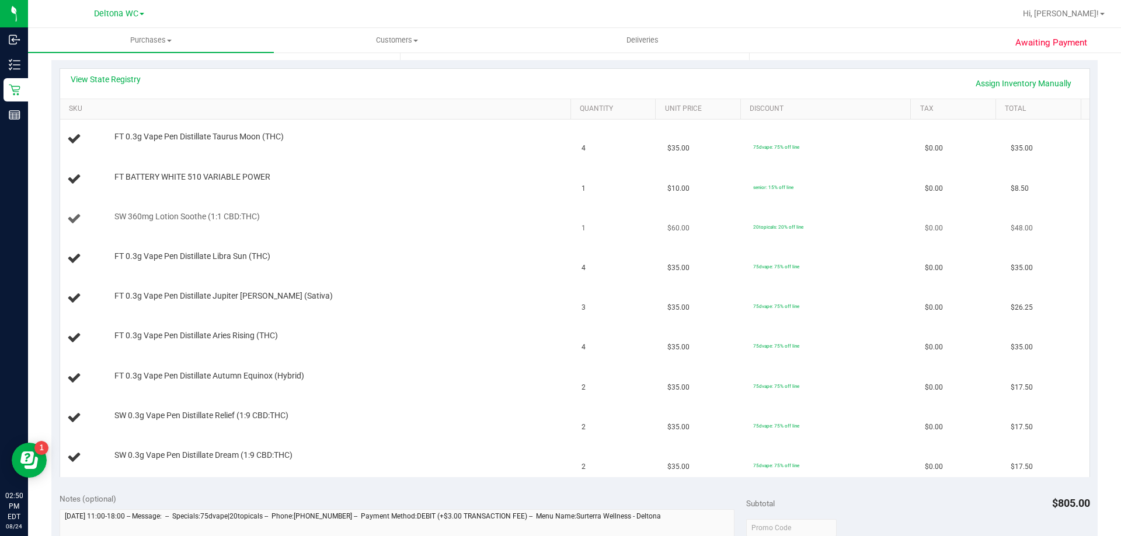
scroll to position [233, 0]
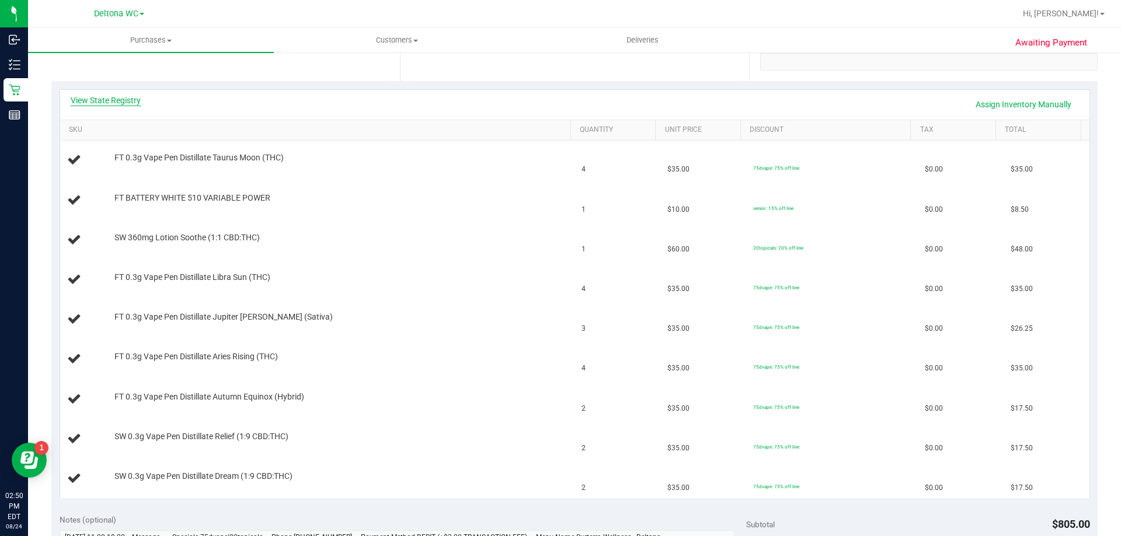
click at [134, 100] on link "View State Registry" at bounding box center [106, 101] width 70 height 12
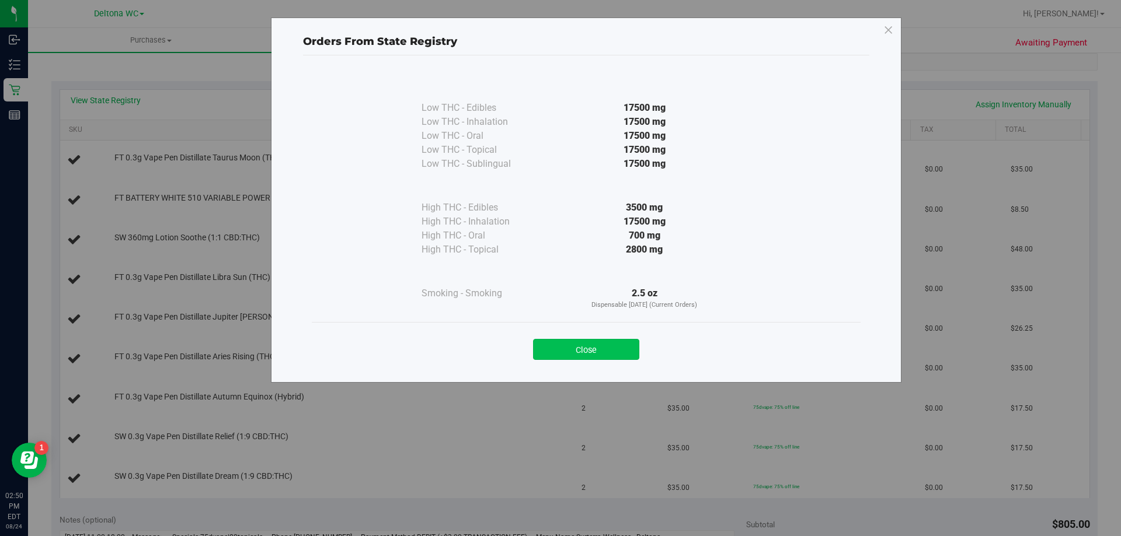
click at [594, 355] on button "Close" at bounding box center [586, 349] width 106 height 21
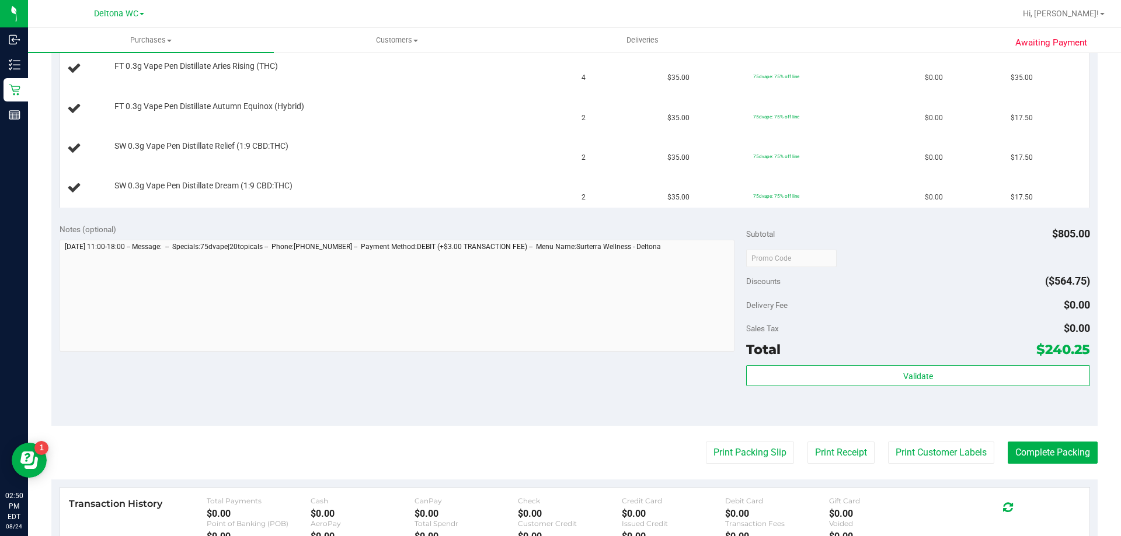
scroll to position [525, 0]
click at [742, 459] on button "Print Packing Slip" at bounding box center [750, 452] width 88 height 22
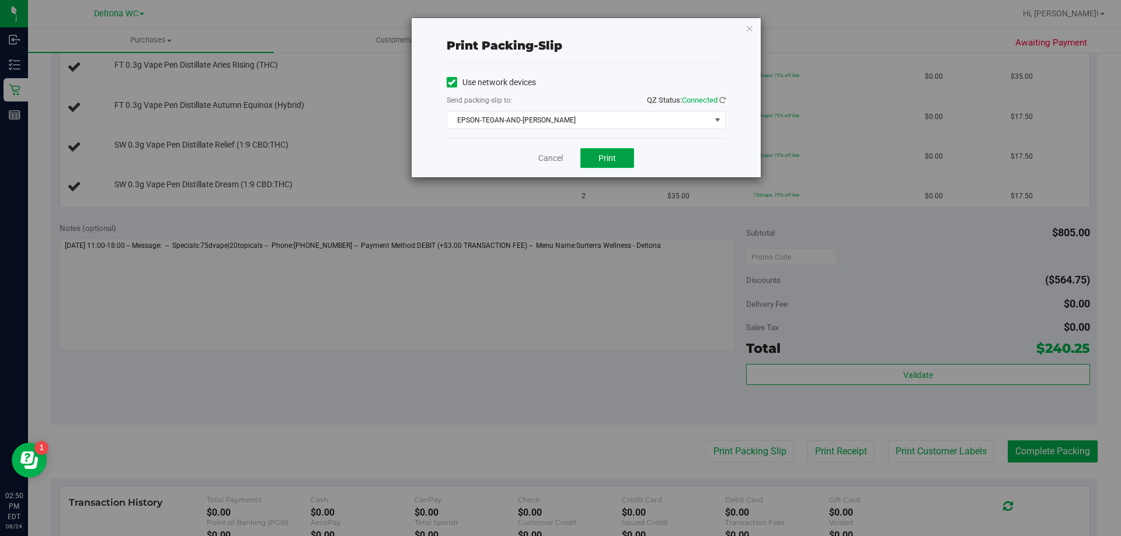
click at [609, 160] on span "Print" at bounding box center [607, 157] width 18 height 9
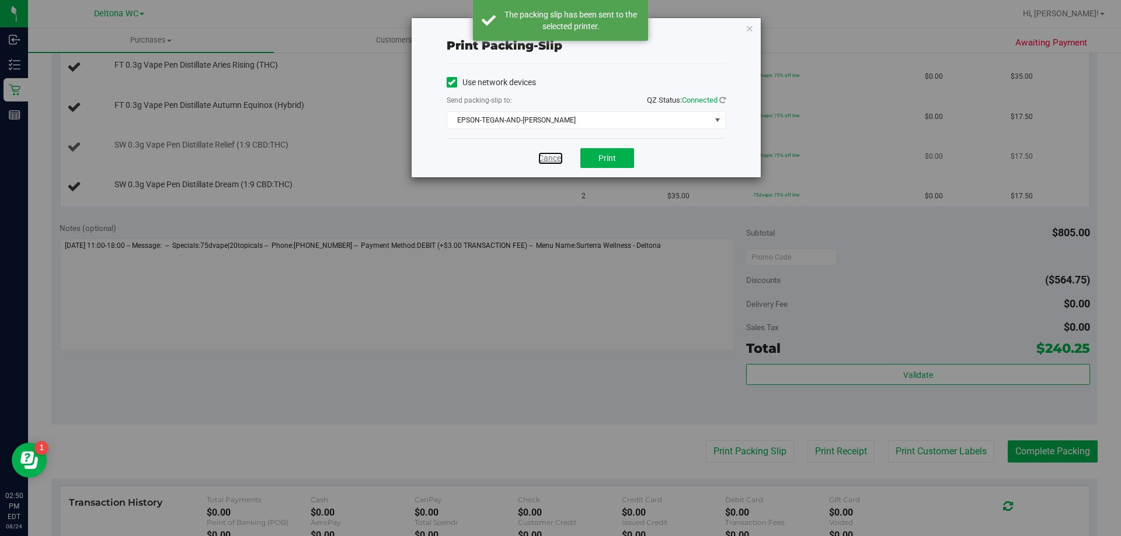
click at [549, 160] on link "Cancel" at bounding box center [550, 158] width 25 height 12
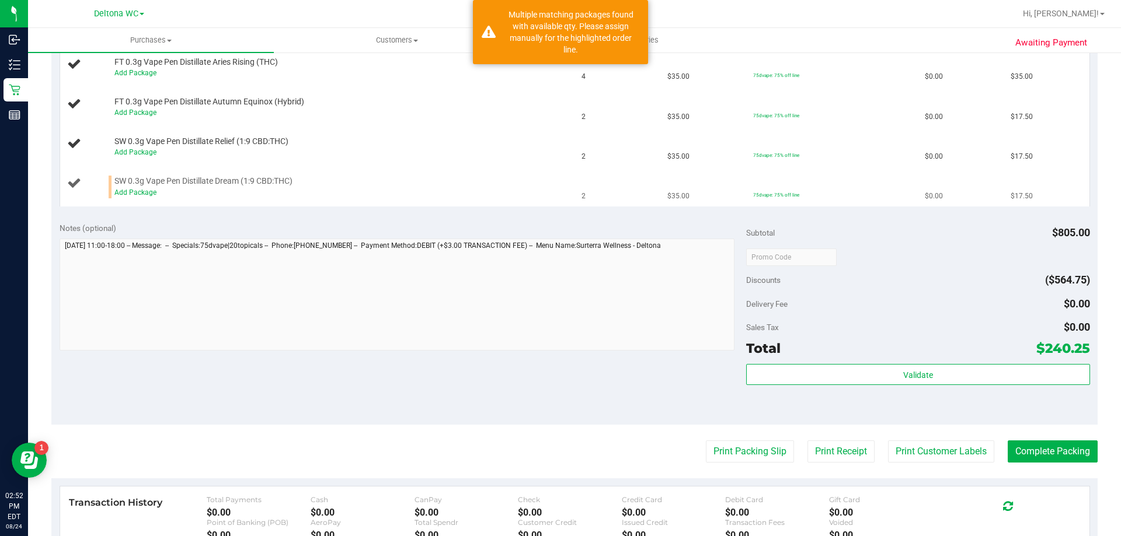
drag, startPoint x: 125, startPoint y: 198, endPoint x: 133, endPoint y: 196, distance: 7.9
click at [126, 198] on td "SW 0.3g Vape Pen Distillate Dream (1:9 CBD:THC) Add Package" at bounding box center [317, 186] width 515 height 39
click at [133, 196] on link "Add Package" at bounding box center [135, 193] width 42 height 8
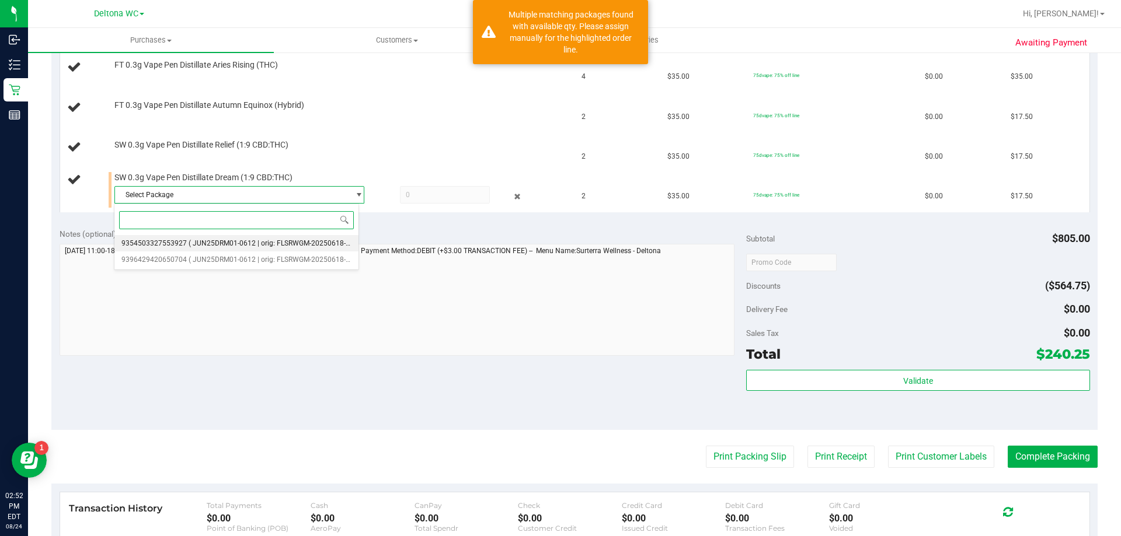
click at [196, 247] on li "9354503327553927 ( JUN25DRM01-0612 | orig: FLSRWGM-20250618-1511 )" at bounding box center [236, 243] width 244 height 16
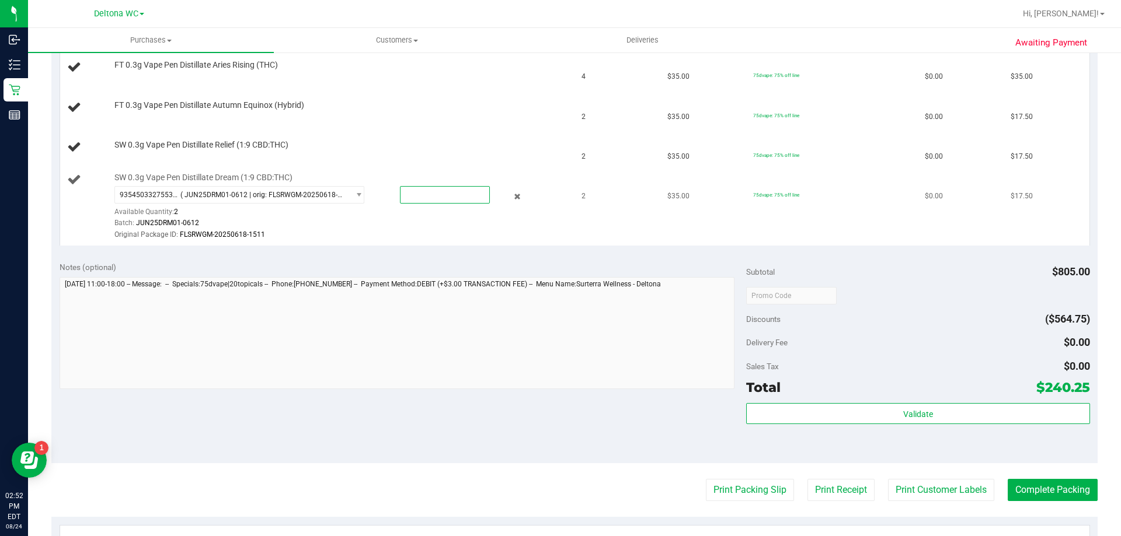
click at [423, 189] on span at bounding box center [445, 195] width 90 height 18
type input "2"
type input "2.0000"
click at [500, 226] on div "Batch: JUN25DRM01-0612" at bounding box center [339, 223] width 451 height 11
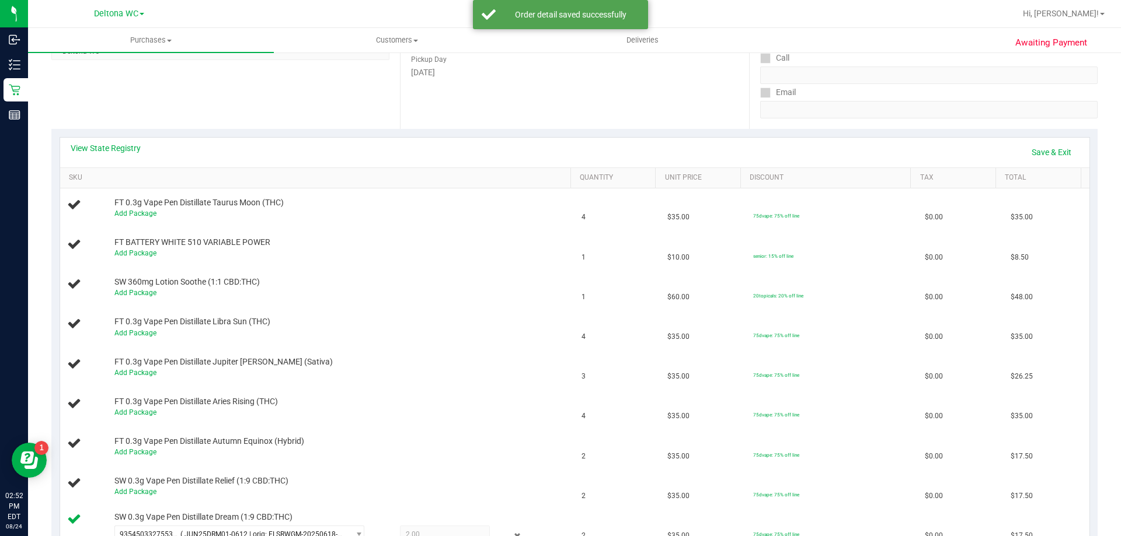
scroll to position [175, 0]
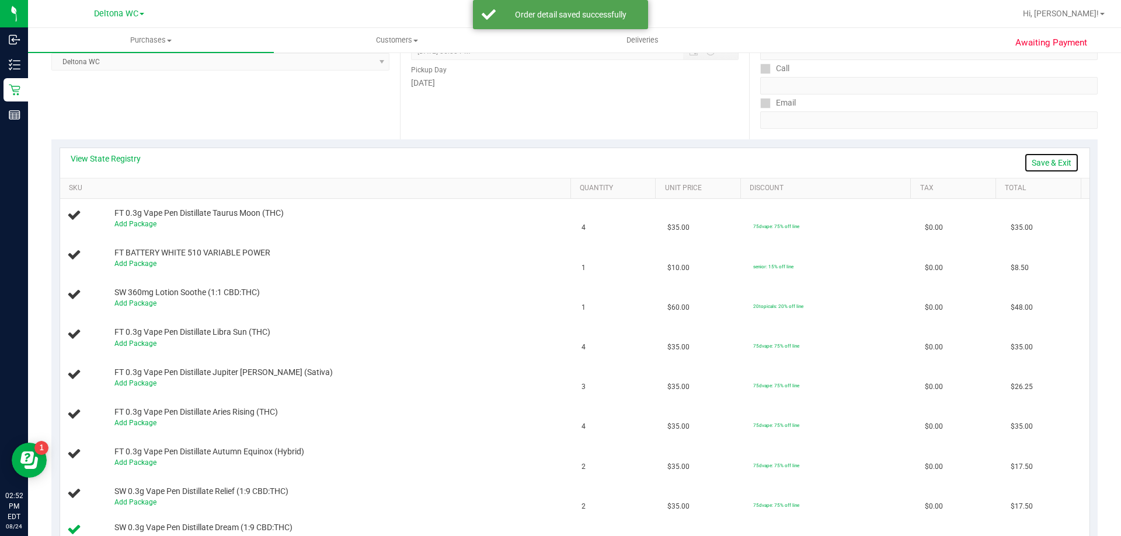
click at [1038, 160] on link "Save & Exit" at bounding box center [1051, 163] width 55 height 20
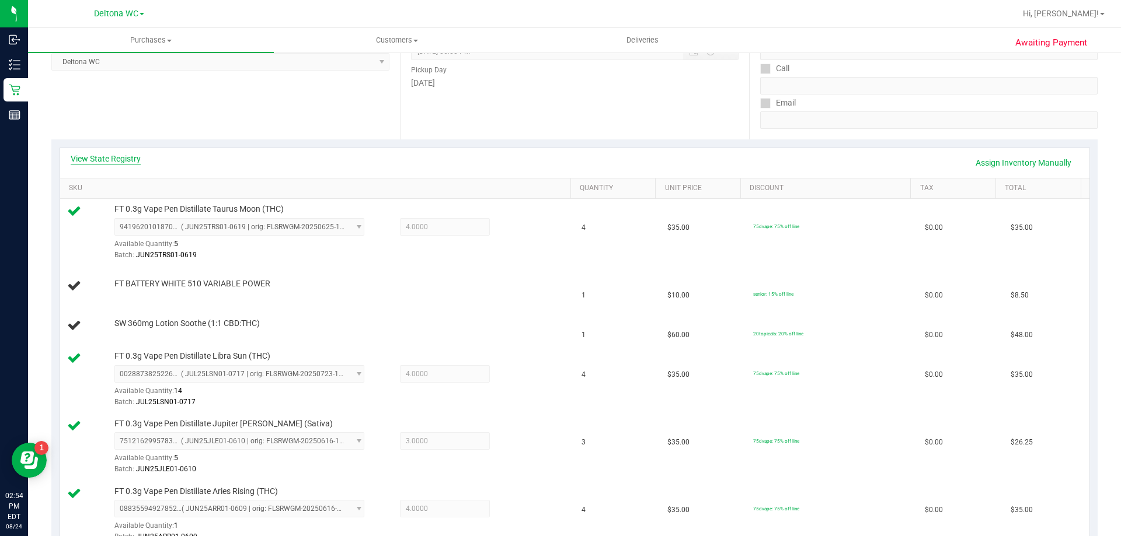
click at [127, 154] on link "View State Registry" at bounding box center [106, 159] width 70 height 12
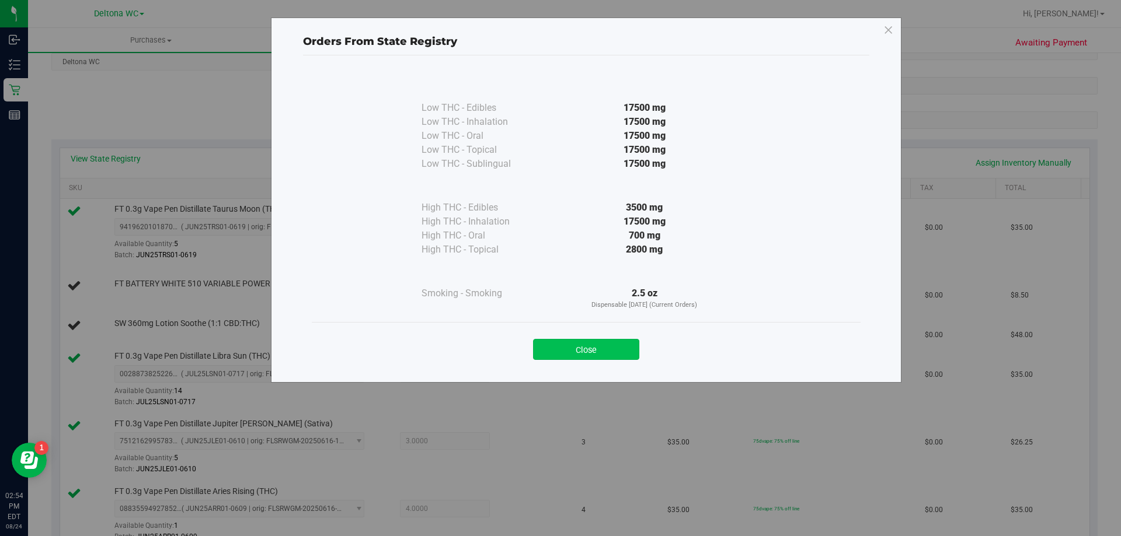
click at [572, 349] on button "Close" at bounding box center [586, 349] width 106 height 21
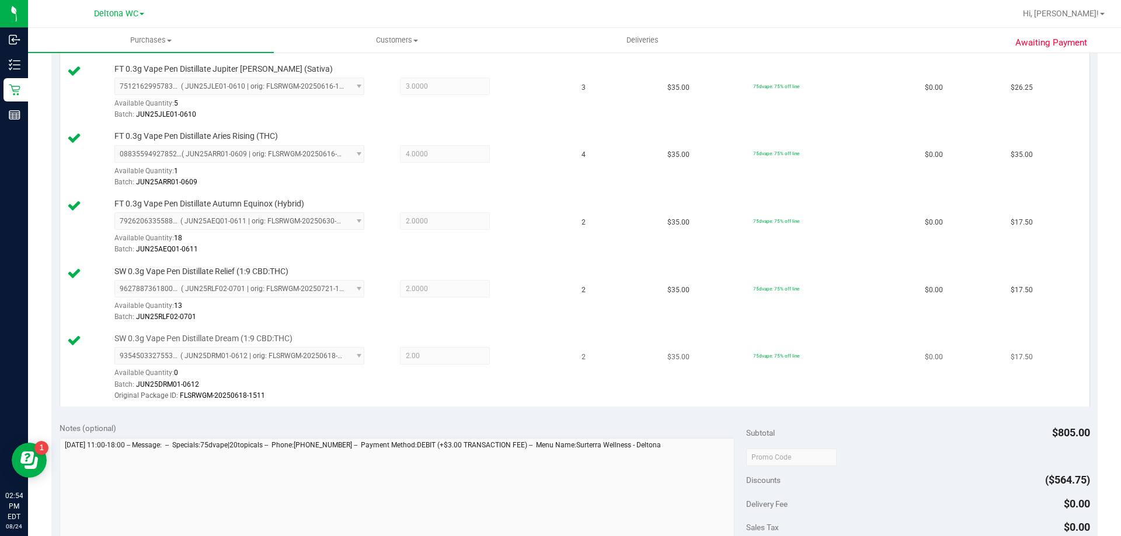
scroll to position [759, 0]
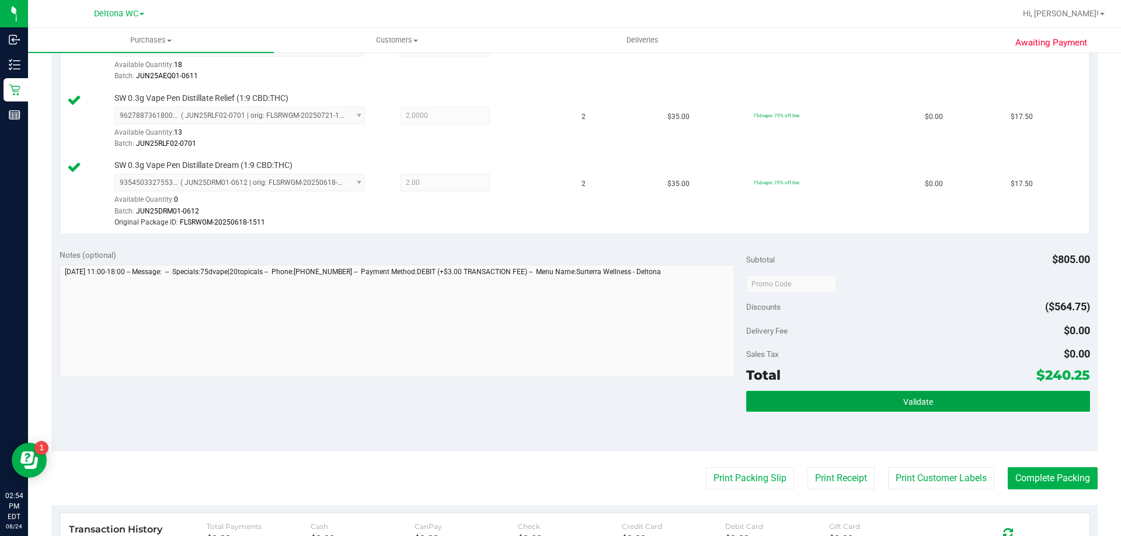
click at [894, 404] on button "Validate" at bounding box center [917, 401] width 343 height 21
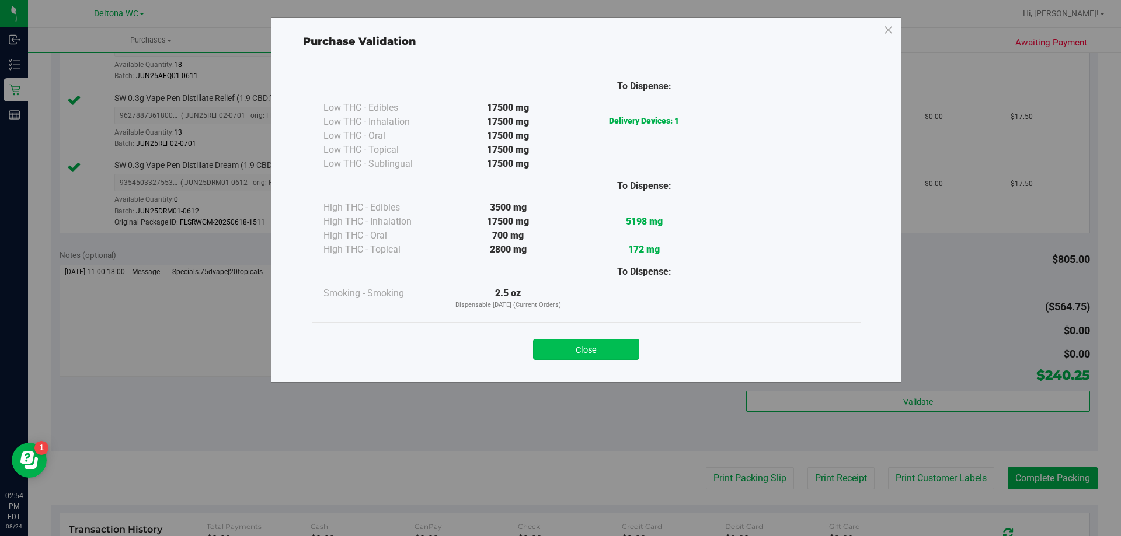
click at [598, 341] on button "Close" at bounding box center [586, 349] width 106 height 21
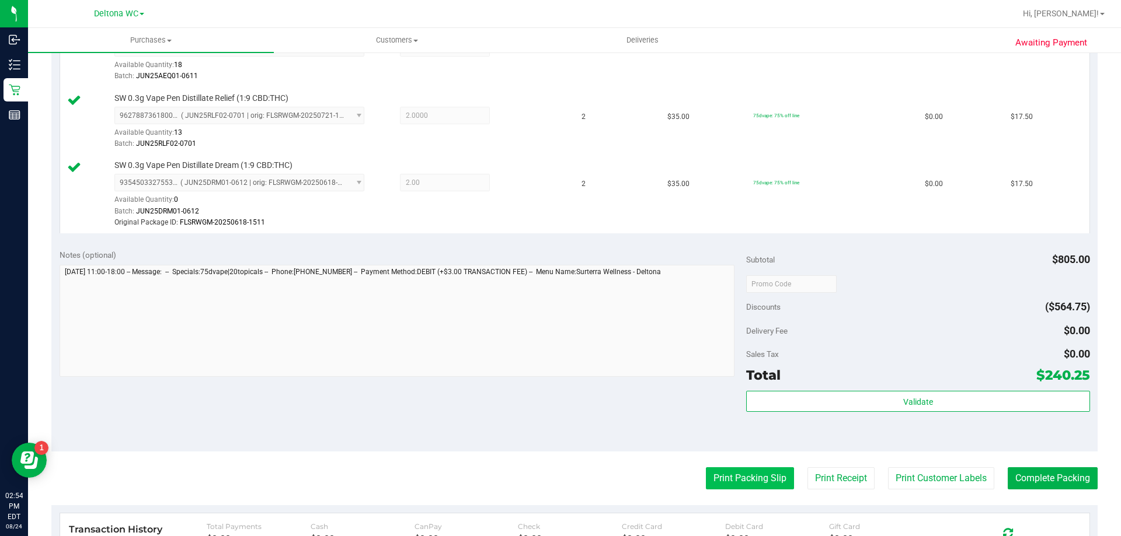
click at [709, 476] on button "Print Packing Slip" at bounding box center [750, 478] width 88 height 22
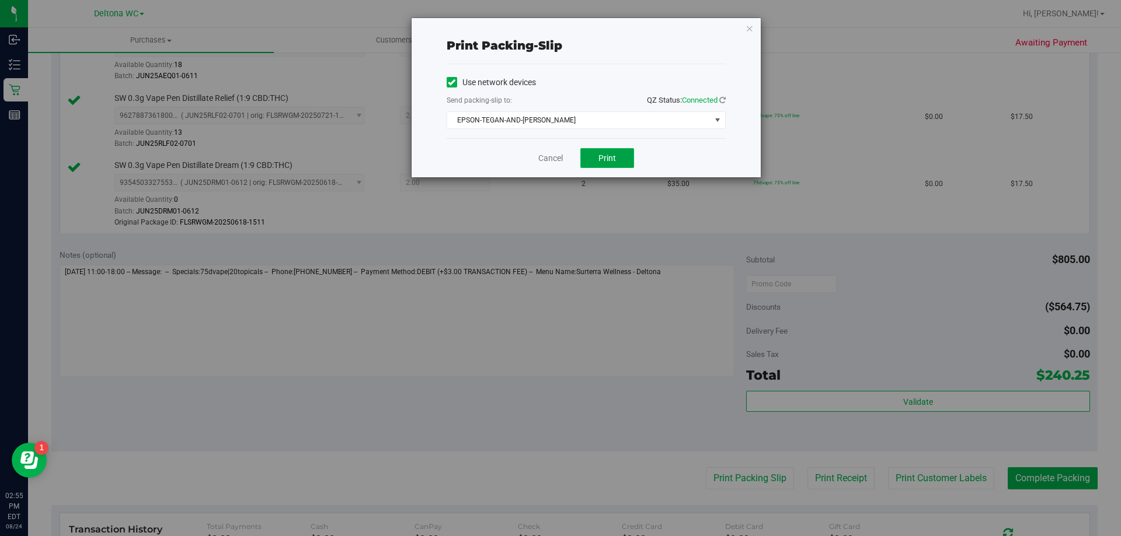
click at [609, 166] on button "Print" at bounding box center [607, 158] width 54 height 20
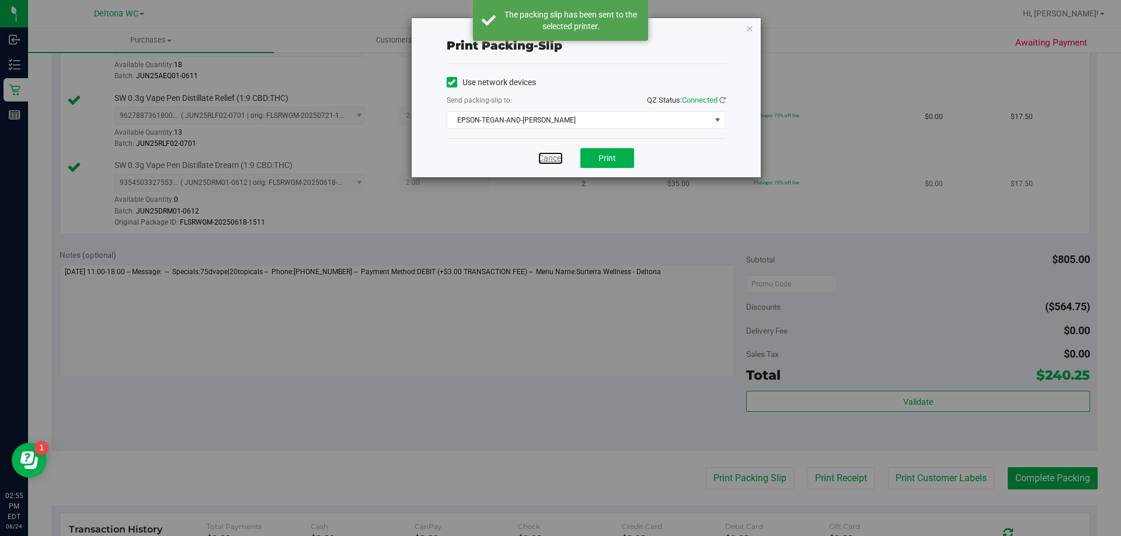
click at [545, 160] on link "Cancel" at bounding box center [550, 158] width 25 height 12
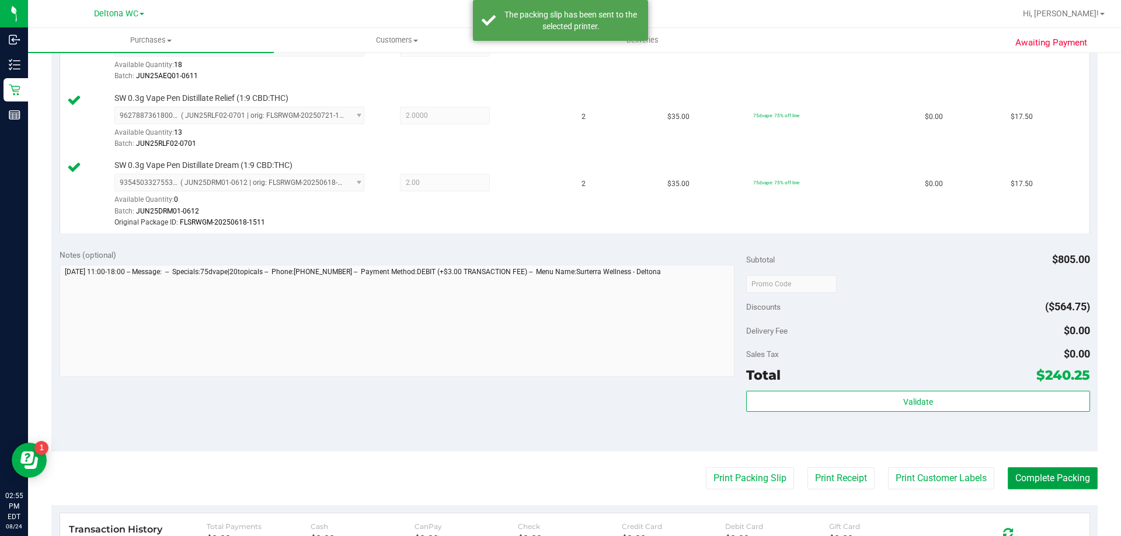
click at [1029, 482] on button "Complete Packing" at bounding box center [1052, 478] width 90 height 22
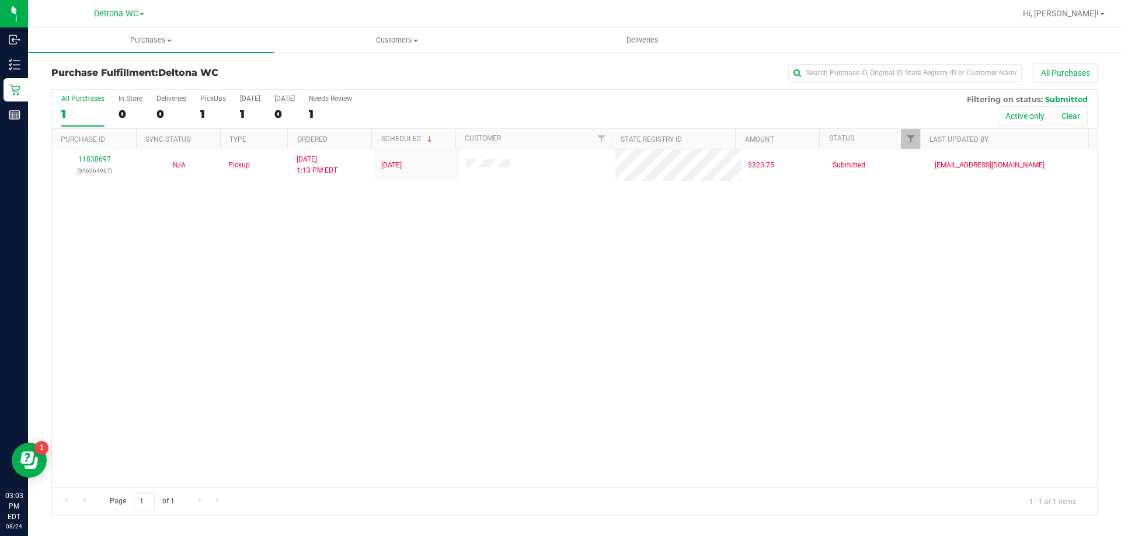
click at [81, 113] on div "1" at bounding box center [82, 113] width 43 height 13
click at [0, 0] on input "All Purchases 1" at bounding box center [0, 0] width 0 height 0
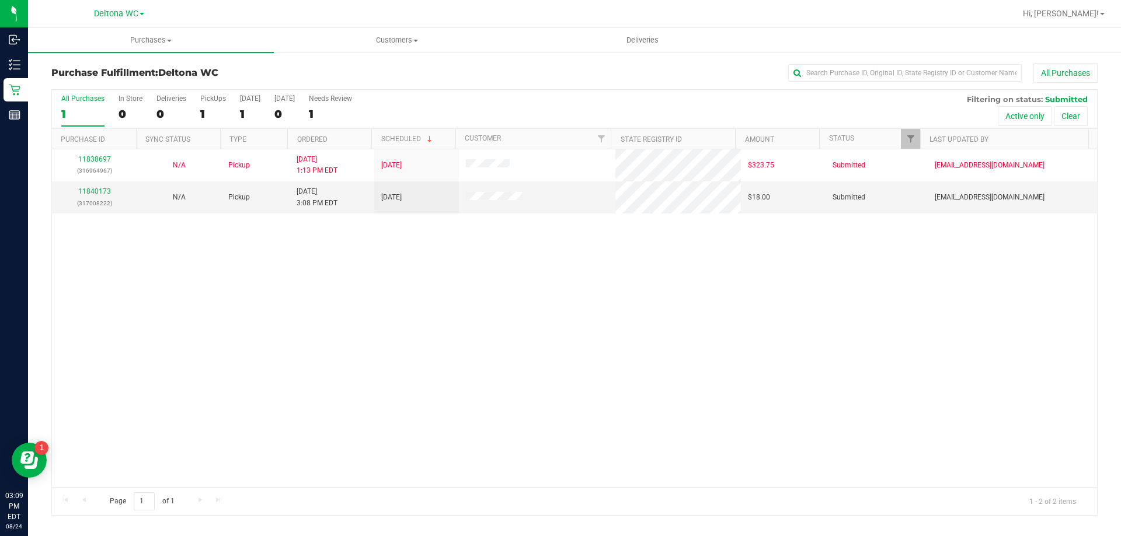
drag, startPoint x: 208, startPoint y: 340, endPoint x: 107, endPoint y: 250, distance: 134.8
click at [207, 338] on div "11838697 (316964967) N/A Pickup 8/24/2025 1:13 PM EDT 8/24/2025 $323.75 Submitt…" at bounding box center [574, 318] width 1045 height 338
click at [103, 189] on link "11840173" at bounding box center [94, 191] width 33 height 8
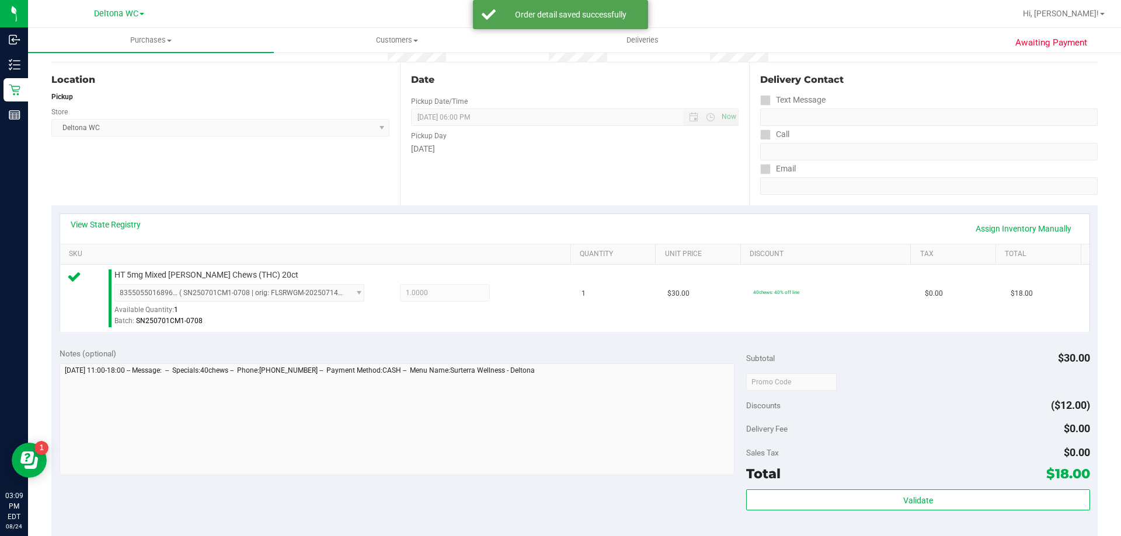
scroll to position [233, 0]
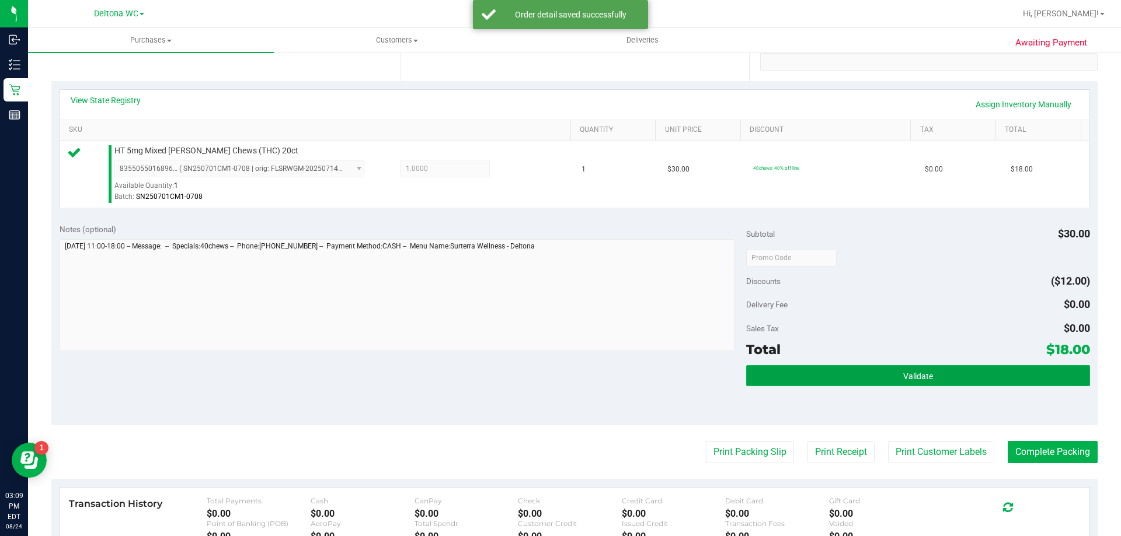
click at [872, 380] on button "Validate" at bounding box center [917, 375] width 343 height 21
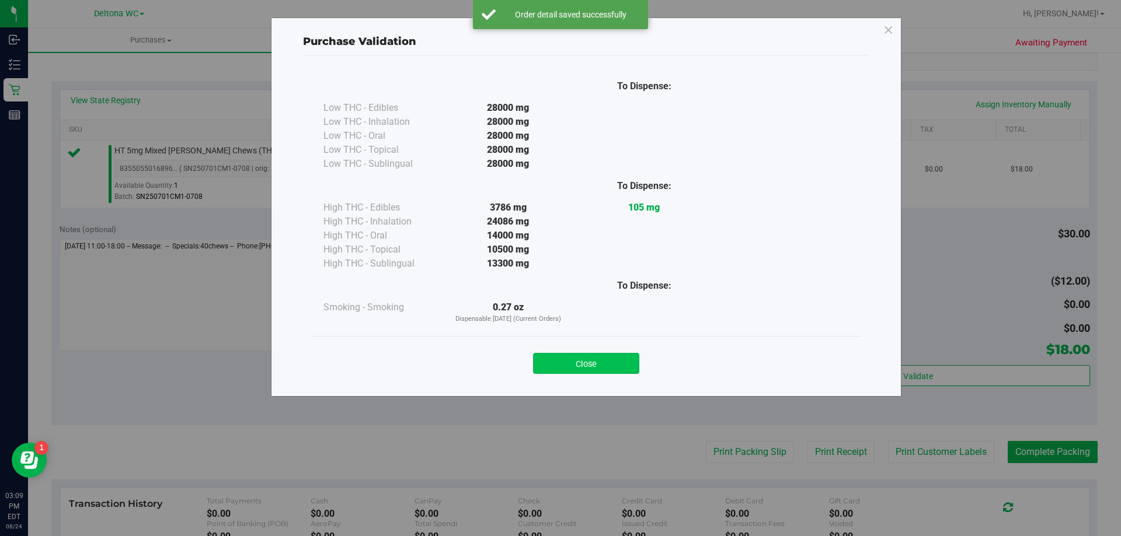
click at [609, 369] on button "Close" at bounding box center [586, 363] width 106 height 21
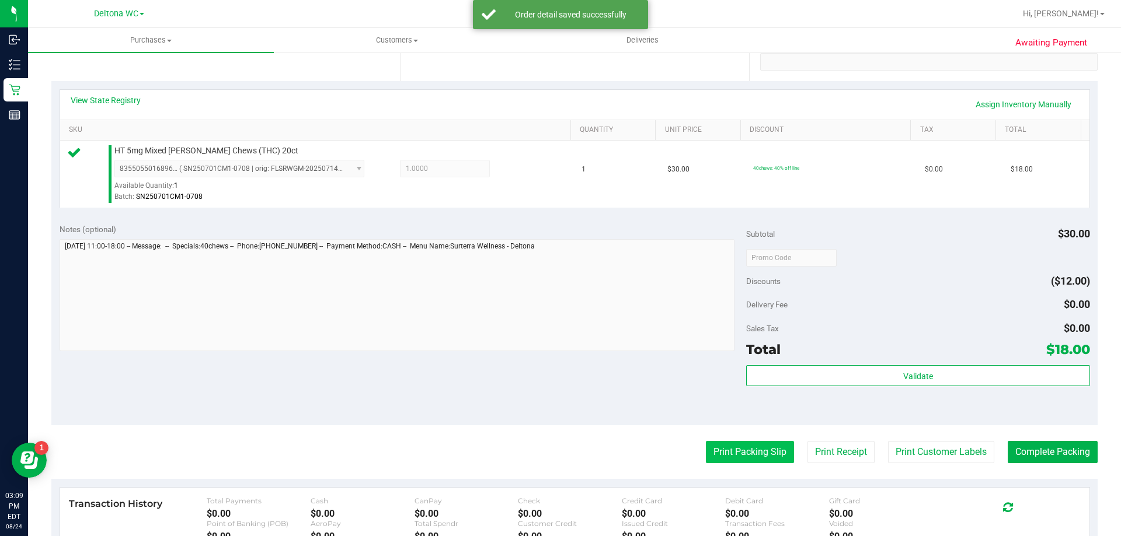
click at [718, 449] on button "Print Packing Slip" at bounding box center [750, 452] width 88 height 22
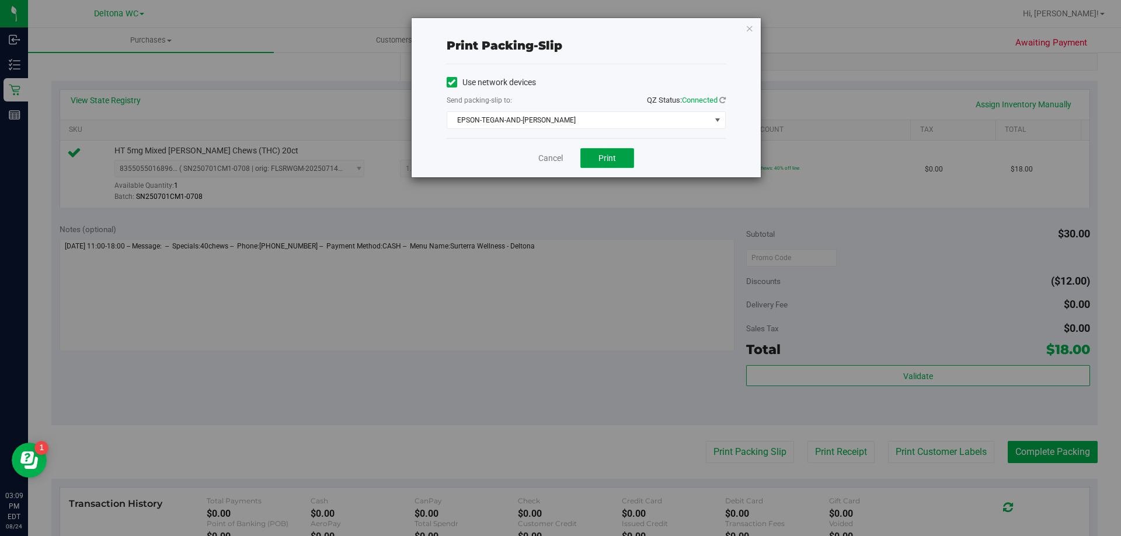
click at [610, 160] on span "Print" at bounding box center [607, 157] width 18 height 9
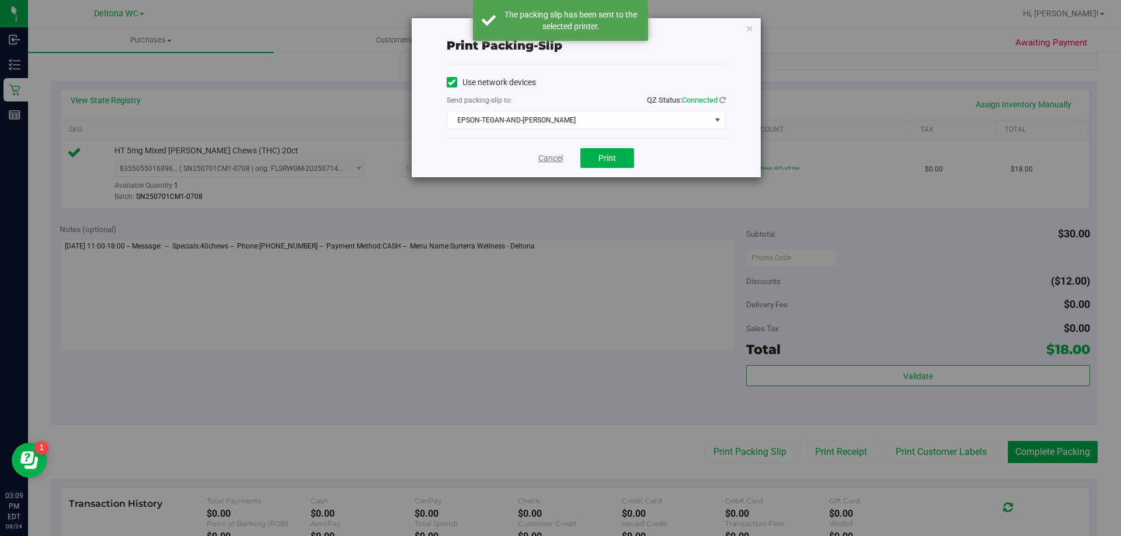
click at [555, 157] on link "Cancel" at bounding box center [550, 158] width 25 height 12
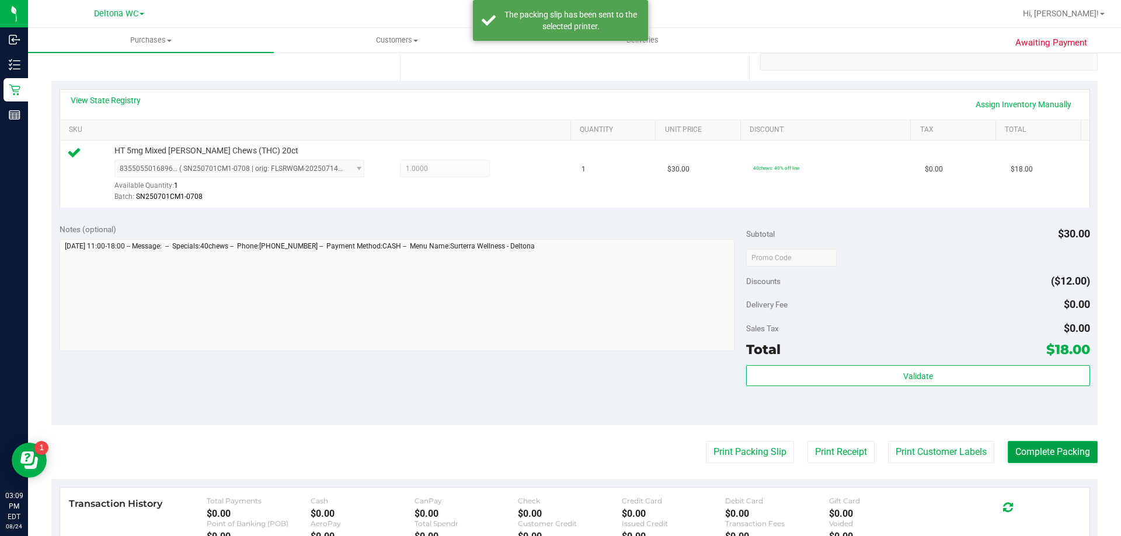
click at [1025, 448] on button "Complete Packing" at bounding box center [1052, 452] width 90 height 22
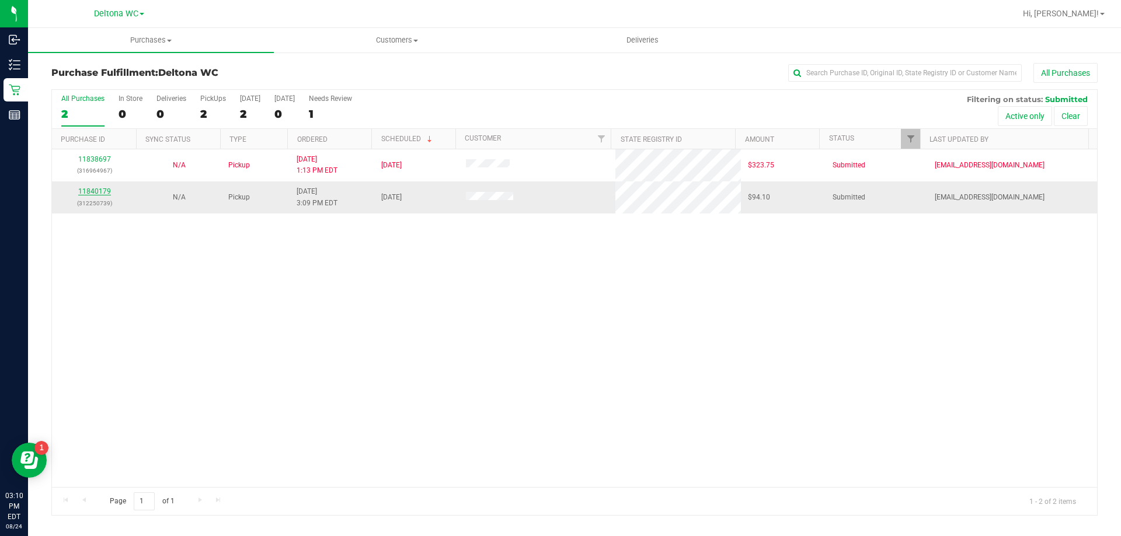
click at [99, 192] on link "11840179" at bounding box center [94, 191] width 33 height 8
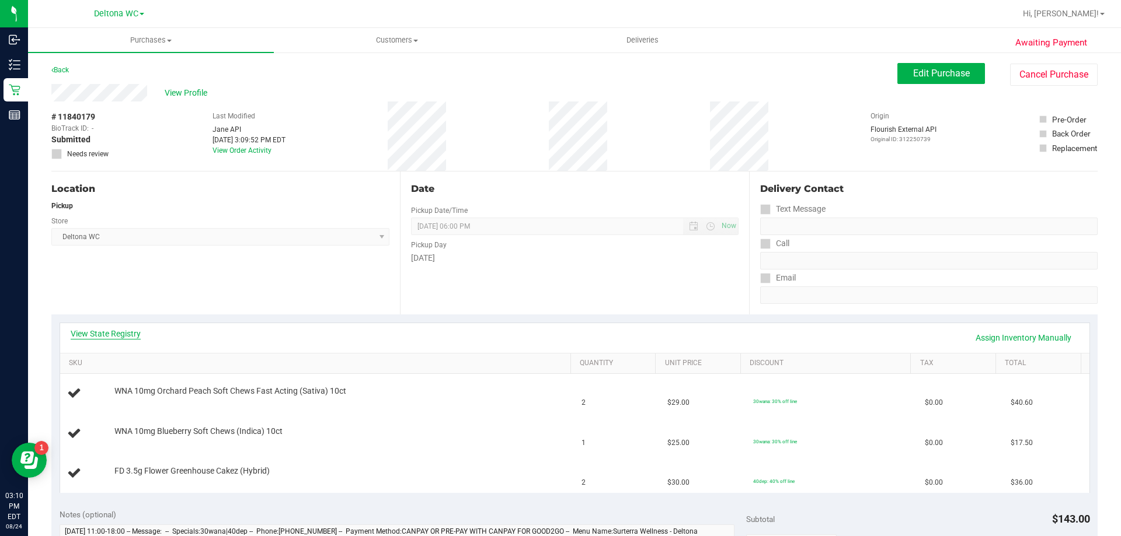
click at [107, 334] on link "View State Registry" at bounding box center [106, 334] width 70 height 12
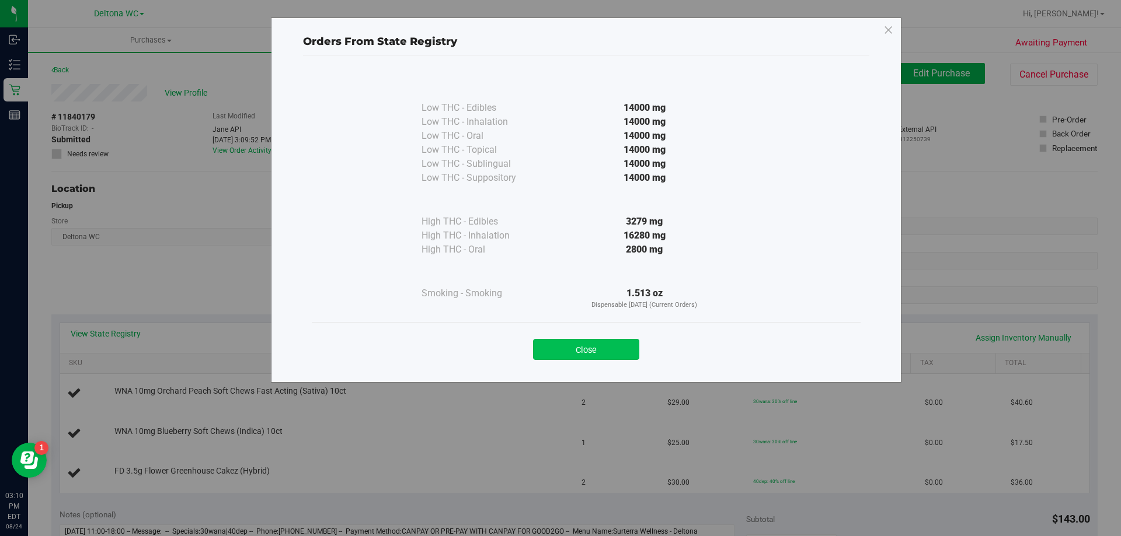
click at [606, 343] on button "Close" at bounding box center [586, 349] width 106 height 21
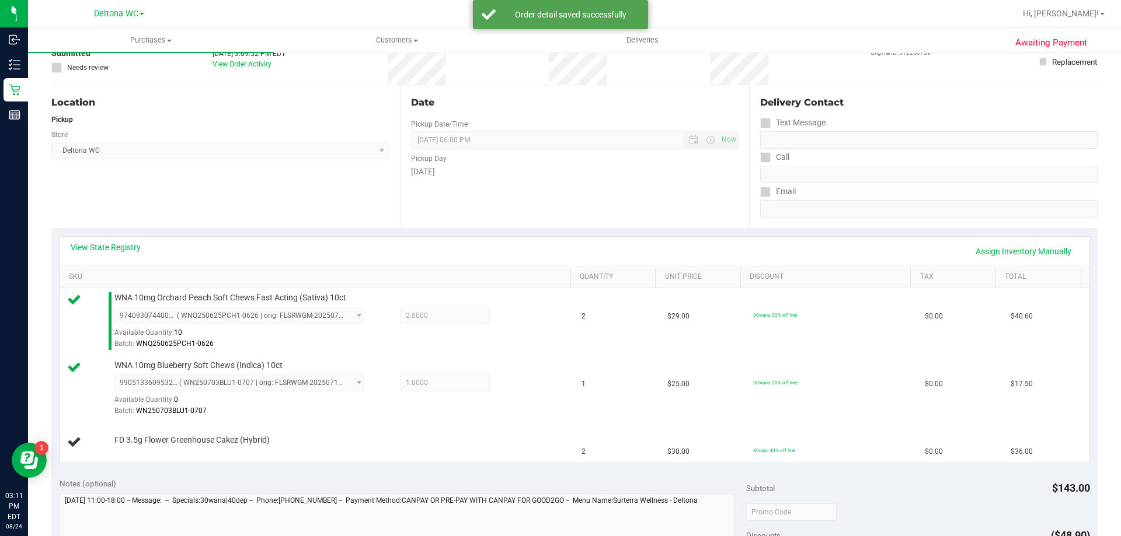
scroll to position [87, 0]
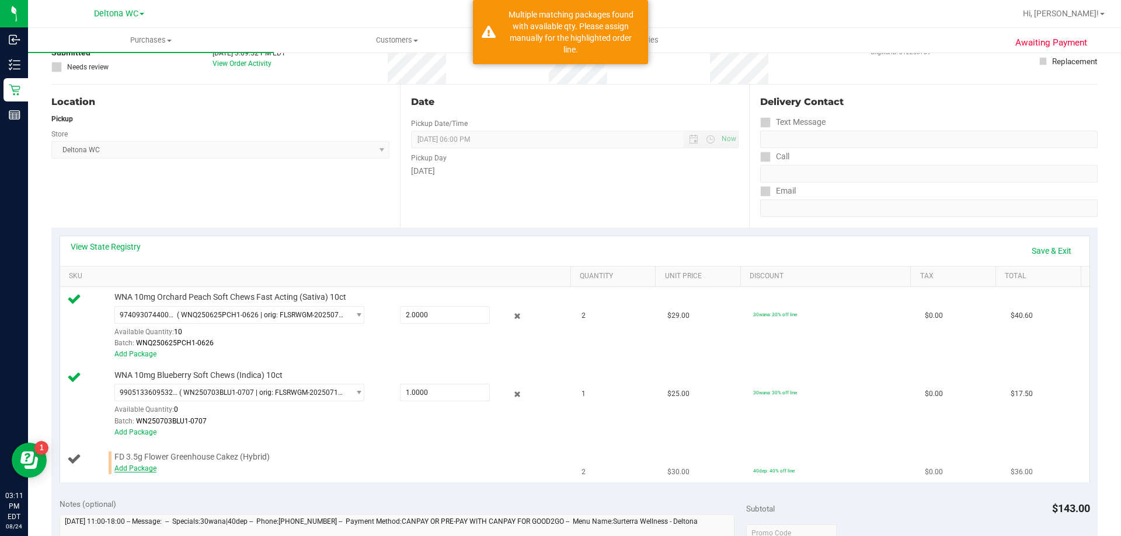
click at [125, 469] on link "Add Package" at bounding box center [135, 469] width 42 height 8
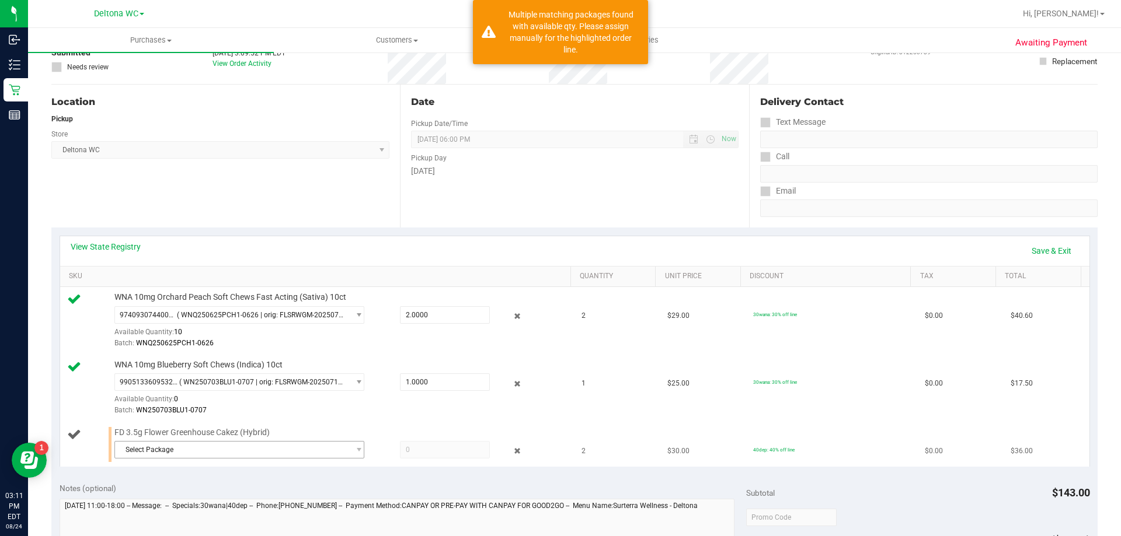
click at [196, 456] on span "Select Package" at bounding box center [232, 450] width 234 height 16
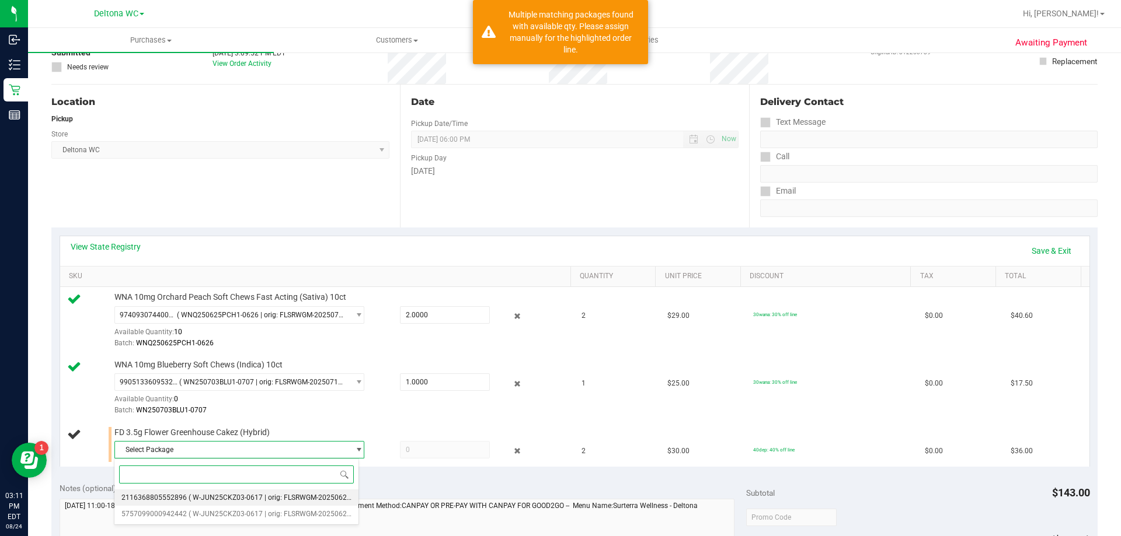
click at [230, 495] on span "( W-JUN25CKZ03-0617 | orig: FLSRWGM-20250623-807 )" at bounding box center [279, 498] width 180 height 8
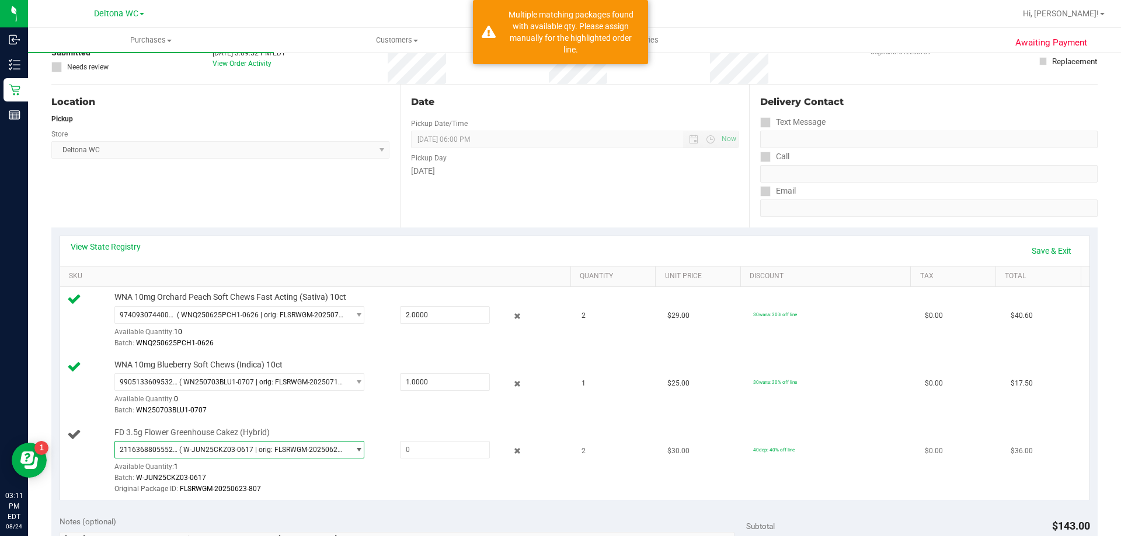
click at [245, 446] on span "( W-JUN25CKZ03-0617 | orig: FLSRWGM-20250623-807 )" at bounding box center [261, 450] width 165 height 8
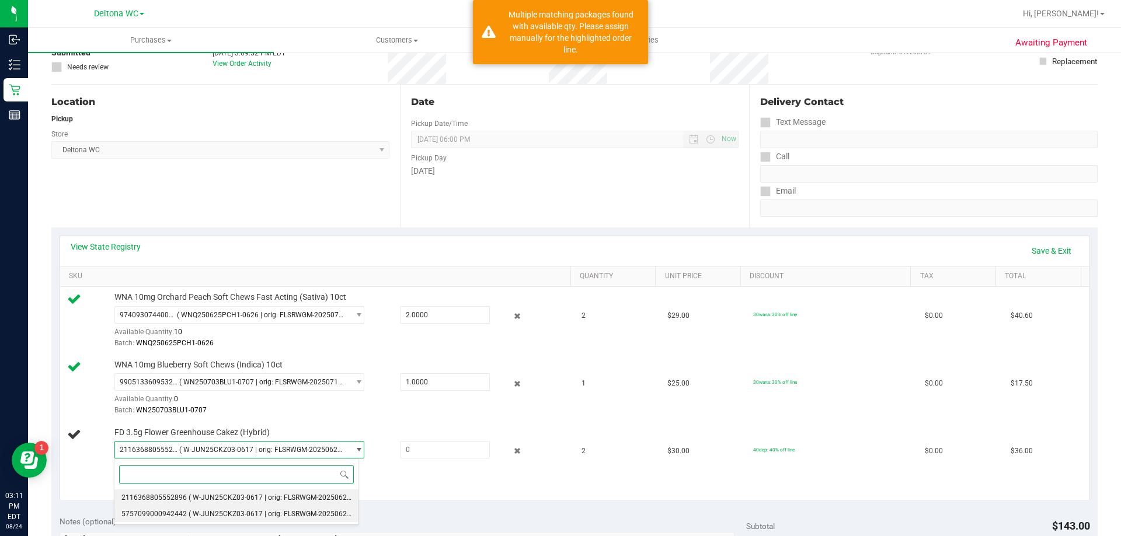
click at [246, 512] on span "( W-JUN25CKZ03-0617 | orig: FLSRWGM-20250623-796 )" at bounding box center [279, 514] width 180 height 8
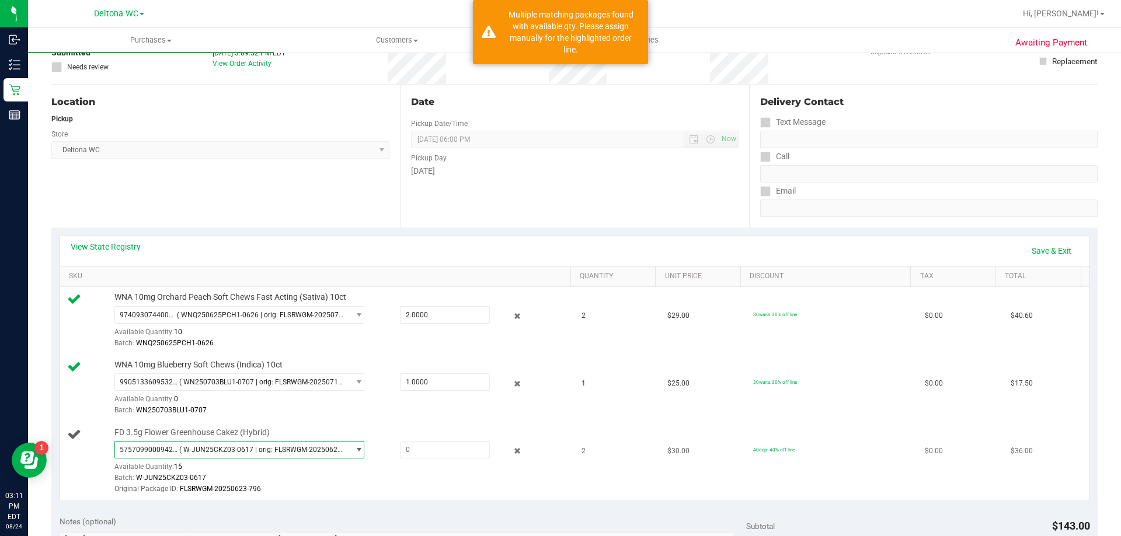
click at [259, 449] on span "( W-JUN25CKZ03-0617 | orig: FLSRWGM-20250623-796 )" at bounding box center [261, 450] width 165 height 8
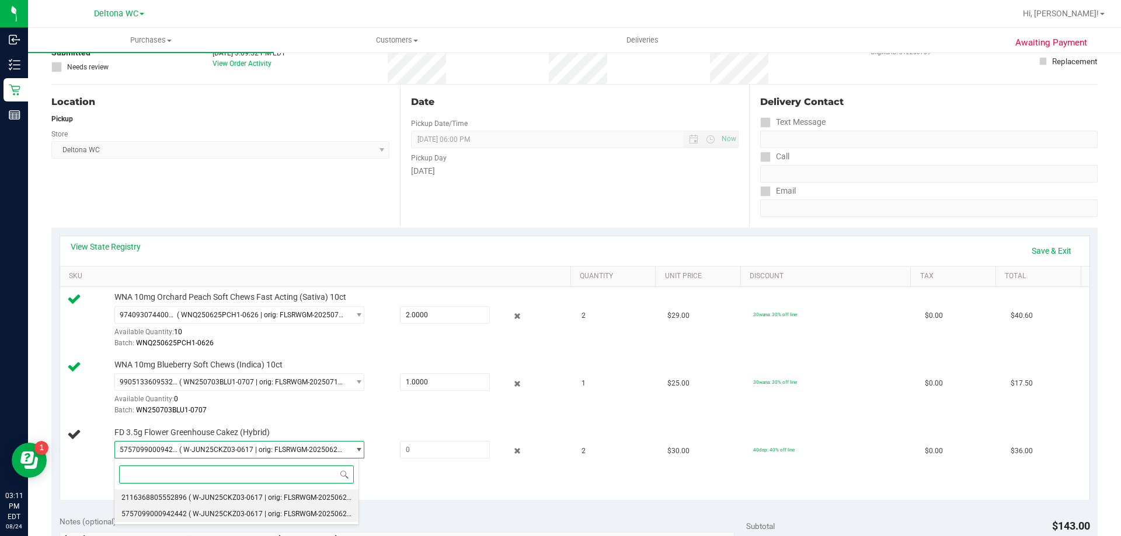
click at [266, 495] on span "( W-JUN25CKZ03-0617 | orig: FLSRWGM-20250623-807 )" at bounding box center [279, 498] width 180 height 8
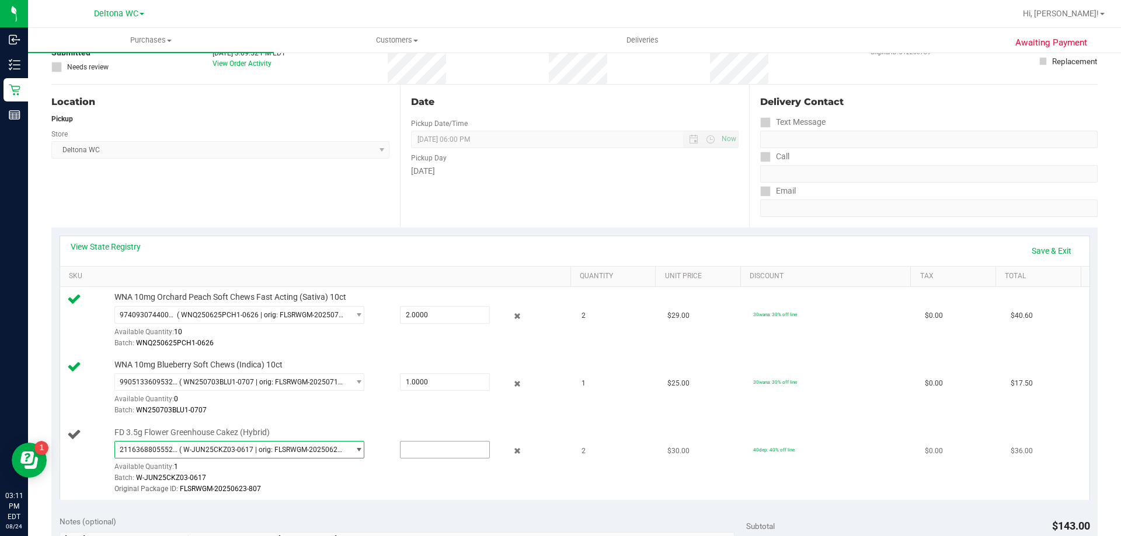
click at [435, 449] on input "text" at bounding box center [444, 450] width 89 height 16
type input "1"
click at [849, 397] on td "30wana: 30% off line" at bounding box center [832, 389] width 172 height 68
type input "1.0000"
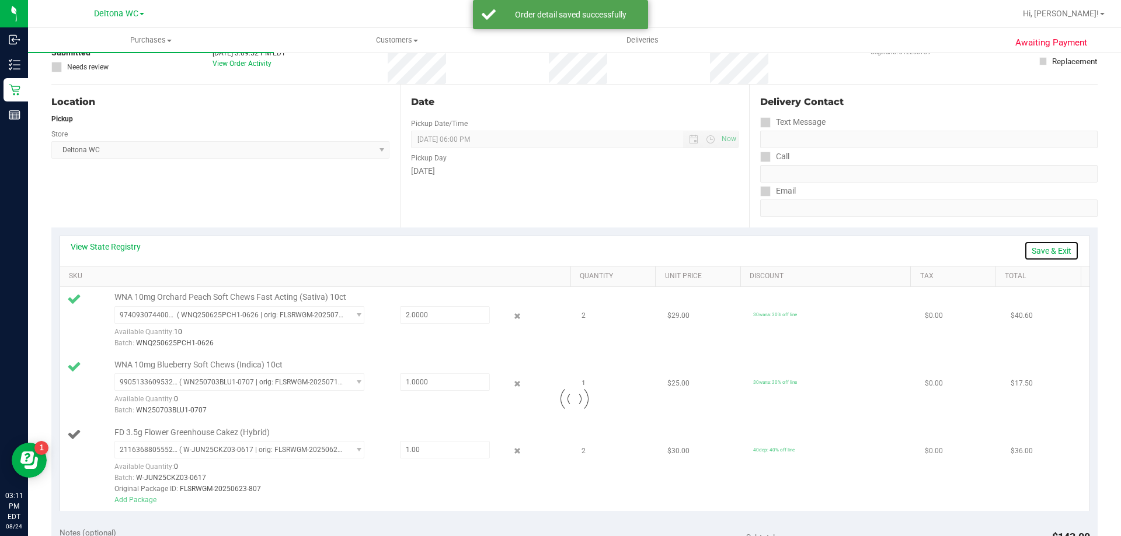
click at [1051, 250] on link "Save & Exit" at bounding box center [1051, 251] width 55 height 20
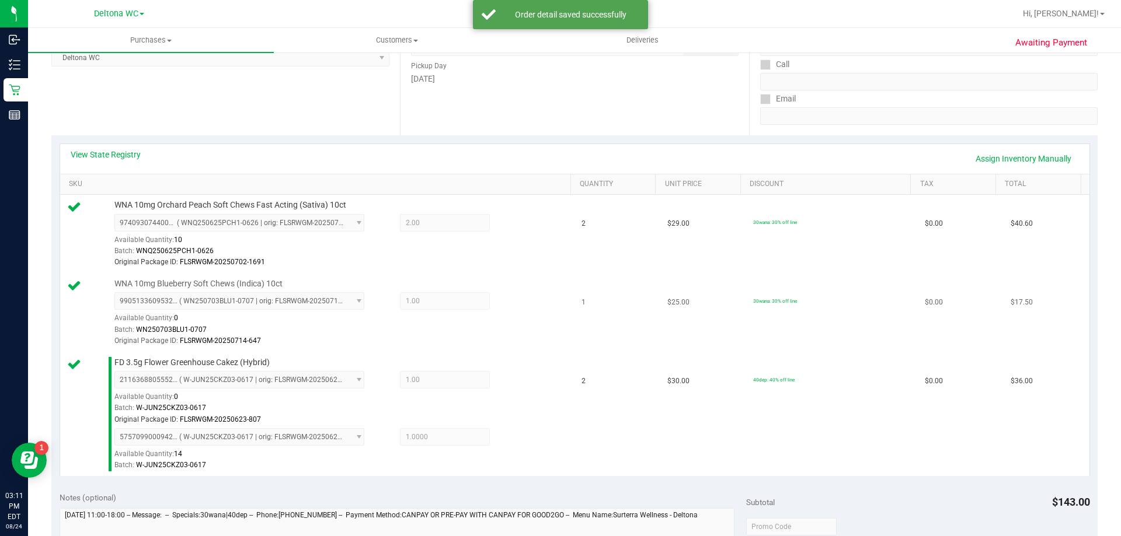
scroll to position [320, 0]
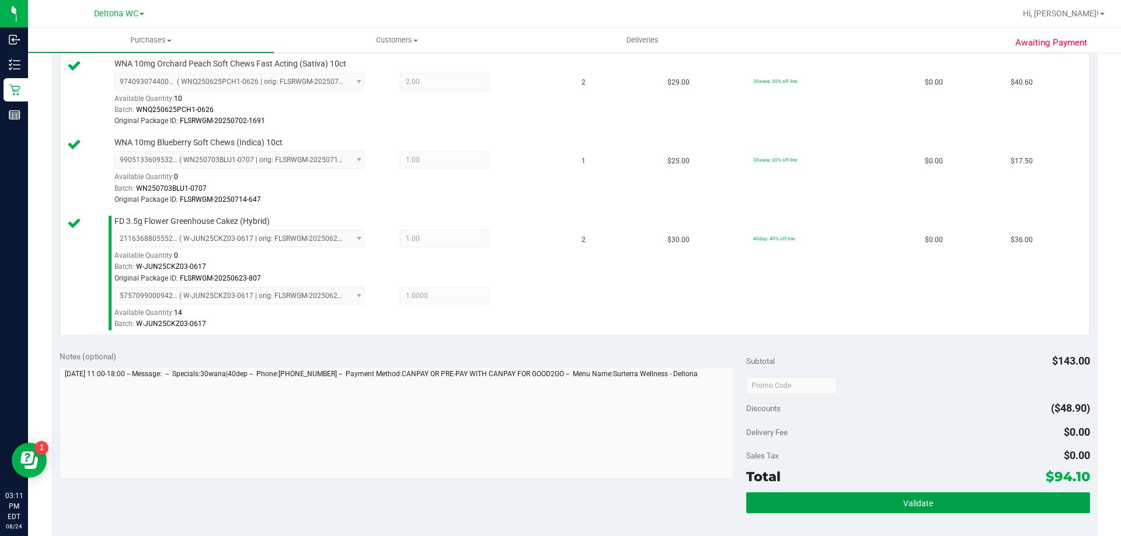
click at [909, 505] on span "Validate" at bounding box center [918, 503] width 30 height 9
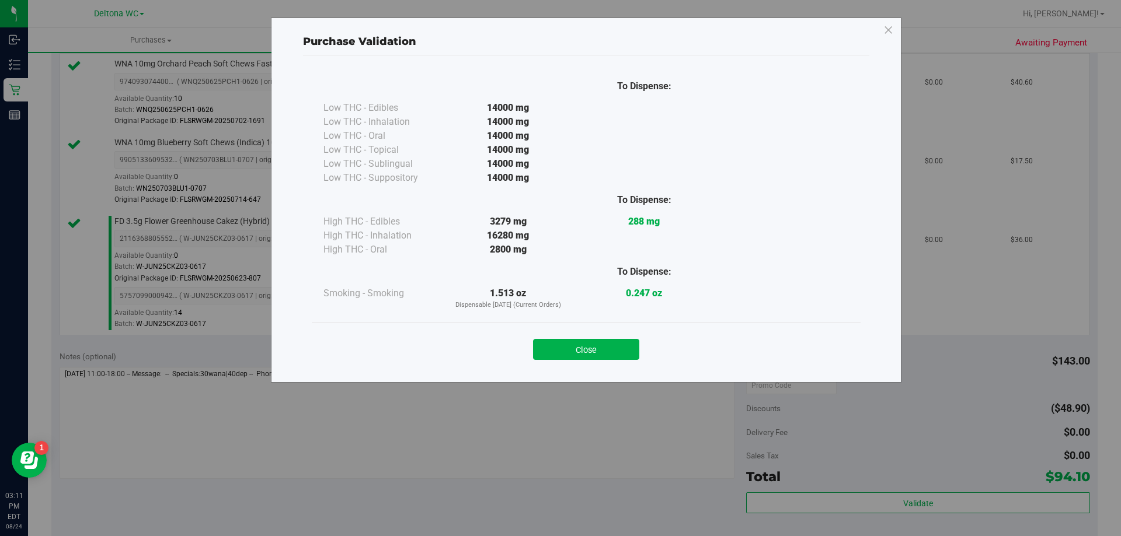
drag, startPoint x: 576, startPoint y: 341, endPoint x: 598, endPoint y: 355, distance: 26.2
click at [576, 341] on button "Close" at bounding box center [586, 349] width 106 height 21
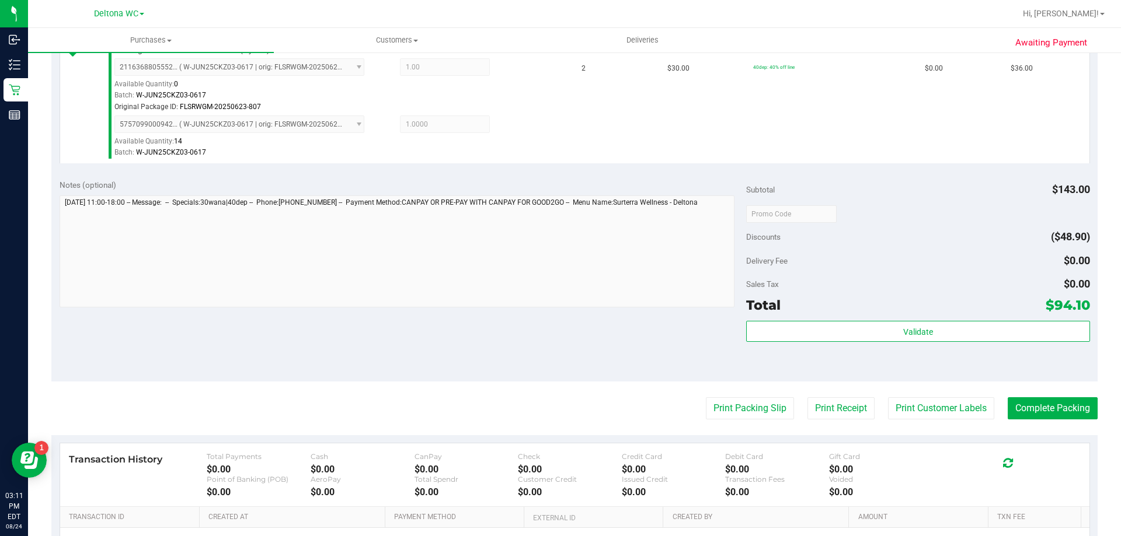
scroll to position [495, 0]
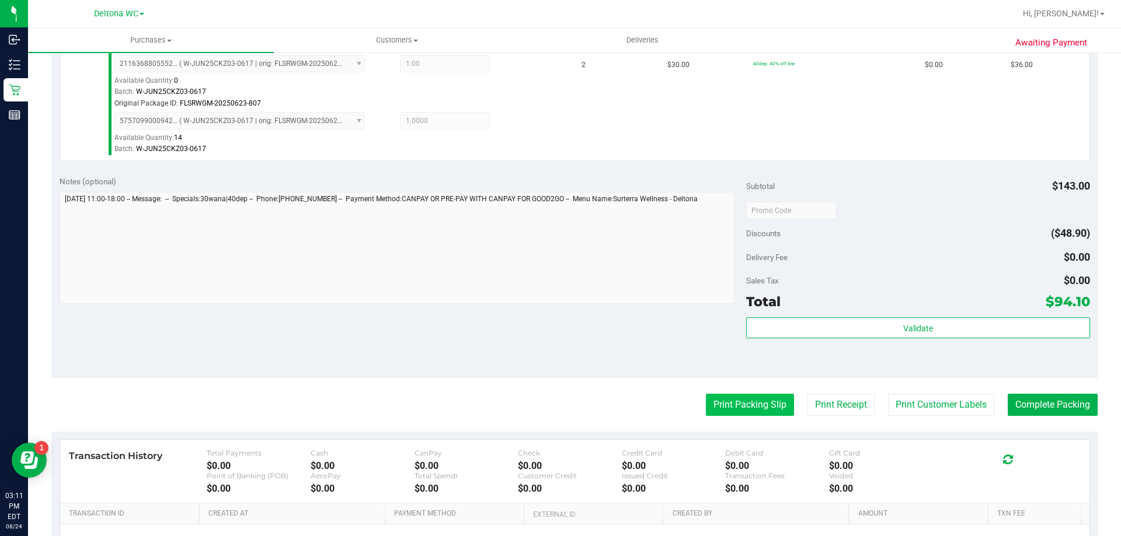
click at [725, 405] on button "Print Packing Slip" at bounding box center [750, 405] width 88 height 22
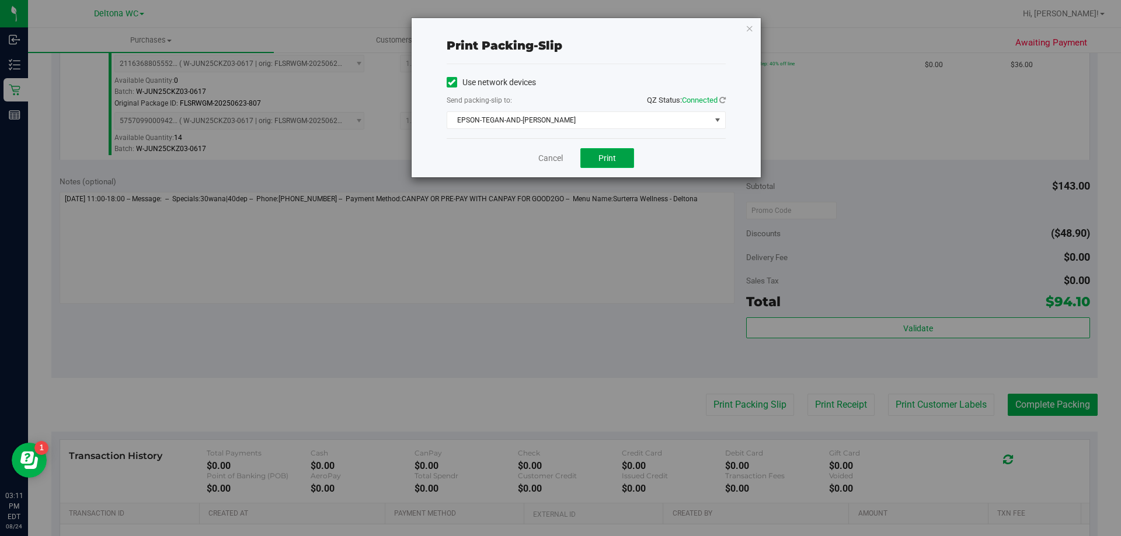
click at [609, 163] on button "Print" at bounding box center [607, 158] width 54 height 20
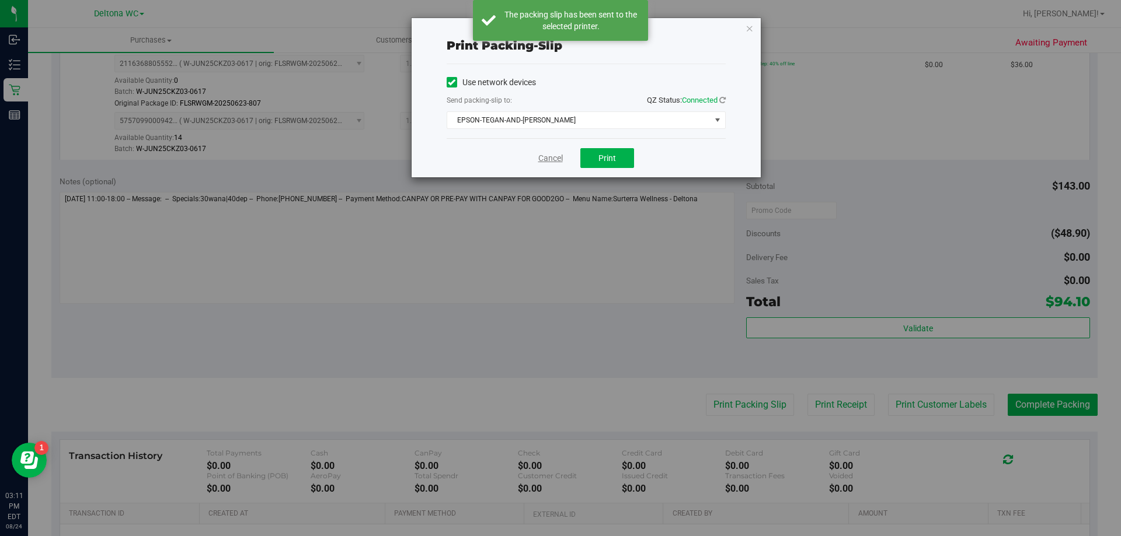
click at [550, 155] on link "Cancel" at bounding box center [550, 158] width 25 height 12
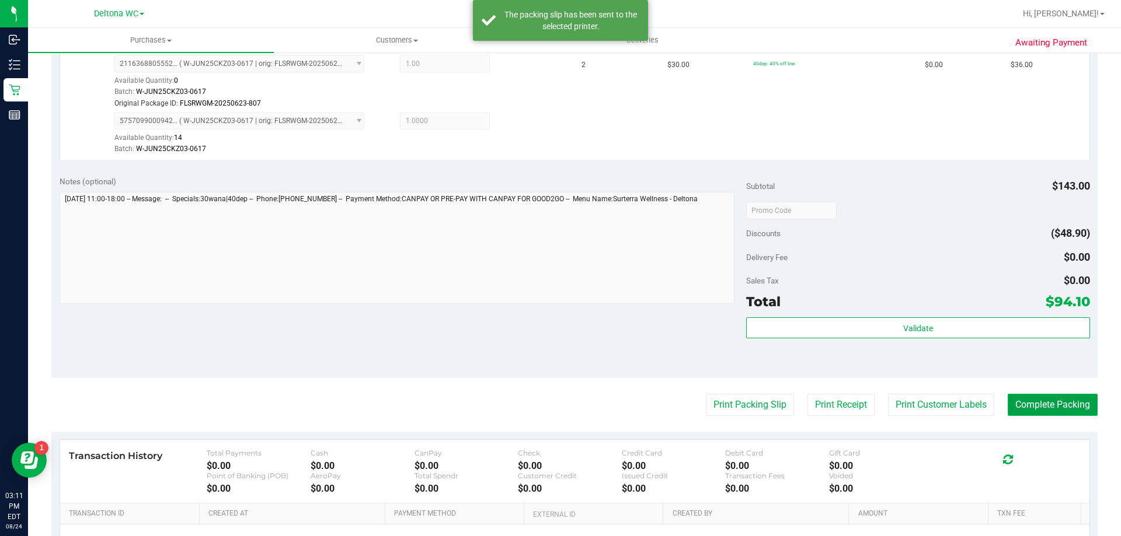
click at [1056, 408] on button "Complete Packing" at bounding box center [1052, 405] width 90 height 22
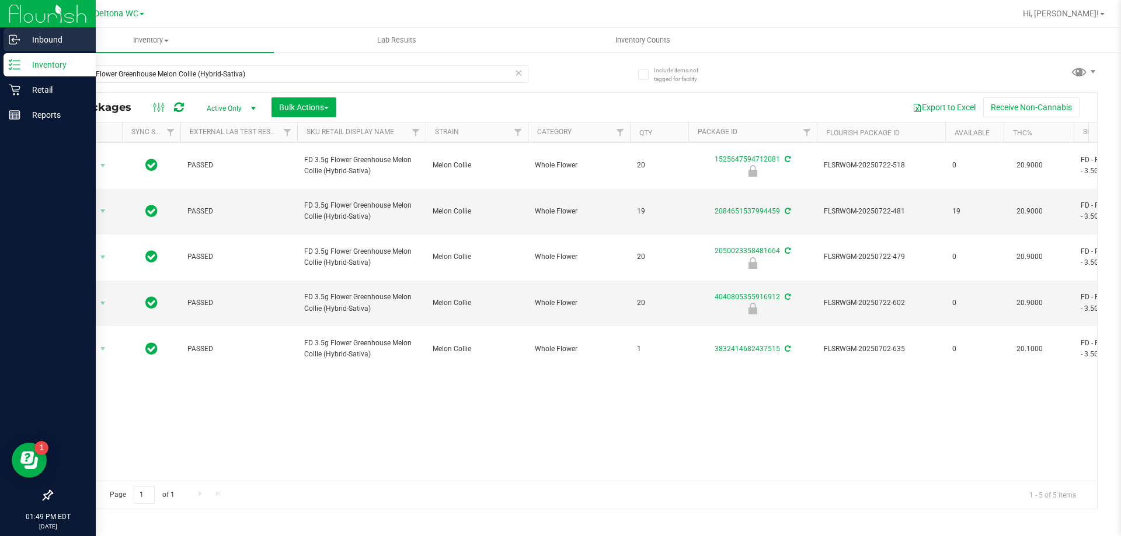
click at [0, 53] on div "Inbound Inventory Retail Reports 01:49 PM EDT [DATE] 08/24 Deltona WC Deltona […" at bounding box center [560, 268] width 1121 height 536
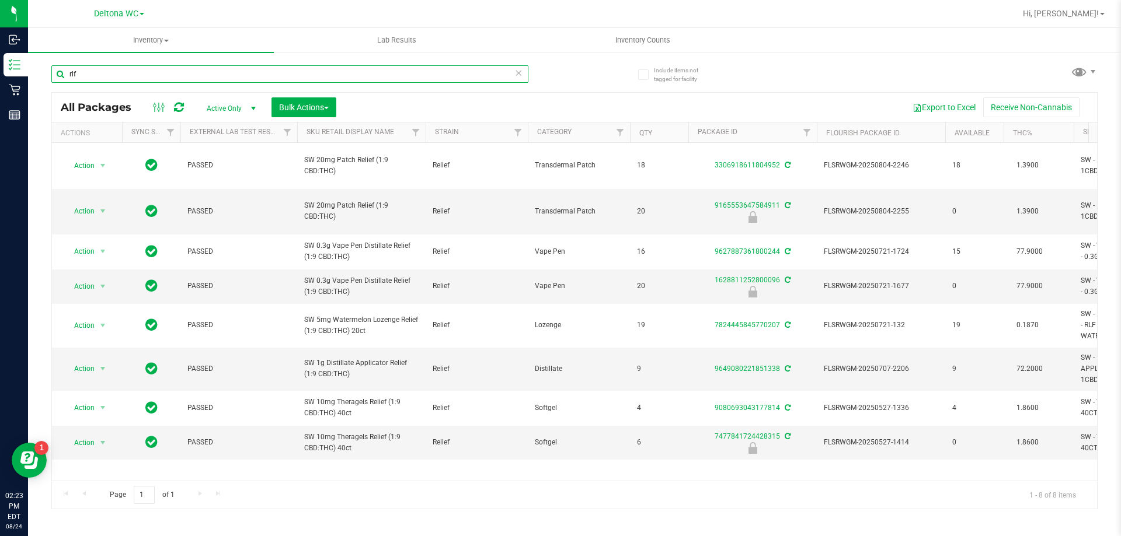
click at [203, 67] on input "rlf" at bounding box center [289, 74] width 477 height 18
click at [203, 66] on input "rlf" at bounding box center [289, 74] width 477 height 18
paste input "FT 0.3g Vape Pen Distillate Autumn Equinox (Hybrid)"
type input "FT 0.3g Vape Pen Distillate Autumn Equinox (Hybrid)"
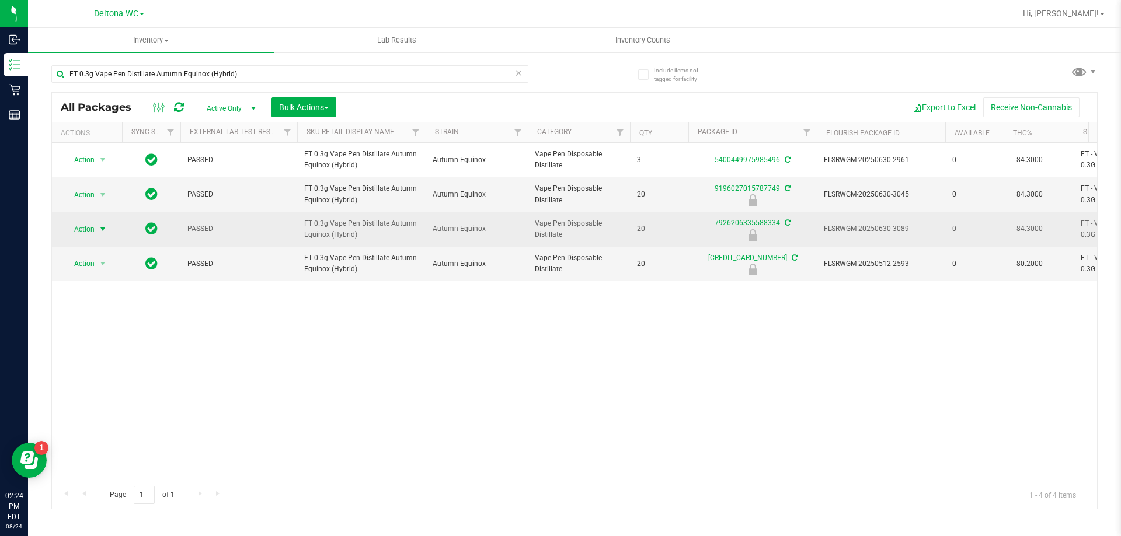
click at [100, 229] on span "select" at bounding box center [102, 229] width 9 height 9
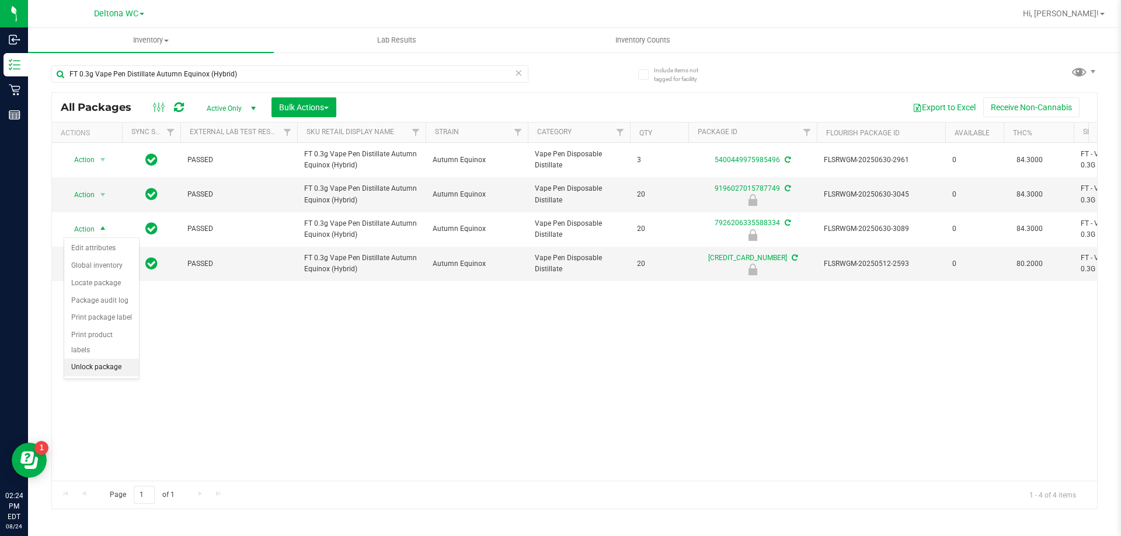
click at [99, 359] on li "Unlock package" at bounding box center [101, 368] width 75 height 18
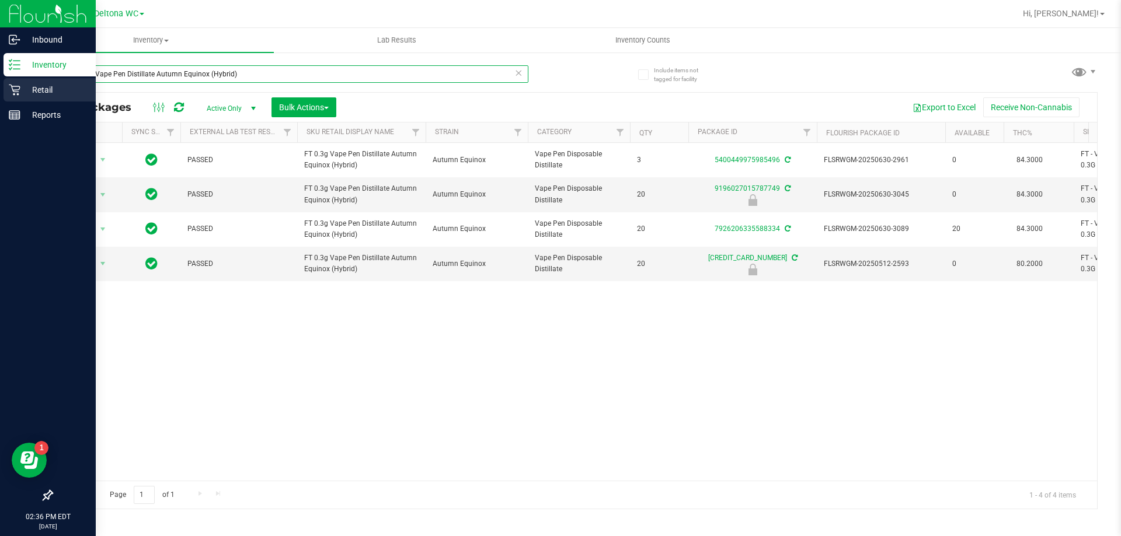
drag, startPoint x: 239, startPoint y: 72, endPoint x: 0, endPoint y: 82, distance: 238.9
click at [0, 82] on div "Inbound Inventory Retail Reports 02:36 PM EDT [DATE] 08/24 Deltona WC Deltona […" at bounding box center [560, 268] width 1121 height 536
paste input "D 3.5g Flower Greenhouse [GEOGRAPHIC_DATA] (Hybrid-Indica"
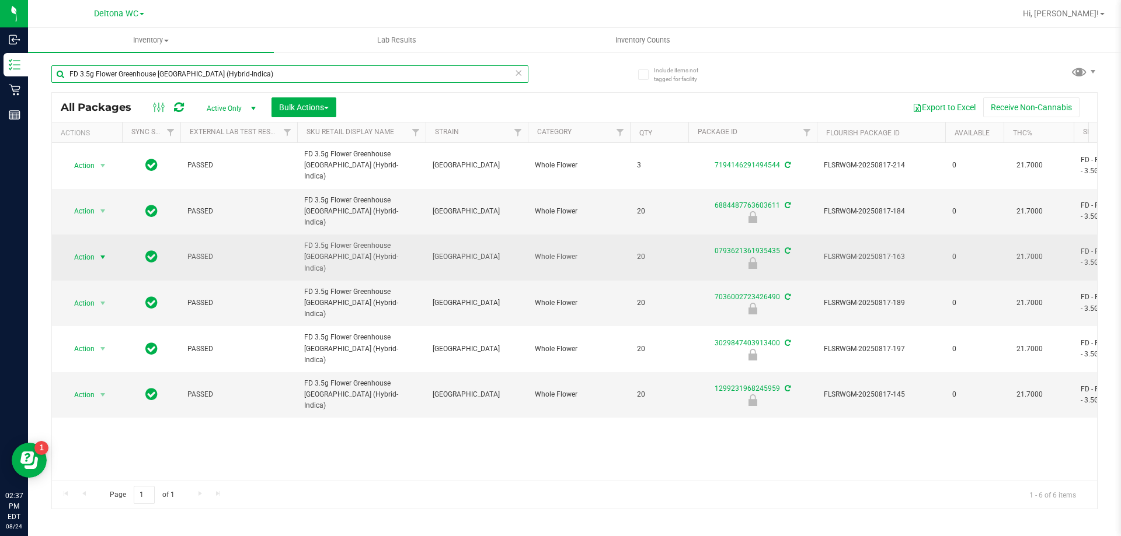
type input "FD 3.5g Flower Greenhouse [GEOGRAPHIC_DATA] (Hybrid-Indica)"
click at [97, 249] on span "select" at bounding box center [103, 257] width 15 height 16
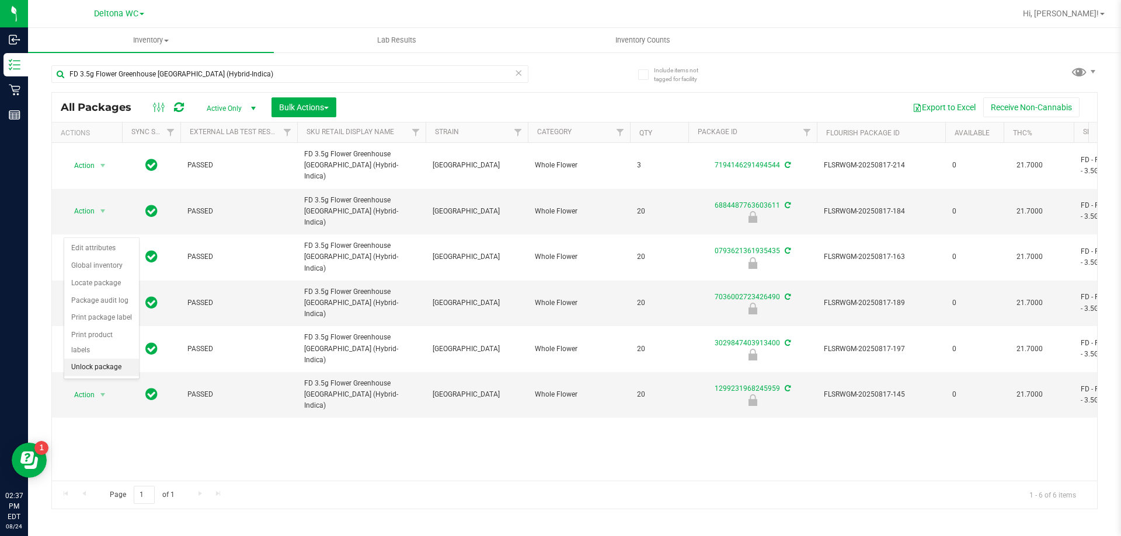
click at [100, 359] on li "Unlock package" at bounding box center [101, 368] width 75 height 18
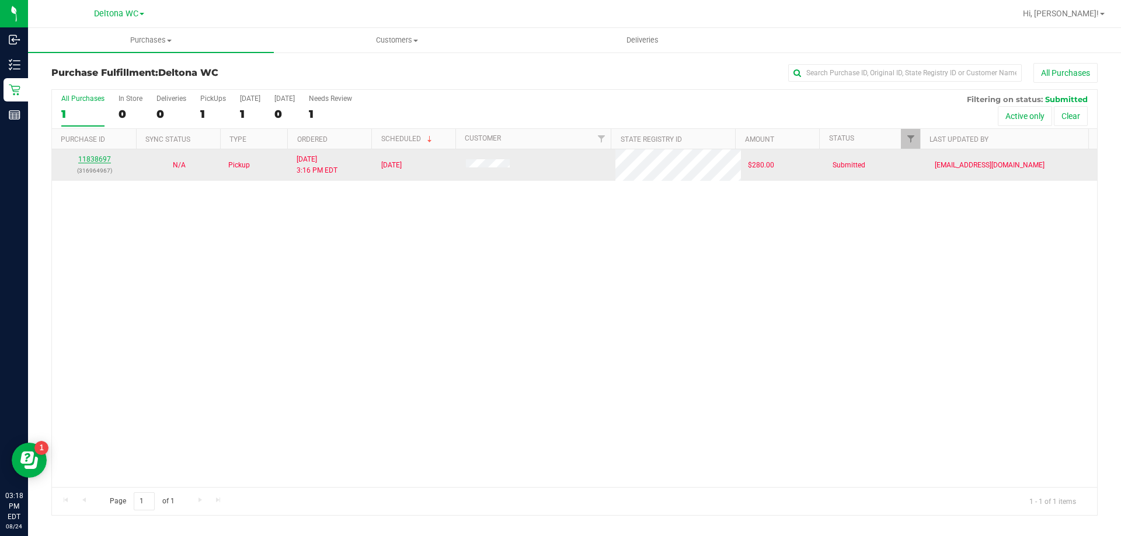
click at [93, 157] on link "11838697" at bounding box center [94, 159] width 33 height 8
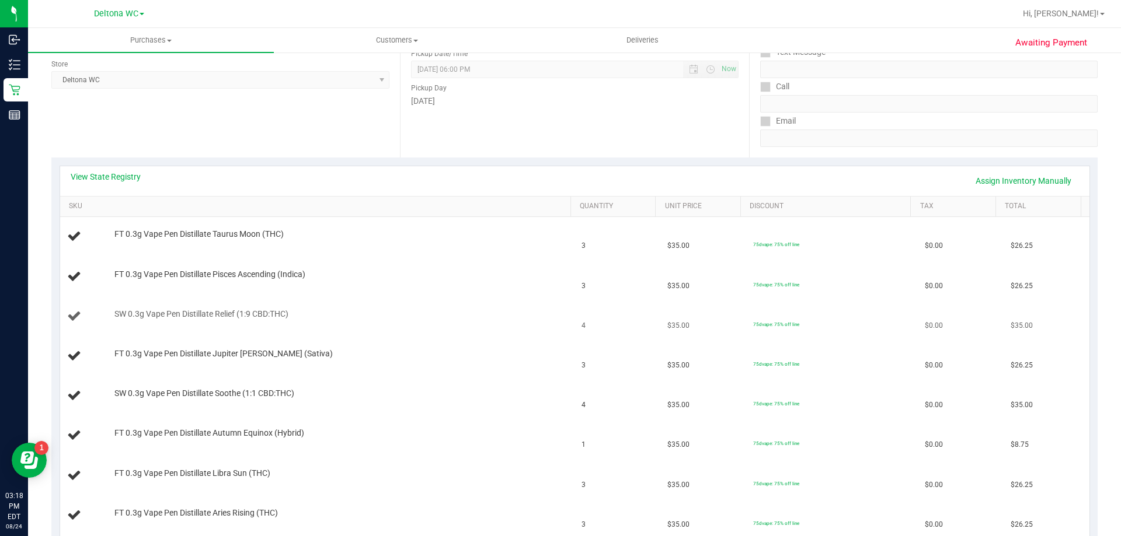
scroll to position [175, 0]
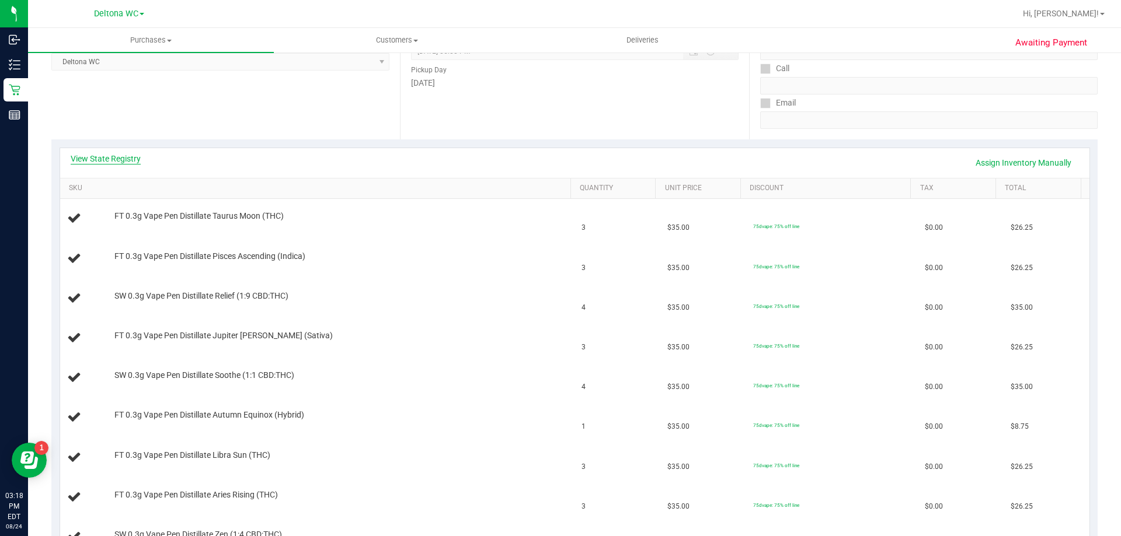
click at [124, 162] on link "View State Registry" at bounding box center [106, 159] width 70 height 12
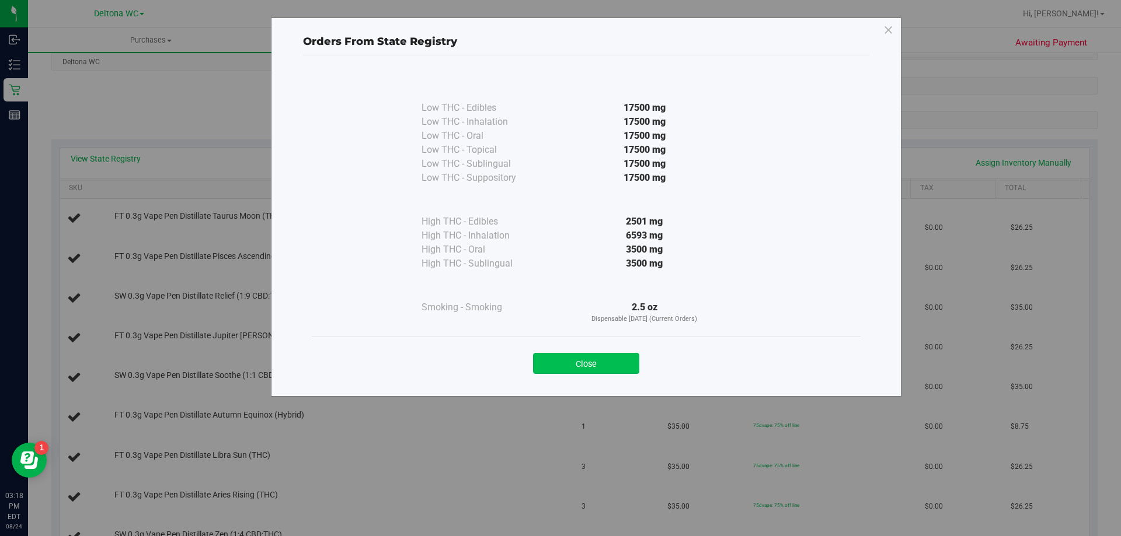
click at [587, 361] on button "Close" at bounding box center [586, 363] width 106 height 21
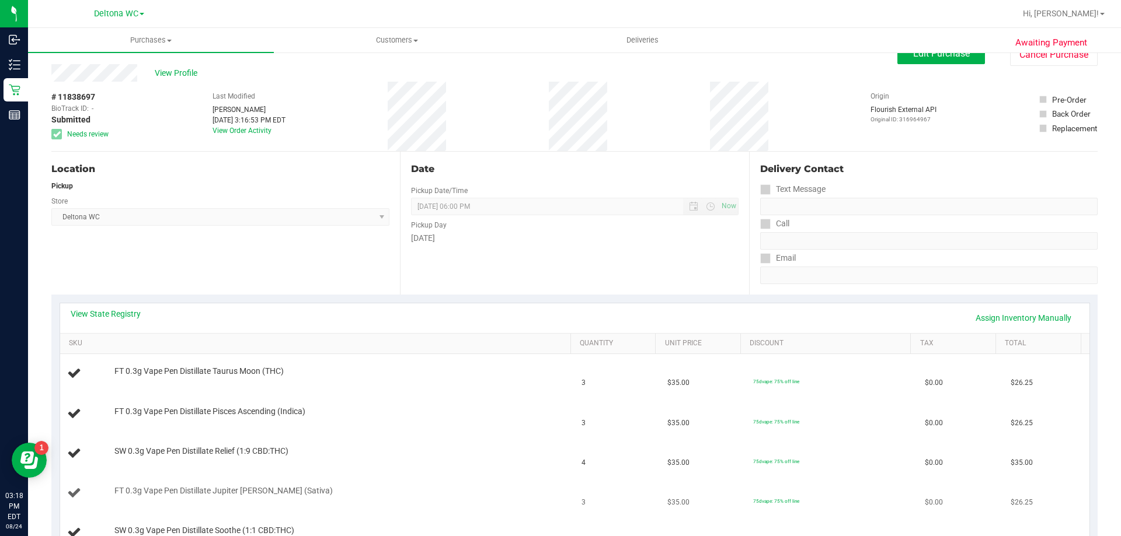
scroll to position [0, 0]
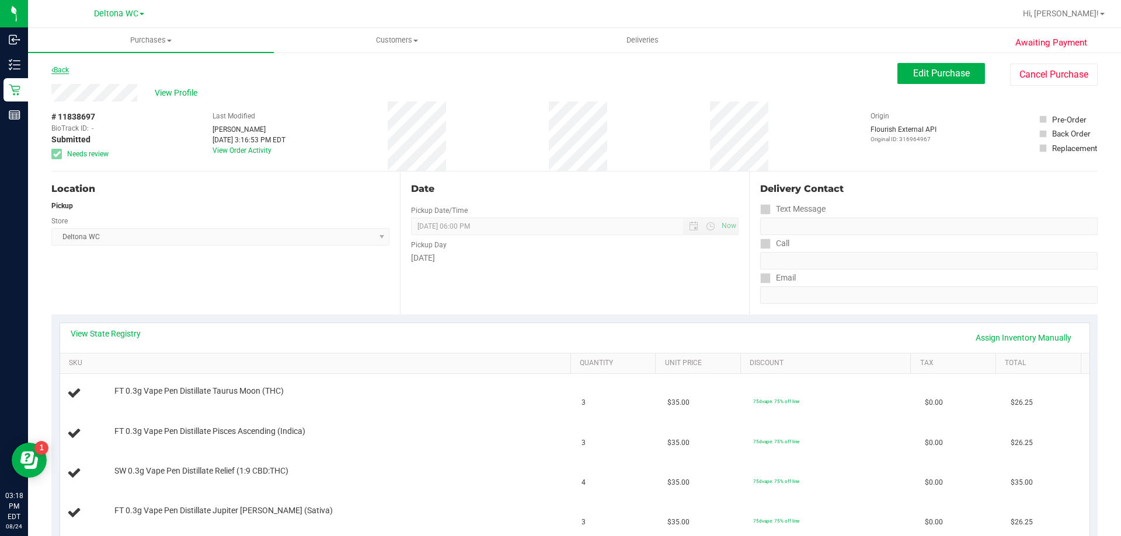
click at [62, 71] on link "Back" at bounding box center [60, 70] width 18 height 8
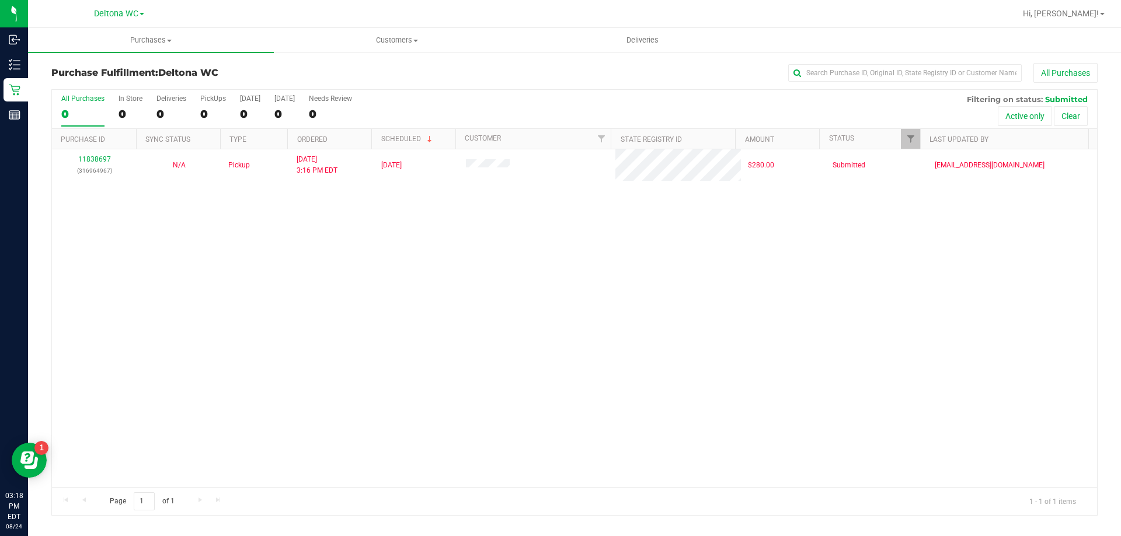
click at [388, 235] on div "11838697 (316964967) N/A Pickup [DATE] 3:16 PM EDT 8/24/2025 $280.00 Submitted …" at bounding box center [574, 318] width 1045 height 338
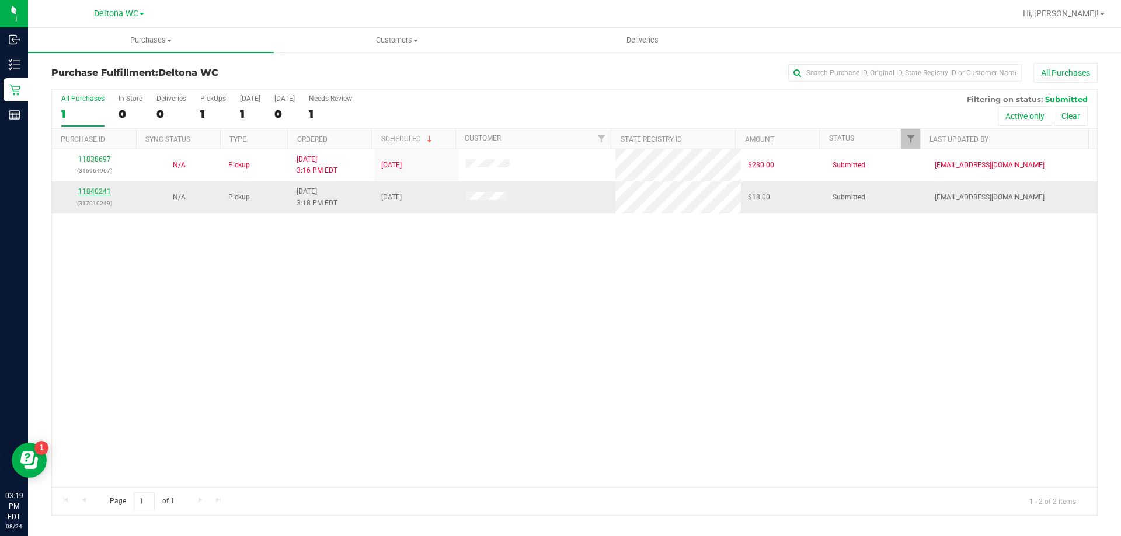
click at [89, 193] on link "11840241" at bounding box center [94, 191] width 33 height 8
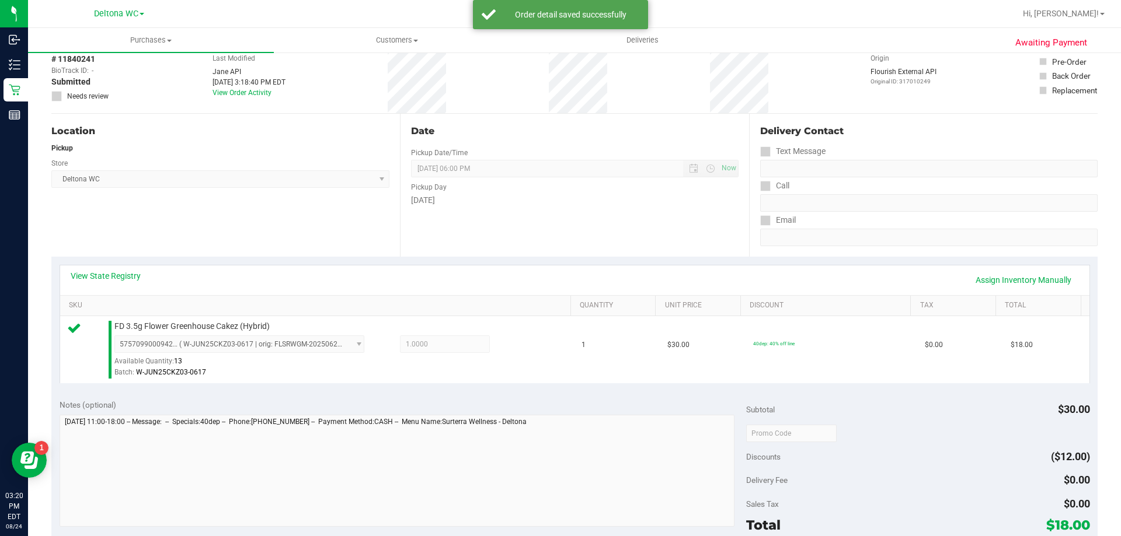
scroll to position [175, 0]
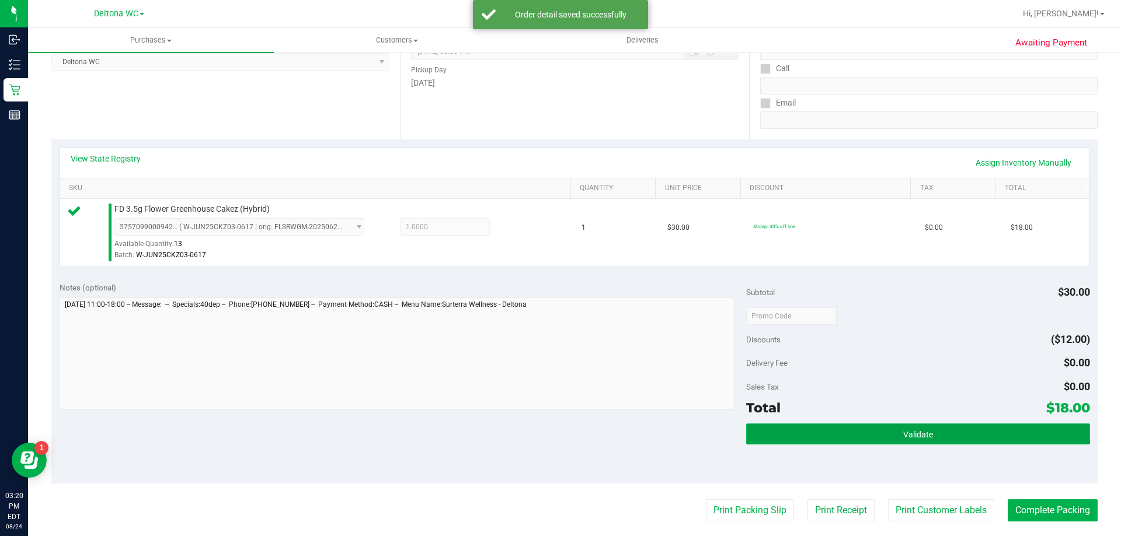
click at [855, 428] on button "Validate" at bounding box center [917, 434] width 343 height 21
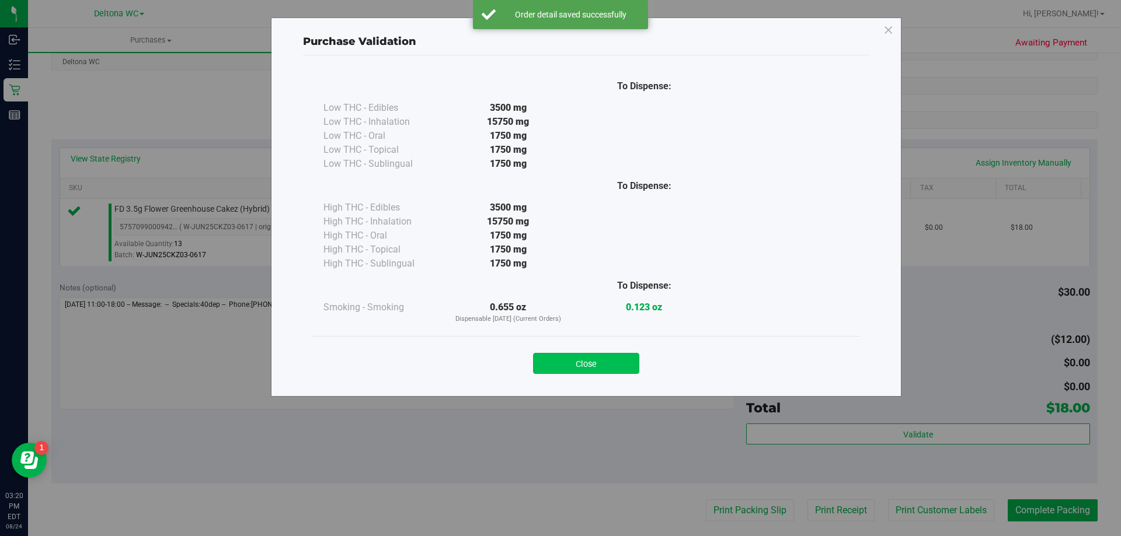
click at [607, 362] on button "Close" at bounding box center [586, 363] width 106 height 21
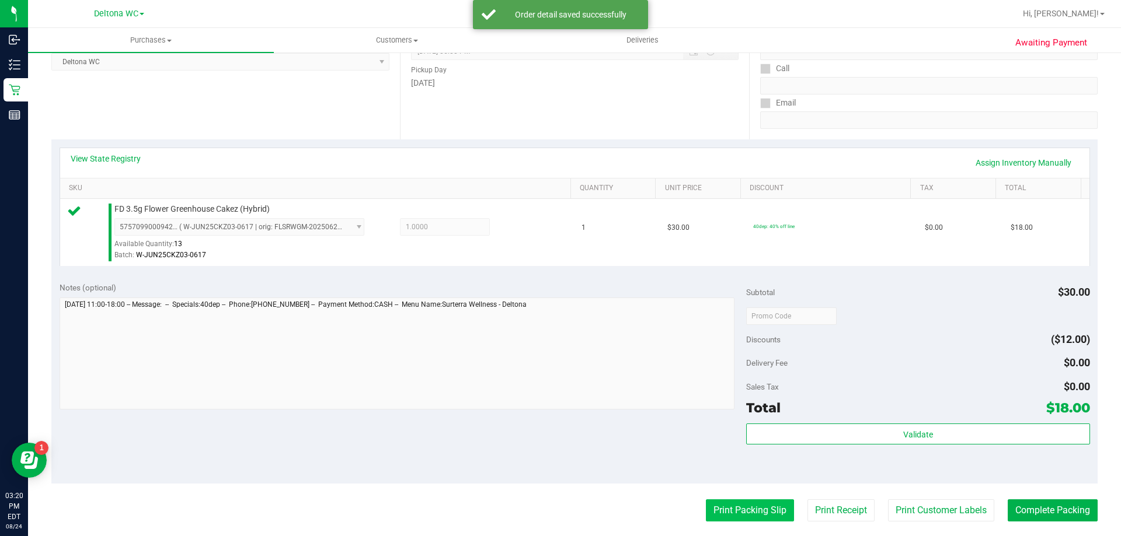
click at [743, 512] on button "Print Packing Slip" at bounding box center [750, 511] width 88 height 22
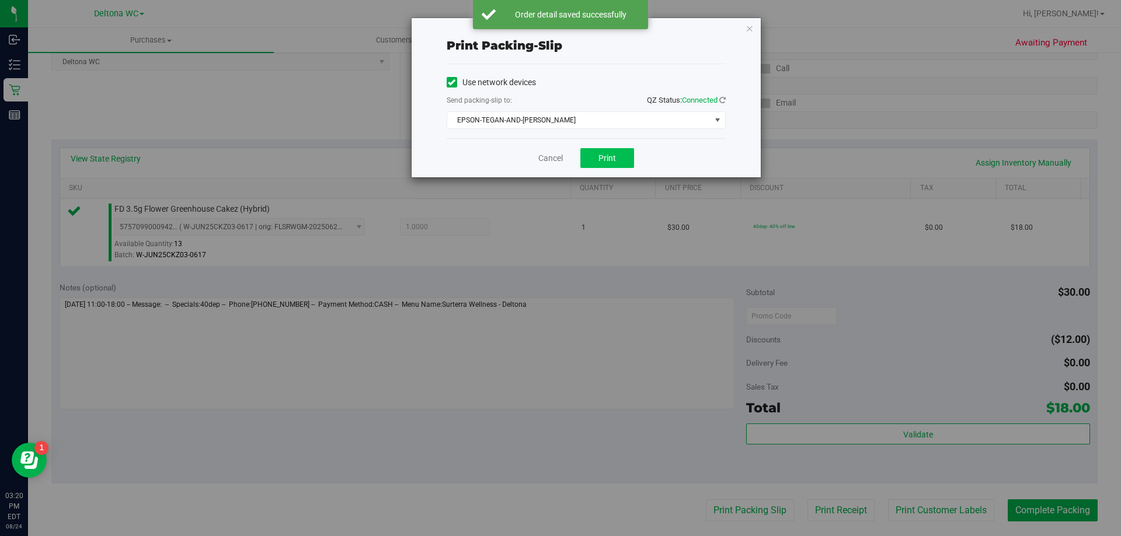
click at [608, 148] on div "Cancel Print" at bounding box center [585, 157] width 279 height 39
click at [612, 152] on button "Print" at bounding box center [607, 158] width 54 height 20
drag, startPoint x: 556, startPoint y: 160, endPoint x: 578, endPoint y: 177, distance: 28.0
click at [556, 160] on link "Cancel" at bounding box center [550, 158] width 25 height 12
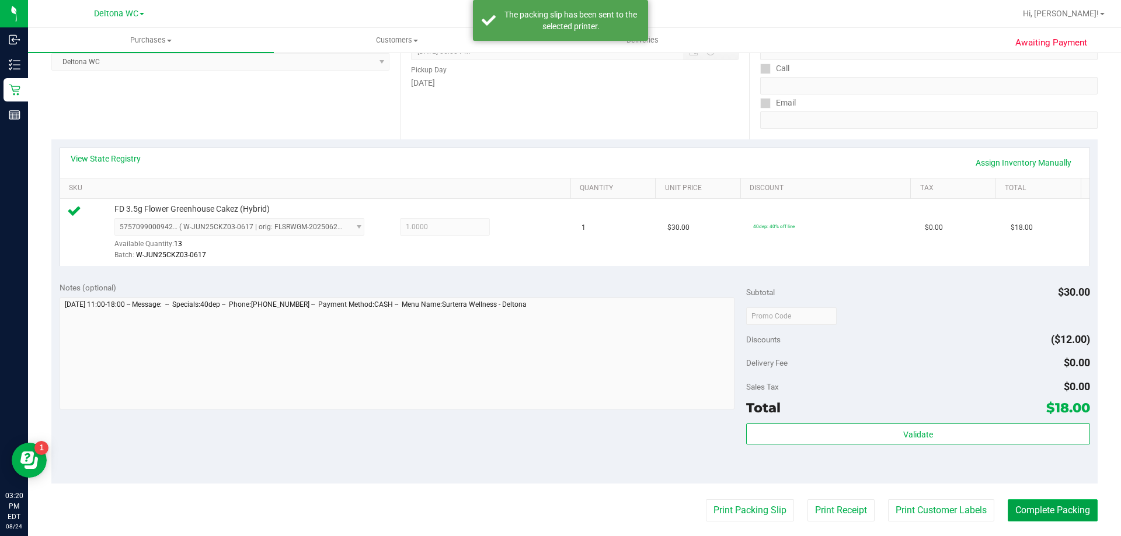
click at [1049, 512] on button "Complete Packing" at bounding box center [1052, 511] width 90 height 22
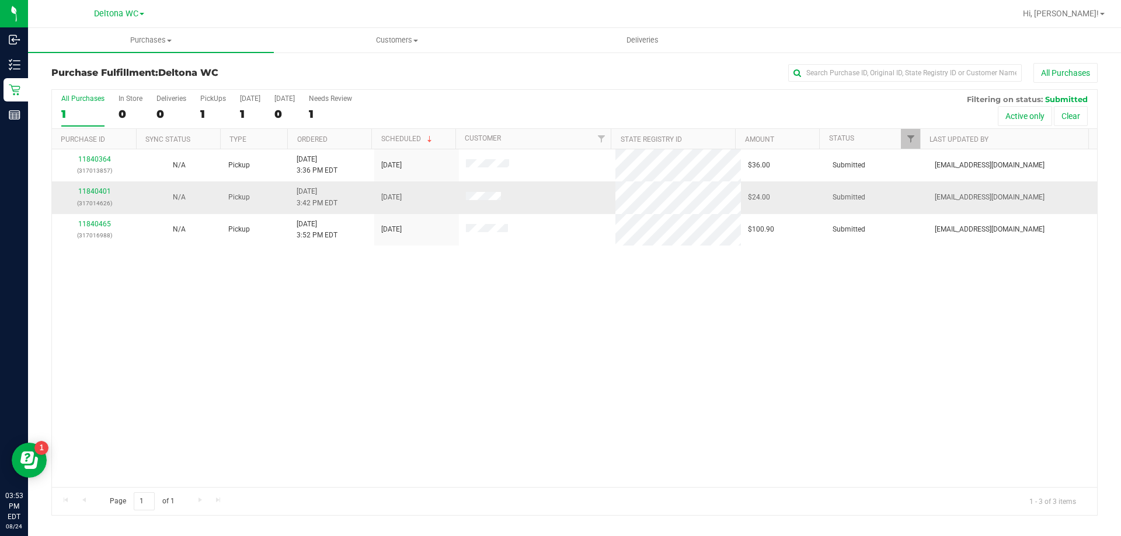
click at [96, 186] on div "11840401 (317014626)" at bounding box center [94, 197] width 71 height 22
click at [75, 191] on div "11840401 (317014626)" at bounding box center [94, 197] width 71 height 22
click at [88, 193] on link "11840401" at bounding box center [94, 191] width 33 height 8
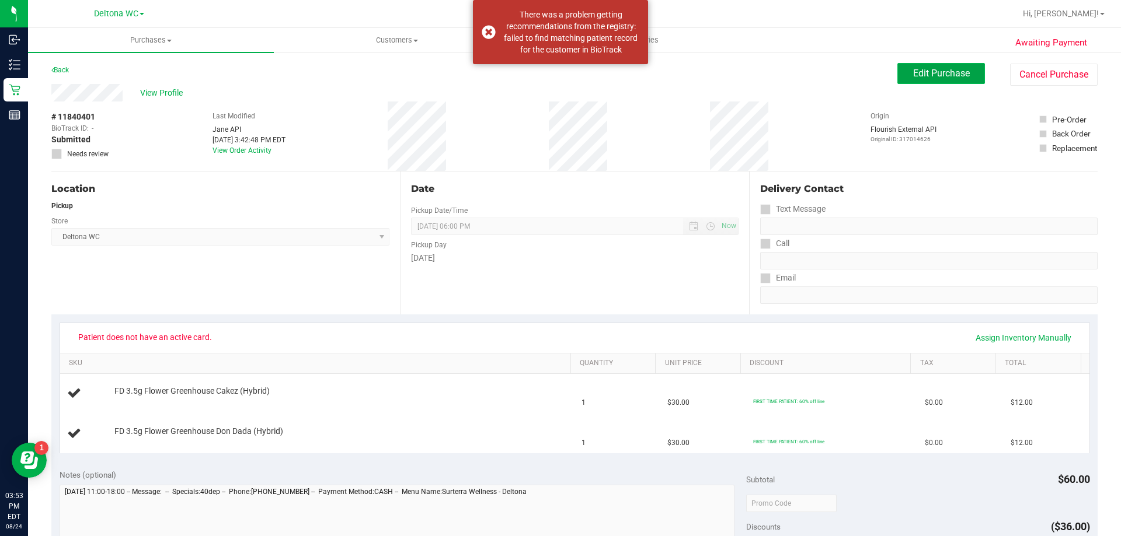
click at [902, 72] on button "Edit Purchase" at bounding box center [941, 73] width 88 height 21
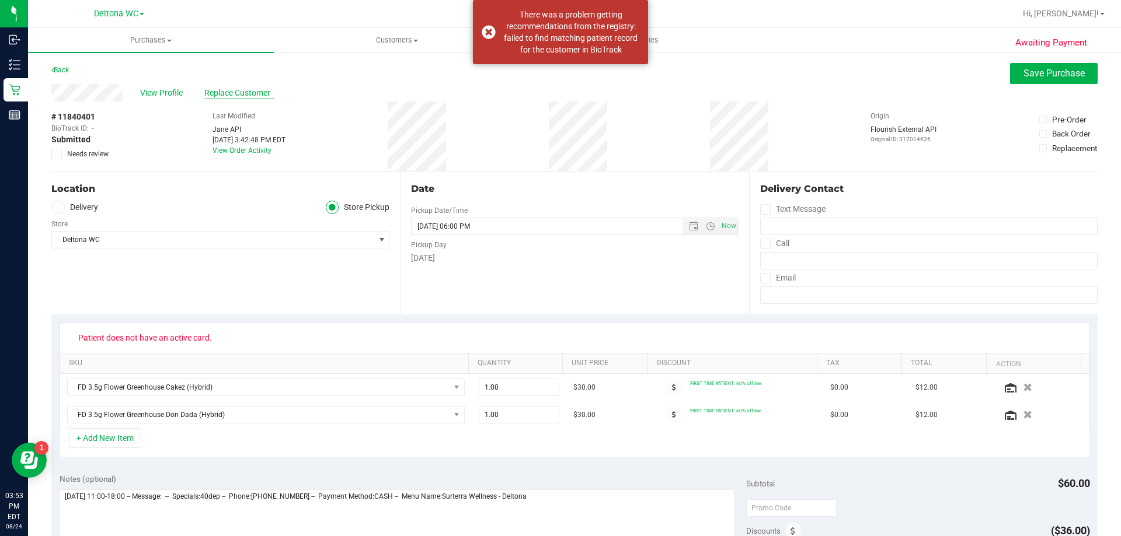
click at [216, 96] on span "Replace Customer" at bounding box center [239, 93] width 70 height 12
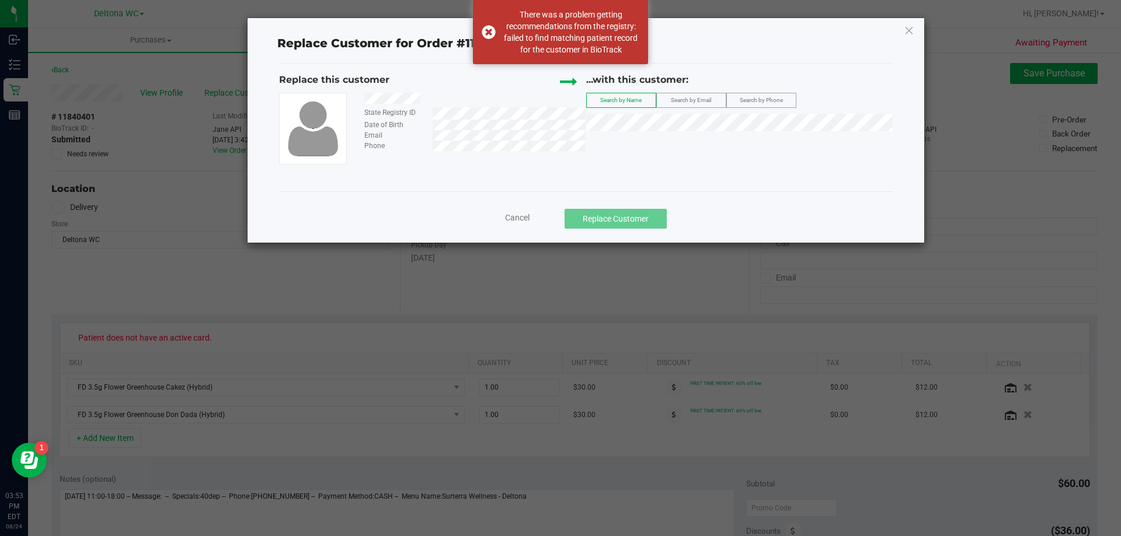
drag, startPoint x: 362, startPoint y: 97, endPoint x: 425, endPoint y: 94, distance: 62.5
click at [425, 94] on div at bounding box center [470, 100] width 230 height 15
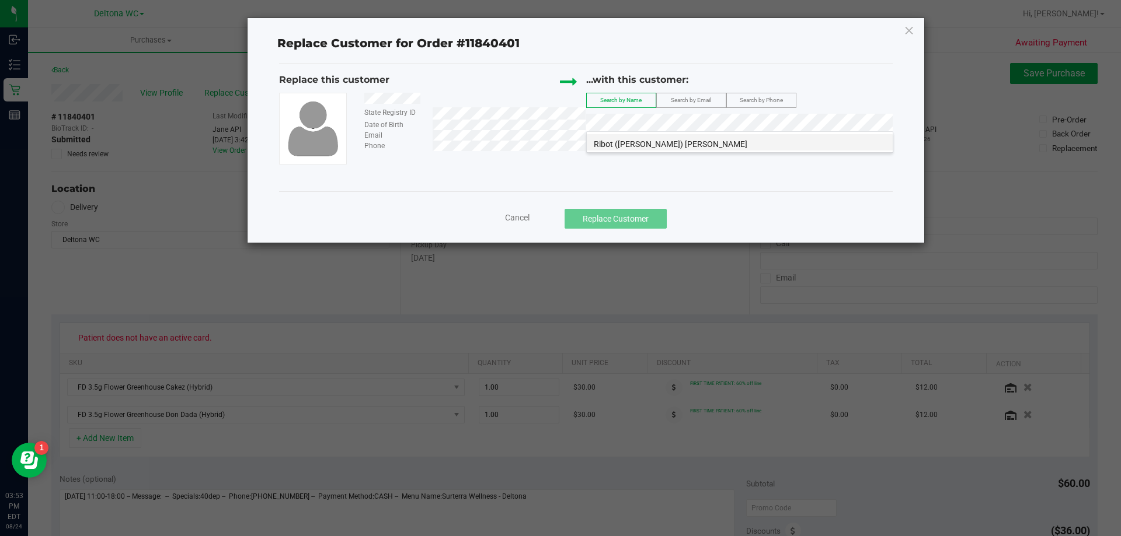
click at [648, 141] on span "Ribot ([PERSON_NAME]) [PERSON_NAME]" at bounding box center [670, 143] width 153 height 9
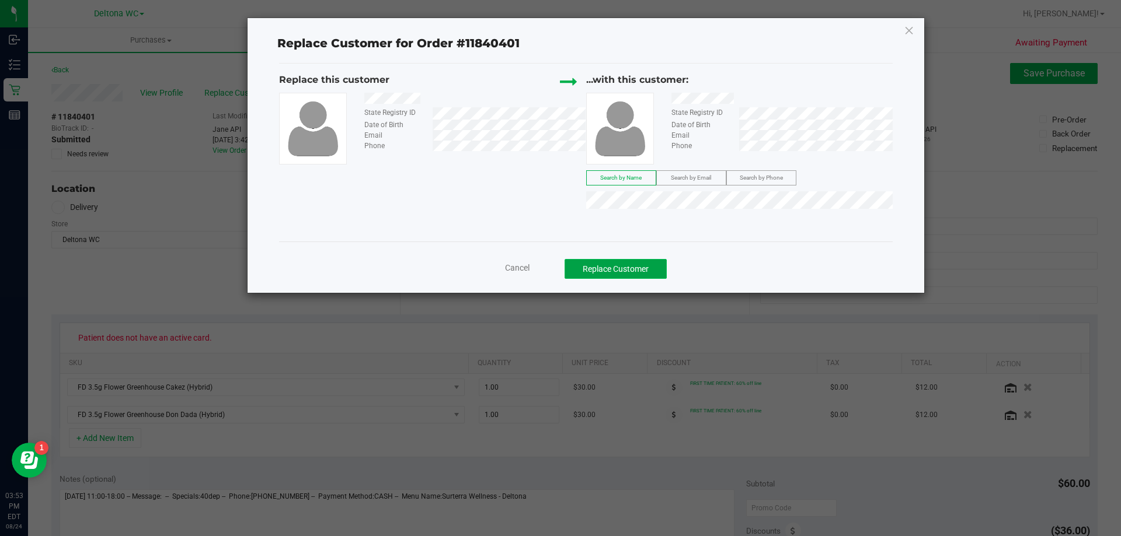
click at [630, 272] on button "Replace Customer" at bounding box center [615, 269] width 102 height 20
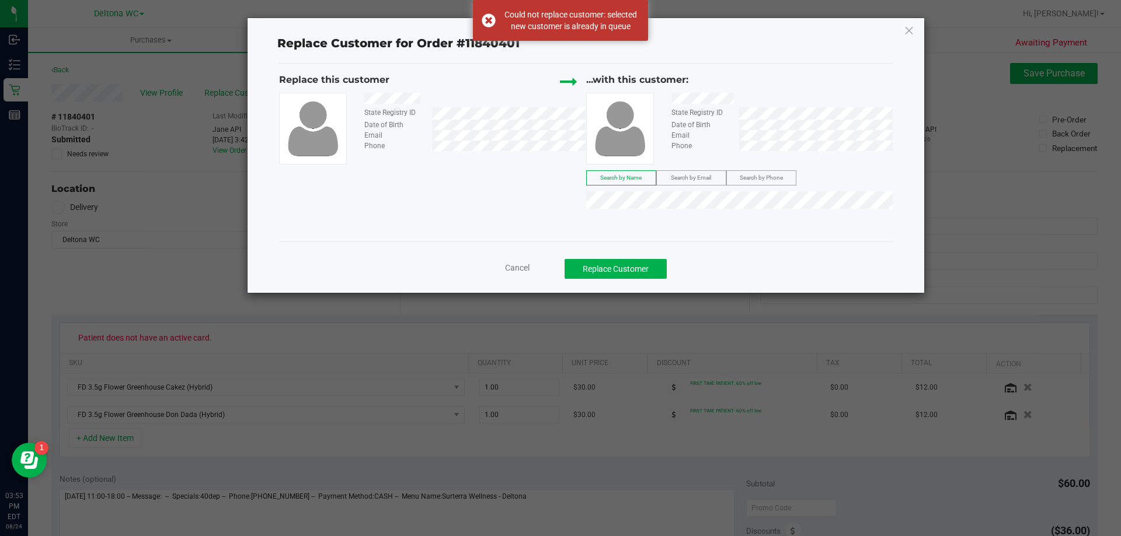
click at [908, 32] on icon at bounding box center [908, 30] width 11 height 19
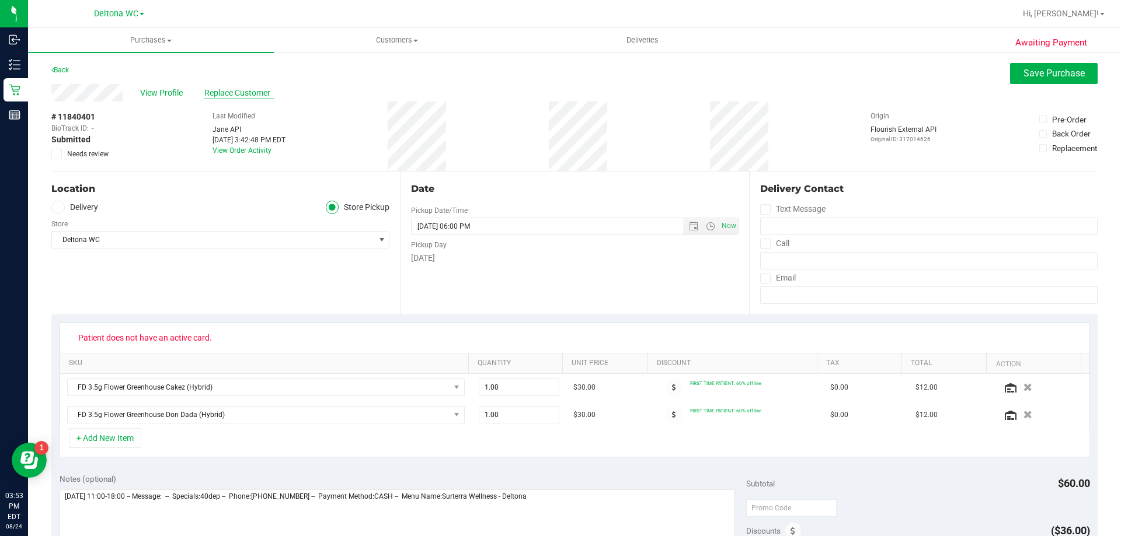
click at [259, 93] on span "Replace Customer" at bounding box center [239, 93] width 70 height 12
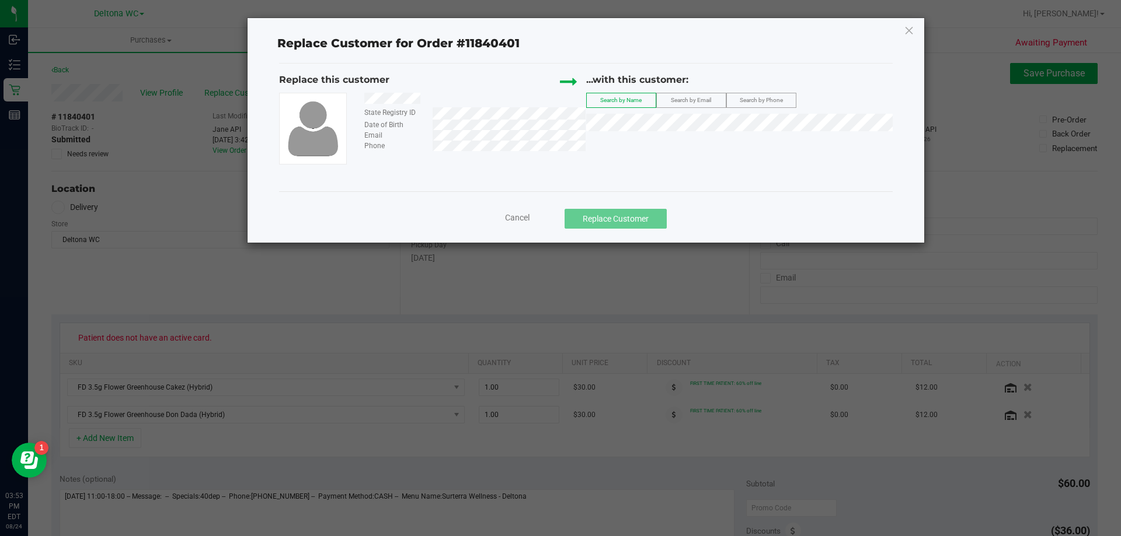
click at [434, 97] on div at bounding box center [470, 100] width 230 height 15
click at [728, 150] on li "Ribot ([PERSON_NAME]) [PERSON_NAME]" at bounding box center [740, 142] width 306 height 16
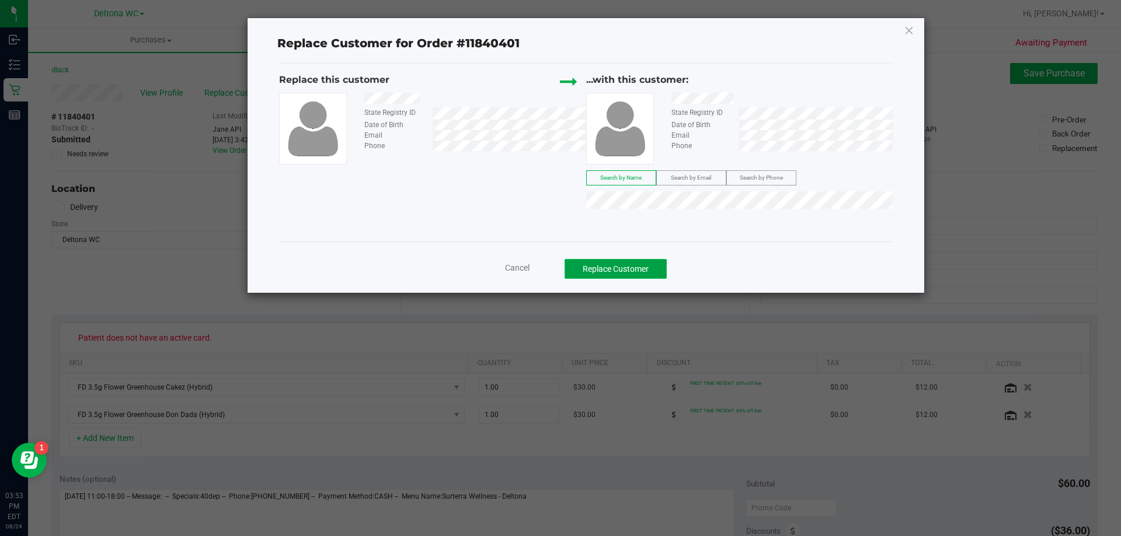
click at [631, 264] on button "Replace Customer" at bounding box center [615, 269] width 102 height 20
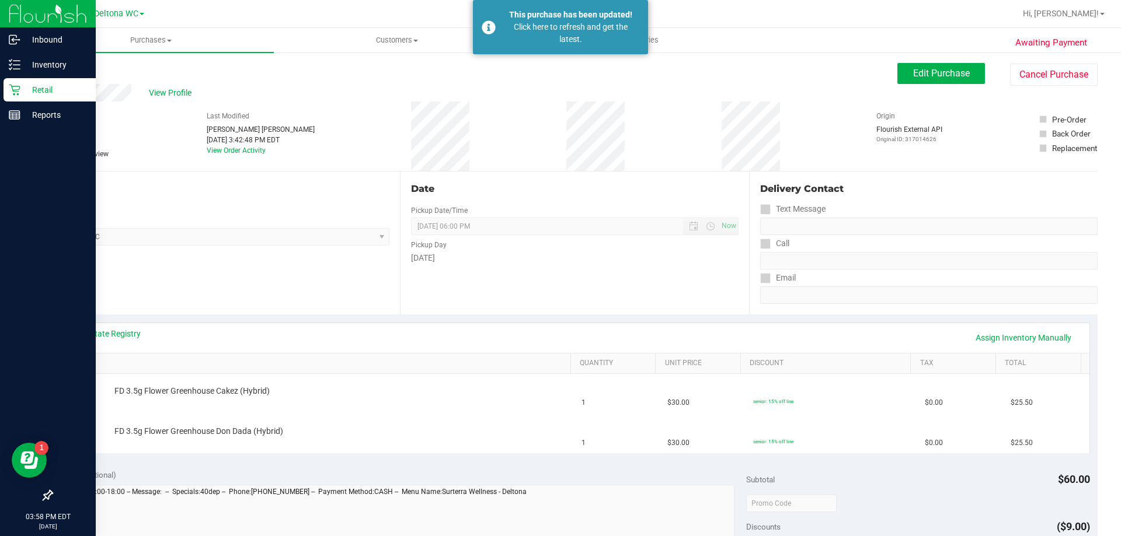
click at [16, 85] on icon at bounding box center [15, 90] width 12 height 12
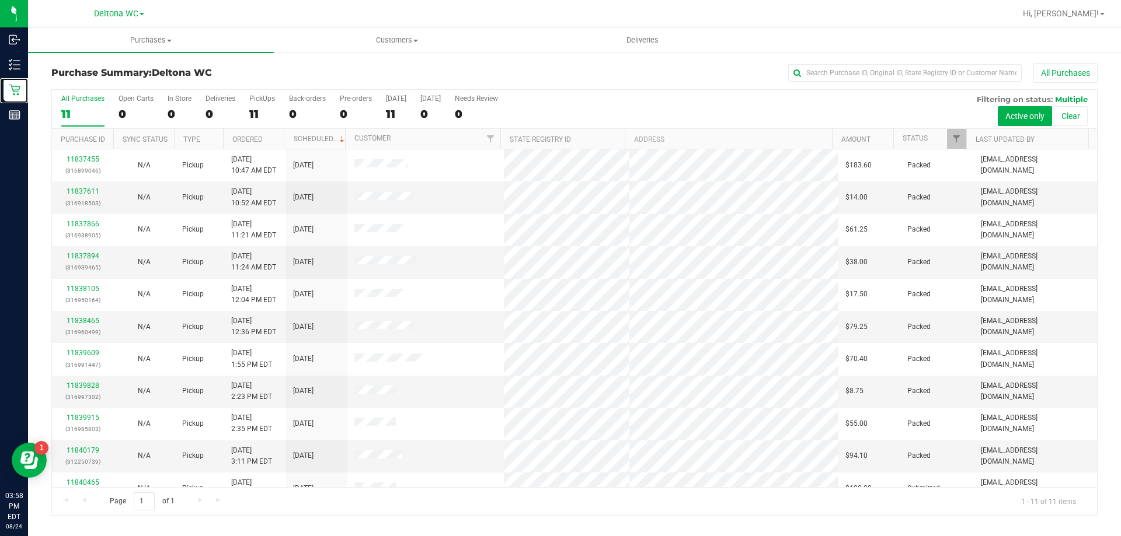
scroll to position [17, 0]
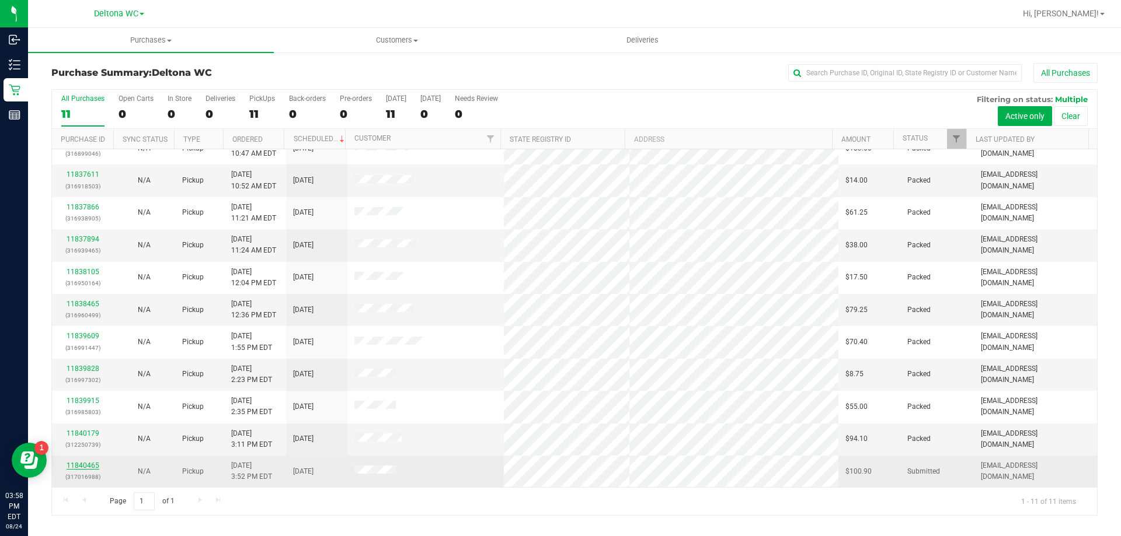
click at [88, 462] on link "11840465" at bounding box center [83, 466] width 33 height 8
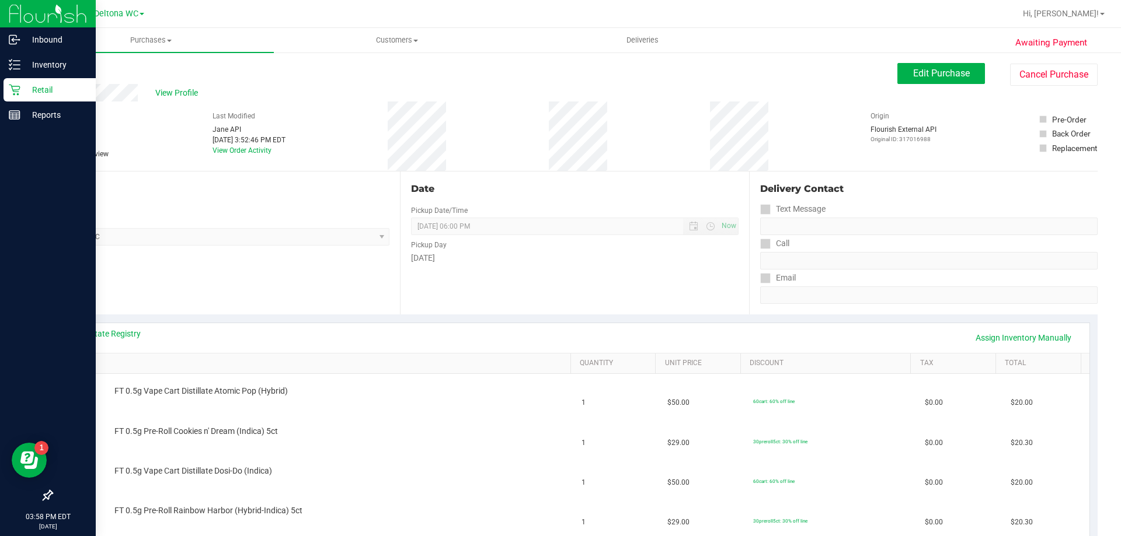
click at [21, 94] on p "Retail" at bounding box center [55, 90] width 70 height 14
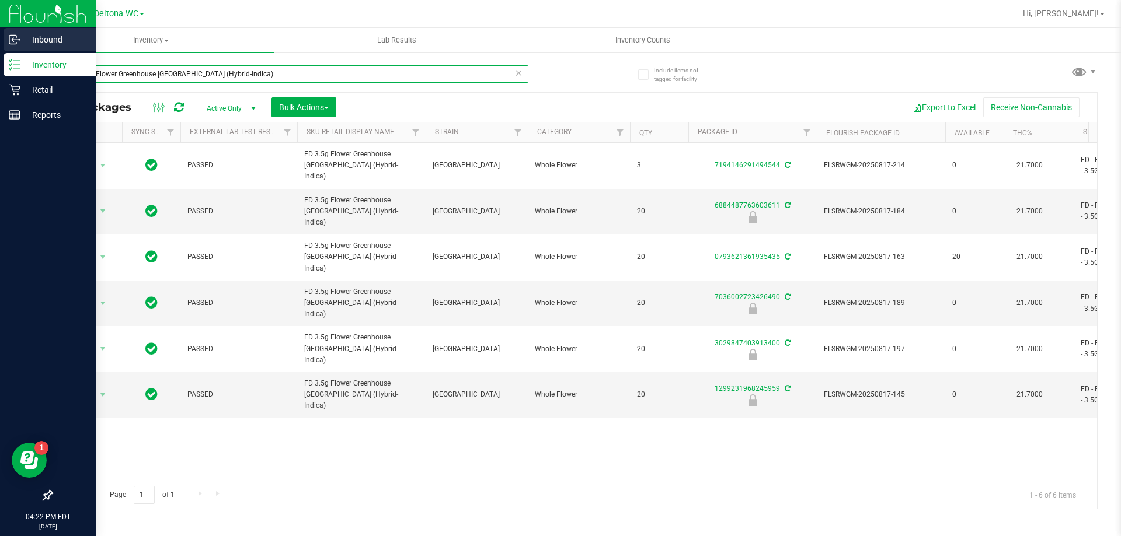
drag, startPoint x: 280, startPoint y: 72, endPoint x: 0, endPoint y: 44, distance: 281.5
click at [0, 44] on div "Inbound Inventory Retail Reports 04:22 PM EDT [DATE] 08/24 Deltona WC Deltona […" at bounding box center [560, 268] width 1121 height 536
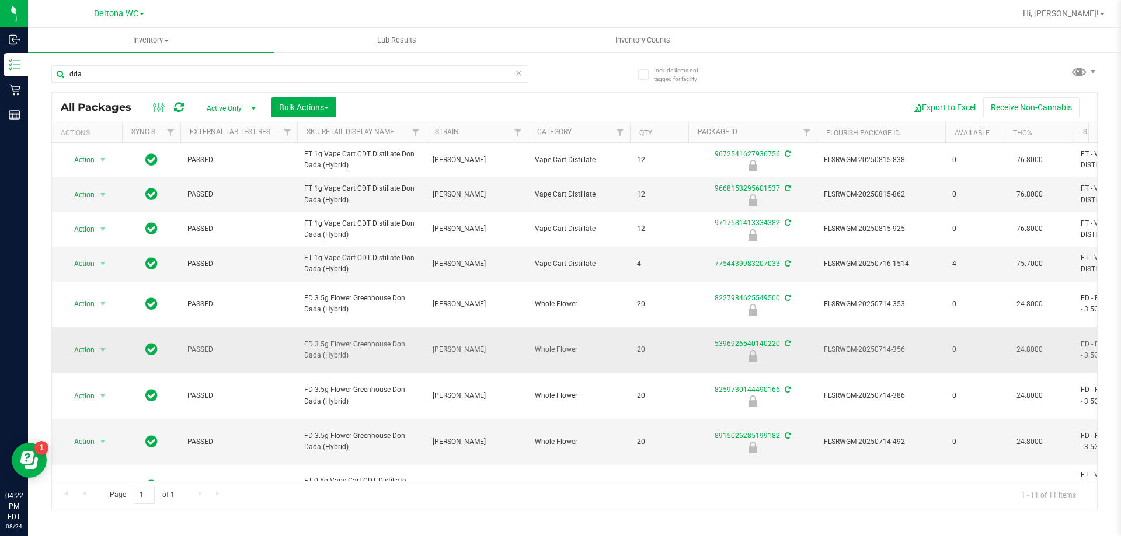
click at [378, 360] on span "FD 3.5g Flower Greenhouse Don Dada (Hybrid)" at bounding box center [361, 350] width 114 height 22
copy tr "FD 3.5g Flower Greenhouse Don Dada (Hybrid)"
click at [300, 74] on input "dda" at bounding box center [289, 74] width 477 height 18
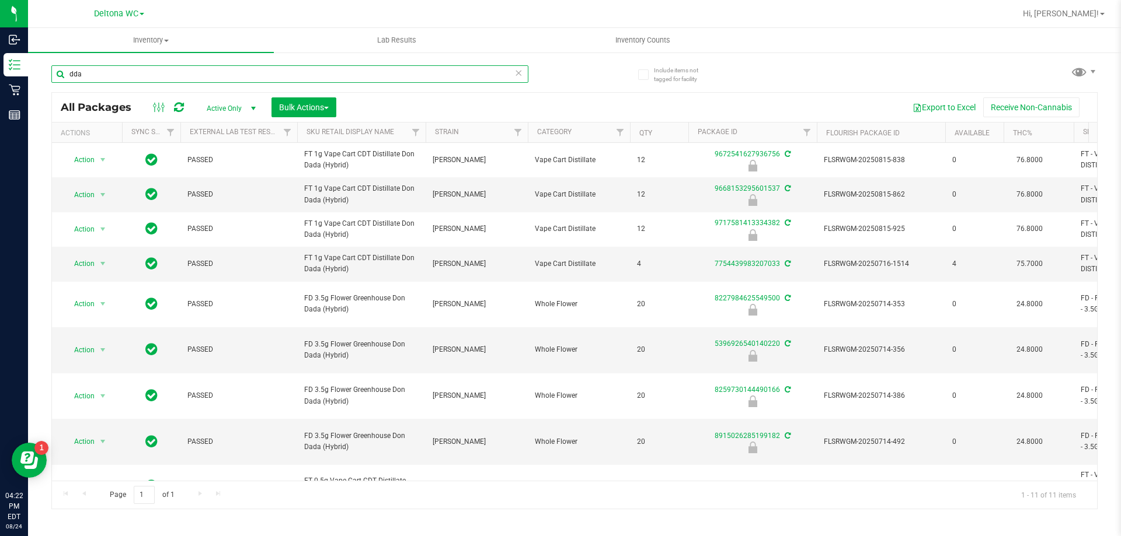
click at [300, 74] on input "dda" at bounding box center [289, 74] width 477 height 18
paste input "FD 3.5g Flower Greenhouse Don Dada (Hybrid)"
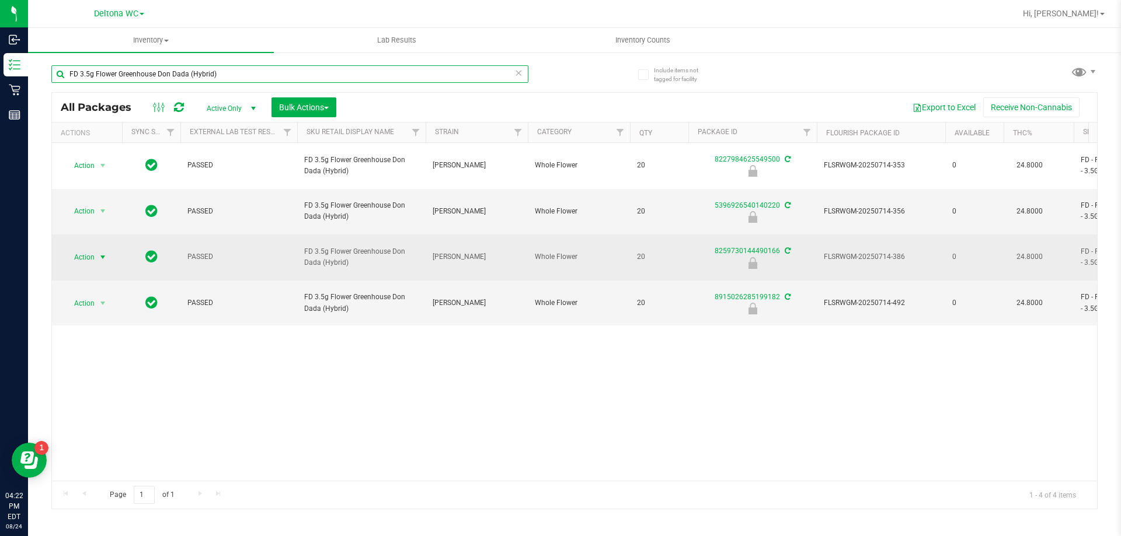
type input "FD 3.5g Flower Greenhouse Don Dada (Hybrid)"
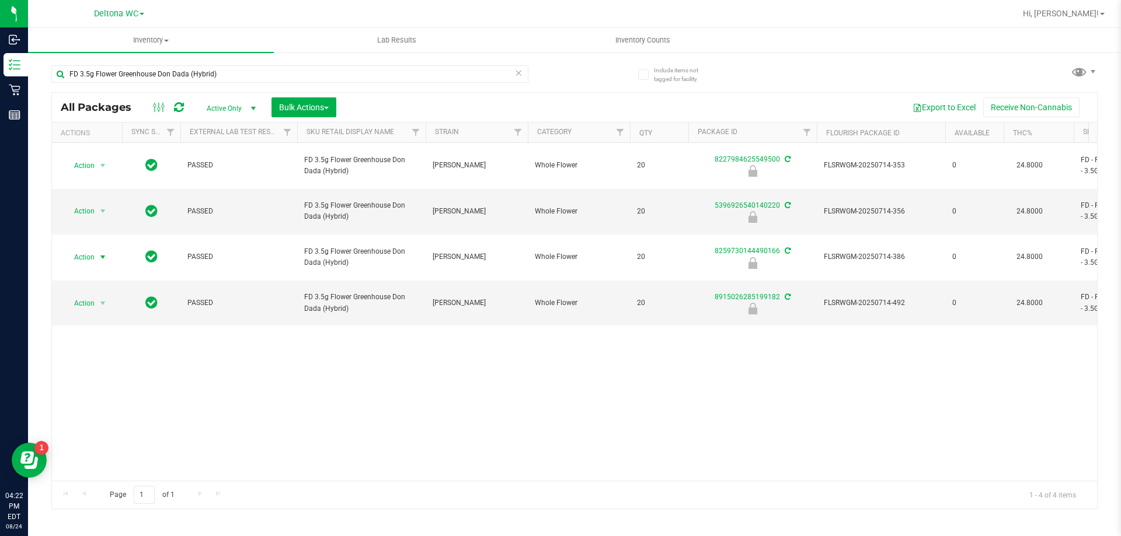
drag, startPoint x: 84, startPoint y: 229, endPoint x: 89, endPoint y: 238, distance: 9.7
click at [84, 249] on span "Action" at bounding box center [80, 257] width 32 height 16
click at [106, 359] on li "Unlock package" at bounding box center [101, 368] width 75 height 18
drag, startPoint x: 246, startPoint y: 67, endPoint x: 39, endPoint y: 94, distance: 209.0
click at [38, 95] on div "Include items not tagged for facility FD 3.5g Flower Greenhouse Don Dada (Hybri…" at bounding box center [574, 229] width 1093 height 356
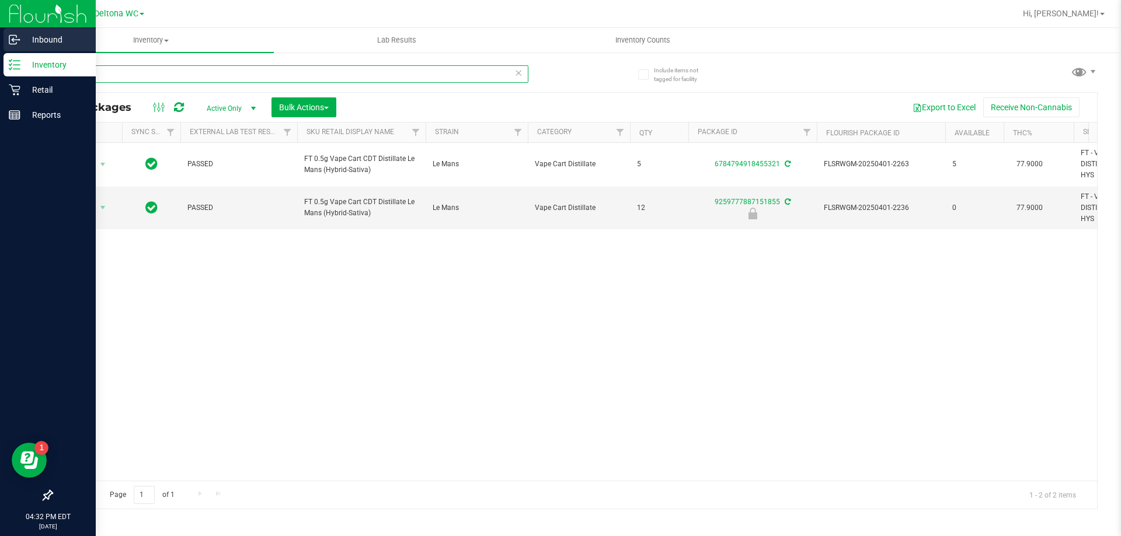
type input "le man"
click at [28, 41] on p "Inbound" at bounding box center [55, 40] width 70 height 14
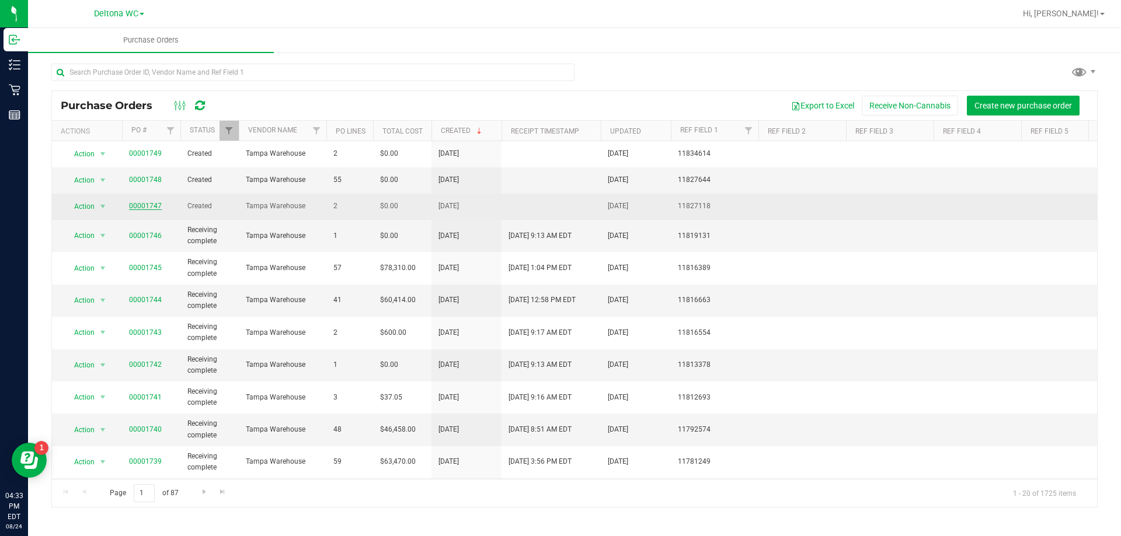
click at [134, 207] on link "00001747" at bounding box center [145, 206] width 33 height 8
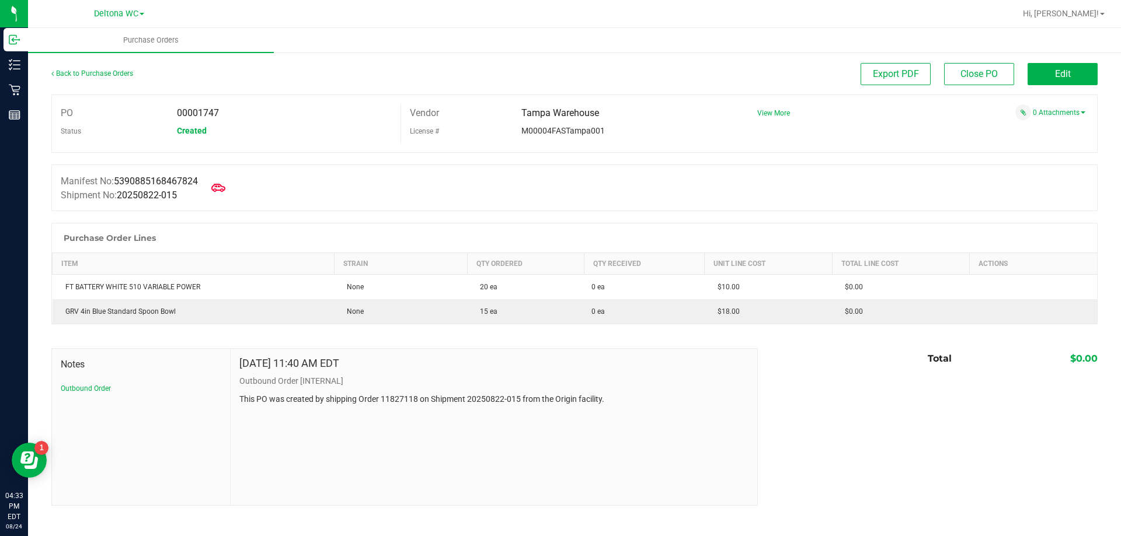
click at [69, 78] on div "Back to Purchase Orders" at bounding box center [181, 73] width 261 height 21
click at [69, 75] on link "Back to Purchase Orders" at bounding box center [92, 73] width 82 height 8
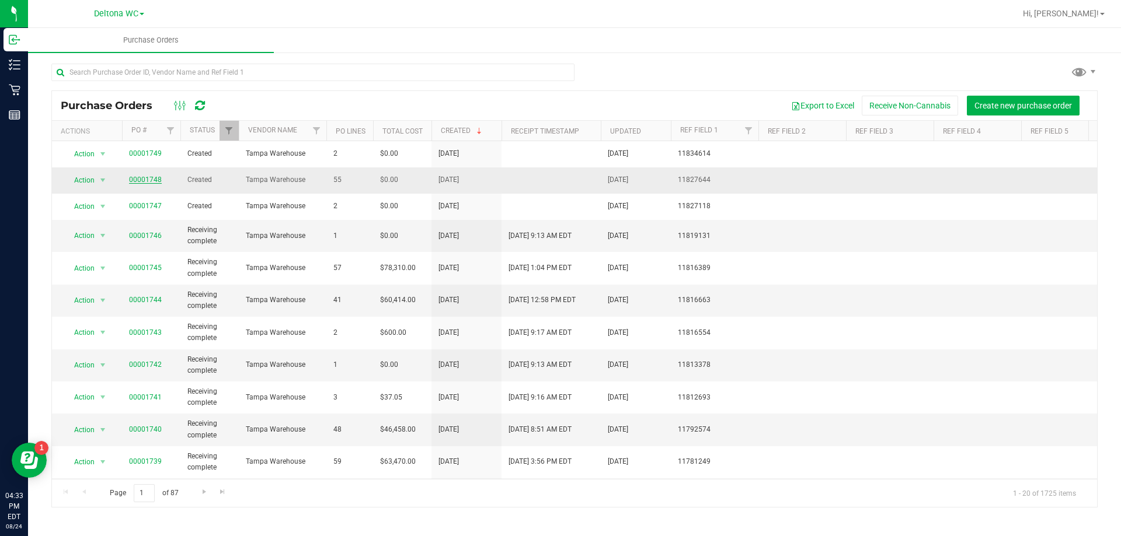
click at [146, 177] on link "00001748" at bounding box center [145, 180] width 33 height 8
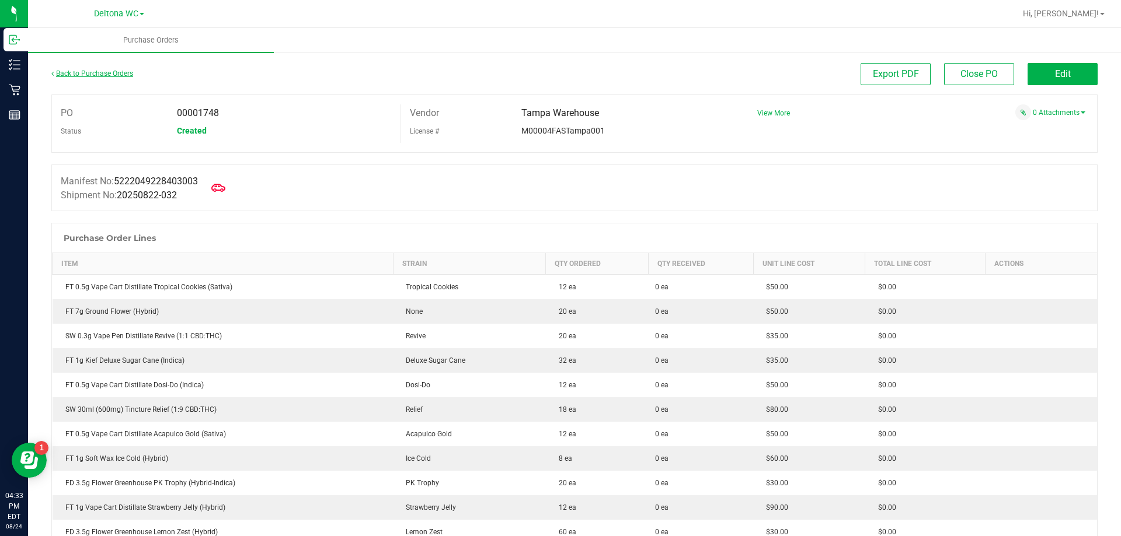
click at [107, 74] on link "Back to Purchase Orders" at bounding box center [92, 73] width 82 height 8
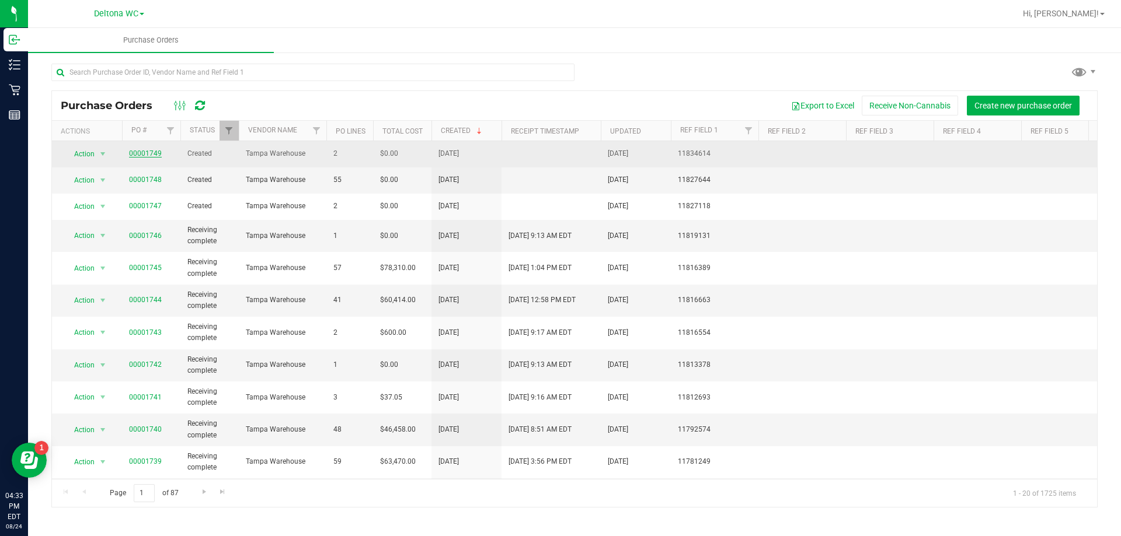
click at [153, 152] on link "00001749" at bounding box center [145, 153] width 33 height 8
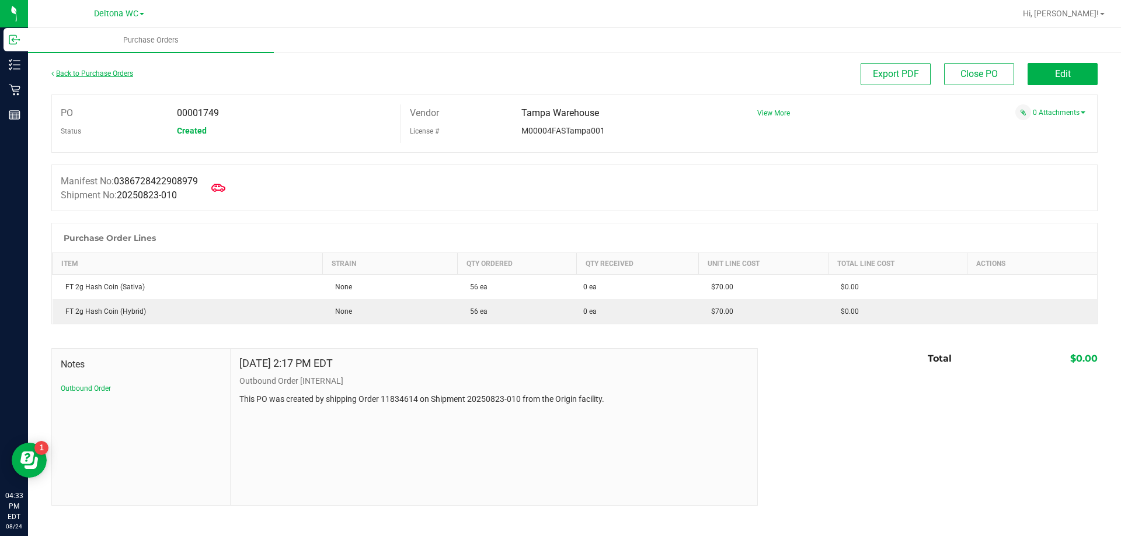
click at [92, 75] on link "Back to Purchase Orders" at bounding box center [92, 73] width 82 height 8
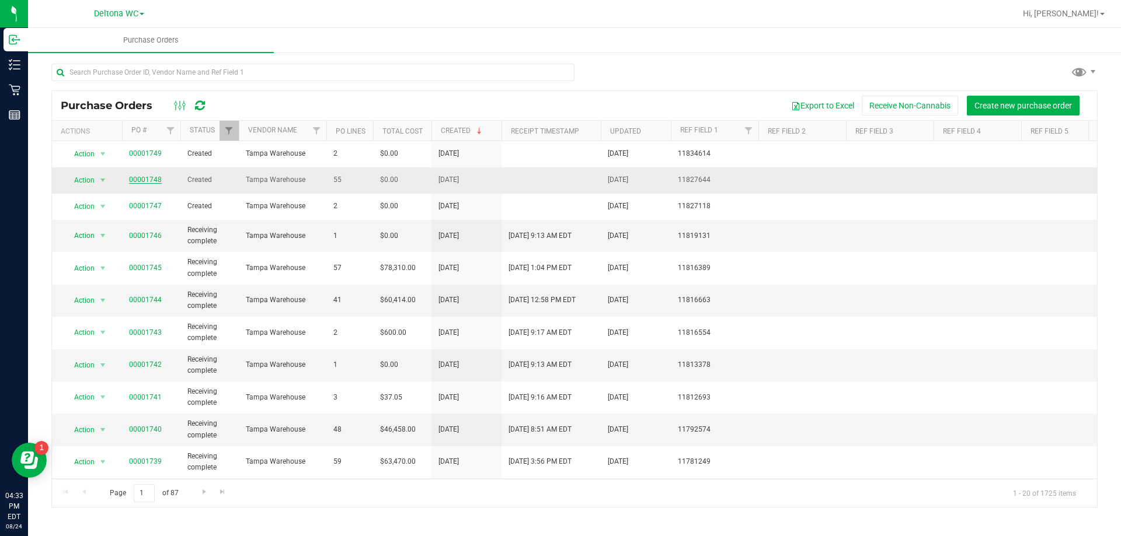
click at [148, 182] on link "00001748" at bounding box center [145, 180] width 33 height 8
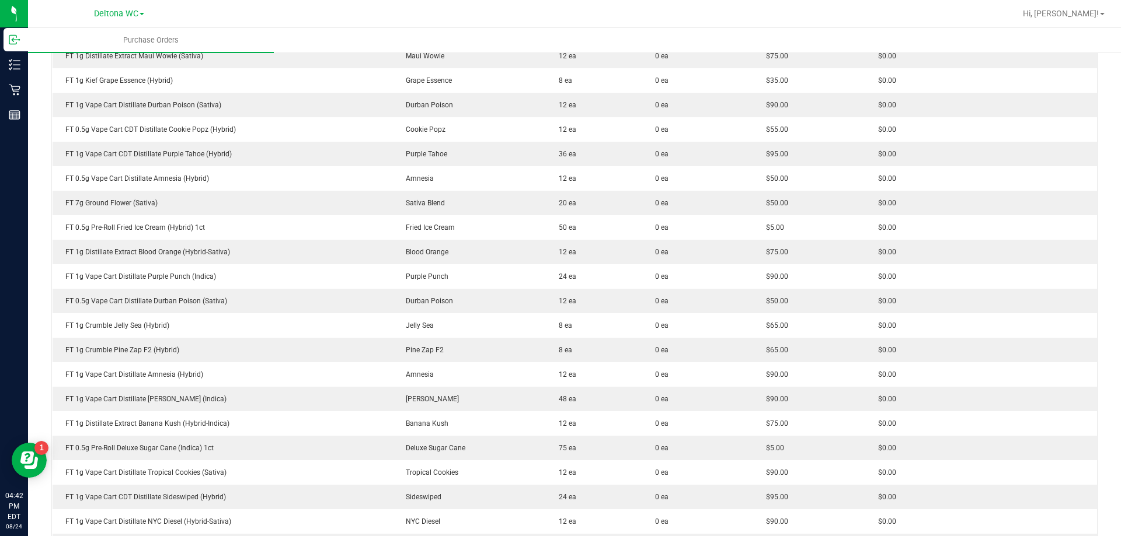
scroll to position [501, 0]
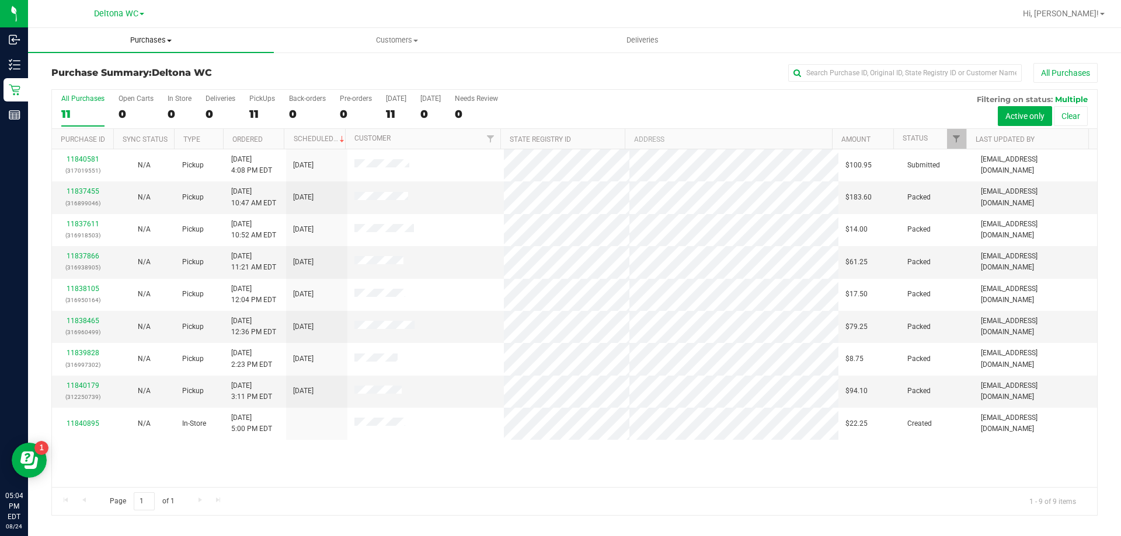
click at [169, 44] on span "Purchases" at bounding box center [151, 40] width 246 height 11
click at [90, 86] on span "Fulfillment" at bounding box center [64, 84] width 72 height 10
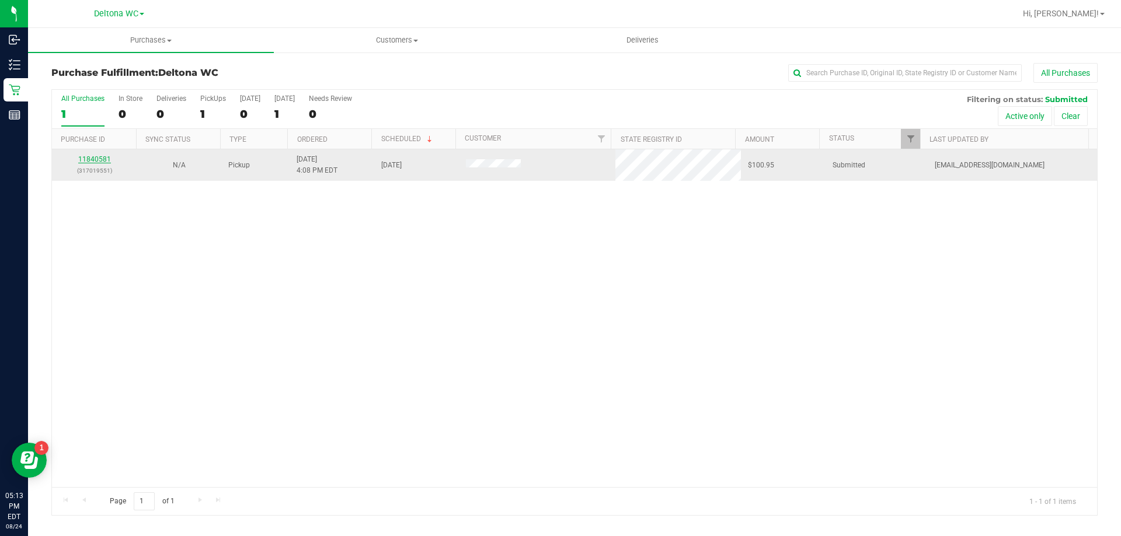
click at [102, 159] on link "11840581" at bounding box center [94, 159] width 33 height 8
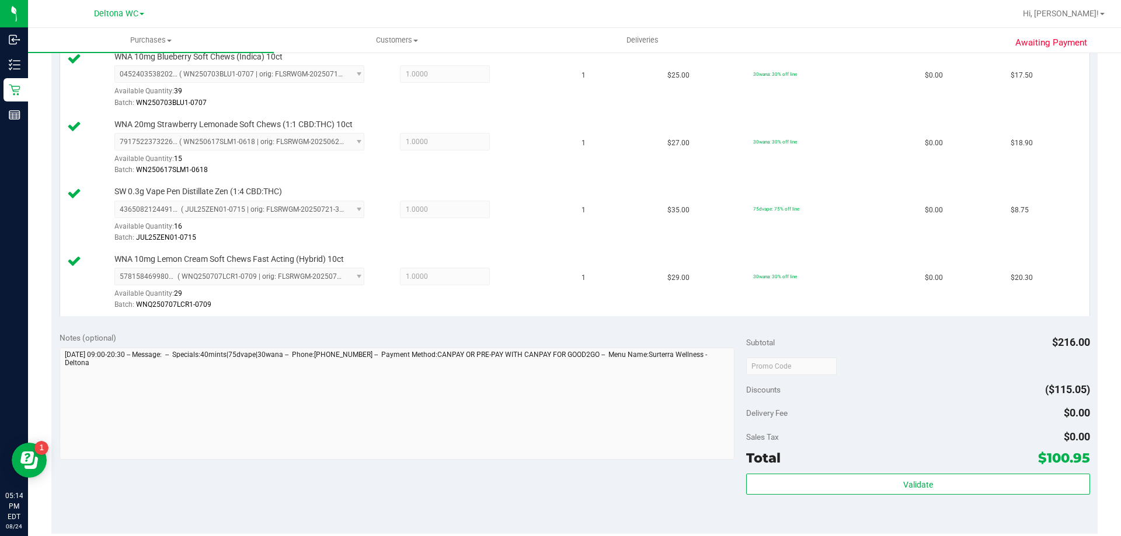
scroll to position [642, 0]
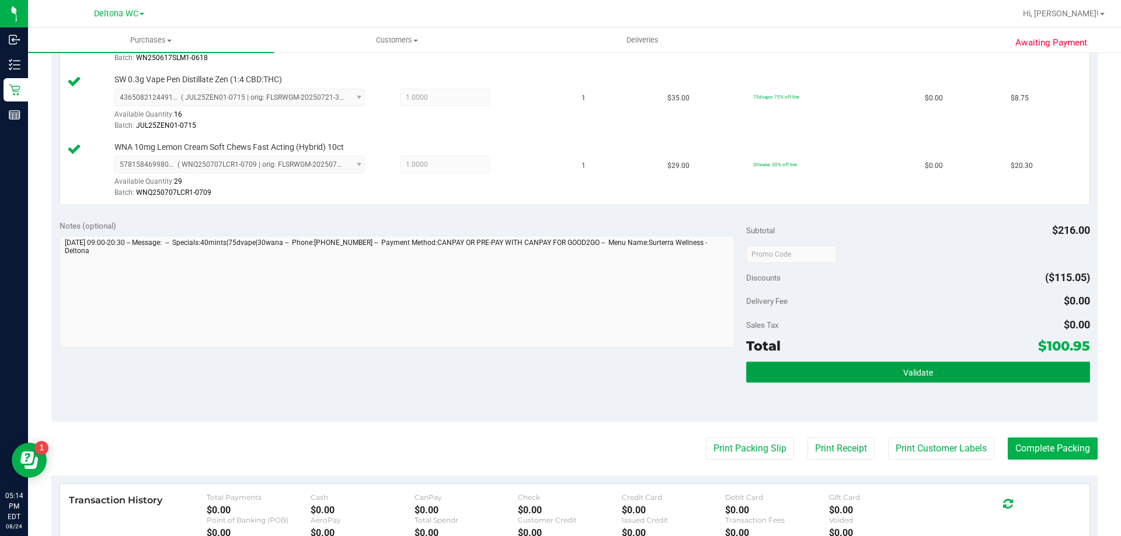
click at [870, 375] on button "Validate" at bounding box center [917, 372] width 343 height 21
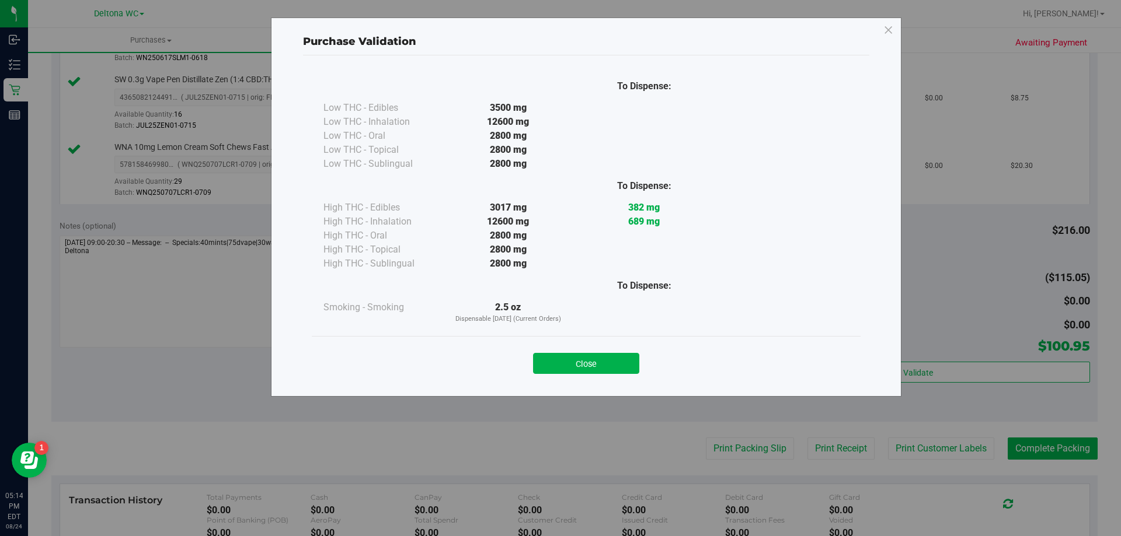
drag, startPoint x: 613, startPoint y: 354, endPoint x: 645, endPoint y: 380, distance: 41.5
click at [616, 356] on button "Close" at bounding box center [586, 363] width 106 height 21
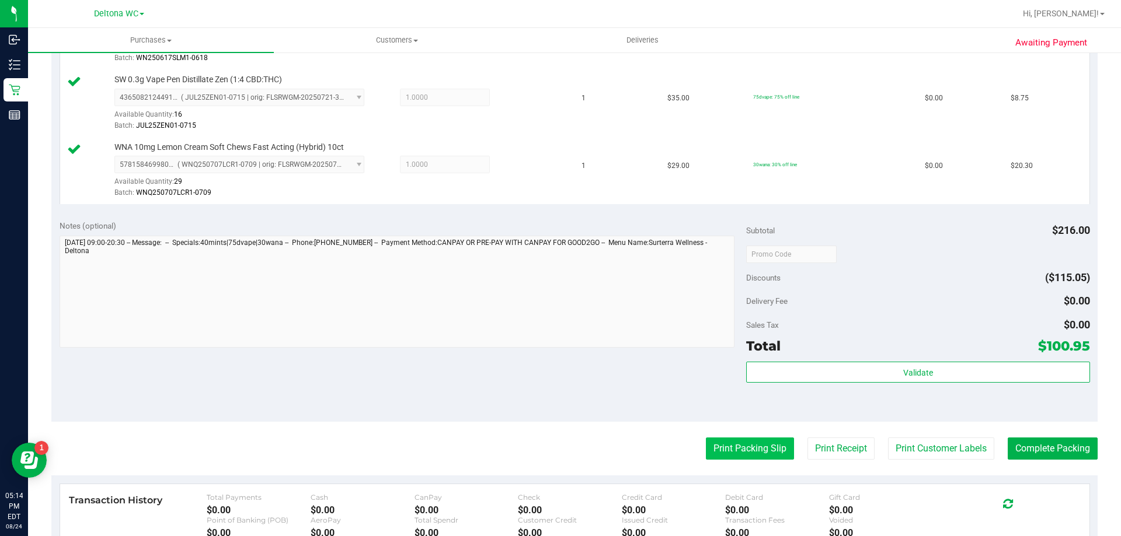
drag, startPoint x: 738, startPoint y: 438, endPoint x: 744, endPoint y: 446, distance: 10.4
click at [744, 446] on button "Print Packing Slip" at bounding box center [750, 449] width 88 height 22
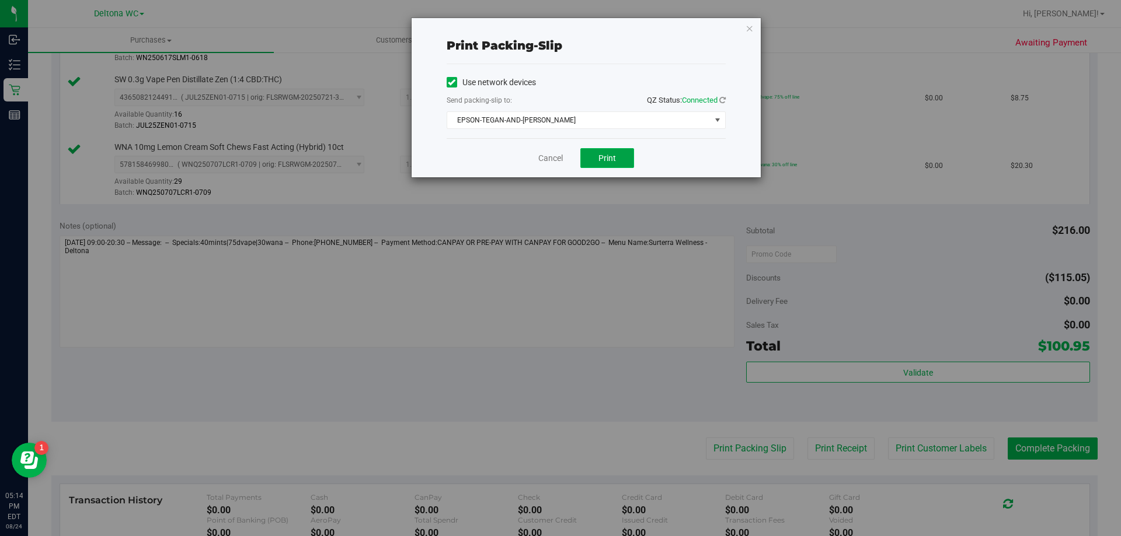
click at [612, 152] on button "Print" at bounding box center [607, 158] width 54 height 20
click at [546, 161] on link "Cancel" at bounding box center [550, 158] width 25 height 12
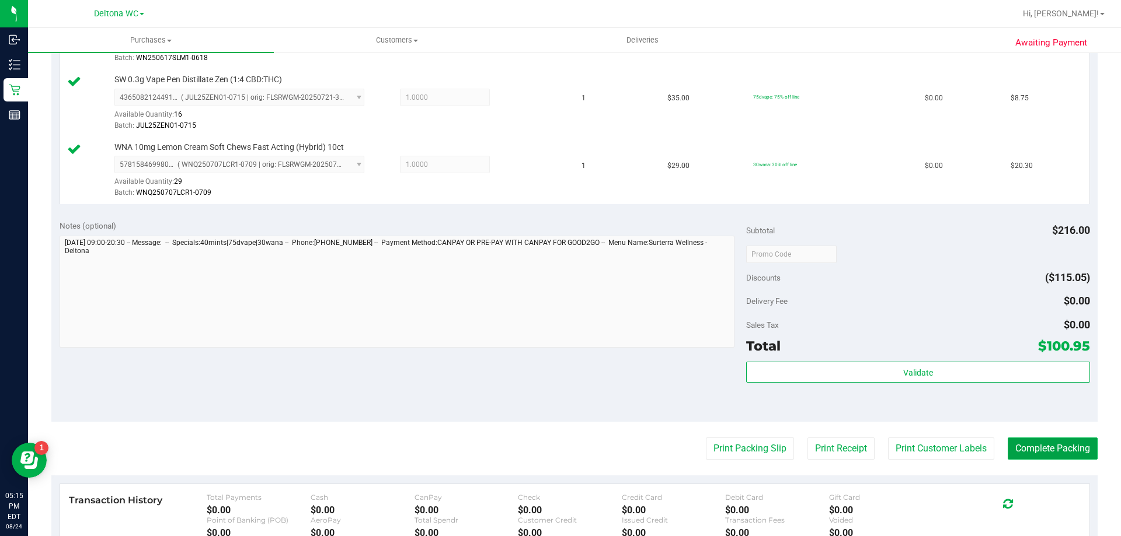
click at [1072, 452] on button "Complete Packing" at bounding box center [1052, 449] width 90 height 22
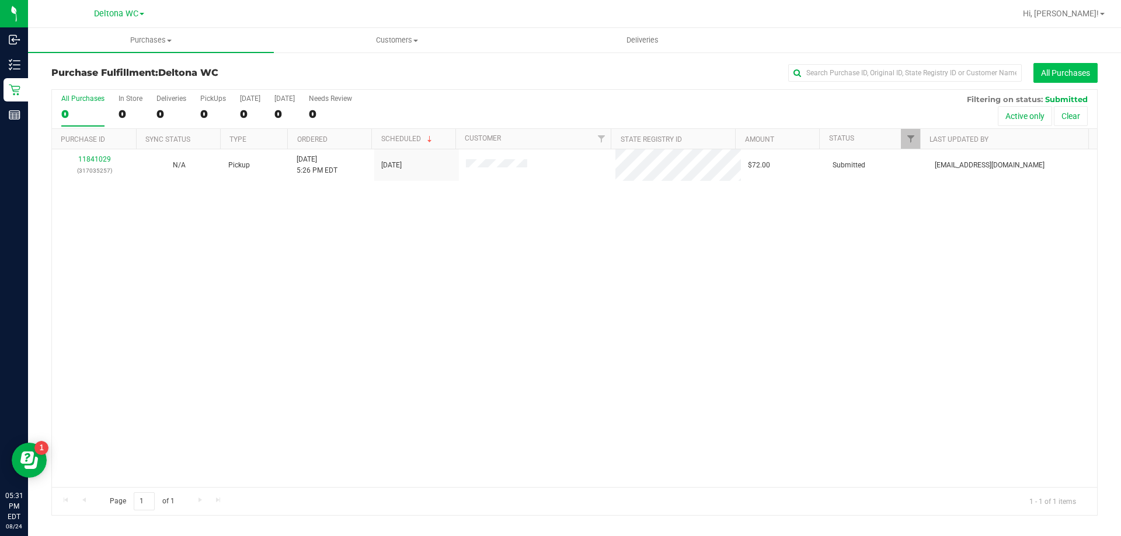
click at [1060, 71] on button "All Purchases" at bounding box center [1065, 73] width 64 height 20
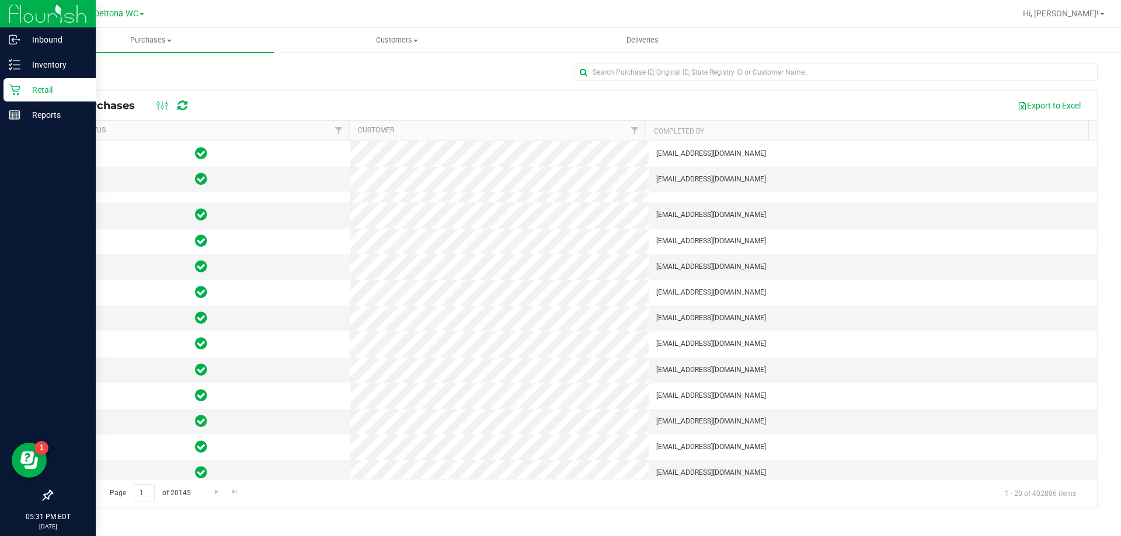
click at [12, 86] on icon at bounding box center [14, 90] width 11 height 11
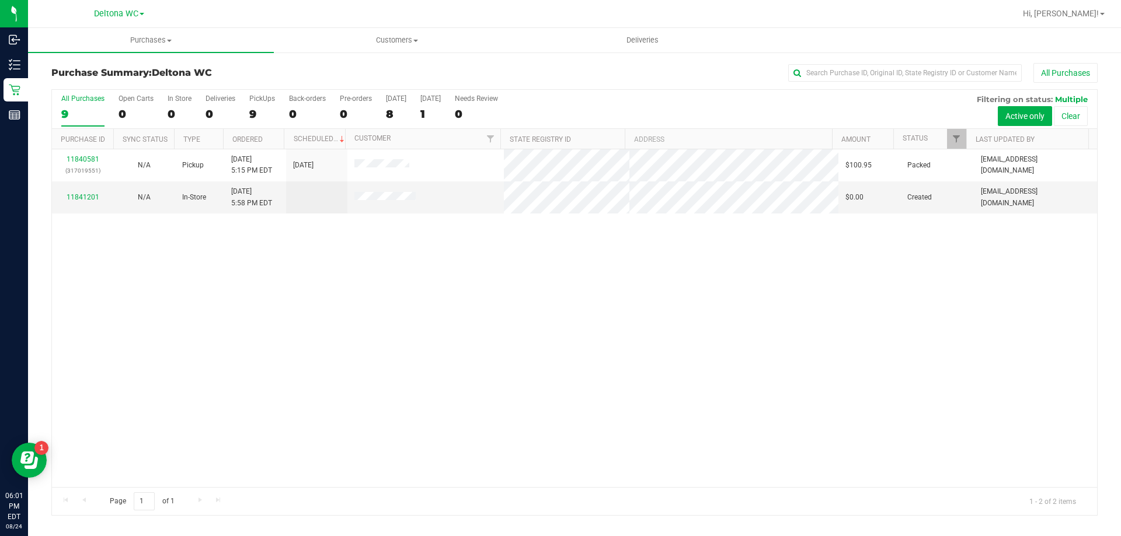
click at [78, 121] on label "All Purchases 9" at bounding box center [82, 111] width 43 height 32
click at [0, 0] on input "All Purchases 9" at bounding box center [0, 0] width 0 height 0
click at [81, 194] on link "11841201" at bounding box center [83, 197] width 33 height 8
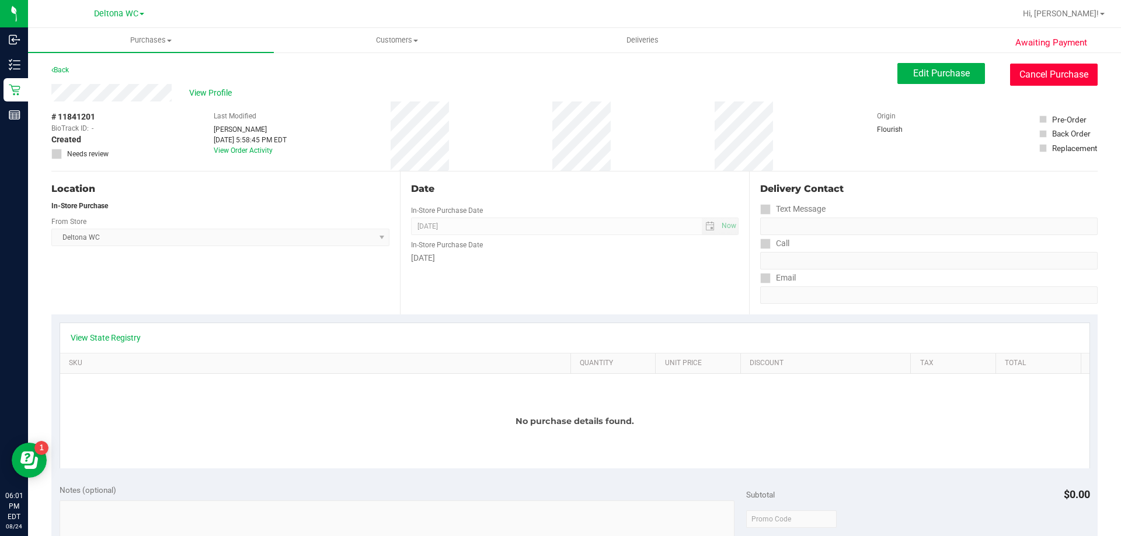
click at [1024, 75] on button "Cancel Purchase" at bounding box center [1054, 75] width 88 height 22
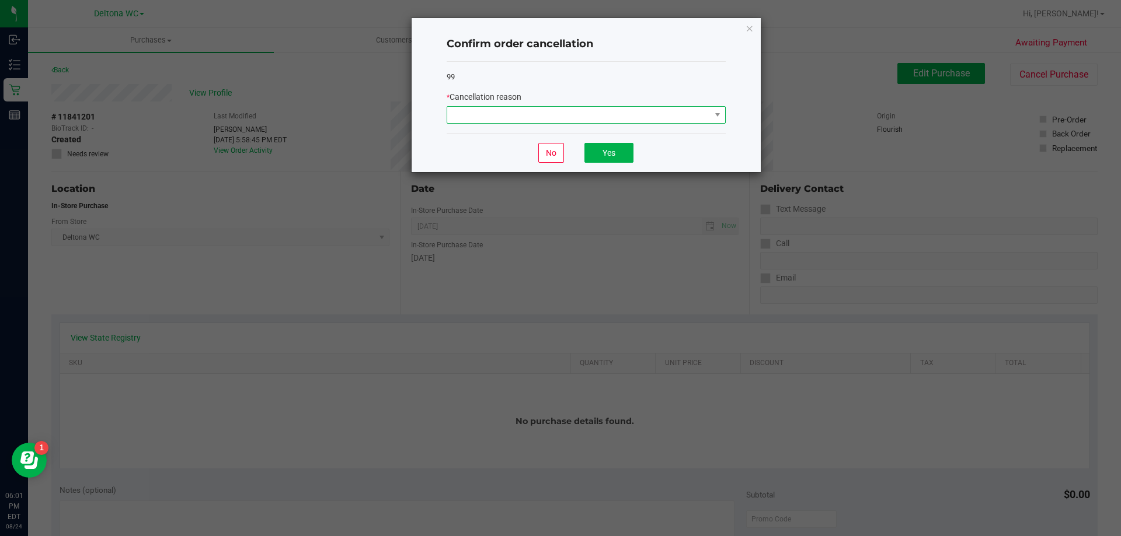
click at [589, 118] on span at bounding box center [578, 115] width 263 height 16
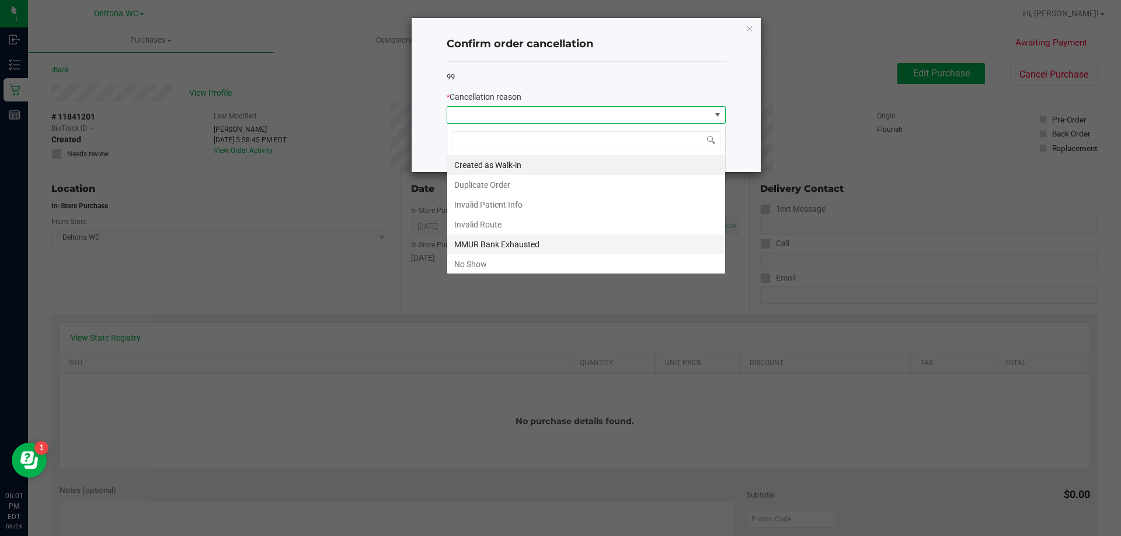
scroll to position [18, 279]
drag, startPoint x: 491, startPoint y: 261, endPoint x: 519, endPoint y: 219, distance: 50.5
click at [494, 254] on li "No Show" at bounding box center [586, 264] width 278 height 20
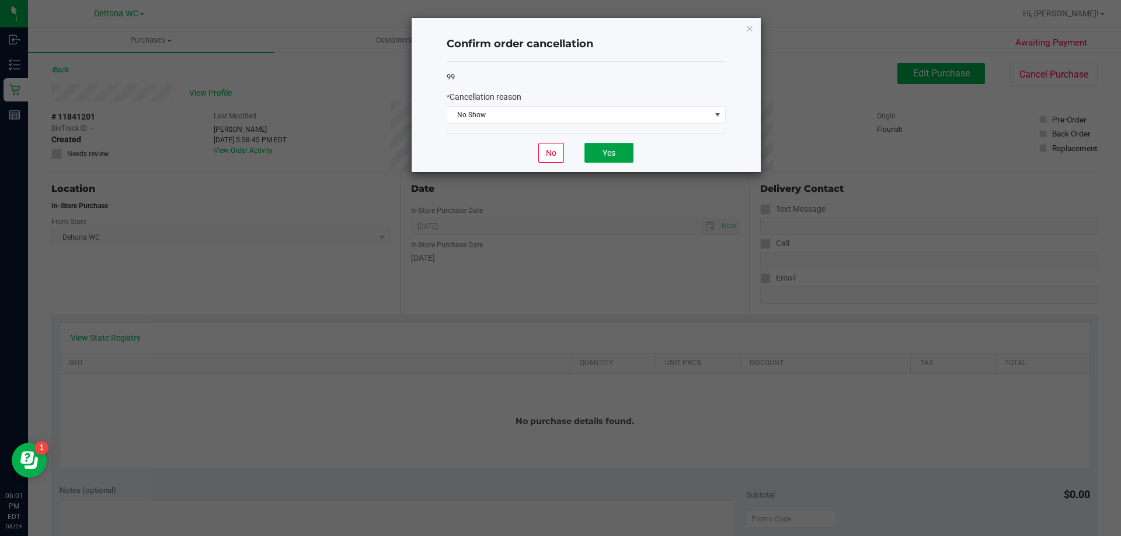
click at [609, 153] on button "Yes" at bounding box center [608, 153] width 49 height 20
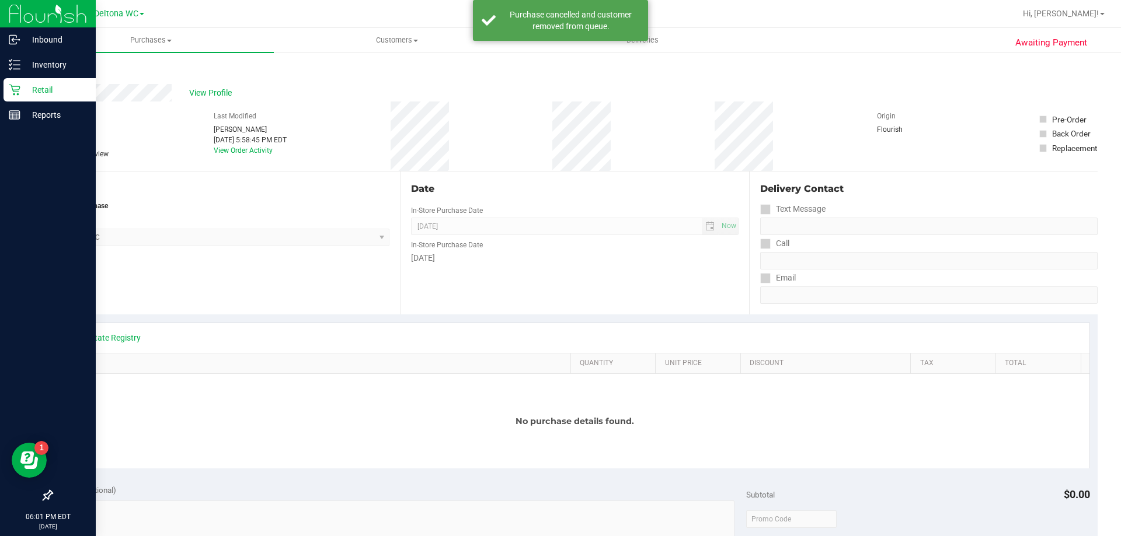
click at [19, 83] on div "Retail" at bounding box center [50, 89] width 92 height 23
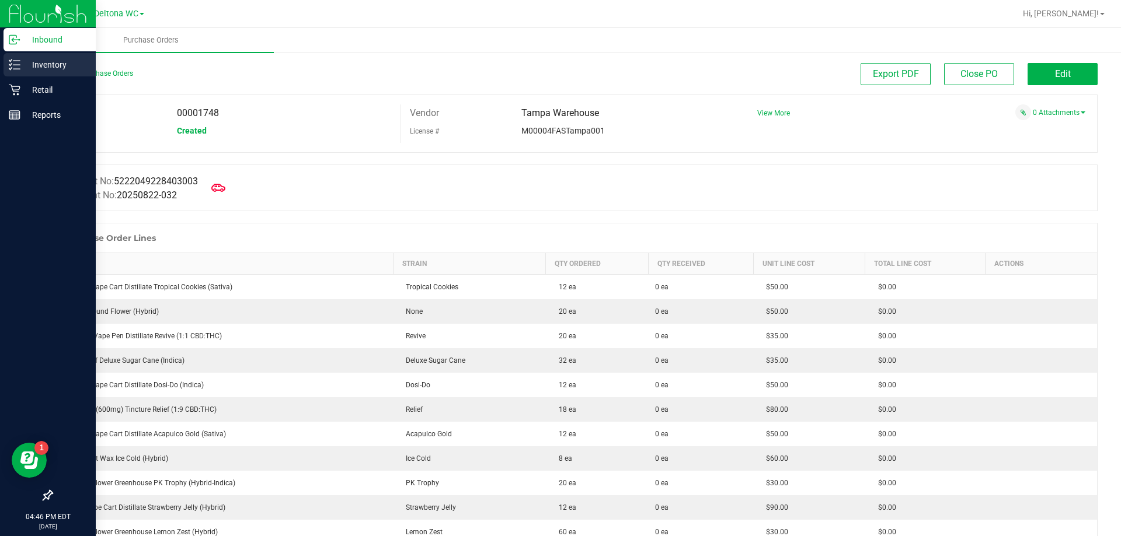
click at [21, 62] on p "Inventory" at bounding box center [55, 65] width 70 height 14
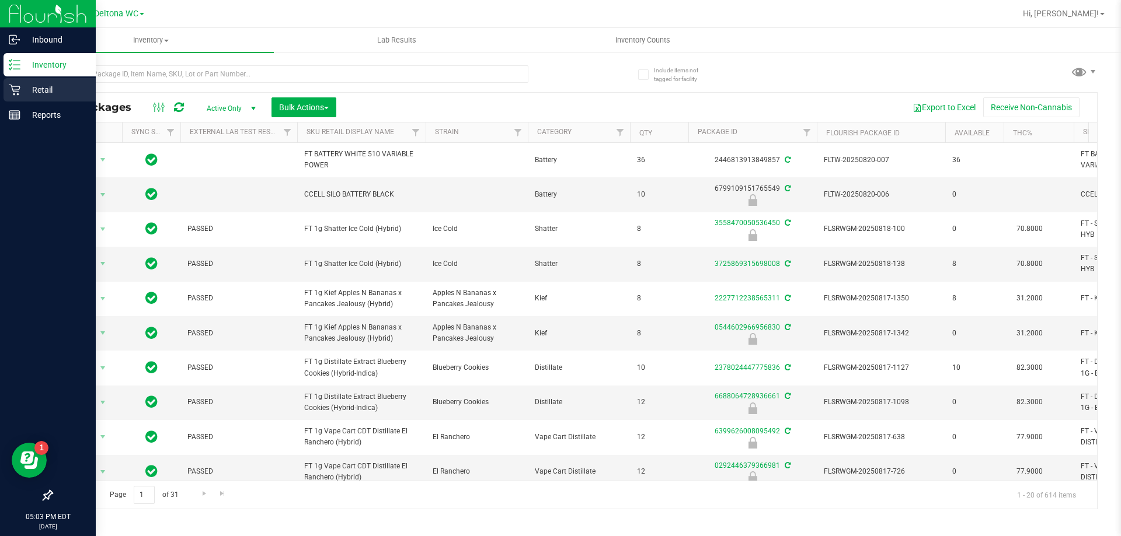
click at [9, 93] on icon at bounding box center [15, 90] width 12 height 12
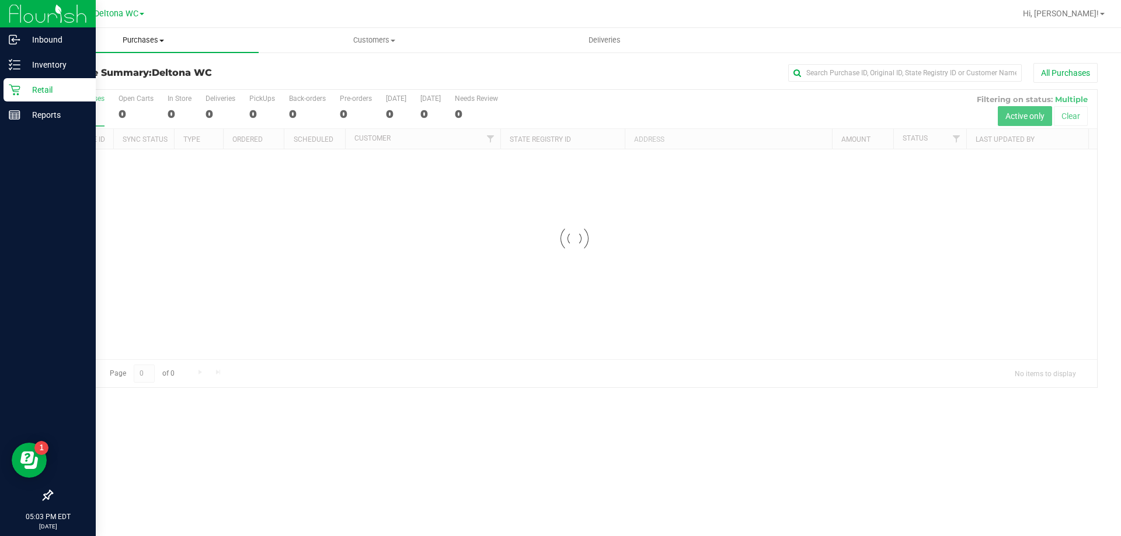
click at [160, 39] on span "Purchases" at bounding box center [143, 40] width 231 height 11
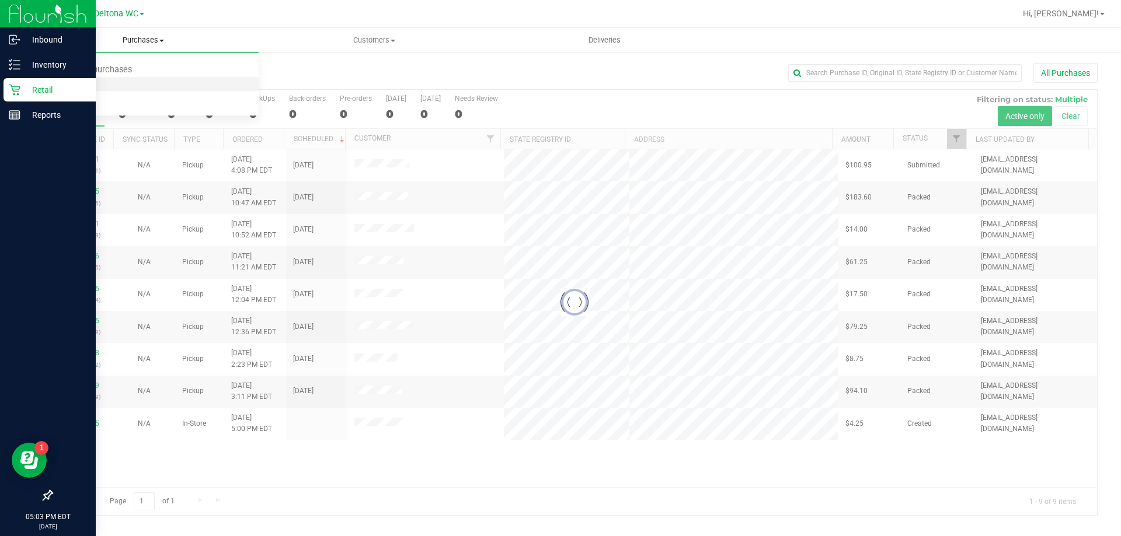
click at [55, 83] on span "Fulfillment" at bounding box center [64, 84] width 72 height 10
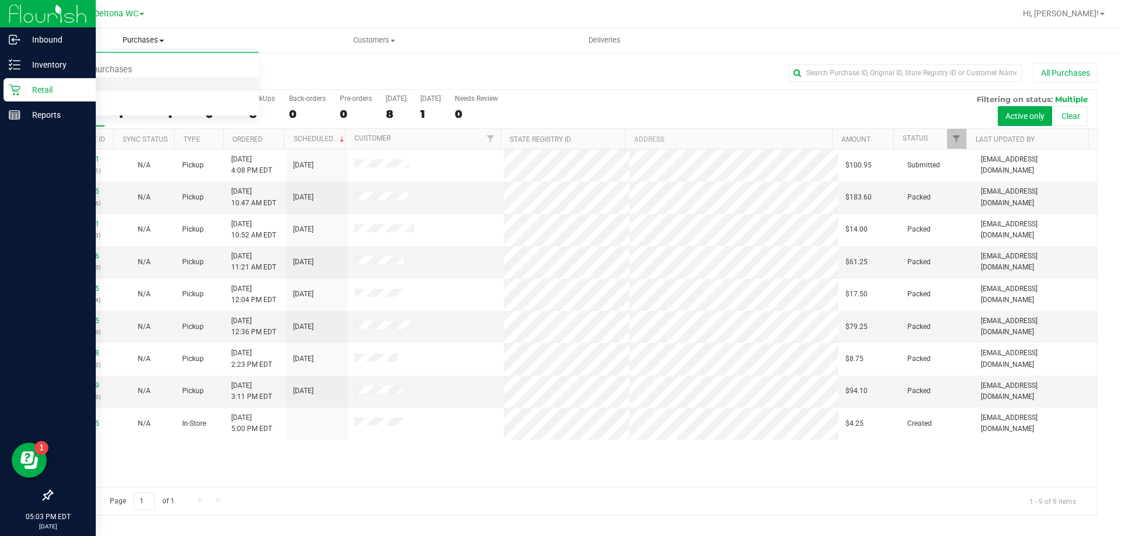
click at [59, 84] on span "Fulfillment" at bounding box center [64, 84] width 72 height 10
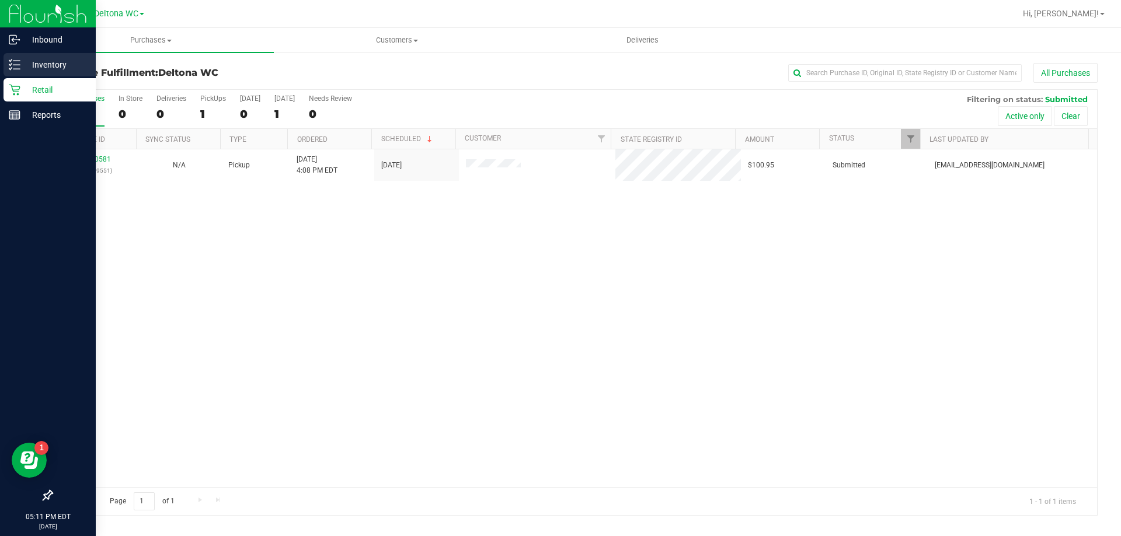
click at [15, 61] on icon at bounding box center [15, 65] width 12 height 12
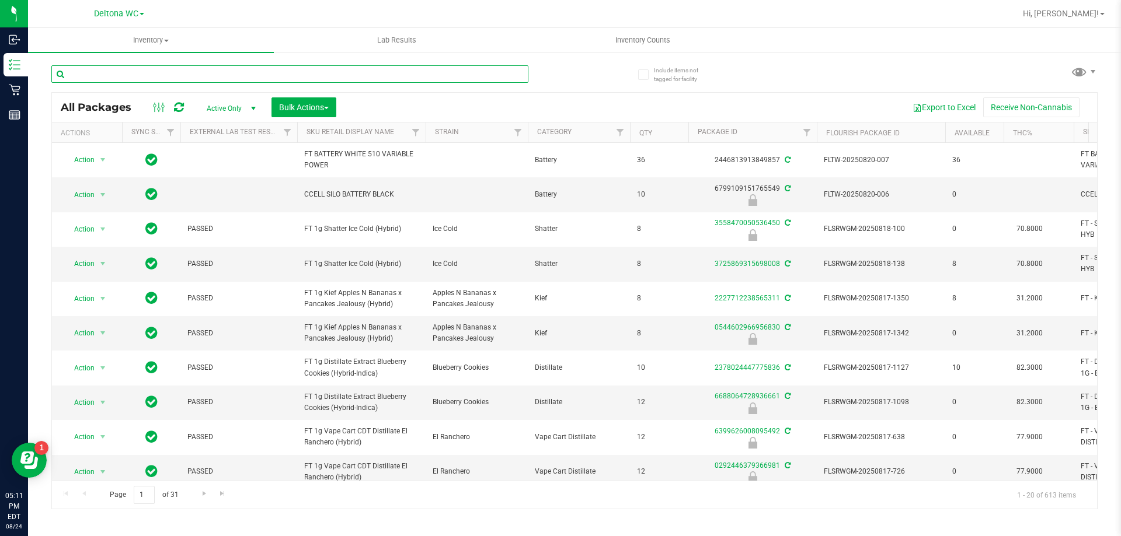
click at [312, 68] on input "text" at bounding box center [289, 74] width 477 height 18
type input "htm"
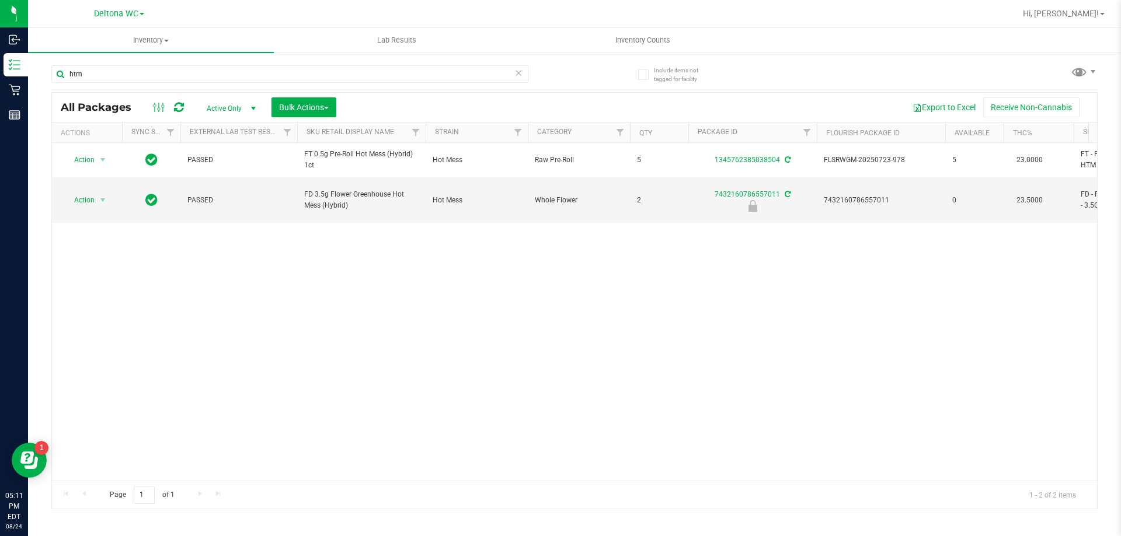
click at [553, 268] on div "Action Action Create package Edit attributes Global inventory Locate package Lo…" at bounding box center [574, 312] width 1045 height 338
click at [179, 72] on input "htm" at bounding box center [289, 74] width 477 height 18
click at [462, 282] on div "Action Action Create package Edit attributes Global inventory Locate package Lo…" at bounding box center [574, 312] width 1045 height 338
click at [111, 77] on input "htm" at bounding box center [289, 74] width 477 height 18
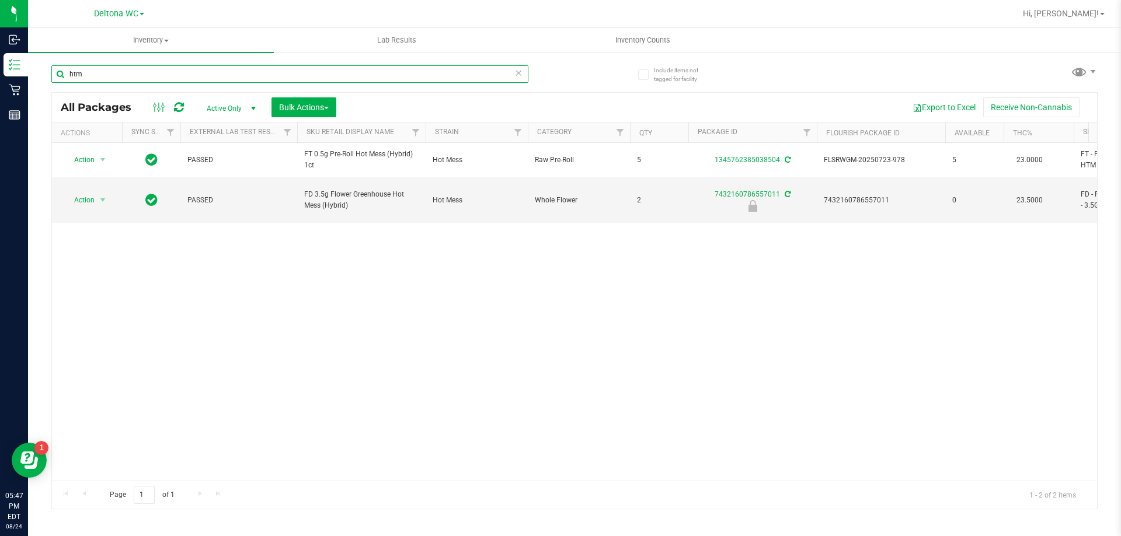
click at [111, 77] on input "htm" at bounding box center [289, 74] width 477 height 18
